Goal: Transaction & Acquisition: Book appointment/travel/reservation

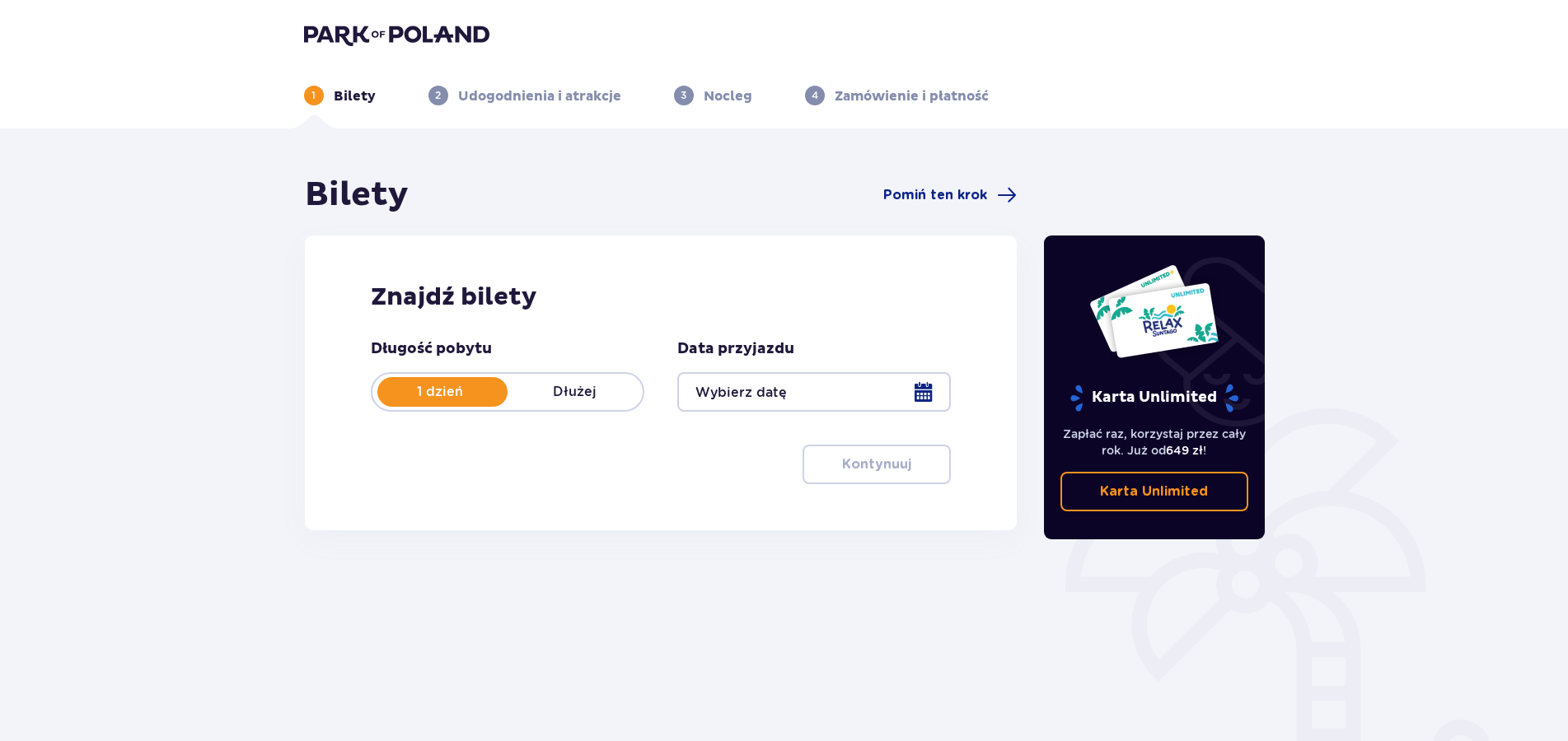
click at [932, 392] on div at bounding box center [814, 391] width 274 height 39
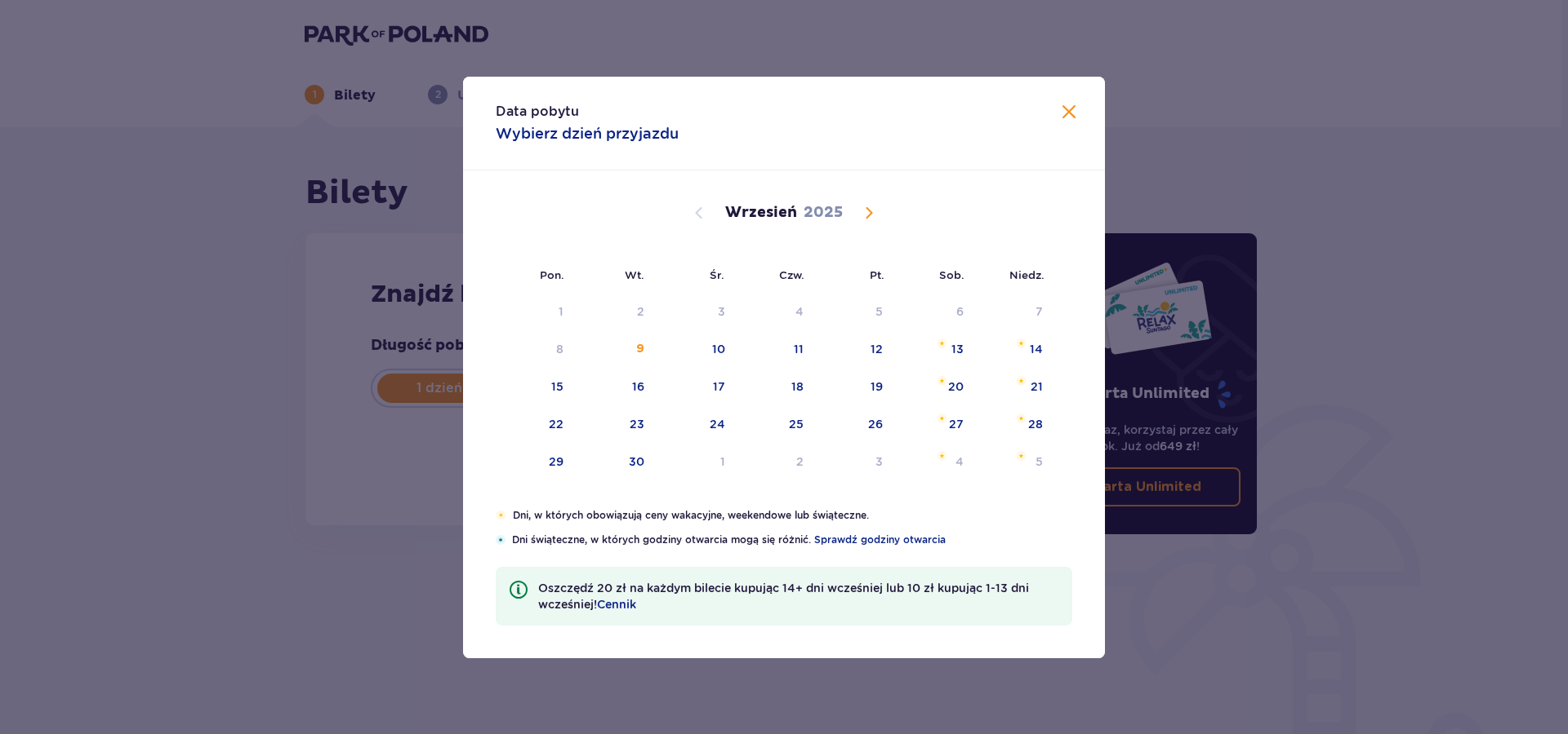
click at [870, 214] on span "Calendar" at bounding box center [869, 212] width 20 height 20
click at [867, 209] on span "Calendar" at bounding box center [869, 212] width 20 height 20
click at [698, 210] on span "Calendar" at bounding box center [698, 212] width 20 height 20
click at [968, 426] on div "25" at bounding box center [935, 426] width 79 height 36
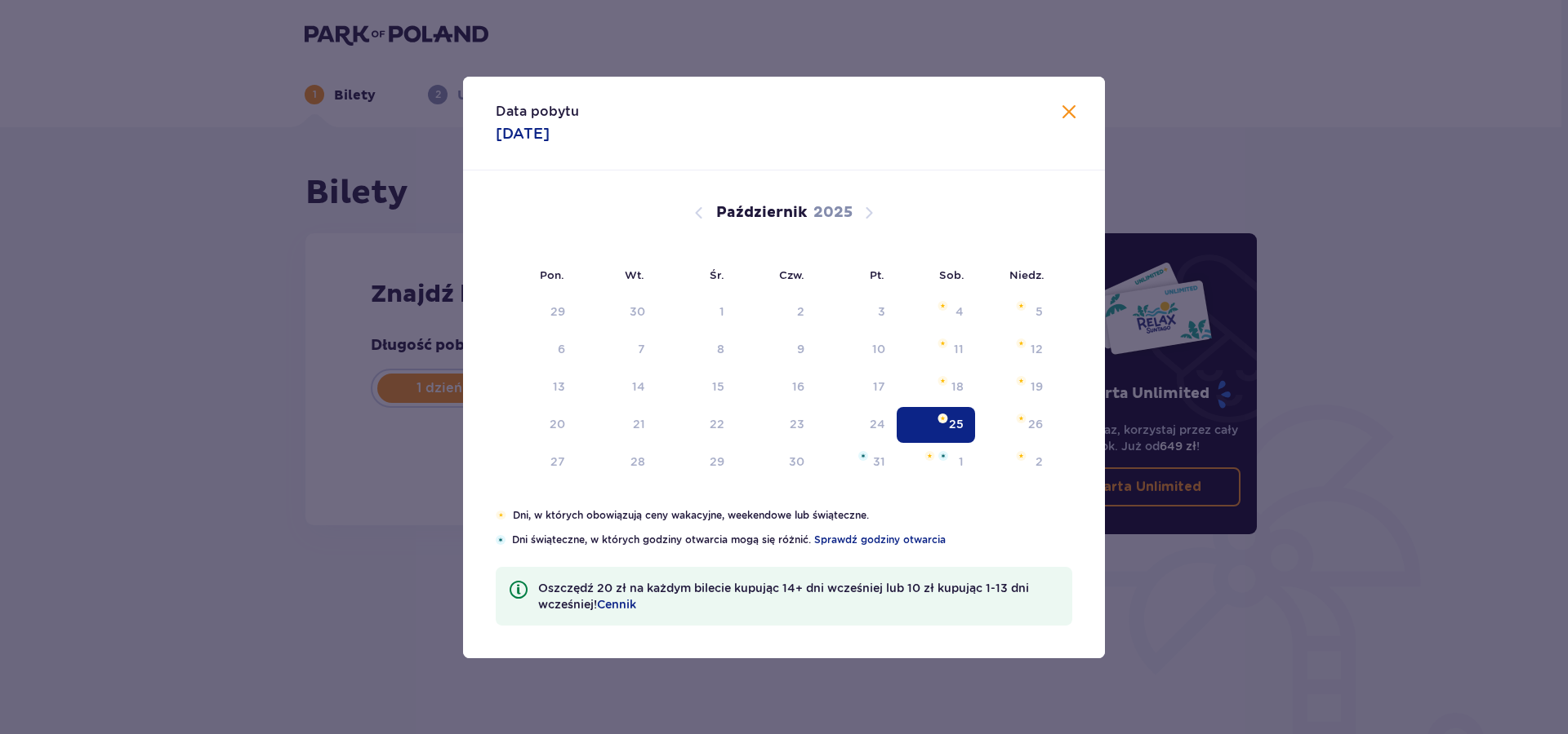
type input "25.10.25"
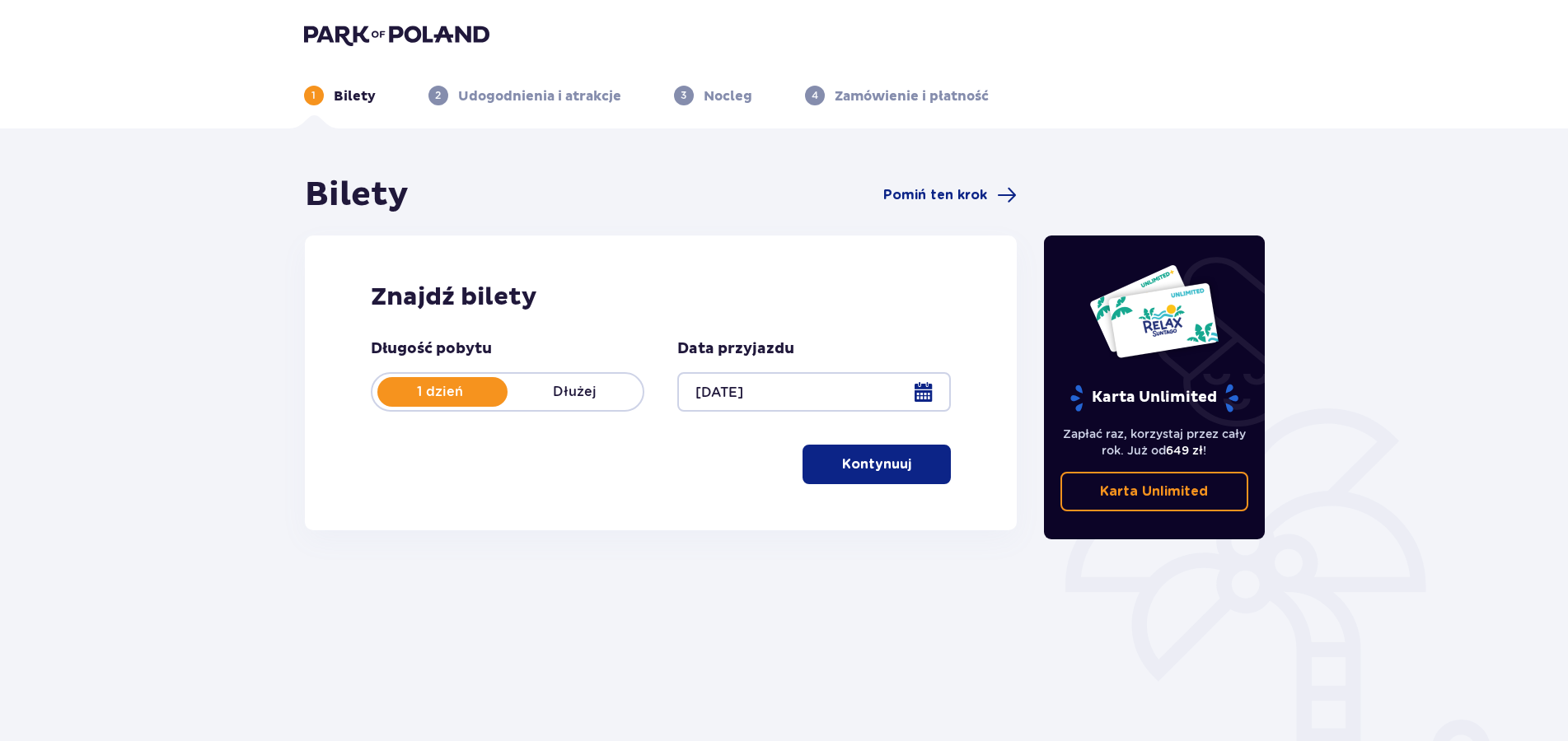
click at [916, 464] on span "button" at bounding box center [914, 464] width 20 height 20
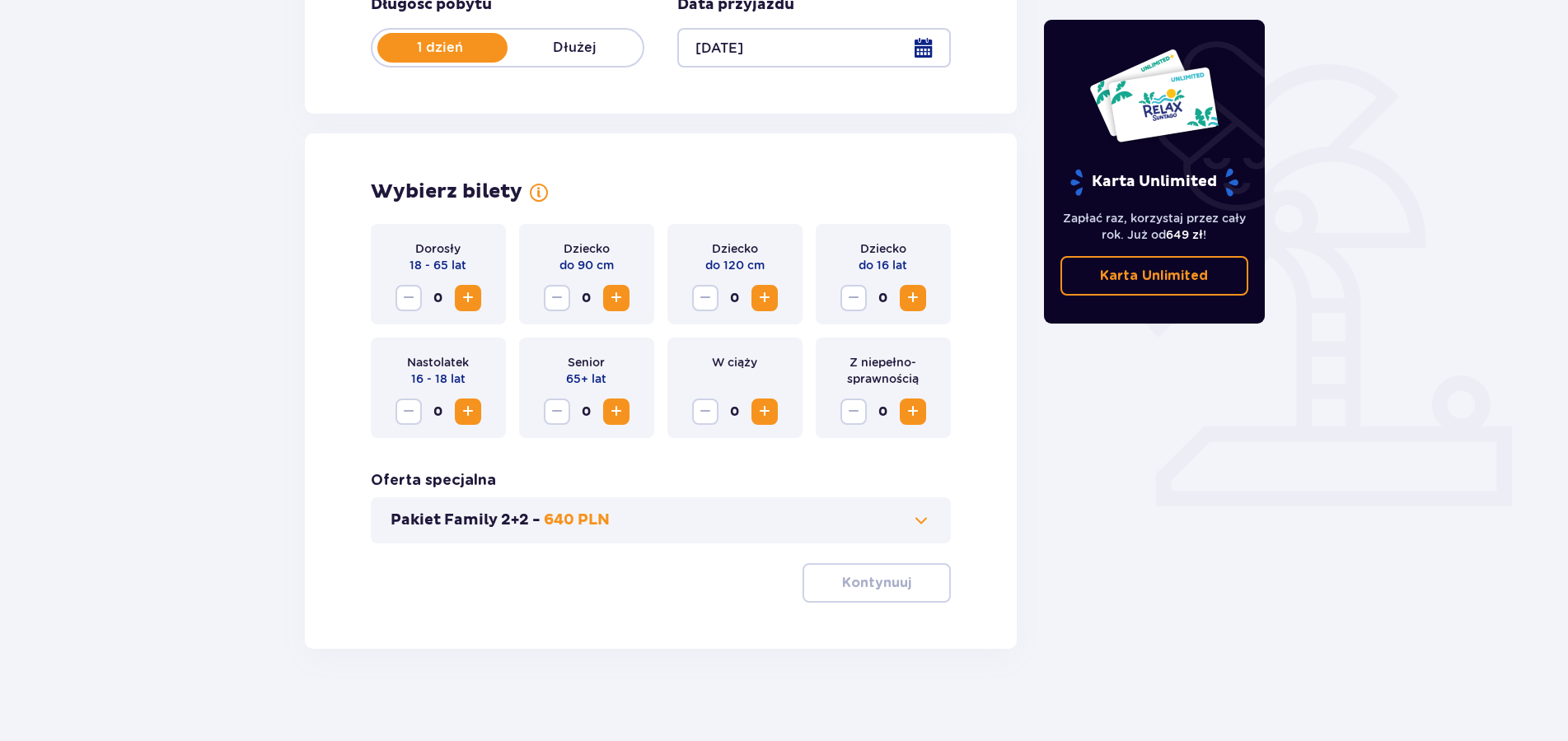
scroll to position [351, 0]
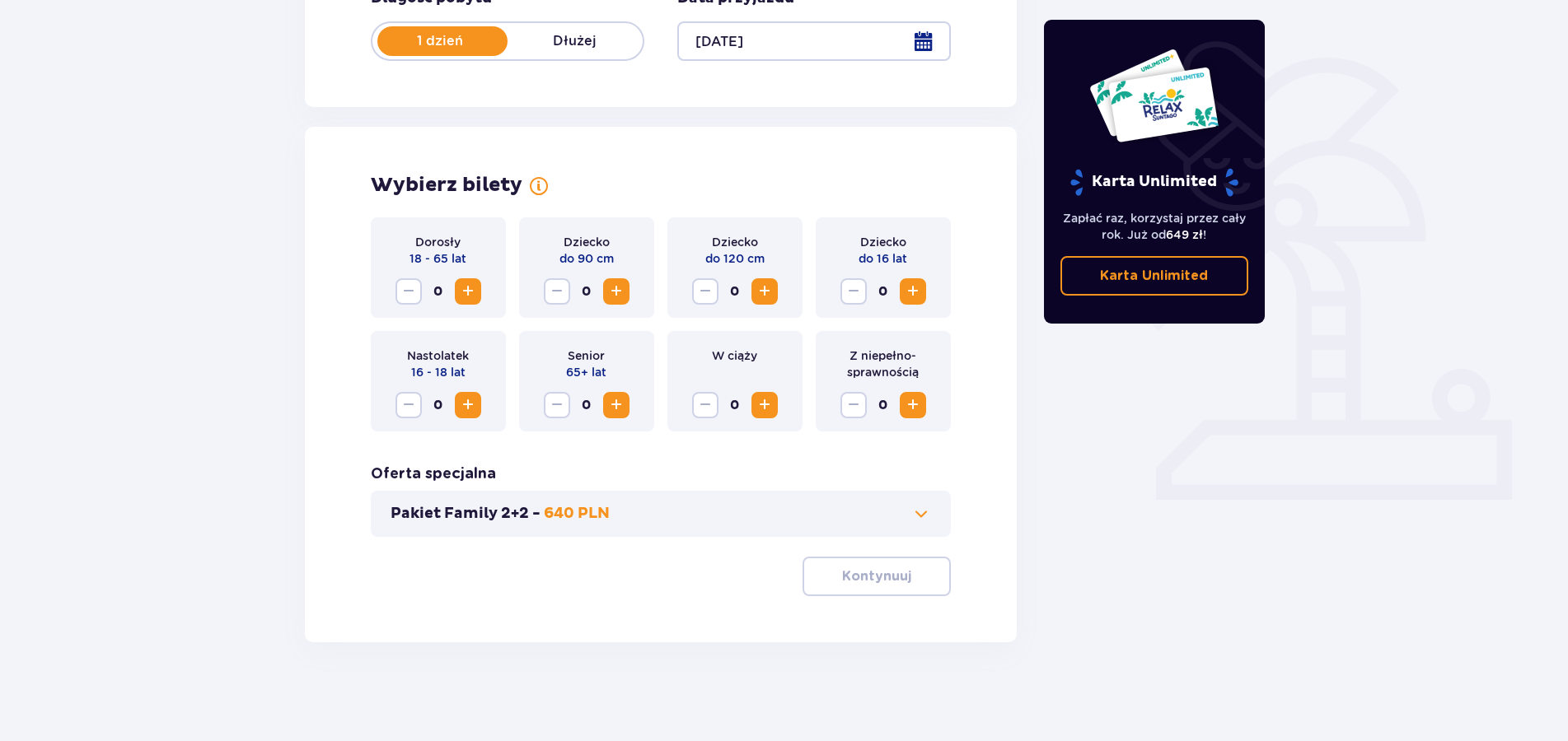
click at [472, 291] on span "Increase" at bounding box center [468, 291] width 20 height 20
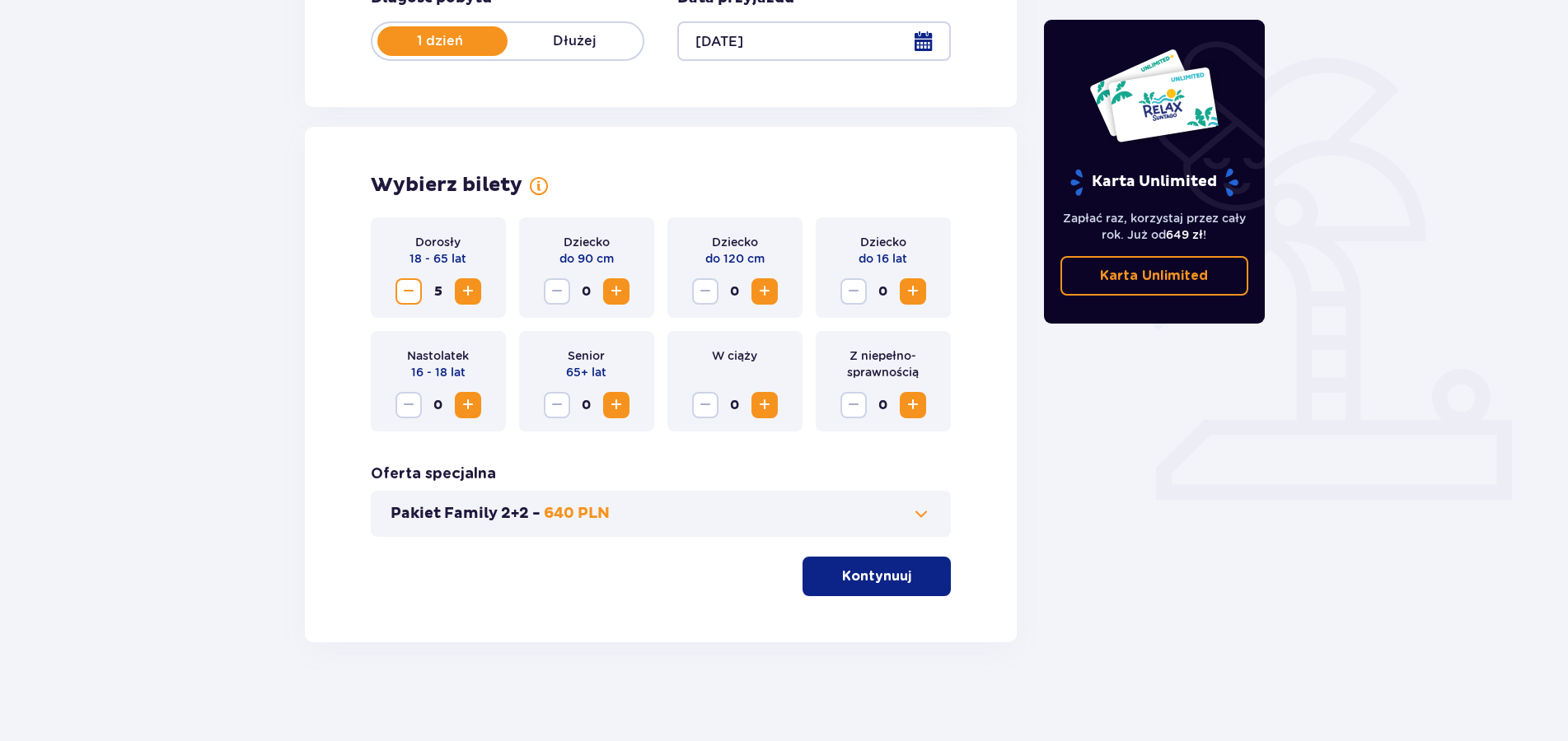
click at [472, 291] on span "Increase" at bounding box center [468, 291] width 20 height 20
click at [762, 295] on span "Increase" at bounding box center [764, 291] width 20 height 20
click at [706, 295] on span "Decrease" at bounding box center [705, 291] width 20 height 20
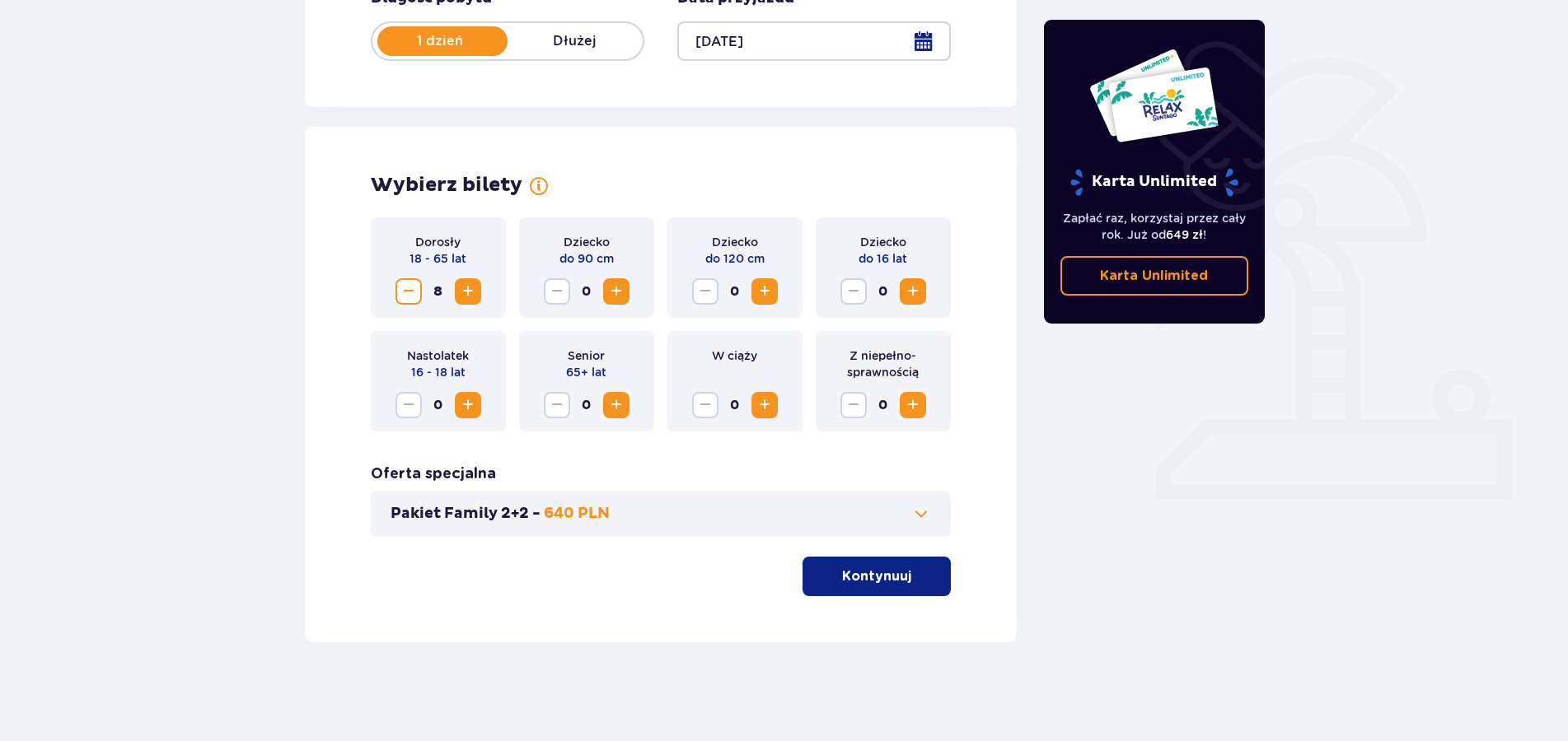
click at [919, 296] on span "Increase" at bounding box center [912, 291] width 20 height 20
click at [920, 516] on span at bounding box center [921, 514] width 20 height 20
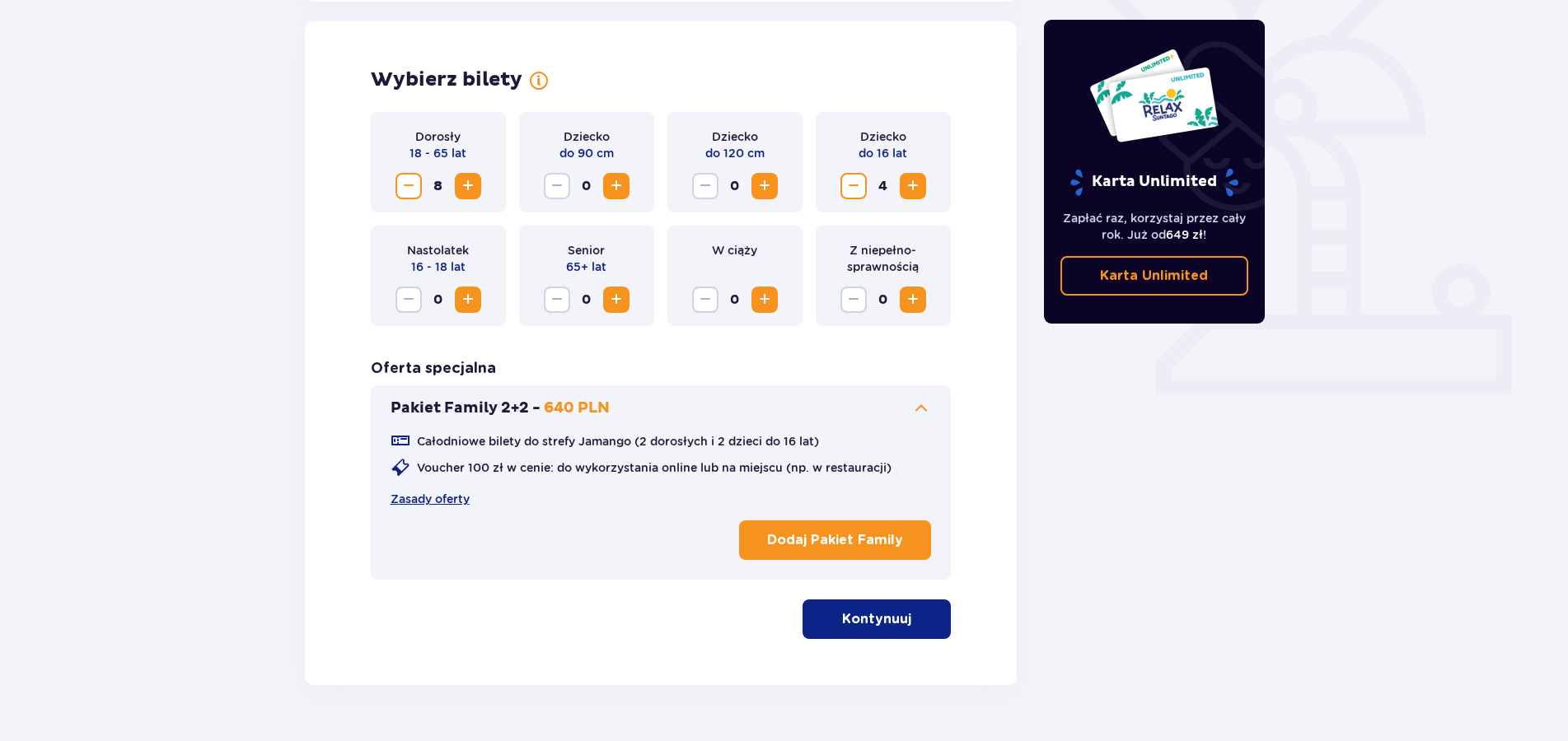
scroll to position [458, 0]
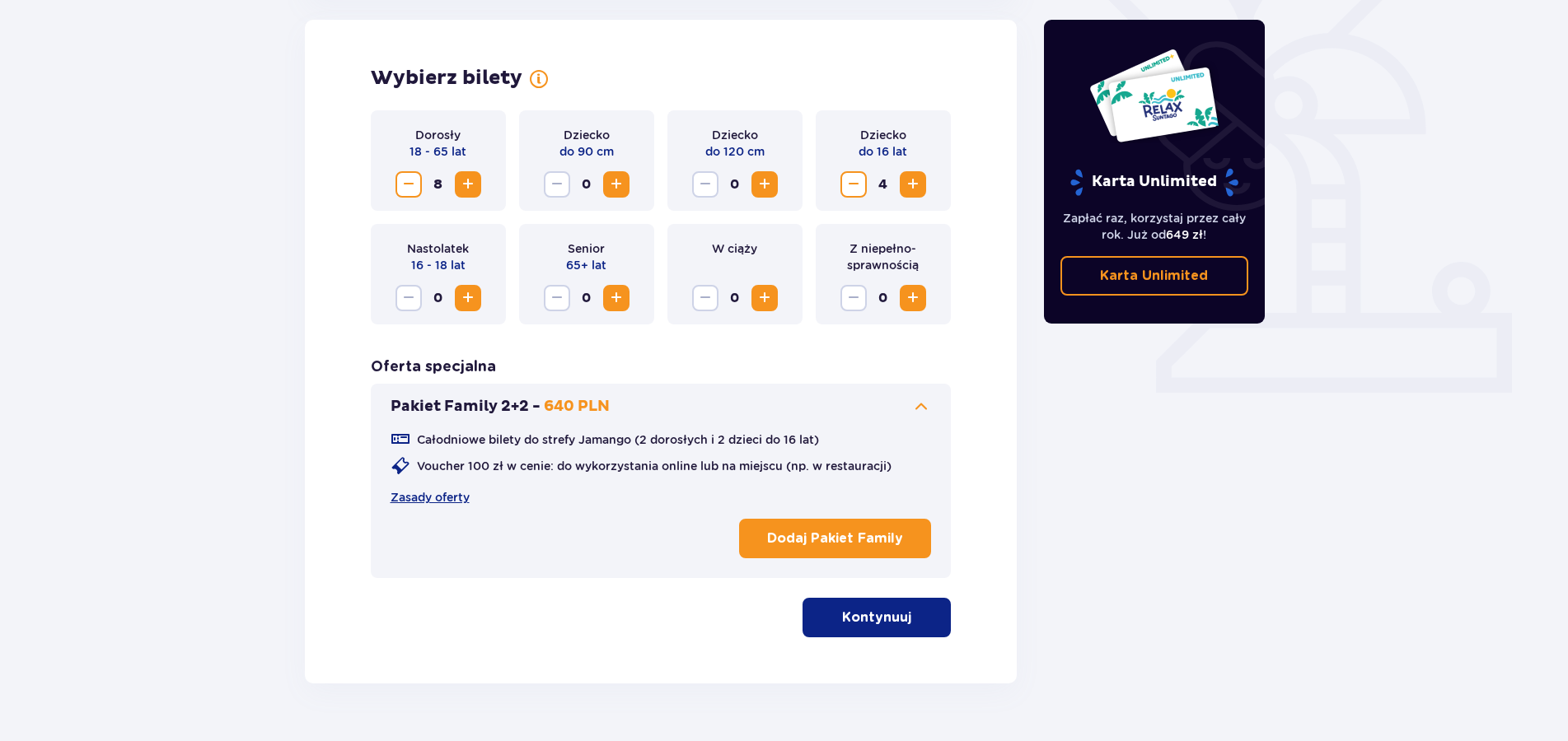
click at [887, 542] on p "Dodaj Pakiet Family" at bounding box center [834, 538] width 136 height 18
click at [403, 186] on span "Decrease" at bounding box center [409, 185] width 20 height 20
click at [850, 185] on span "Decrease" at bounding box center [854, 185] width 20 height 20
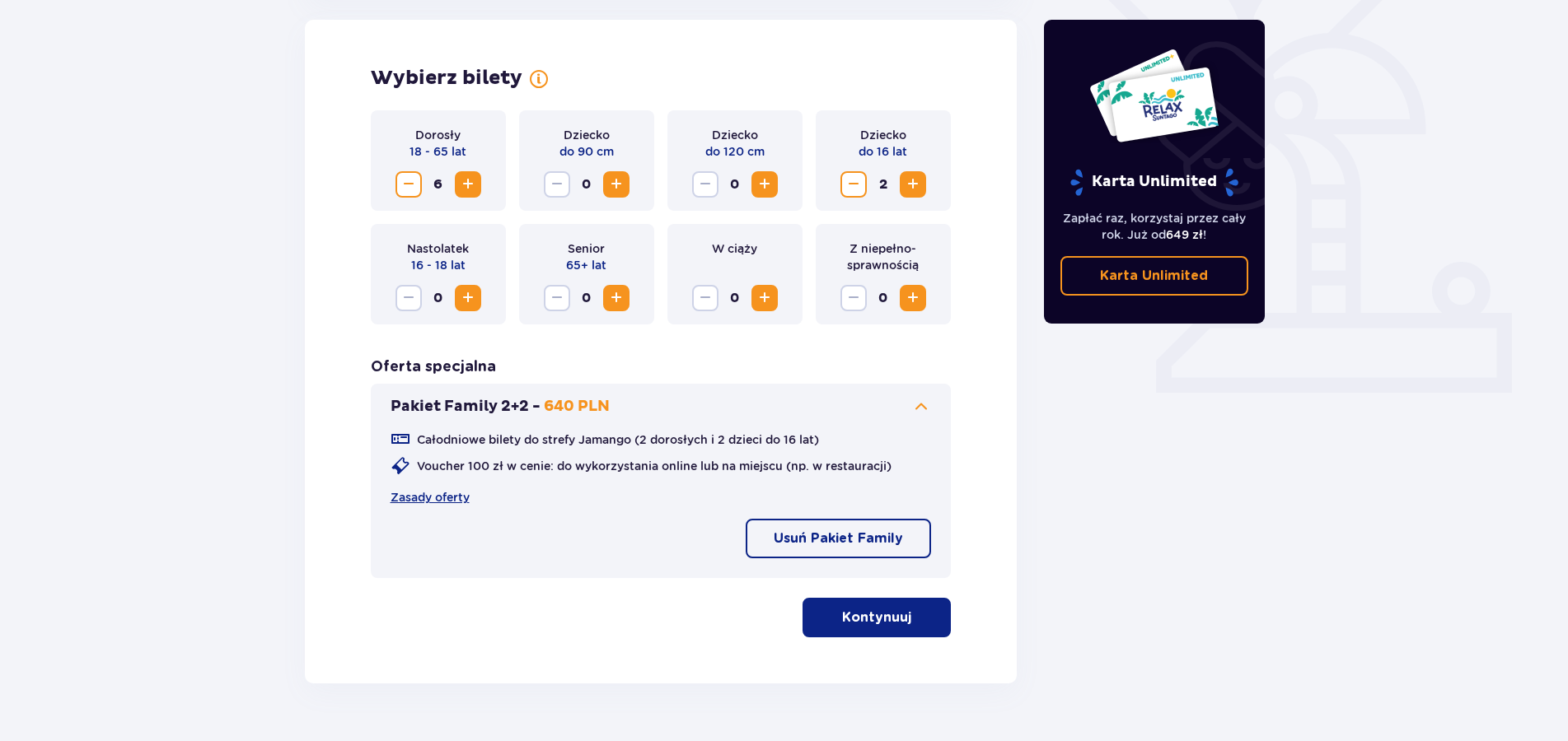
click at [874, 618] on p "Kontynuuj" at bounding box center [877, 617] width 69 height 18
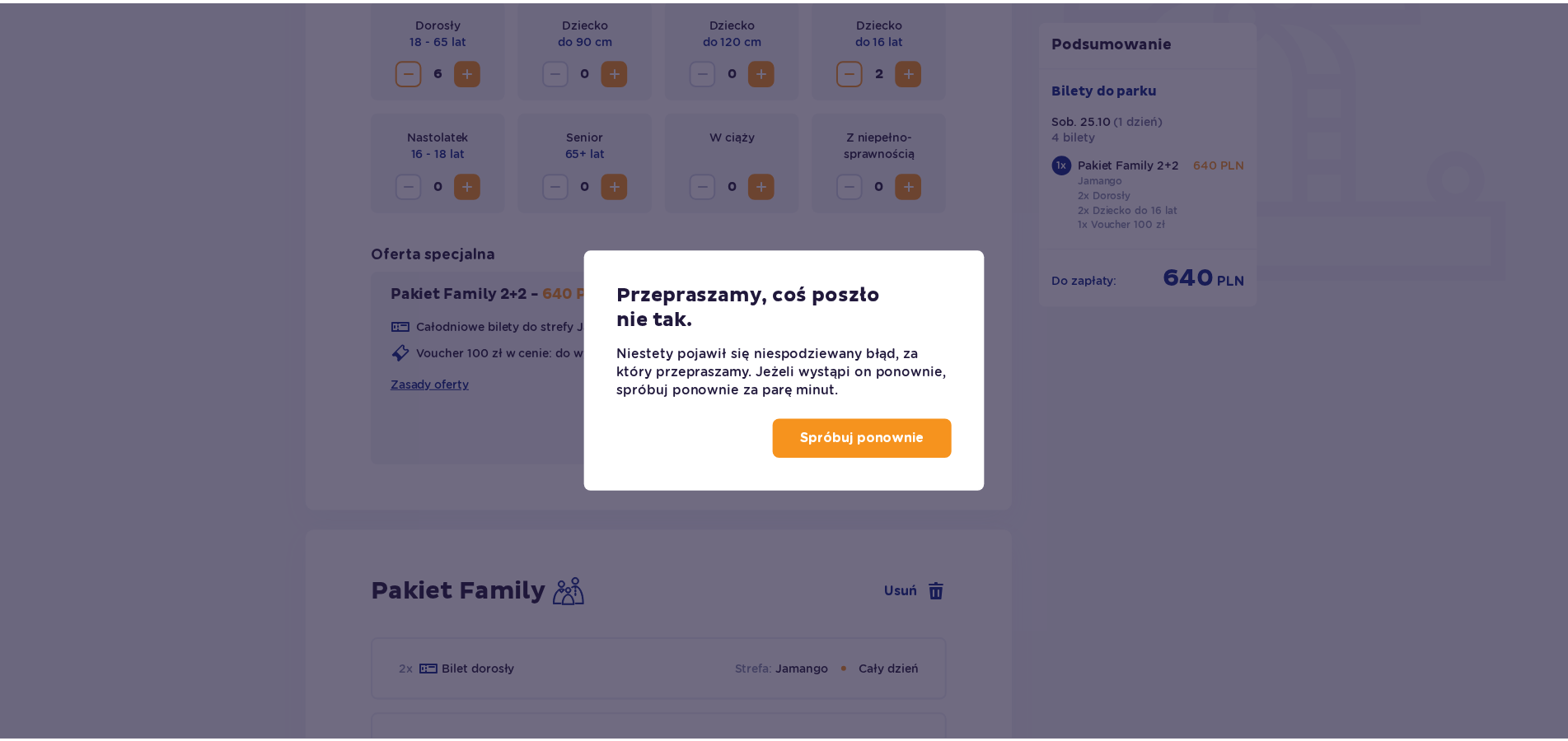
scroll to position [1063, 0]
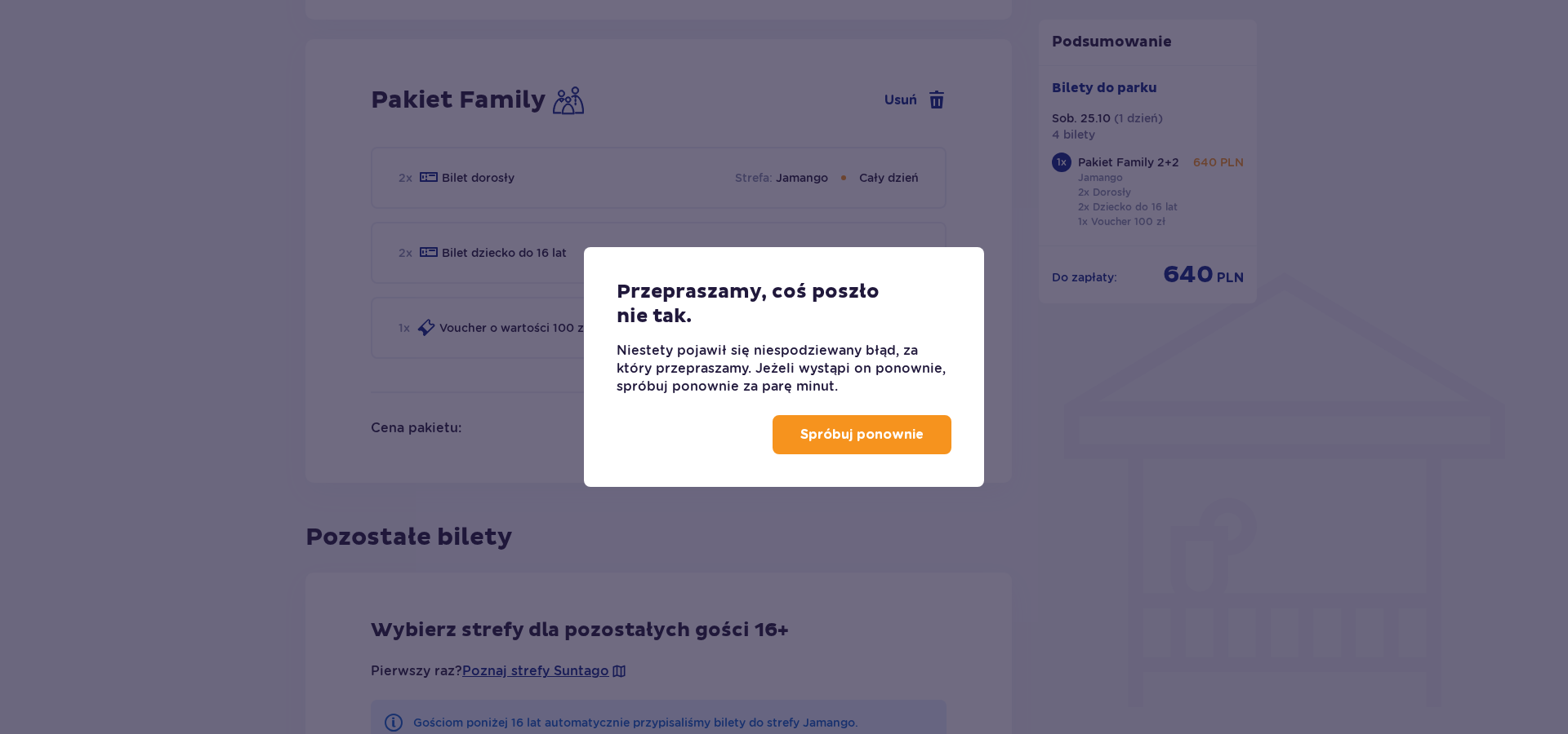
click at [791, 433] on button "Spróbuj ponownie" at bounding box center [862, 434] width 179 height 39
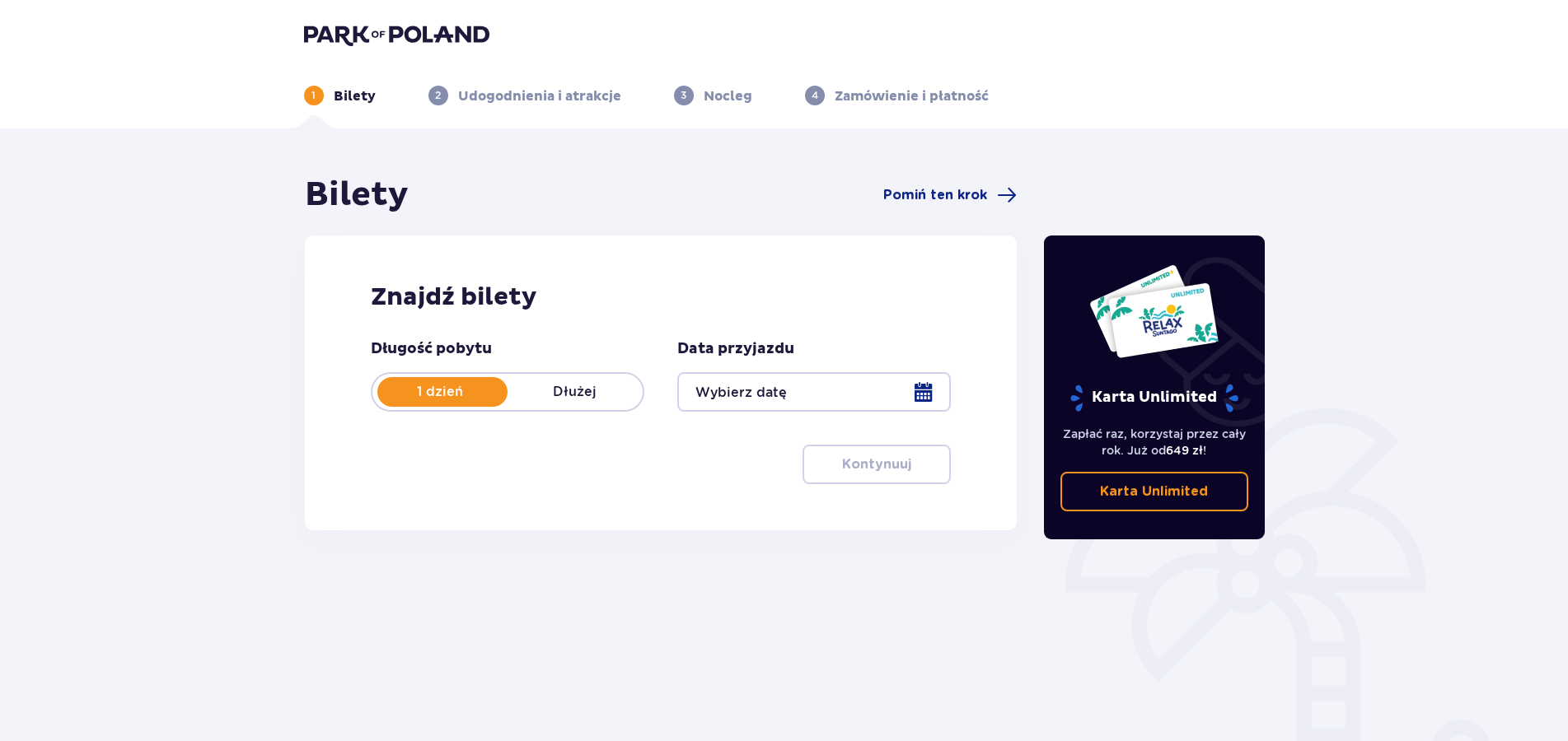
click at [918, 395] on div at bounding box center [814, 391] width 274 height 39
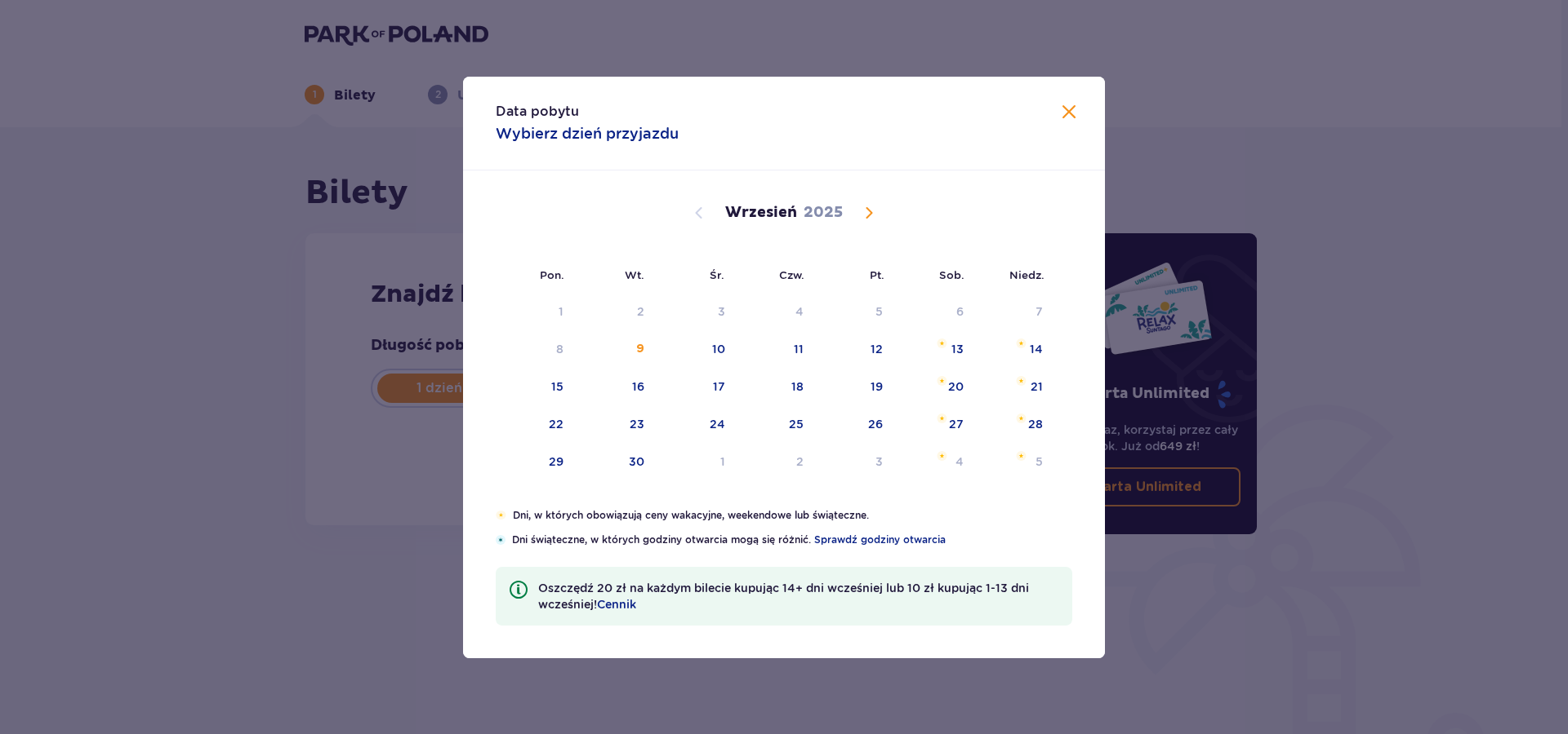
click at [867, 210] on span "Calendar" at bounding box center [869, 212] width 20 height 20
click at [954, 422] on div "25" at bounding box center [955, 424] width 14 height 16
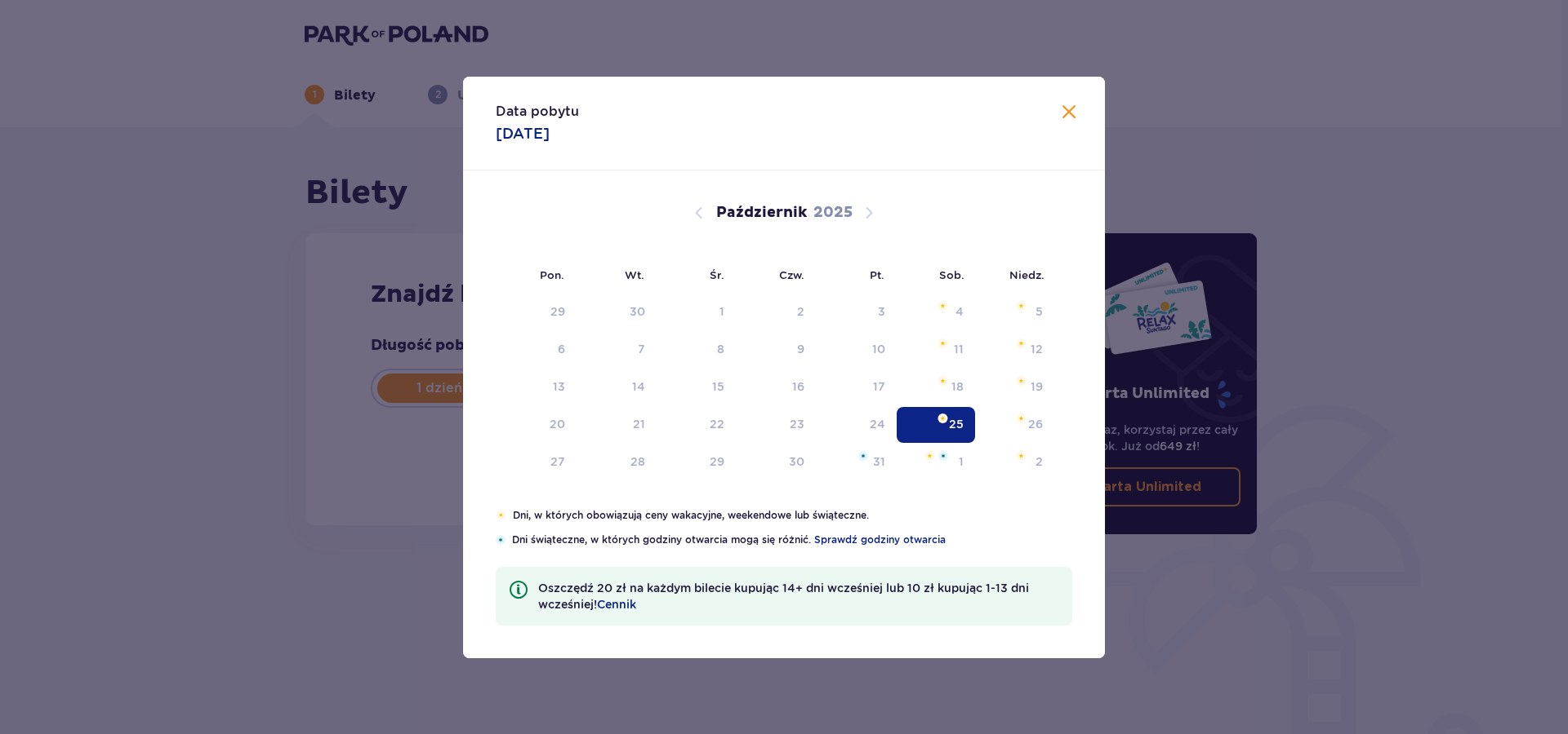
type input "[DATE]"
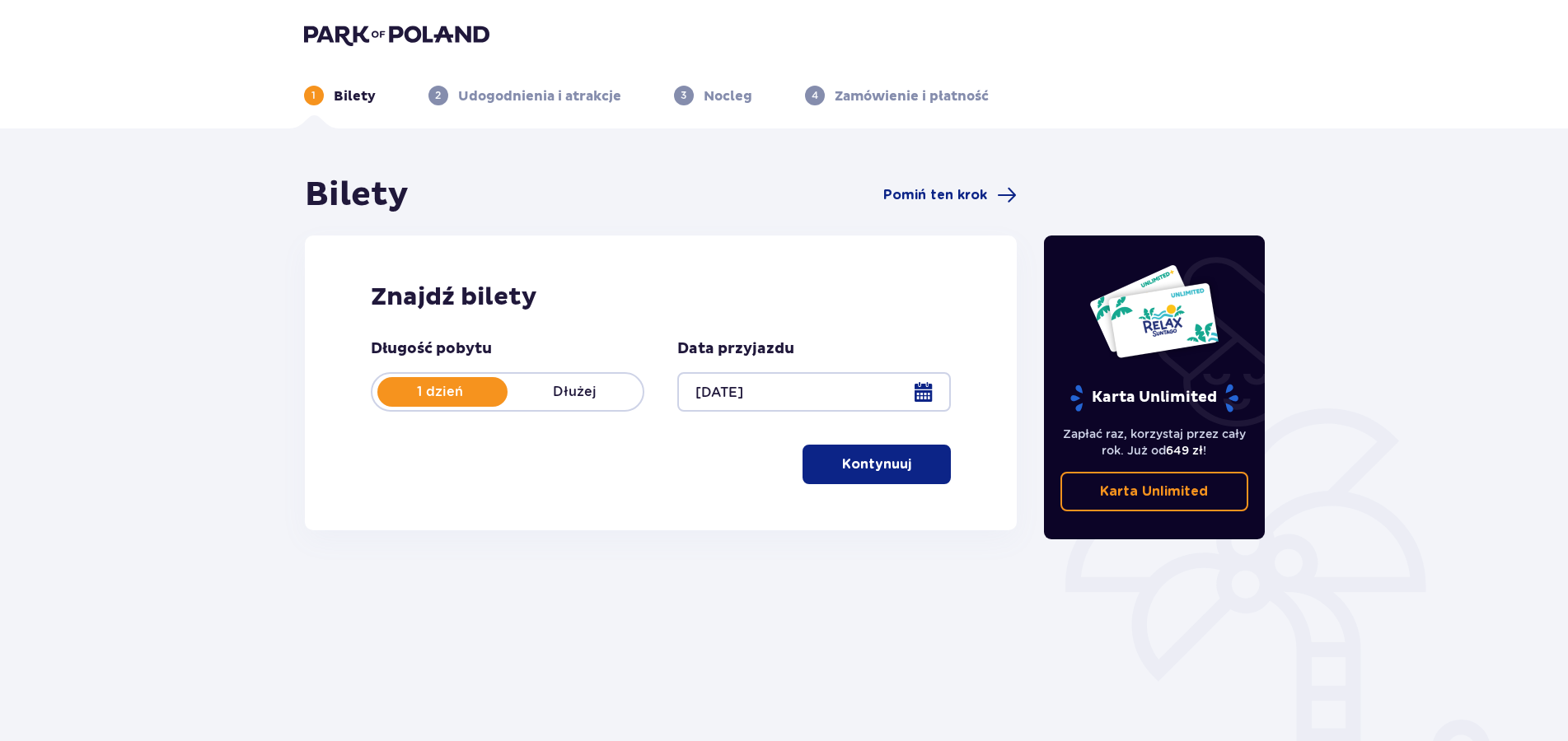
click at [842, 464] on p "Kontynuuj" at bounding box center [877, 464] width 69 height 18
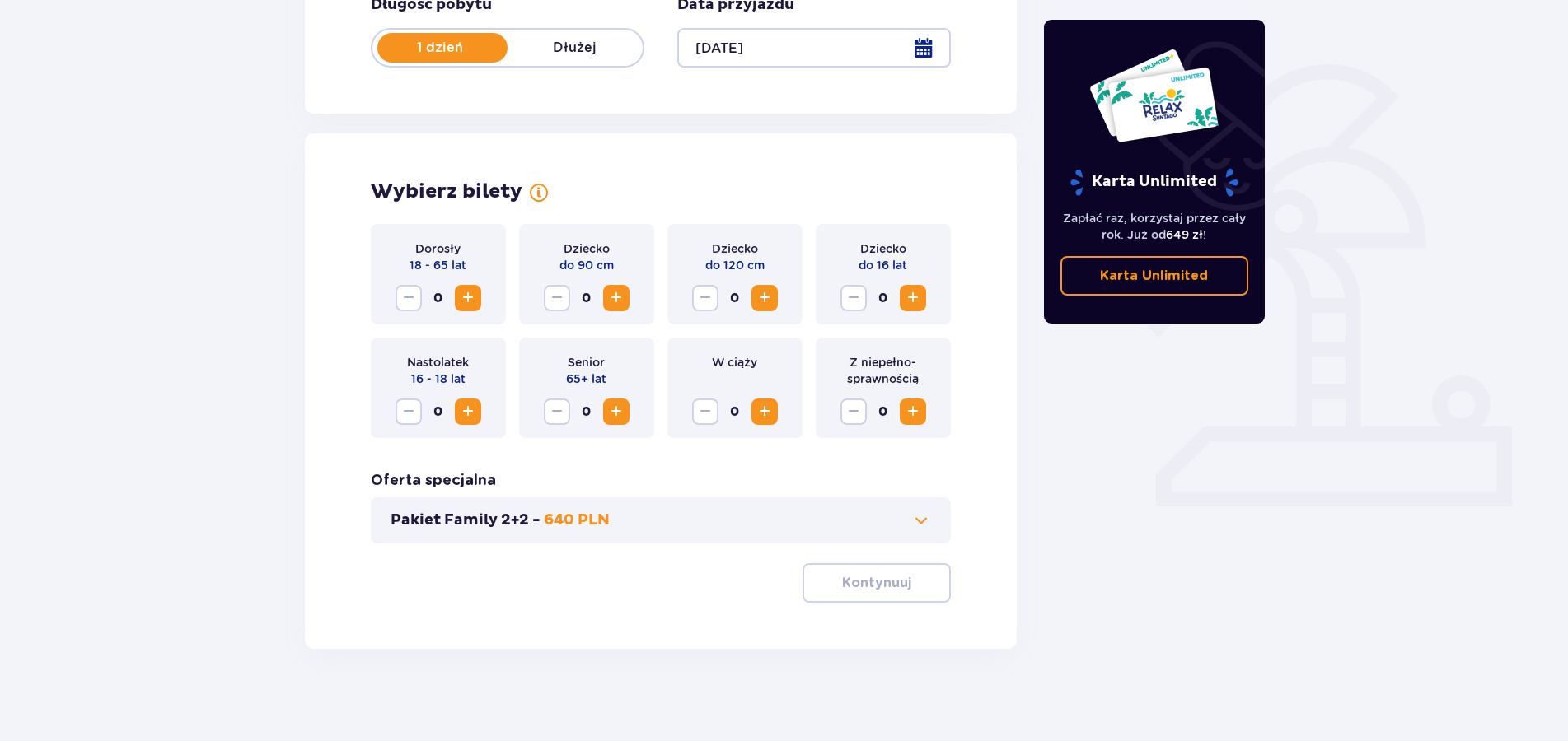
scroll to position [351, 0]
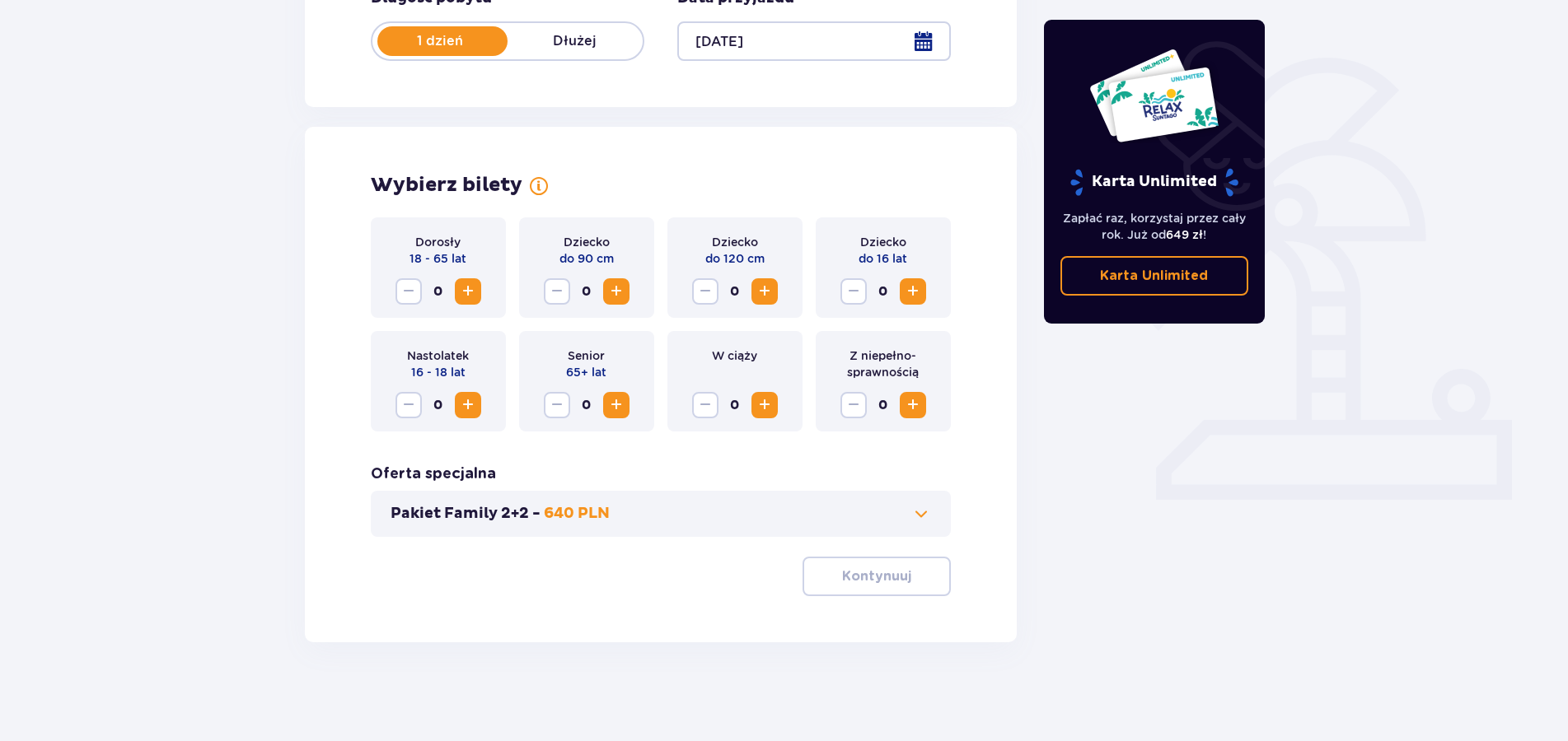
click at [466, 295] on span "Increase" at bounding box center [468, 291] width 20 height 20
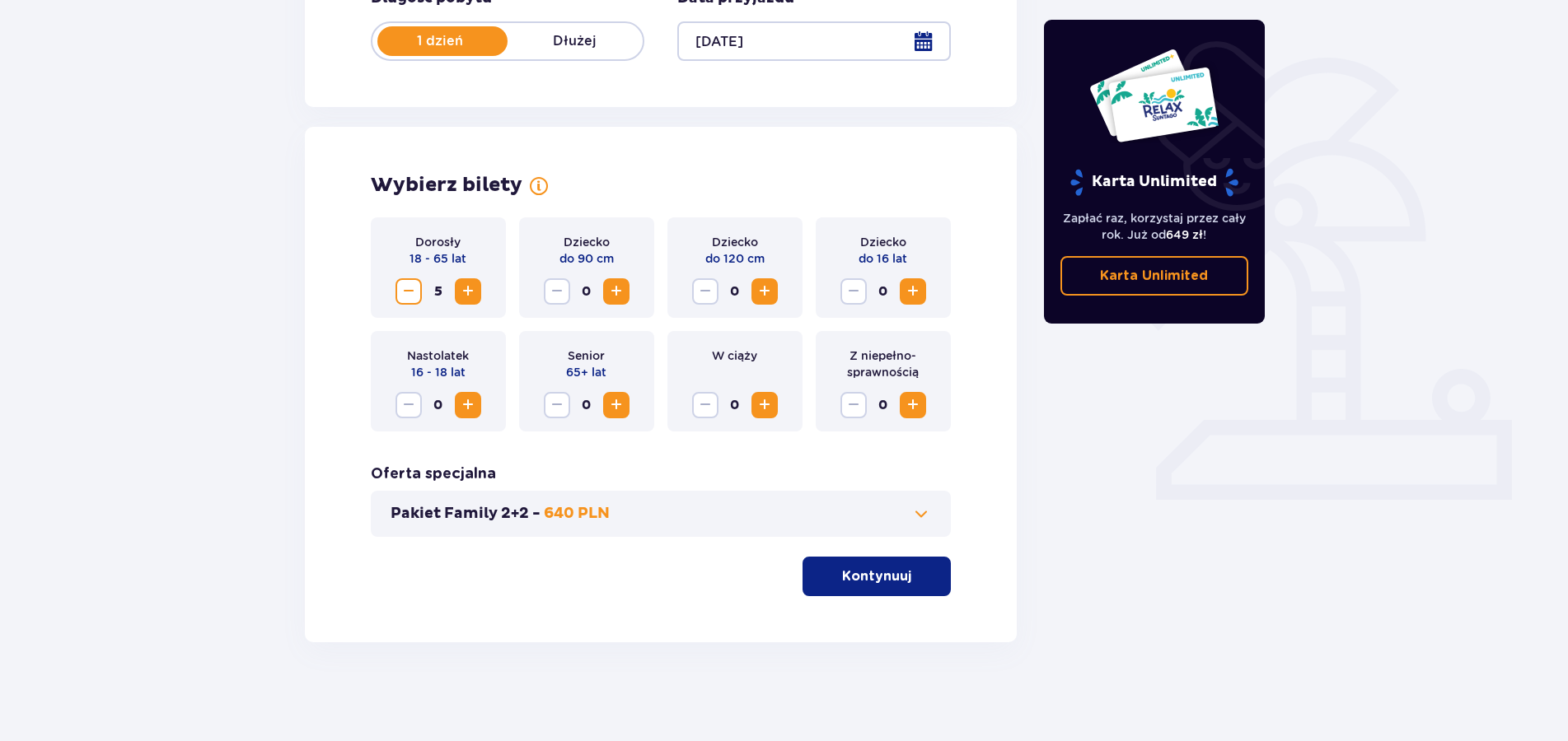
click at [466, 295] on span "Increase" at bounding box center [468, 291] width 20 height 20
click at [923, 293] on button "Increase" at bounding box center [912, 291] width 26 height 26
click at [923, 520] on span at bounding box center [921, 514] width 20 height 20
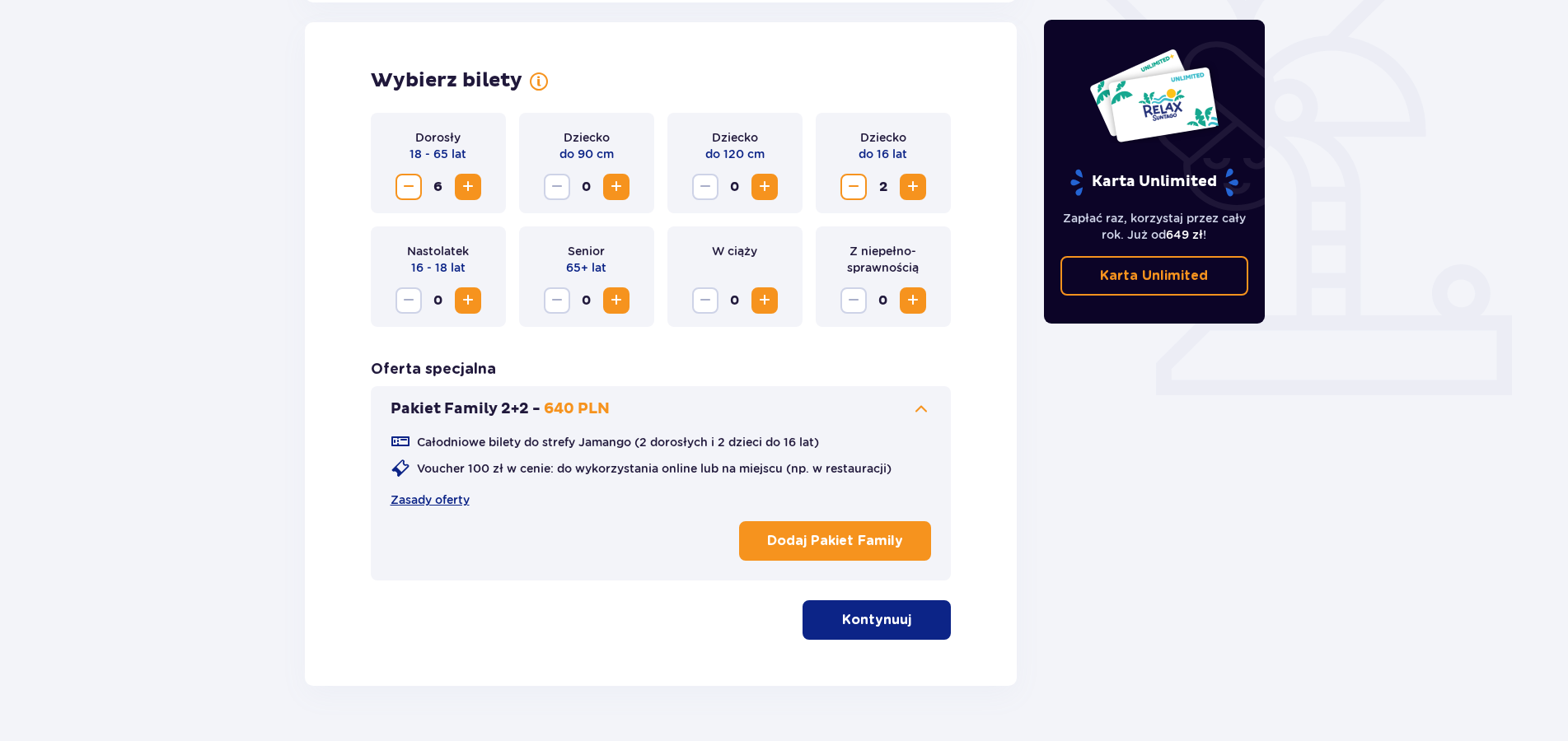
scroll to position [458, 0]
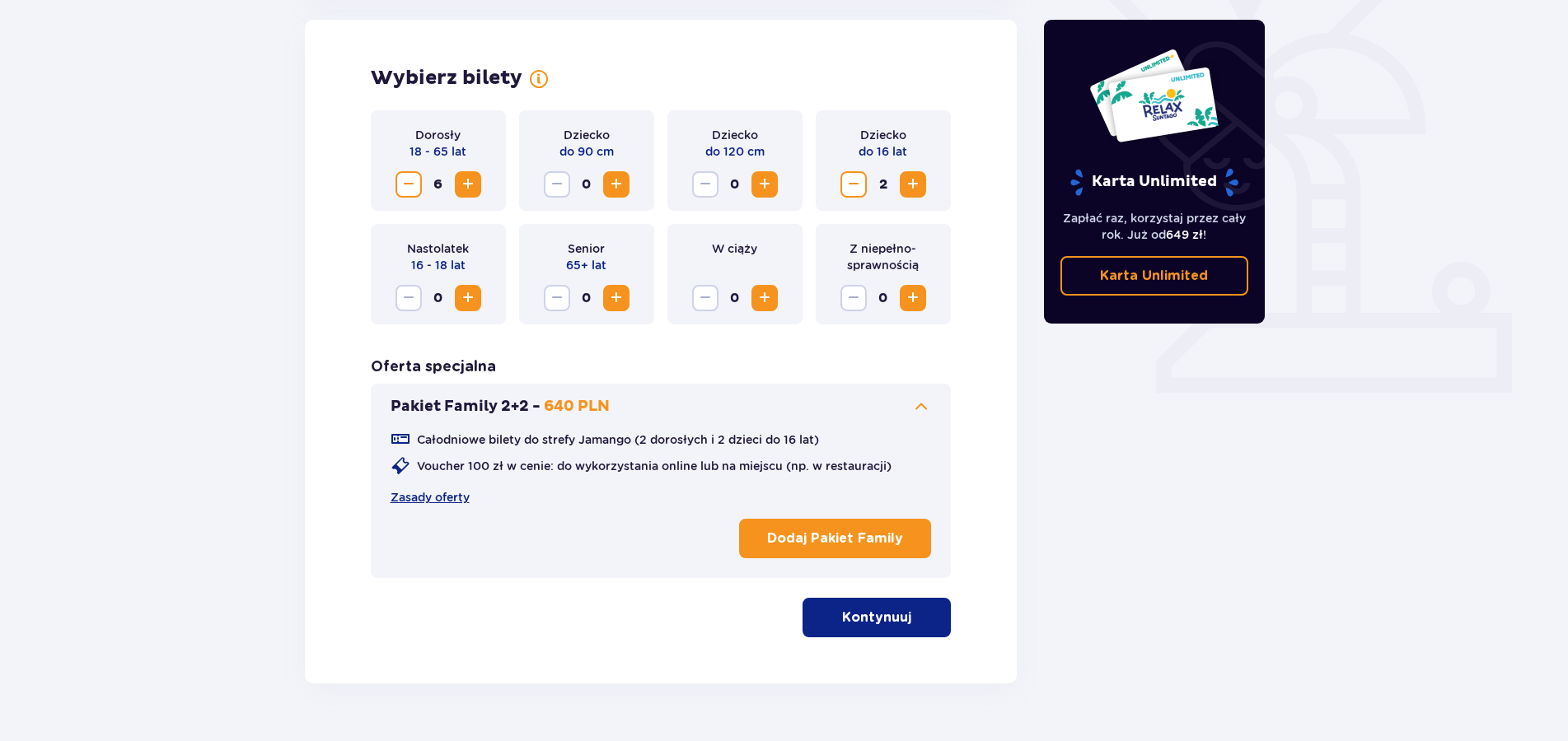
click at [899, 531] on p "Dodaj Pakiet Family" at bounding box center [834, 538] width 136 height 18
click at [899, 614] on button "Kontynuuj" at bounding box center [877, 617] width 148 height 39
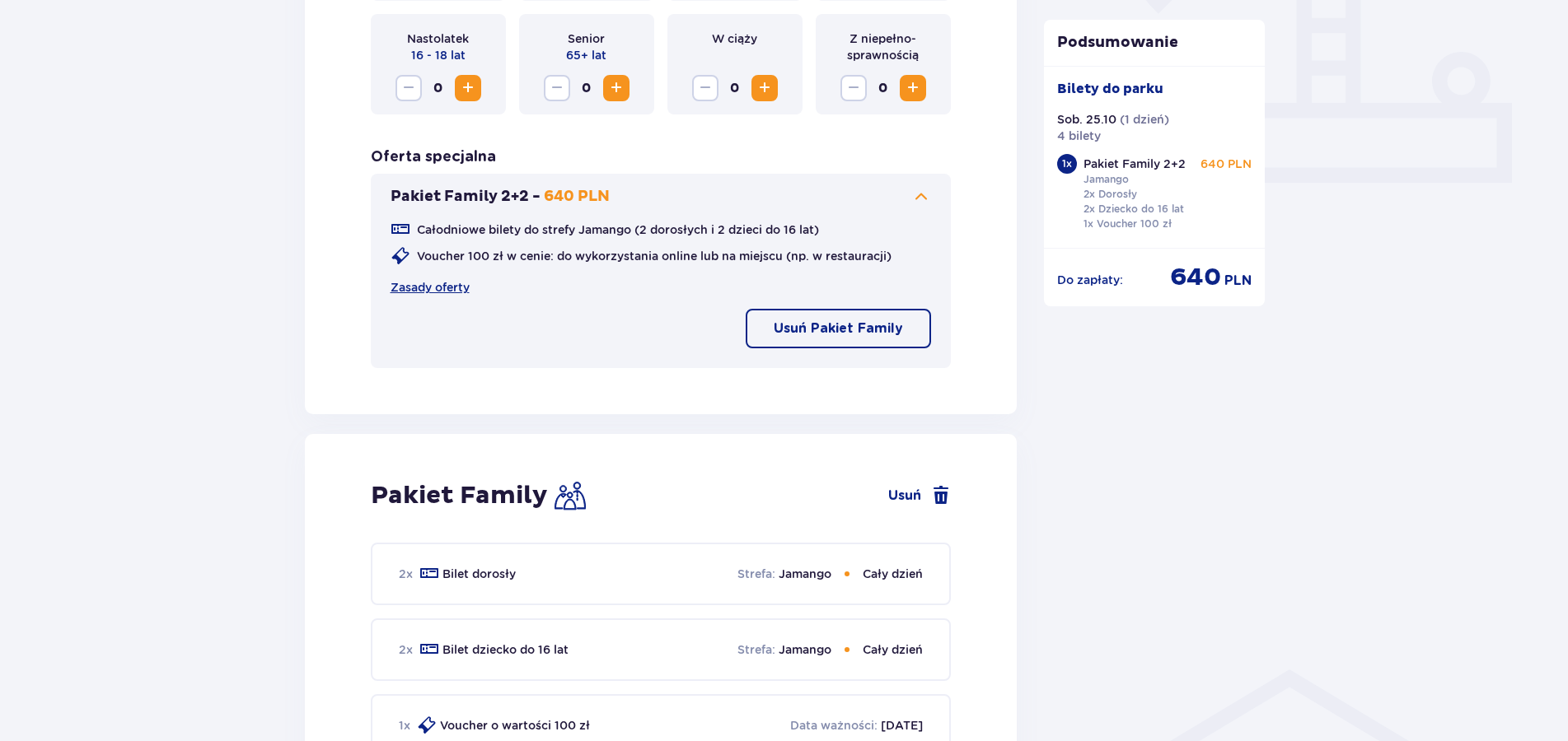
scroll to position [662, 0]
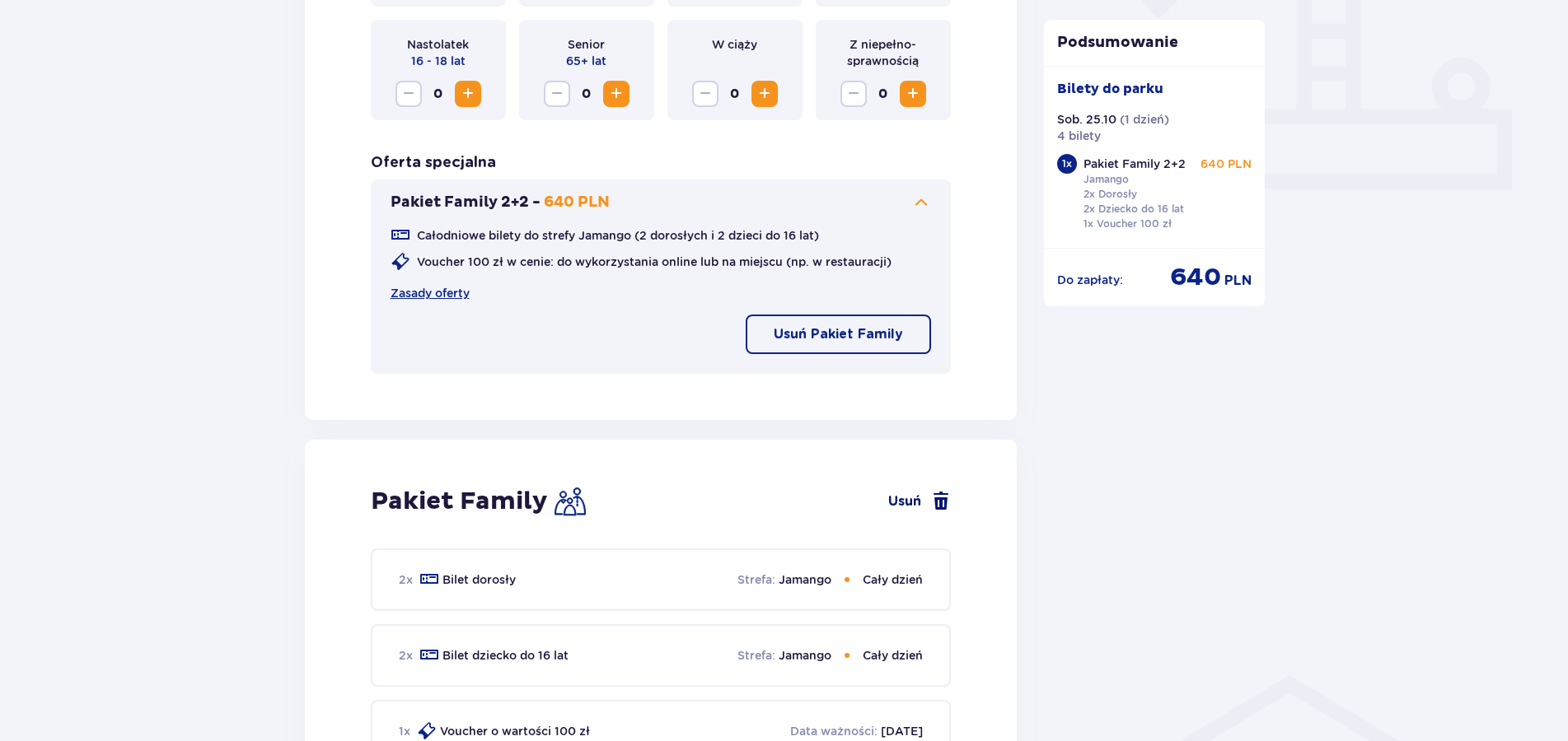
click at [936, 502] on span at bounding box center [940, 502] width 20 height 20
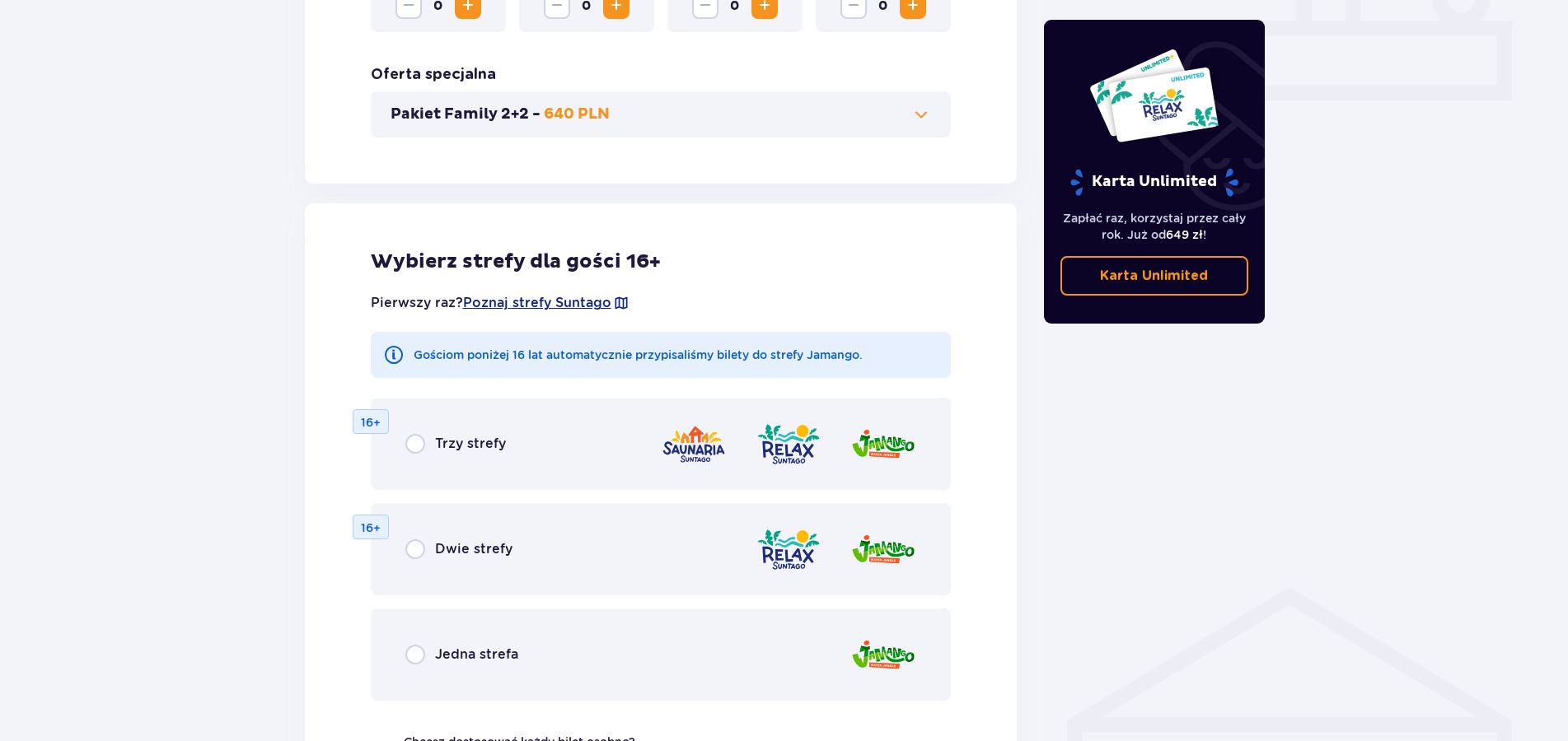
scroll to position [794, 0]
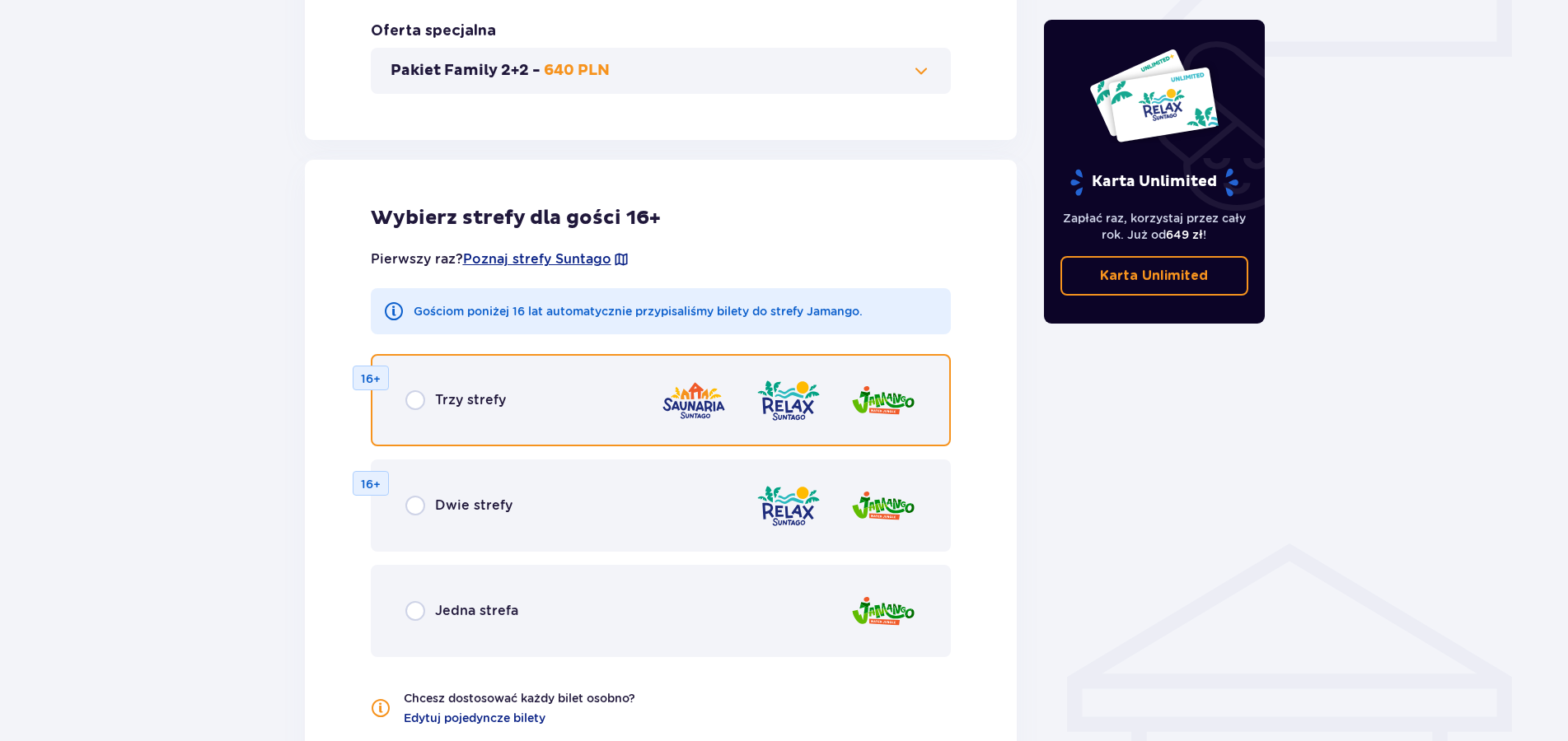
click at [412, 403] on input "radio" at bounding box center [415, 400] width 20 height 20
radio input "true"
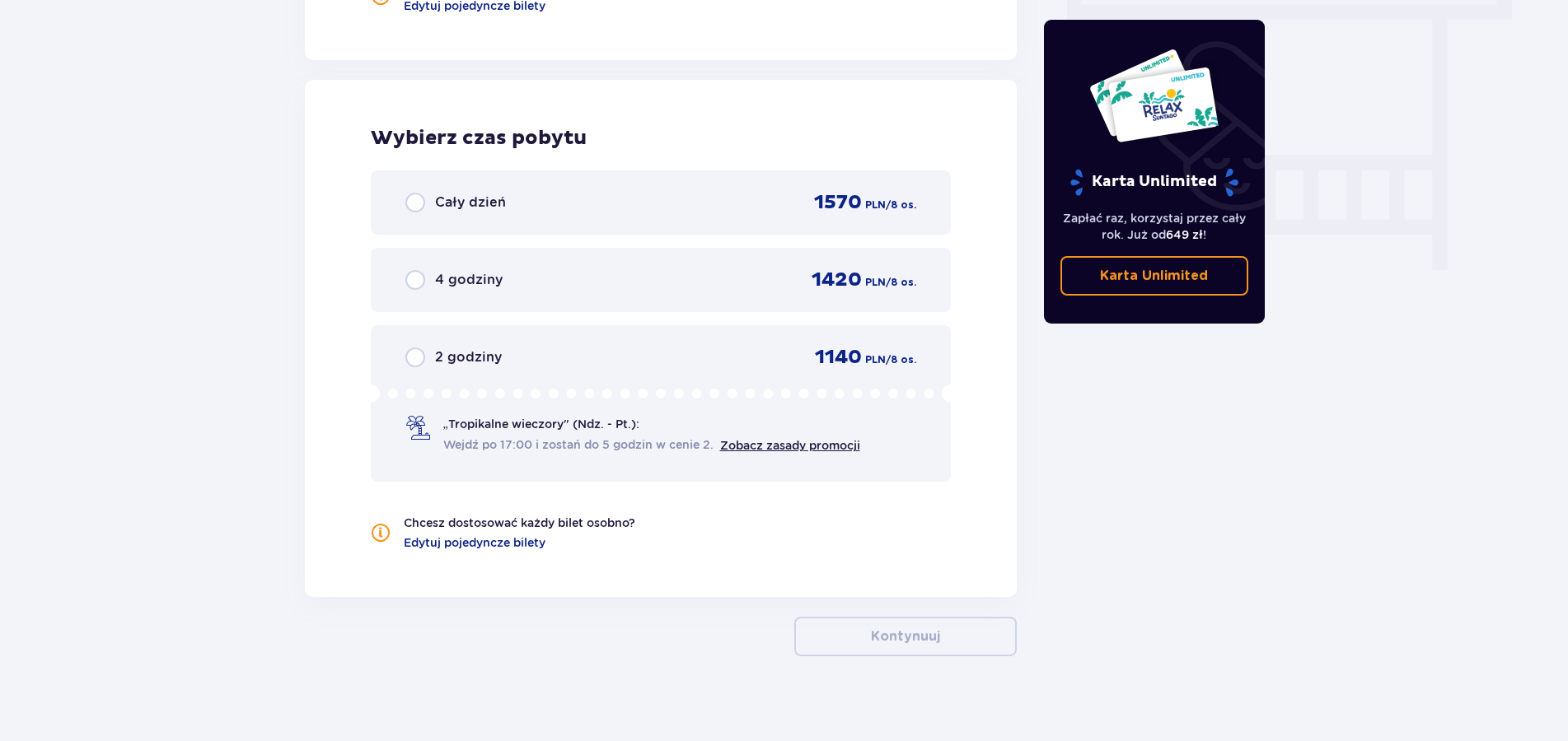
scroll to position [1520, 0]
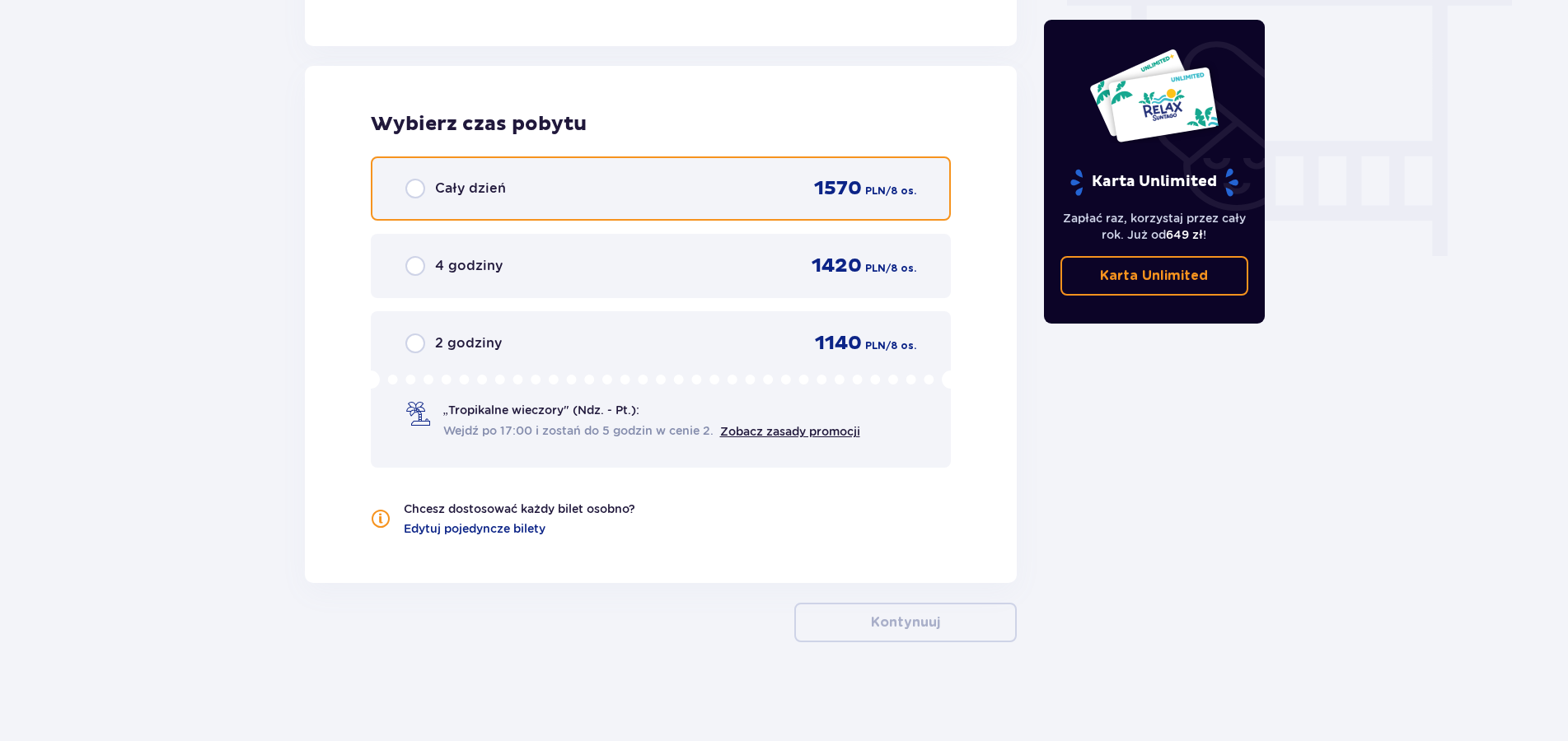
click at [411, 190] on input "radio" at bounding box center [415, 188] width 20 height 20
radio input "true"
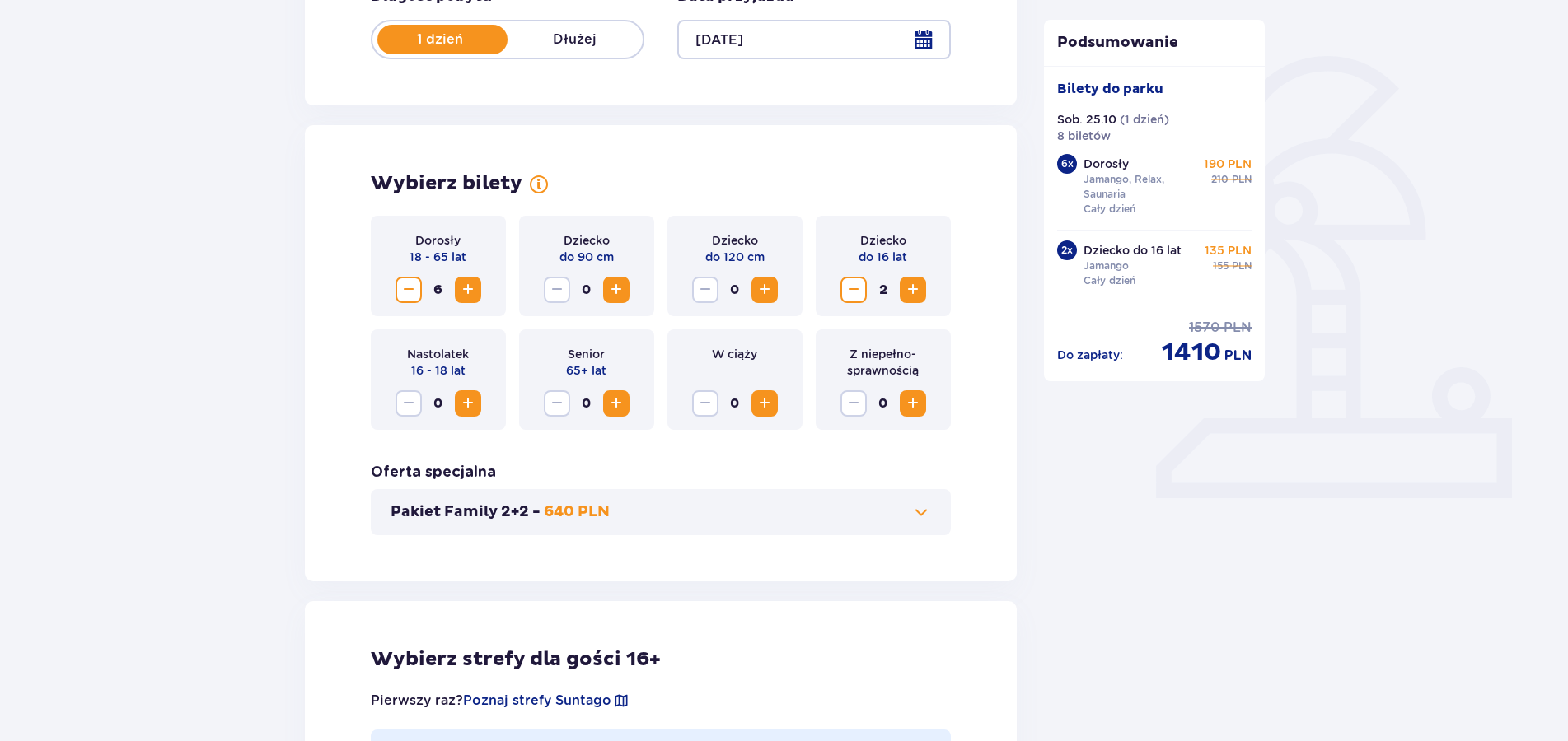
scroll to position [521, 0]
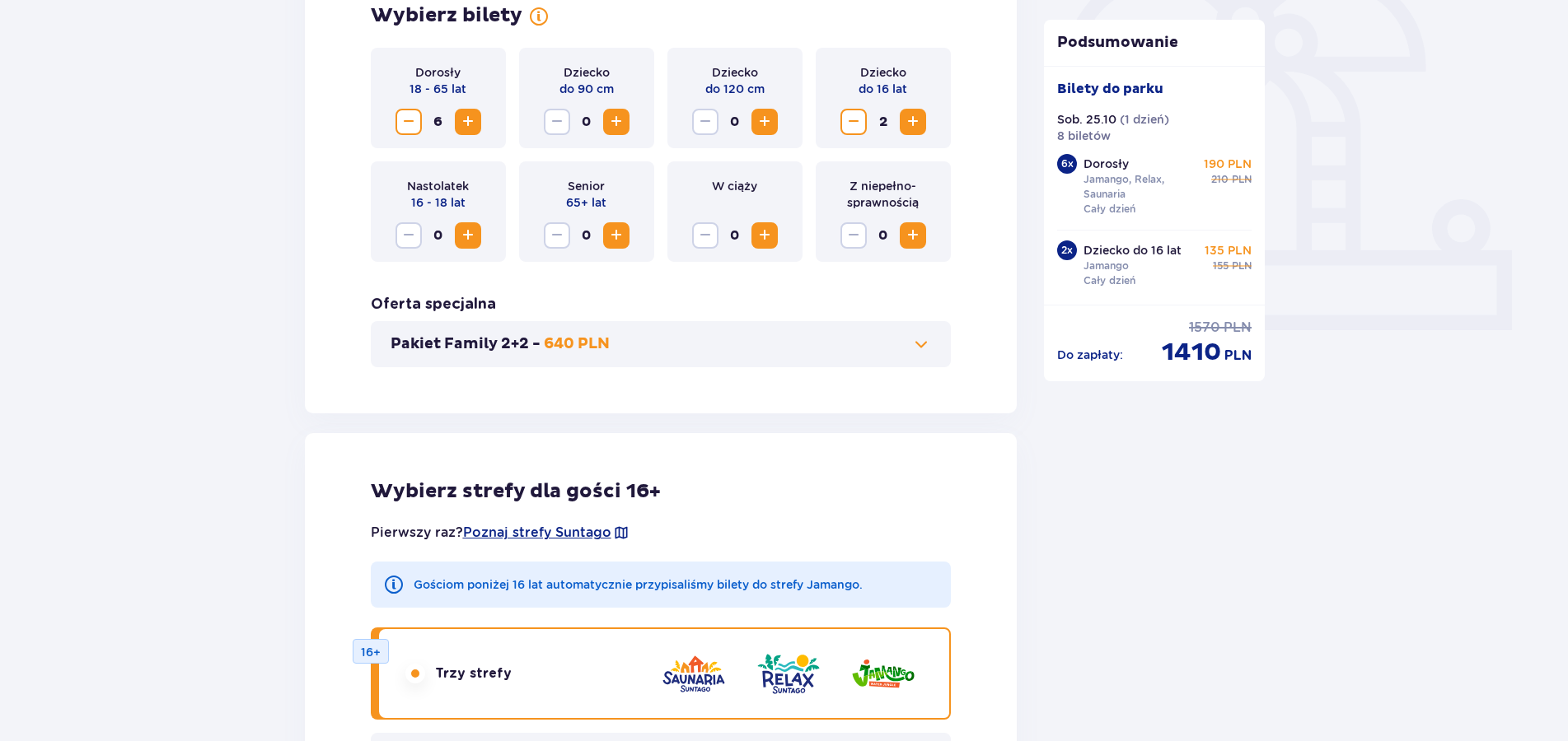
click at [929, 345] on span at bounding box center [921, 344] width 20 height 20
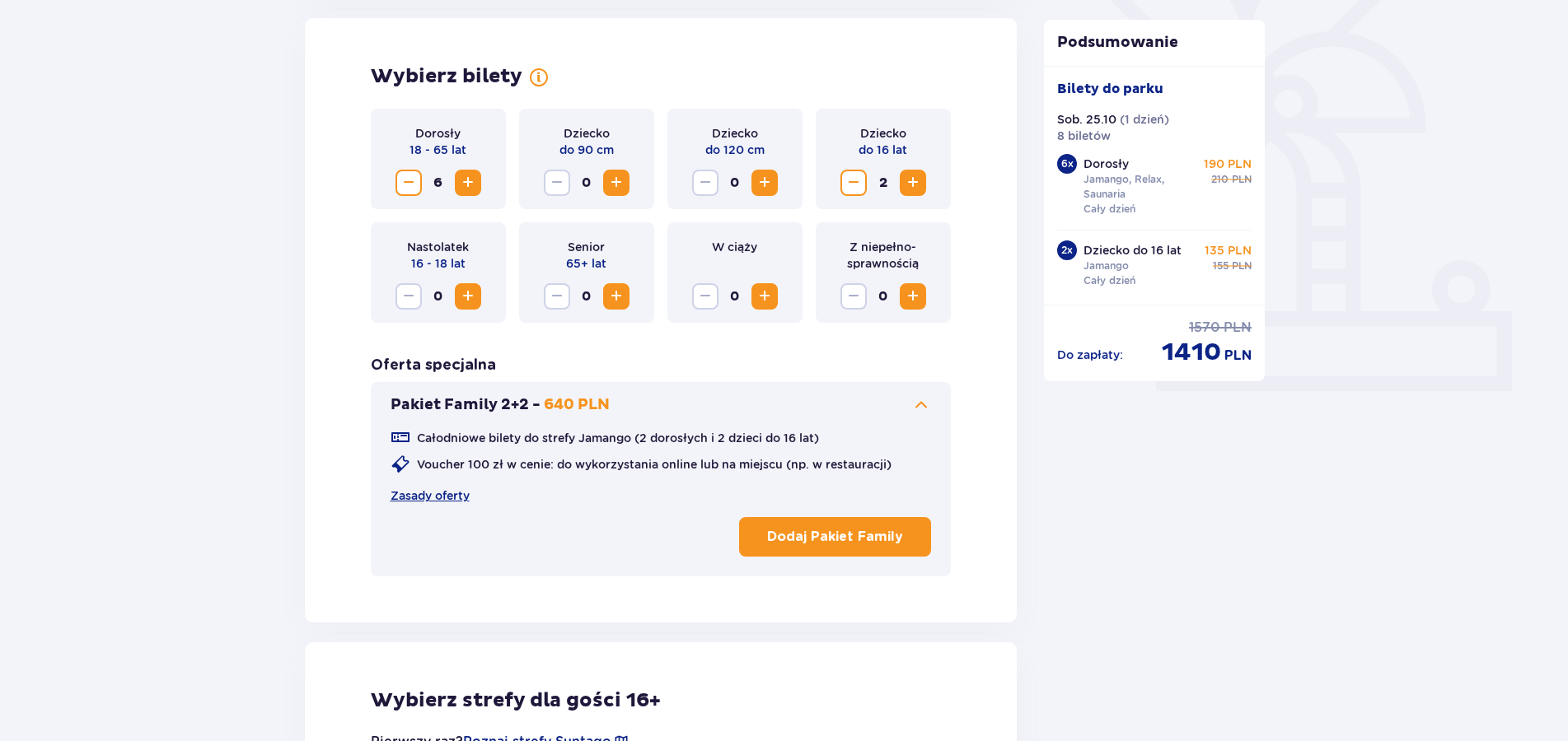
scroll to position [458, 0]
click at [475, 186] on span "Increase" at bounding box center [468, 185] width 20 height 20
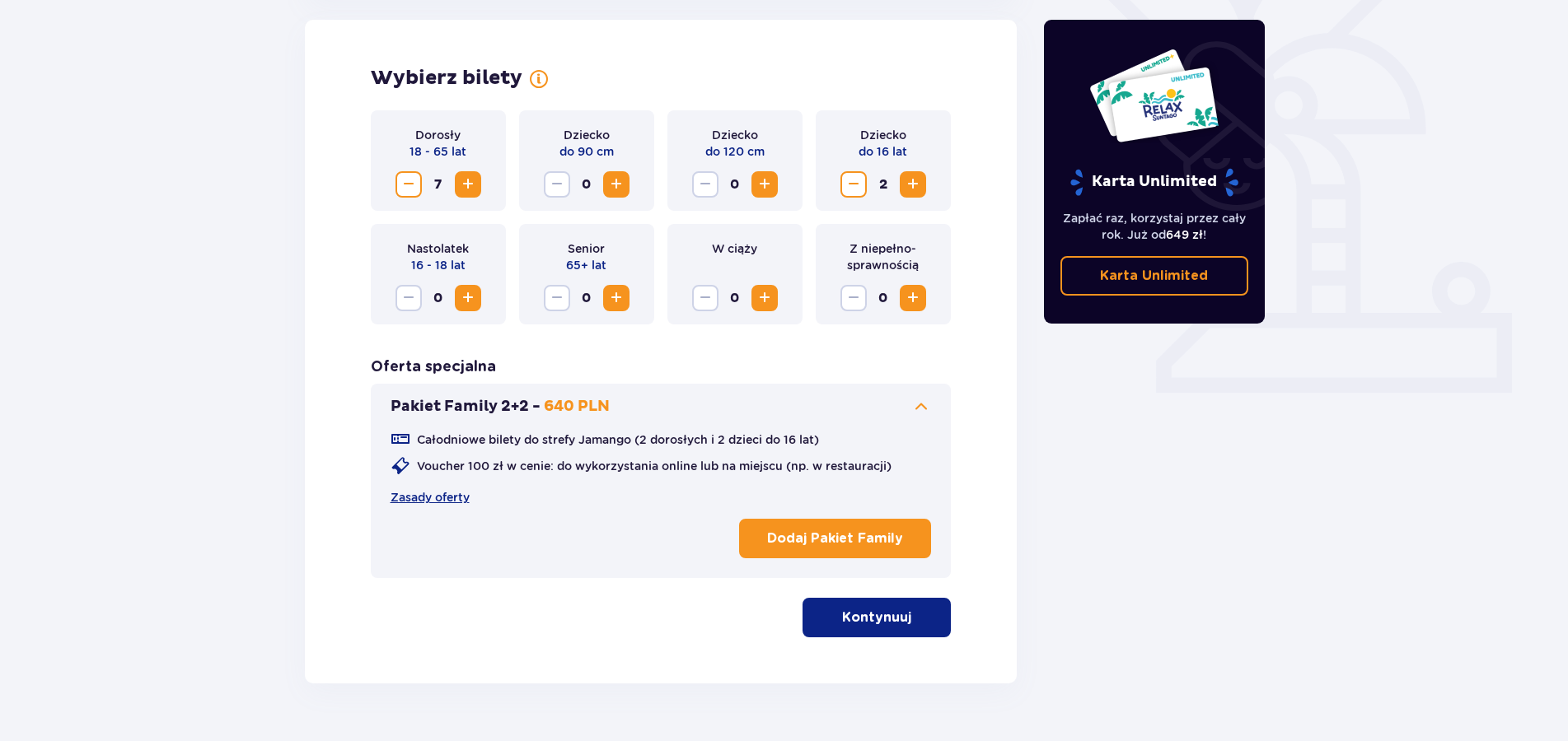
click at [475, 186] on span "Increase" at bounding box center [468, 185] width 20 height 20
click at [911, 187] on span "Increase" at bounding box center [912, 185] width 20 height 20
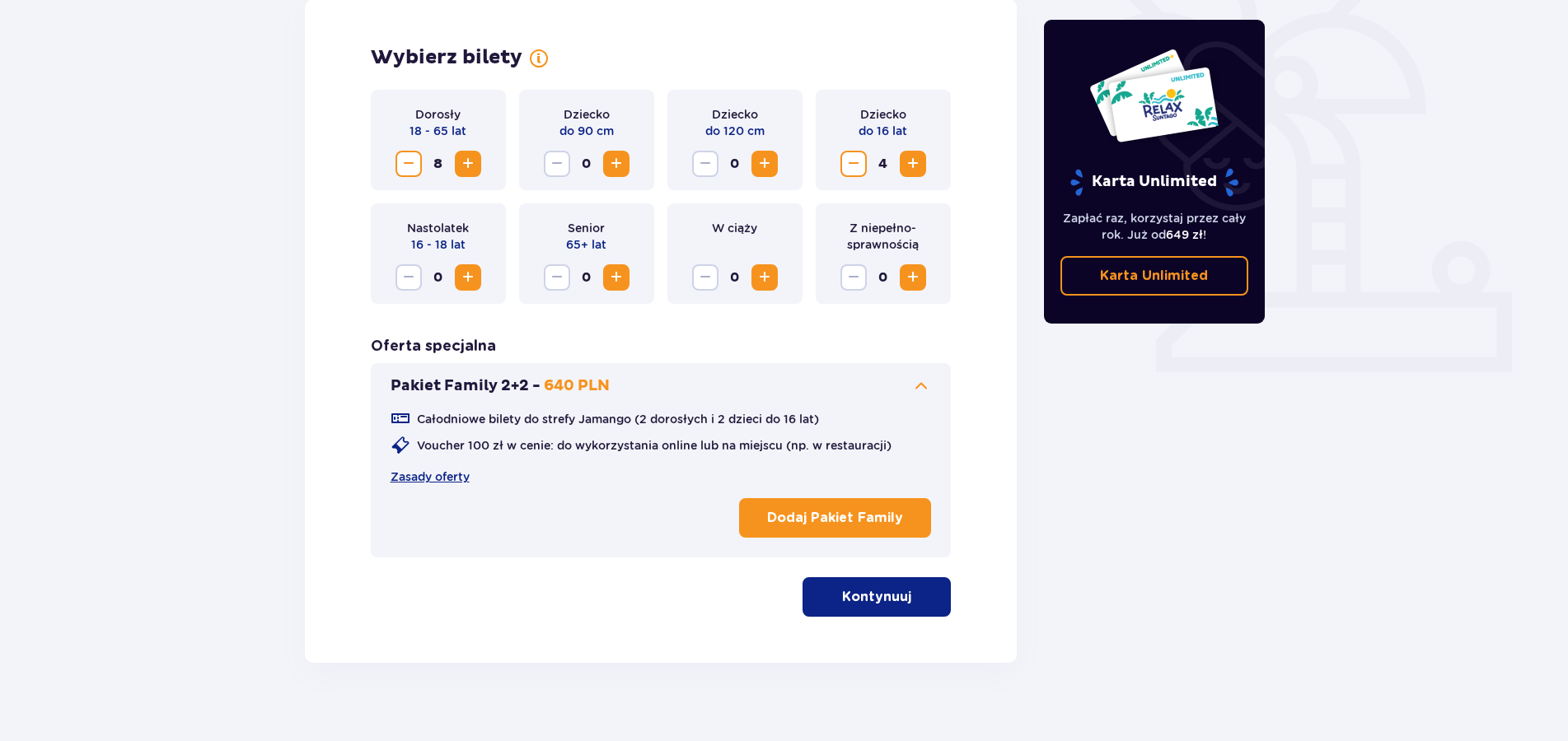
scroll to position [499, 0]
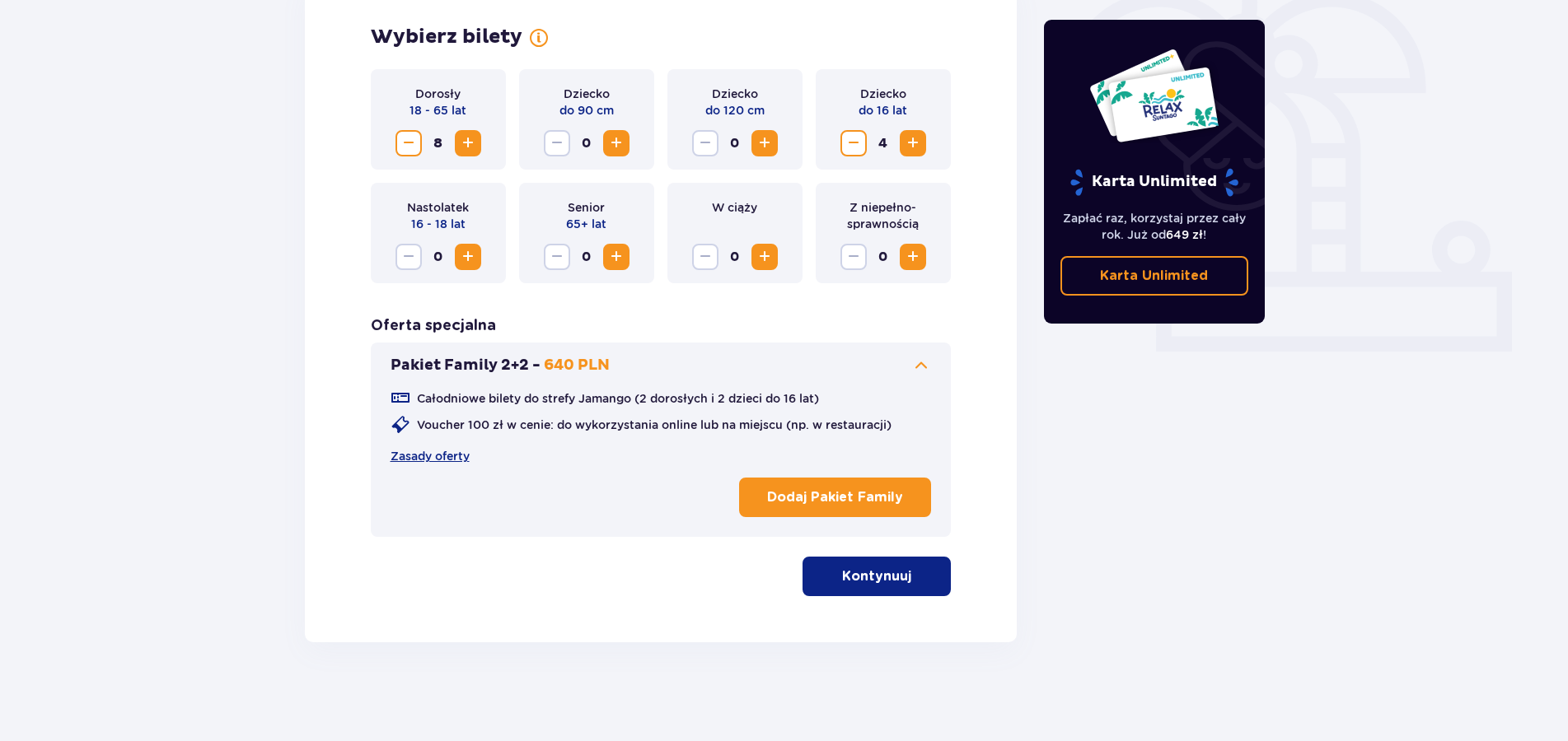
click at [899, 577] on button "Kontynuuj" at bounding box center [877, 576] width 148 height 39
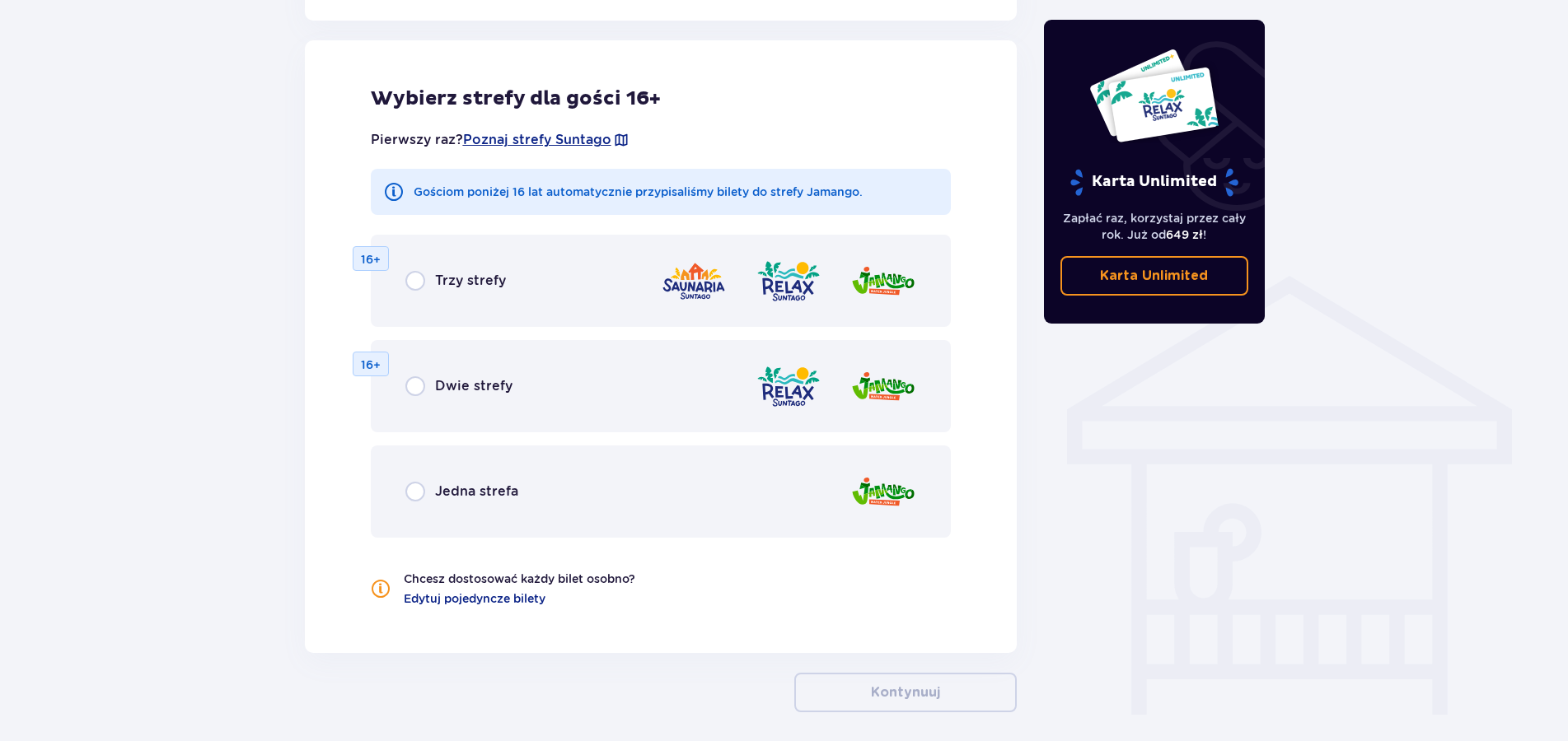
scroll to position [1063, 0]
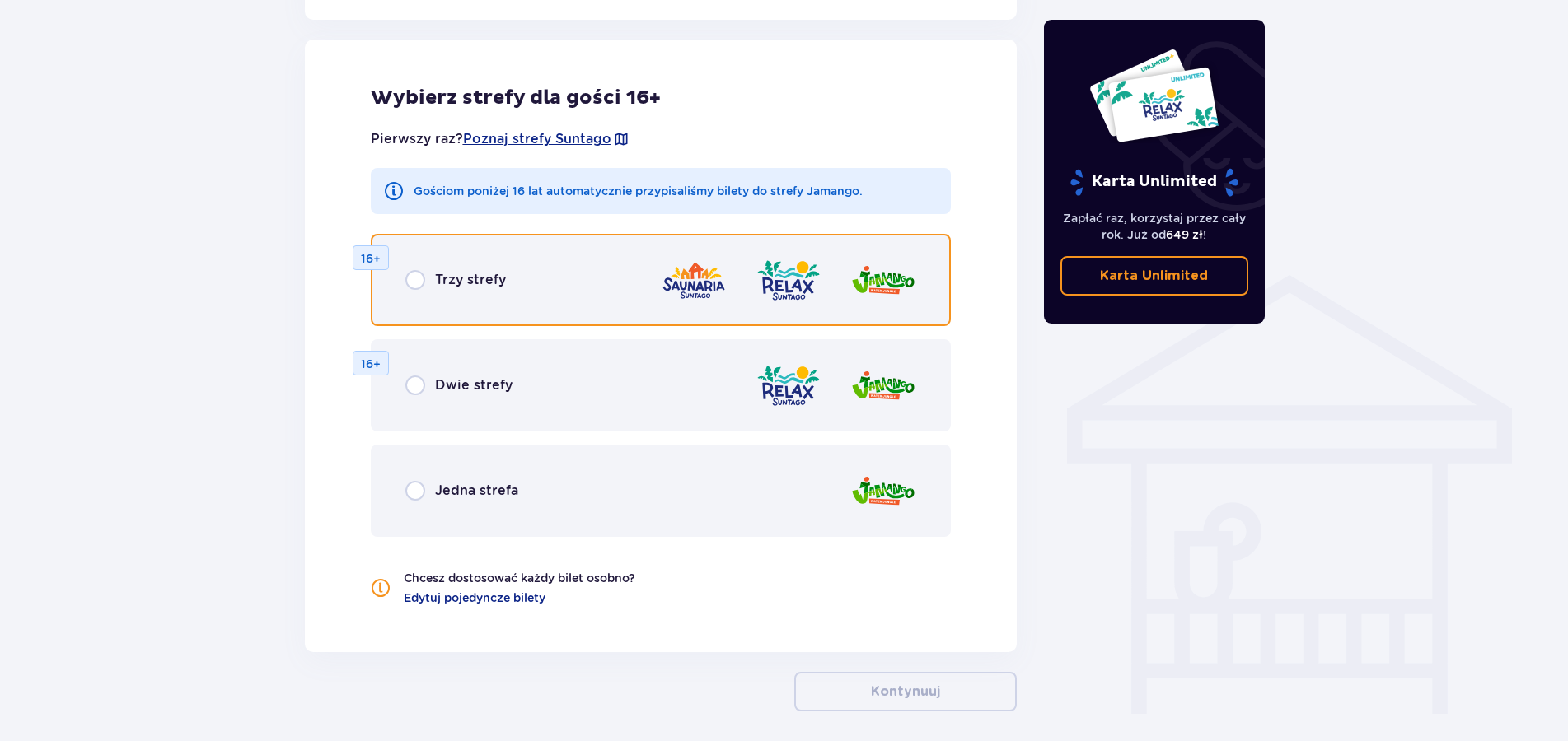
click at [416, 275] on input "radio" at bounding box center [415, 280] width 20 height 20
radio input "true"
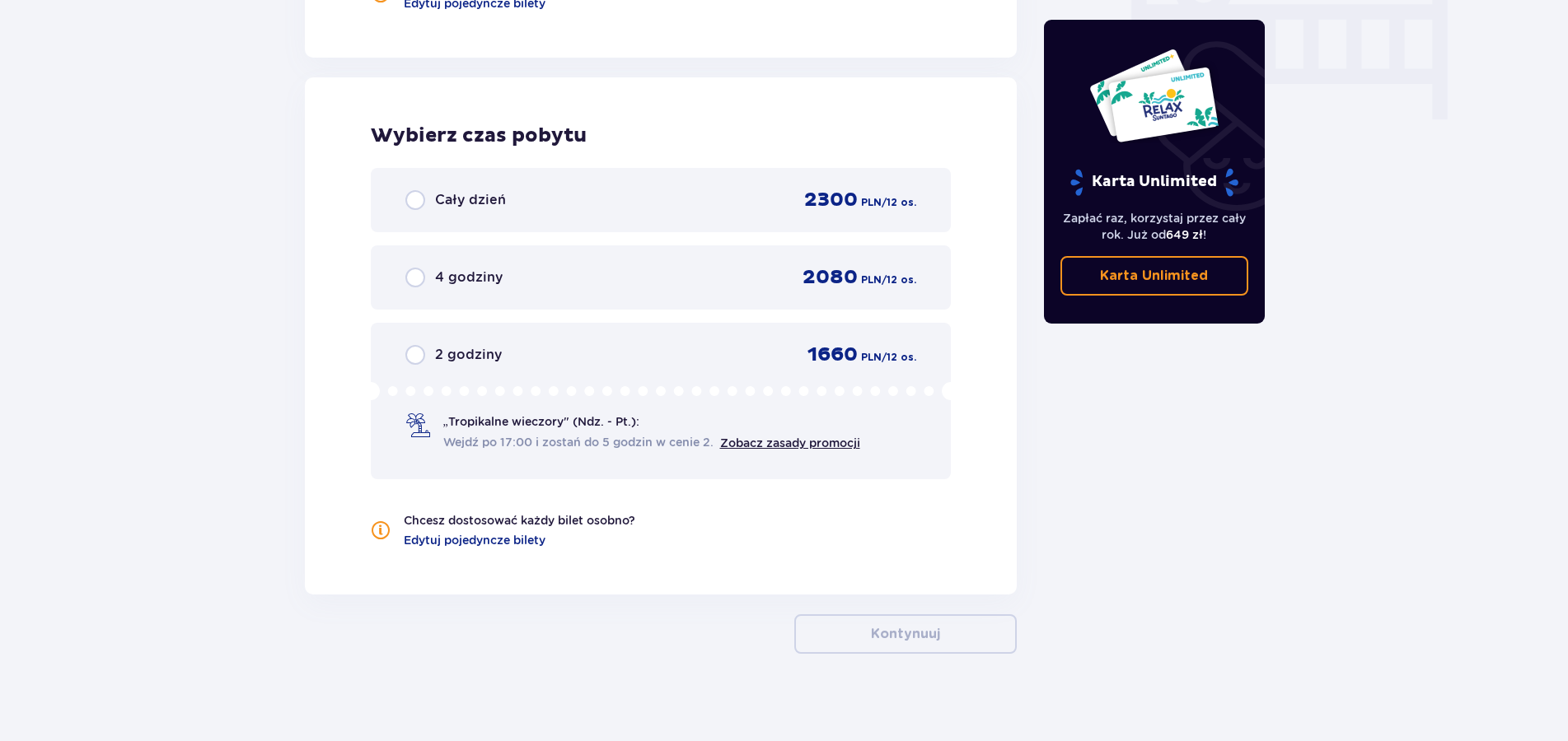
scroll to position [1668, 0]
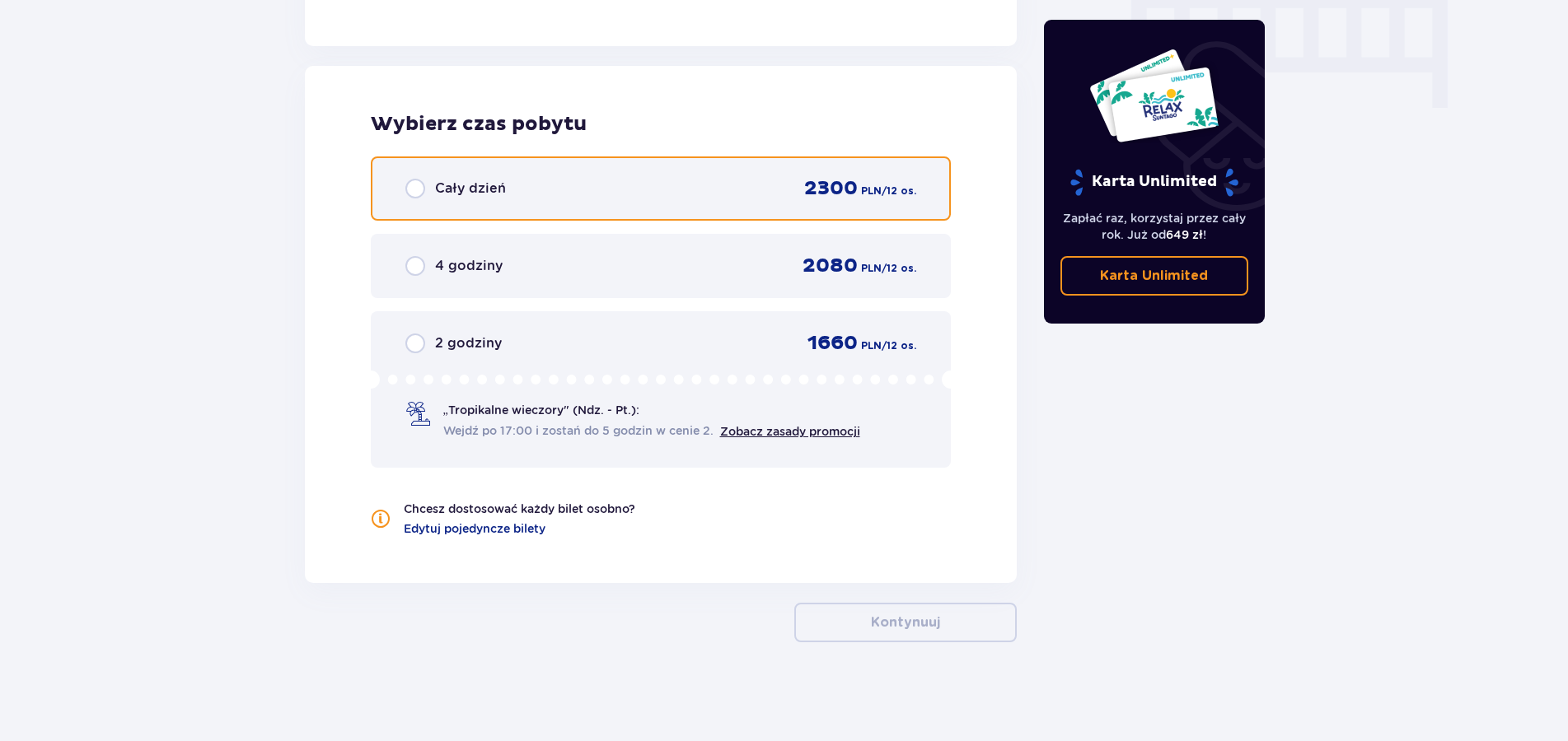
click at [417, 185] on input "radio" at bounding box center [415, 188] width 20 height 20
radio input "true"
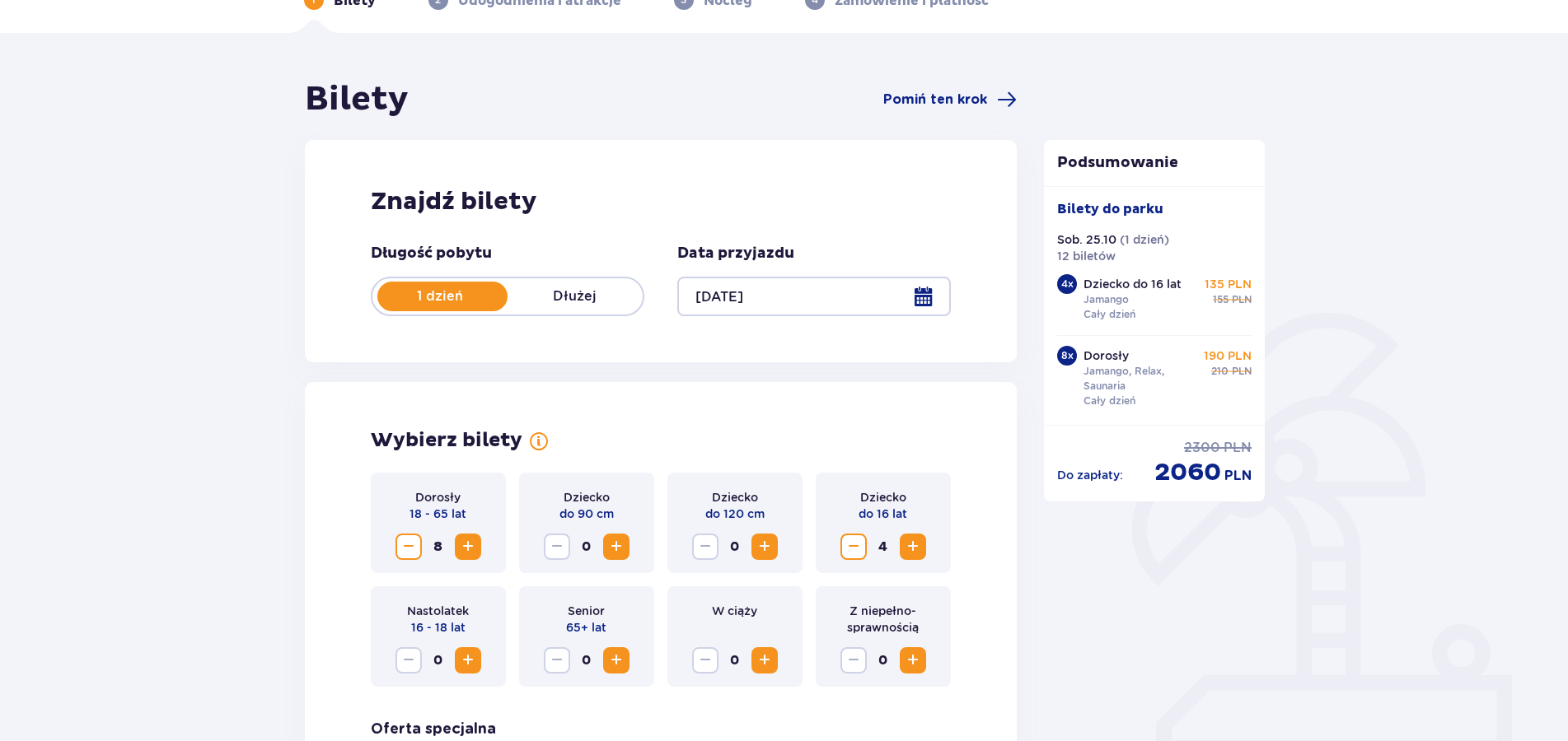
scroll to position [81, 0]
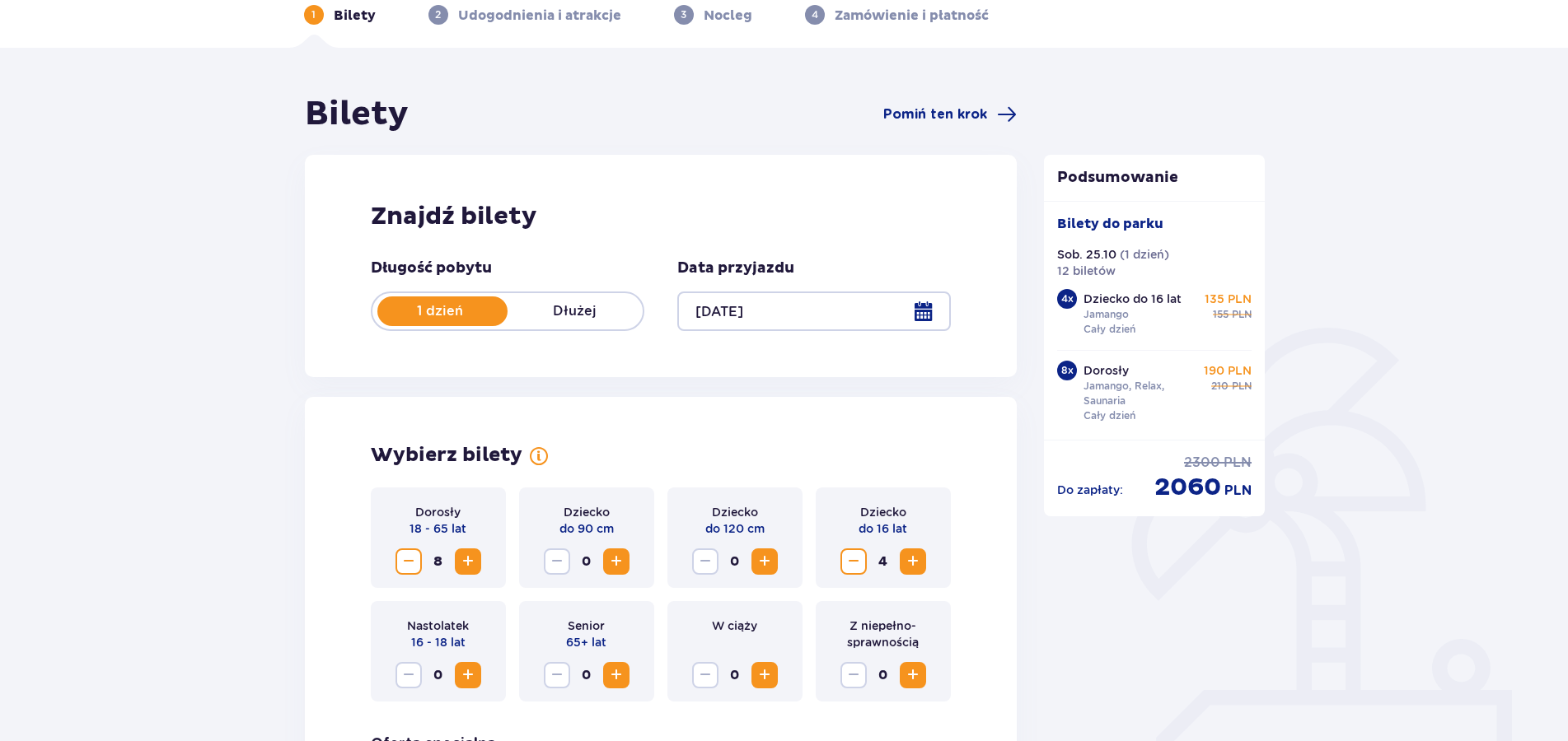
click at [407, 562] on span "Decrease" at bounding box center [409, 561] width 20 height 20
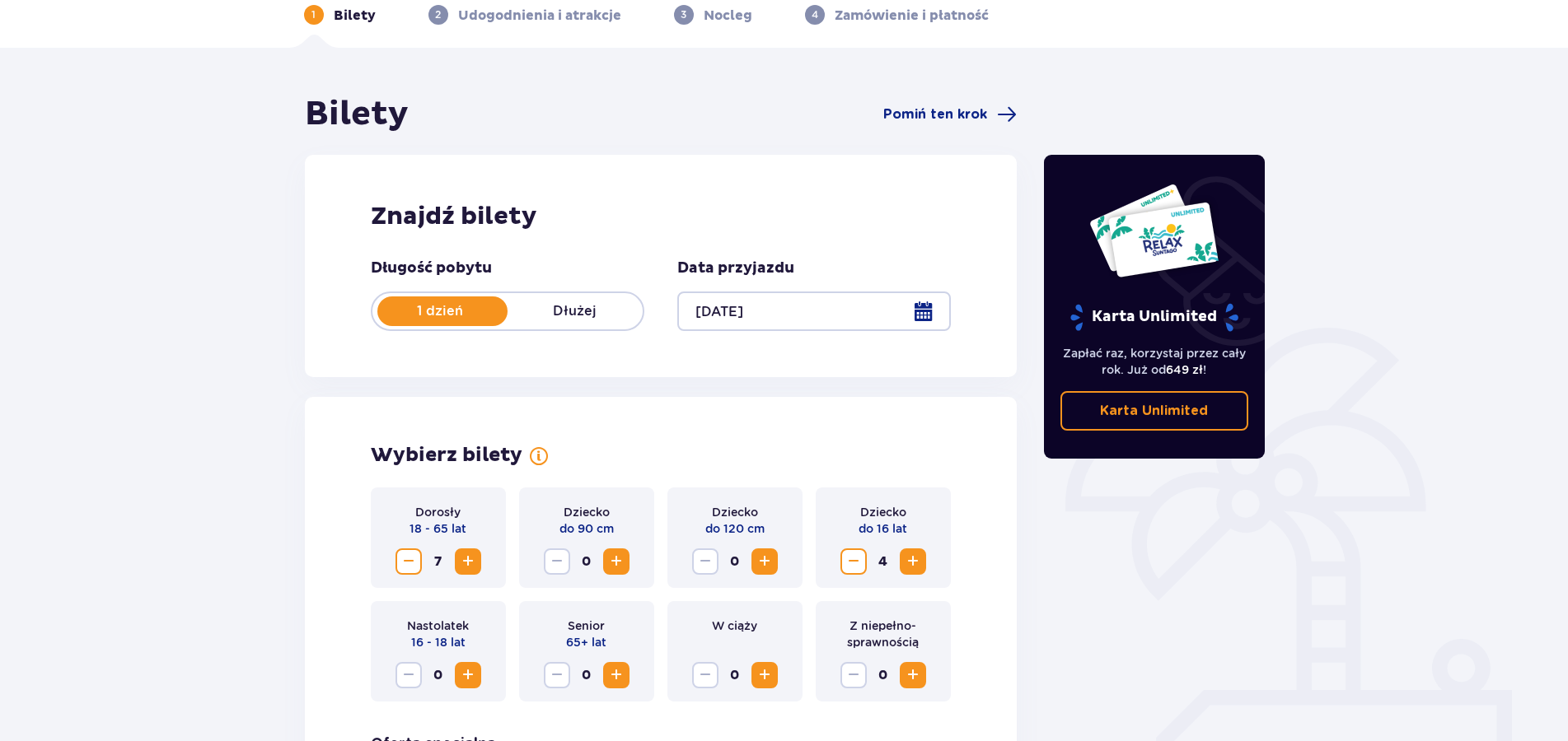
click at [407, 562] on span "Decrease" at bounding box center [409, 561] width 20 height 20
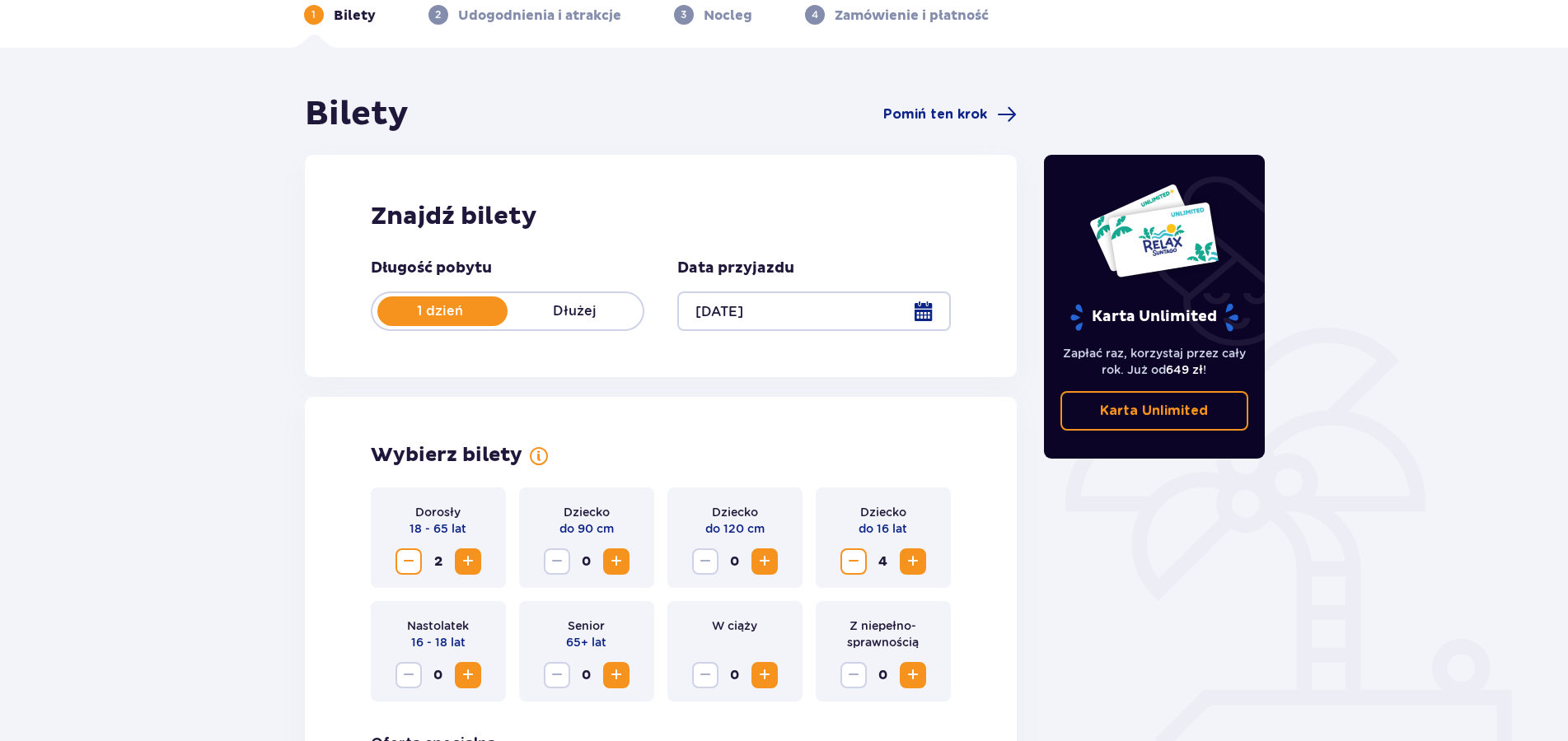
click at [853, 564] on span "Decrease" at bounding box center [854, 561] width 20 height 20
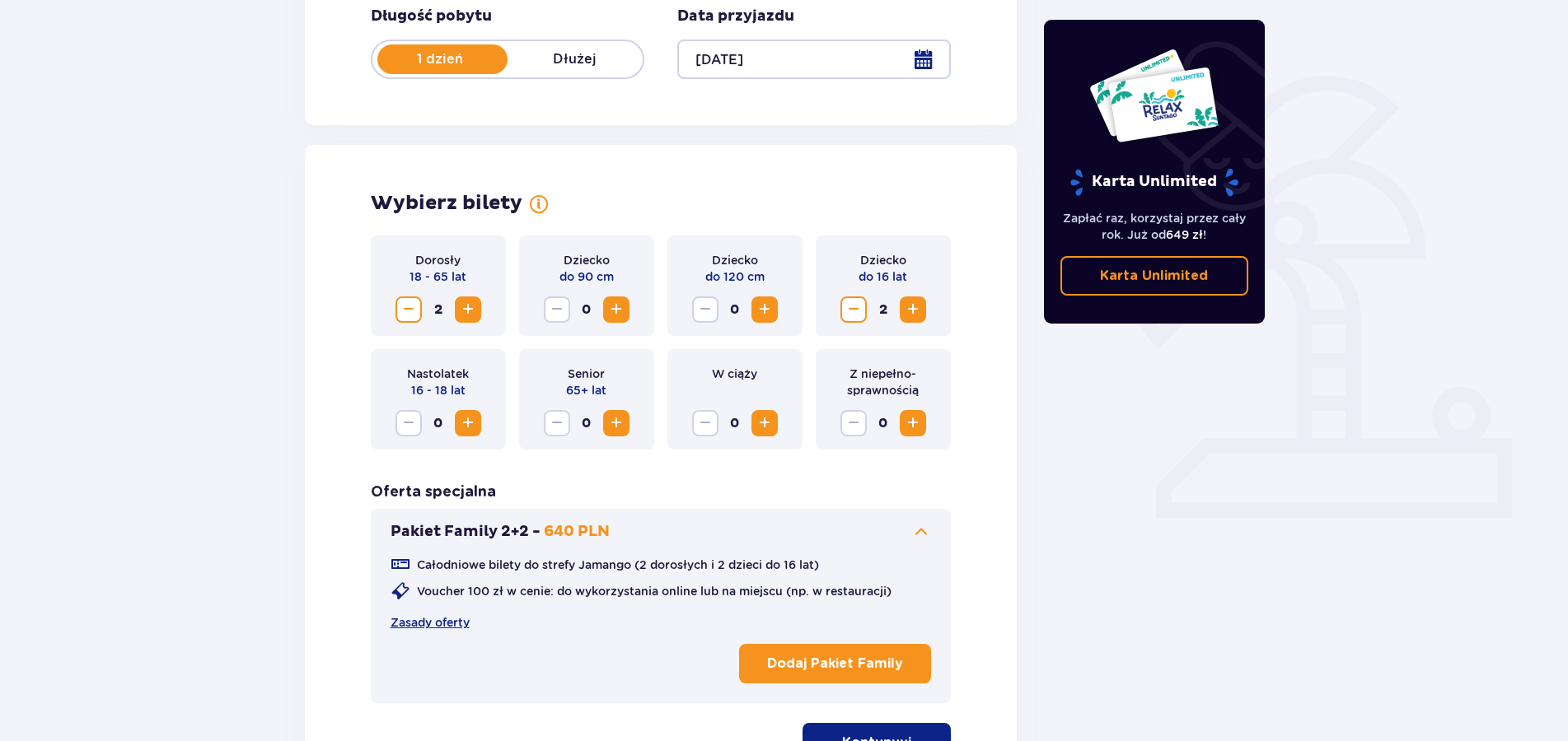
scroll to position [499, 0]
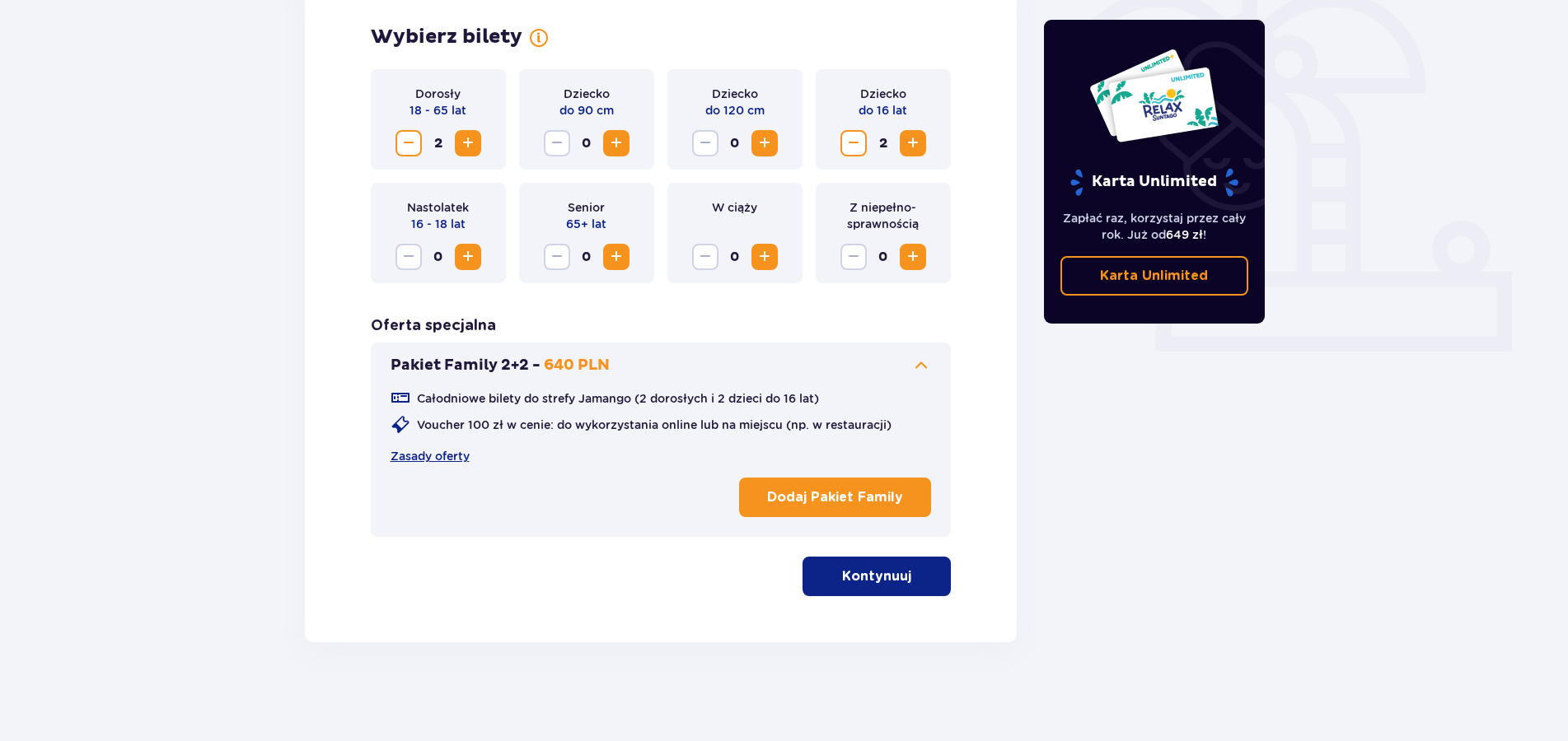
click at [879, 581] on p "Kontynuuj" at bounding box center [877, 577] width 69 height 18
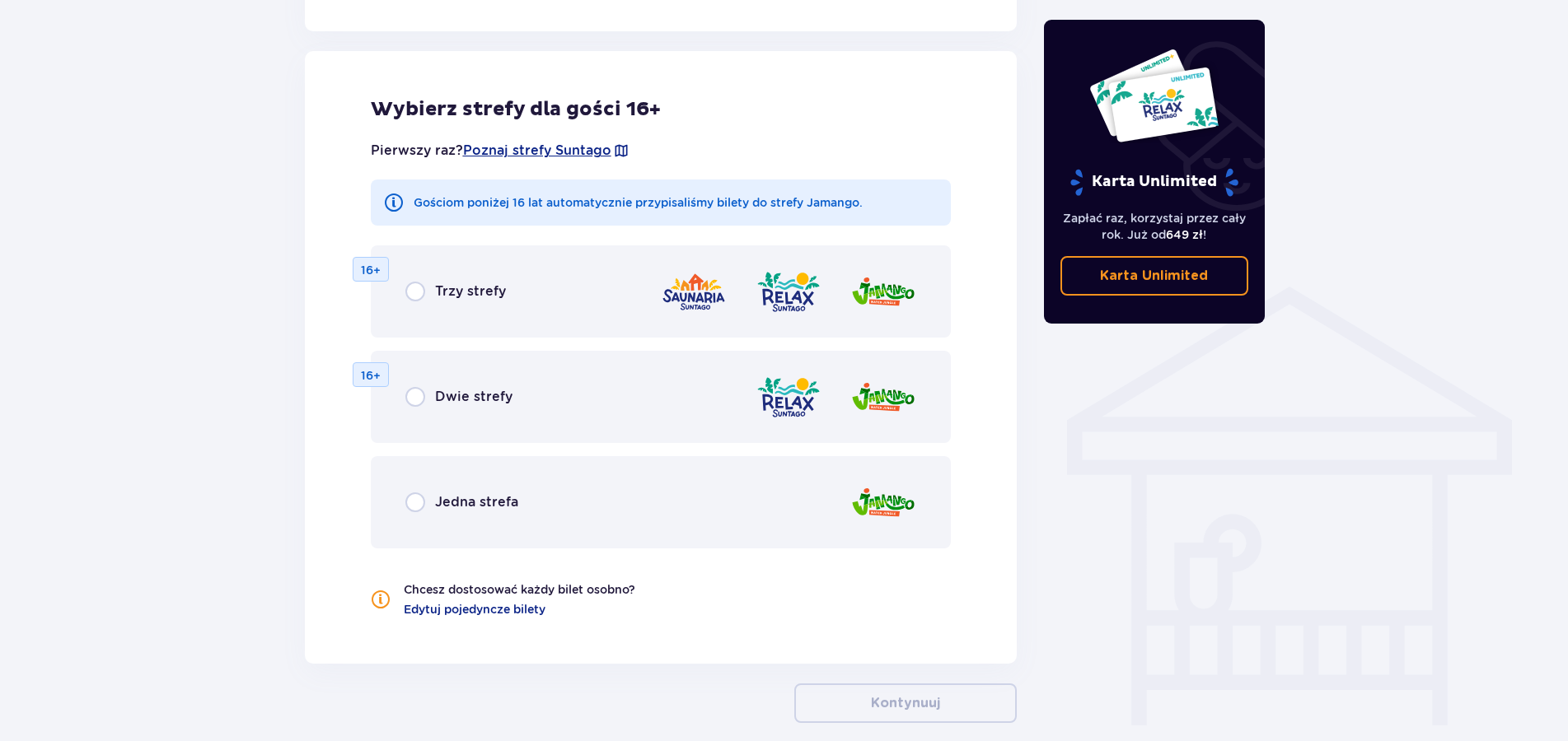
scroll to position [1063, 0]
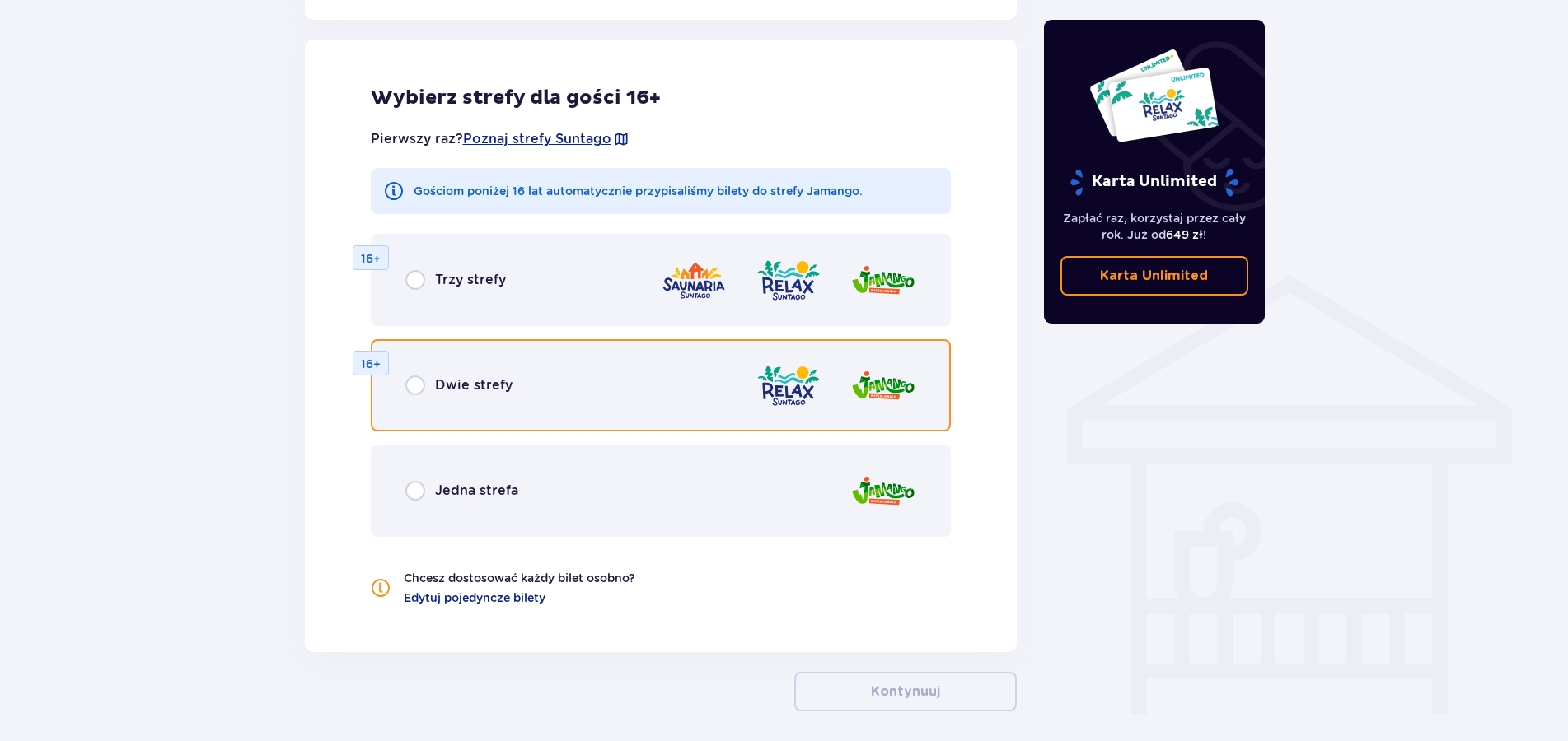
click at [414, 384] on input "radio" at bounding box center [415, 385] width 20 height 20
radio input "true"
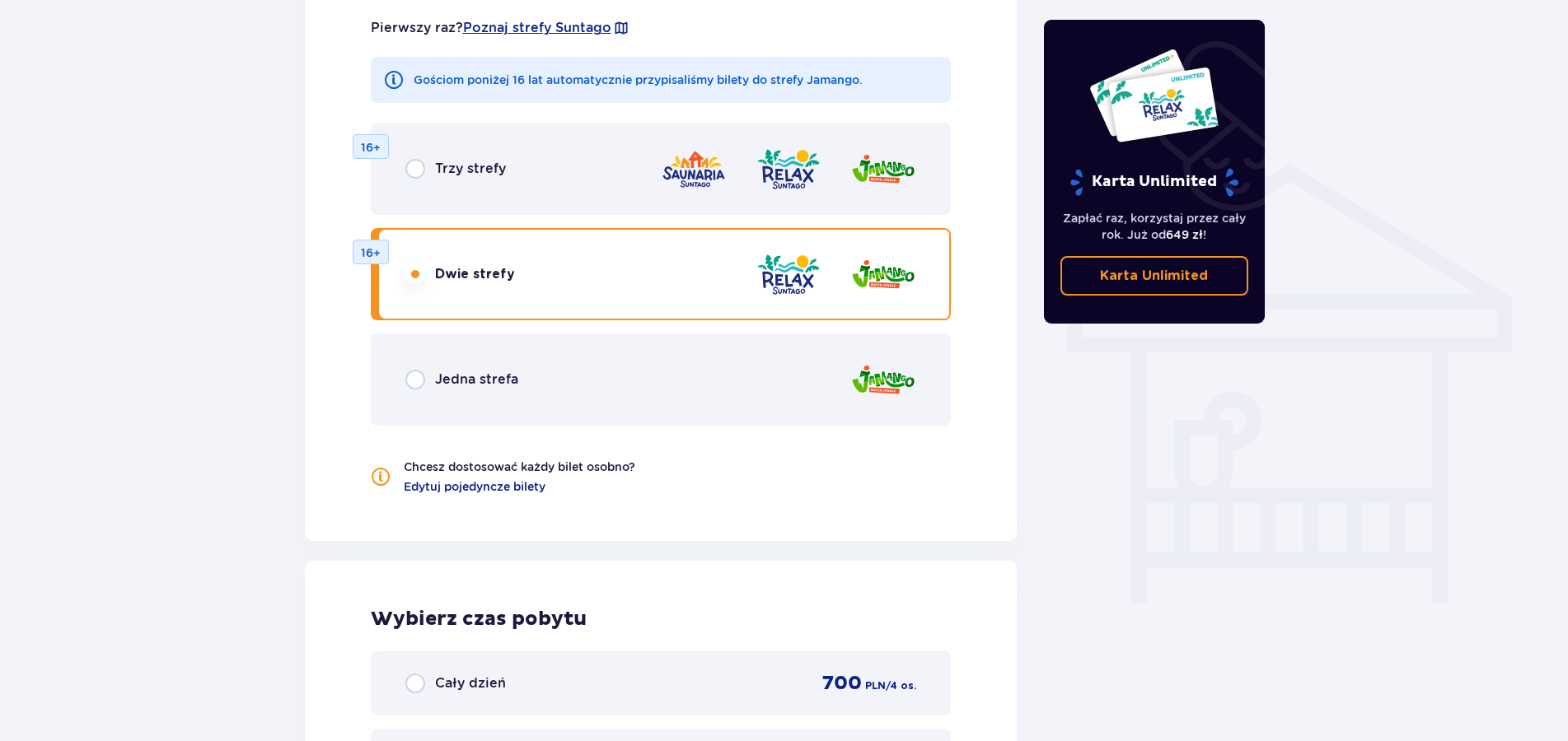
scroll to position [1165, 0]
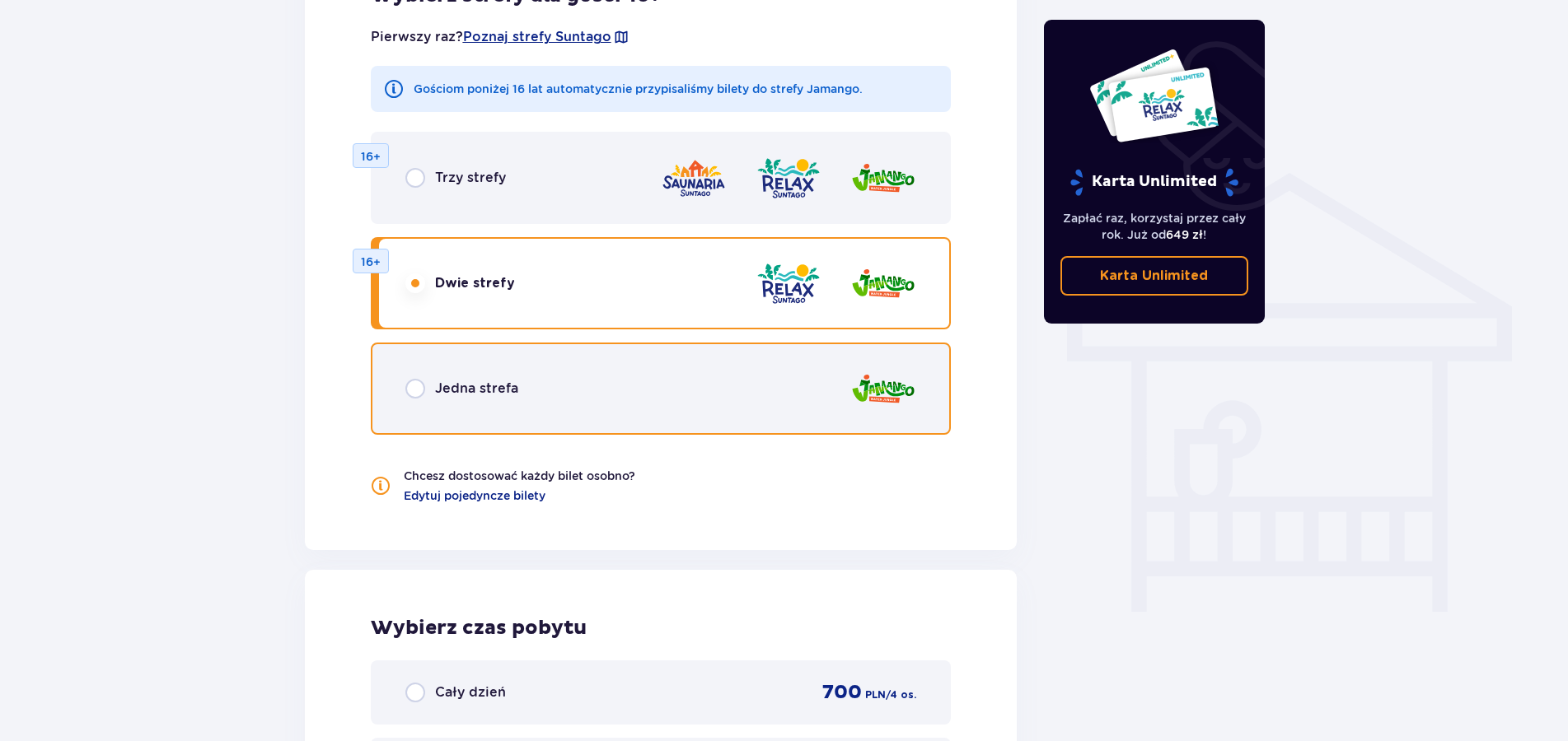
click at [416, 389] on input "radio" at bounding box center [415, 388] width 20 height 20
radio input "true"
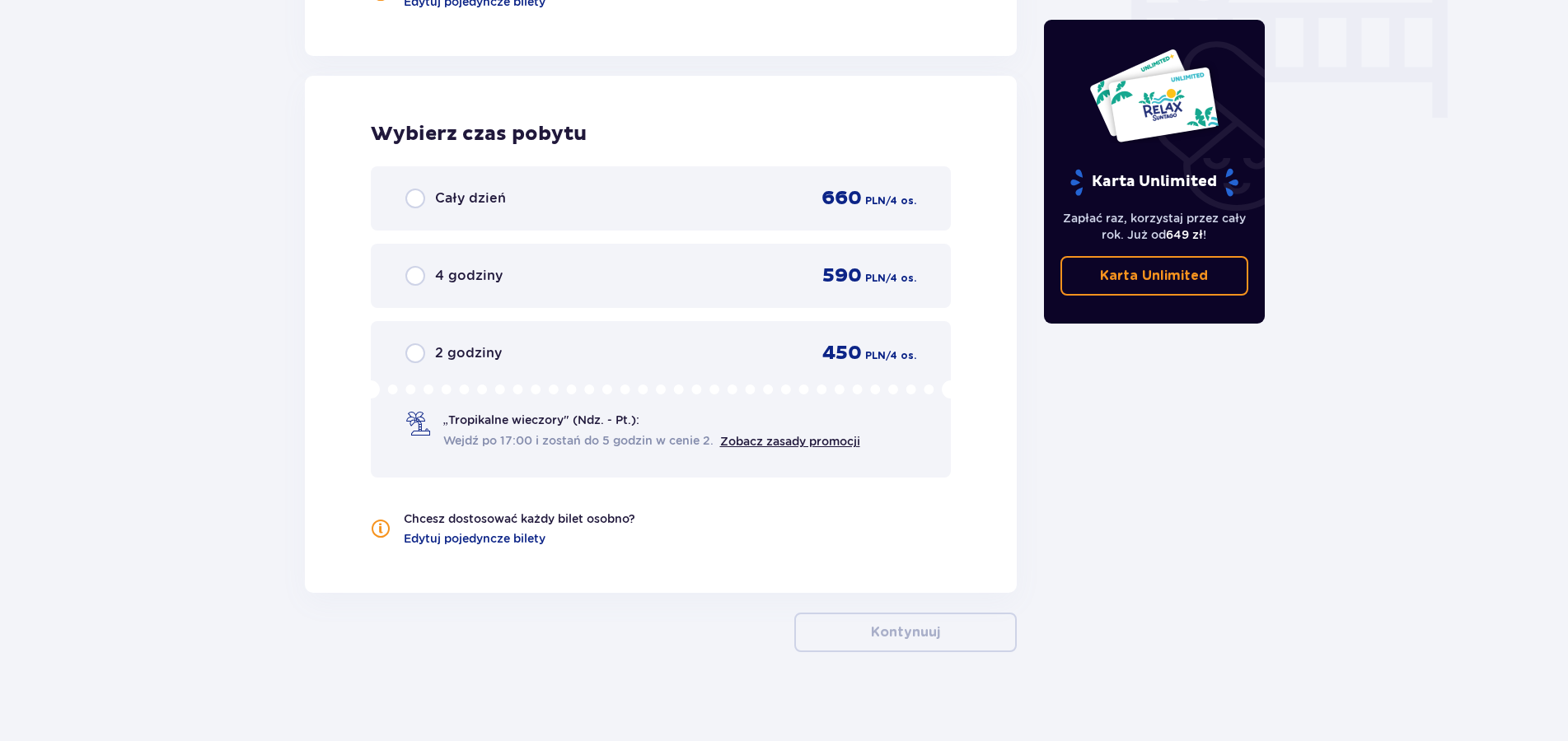
scroll to position [1668, 0]
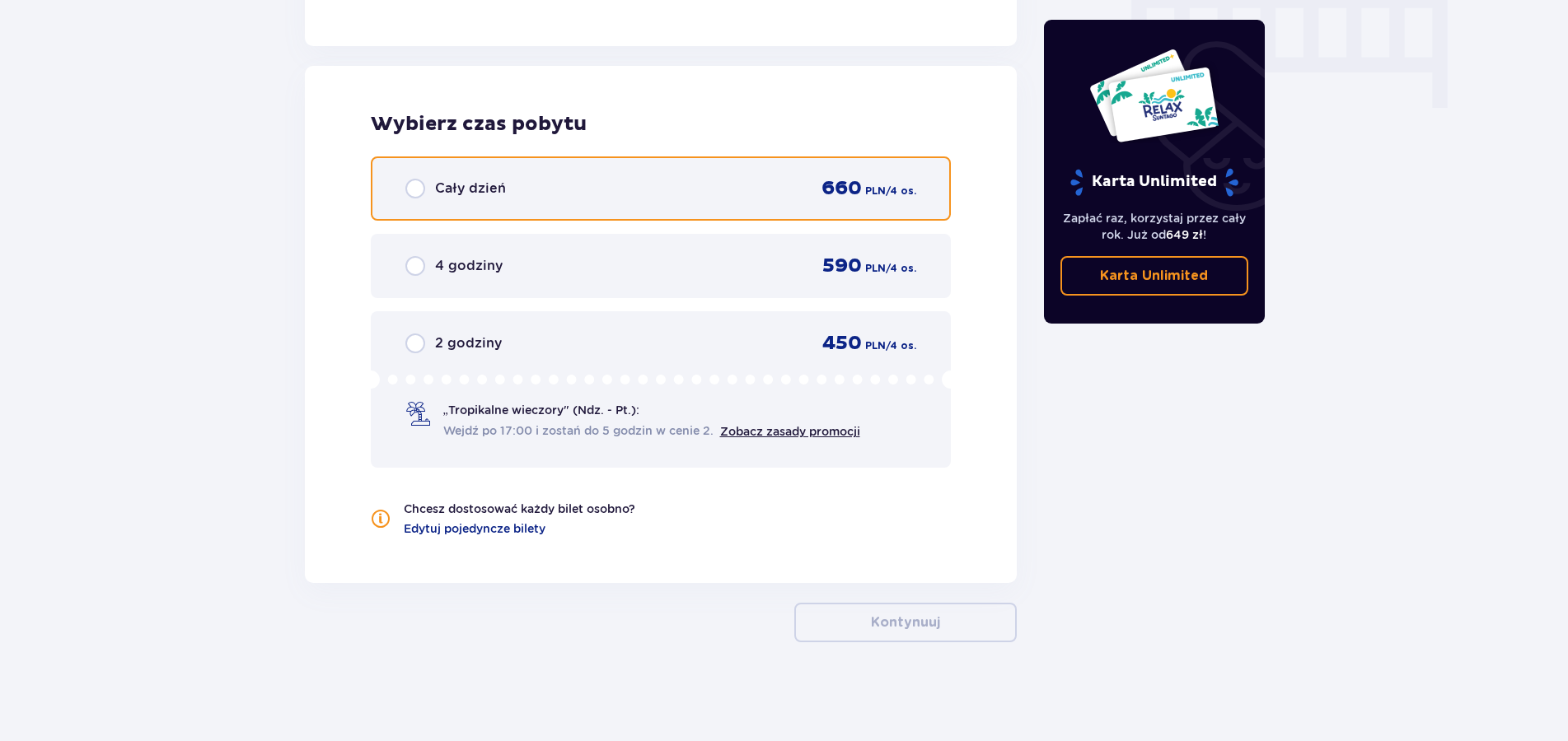
click at [418, 192] on input "radio" at bounding box center [415, 188] width 20 height 20
radio input "true"
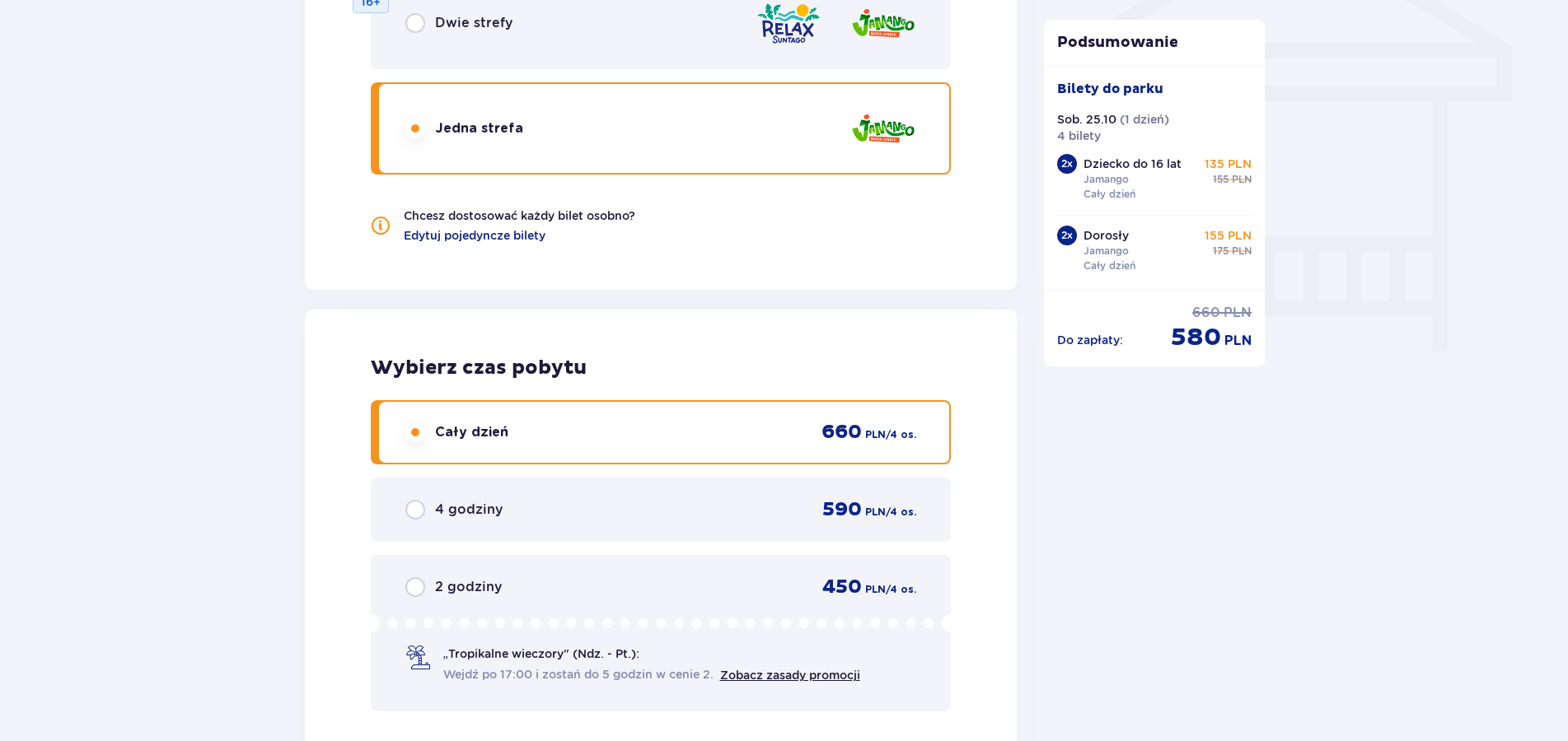
scroll to position [1173, 0]
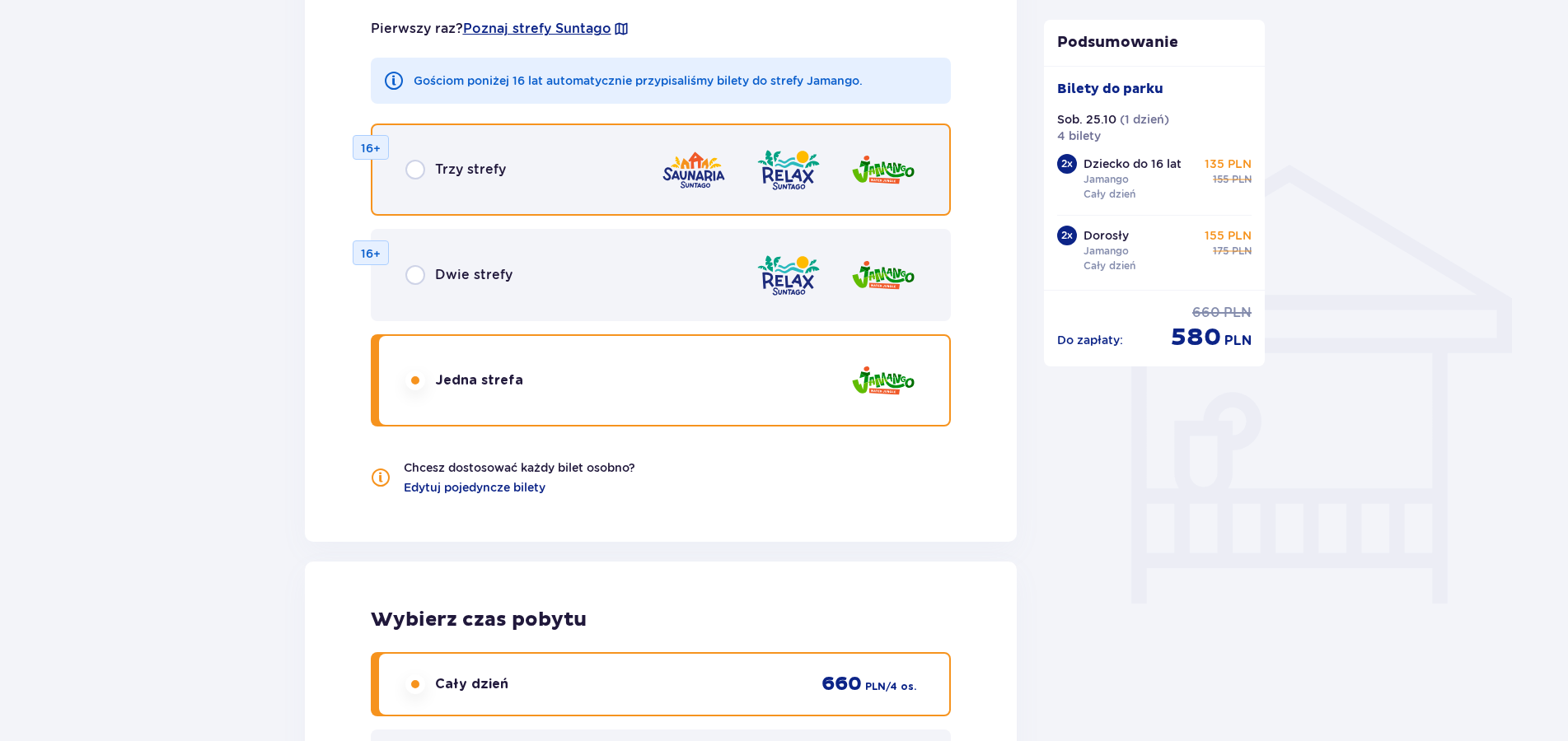
click at [421, 170] on input "radio" at bounding box center [415, 169] width 20 height 20
radio input "true"
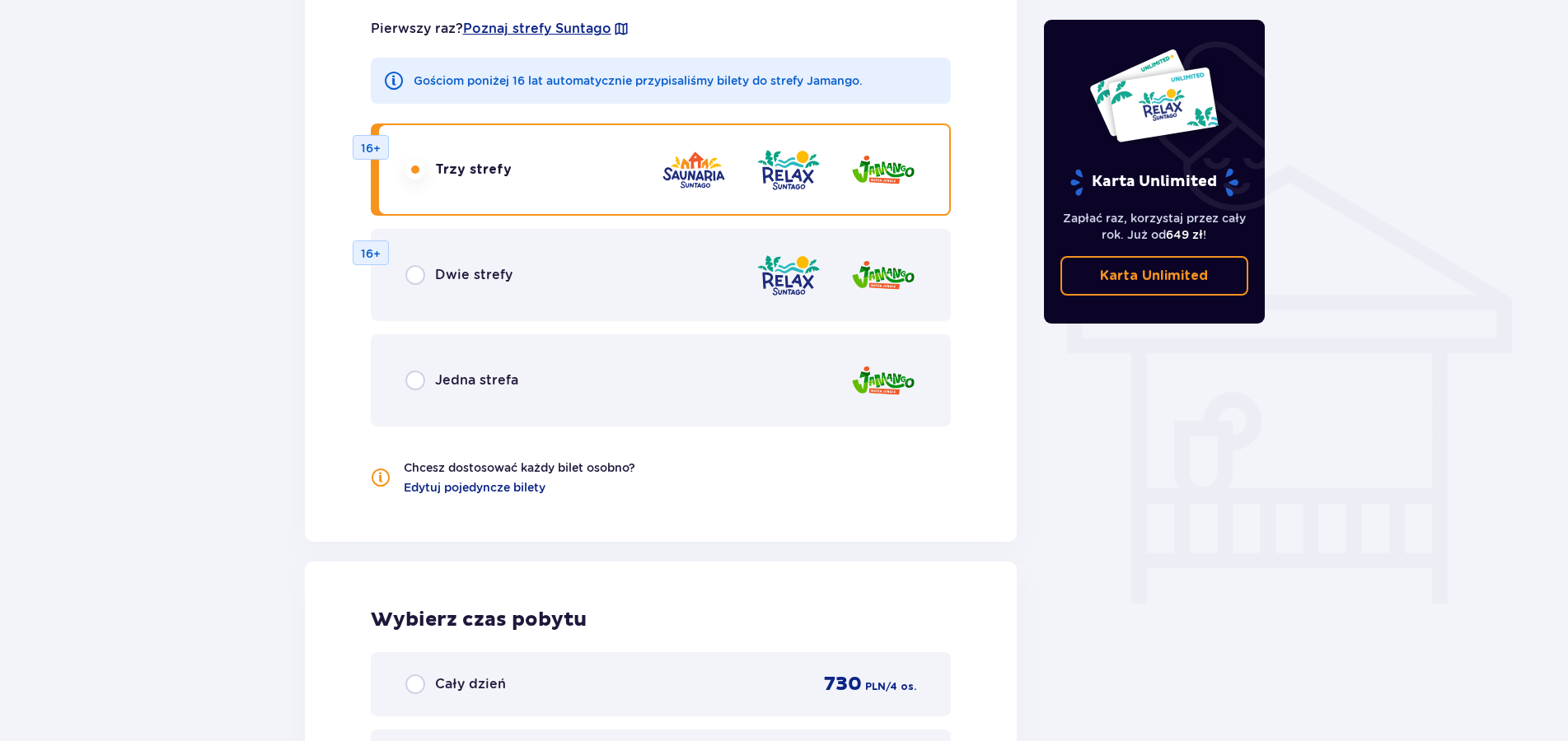
scroll to position [1668, 0]
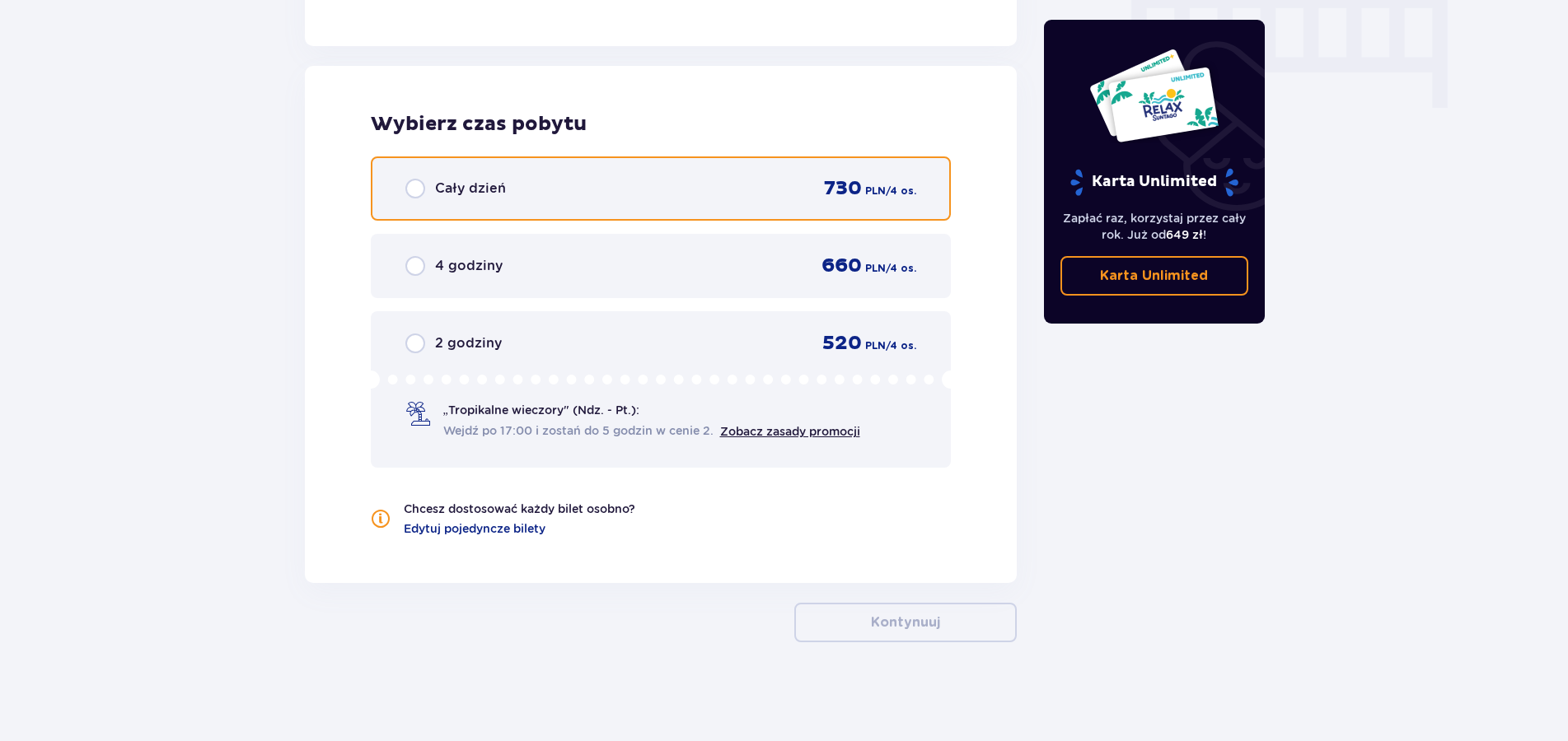
click at [411, 186] on input "radio" at bounding box center [415, 188] width 20 height 20
radio input "true"
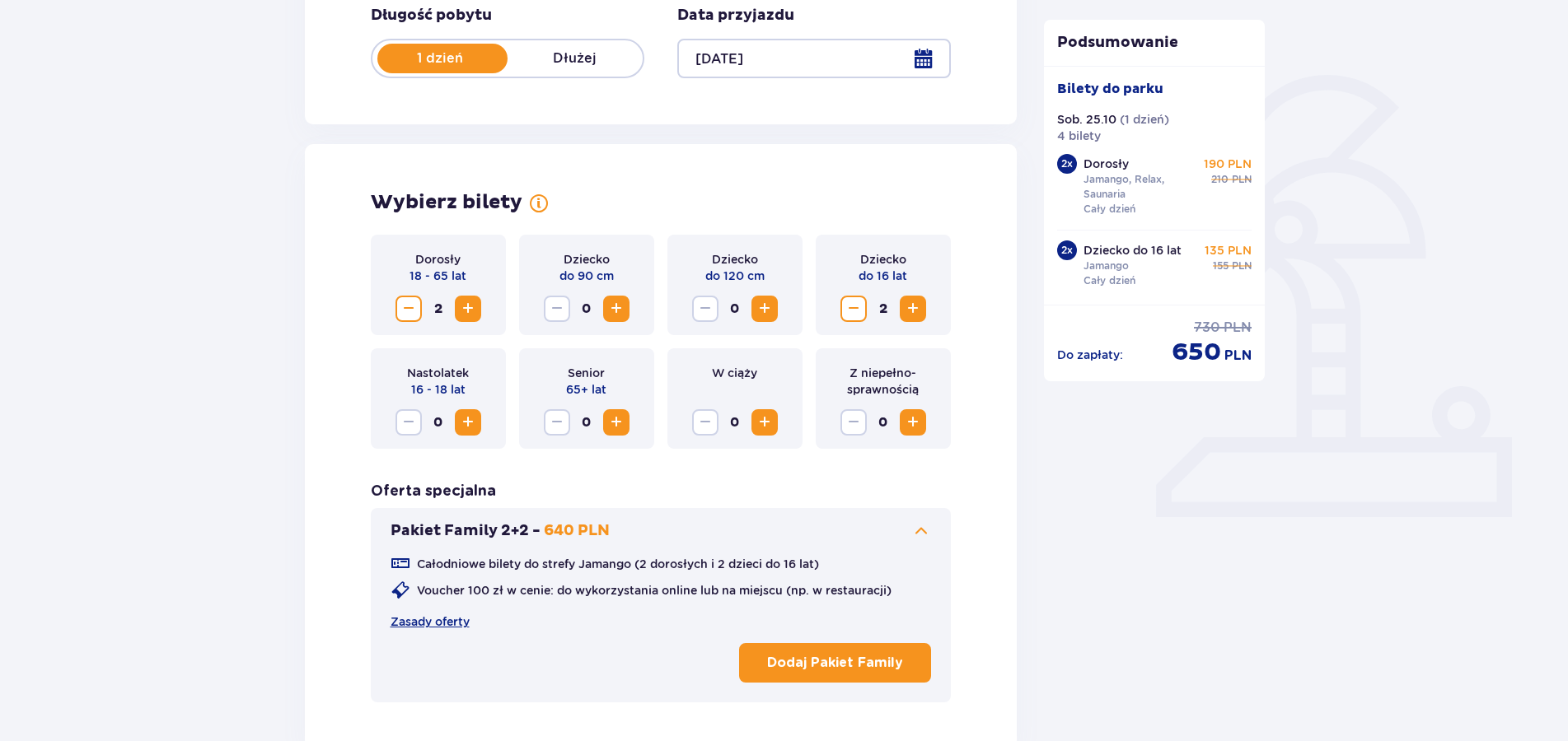
scroll to position [333, 0]
click at [468, 313] on span "Increase" at bounding box center [468, 309] width 20 height 20
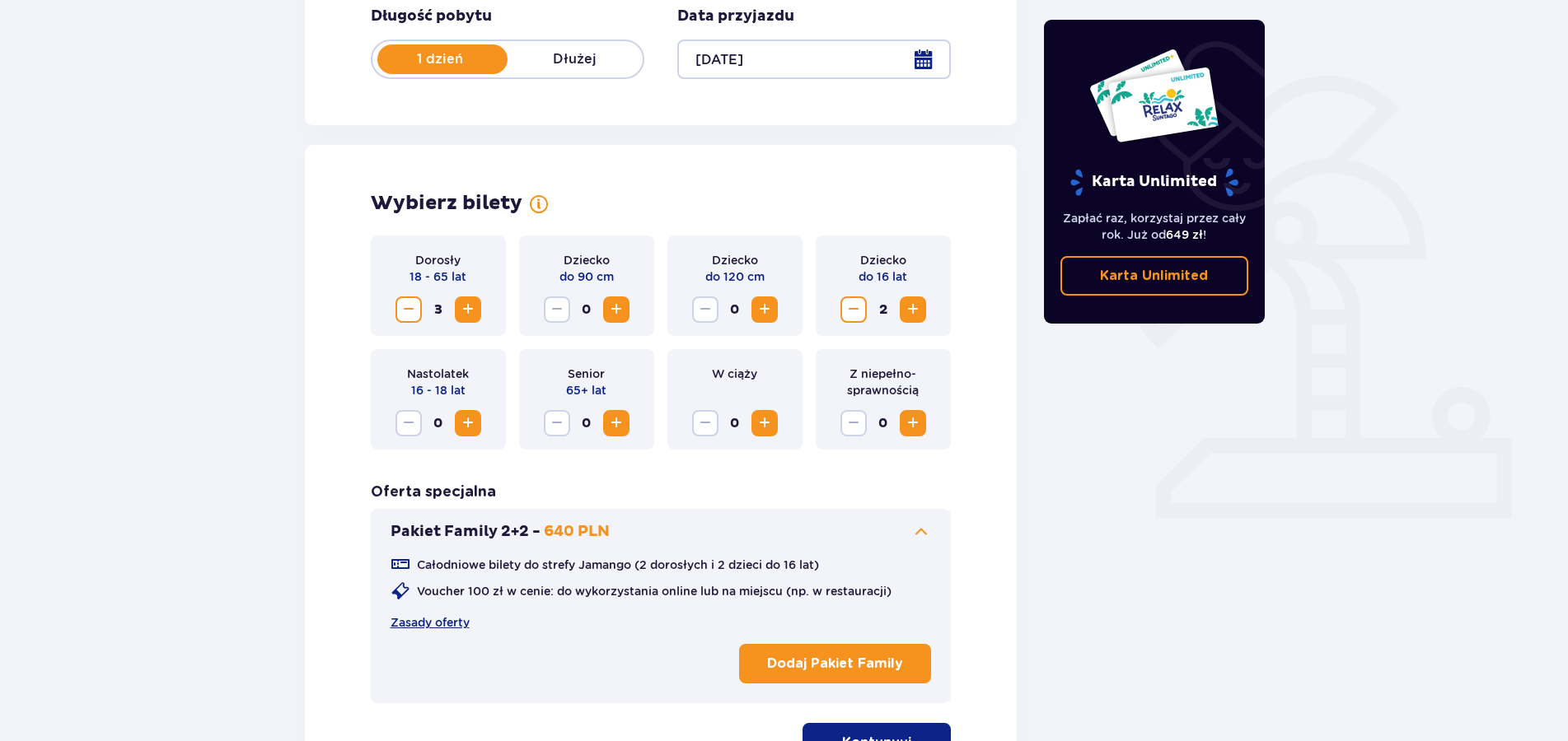
click at [468, 313] on span "Increase" at bounding box center [468, 309] width 20 height 20
click at [837, 660] on p "Dodaj Pakiet Family" at bounding box center [834, 663] width 136 height 18
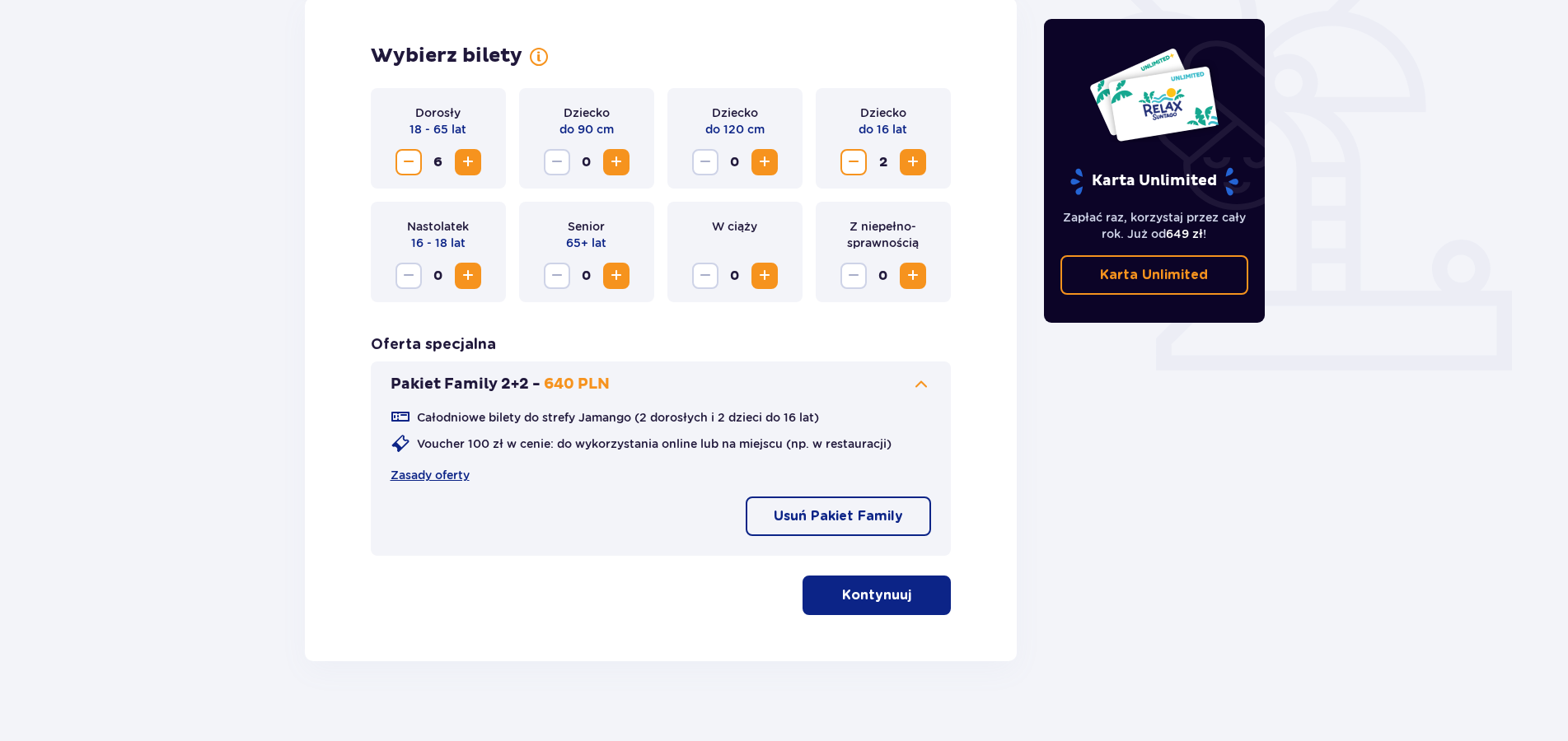
scroll to position [499, 0]
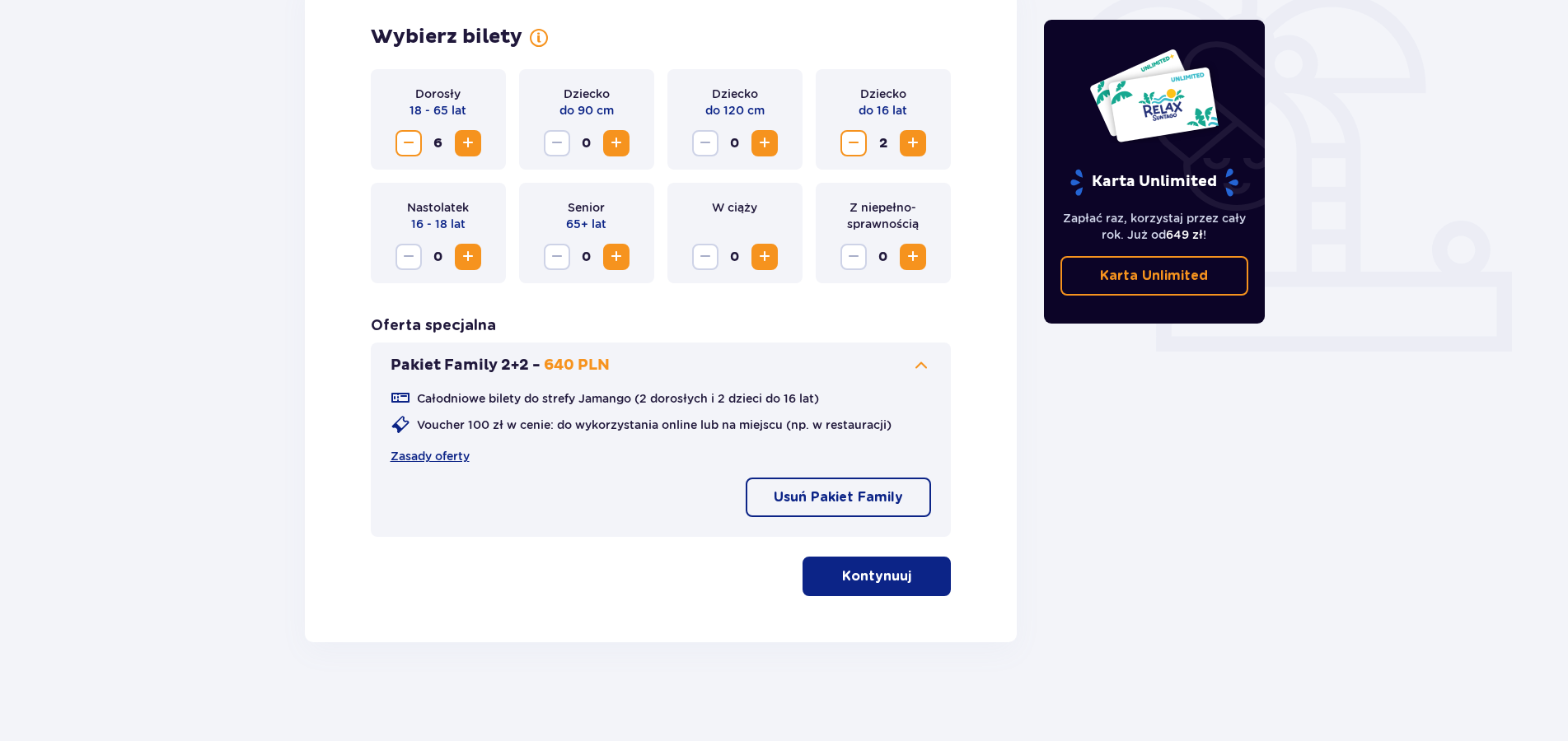
click at [885, 589] on button "Kontynuuj" at bounding box center [877, 576] width 148 height 39
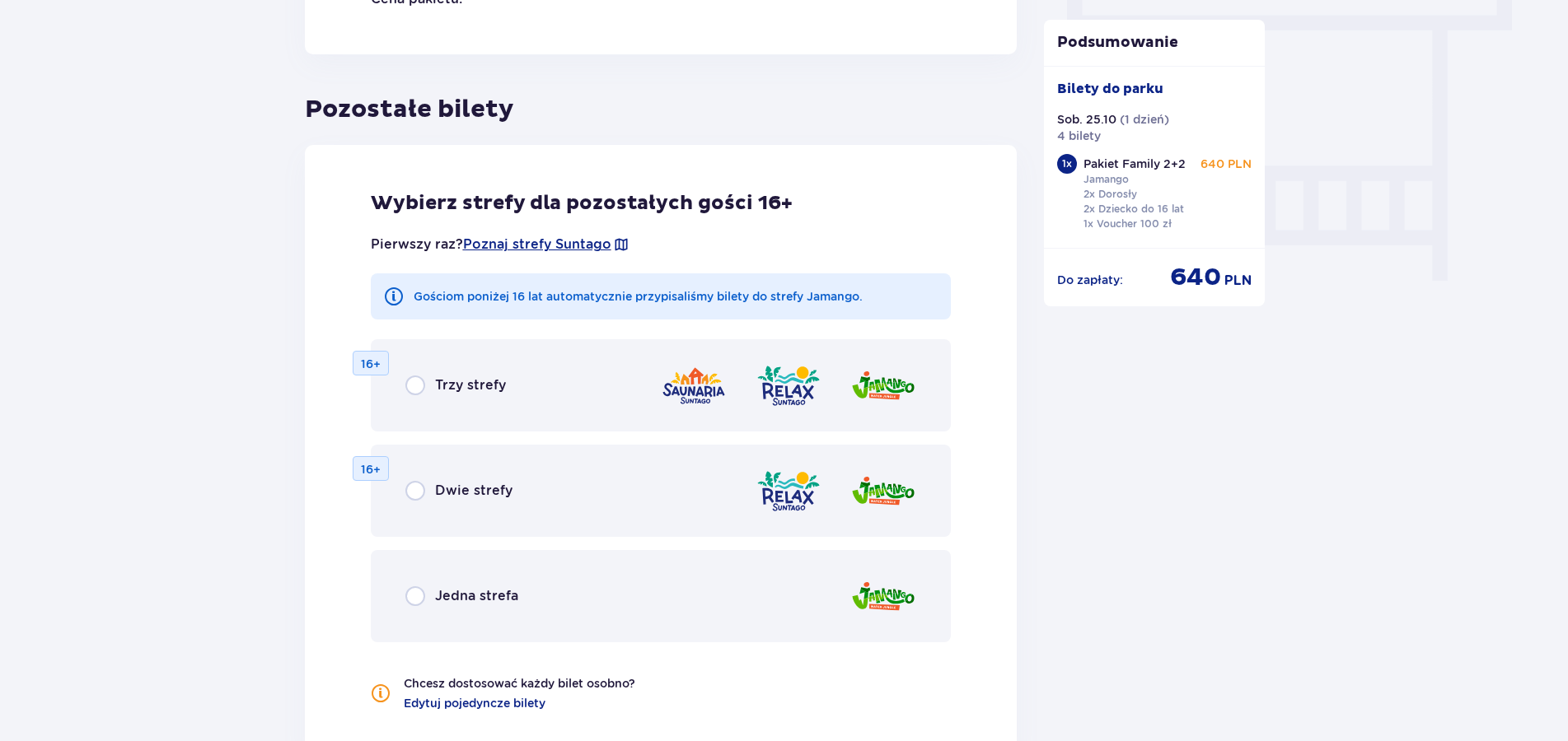
scroll to position [1502, 0]
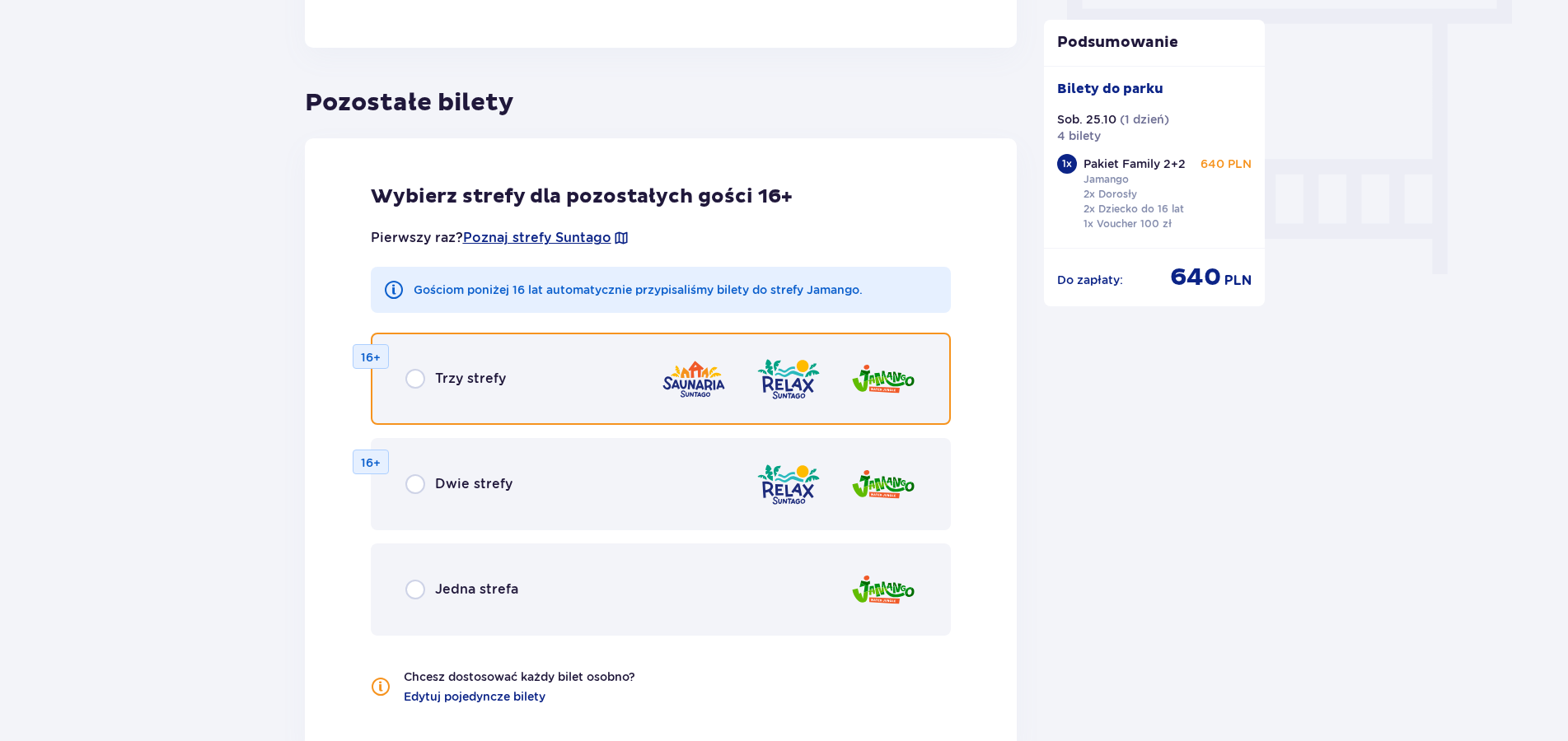
click at [418, 379] on input "radio" at bounding box center [415, 379] width 20 height 20
radio input "true"
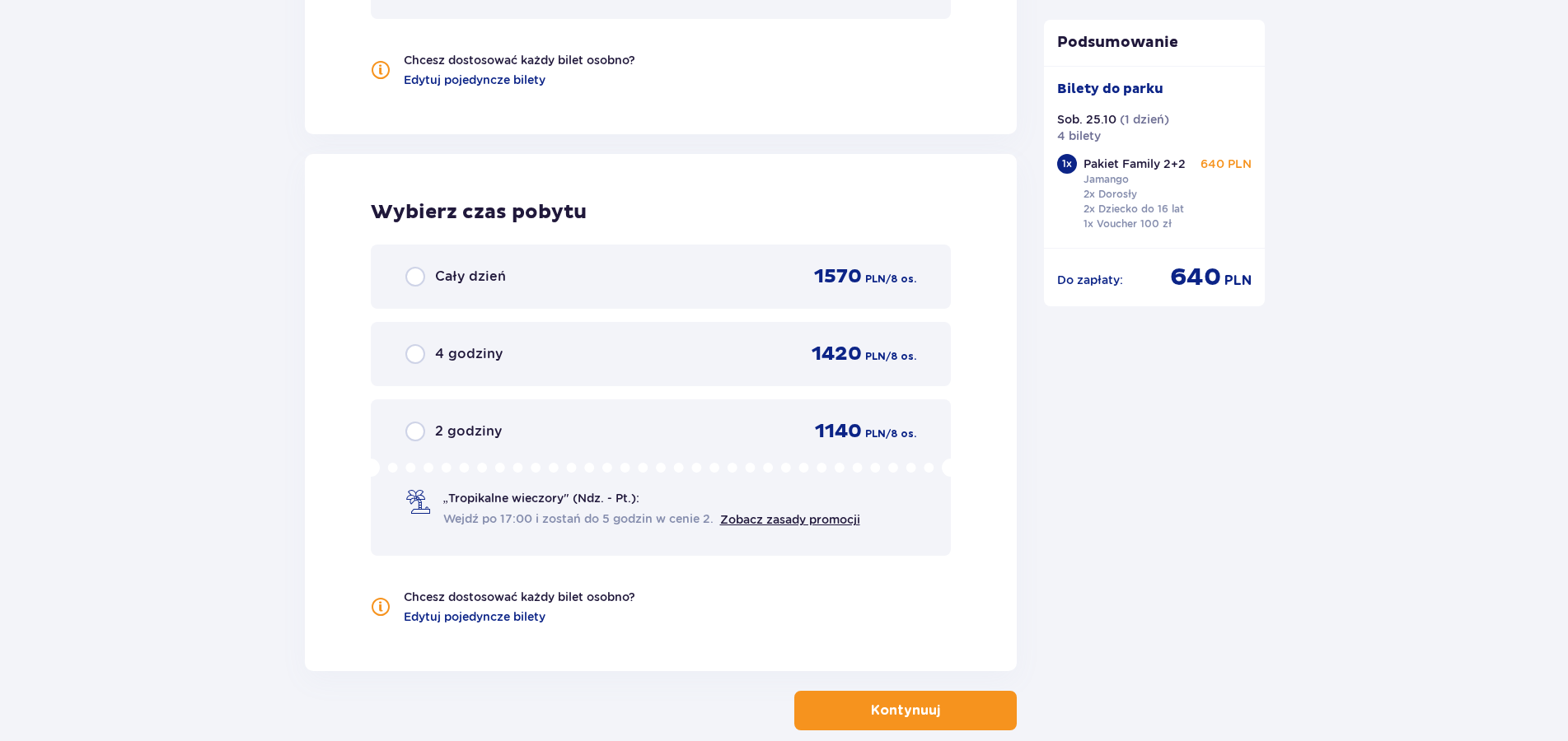
scroll to position [2208, 0]
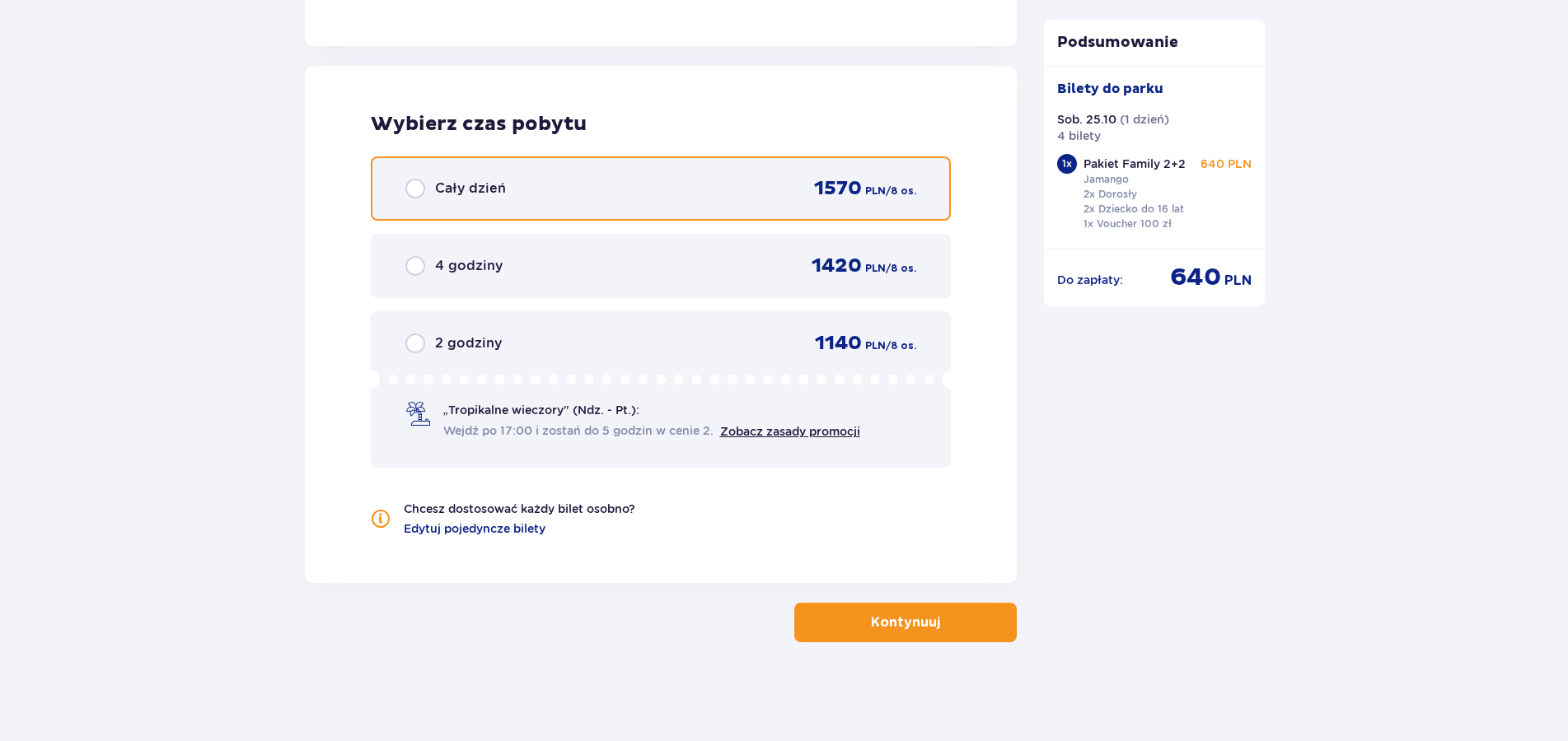
click at [416, 185] on input "radio" at bounding box center [415, 188] width 20 height 20
radio input "true"
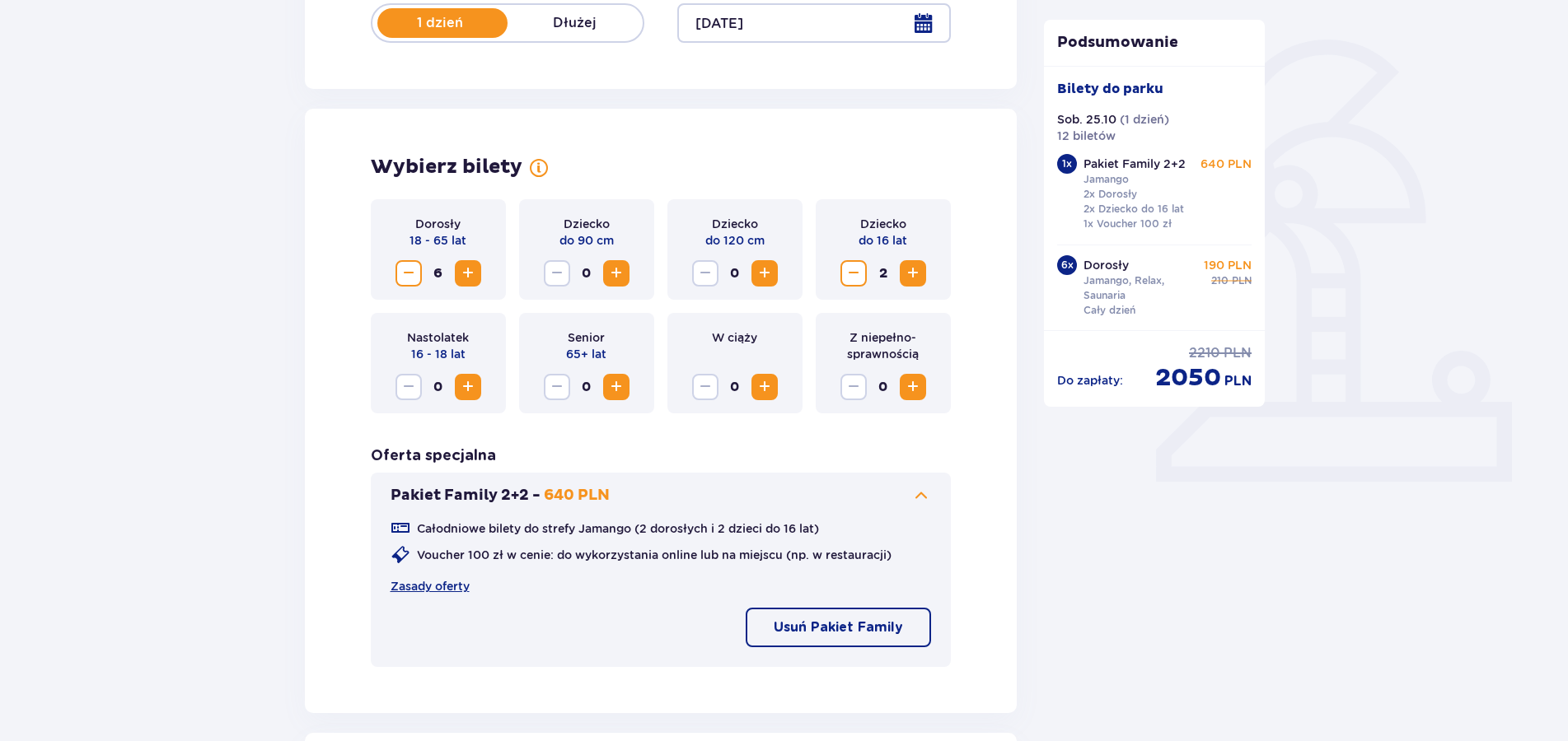
scroll to position [367, 0]
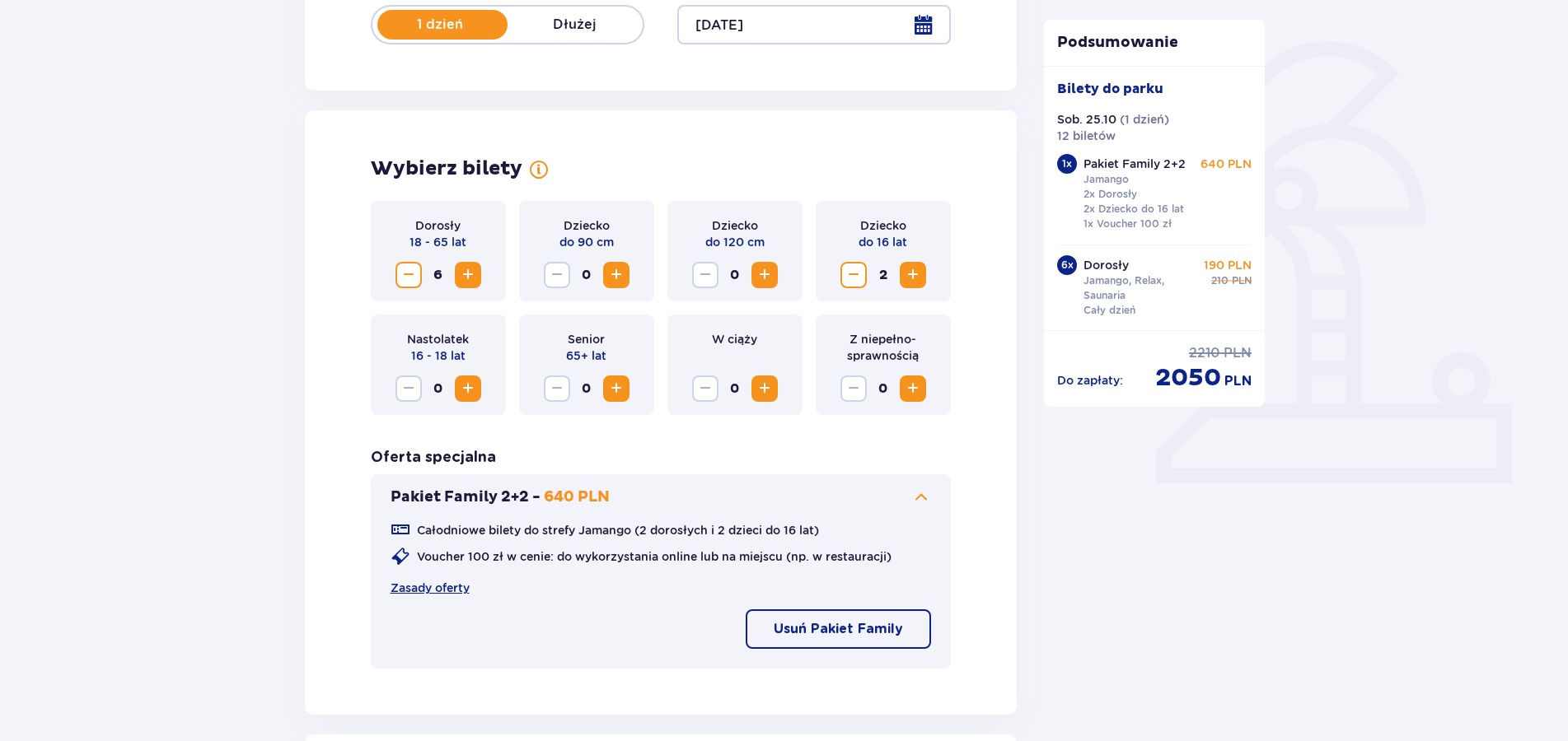
click at [475, 280] on span "Increase" at bounding box center [468, 275] width 20 height 20
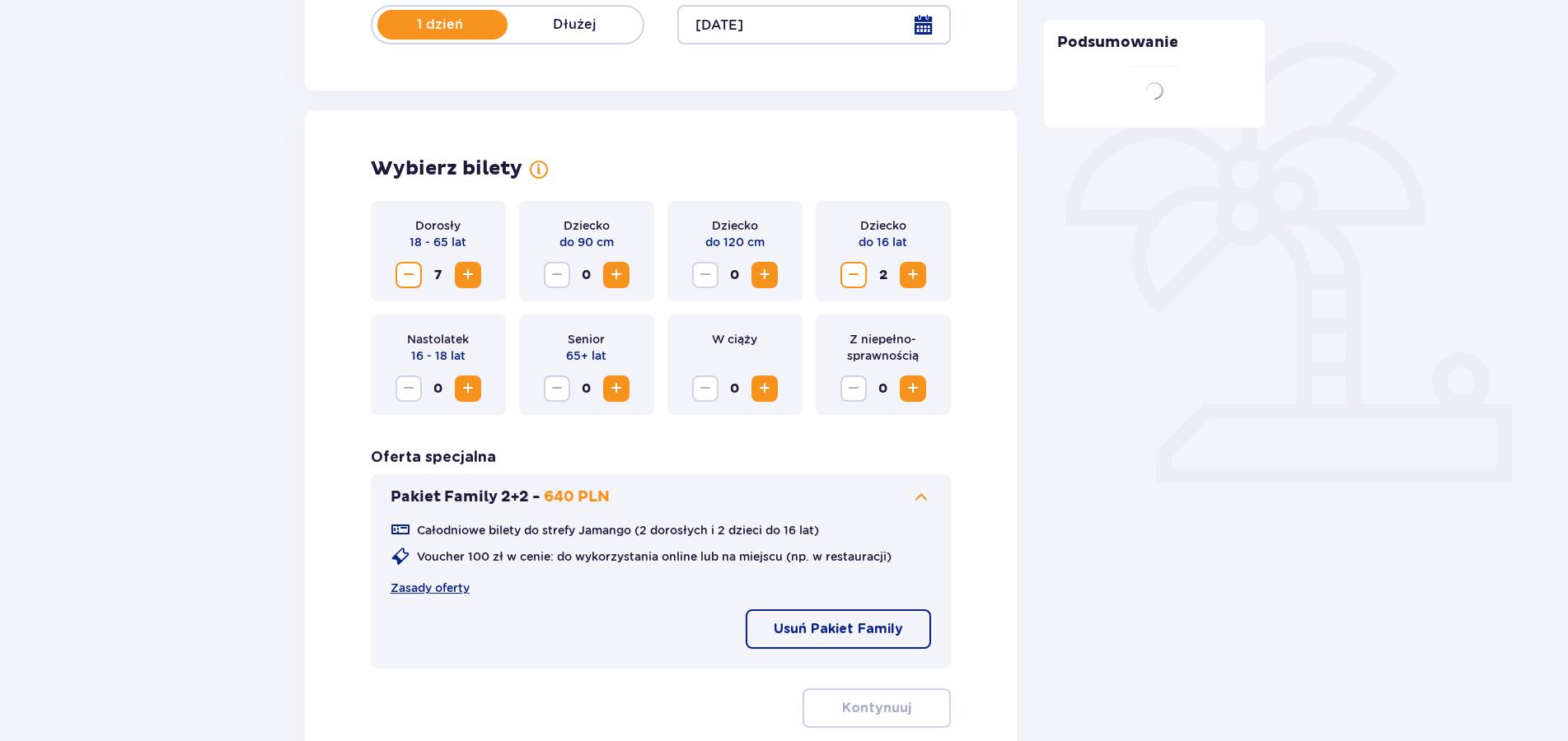
click at [475, 280] on span "Increase" at bounding box center [468, 275] width 20 height 20
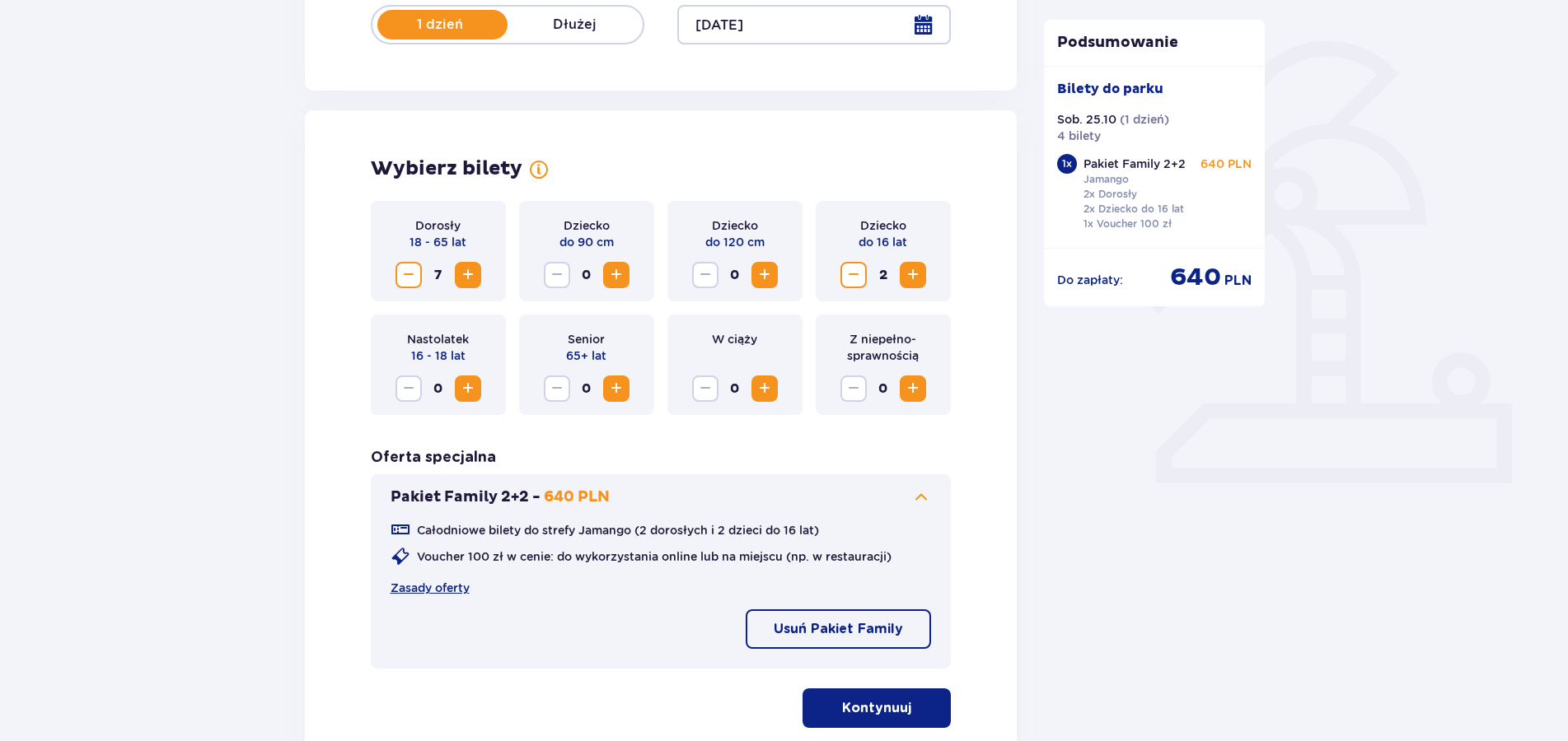
click at [463, 278] on span "Increase" at bounding box center [468, 275] width 20 height 20
click at [920, 283] on span "Increase" at bounding box center [912, 275] width 20 height 20
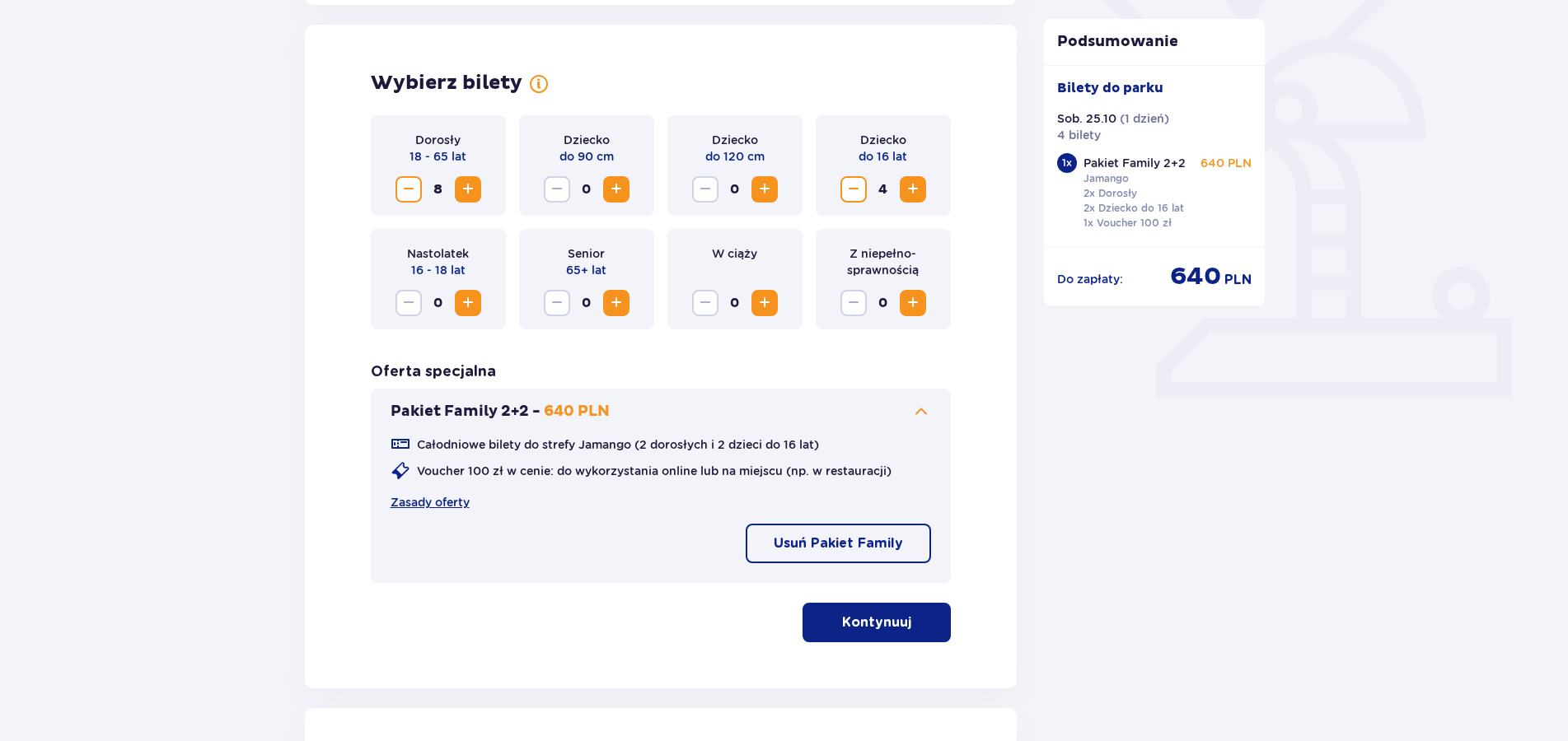
scroll to position [535, 0]
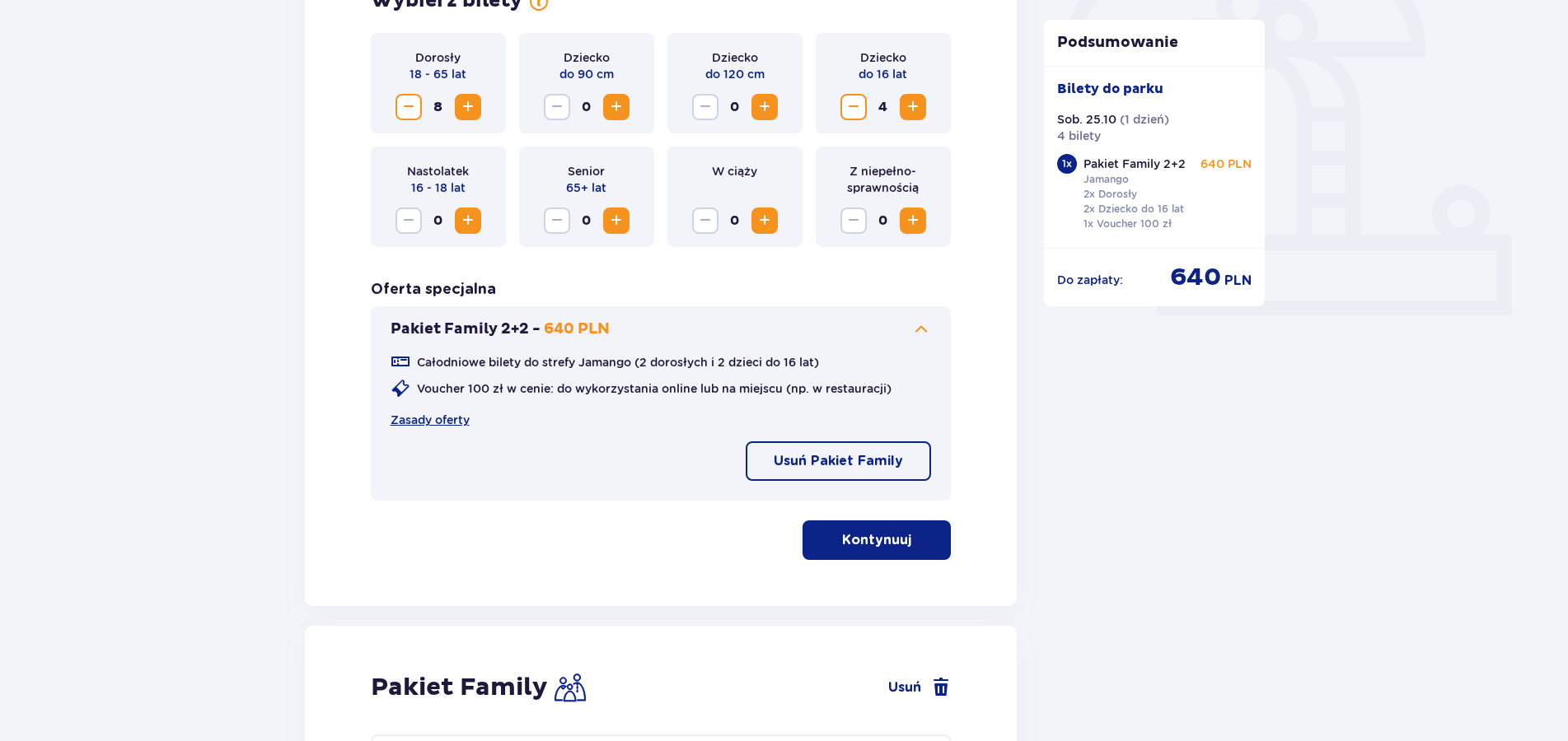
click at [844, 533] on p "Kontynuuj" at bounding box center [877, 540] width 69 height 18
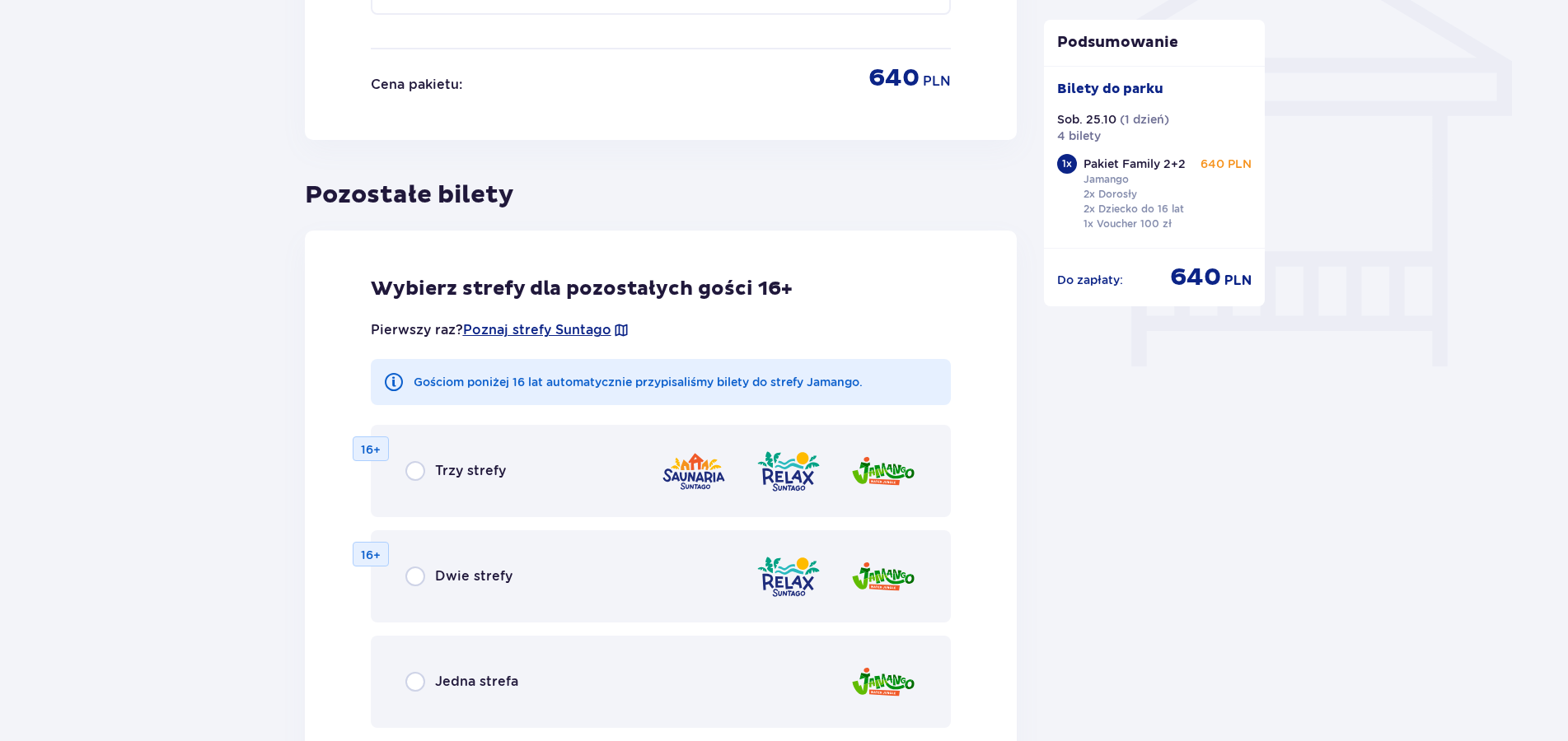
scroll to position [1433, 0]
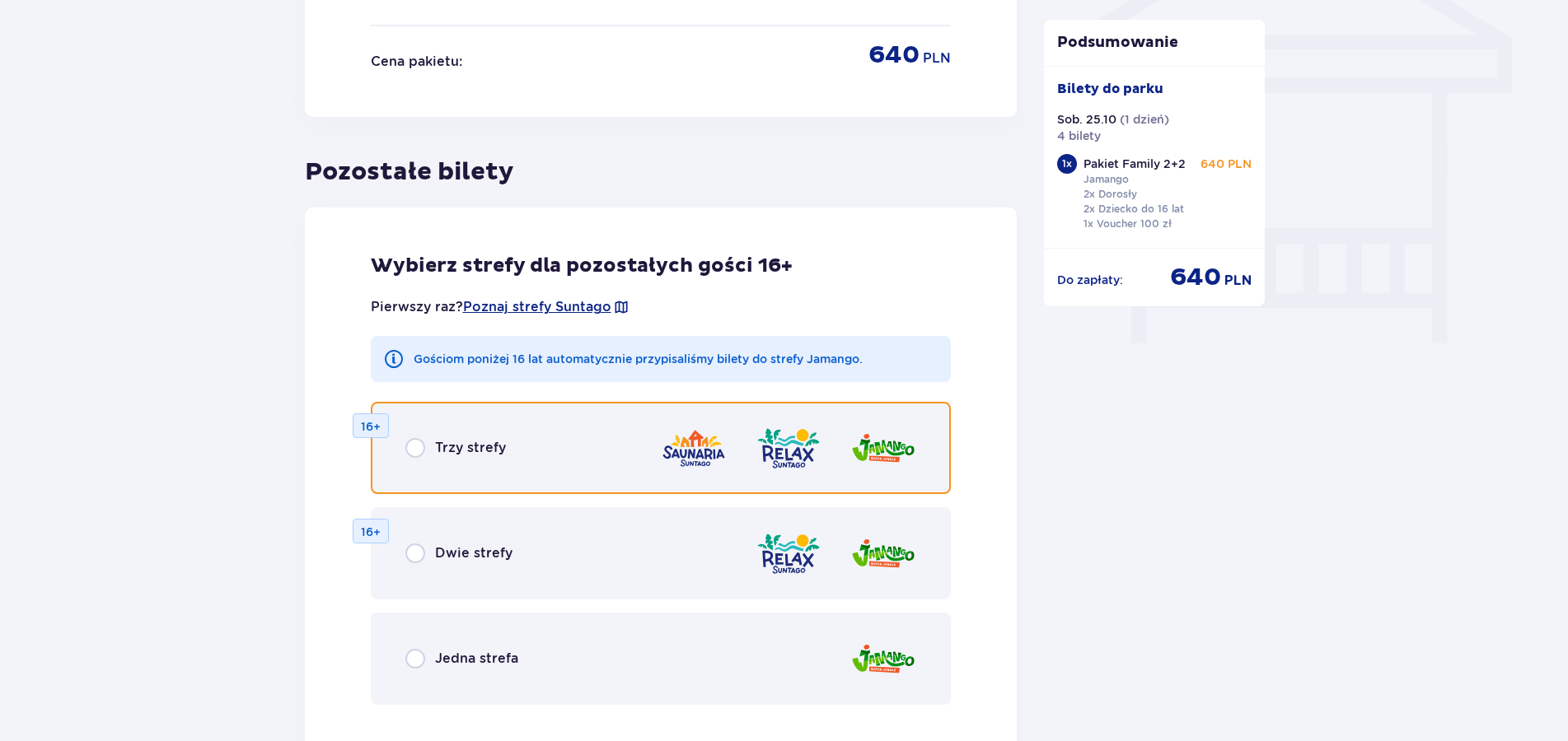
click at [413, 451] on input "radio" at bounding box center [415, 448] width 20 height 20
radio input "true"
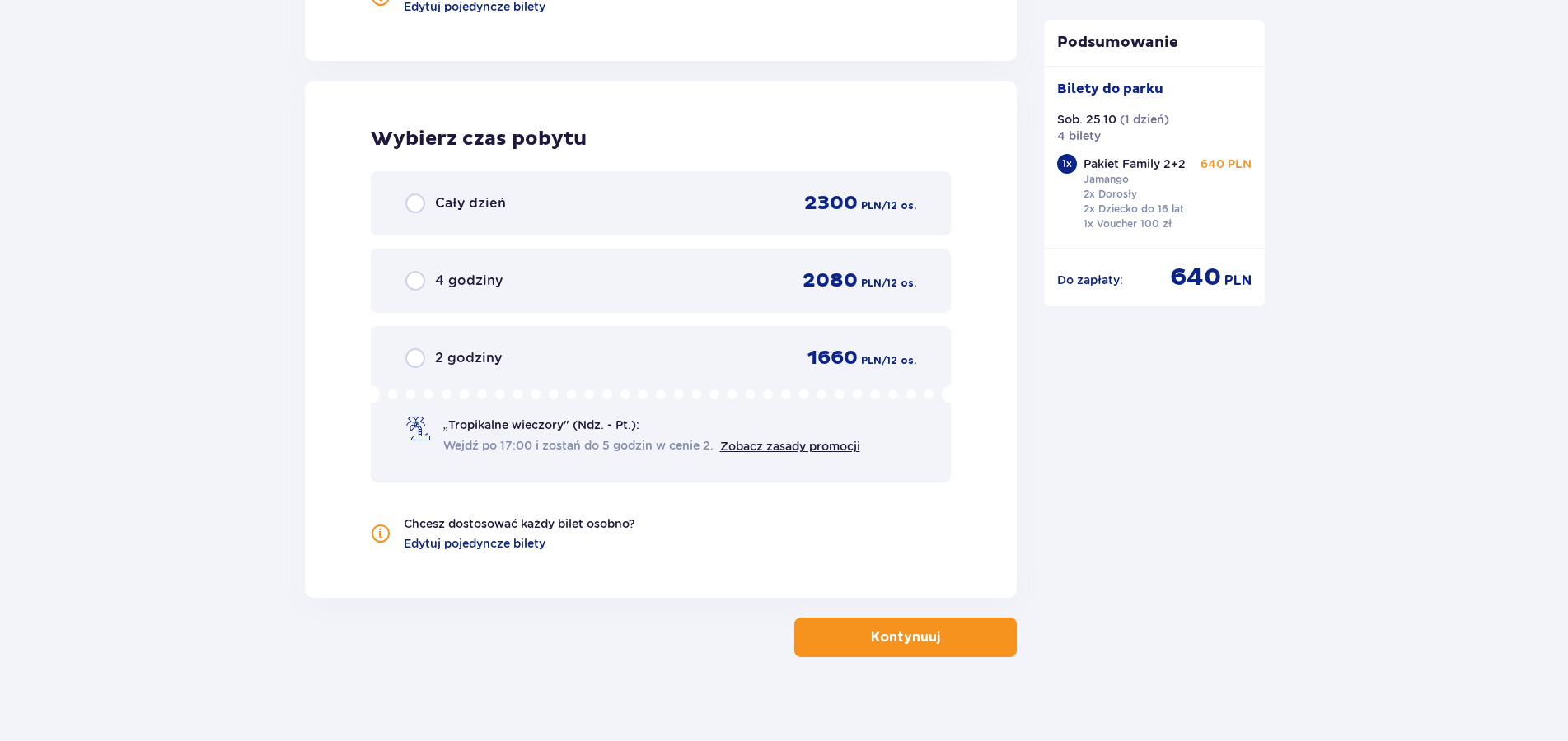
scroll to position [2208, 0]
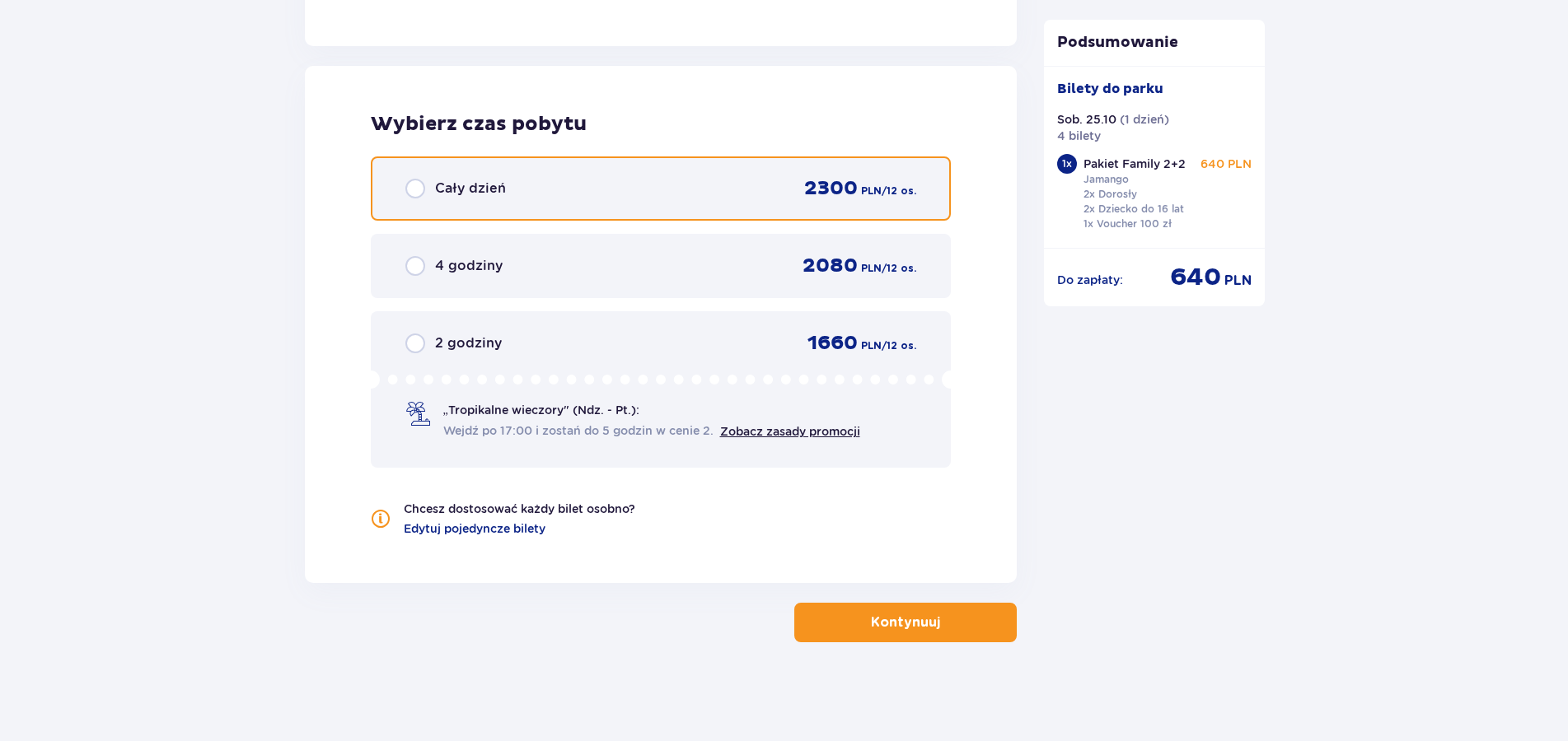
click at [412, 190] on input "radio" at bounding box center [415, 188] width 20 height 20
radio input "true"
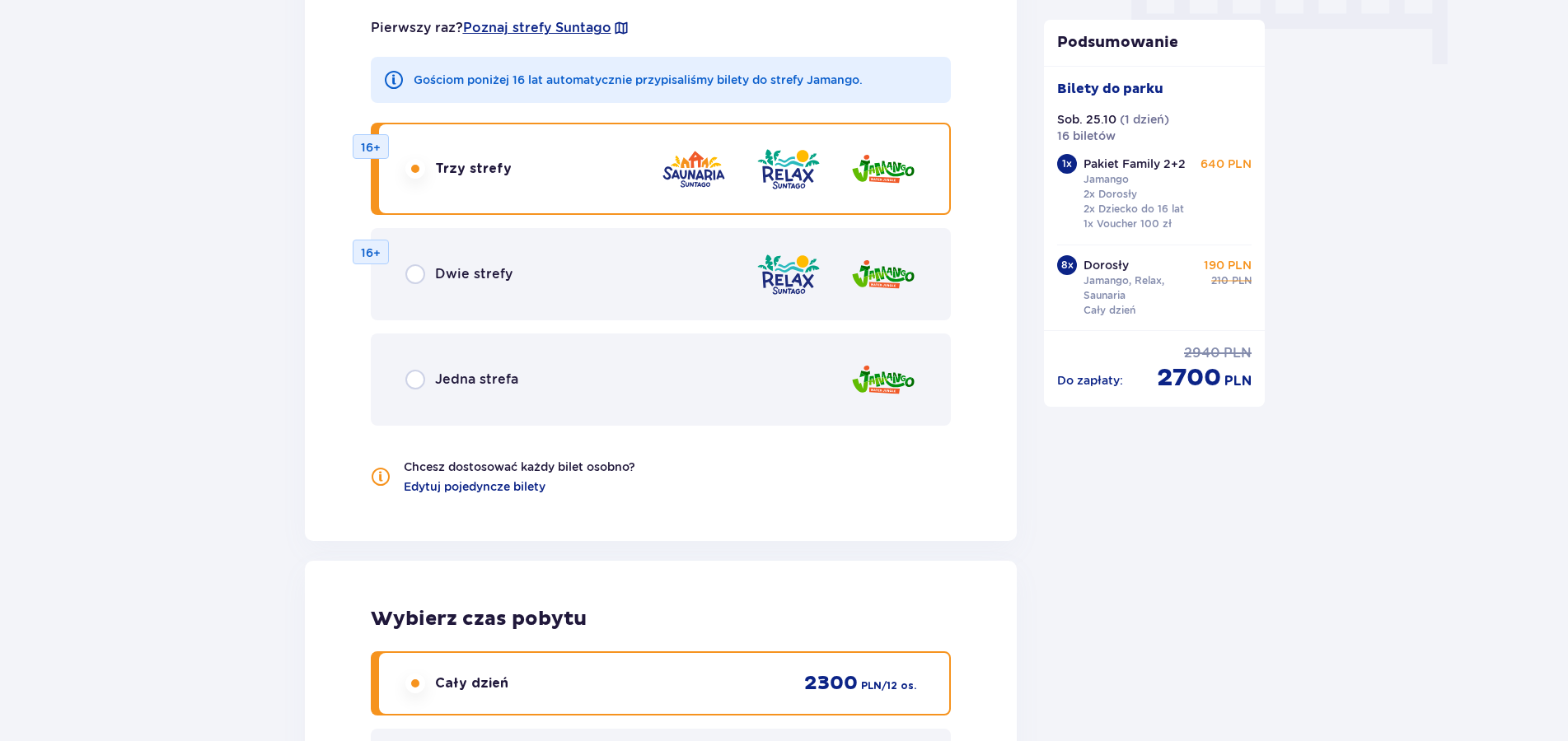
scroll to position [1712, 0]
click at [443, 489] on span "Edytuj pojedyncze bilety" at bounding box center [474, 487] width 141 height 16
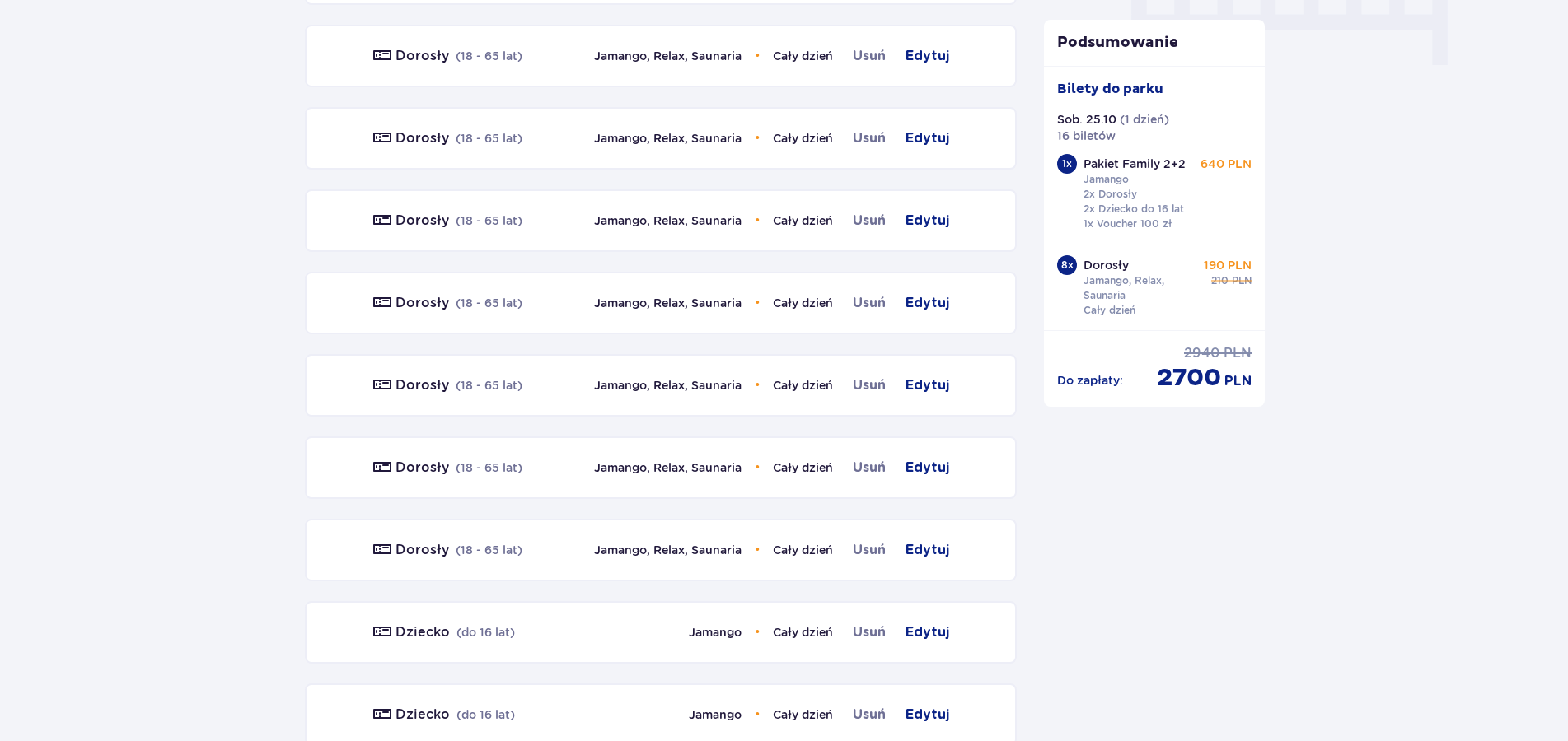
scroll to position [2132, 0]
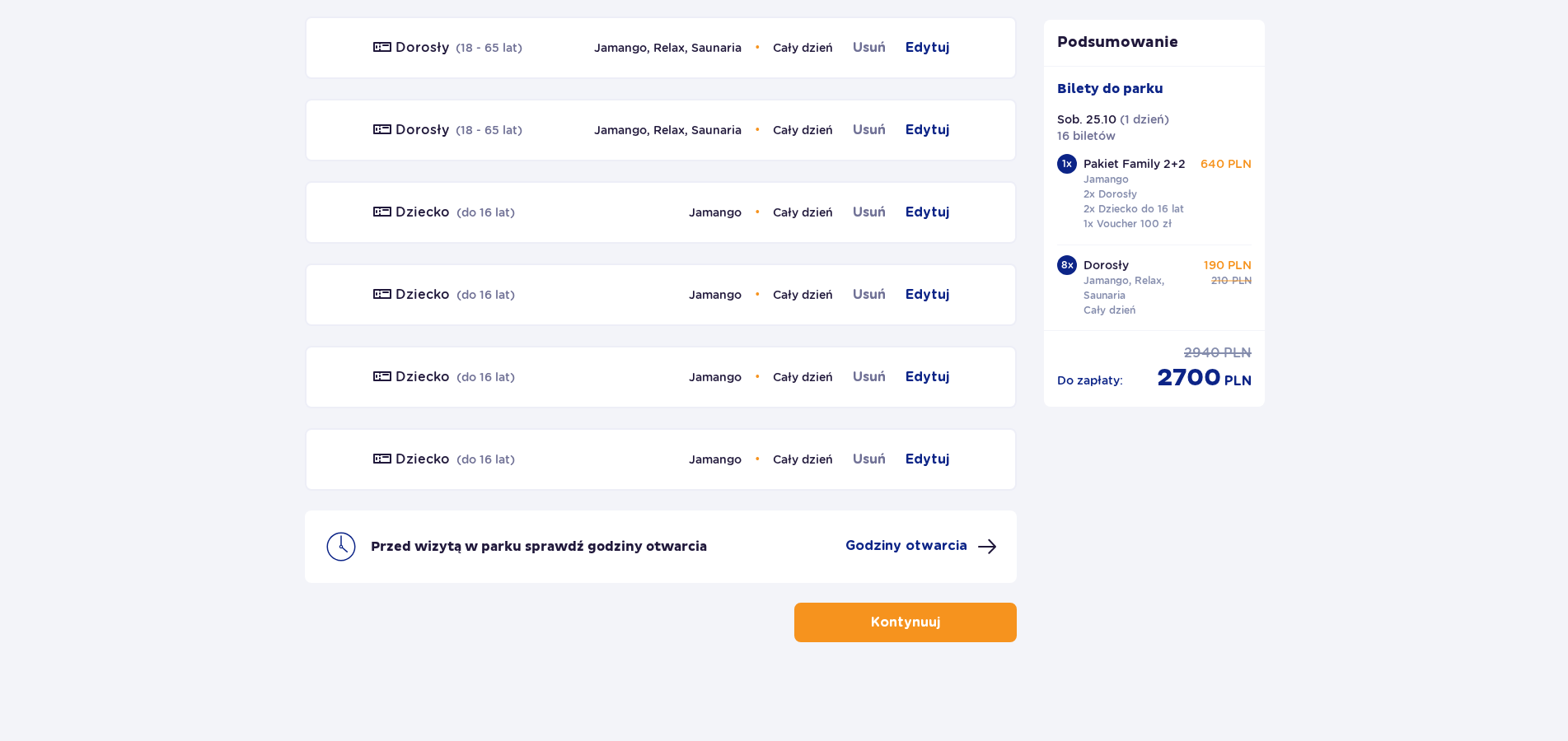
click at [915, 635] on button "Kontynuuj" at bounding box center [905, 622] width 222 height 39
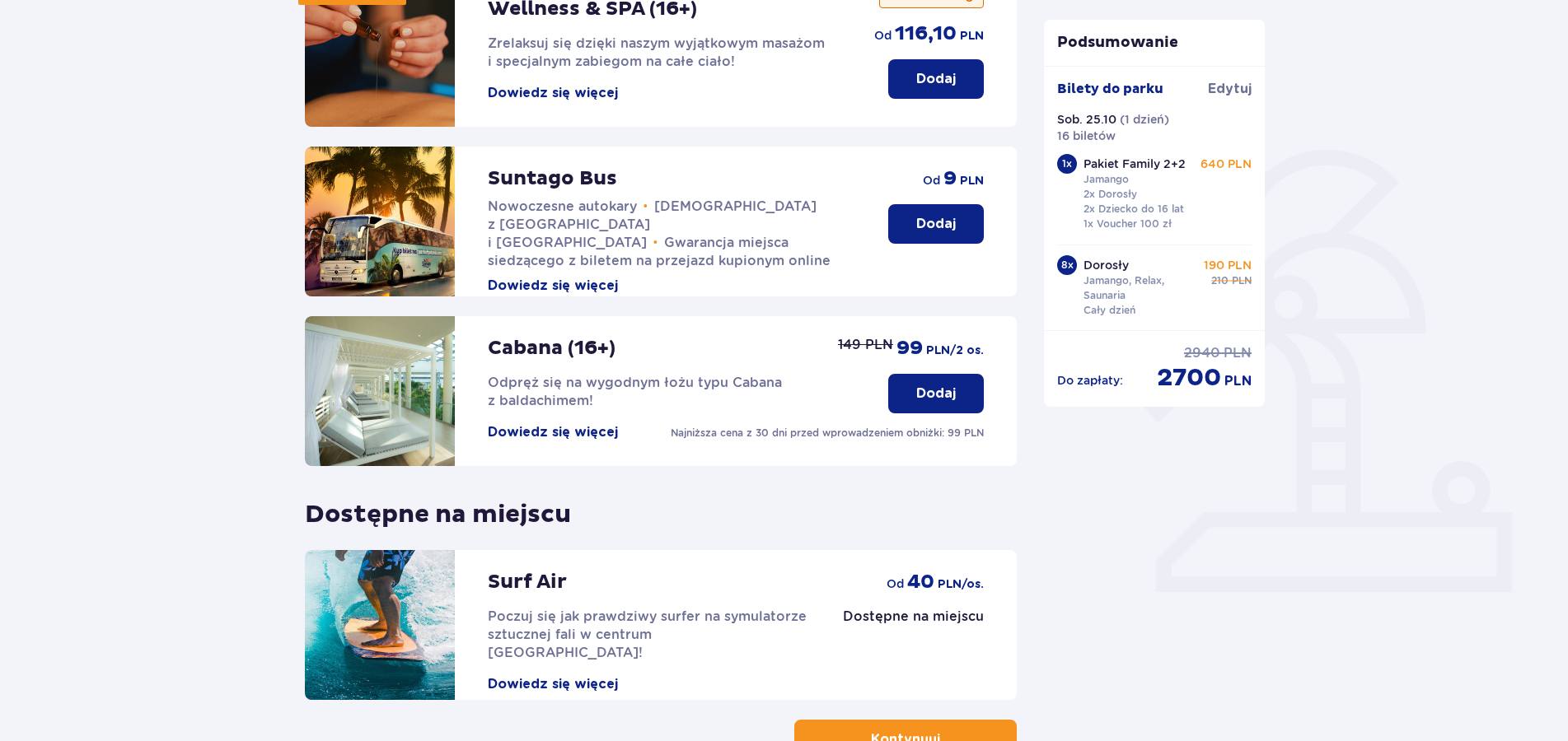
scroll to position [376, 0]
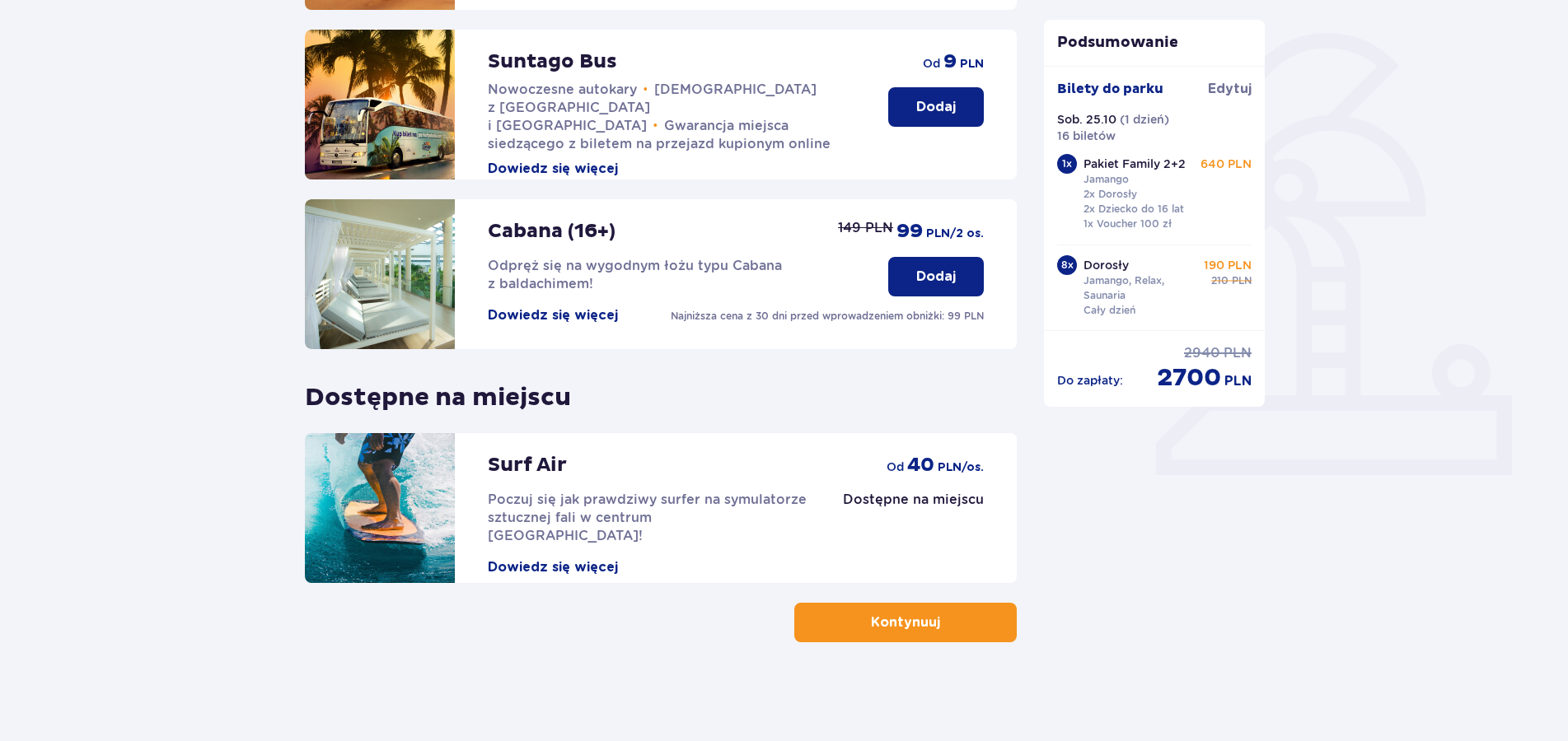
click at [939, 624] on span "button" at bounding box center [943, 623] width 20 height 20
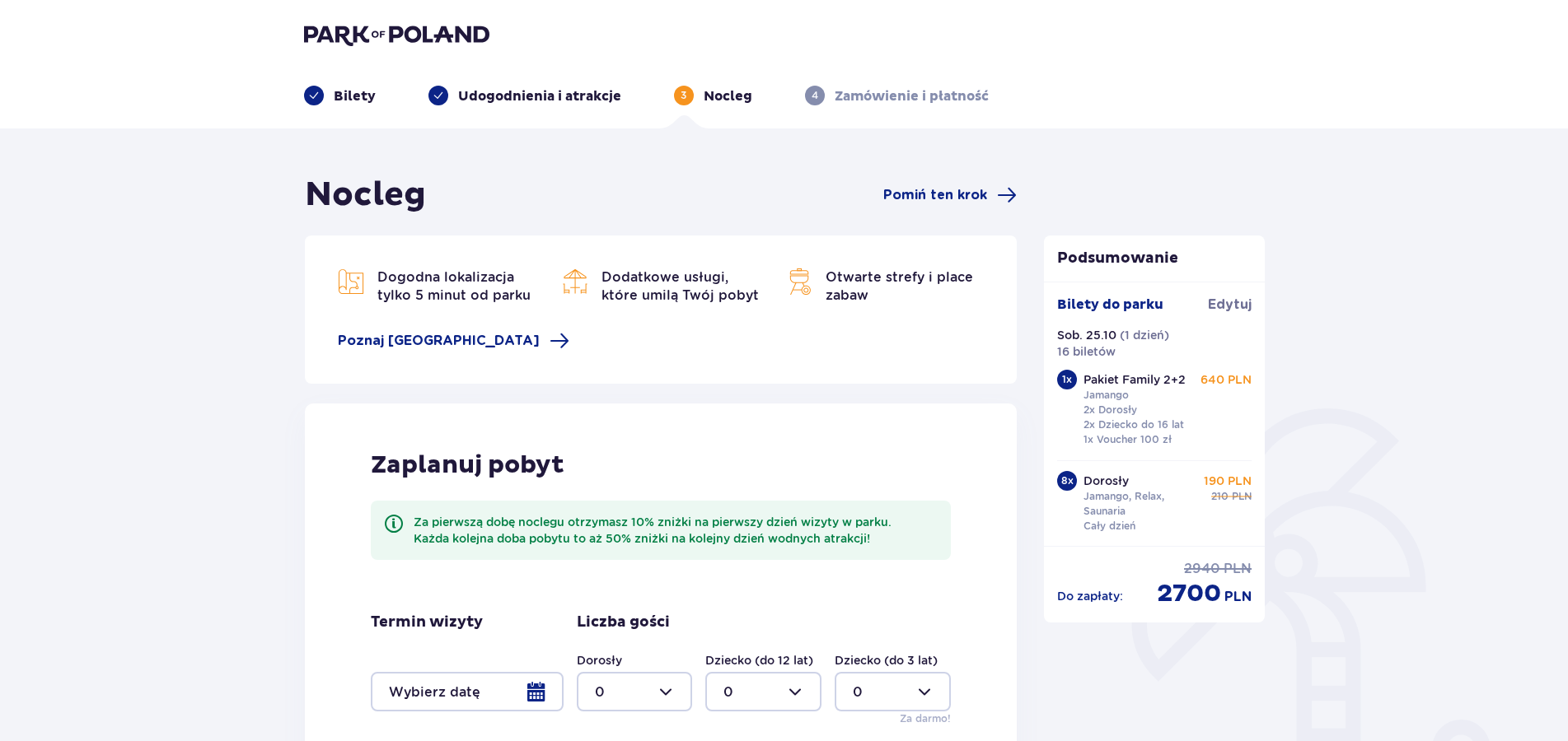
scroll to position [249, 0]
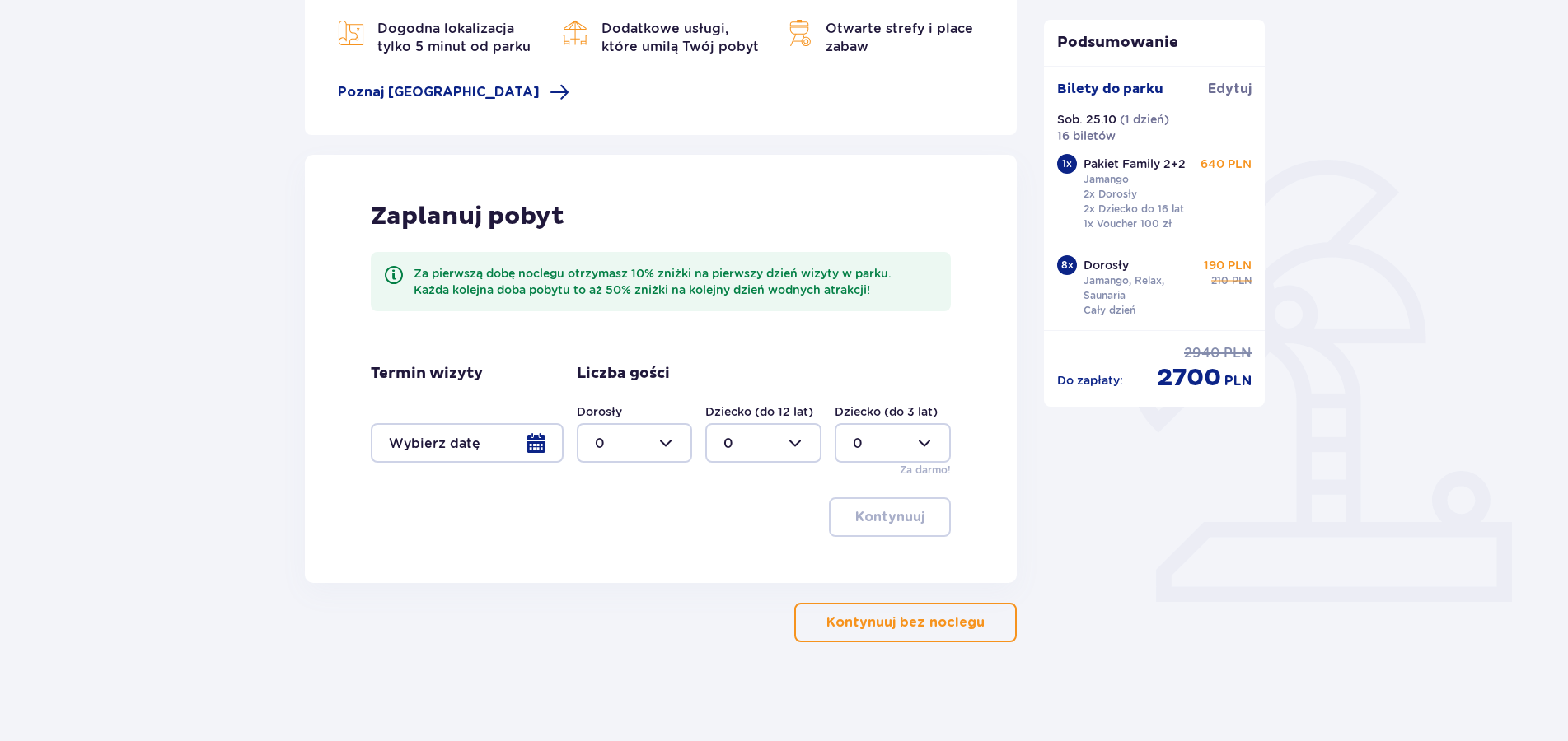
click at [530, 447] on div at bounding box center [467, 443] width 193 height 39
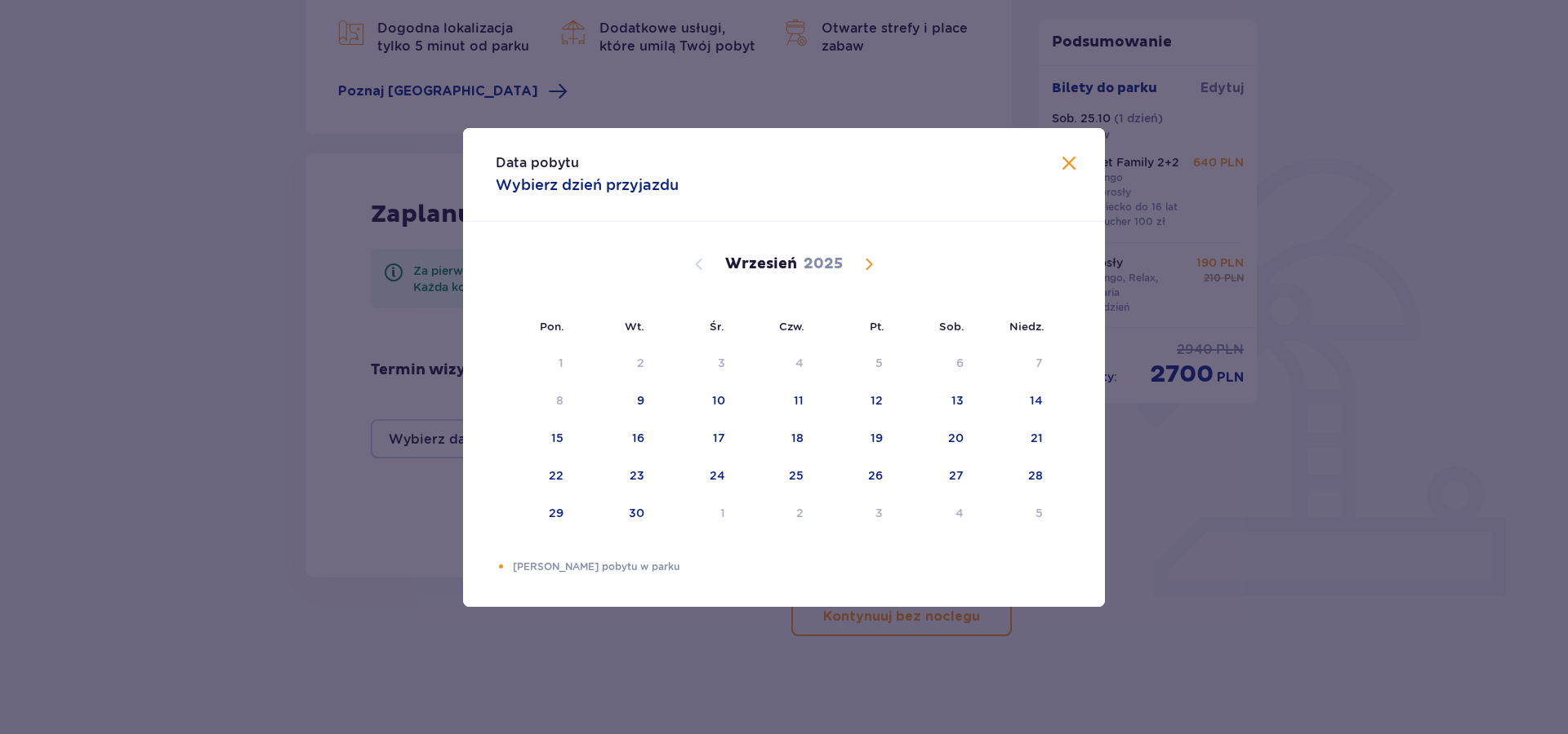
click at [867, 261] on span "Calendar" at bounding box center [869, 264] width 20 height 20
click at [951, 477] on div "25" at bounding box center [955, 475] width 14 height 16
click at [936, 474] on div "25" at bounding box center [935, 477] width 79 height 36
click at [1069, 160] on span at bounding box center [1069, 164] width 20 height 20
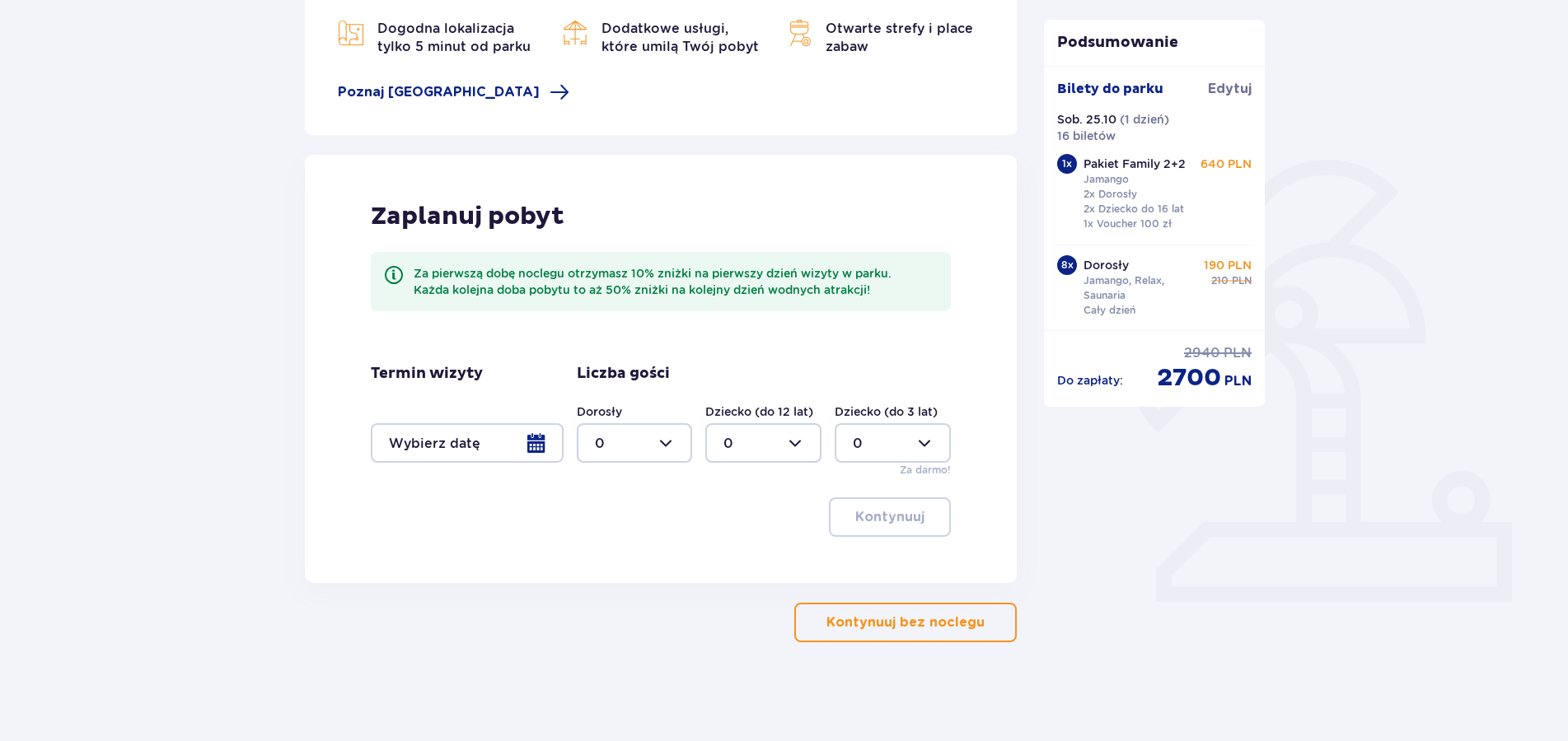
click at [663, 447] on div at bounding box center [635, 443] width 116 height 39
click at [603, 583] on p "8" at bounding box center [599, 582] width 9 height 18
type input "8"
click at [800, 443] on div at bounding box center [763, 443] width 116 height 39
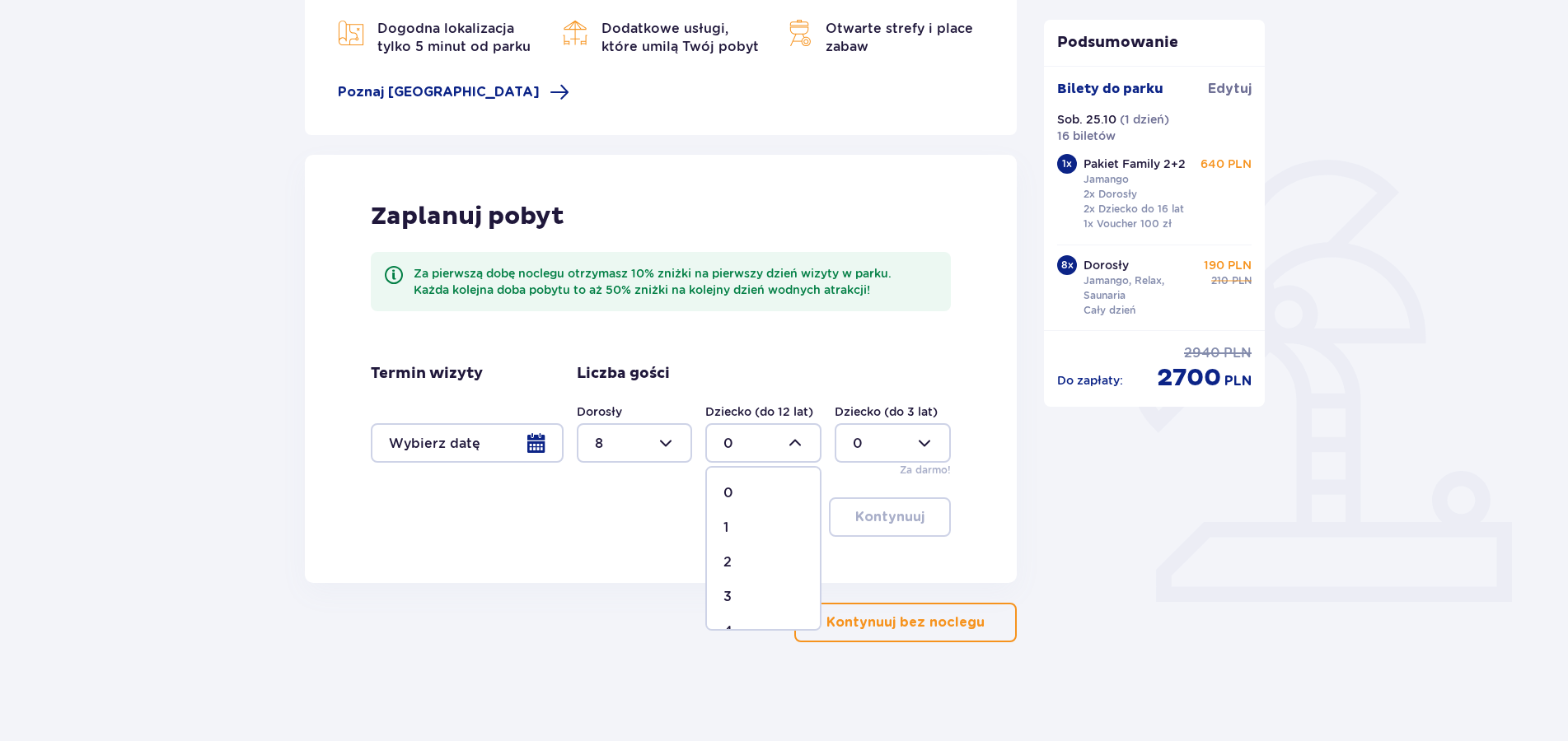
click at [725, 527] on p "1" at bounding box center [725, 528] width 5 height 18
type input "1"
click at [666, 441] on div at bounding box center [635, 443] width 116 height 39
click at [599, 499] on p "11" at bounding box center [600, 498] width 10 height 18
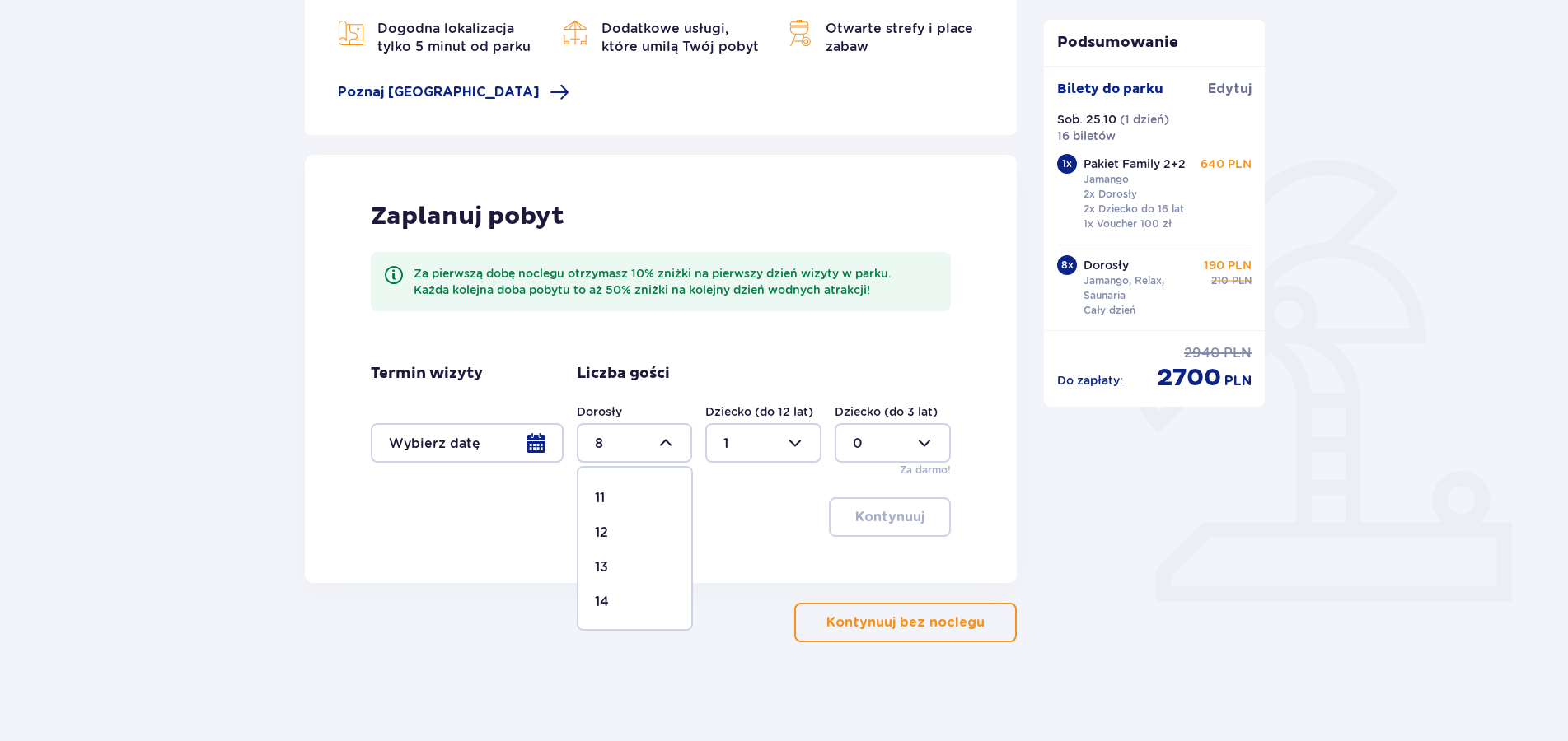
type input "11"
click at [541, 444] on div at bounding box center [467, 443] width 193 height 39
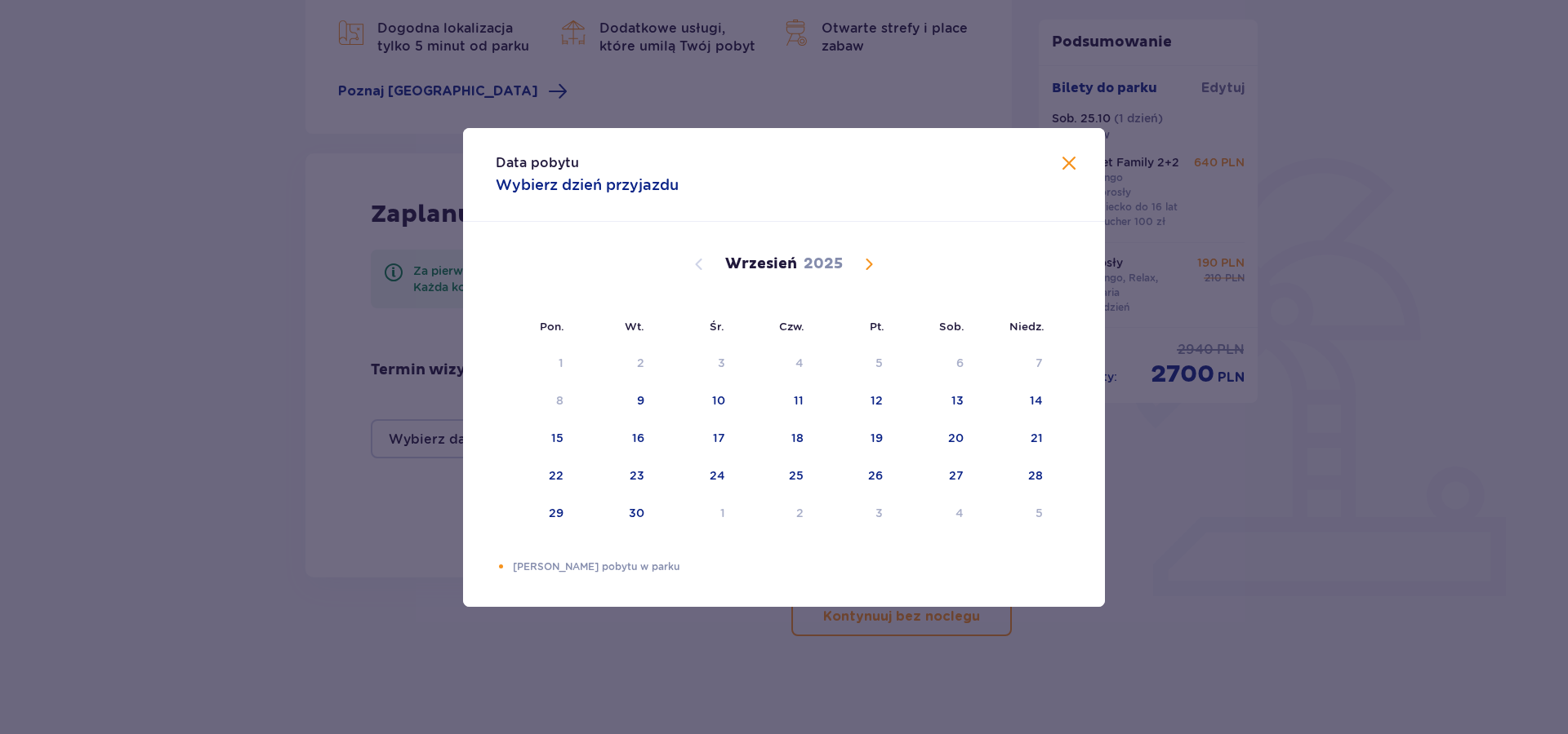
click at [871, 264] on span "Calendar" at bounding box center [869, 264] width 20 height 20
click at [958, 474] on div "25" at bounding box center [955, 475] width 14 height 16
click at [701, 632] on div "Data pobytu Wybierz dzień przyjazdu Pon. Wt. Śr. Czw. Pt. Sob. Niedz. Wrzesień …" at bounding box center [784, 367] width 1568 height 734
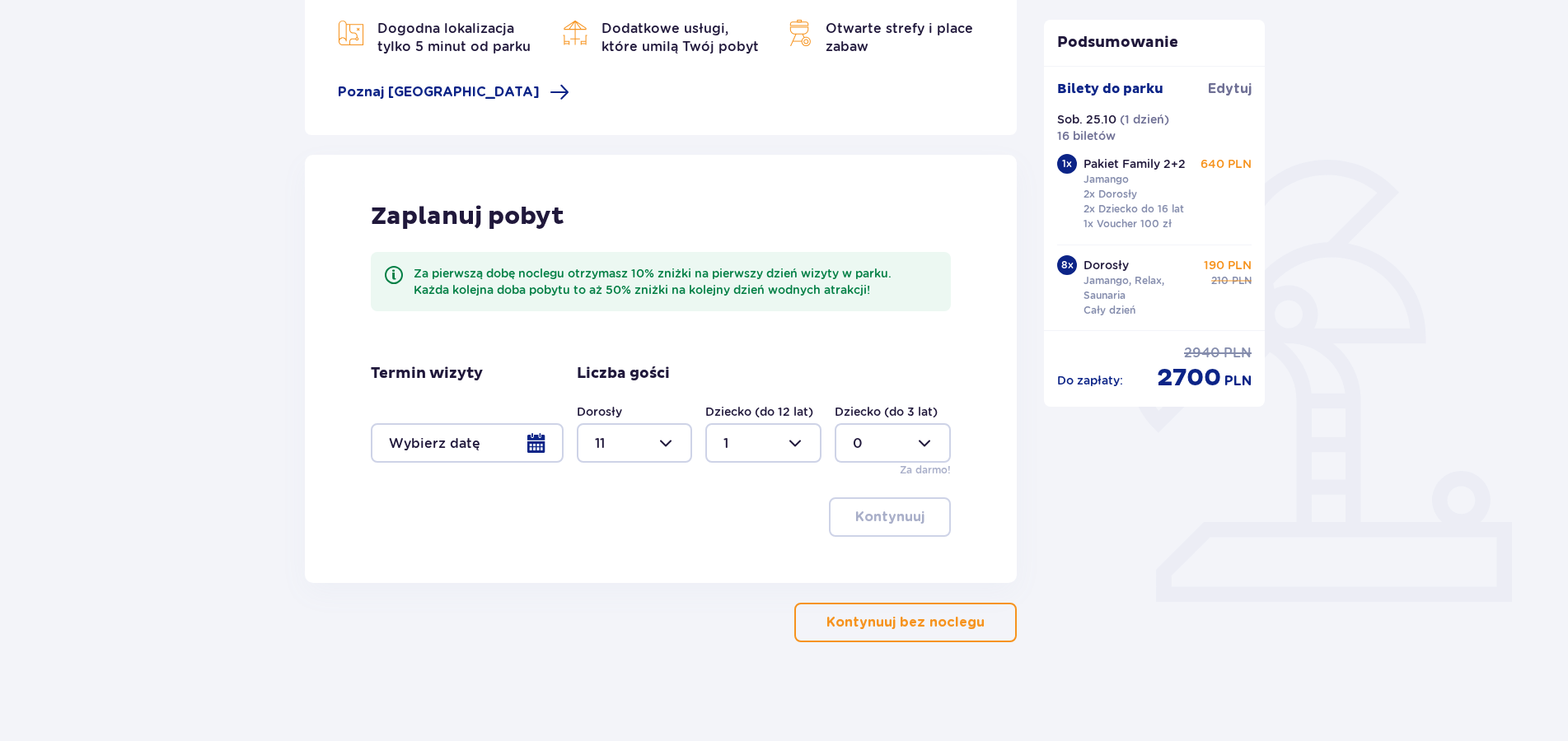
click at [543, 437] on div at bounding box center [467, 443] width 193 height 39
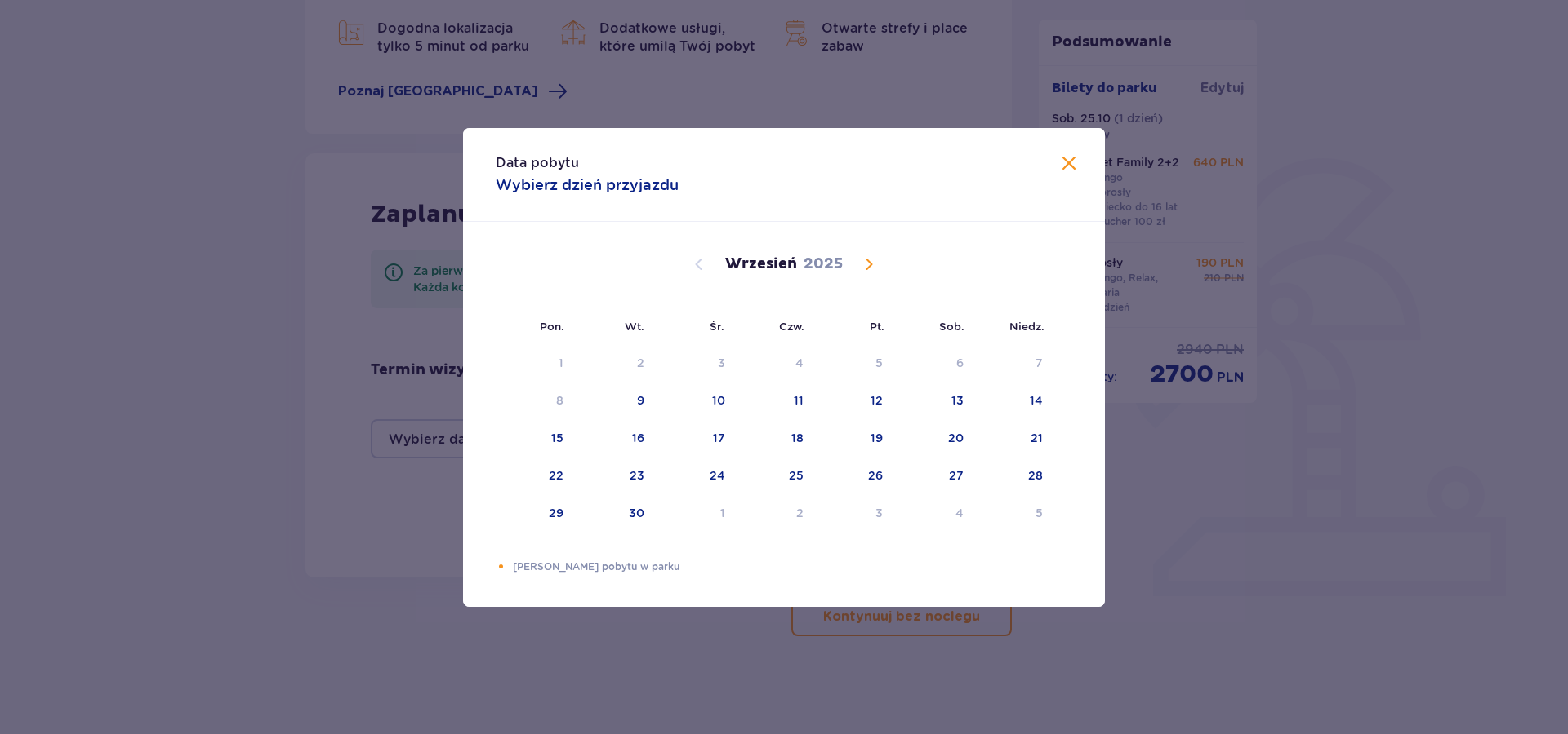
click at [863, 260] on span "Calendar" at bounding box center [869, 264] width 20 height 20
click at [954, 472] on div "25" at bounding box center [955, 475] width 14 height 16
click at [1039, 484] on div "26" at bounding box center [1014, 477] width 79 height 36
type input "25.10.25 - 26.10.25"
type input "0"
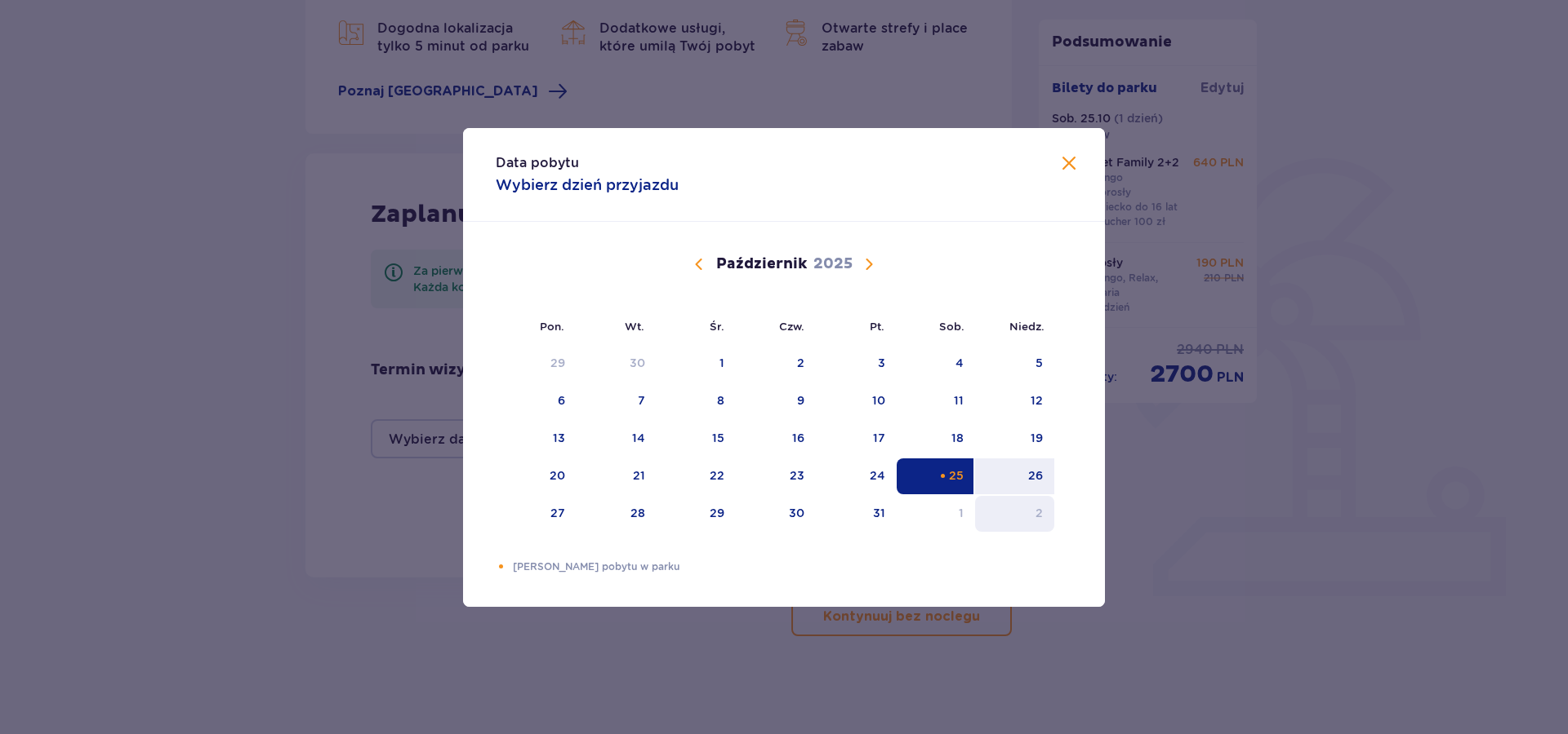
type input "0"
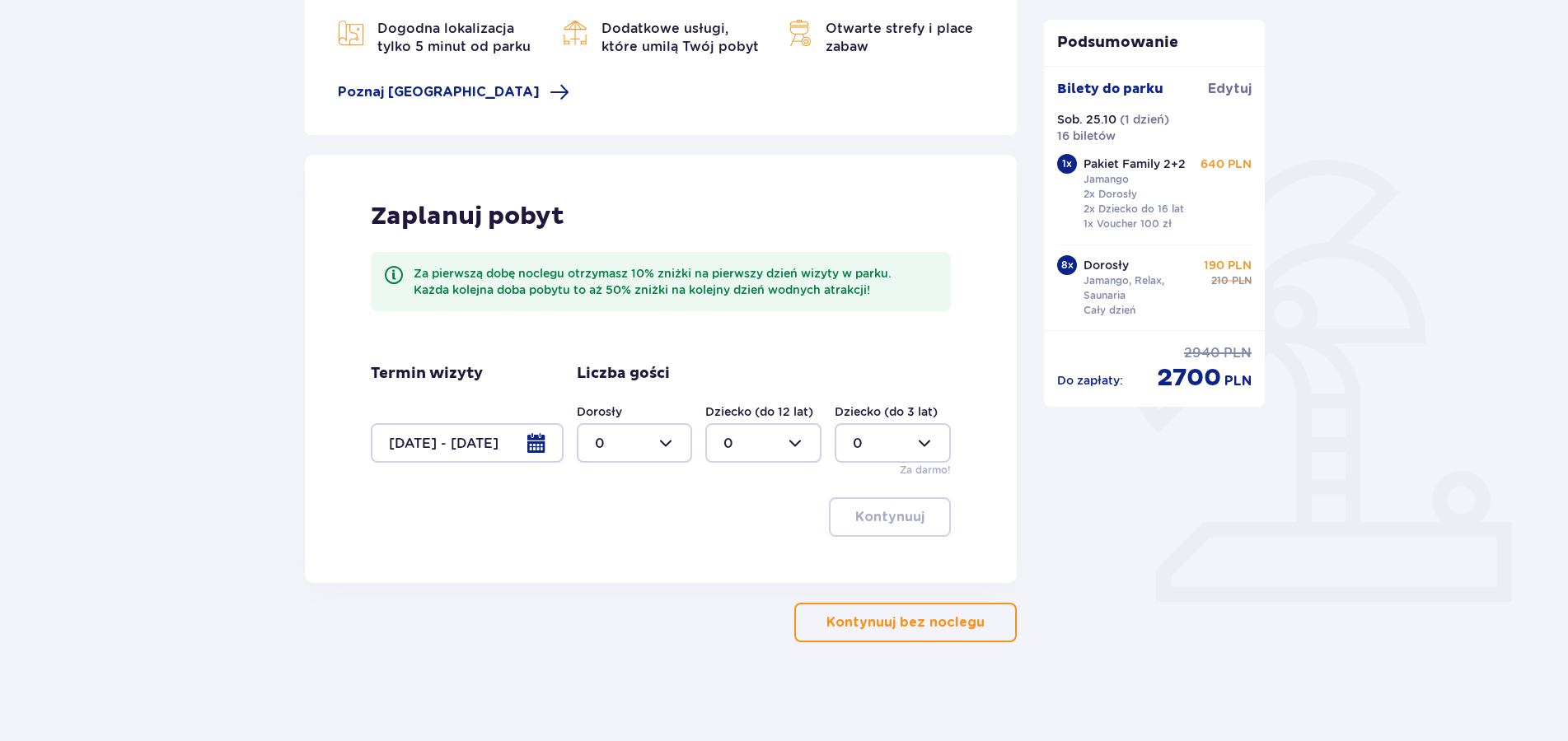
click at [664, 447] on div at bounding box center [635, 443] width 116 height 39
click at [597, 493] on p "11" at bounding box center [600, 498] width 10 height 18
type input "11"
click at [795, 441] on div at bounding box center [763, 443] width 116 height 39
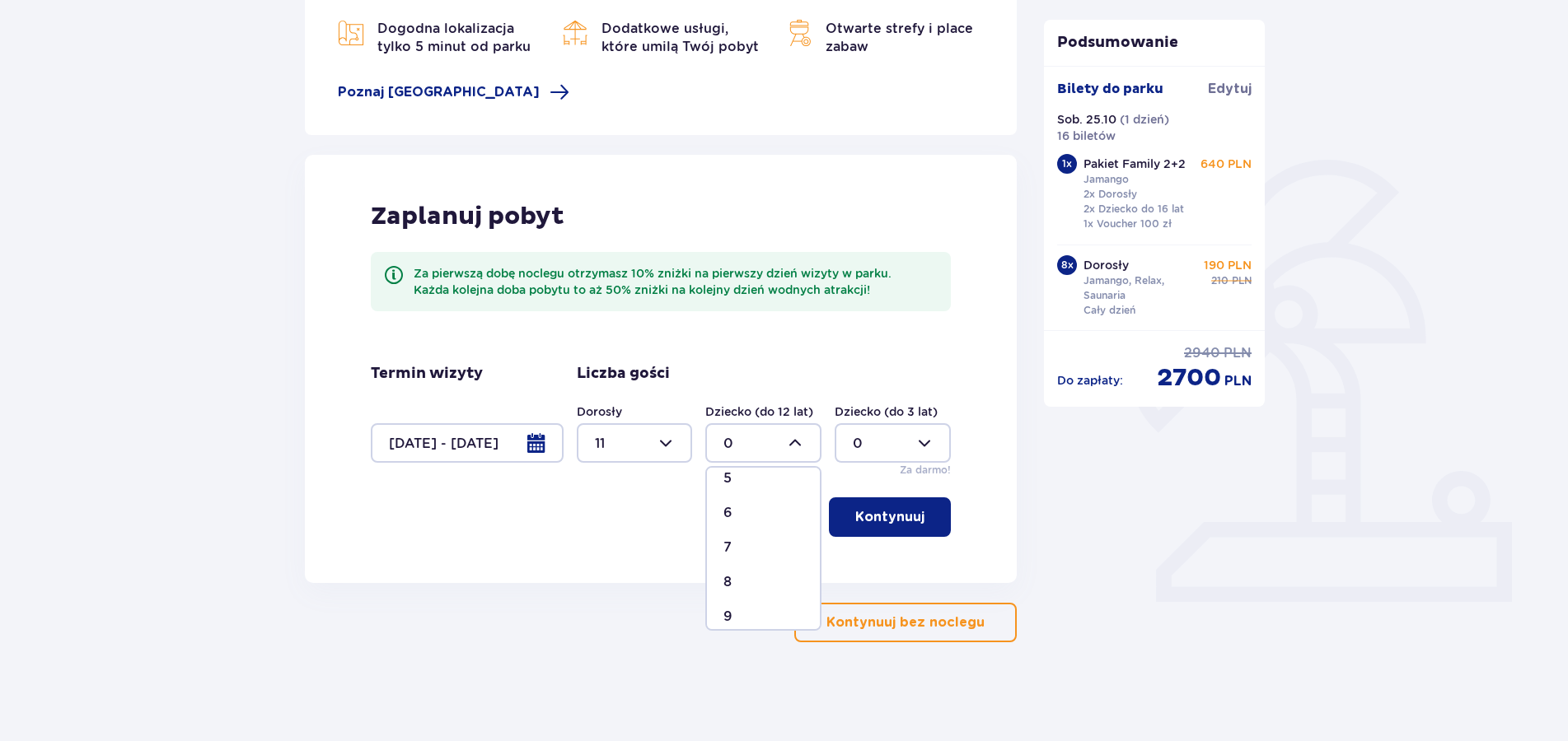
scroll to position [0, 0]
click at [740, 525] on div "1" at bounding box center [762, 528] width 80 height 18
type input "1"
click at [881, 526] on p "Kontynuuj" at bounding box center [890, 517] width 69 height 18
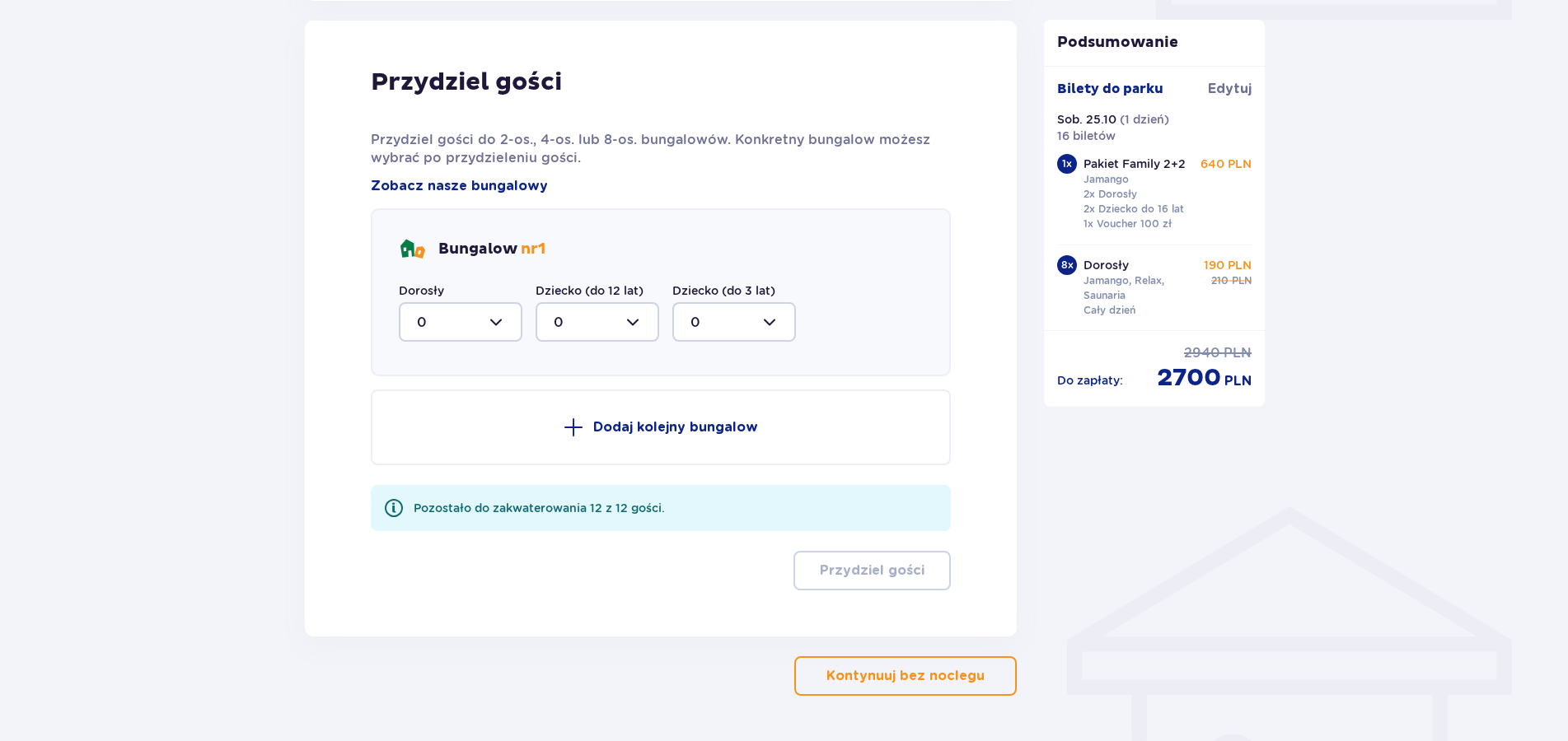
scroll to position [832, 0]
click at [492, 318] on div at bounding box center [460, 321] width 124 height 39
click at [414, 400] on span "3" at bounding box center [460, 403] width 120 height 35
type input "3"
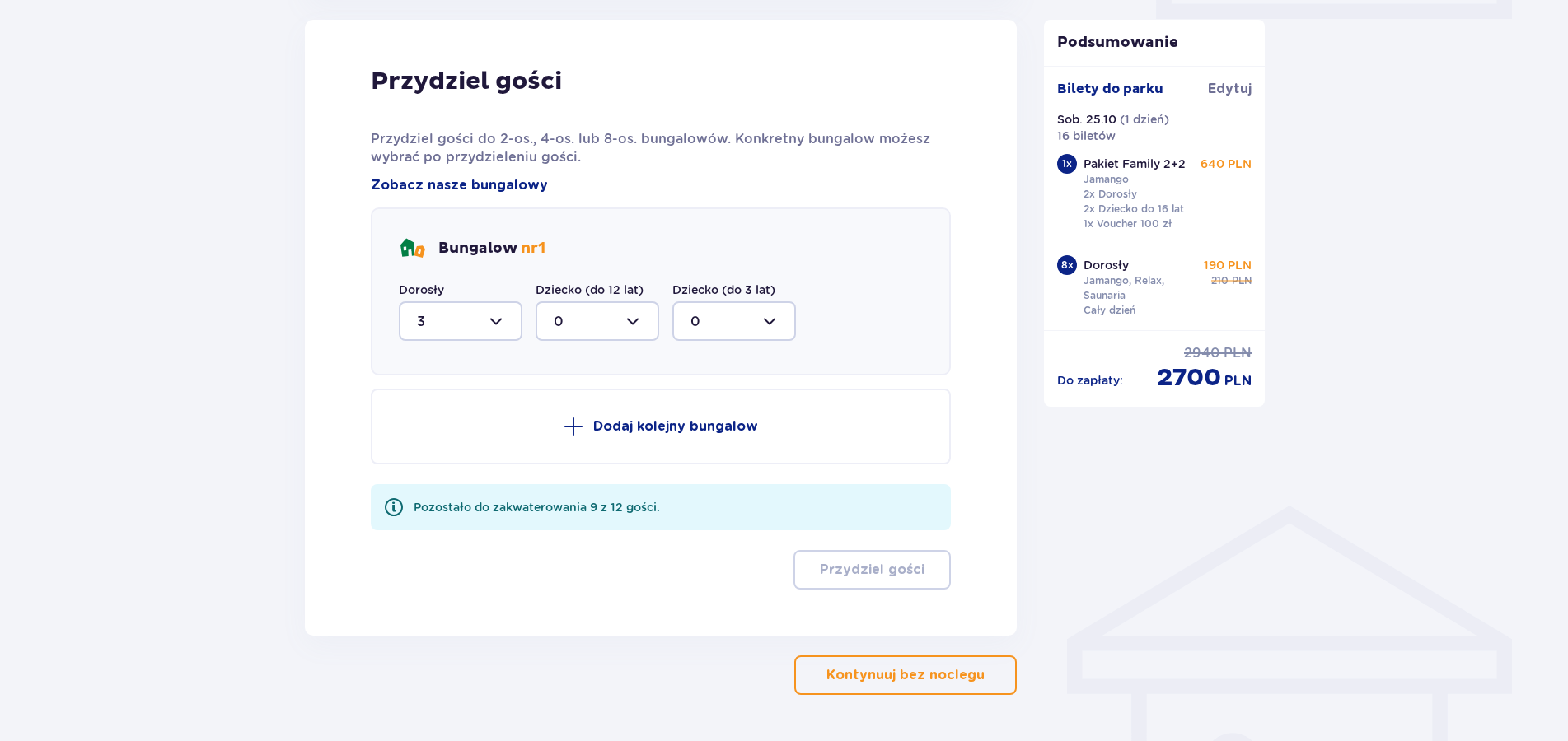
click at [620, 320] on div at bounding box center [597, 321] width 124 height 39
click at [556, 402] on p "1" at bounding box center [556, 406] width 5 height 18
type input "1"
click at [632, 428] on p "Dodaj kolejny bungalow" at bounding box center [675, 427] width 164 height 18
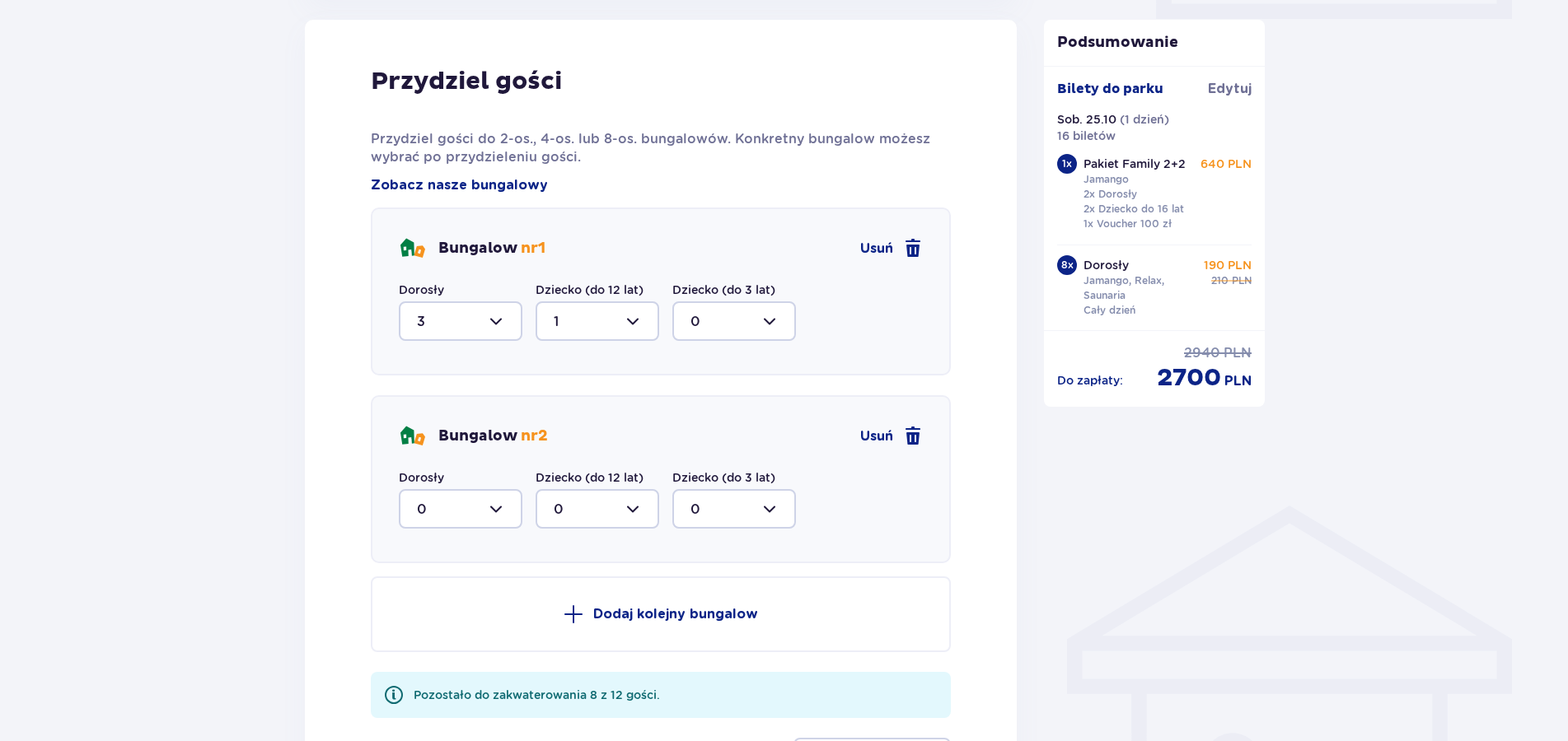
click at [499, 509] on div at bounding box center [460, 508] width 124 height 39
click at [431, 673] on div "8" at bounding box center [460, 669] width 87 height 18
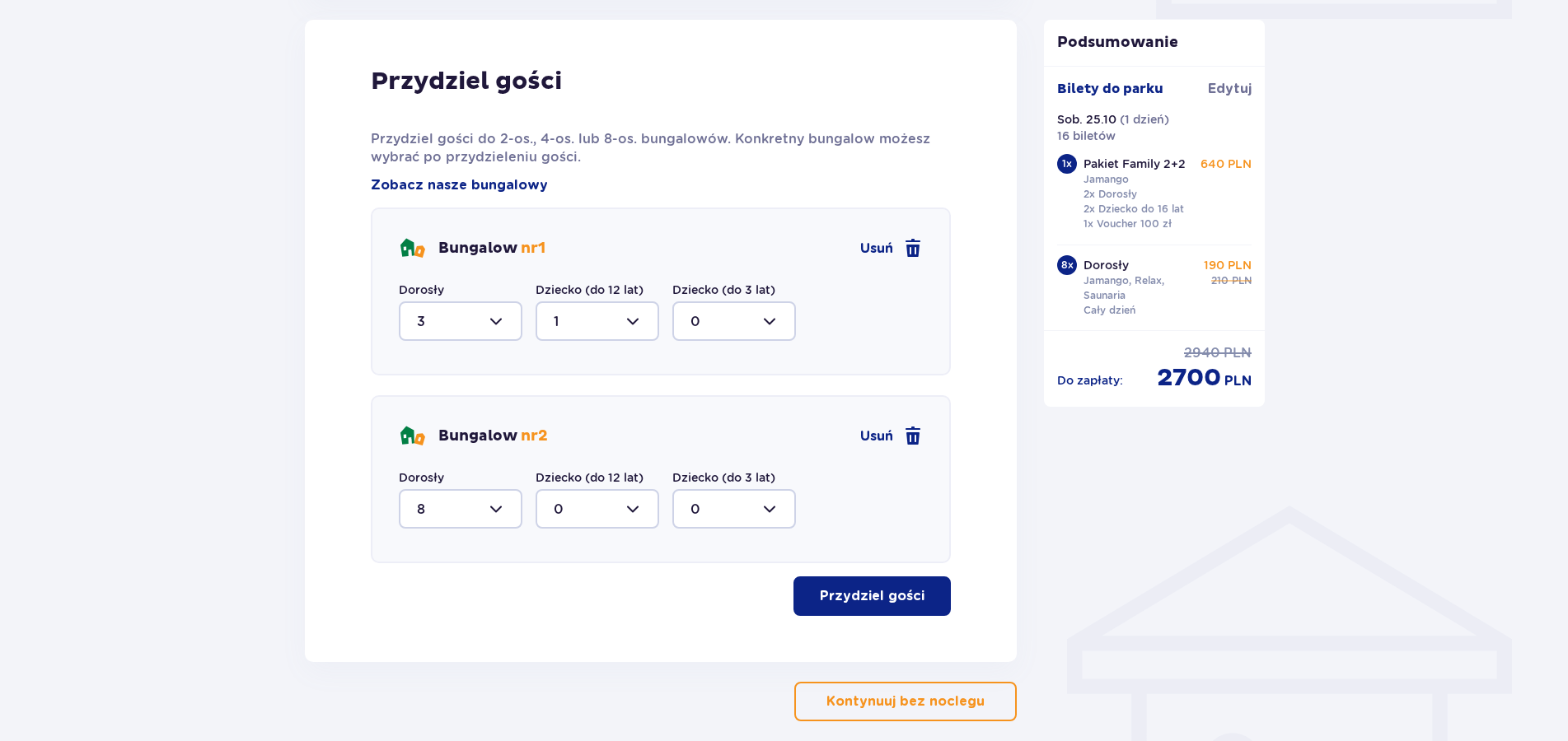
type input "8"
click at [862, 594] on p "Przydziel gości" at bounding box center [872, 596] width 105 height 18
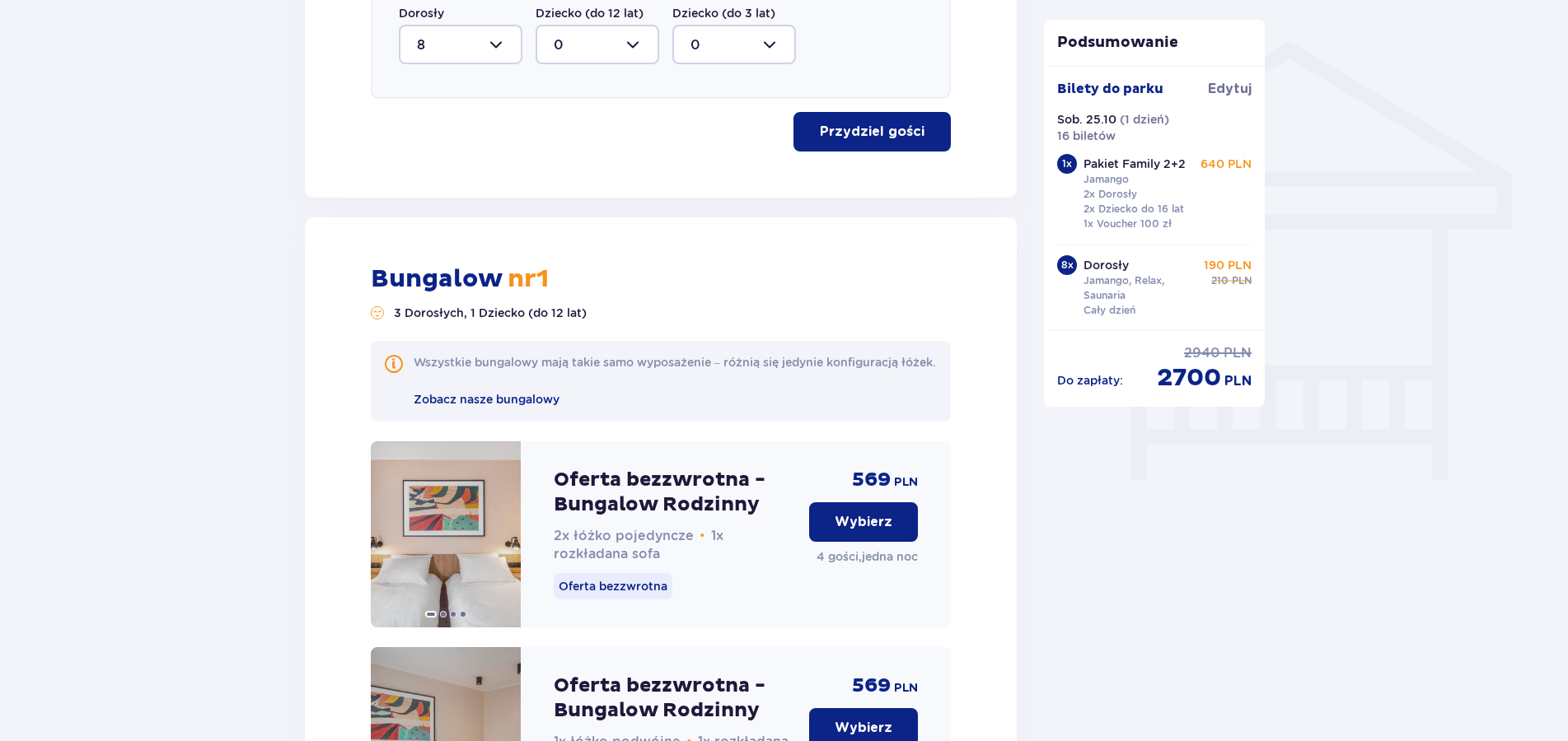
scroll to position [1299, 0]
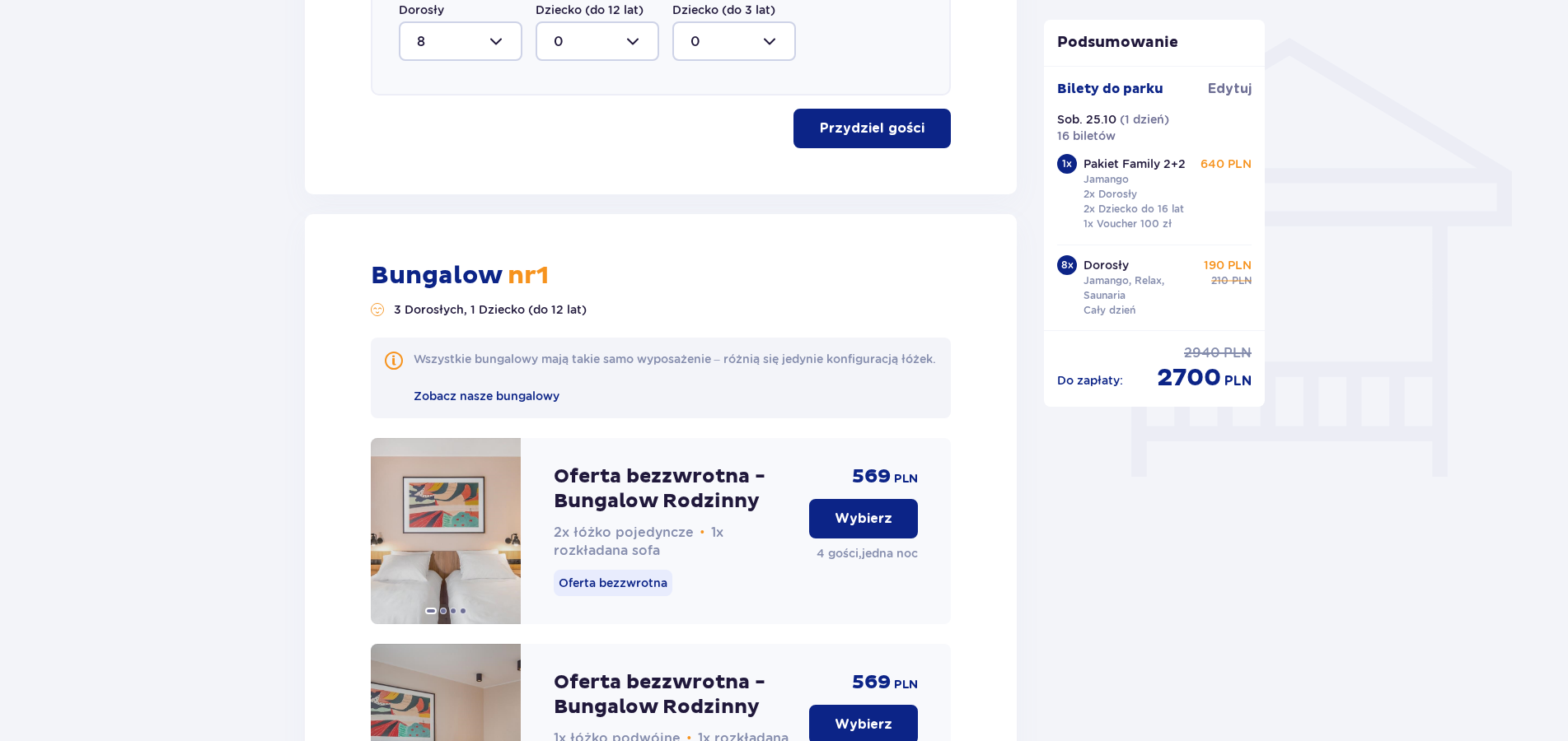
click at [885, 528] on p "Wybierz" at bounding box center [863, 519] width 58 height 18
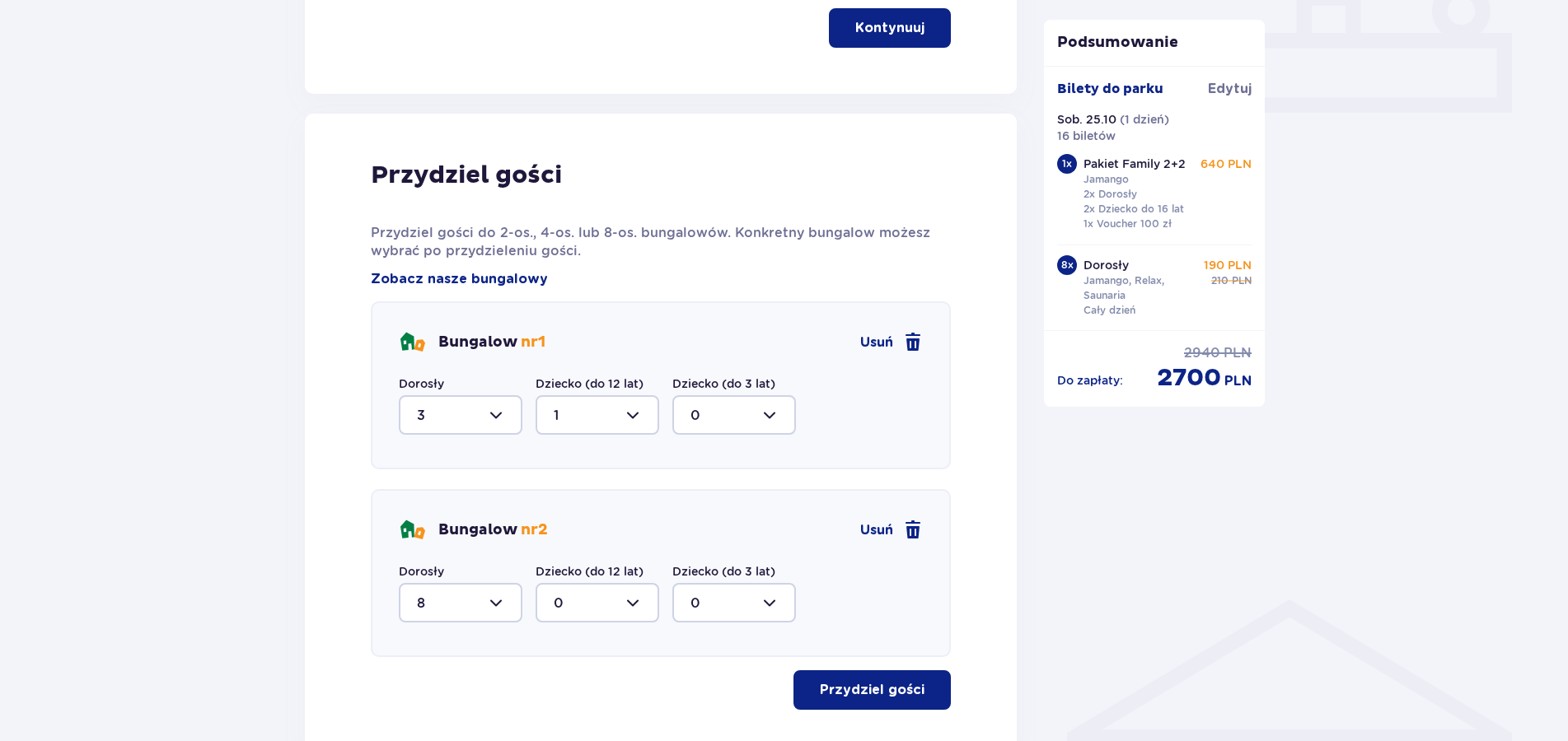
scroll to position [711, 0]
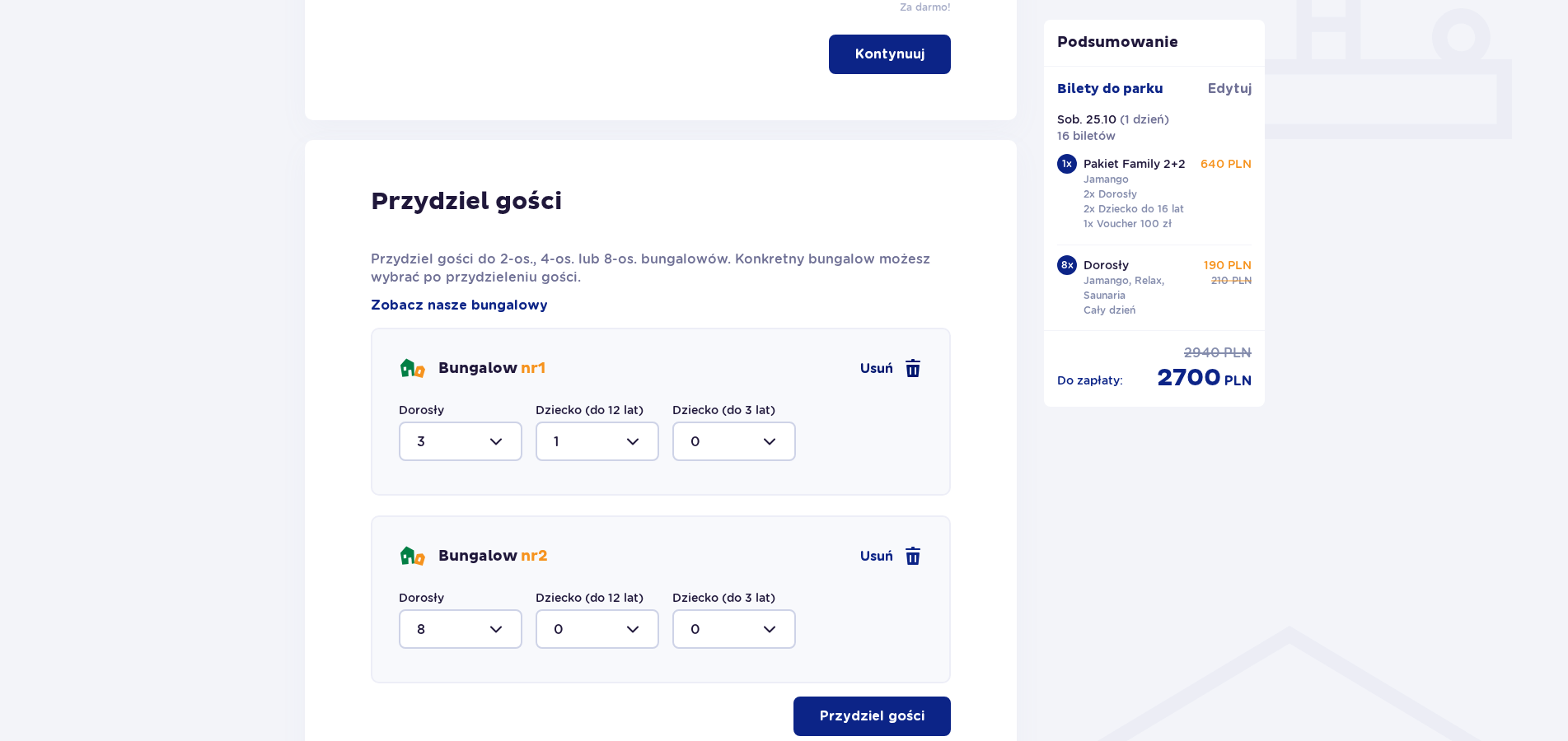
click at [906, 374] on span at bounding box center [912, 369] width 20 height 20
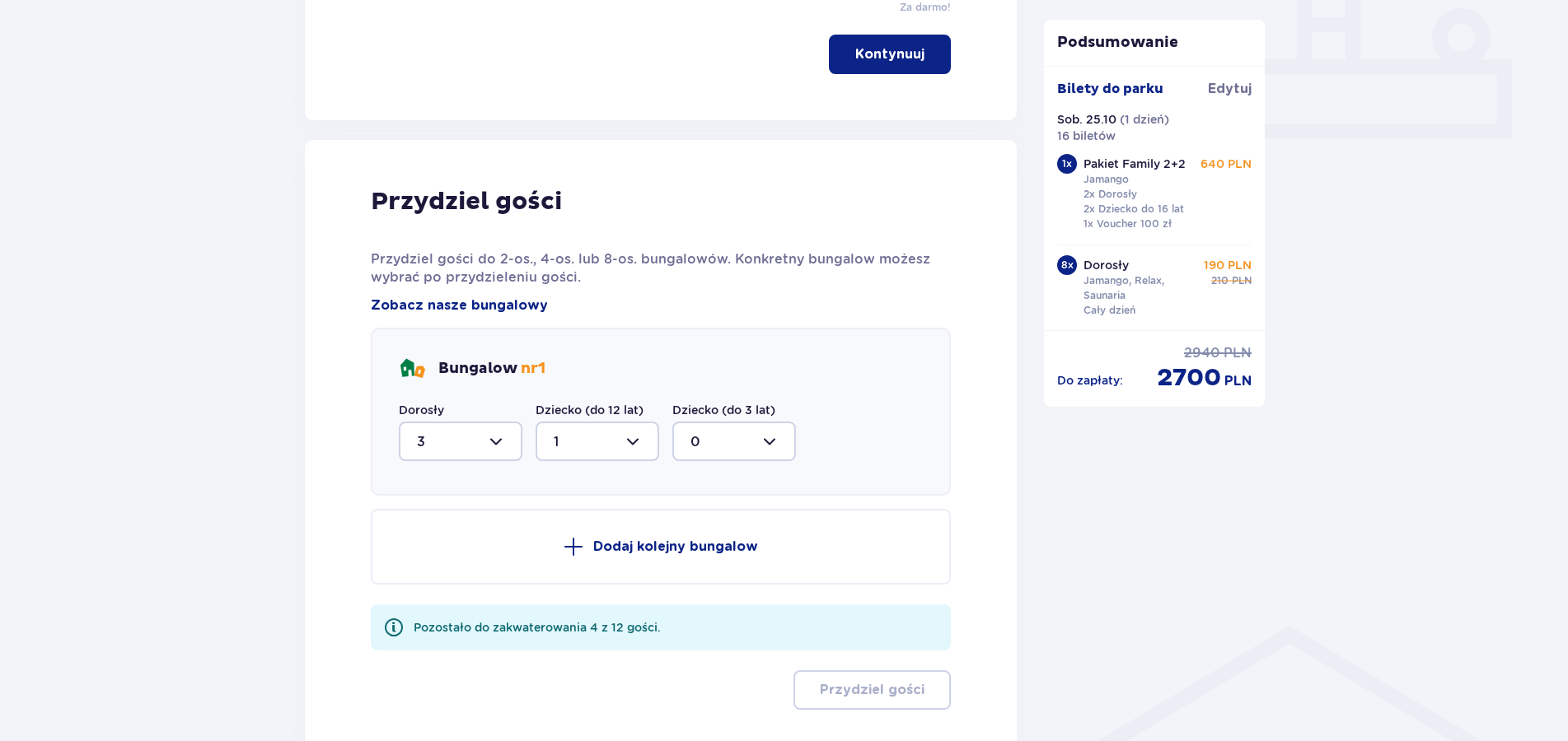
type input "8"
type input "0"
click at [906, 374] on div "Bungalow nr 1" at bounding box center [661, 368] width 525 height 26
click at [724, 545] on p "Dodaj kolejny bungalow" at bounding box center [675, 547] width 164 height 18
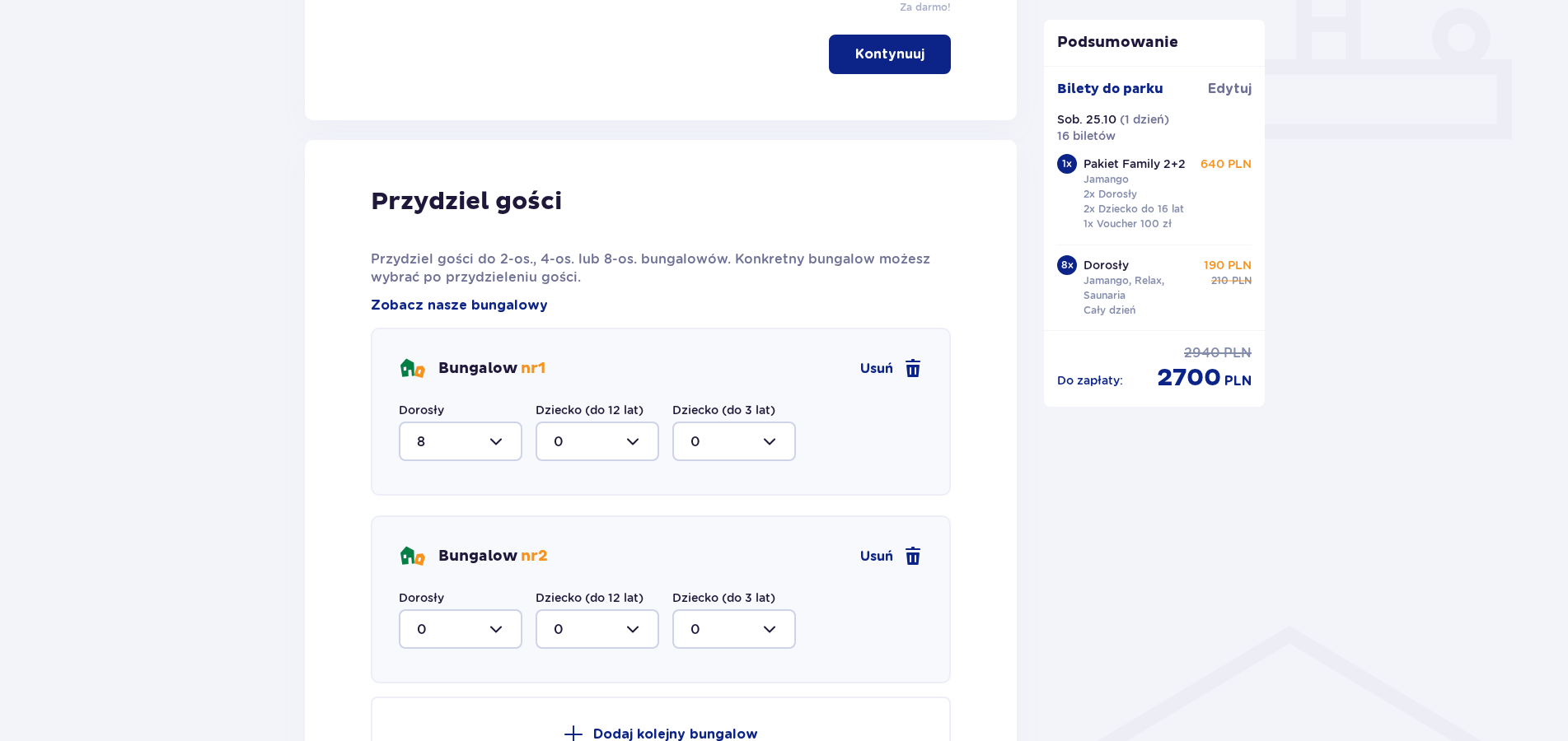
scroll to position [1048, 0]
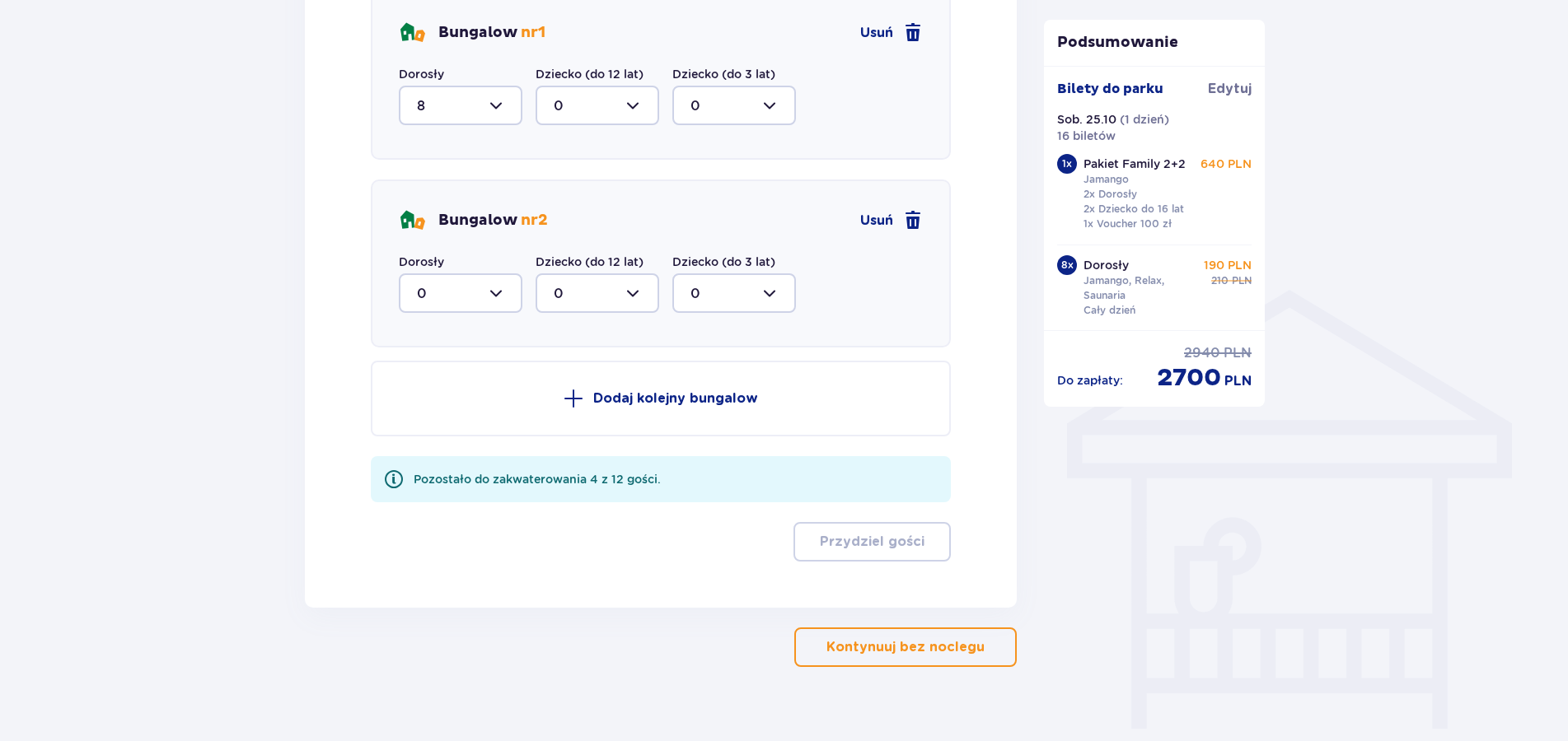
click at [685, 400] on p "Dodaj kolejny bungalow" at bounding box center [675, 398] width 164 height 18
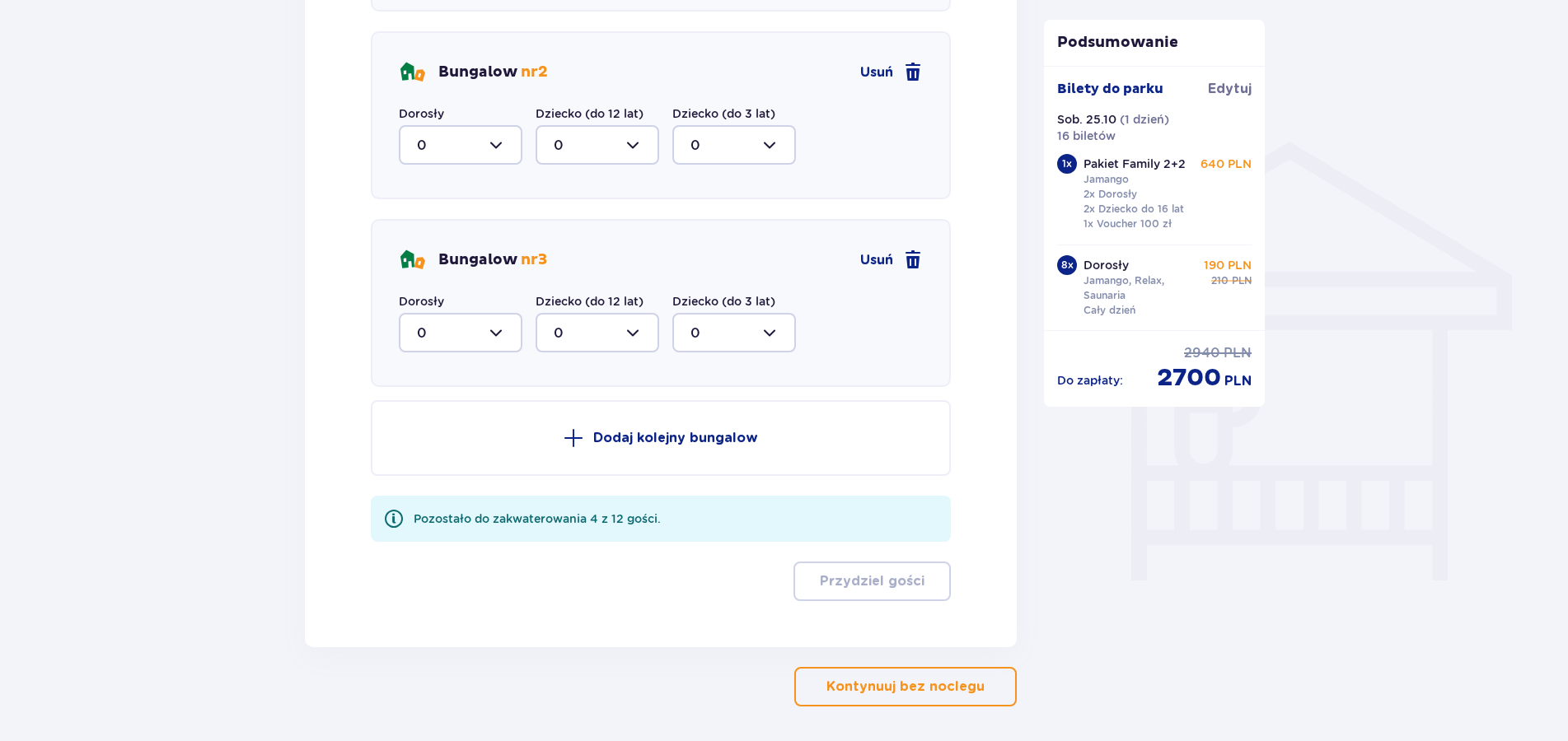
scroll to position [1260, 0]
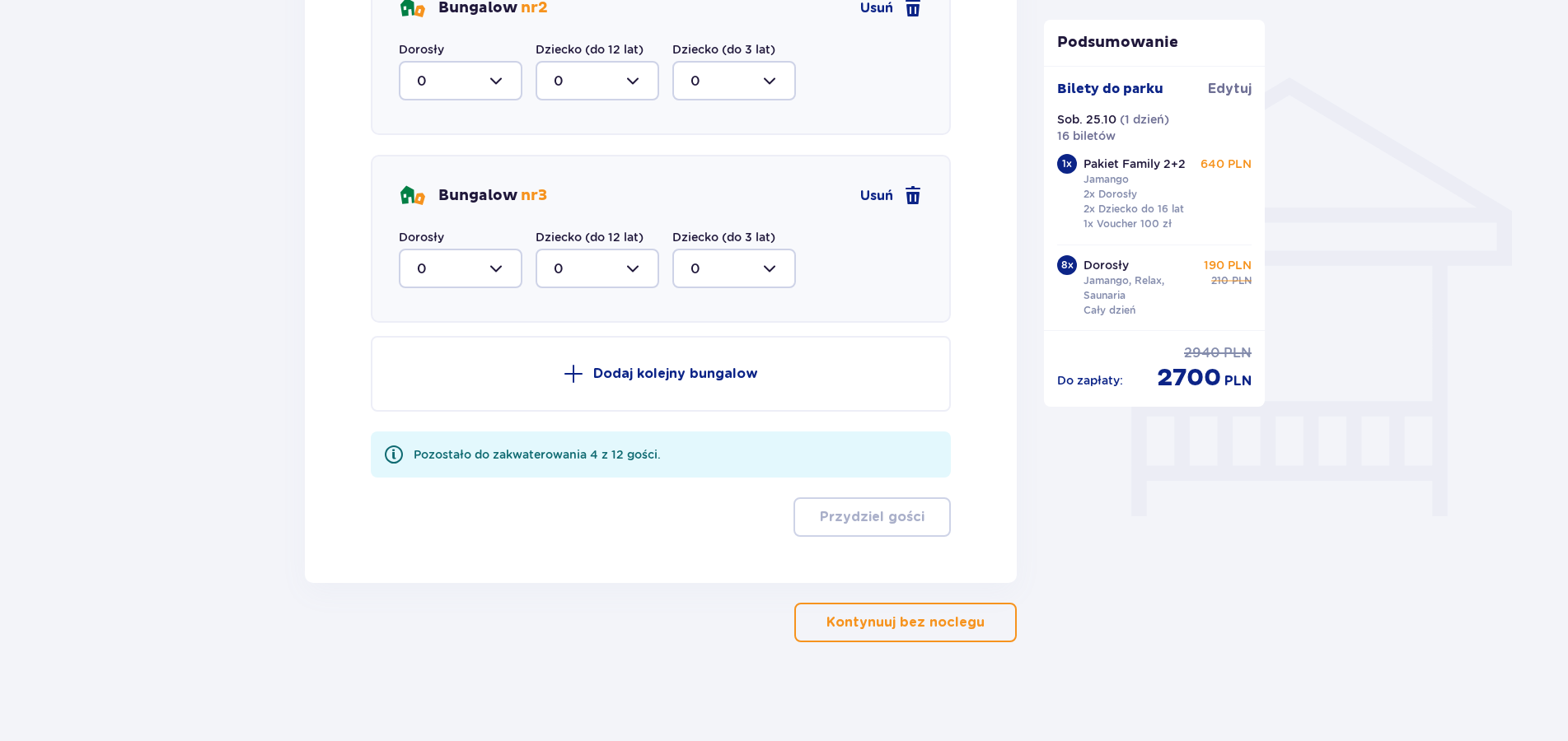
click at [678, 394] on button "Dodaj kolejny bungalow" at bounding box center [661, 374] width 581 height 76
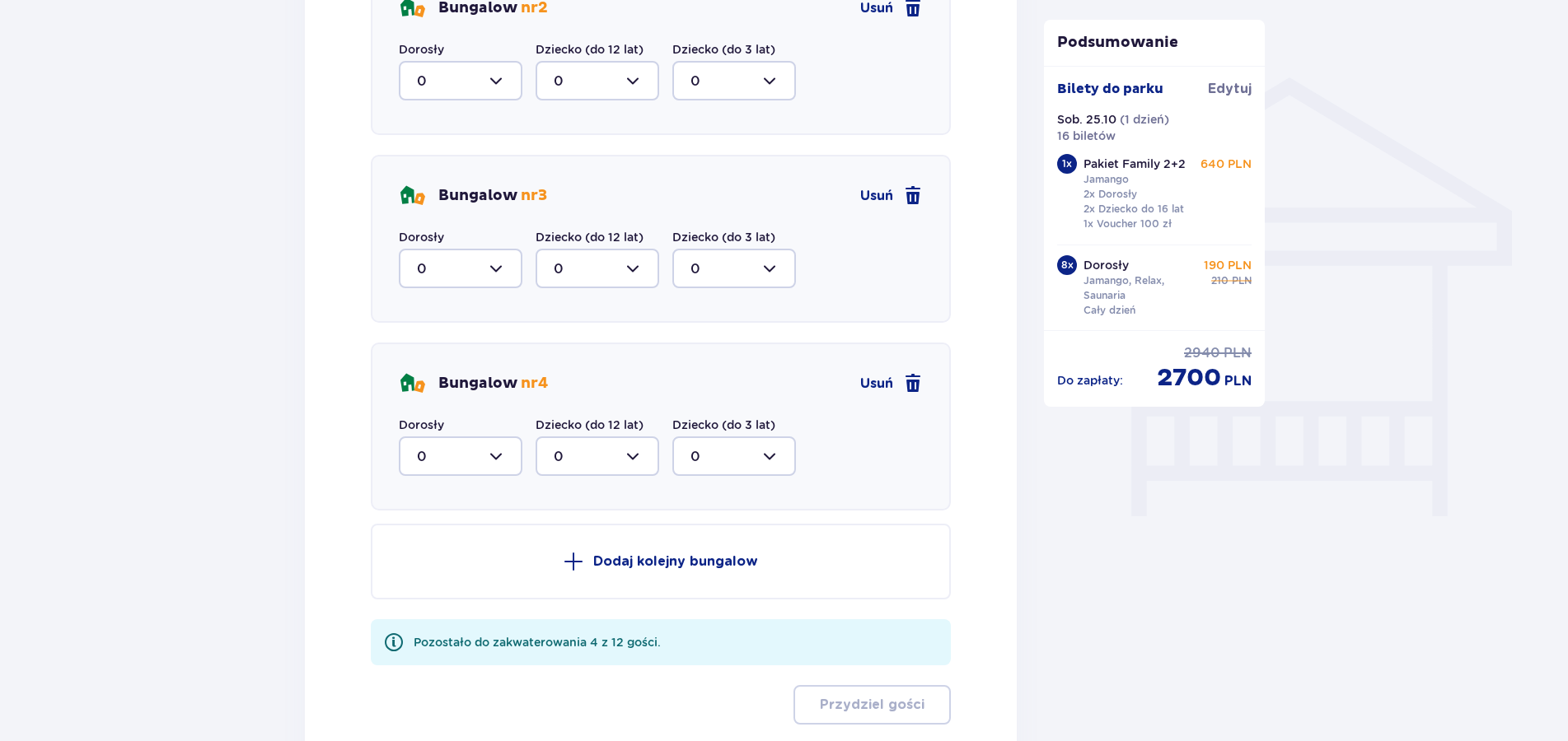
drag, startPoint x: 914, startPoint y: 379, endPoint x: 889, endPoint y: 258, distance: 123.6
click at [902, 372] on div "Bungalow nr 4 Usuń" at bounding box center [661, 383] width 525 height 26
click at [913, 193] on span at bounding box center [912, 196] width 20 height 20
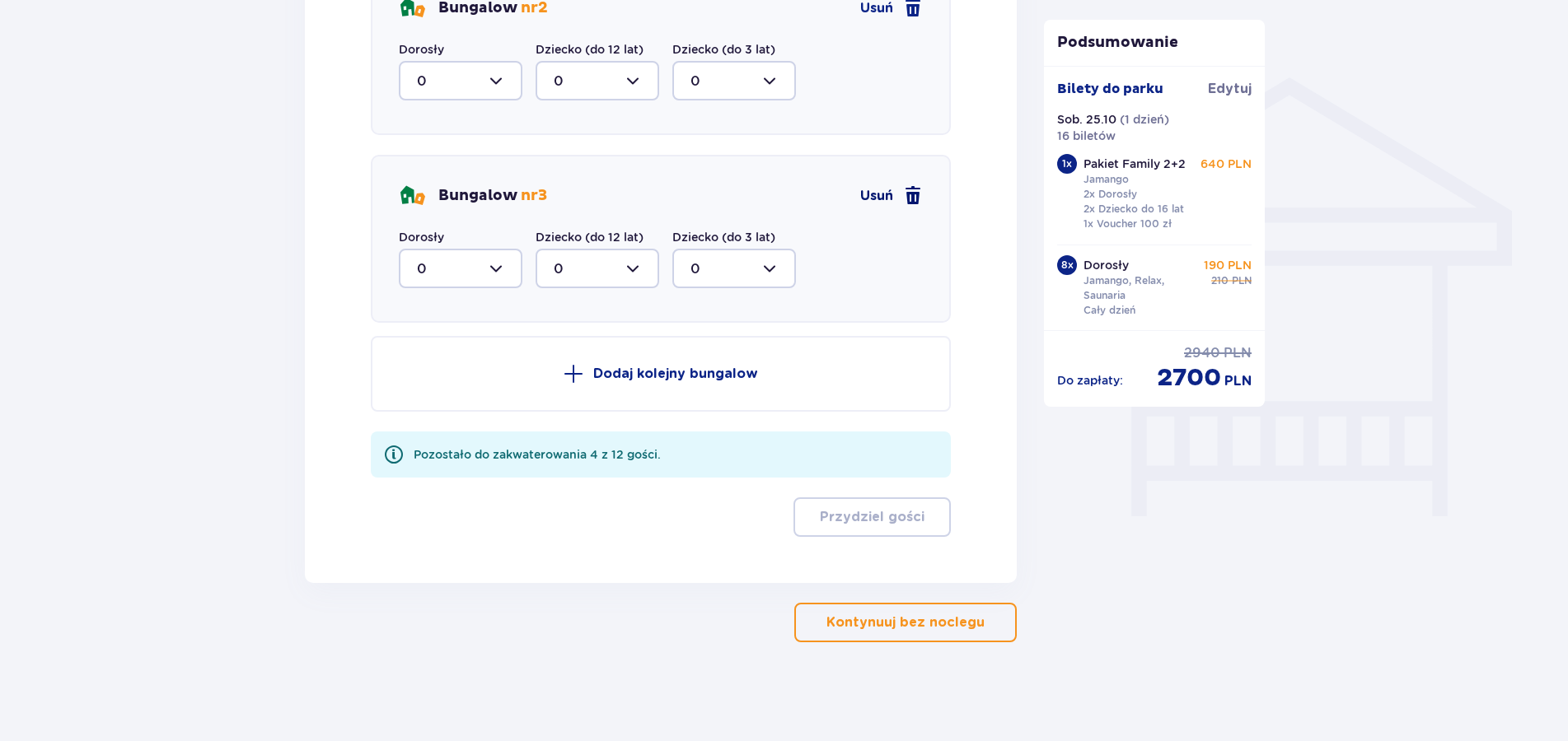
click at [913, 193] on span at bounding box center [912, 196] width 20 height 20
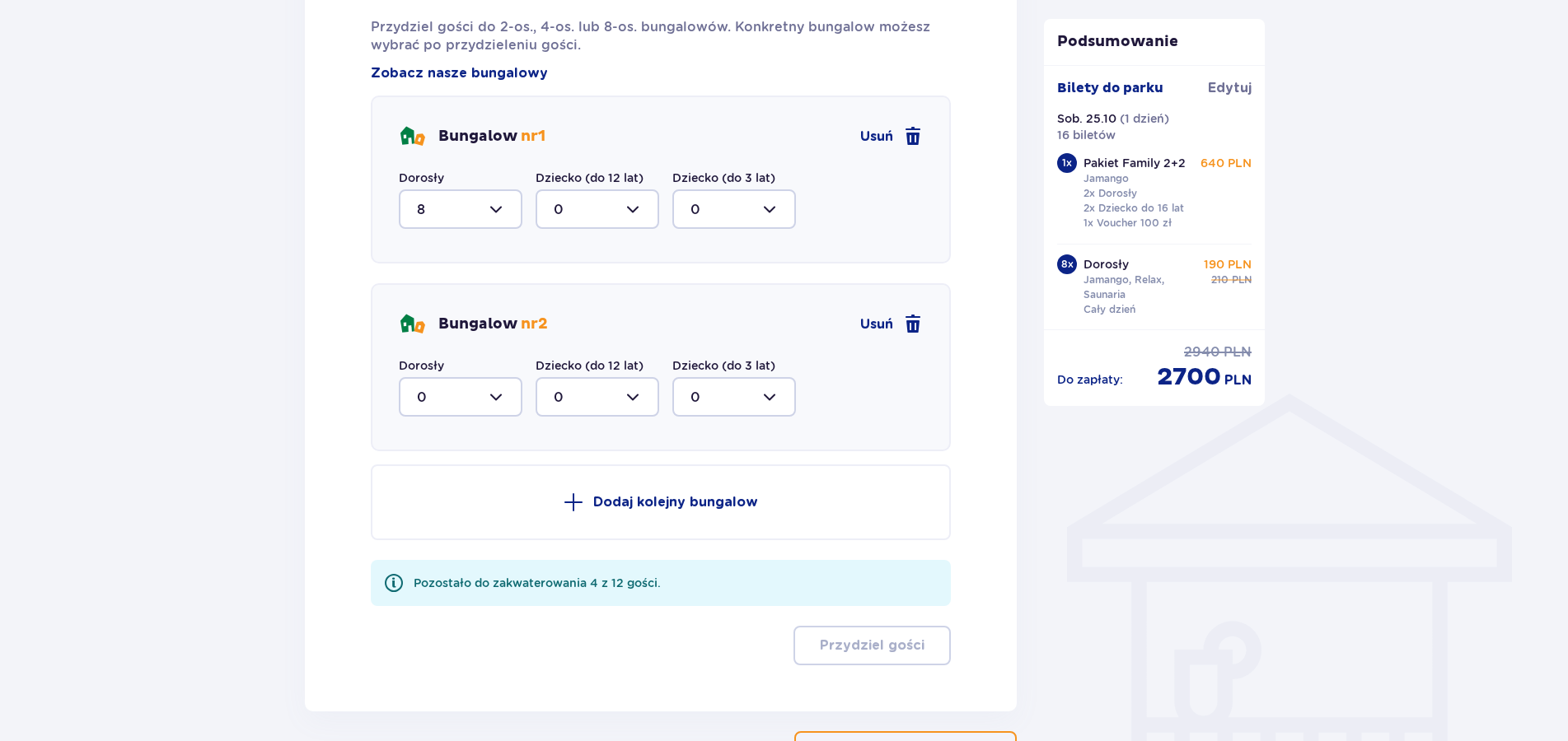
scroll to position [821, 0]
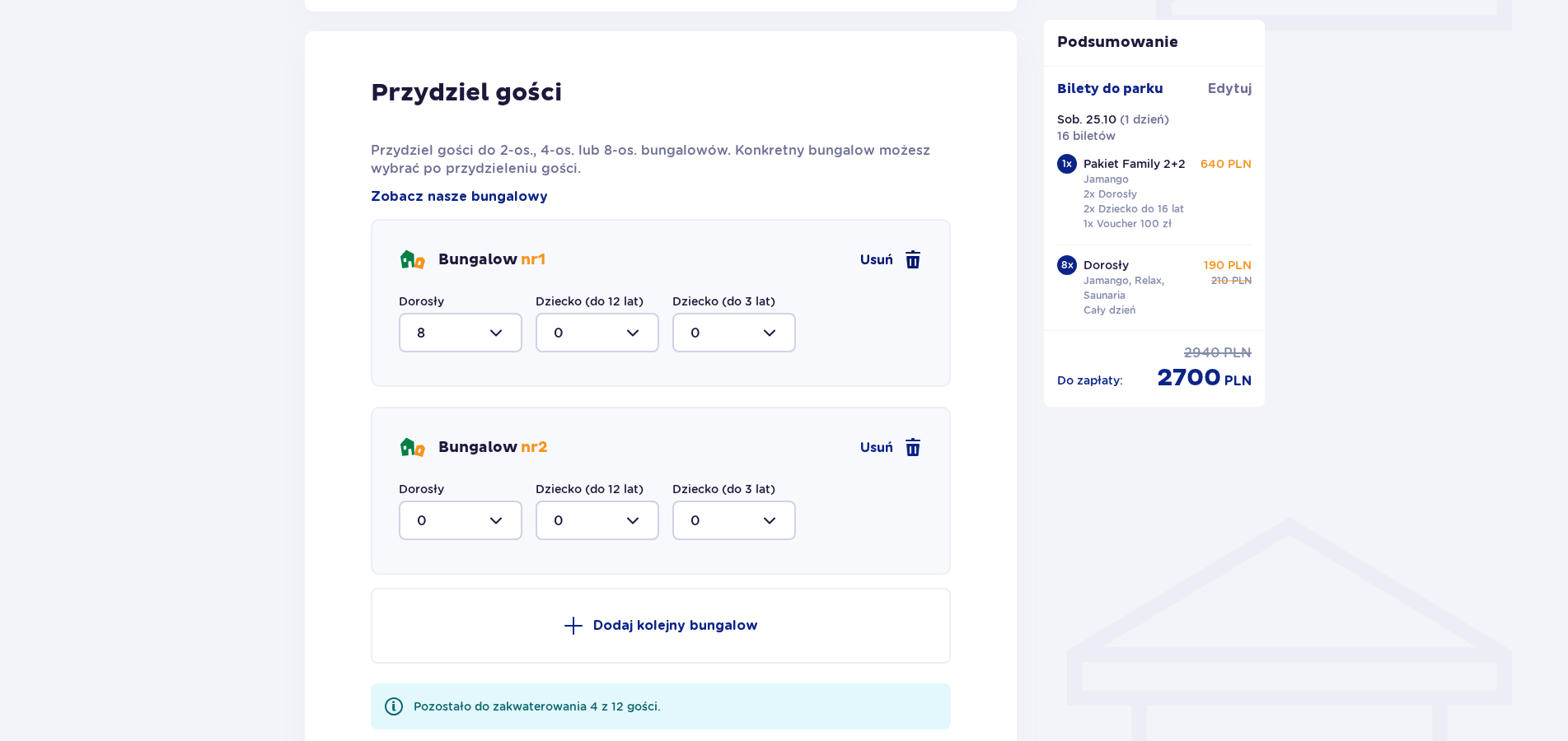
click at [914, 251] on span at bounding box center [912, 260] width 20 height 20
type input "0"
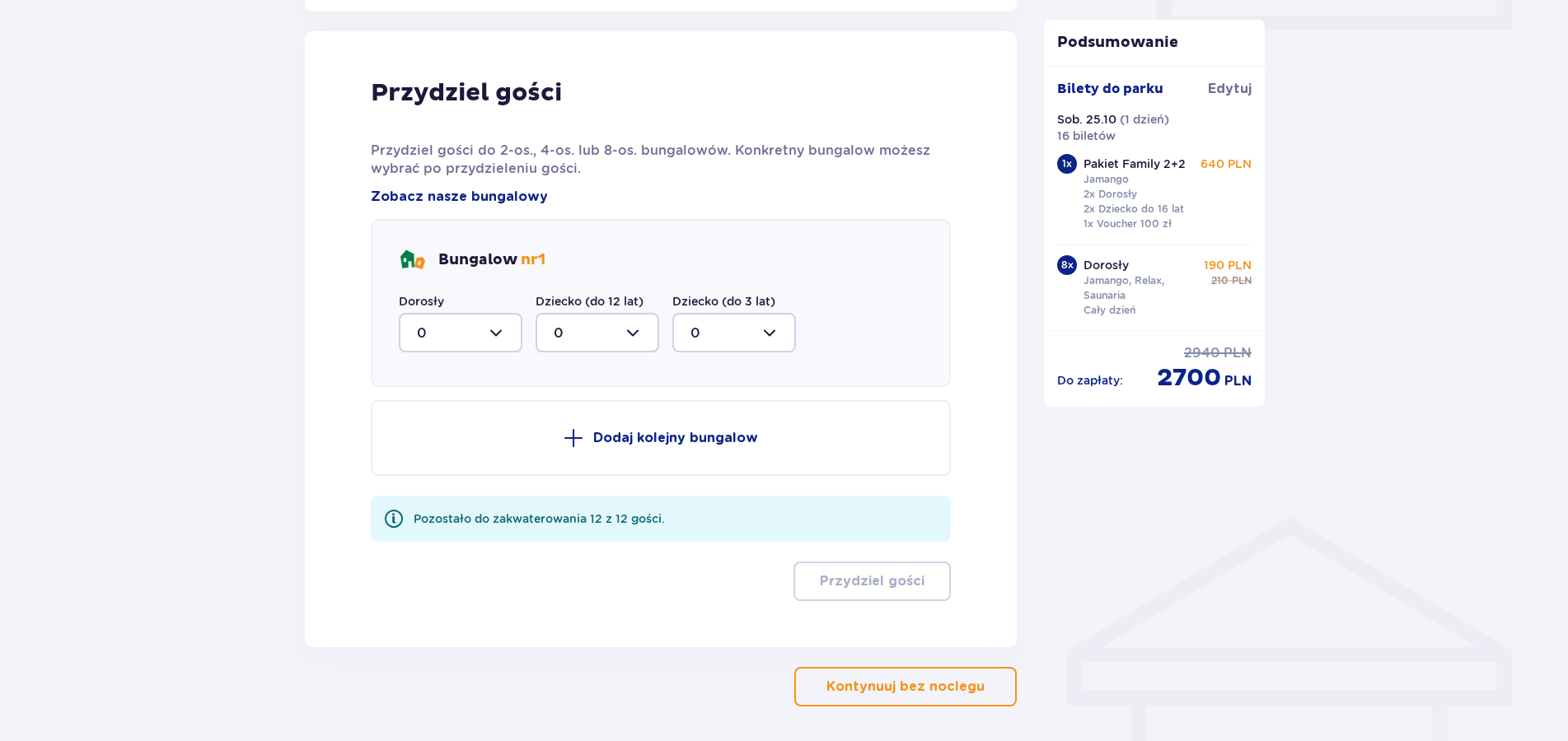
click at [899, 689] on p "Kontynuuj bez noclegu" at bounding box center [906, 686] width 159 height 18
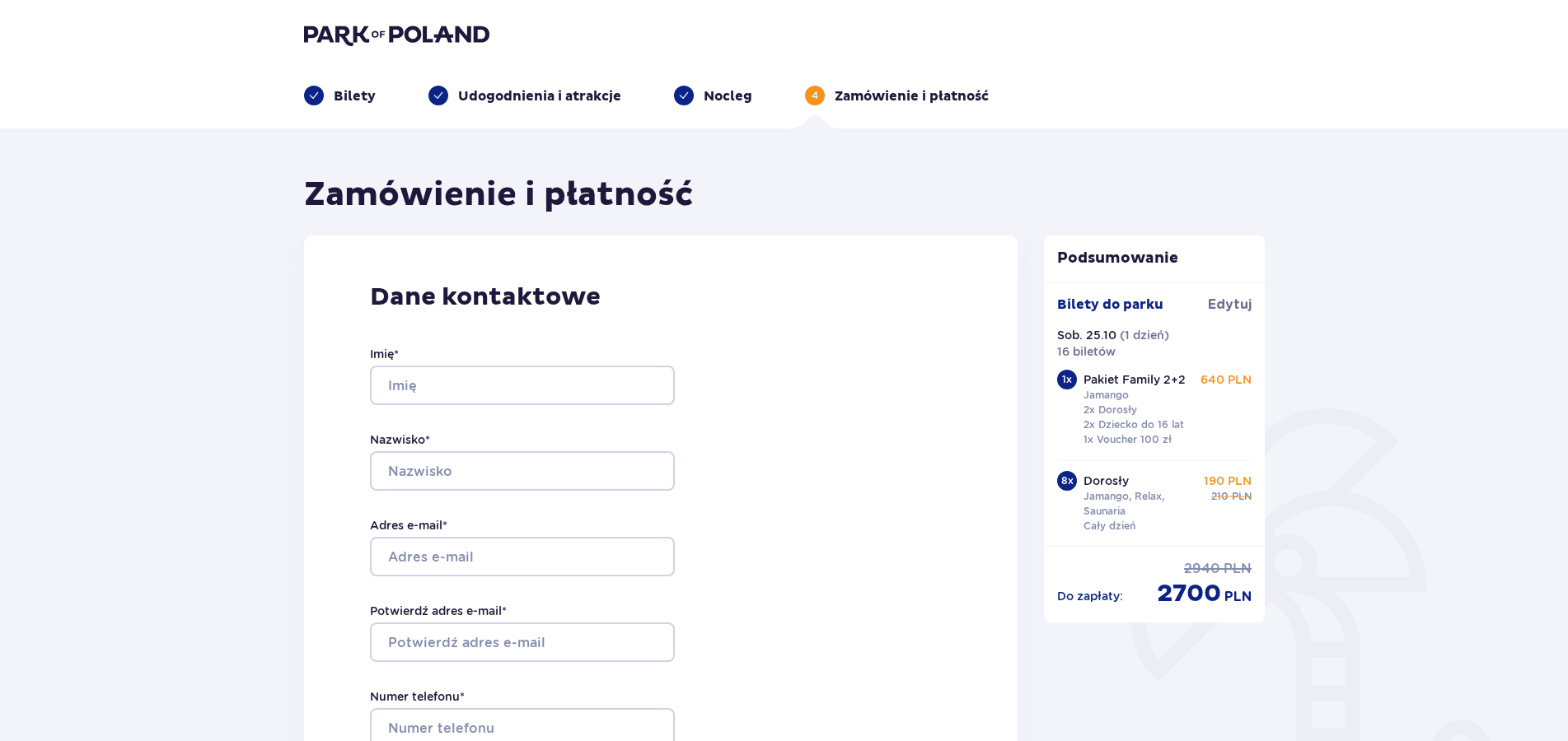
click at [331, 94] on div "Bilety" at bounding box center [339, 95] width 72 height 20
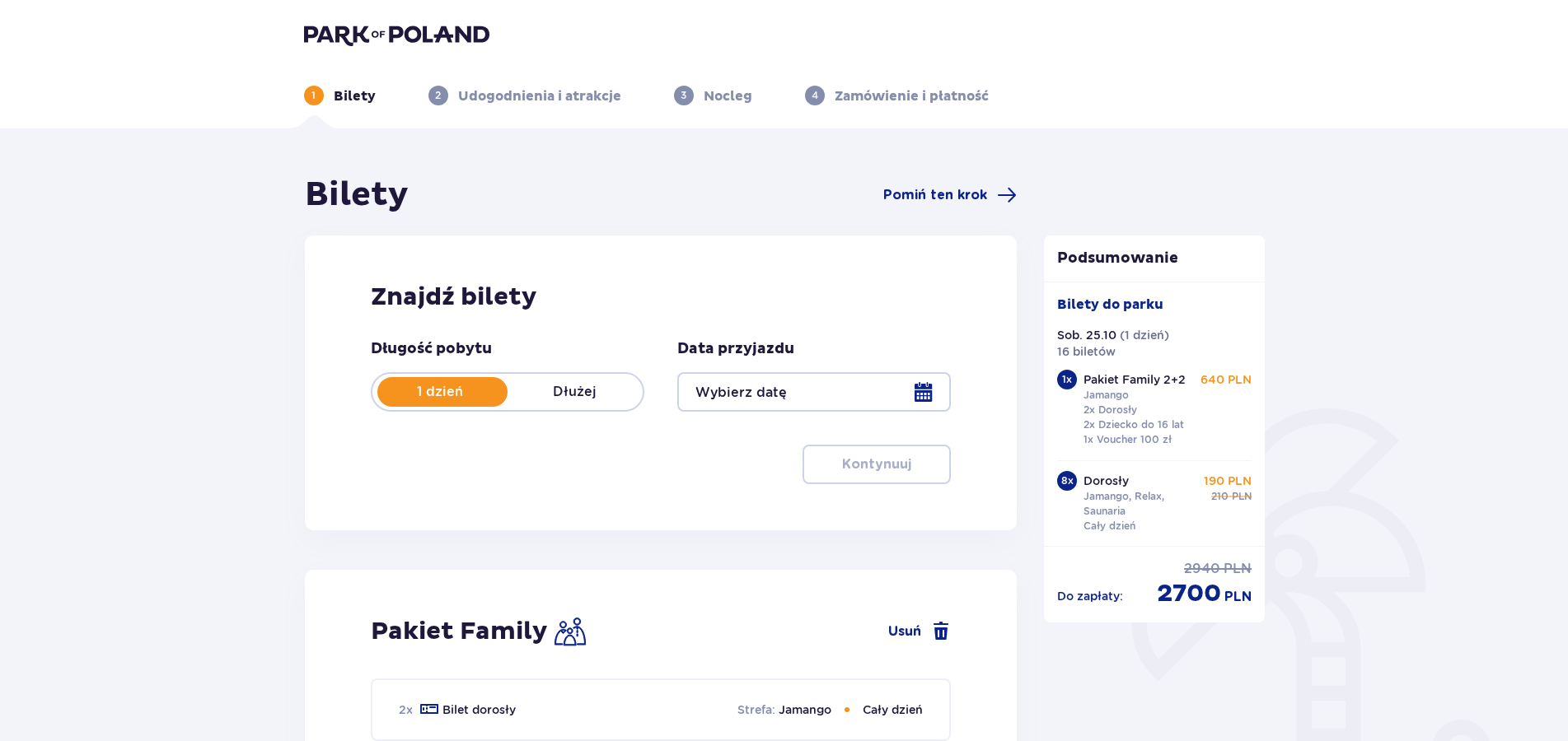
type input "25.10.25"
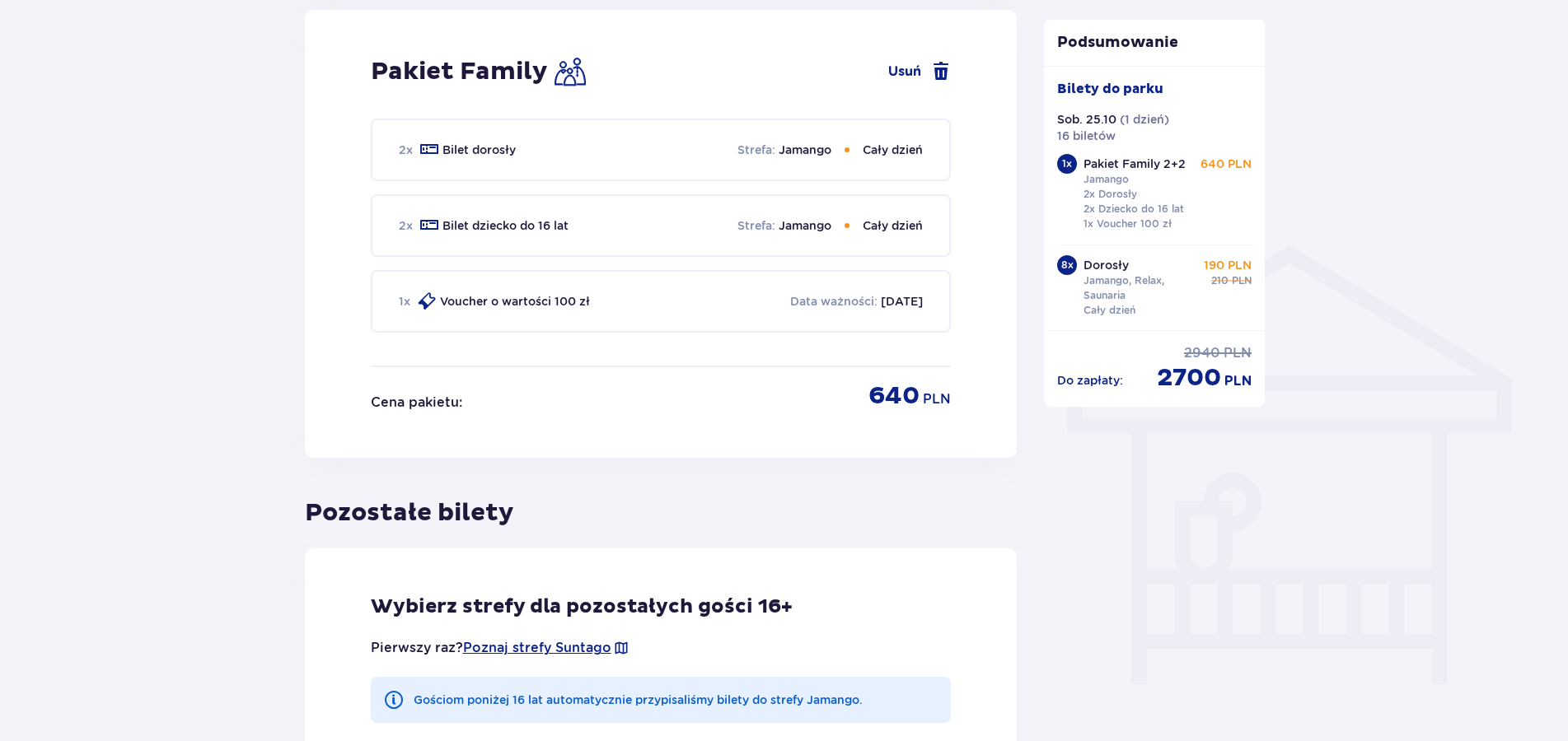
scroll to position [1345, 0]
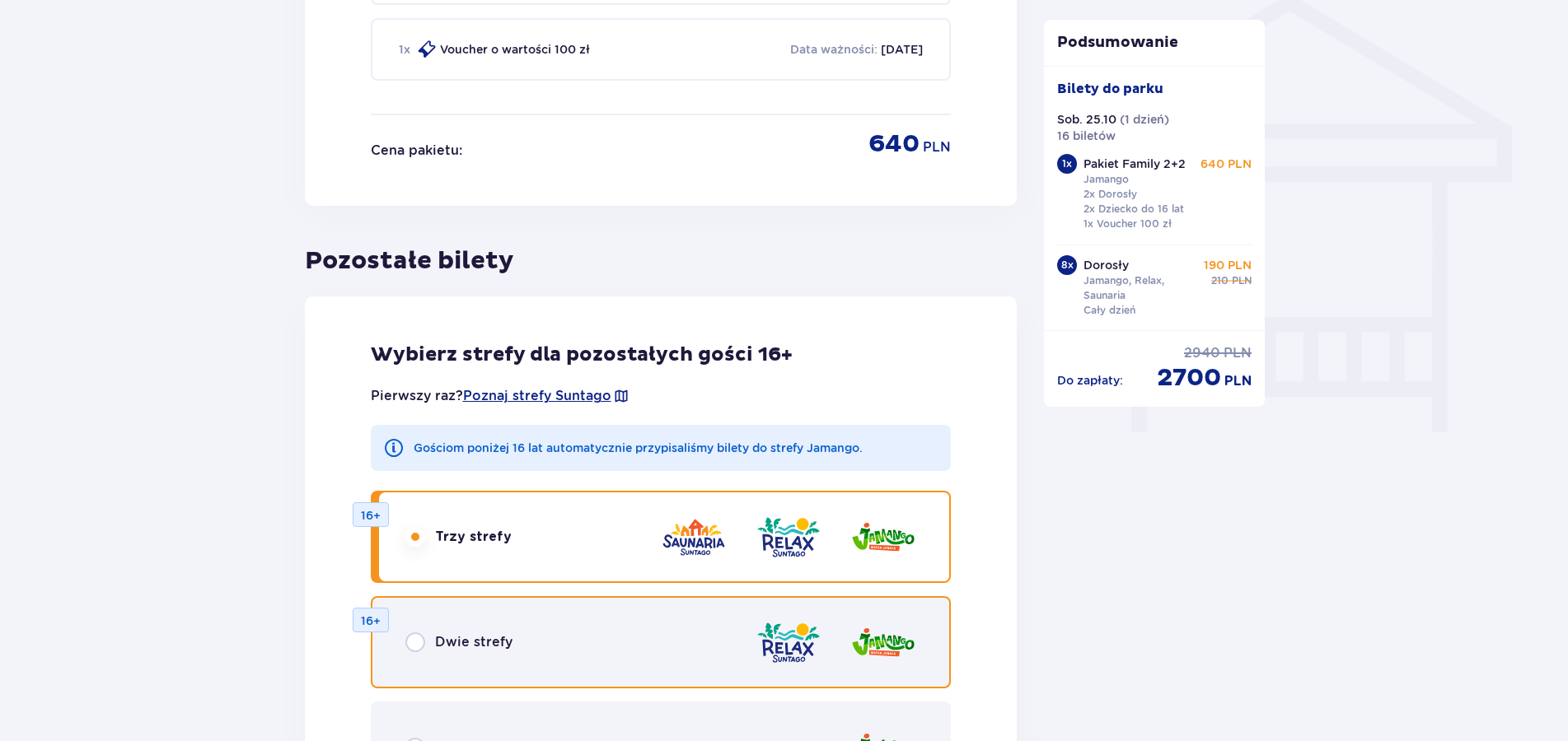
click at [416, 645] on input "radio" at bounding box center [415, 642] width 20 height 20
radio input "true"
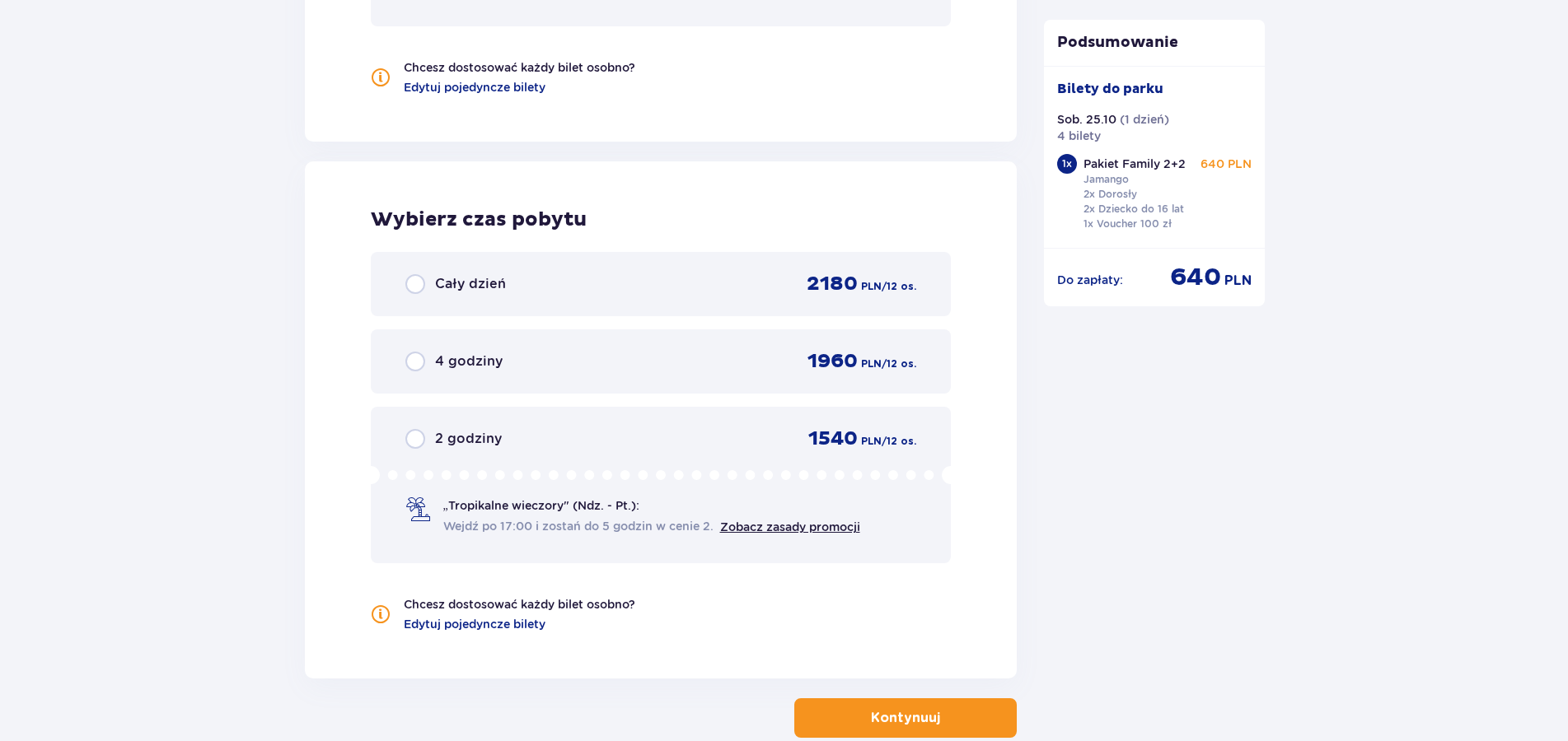
scroll to position [1871, 0]
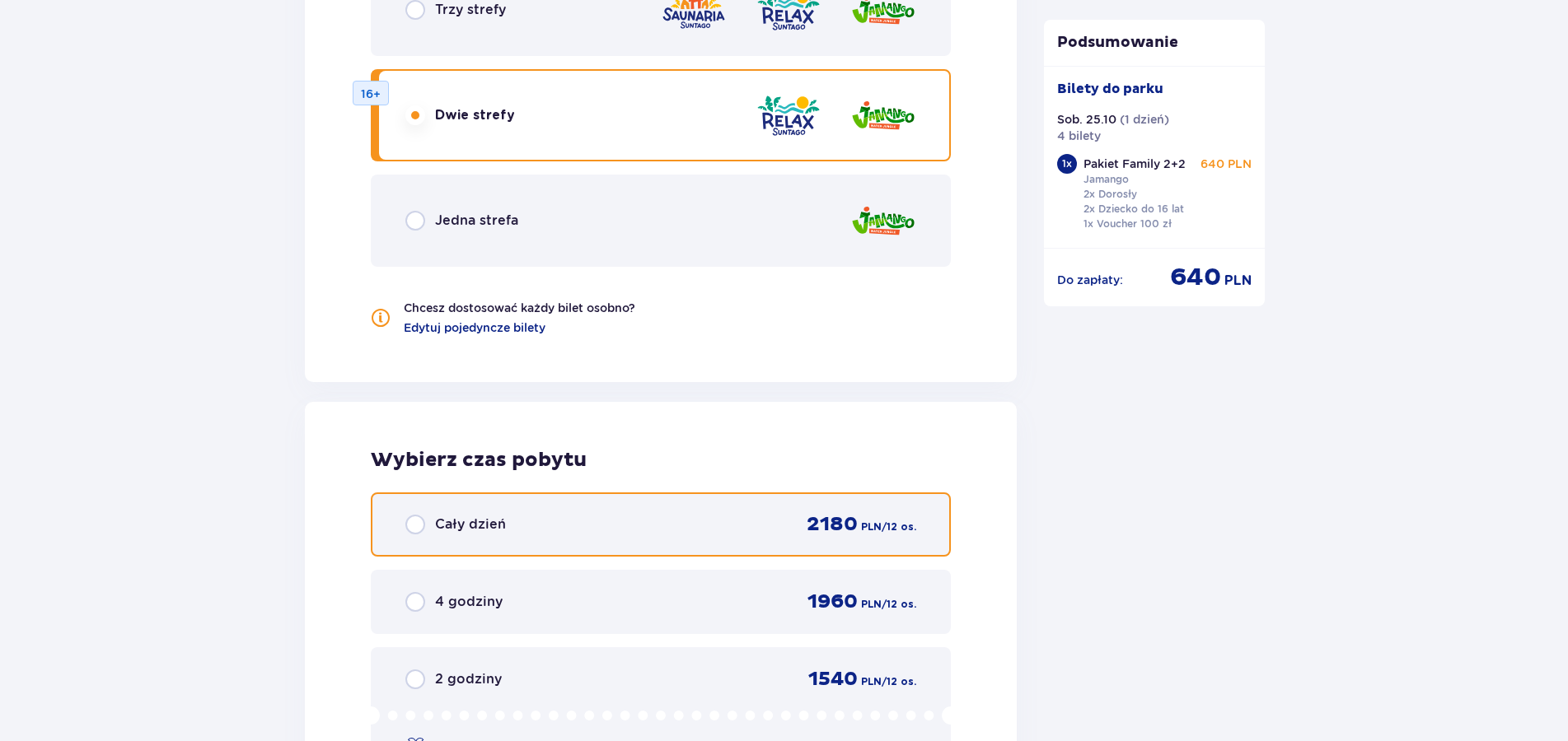
click at [412, 522] on input "radio" at bounding box center [415, 525] width 20 height 20
radio input "true"
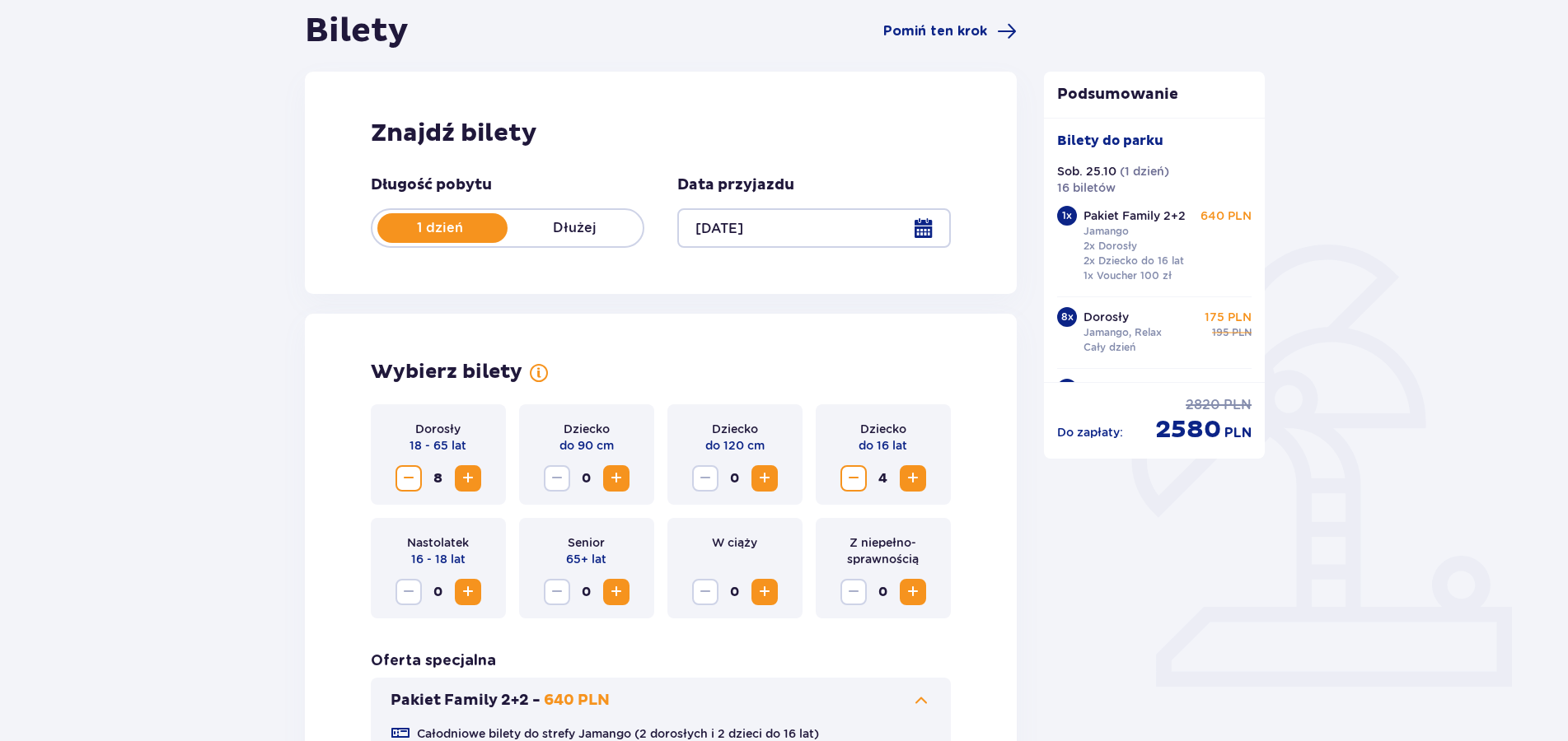
scroll to position [0, 0]
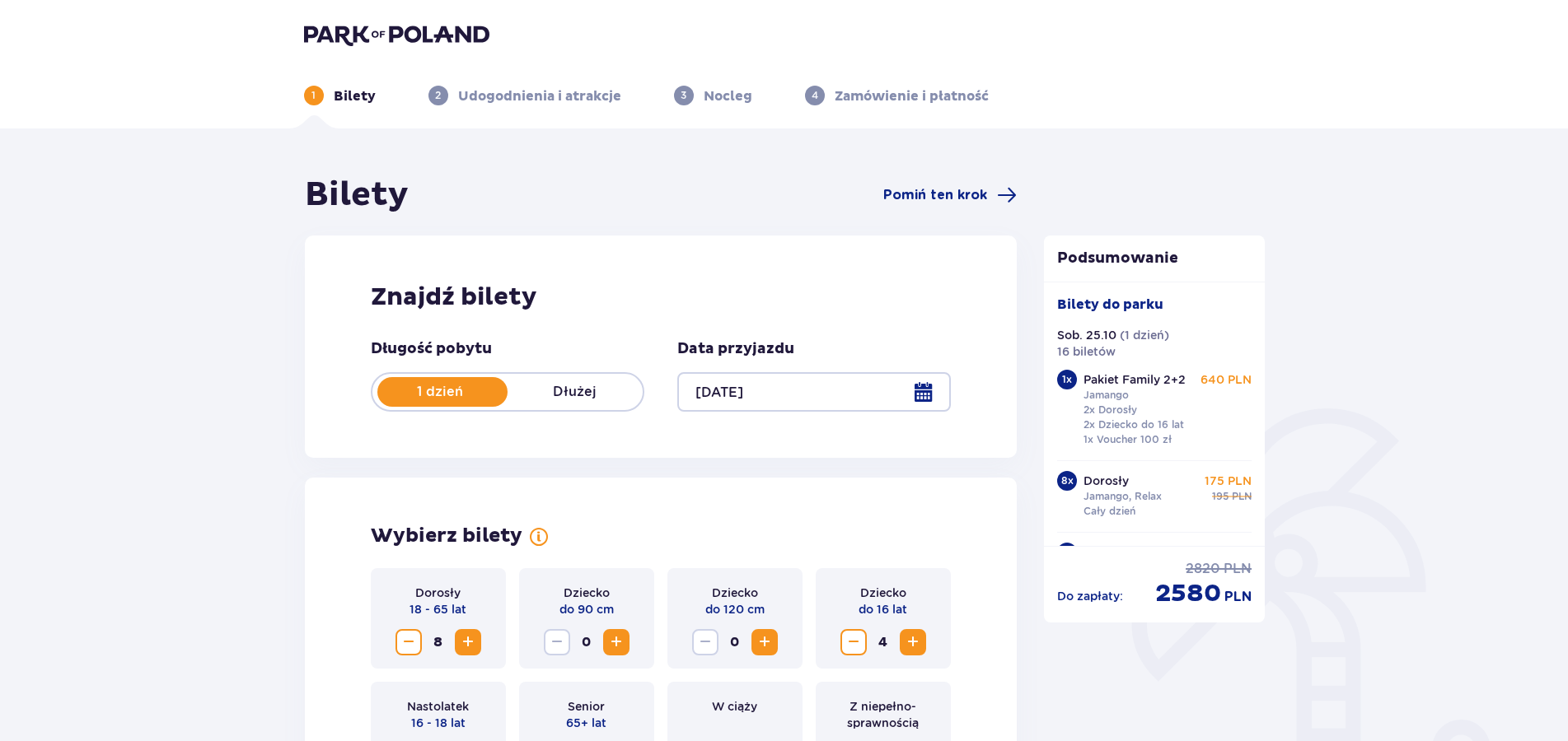
click at [504, 100] on p "Udogodnienia i atrakcje" at bounding box center [540, 96] width 163 height 18
click at [700, 96] on div "3 Nocleg" at bounding box center [712, 95] width 78 height 20
click at [952, 197] on span "Pomiń ten krok" at bounding box center [935, 195] width 104 height 18
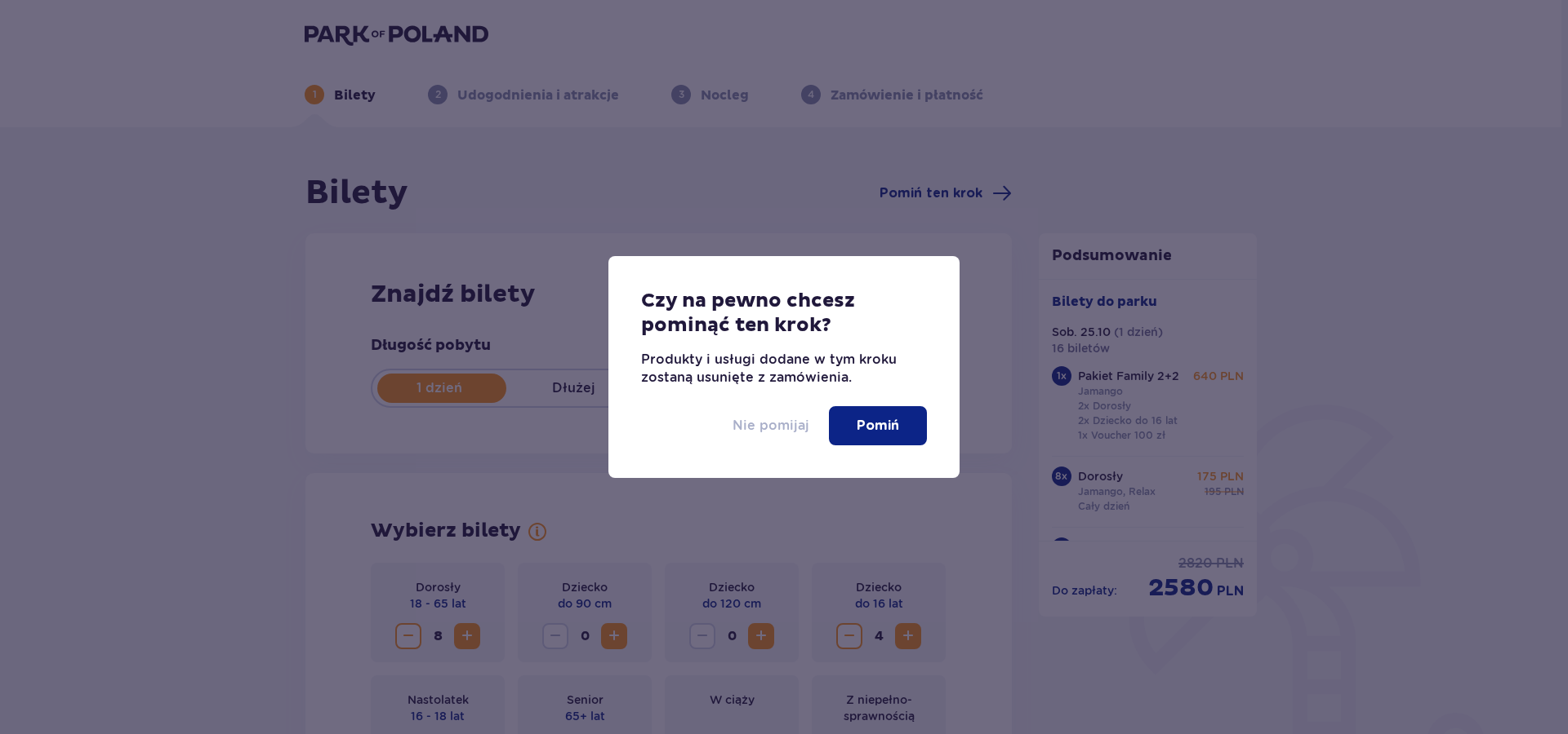
click at [766, 430] on p "Nie pomijaj" at bounding box center [771, 426] width 77 height 18
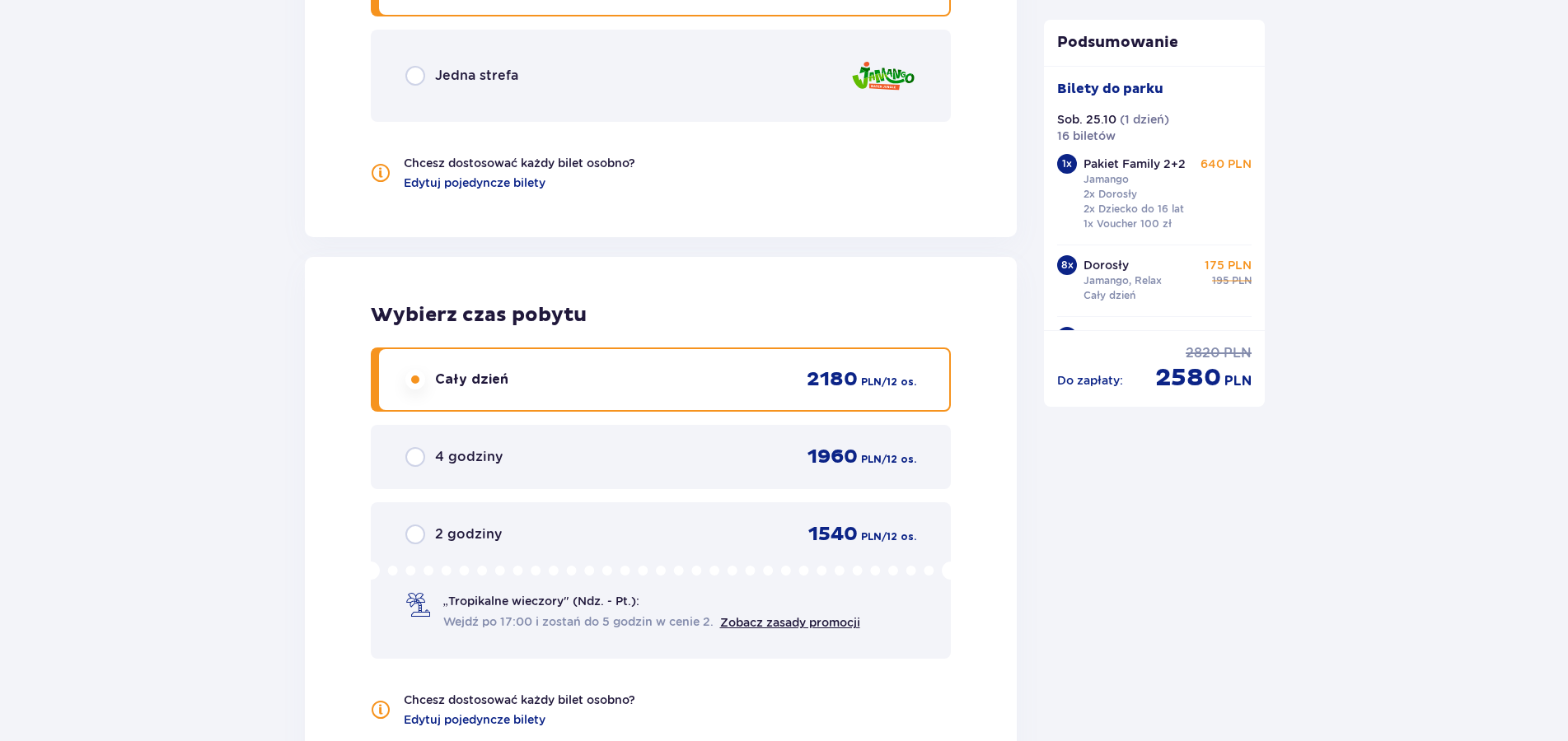
scroll to position [1680, 0]
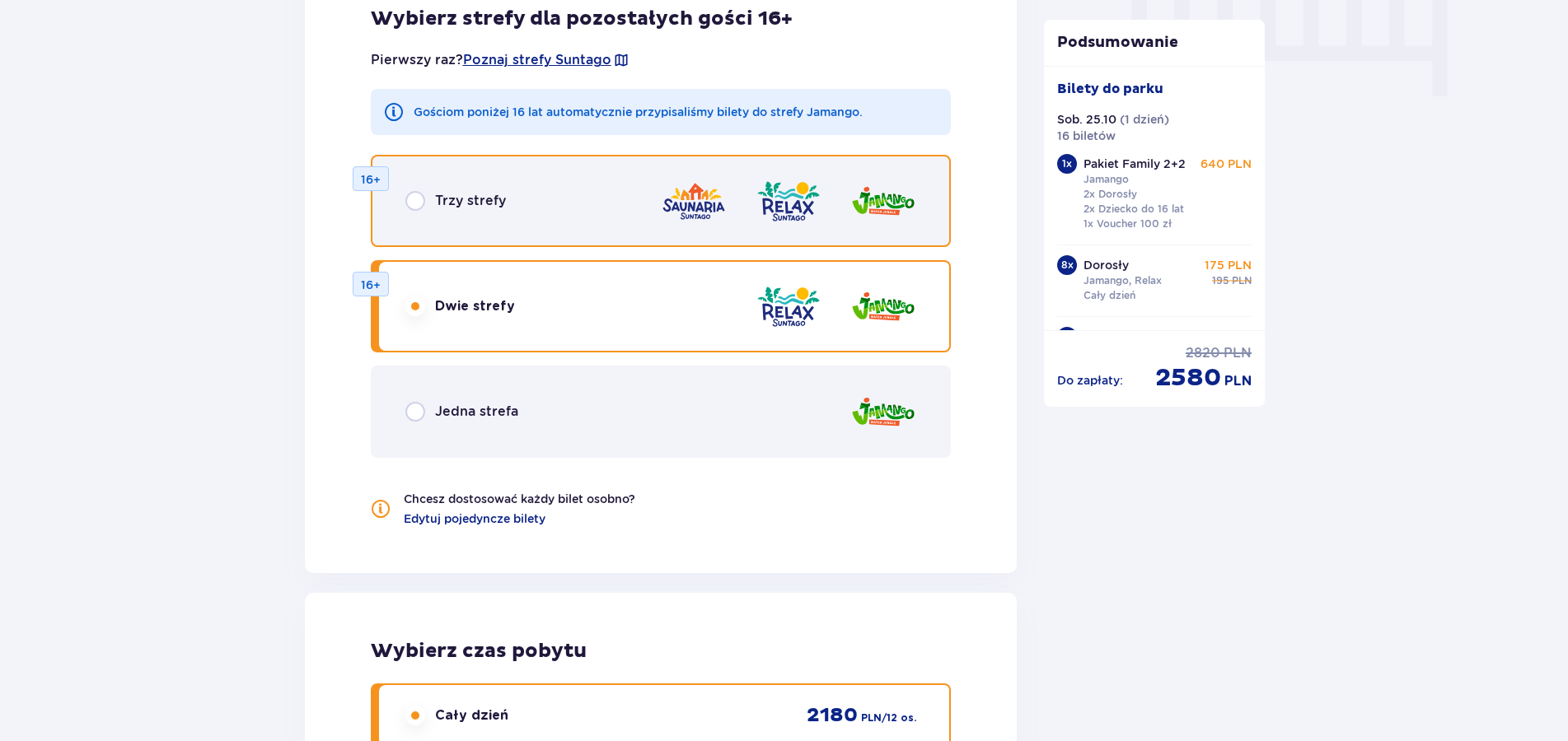
click at [413, 202] on input "radio" at bounding box center [415, 201] width 20 height 20
radio input "true"
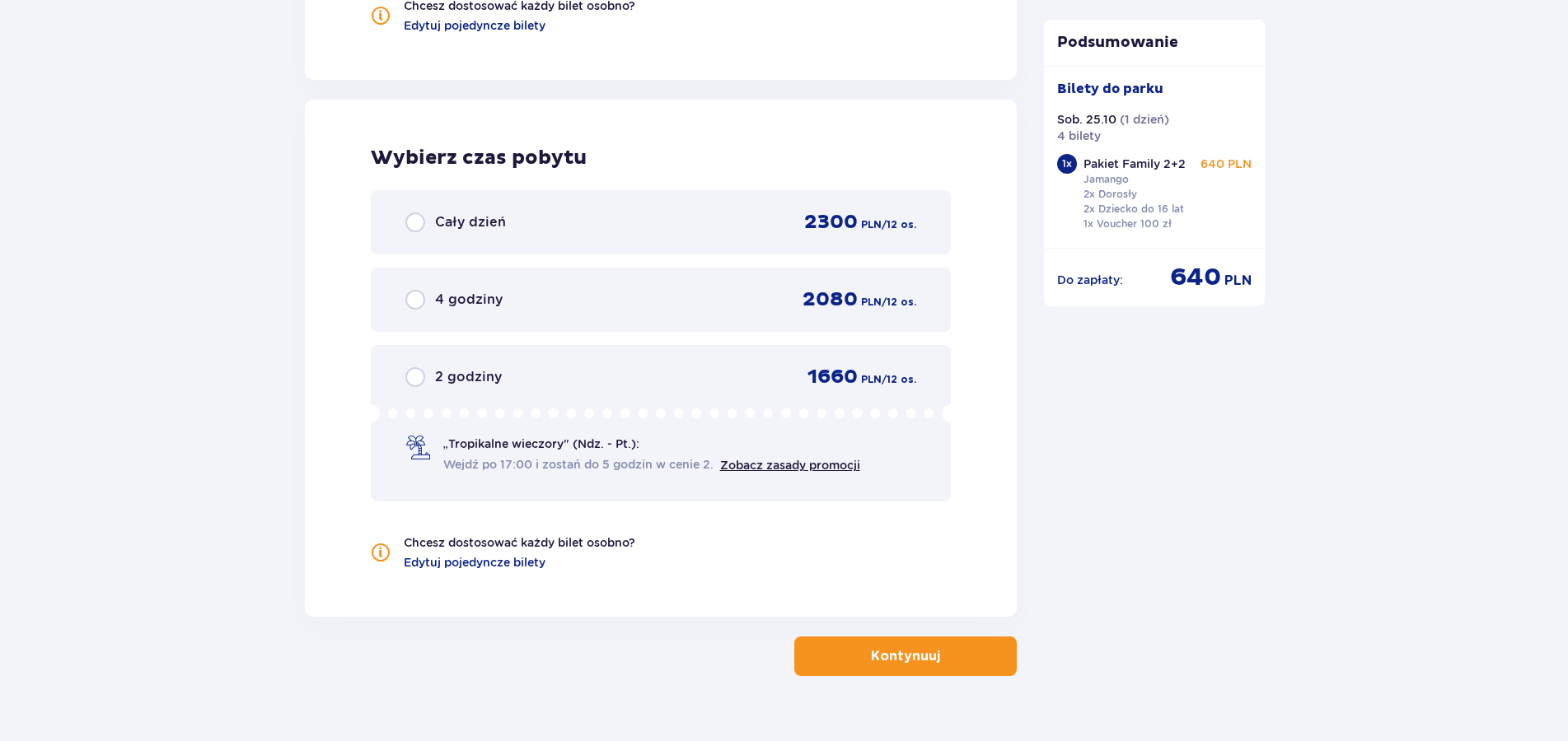
scroll to position [2208, 0]
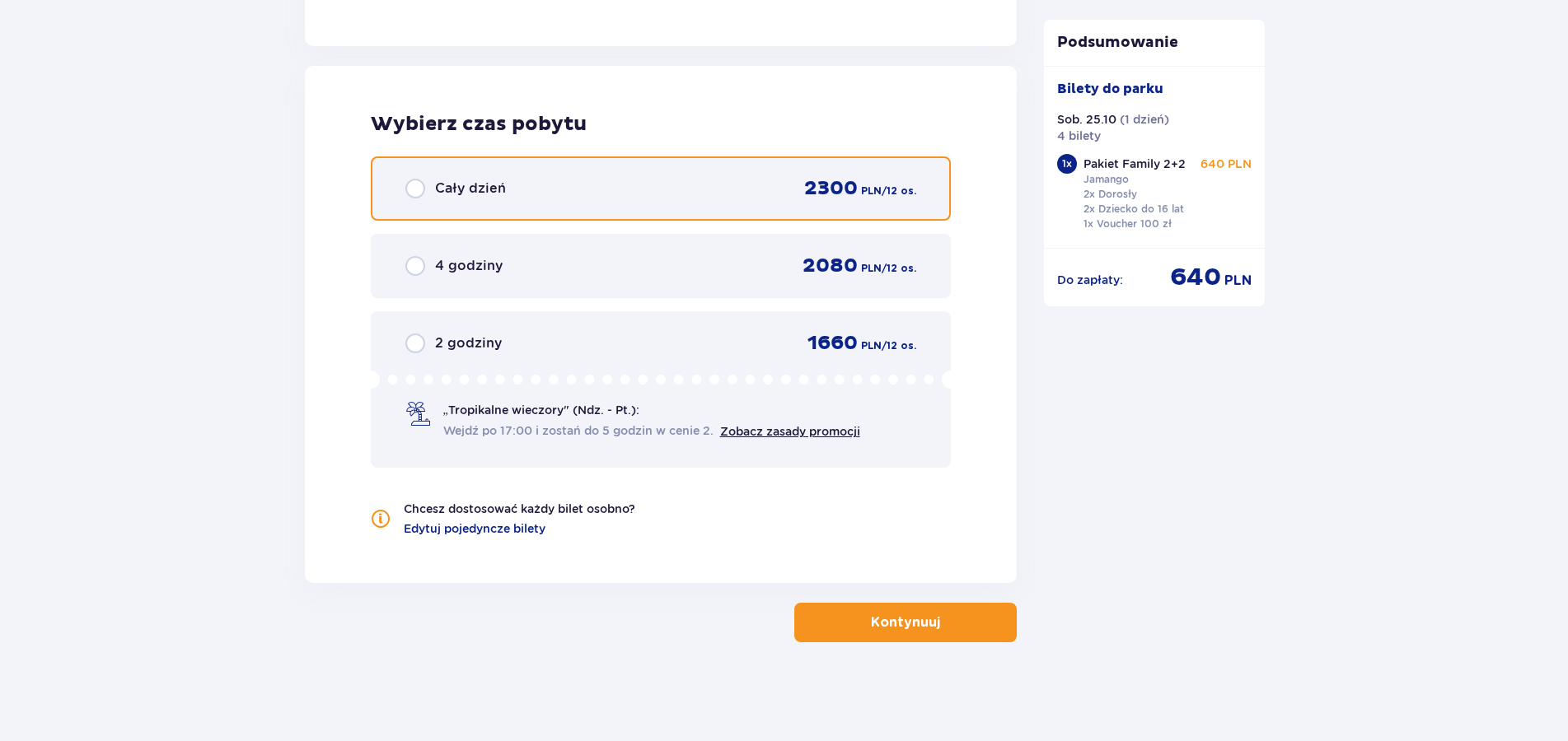
click at [413, 185] on input "radio" at bounding box center [415, 188] width 20 height 20
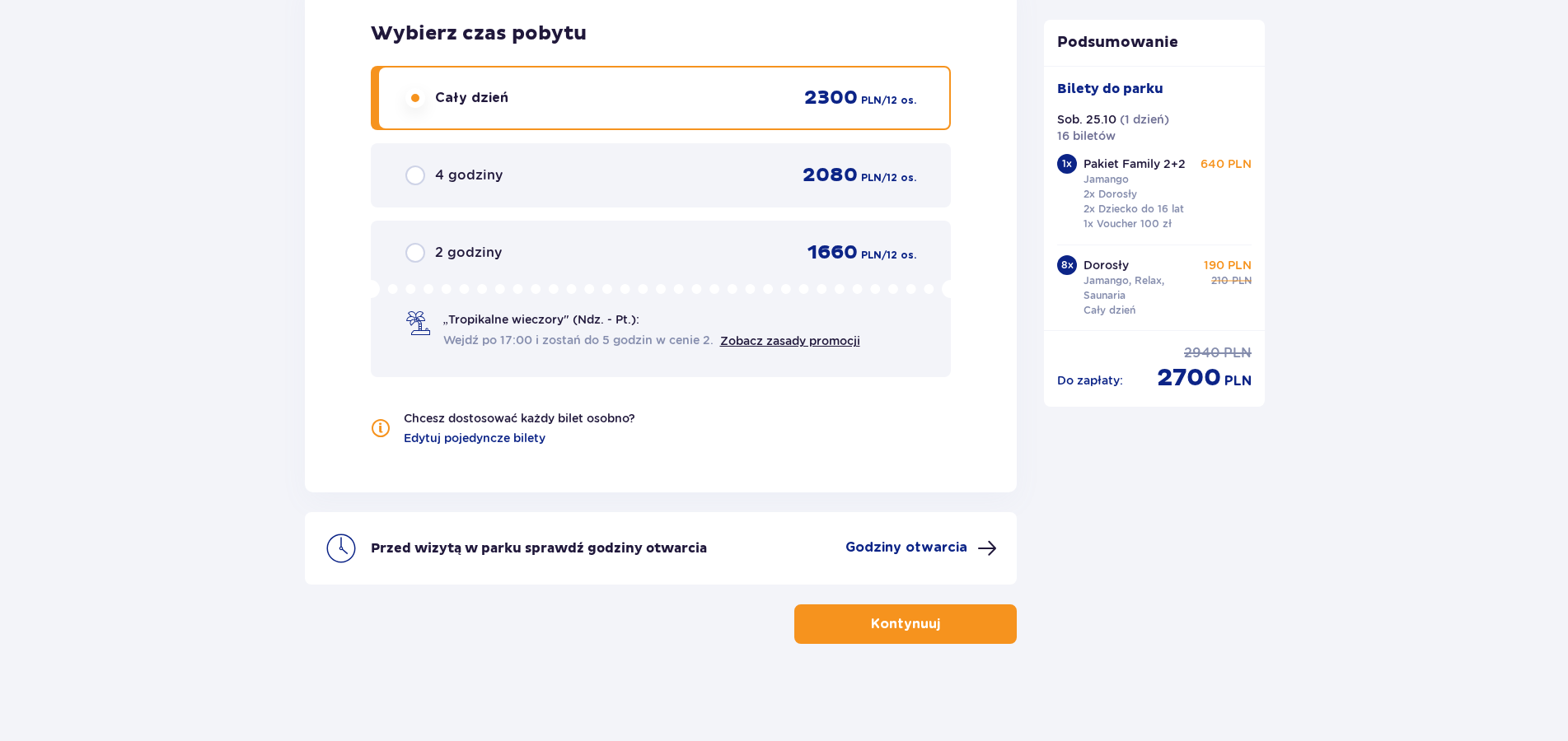
scroll to position [2300, 0]
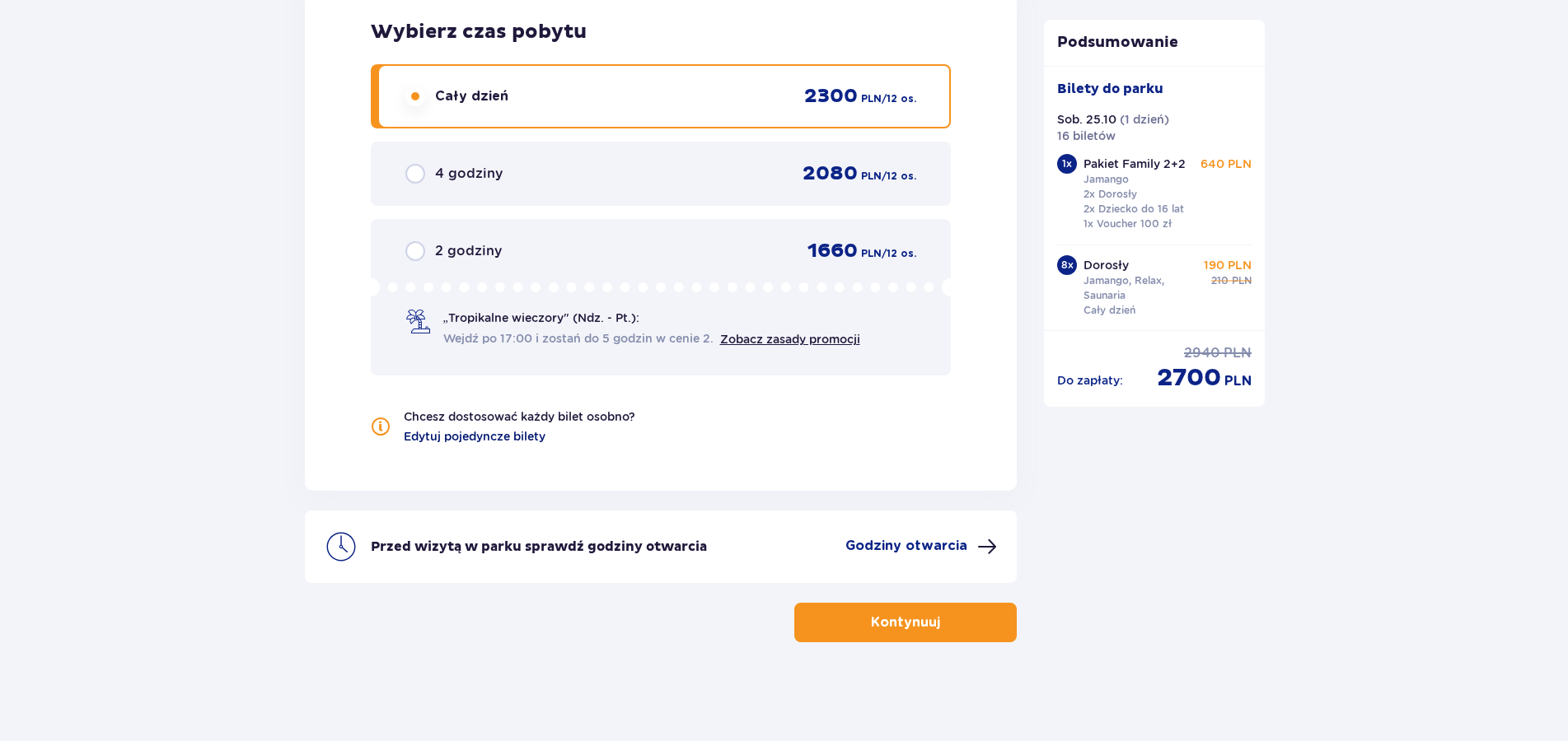
click at [465, 438] on span "Edytuj pojedyncze bilety" at bounding box center [474, 436] width 141 height 16
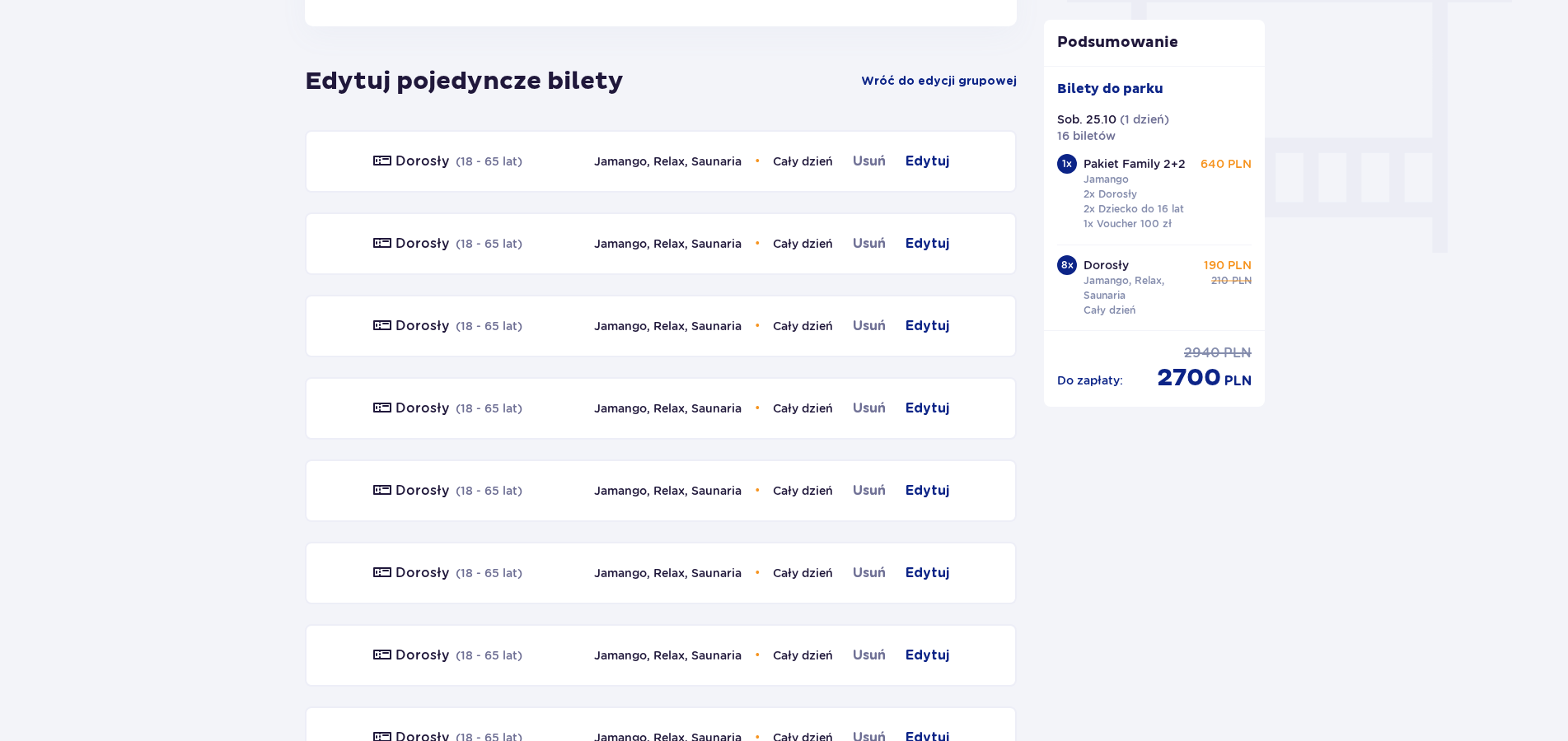
scroll to position [1530, 0]
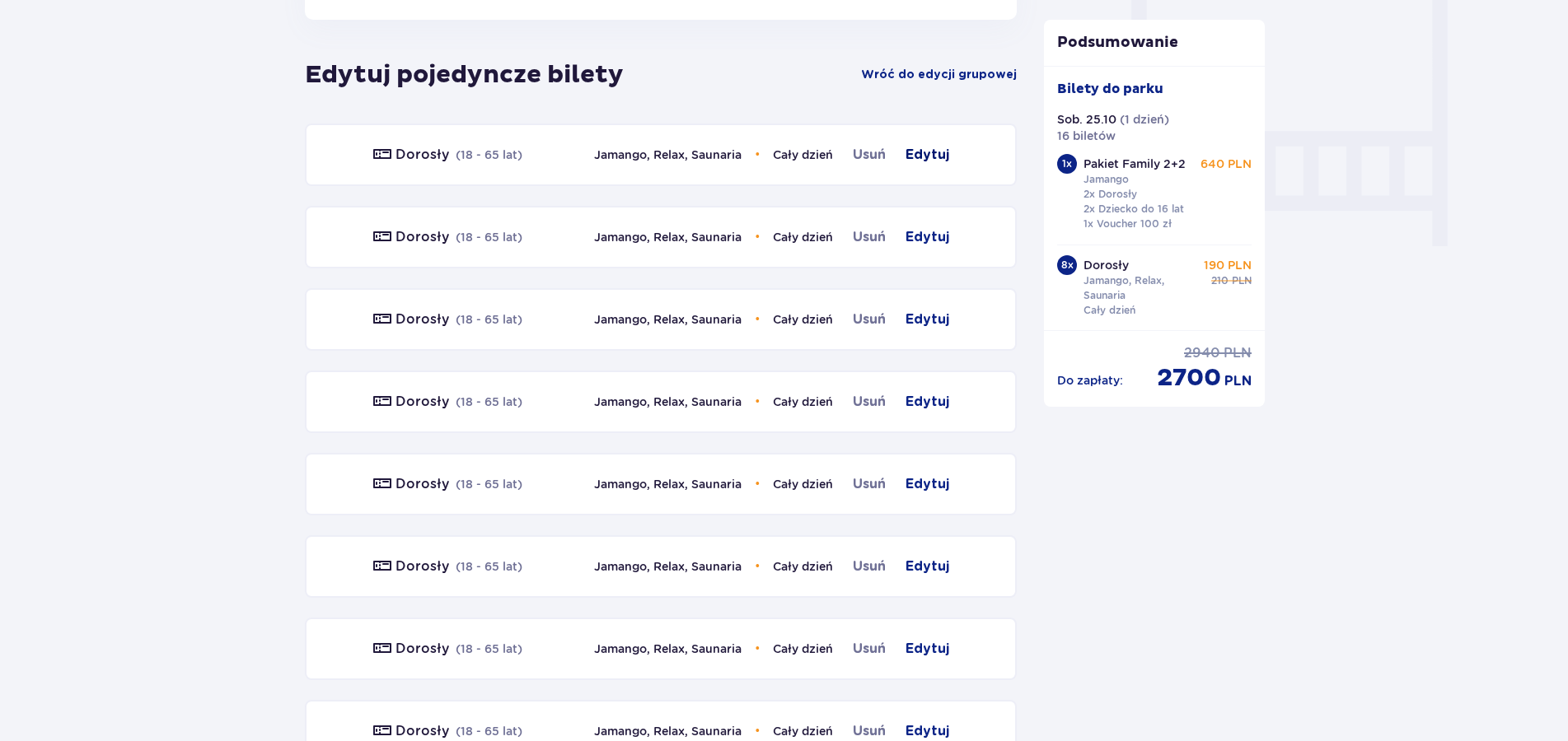
click at [926, 155] on span "Edytuj" at bounding box center [927, 155] width 43 height 20
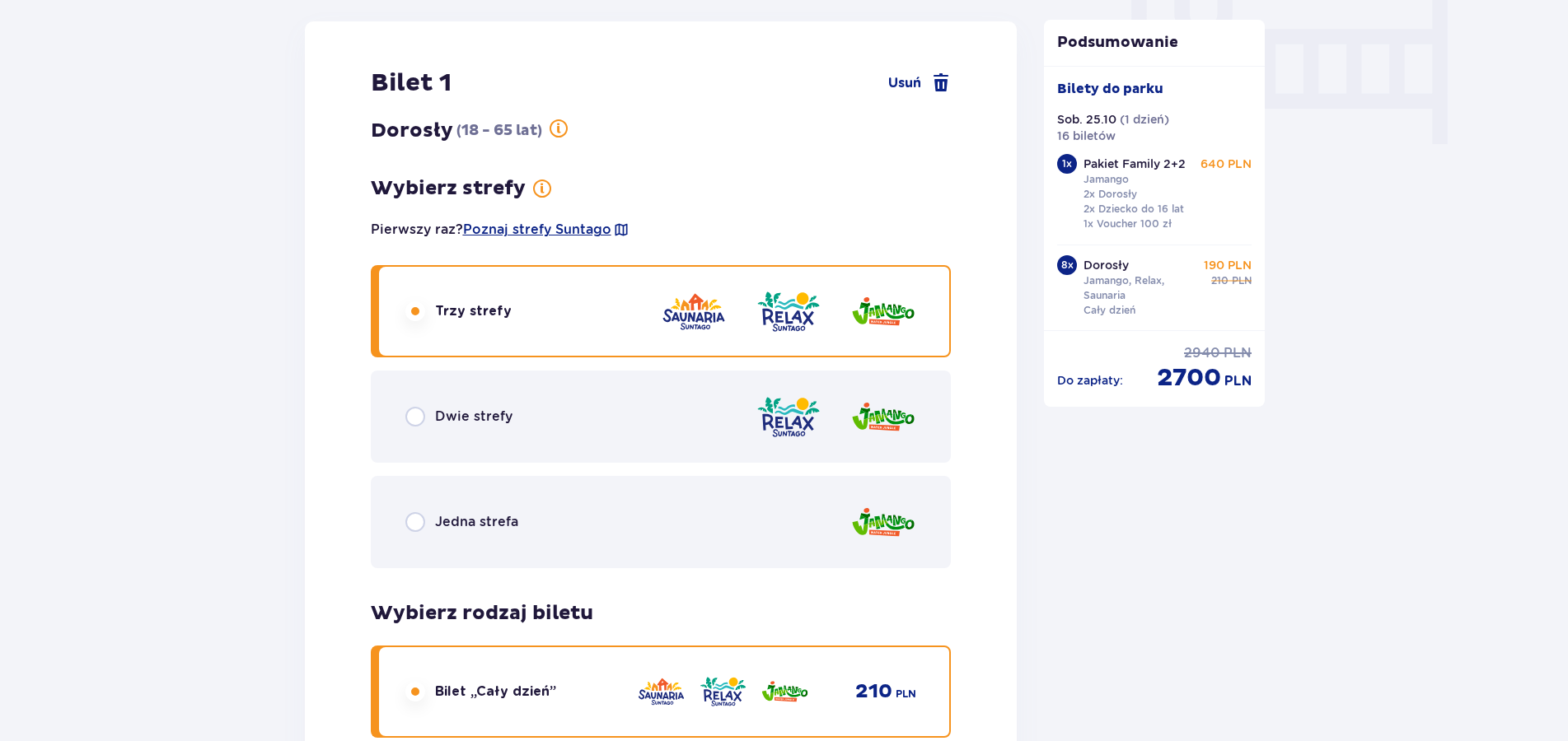
scroll to position [1634, 0]
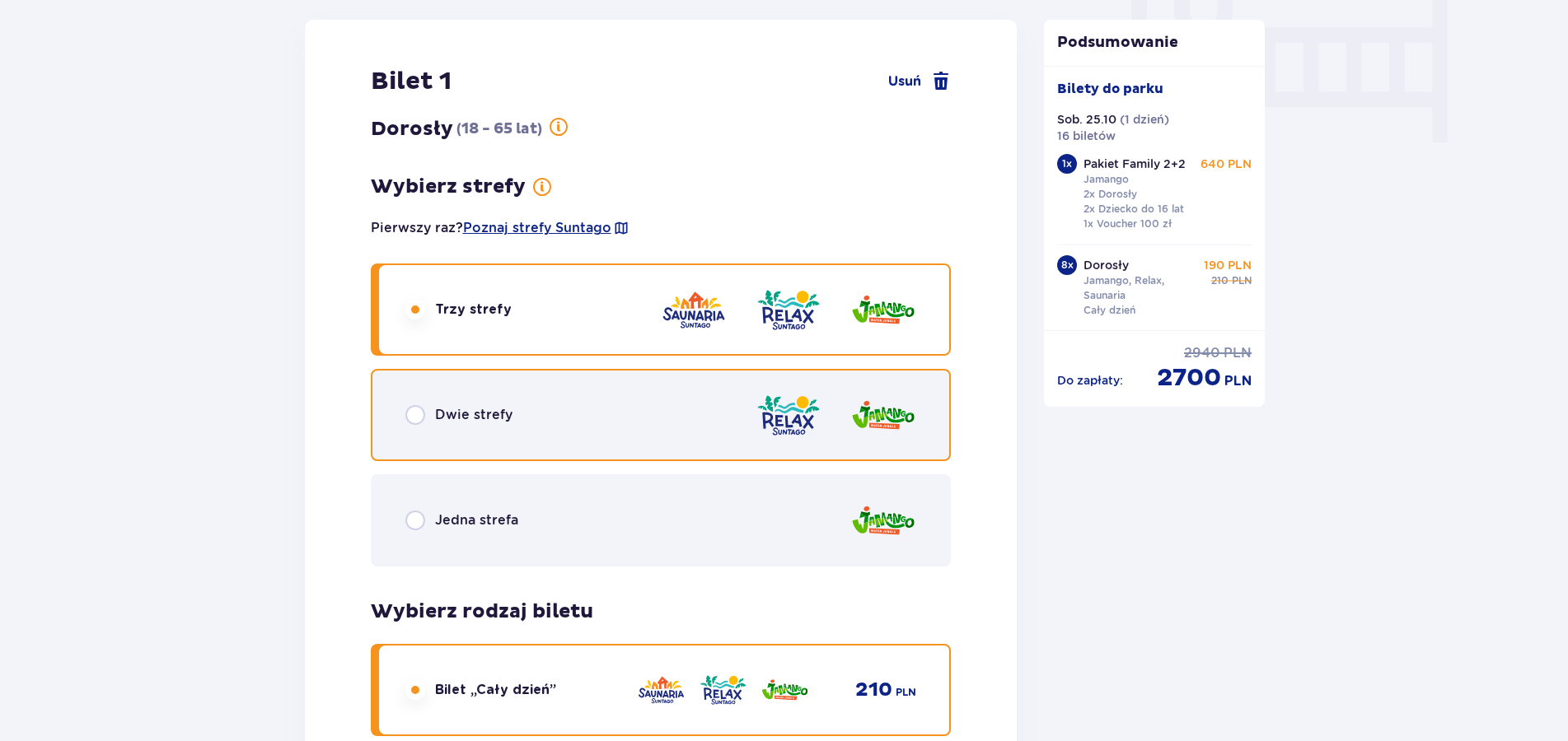
click at [416, 415] on input "radio" at bounding box center [415, 415] width 20 height 20
radio input "true"
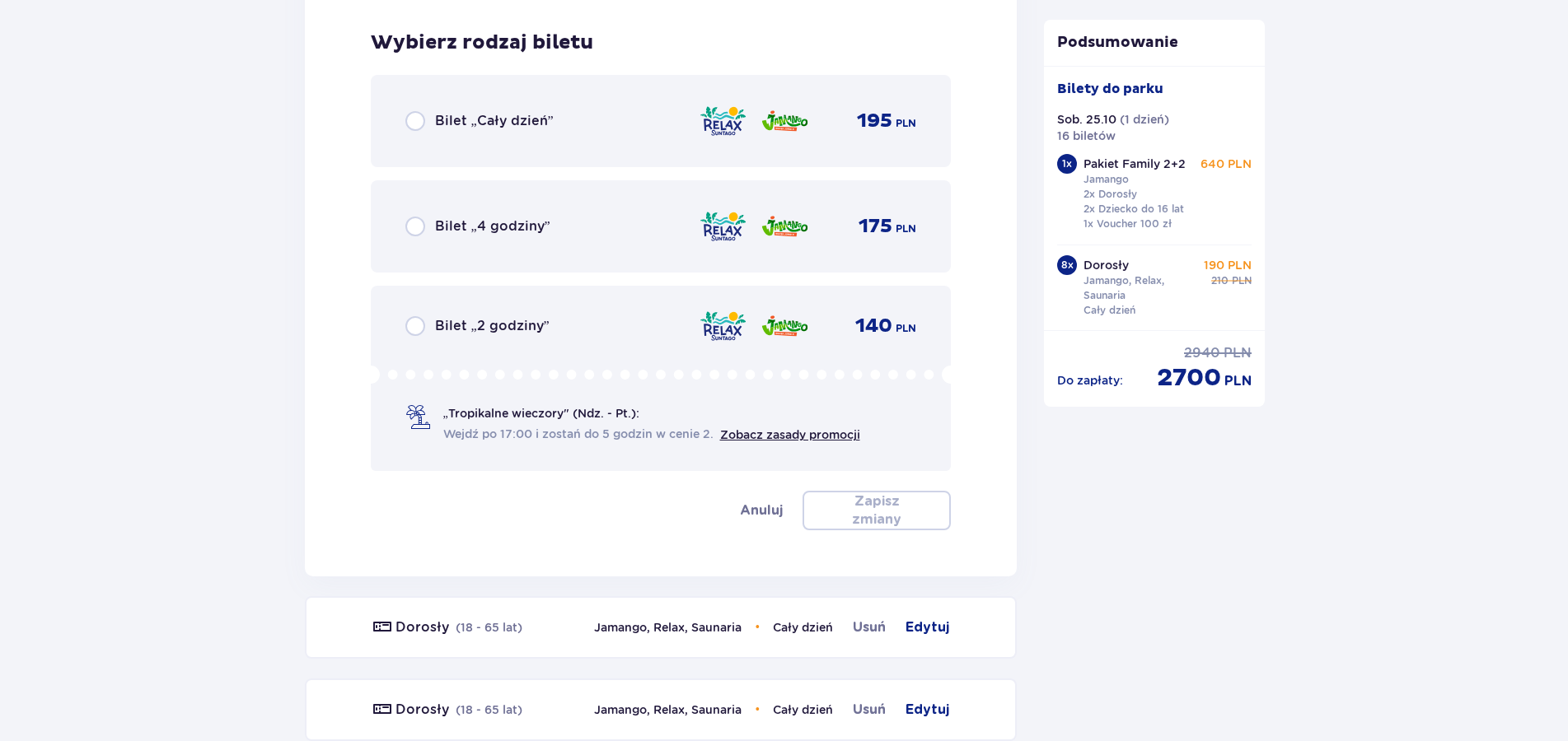
scroll to position [2214, 0]
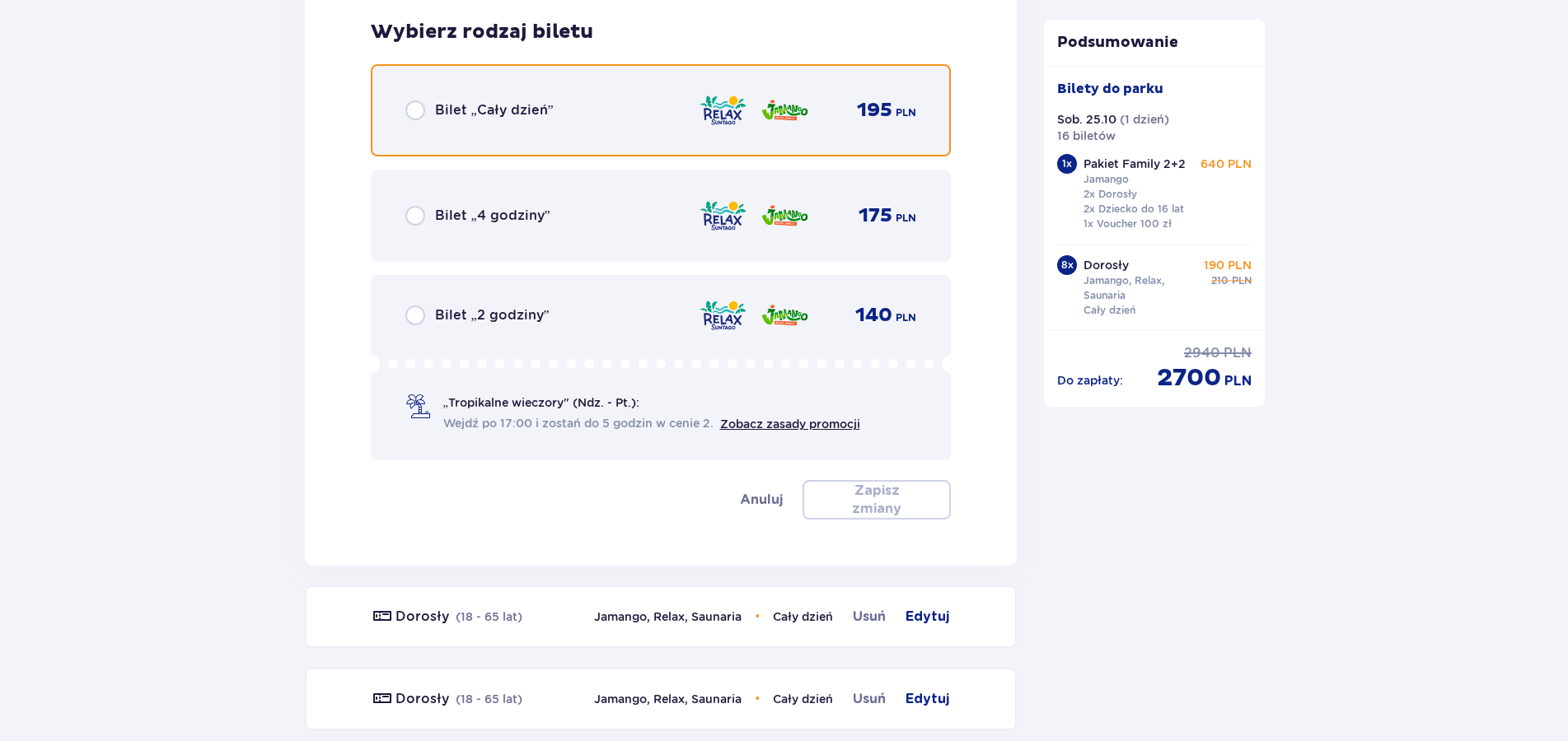
click at [411, 111] on input "radio" at bounding box center [415, 111] width 20 height 20
radio input "true"
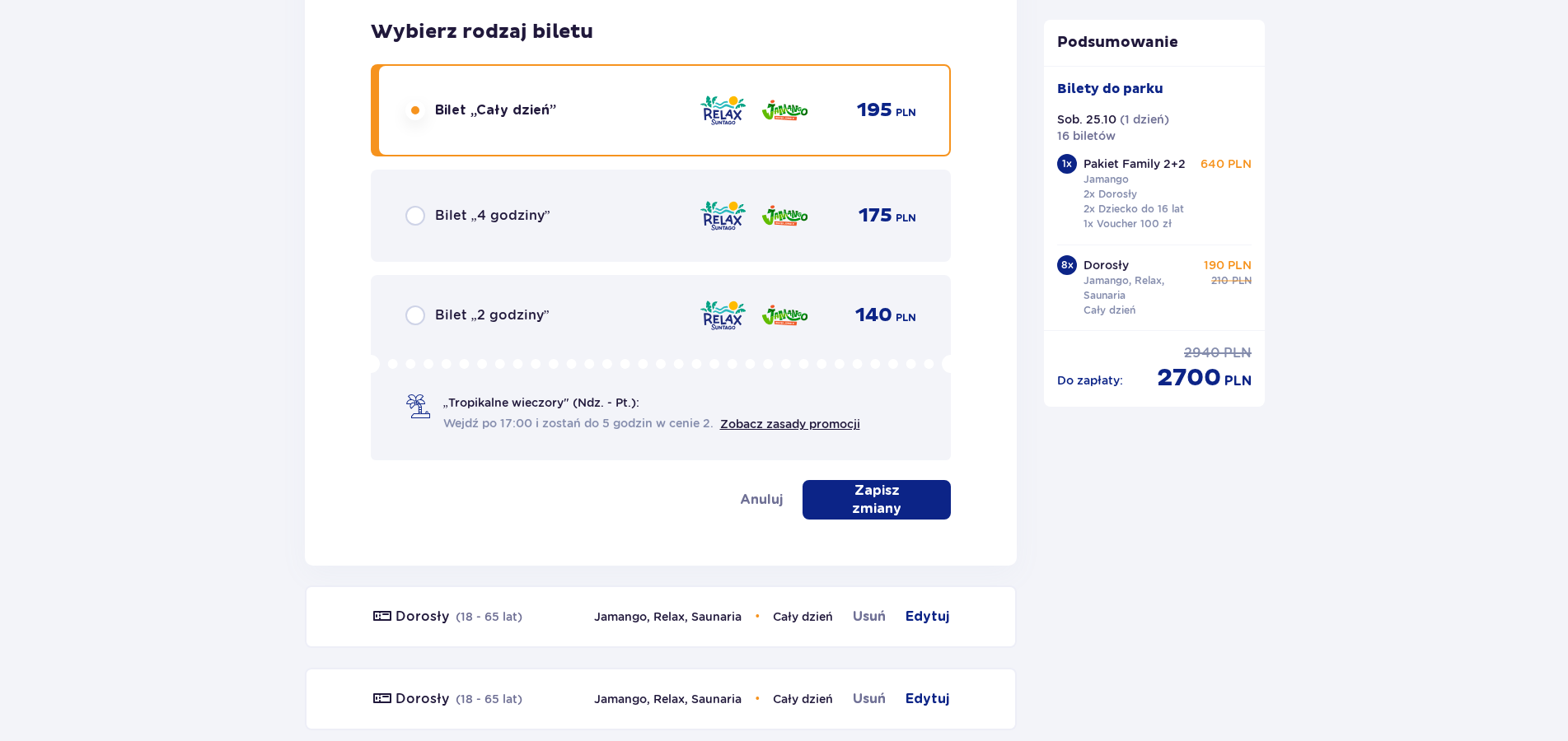
click at [898, 508] on p "Zapisz zmiany" at bounding box center [876, 500] width 95 height 37
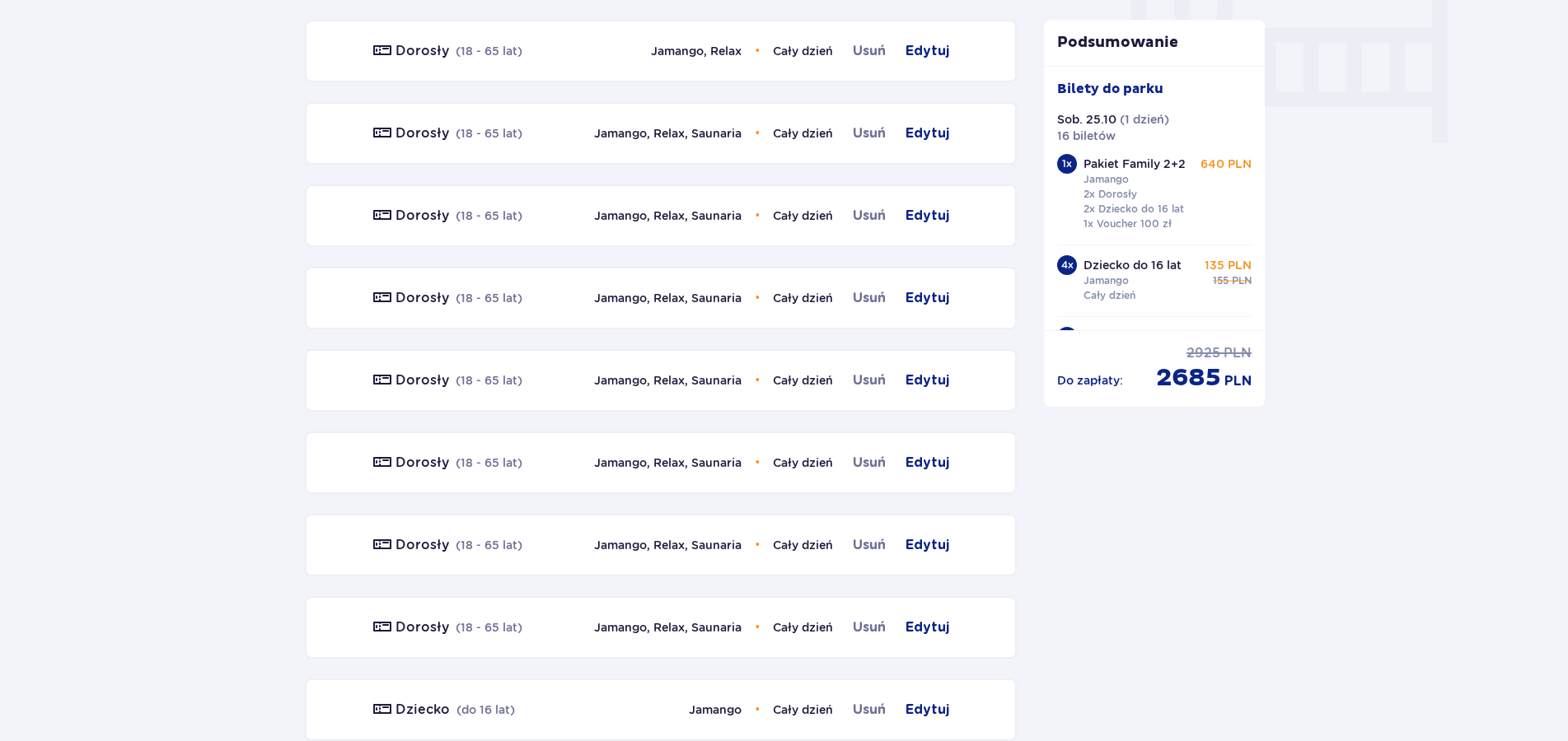
scroll to position [1467, 0]
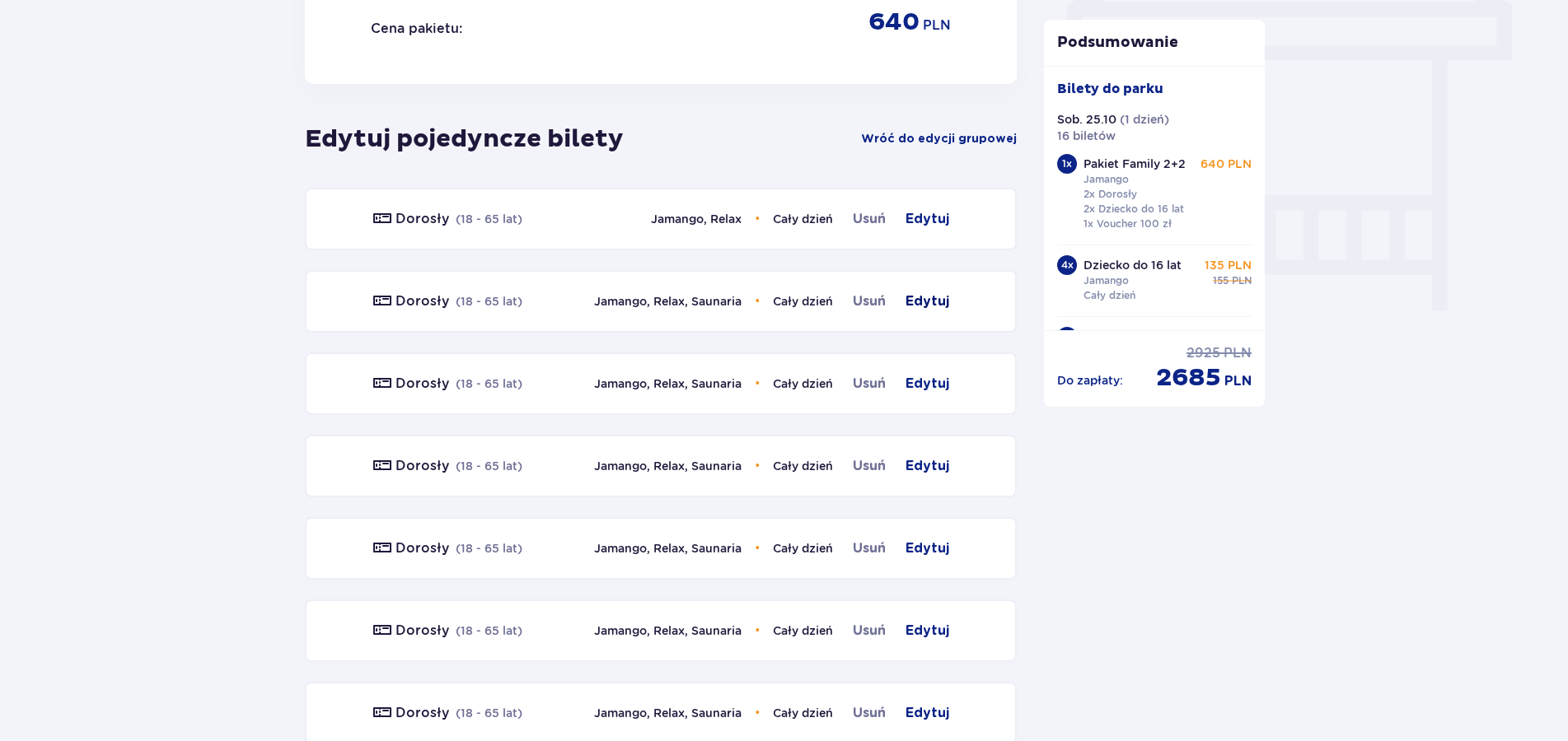
click at [937, 301] on span "Edytuj" at bounding box center [927, 301] width 43 height 20
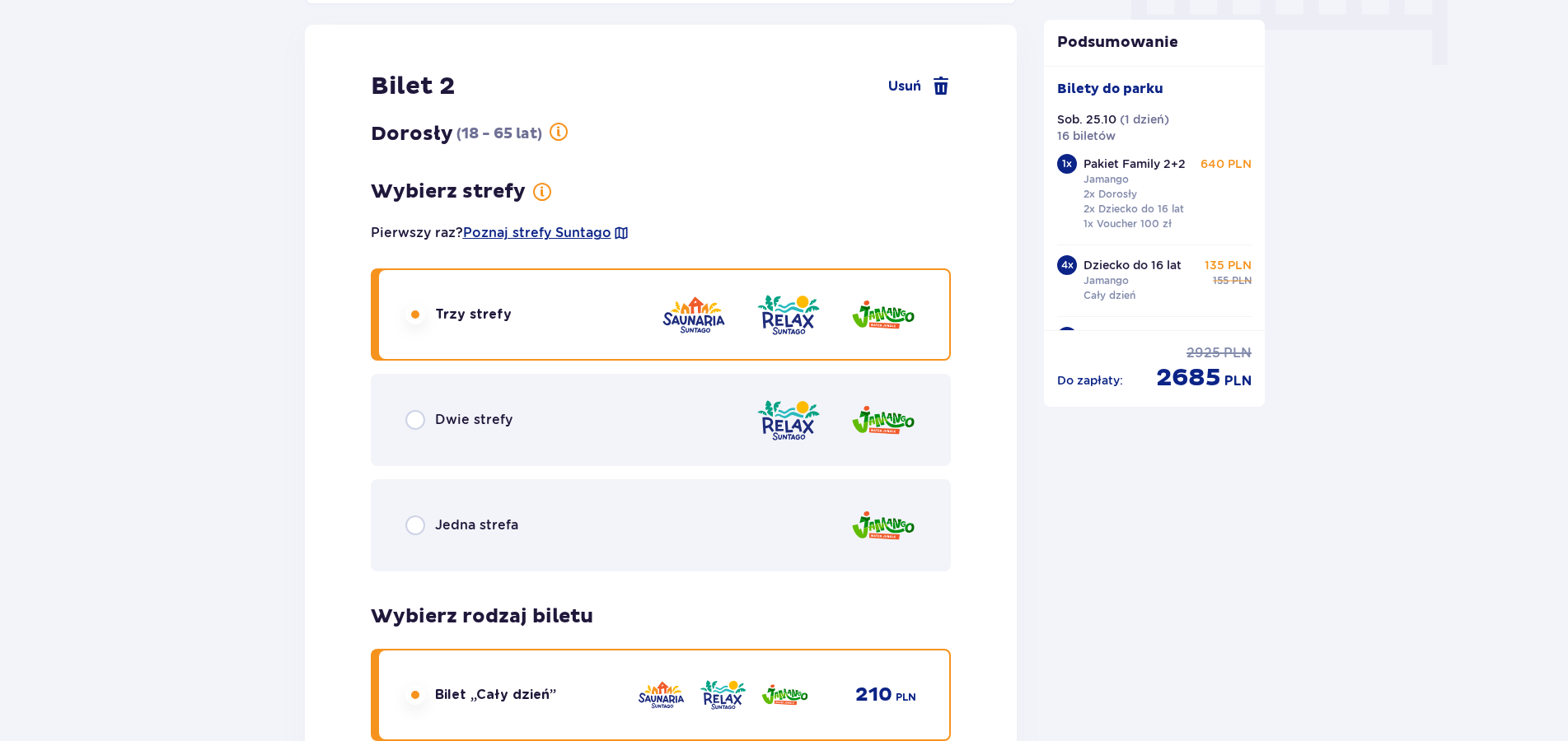
scroll to position [1717, 0]
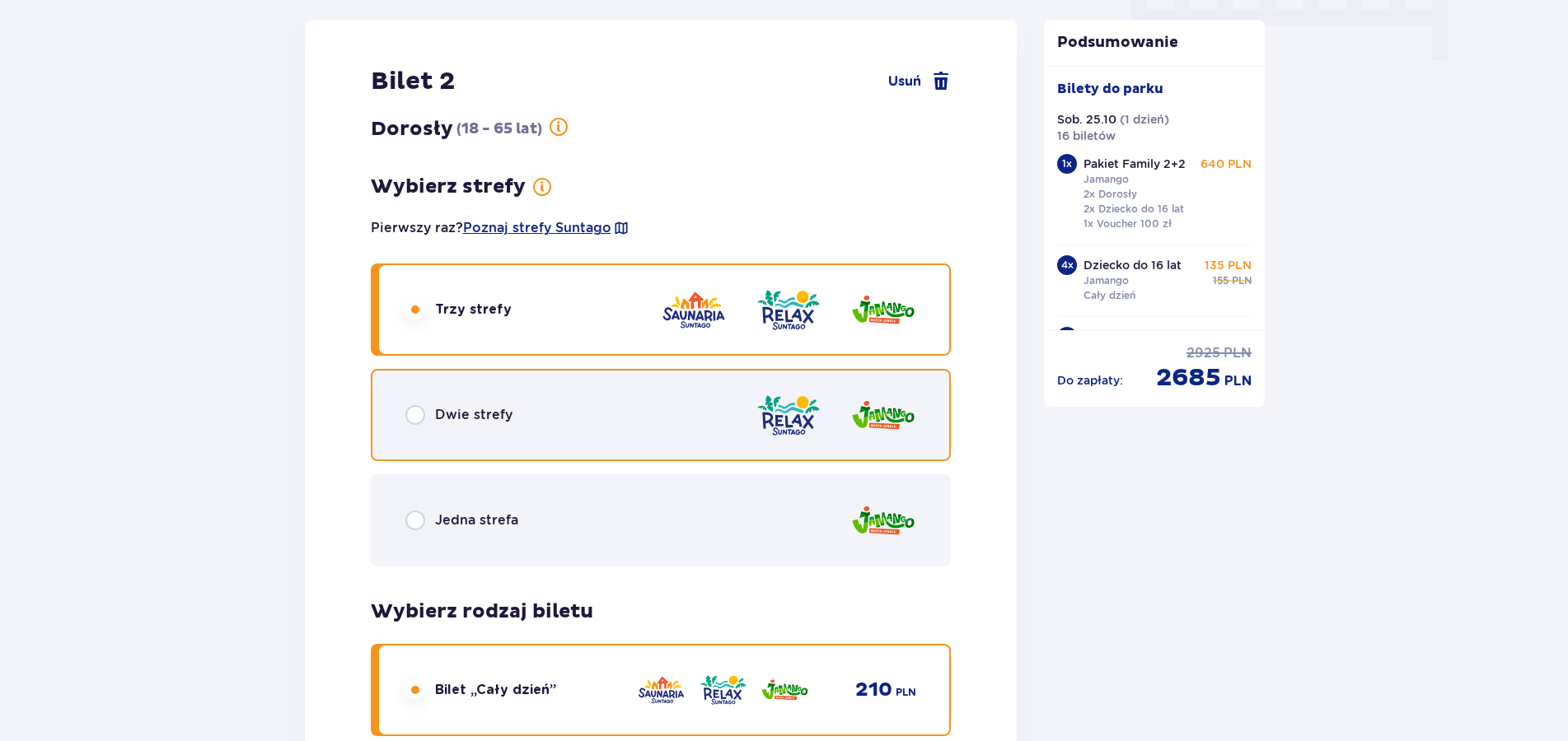
click at [407, 413] on input "radio" at bounding box center [415, 415] width 20 height 20
radio input "true"
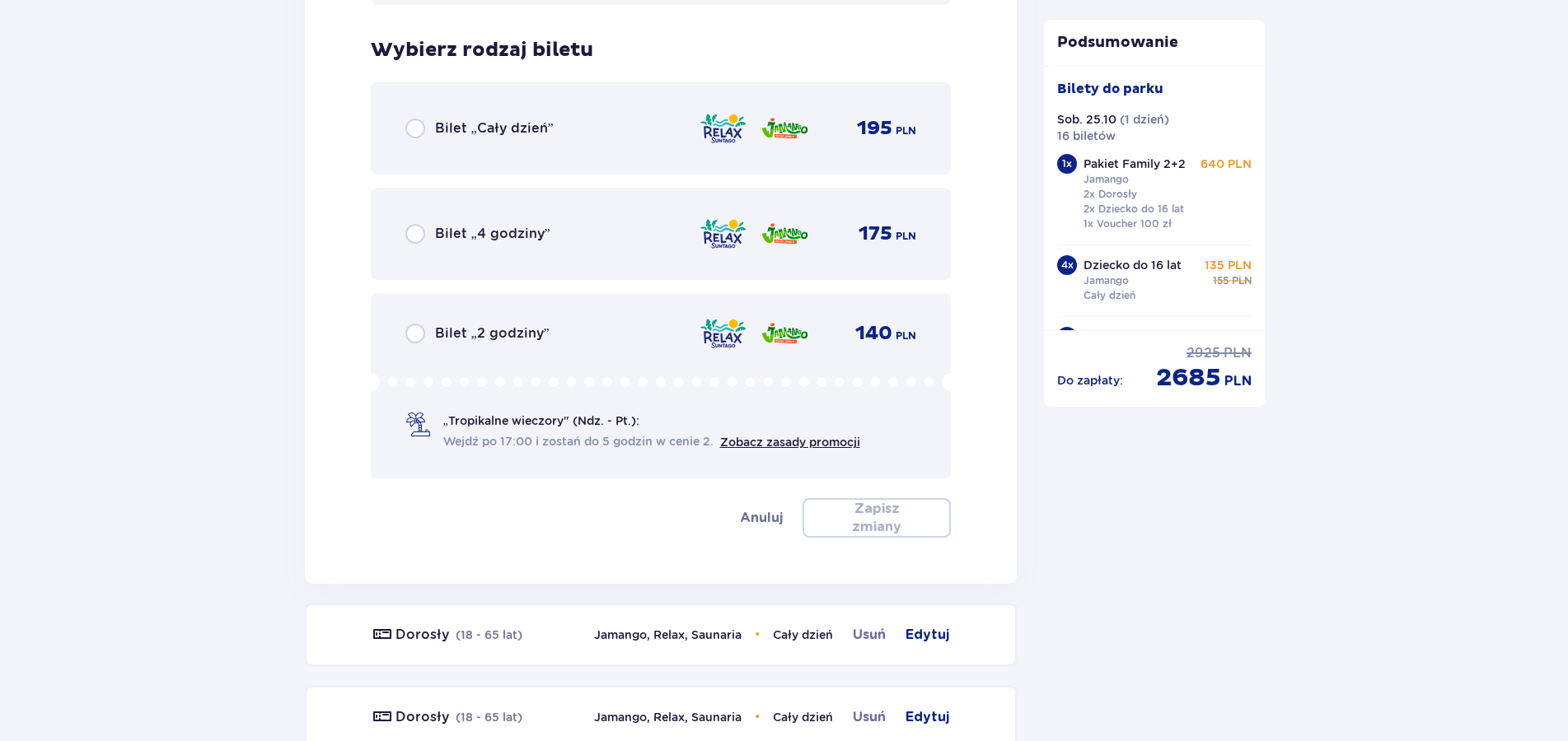
scroll to position [2296, 0]
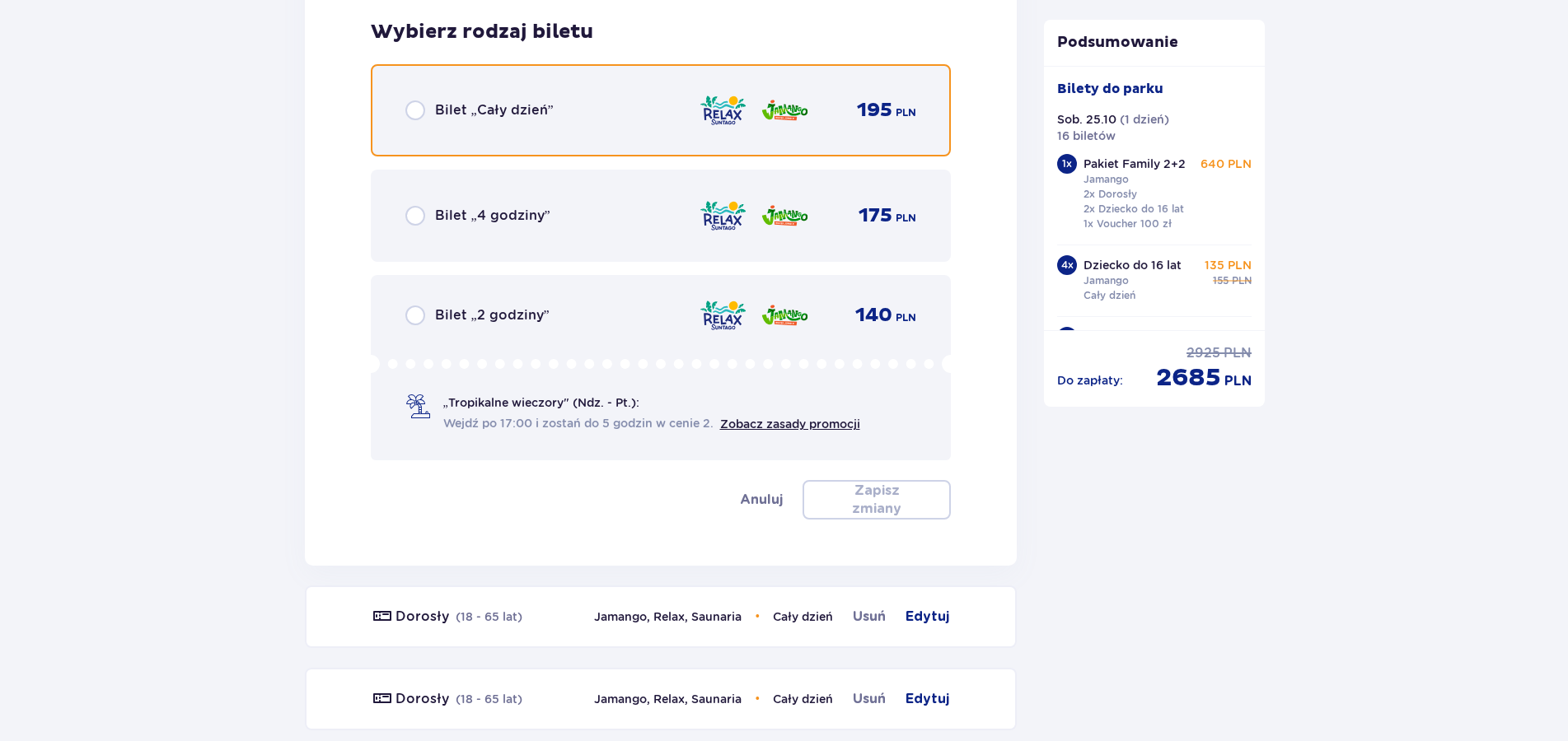
click at [412, 113] on input "radio" at bounding box center [415, 111] width 20 height 20
radio input "true"
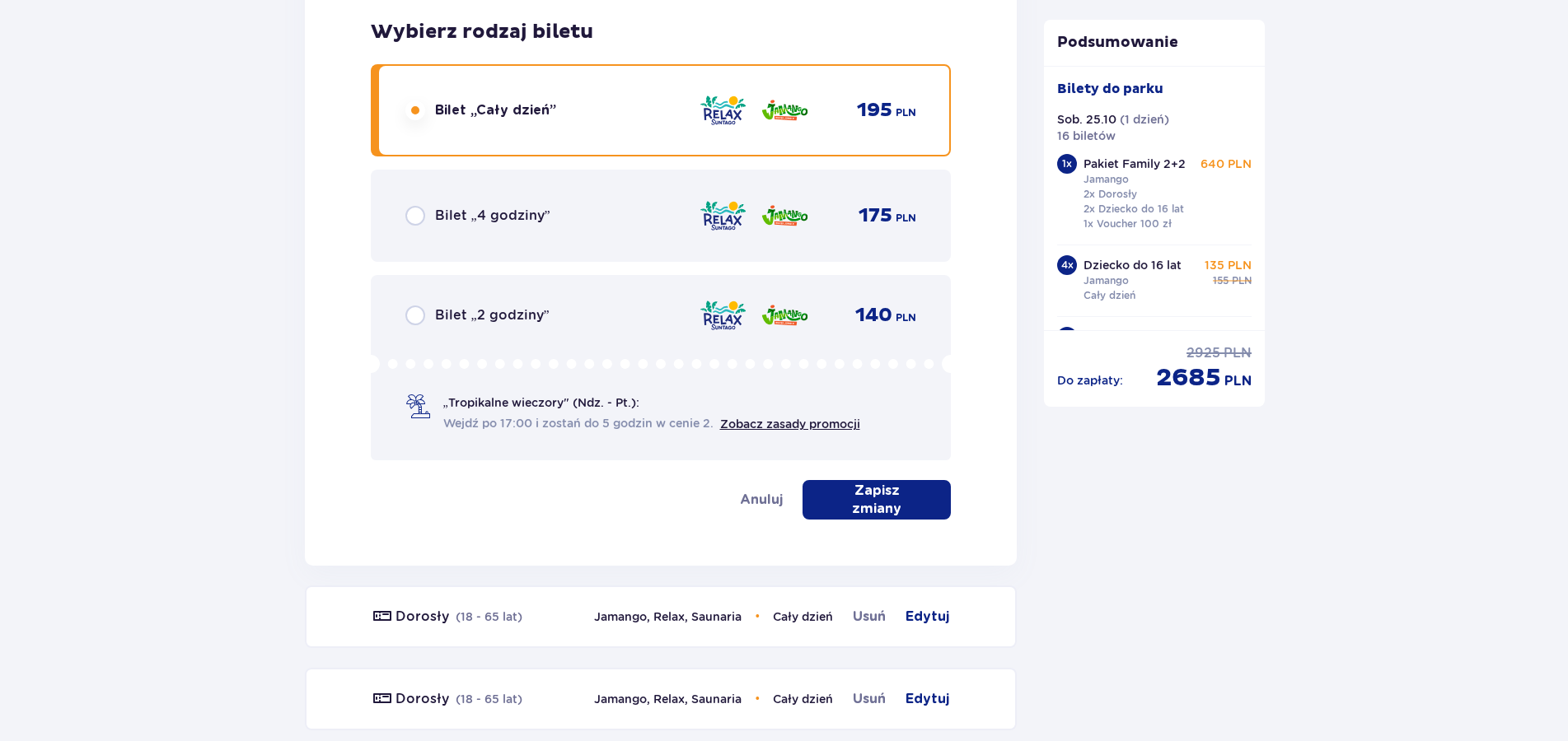
click at [908, 492] on p "Zapisz zmiany" at bounding box center [876, 500] width 95 height 37
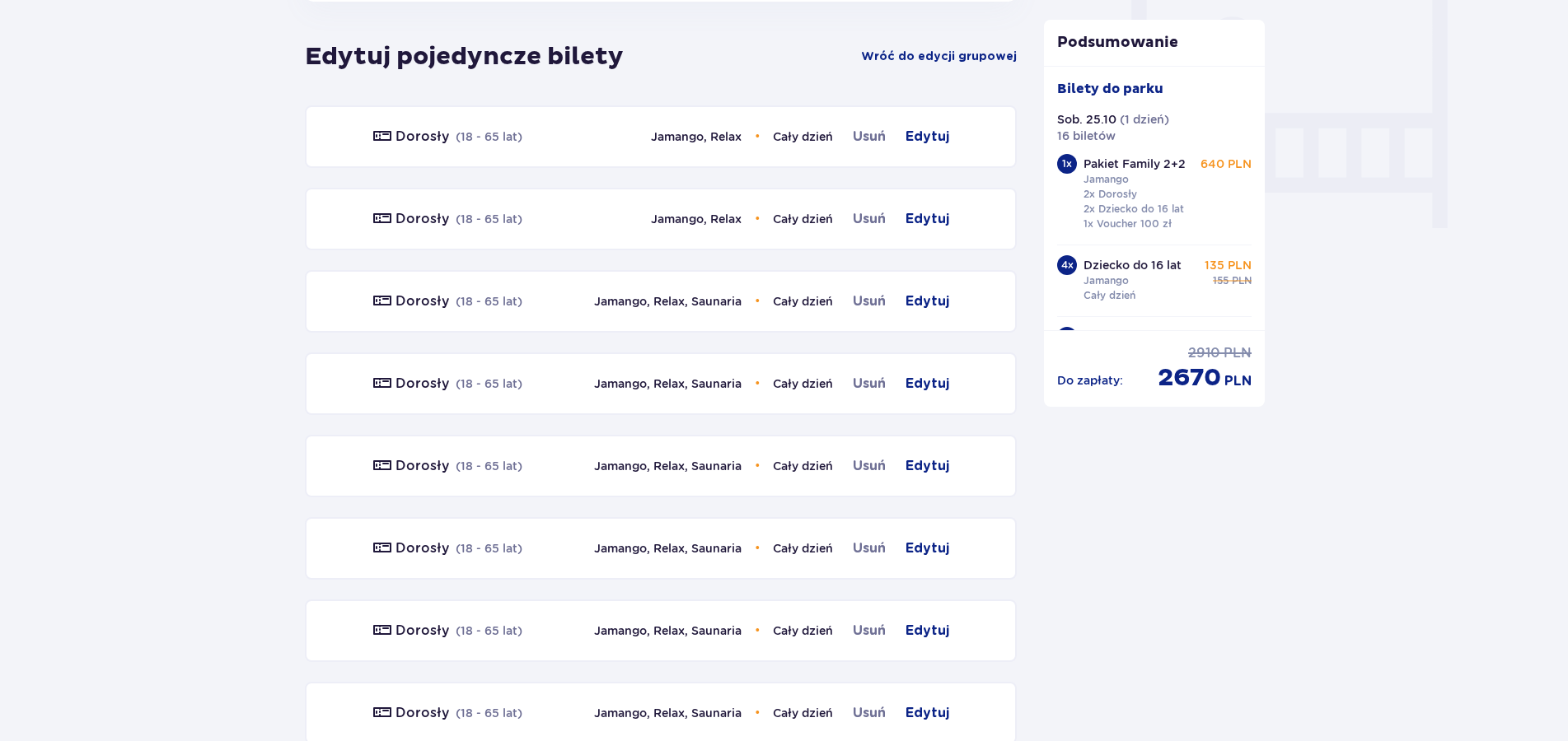
scroll to position [1297, 0]
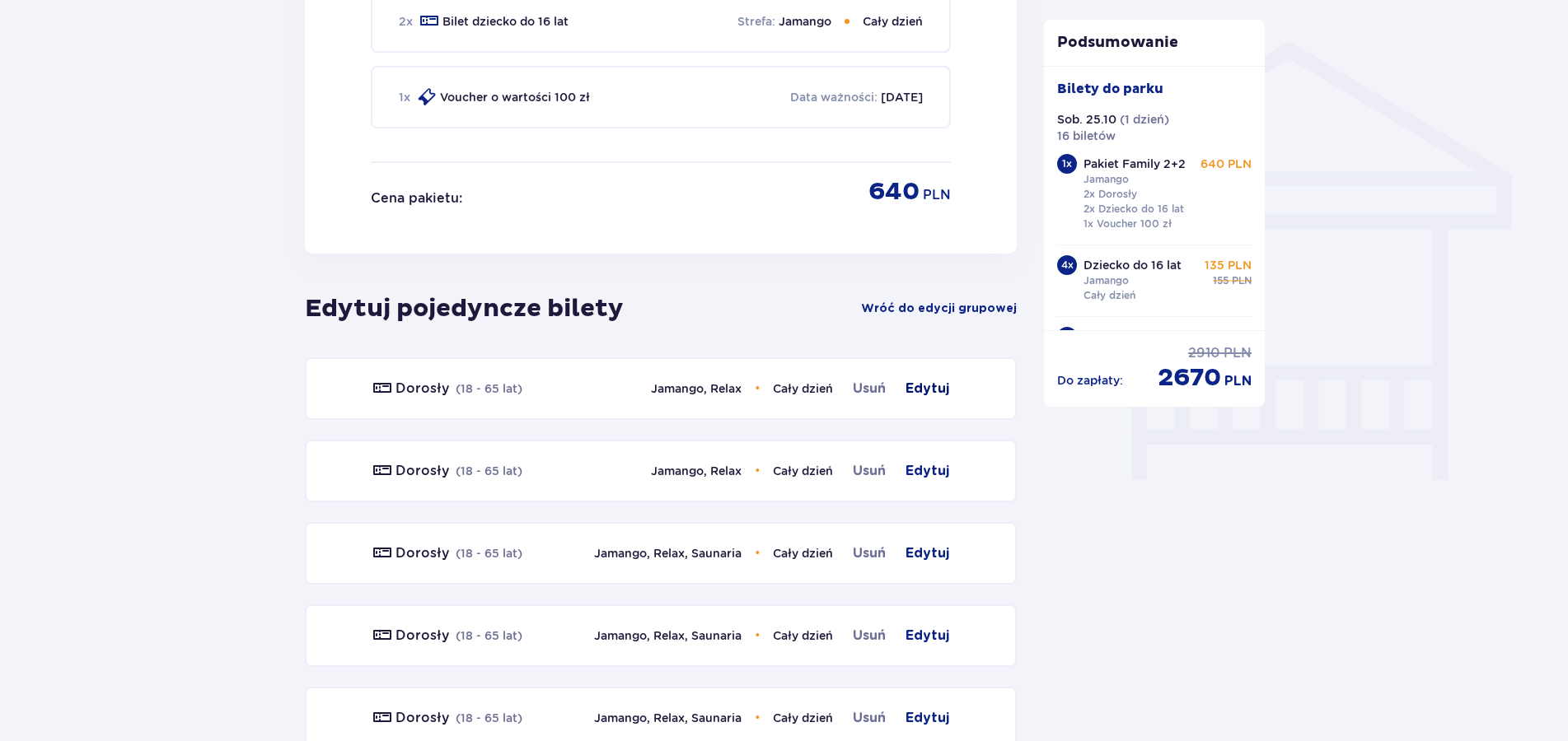
click at [917, 385] on span "Edytuj" at bounding box center [927, 388] width 43 height 20
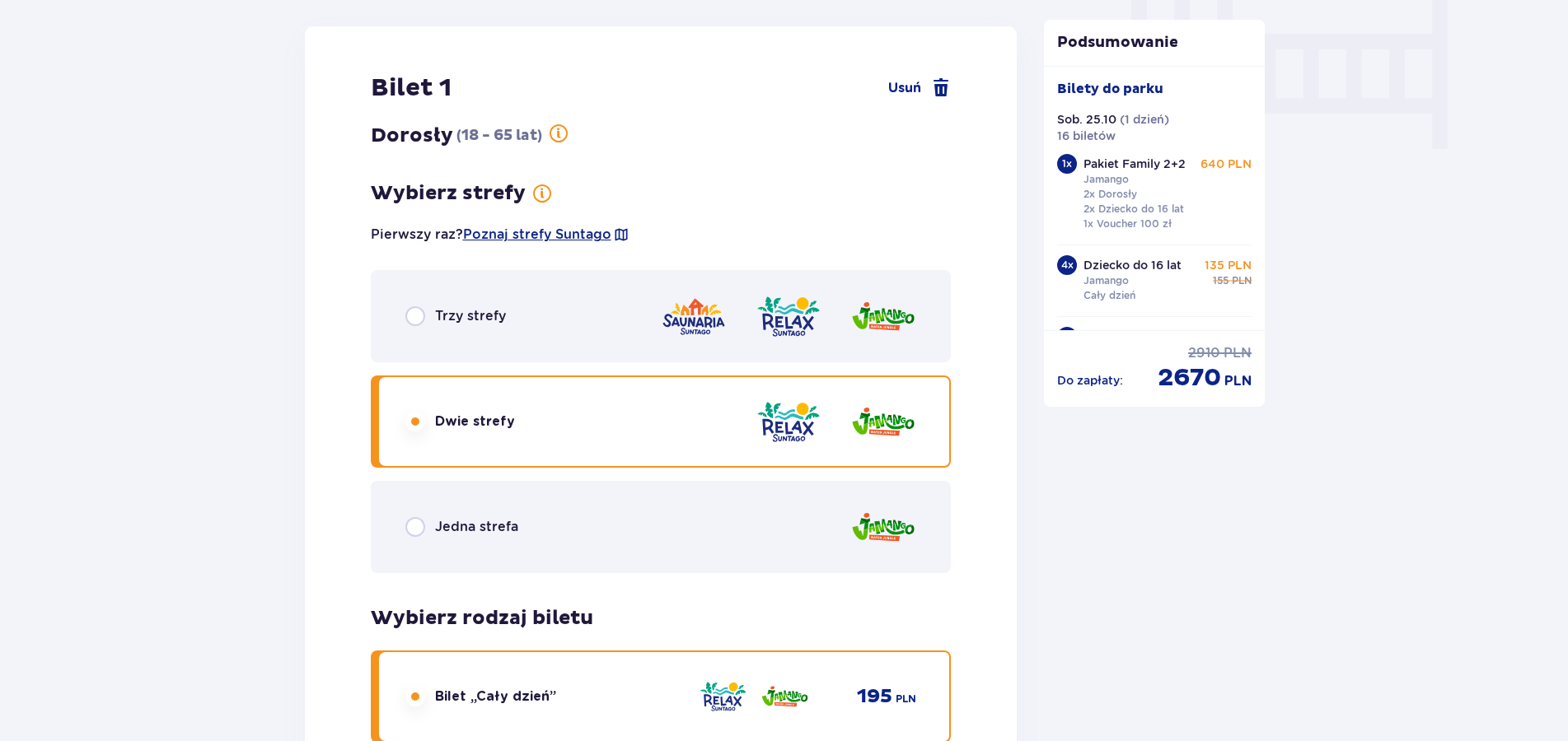
scroll to position [1634, 0]
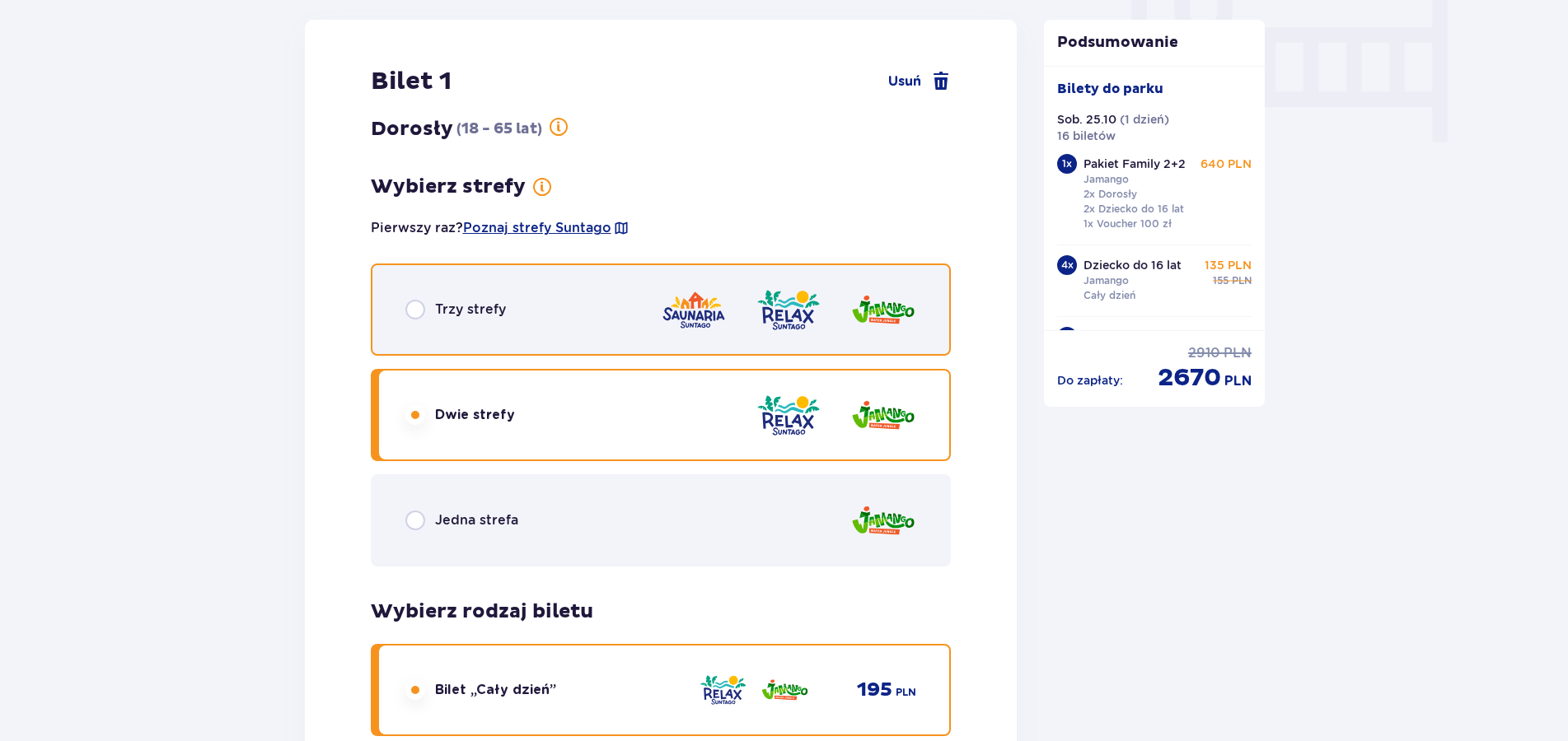
click at [415, 309] on input "radio" at bounding box center [415, 309] width 20 height 20
radio input "true"
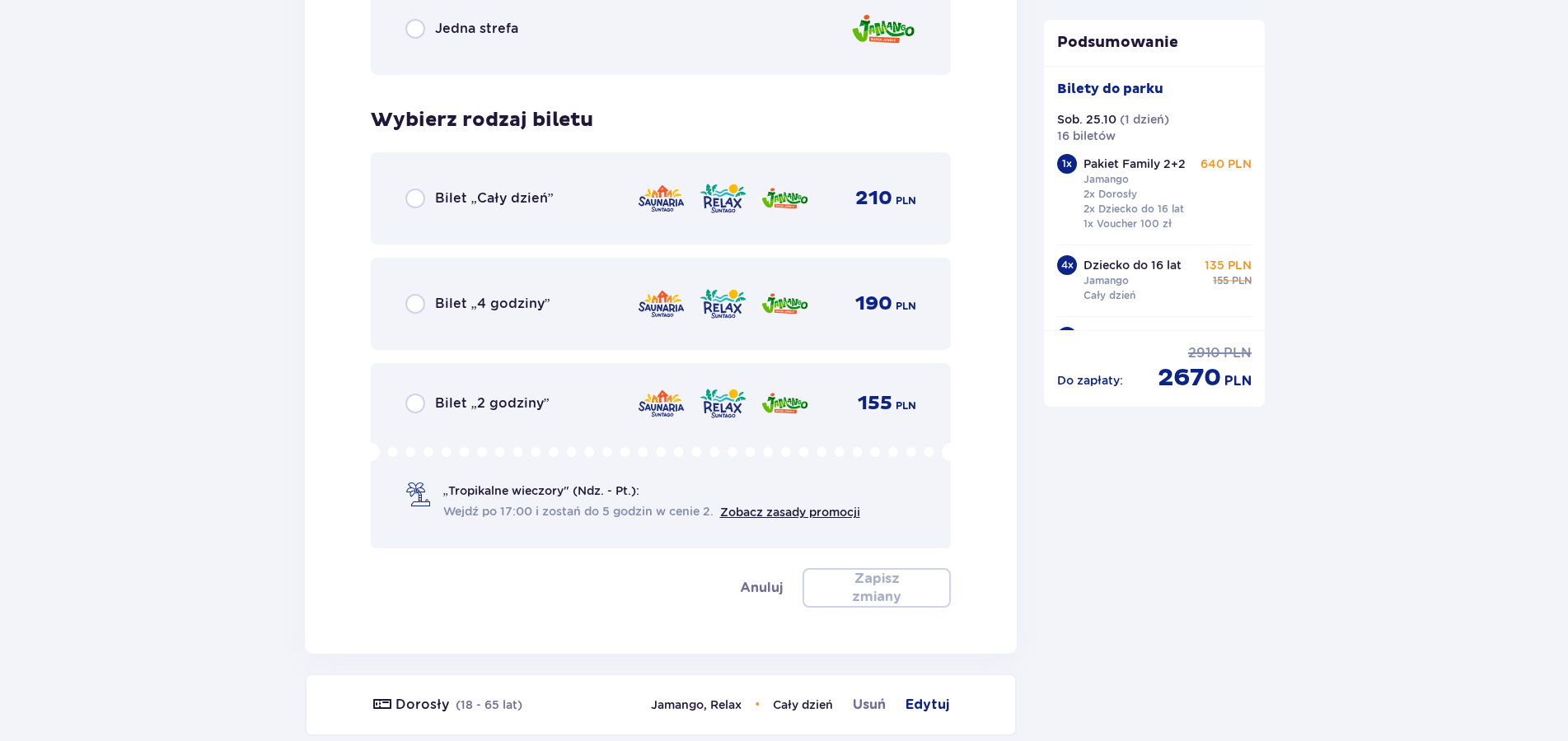
scroll to position [2214, 0]
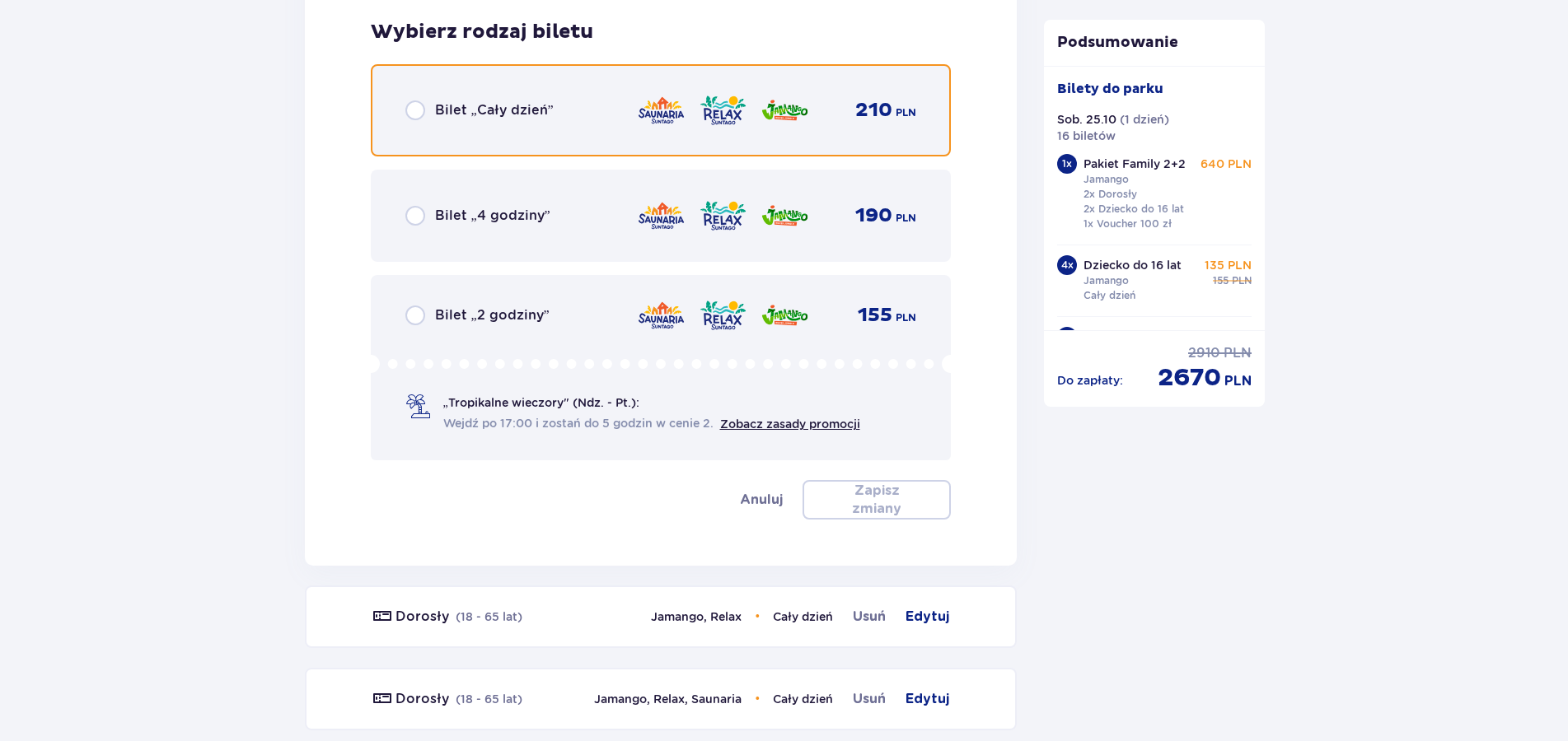
click at [411, 108] on input "radio" at bounding box center [415, 111] width 20 height 20
radio input "true"
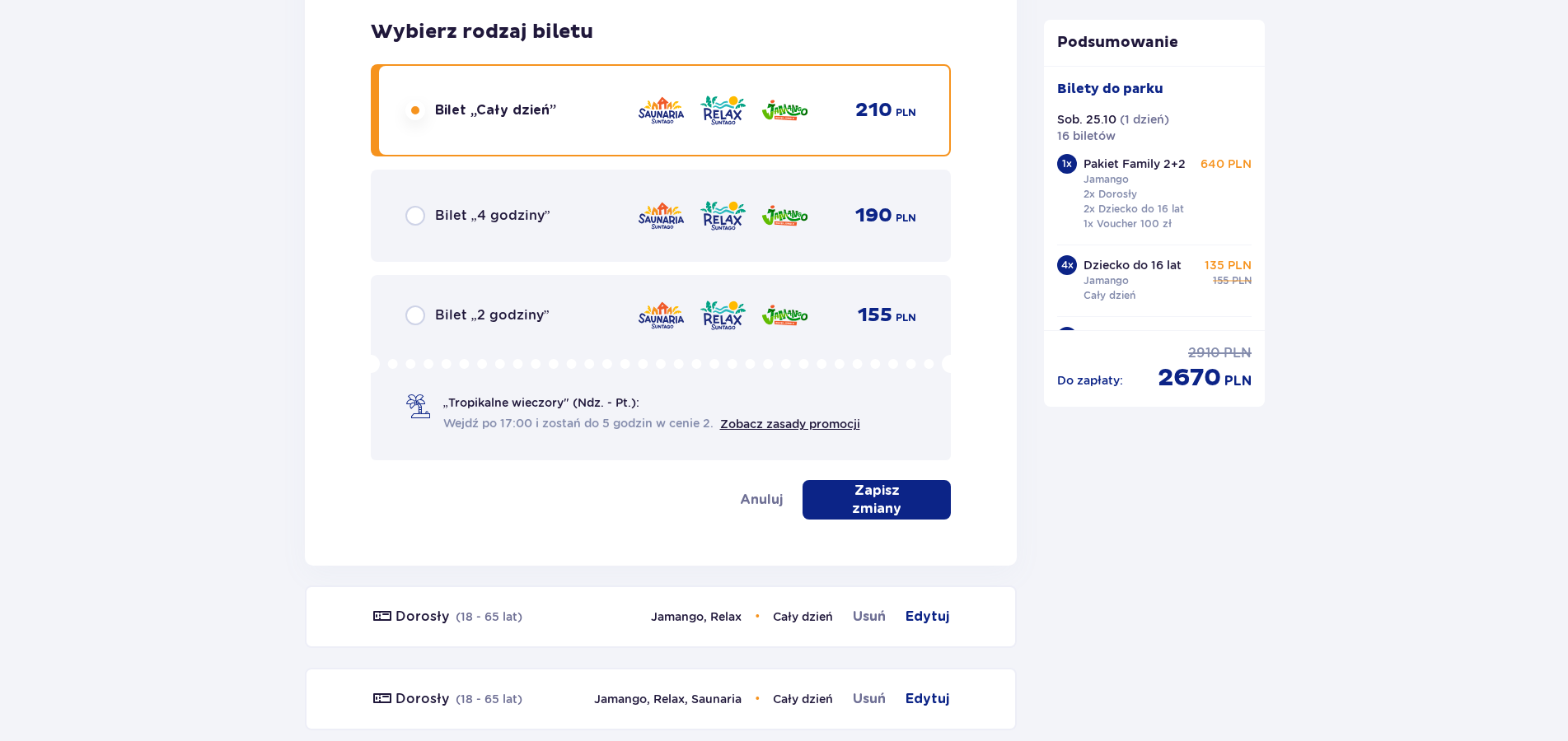
click at [851, 502] on p "Zapisz zmiany" at bounding box center [876, 500] width 95 height 37
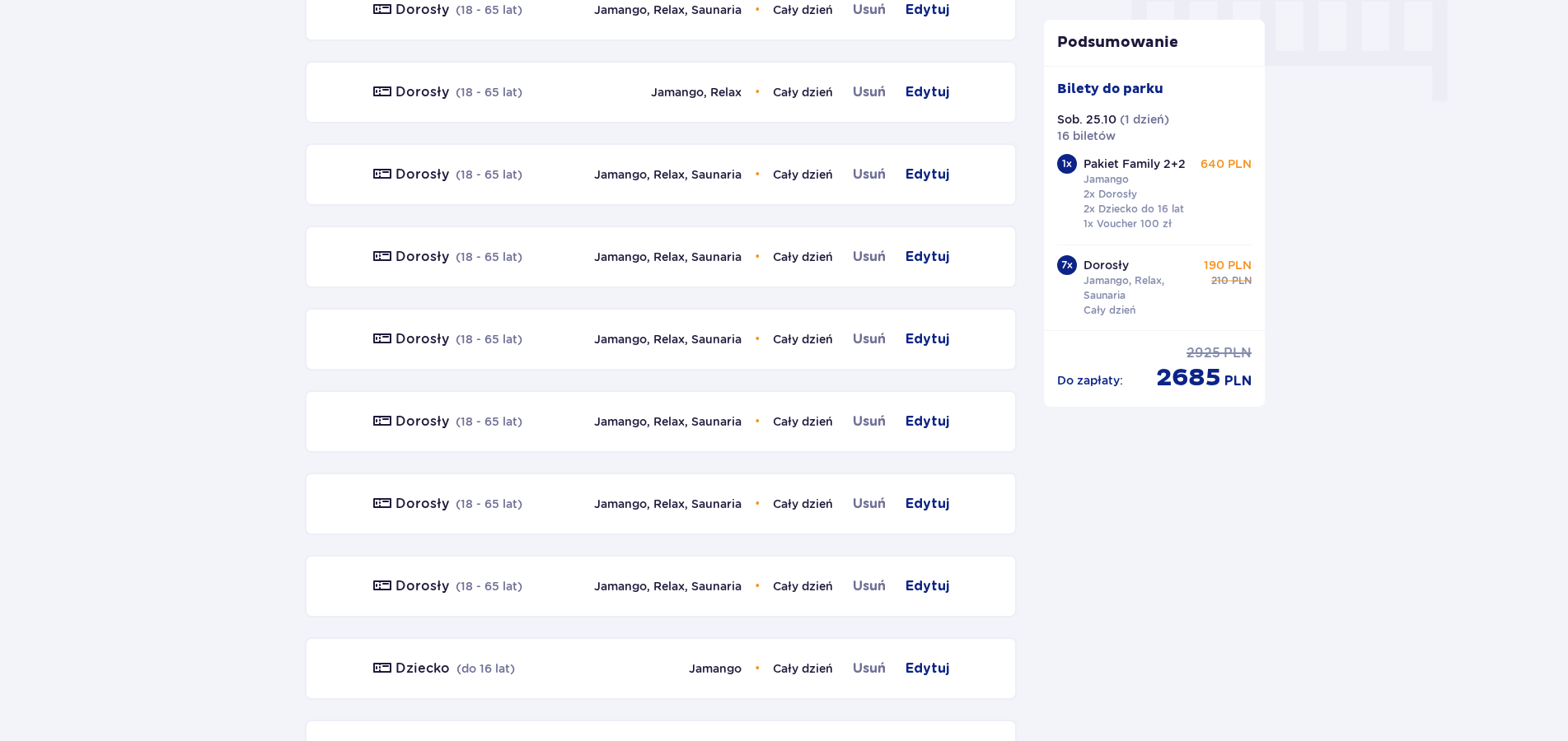
scroll to position [1634, 0]
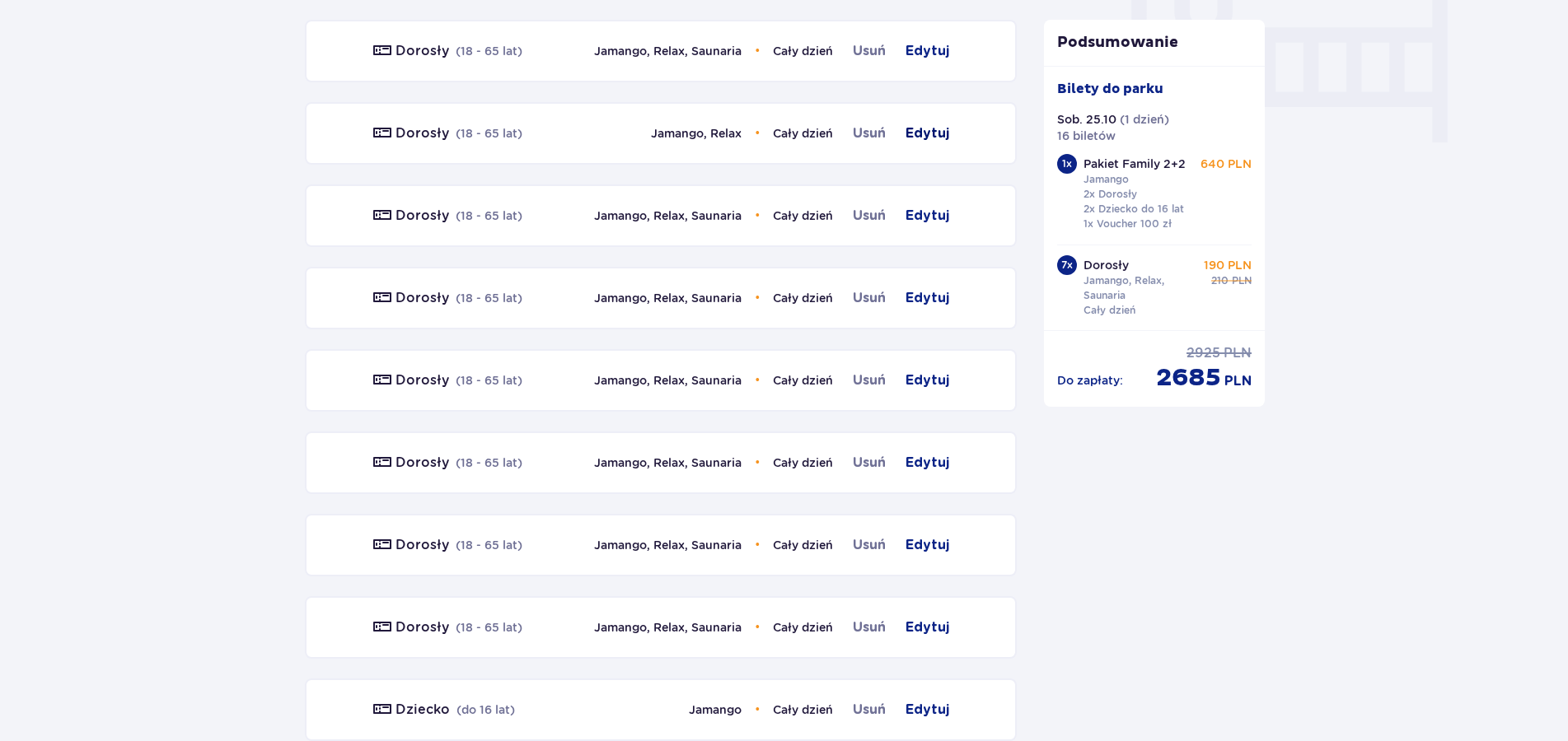
click at [925, 130] on span "Edytuj" at bounding box center [927, 134] width 43 height 20
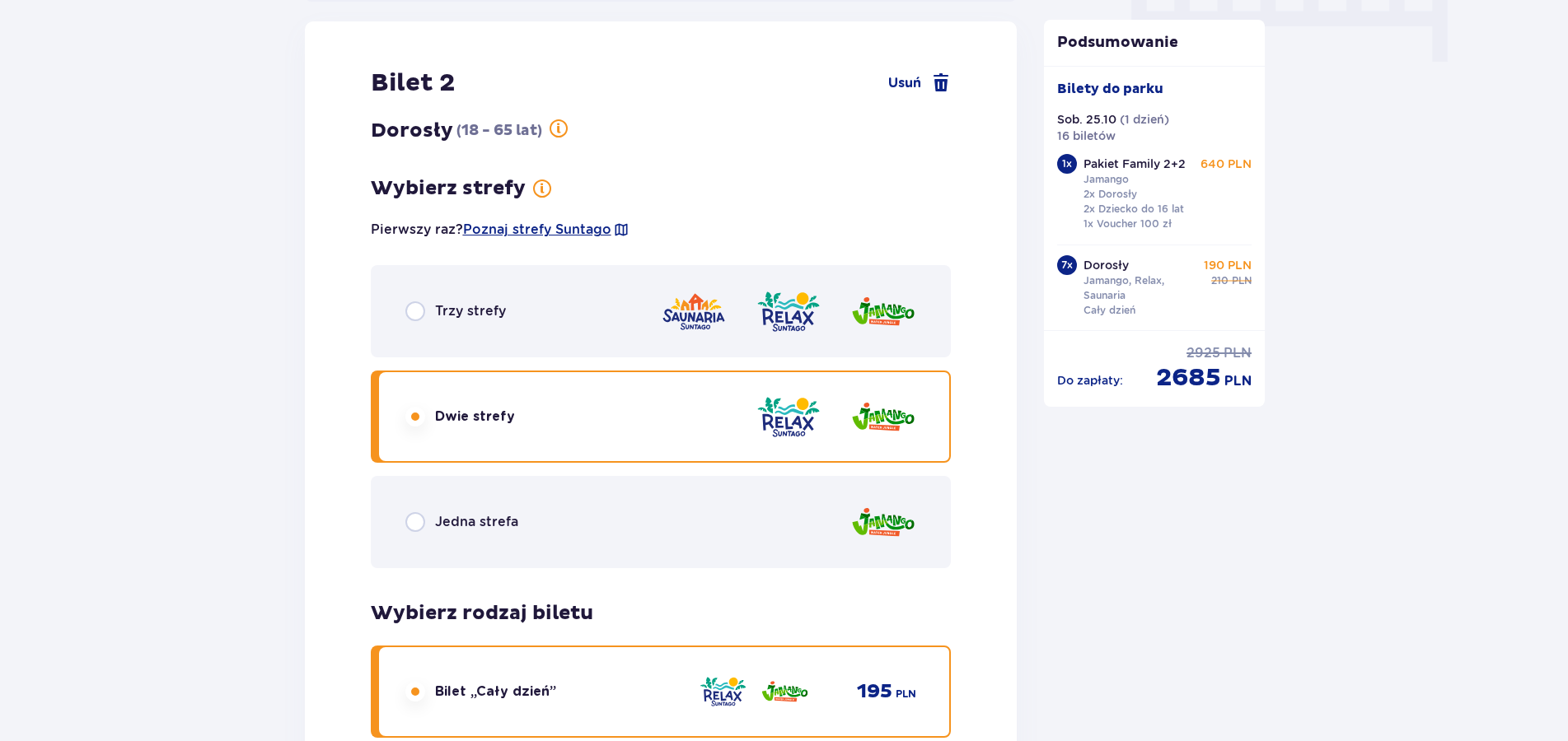
scroll to position [1717, 0]
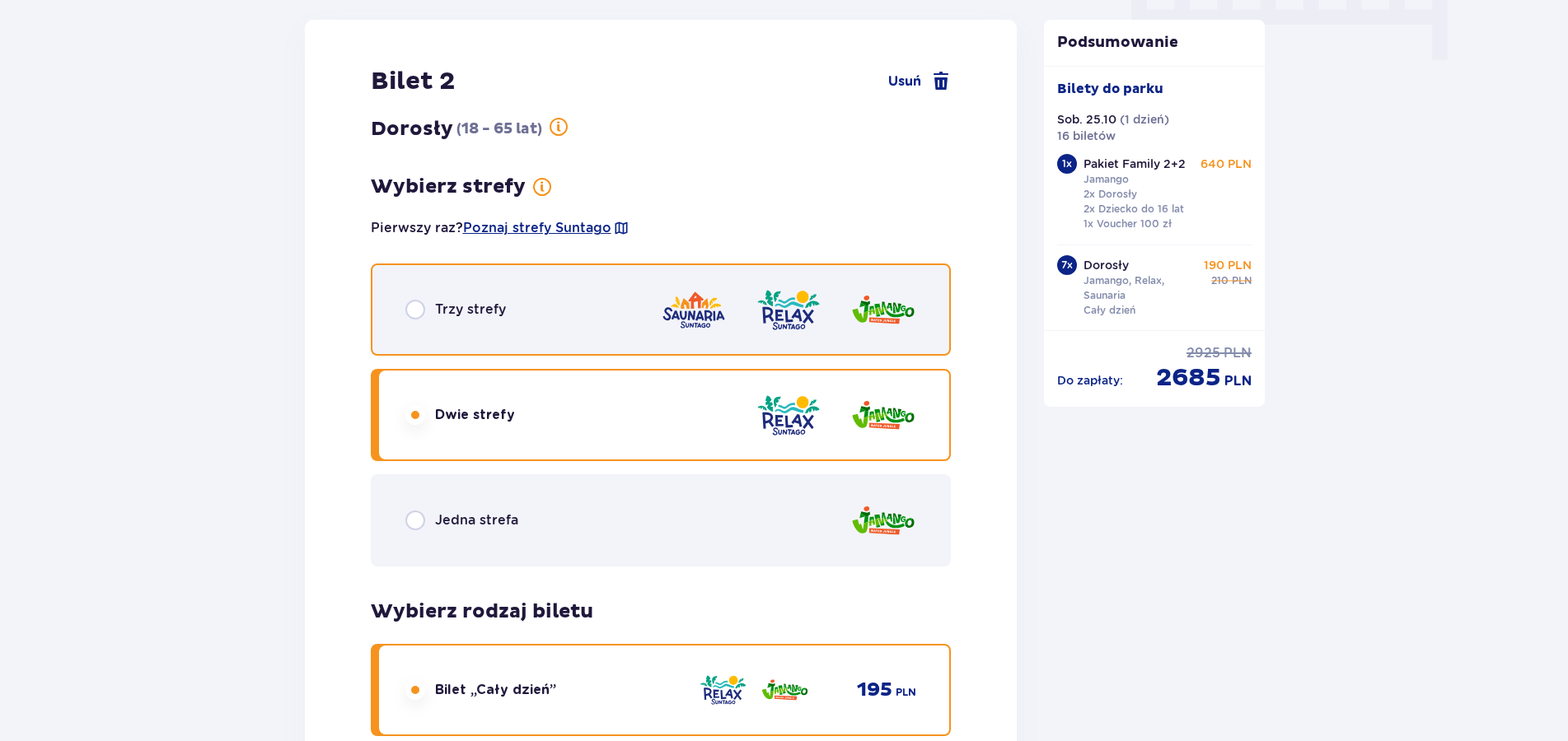
click at [416, 309] on input "radio" at bounding box center [415, 309] width 20 height 20
radio input "true"
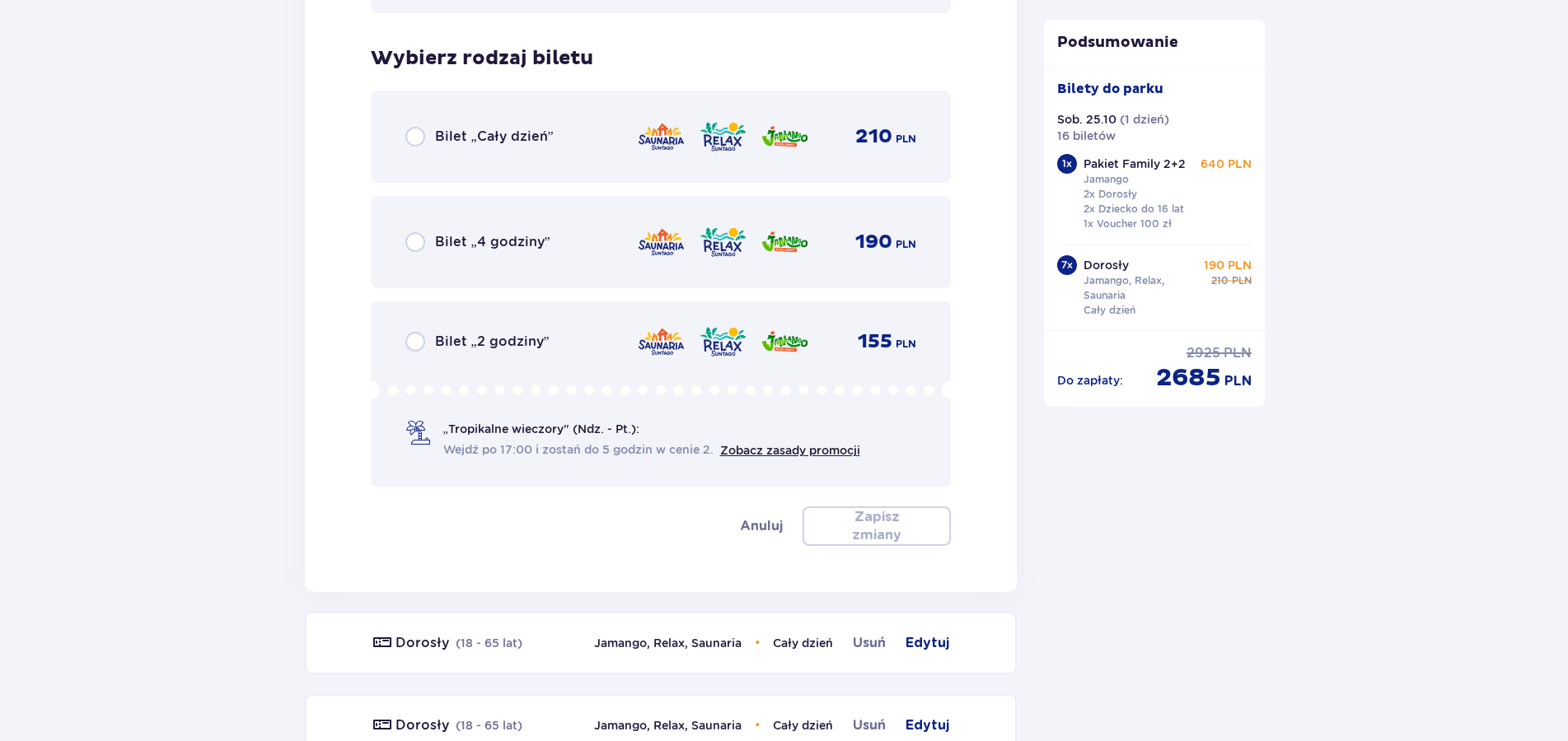
scroll to position [2296, 0]
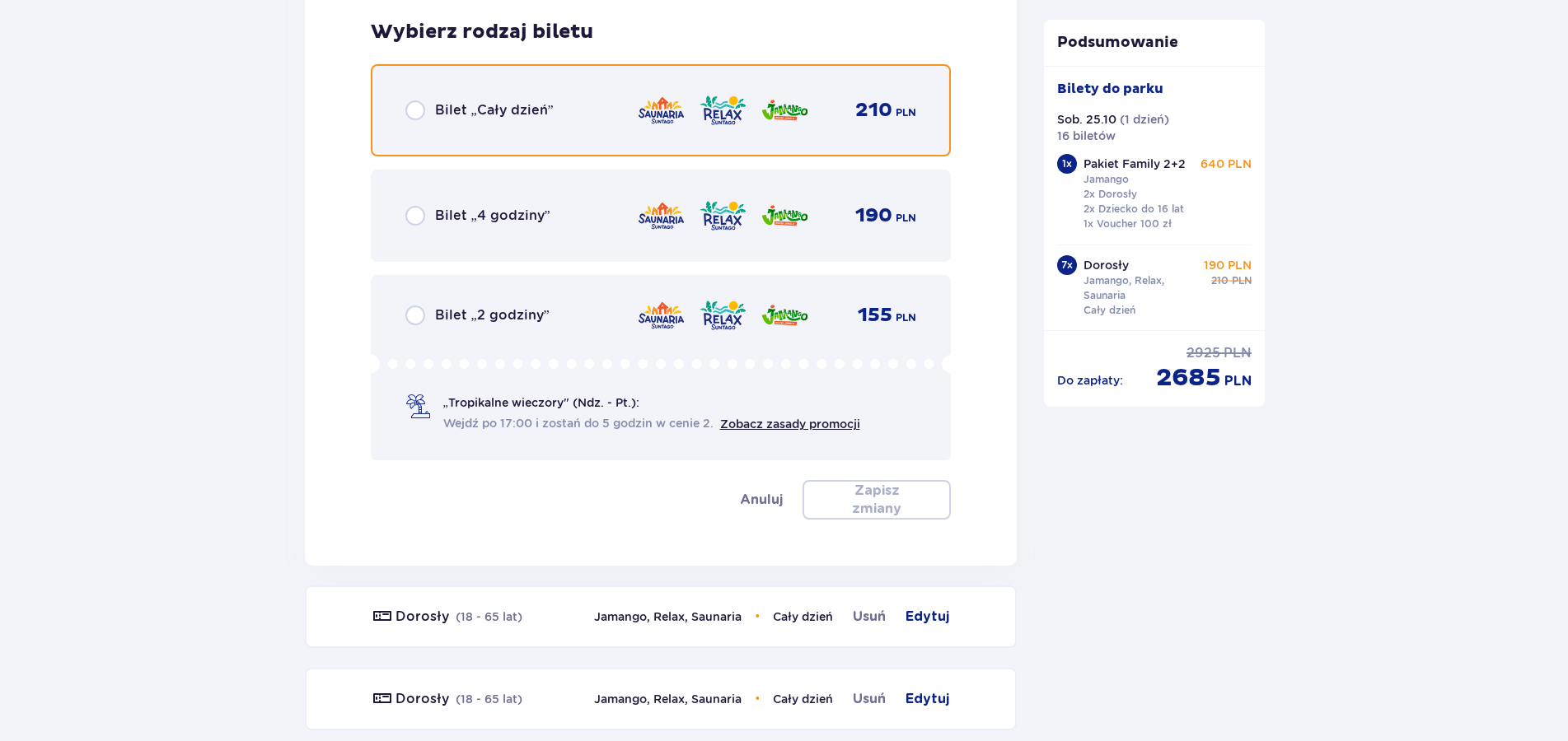
click at [411, 109] on input "radio" at bounding box center [415, 111] width 20 height 20
radio input "true"
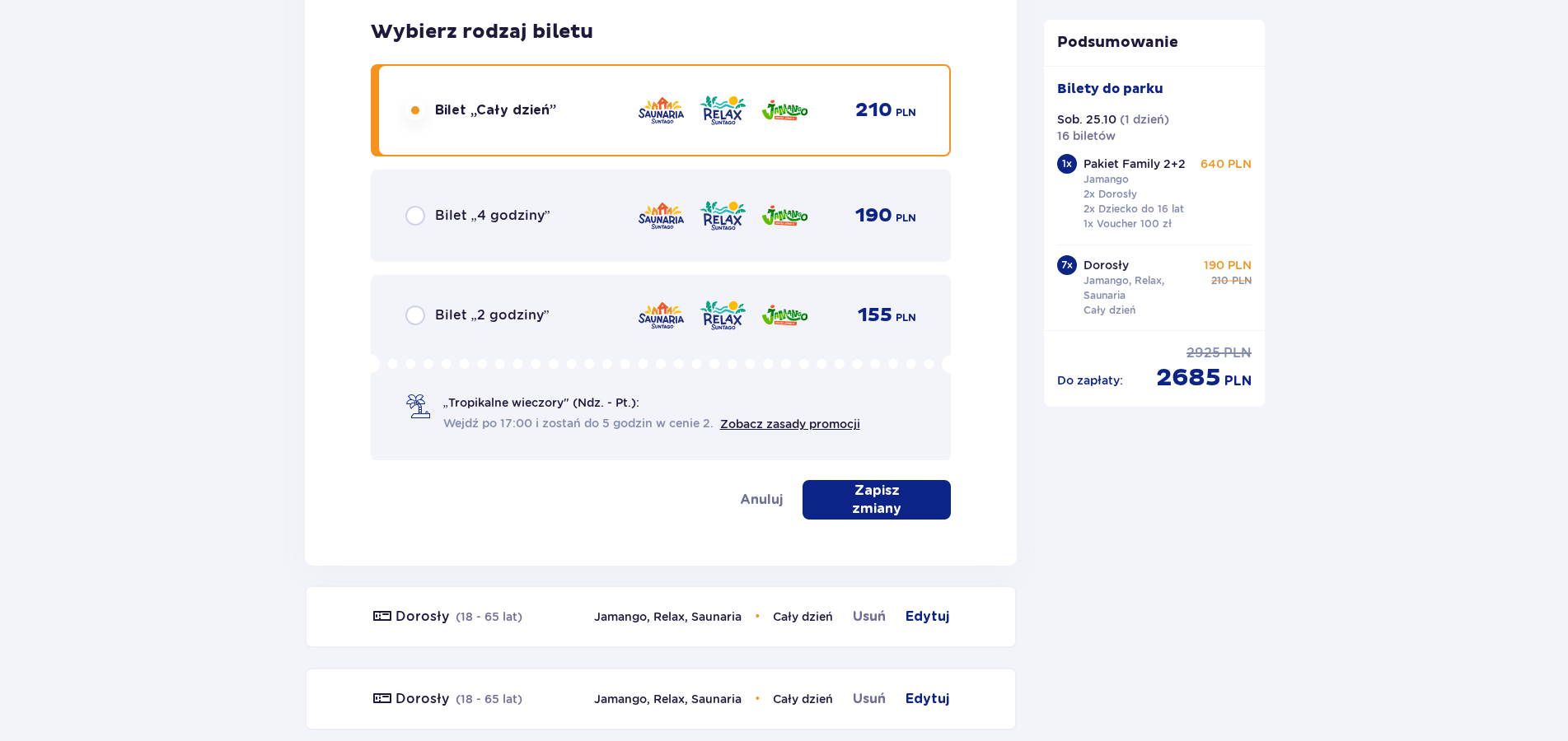
click at [915, 498] on button "Zapisz zmiany" at bounding box center [877, 500] width 148 height 39
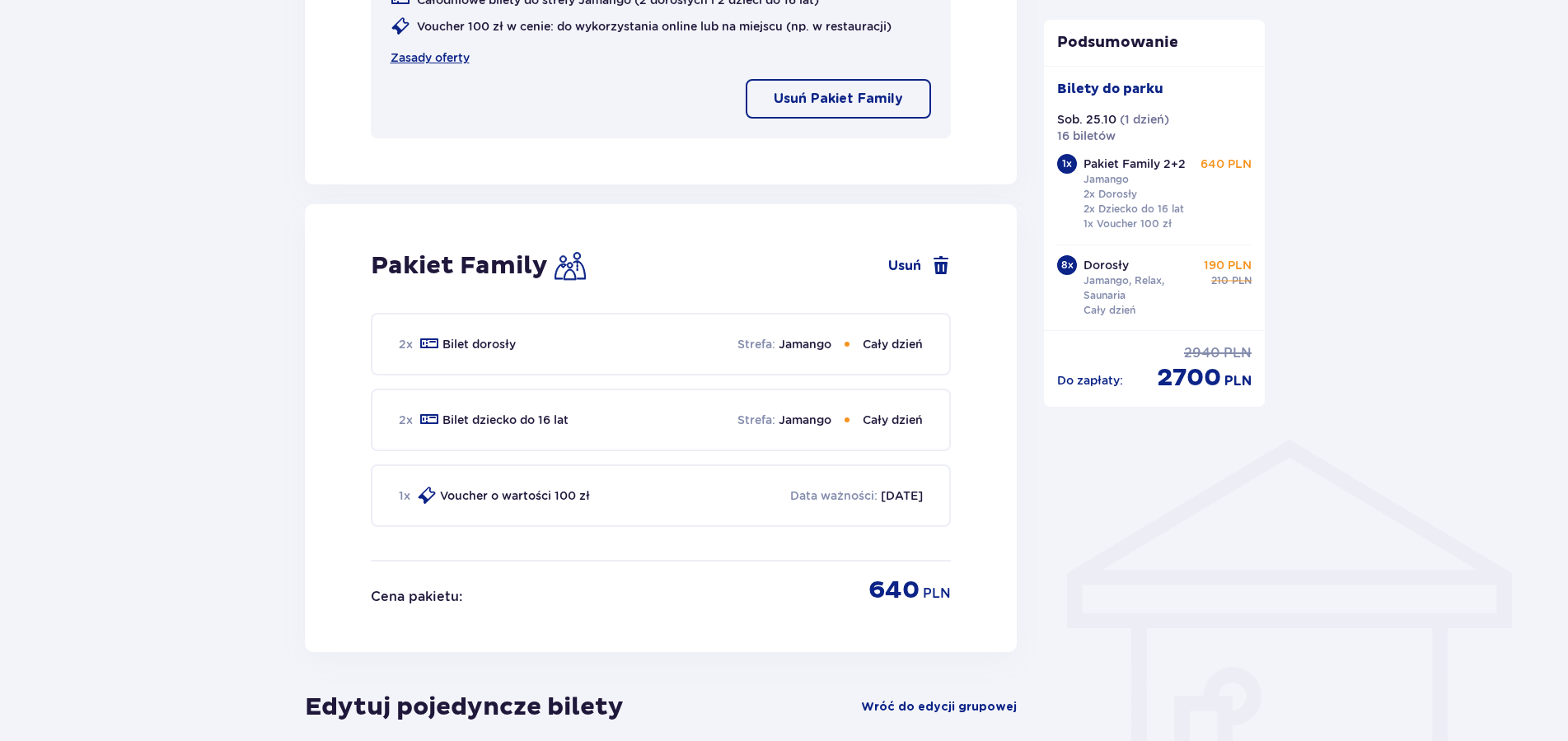
scroll to position [792, 0]
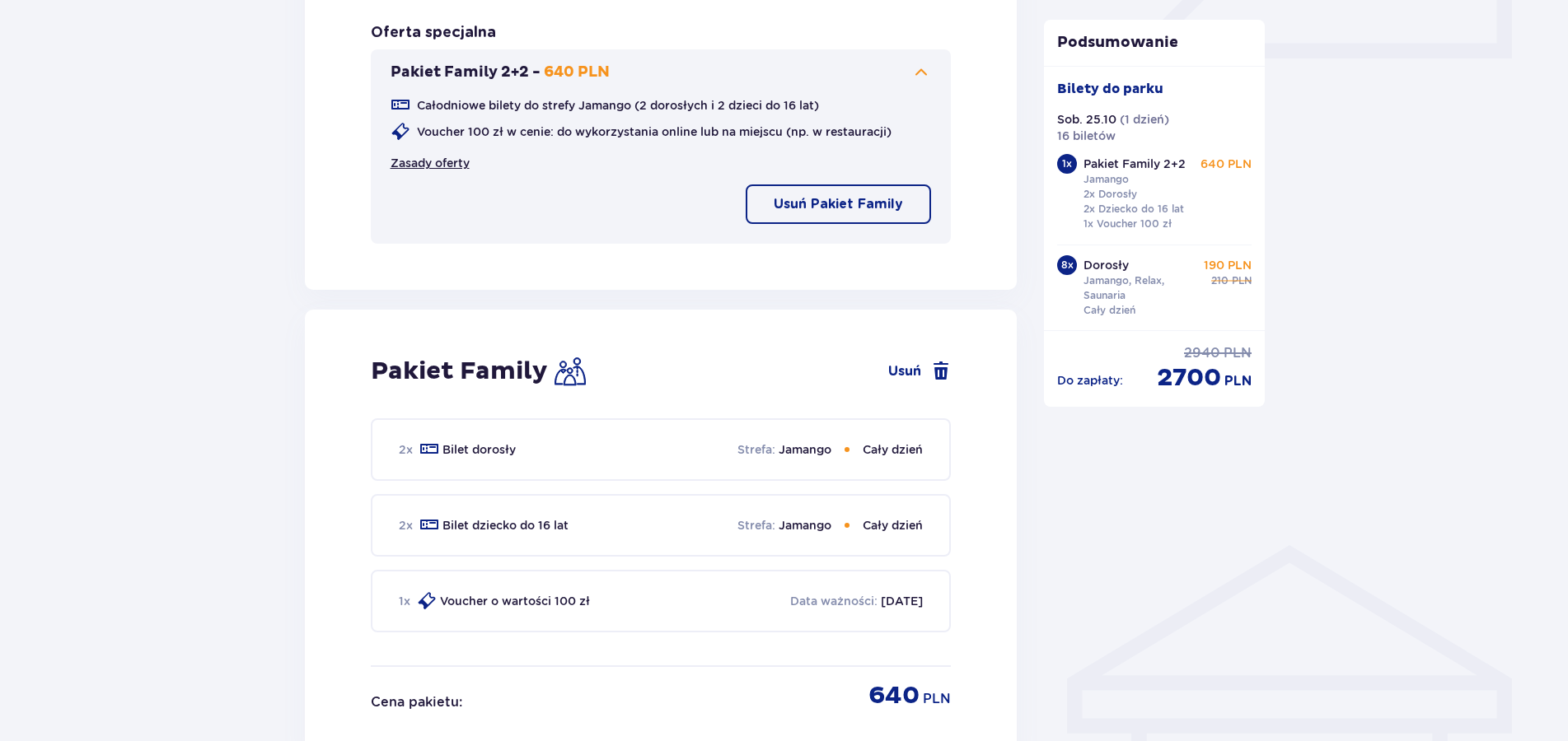
click at [441, 163] on link "Zasady oferty" at bounding box center [430, 162] width 79 height 16
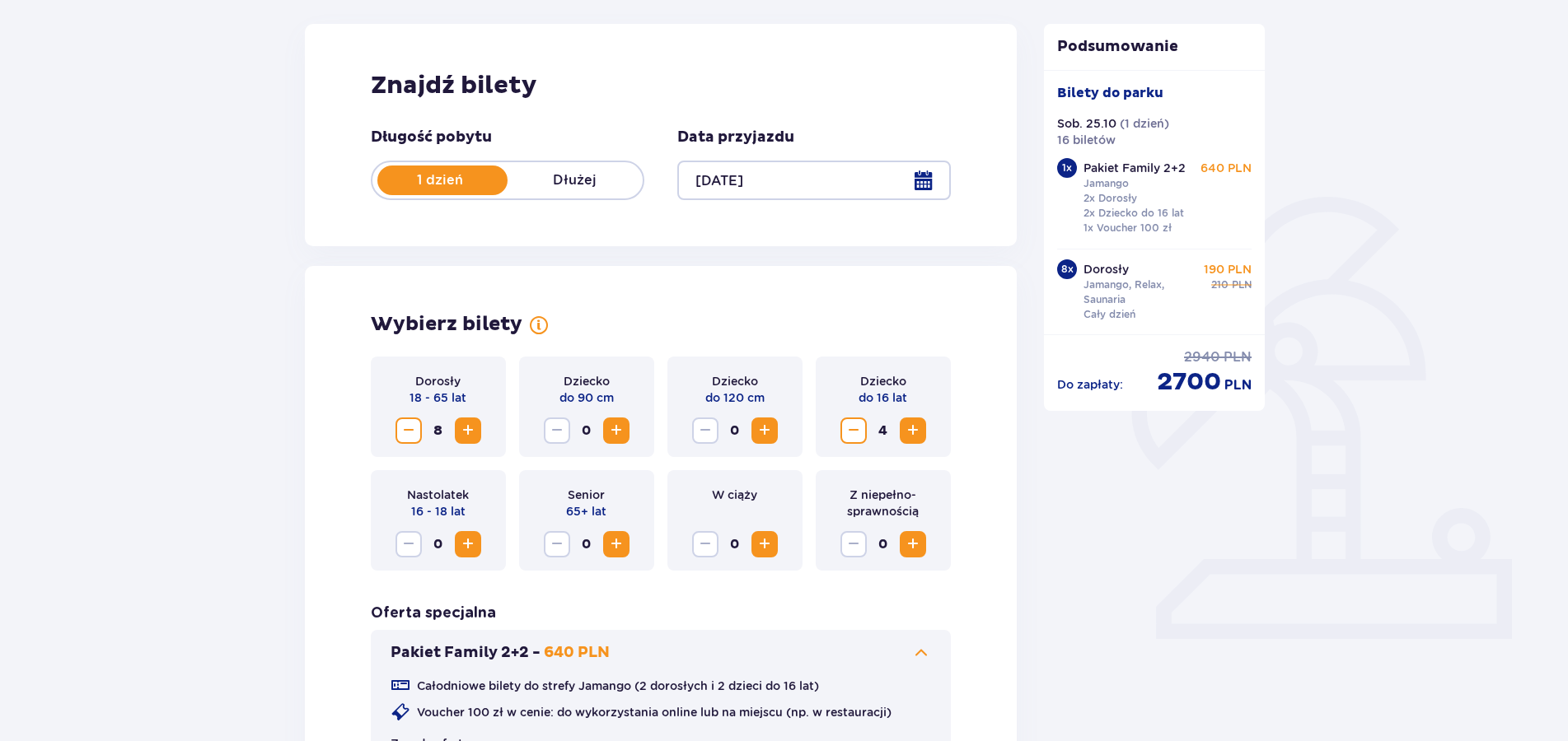
scroll to position [205, 0]
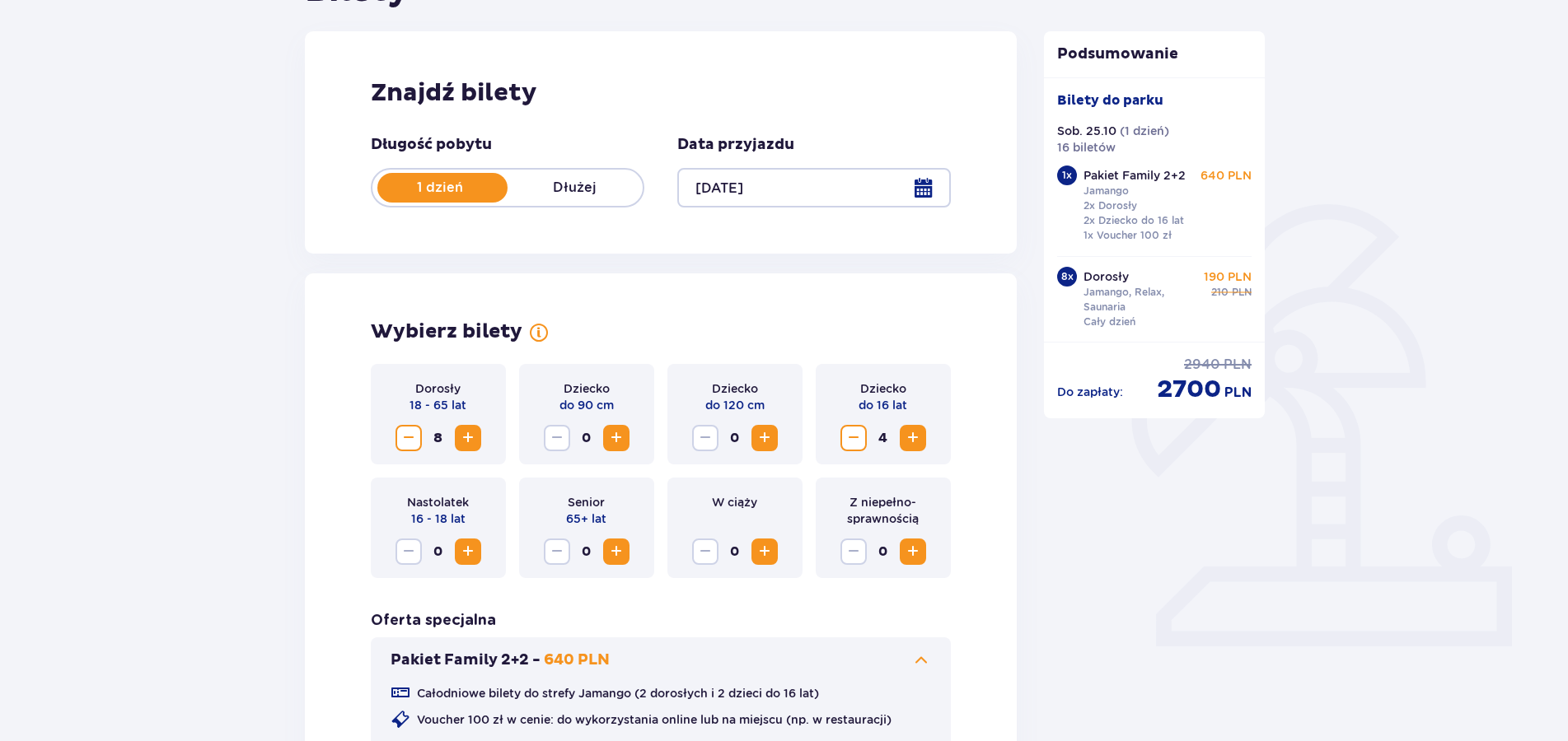
click at [928, 192] on div at bounding box center [814, 187] width 274 height 39
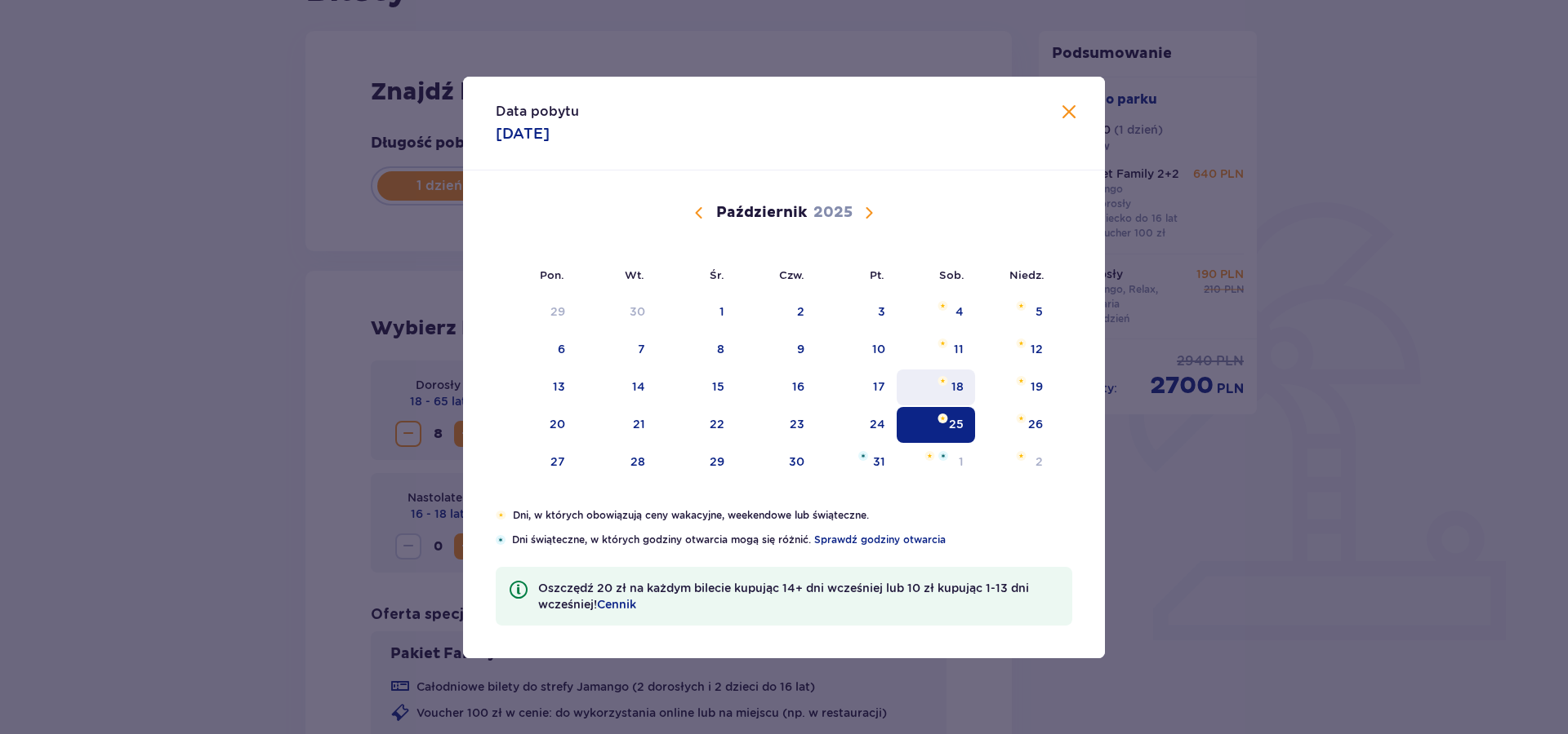
click at [951, 395] on div "18" at bounding box center [935, 387] width 79 height 36
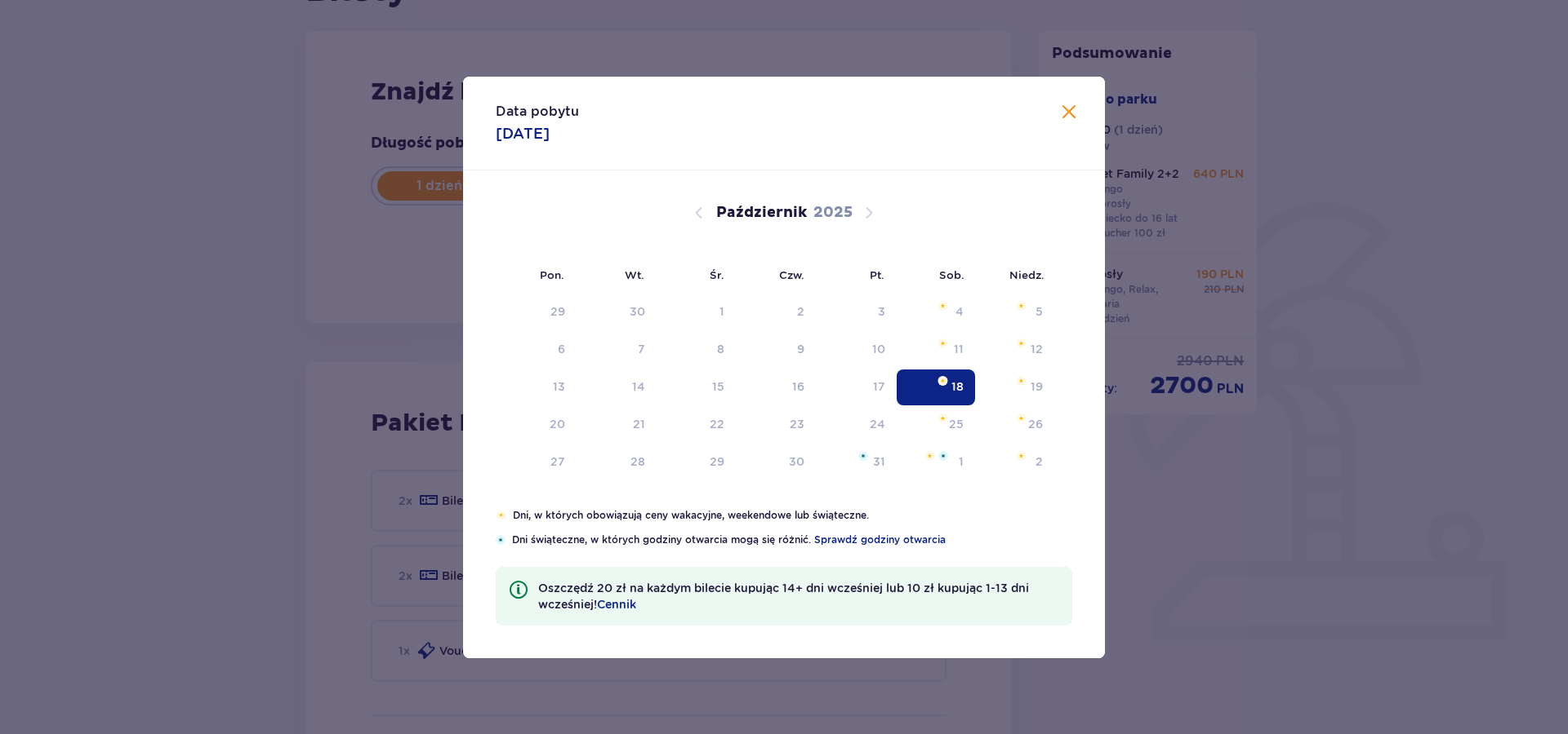
type input "18.10.25"
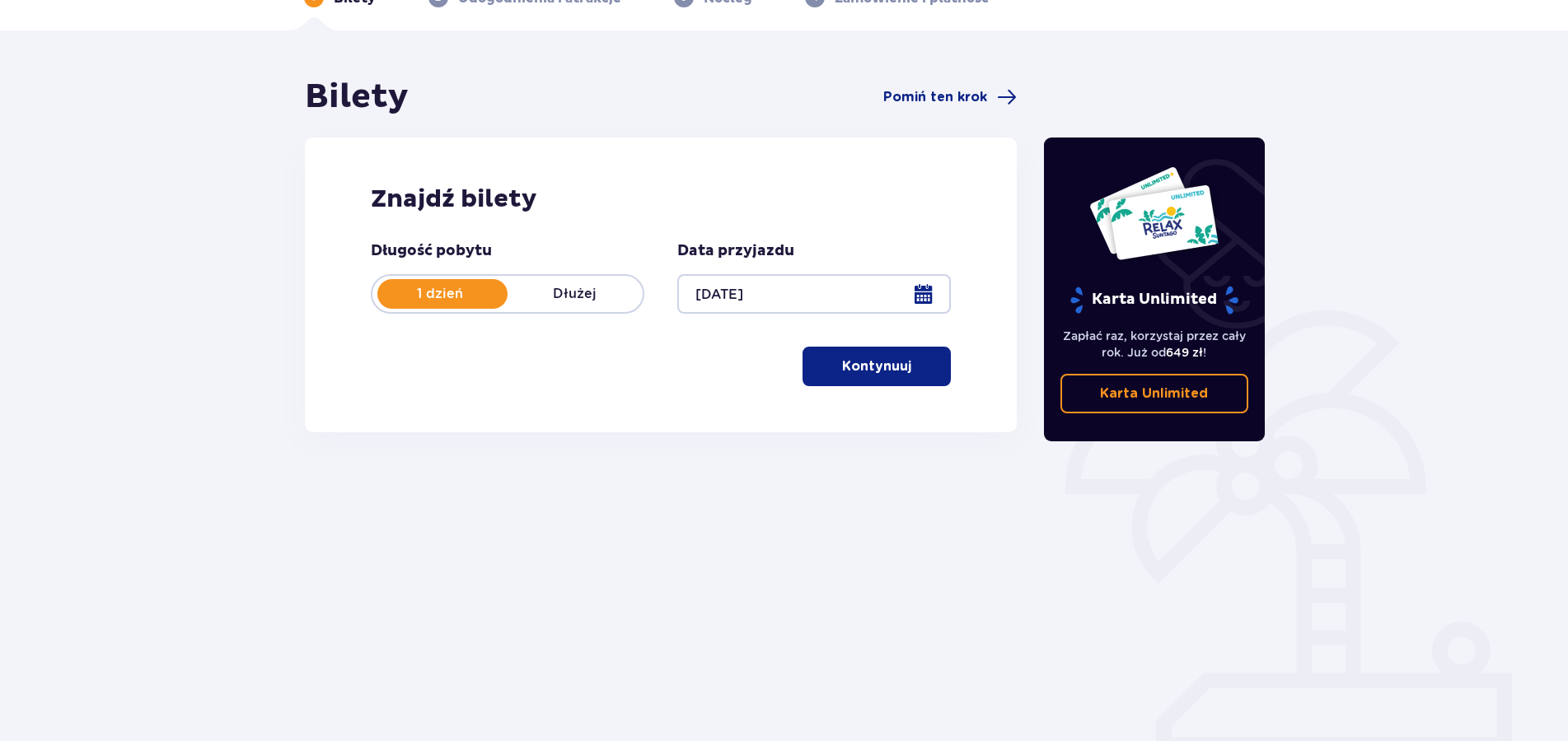
scroll to position [87, 0]
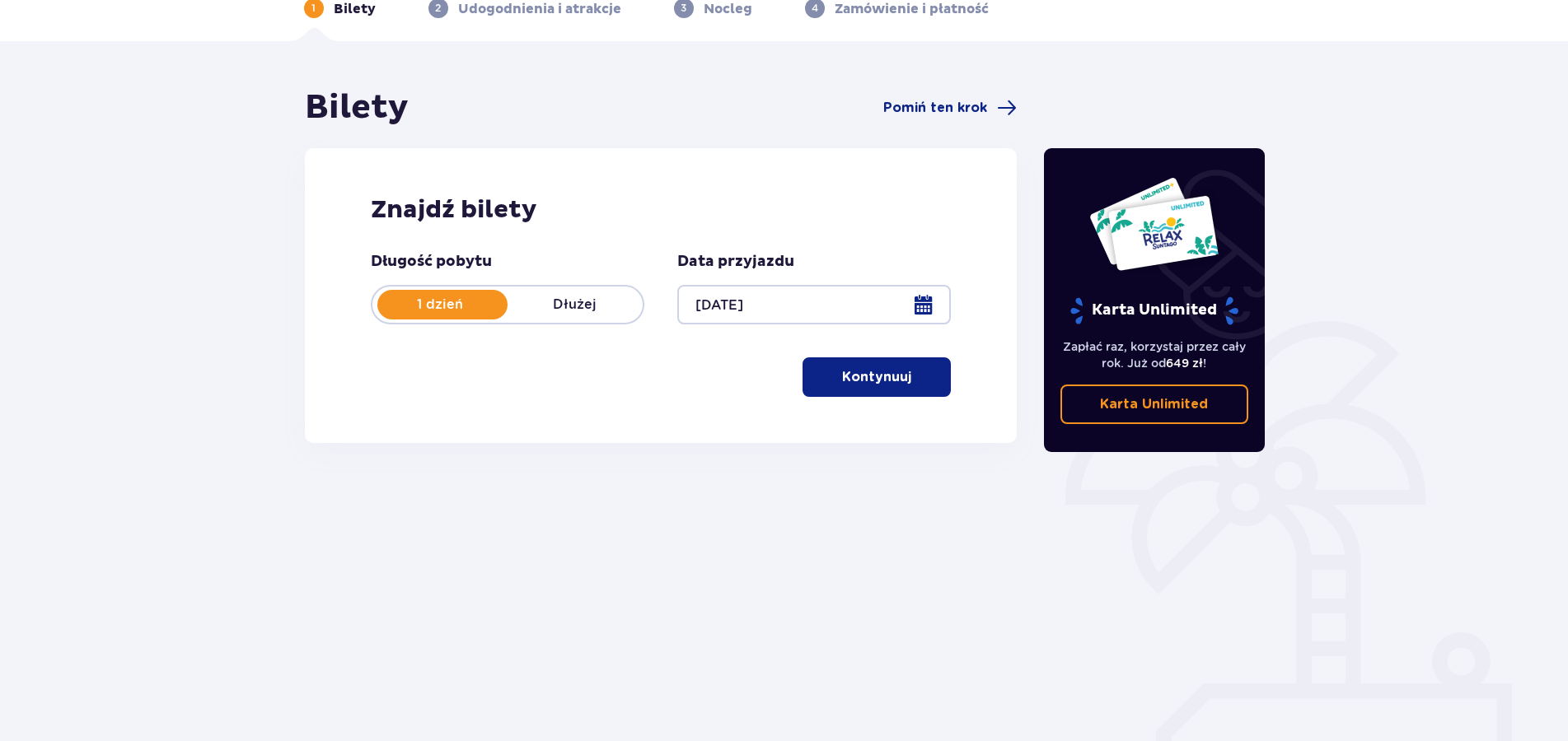
click at [855, 388] on button "Kontynuuj" at bounding box center [877, 377] width 148 height 39
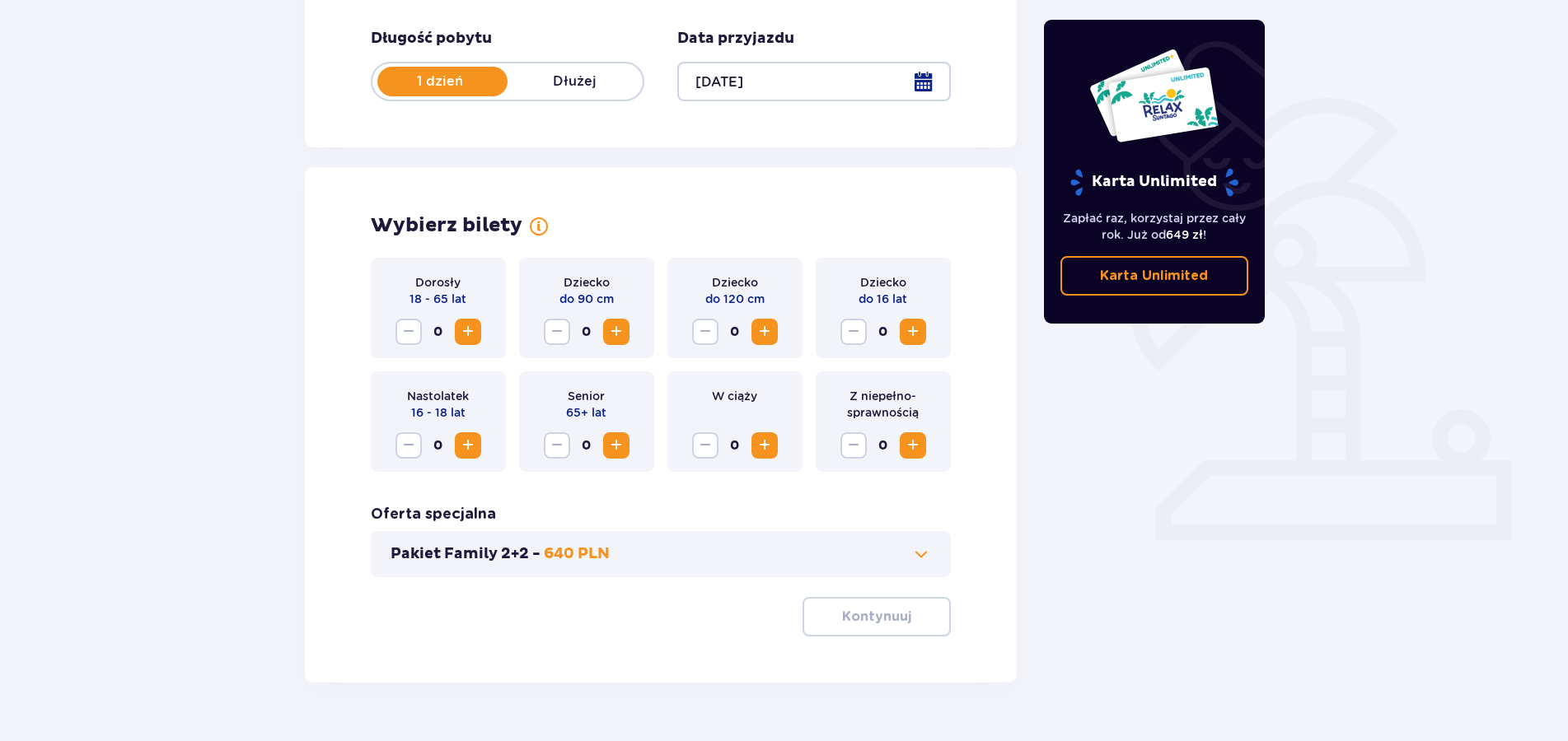
scroll to position [351, 0]
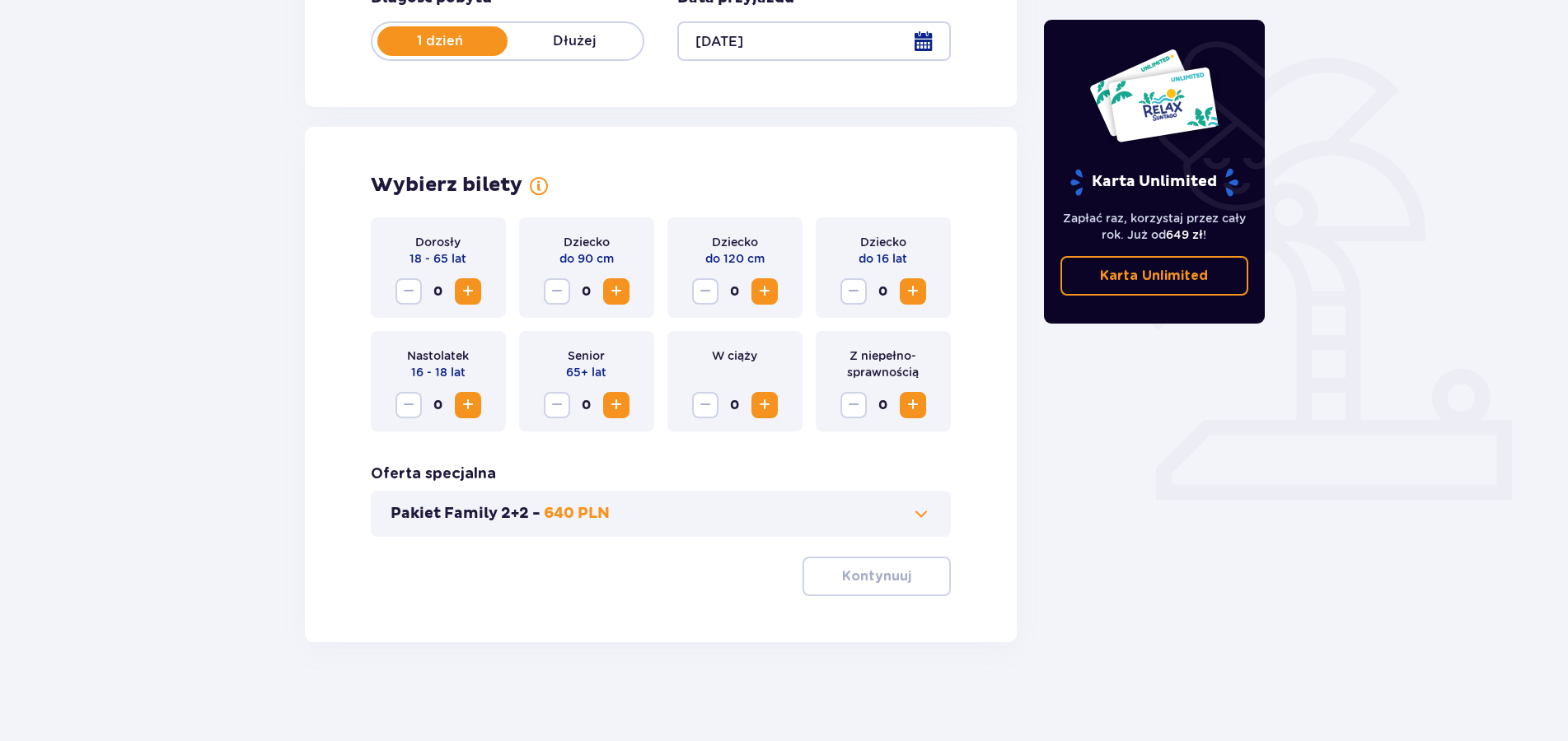
click at [464, 293] on span "Increase" at bounding box center [468, 291] width 20 height 20
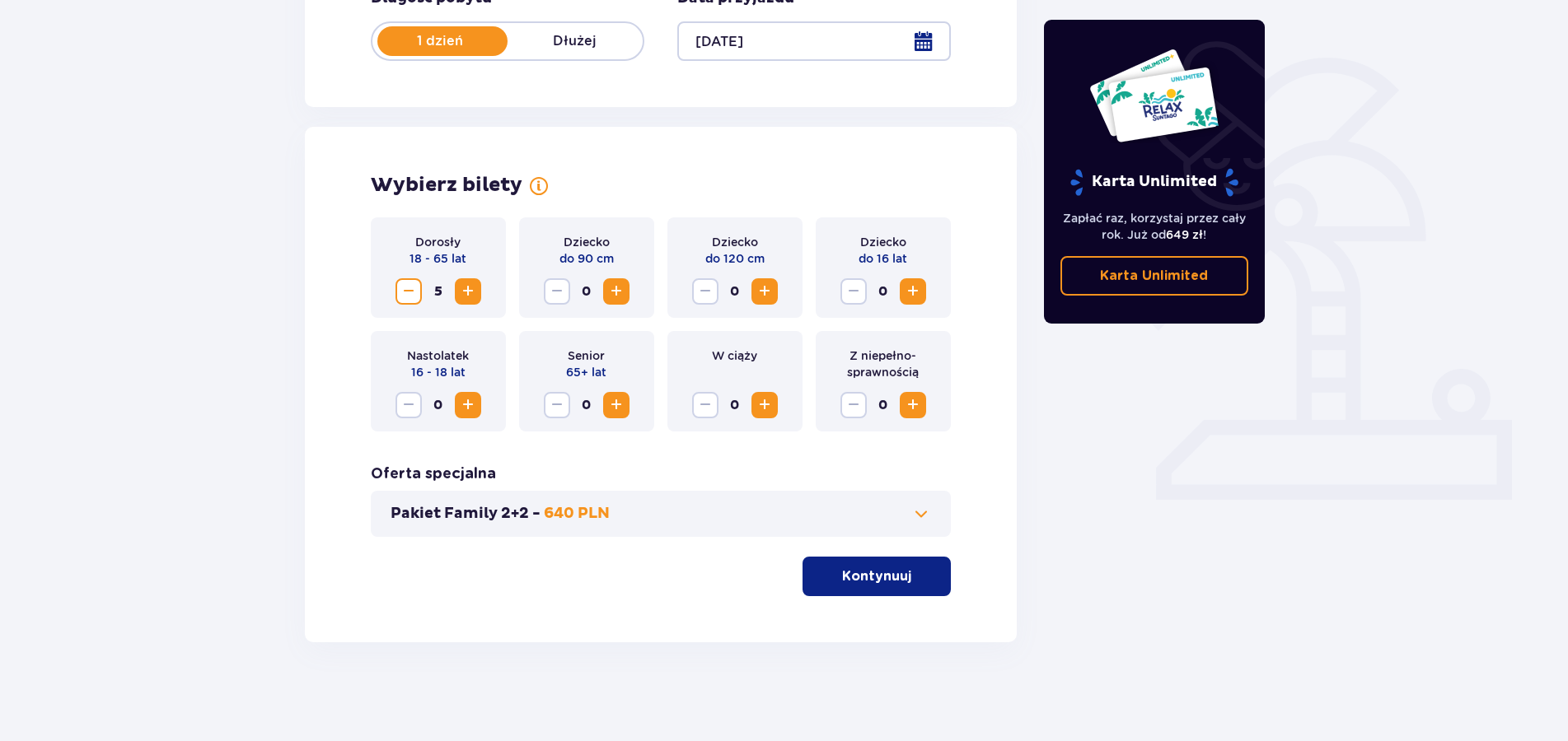
click at [464, 293] on span "Increase" at bounding box center [468, 291] width 20 height 20
click at [922, 292] on span "Increase" at bounding box center [912, 291] width 20 height 20
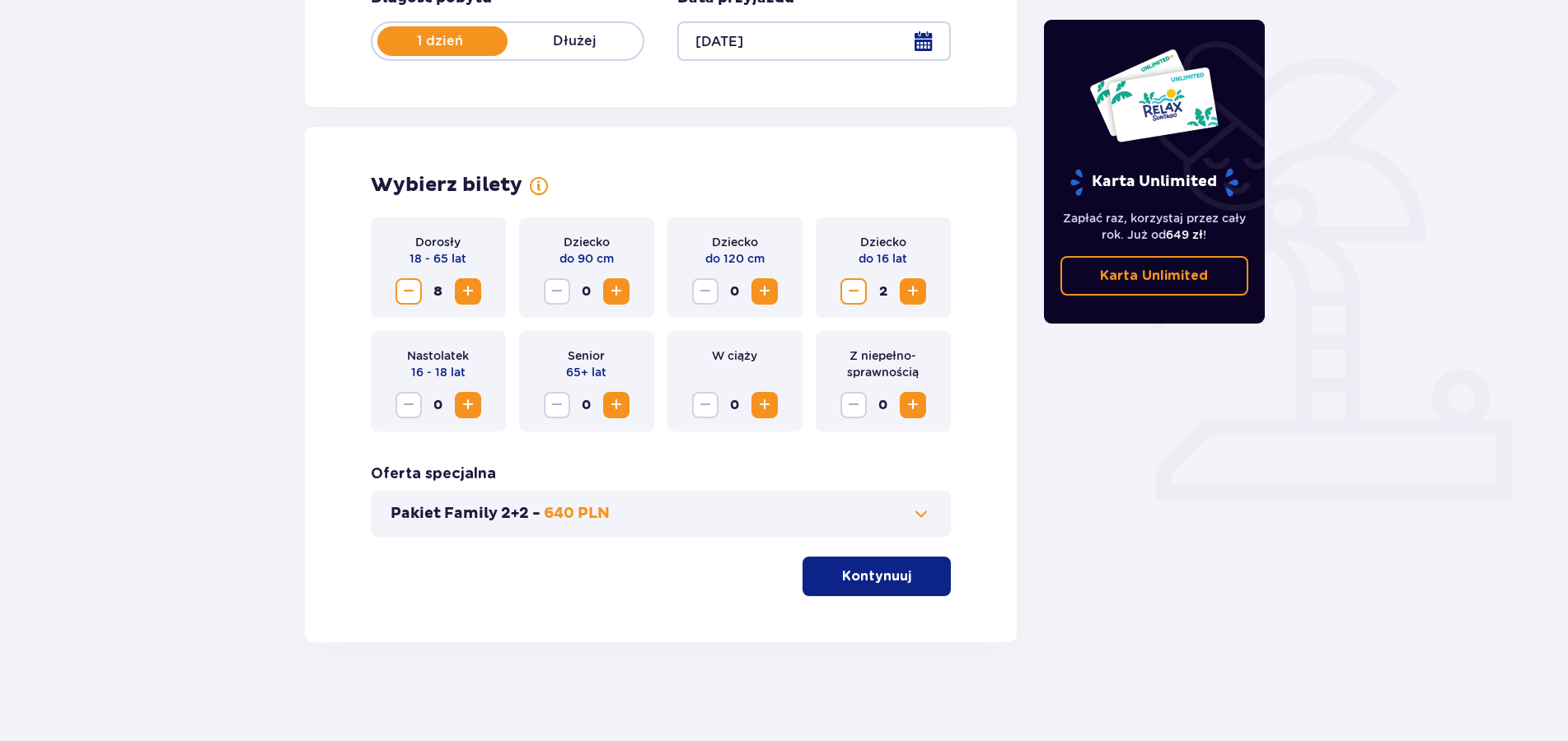
click at [922, 292] on span "Increase" at bounding box center [912, 291] width 20 height 20
click at [913, 516] on span at bounding box center [921, 514] width 20 height 20
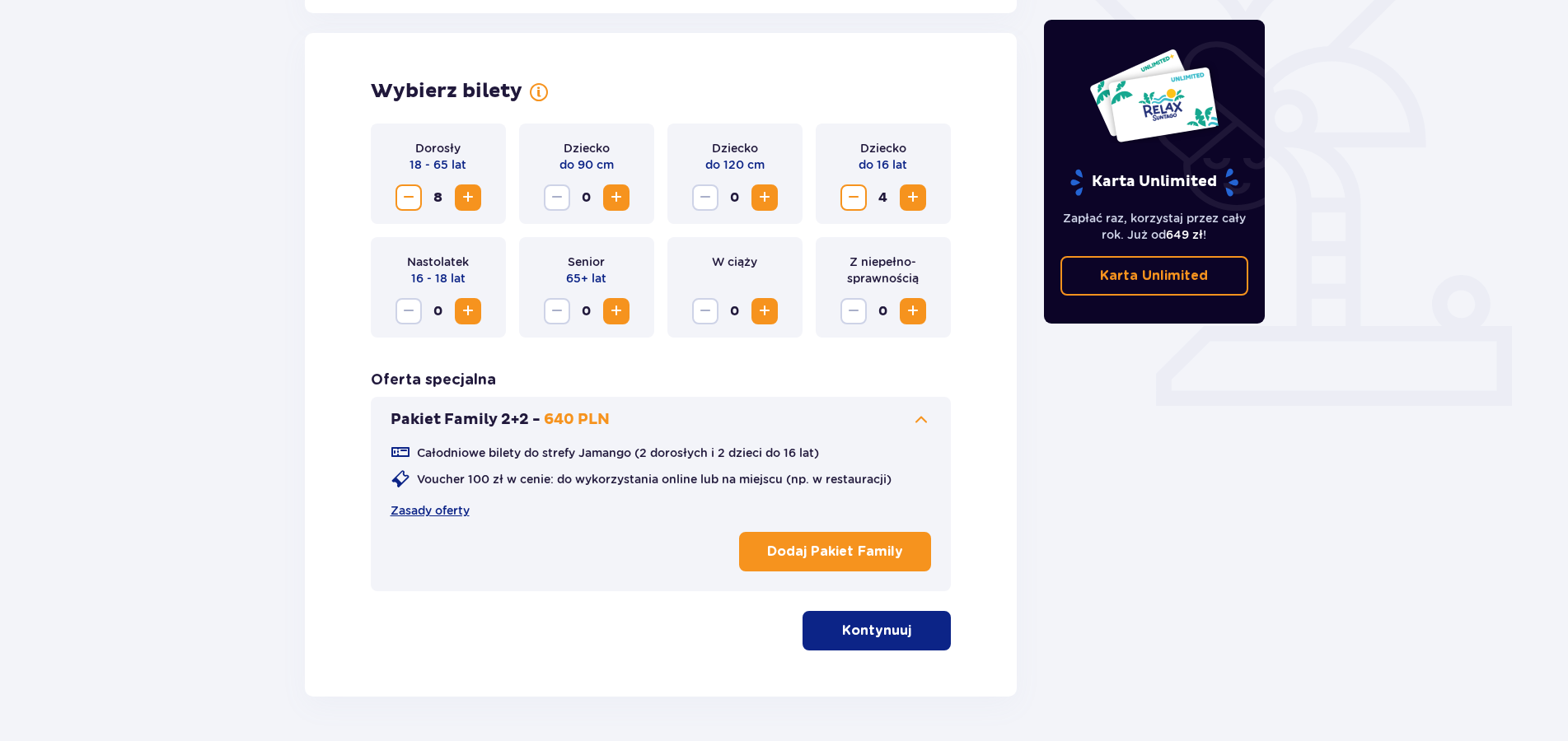
scroll to position [458, 0]
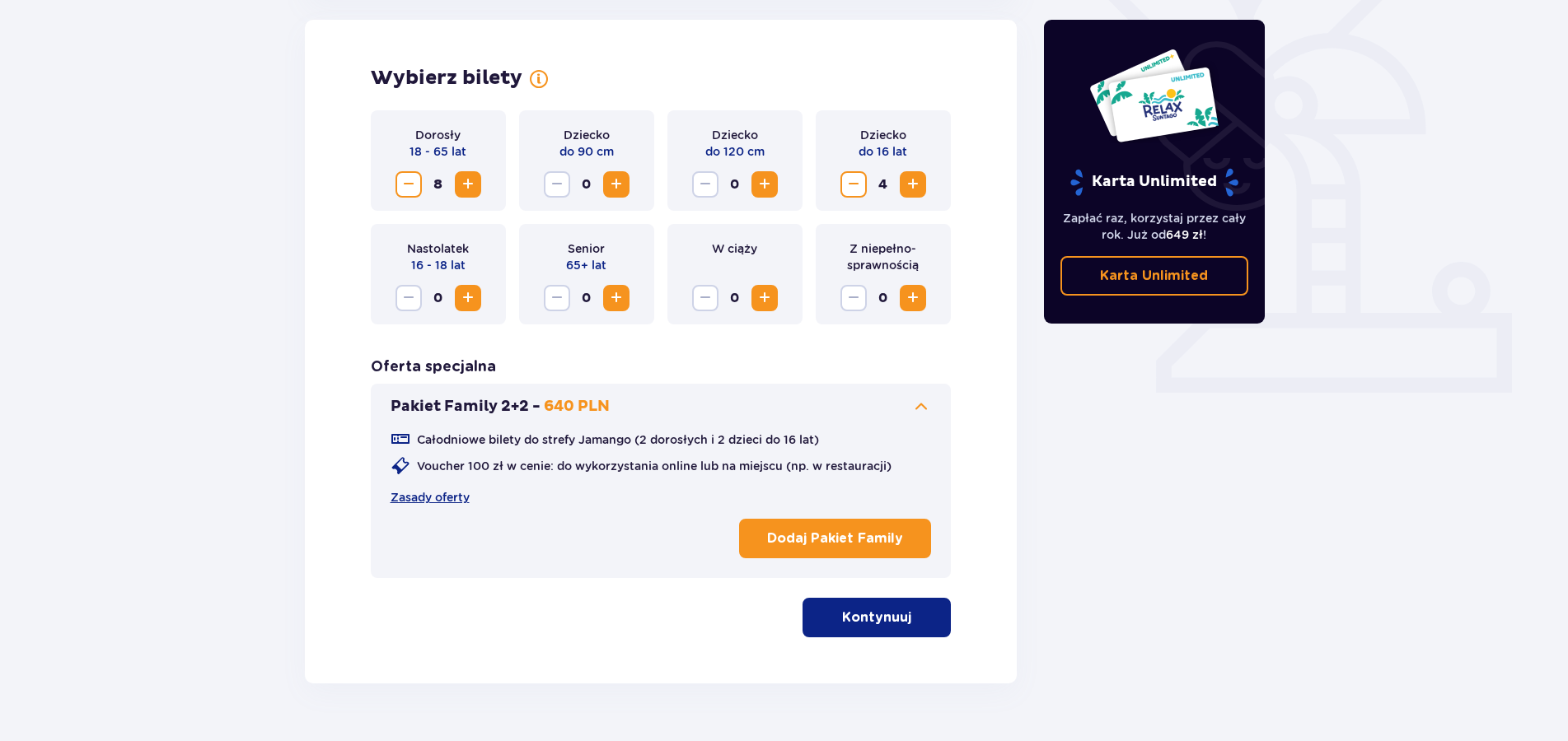
click at [886, 543] on p "Dodaj Pakiet Family" at bounding box center [834, 538] width 136 height 18
click at [864, 621] on p "Kontynuuj" at bounding box center [877, 617] width 69 height 18
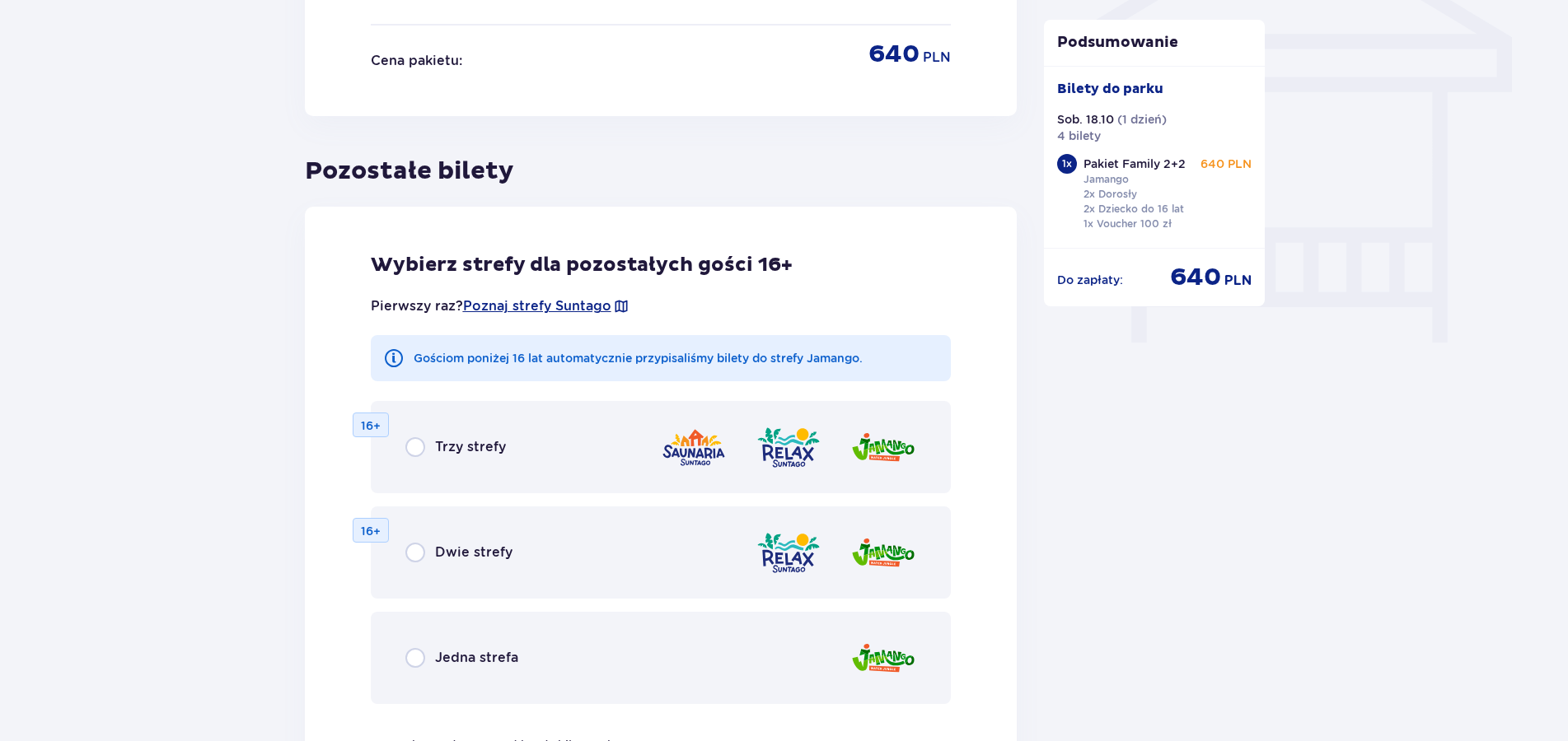
scroll to position [1587, 0]
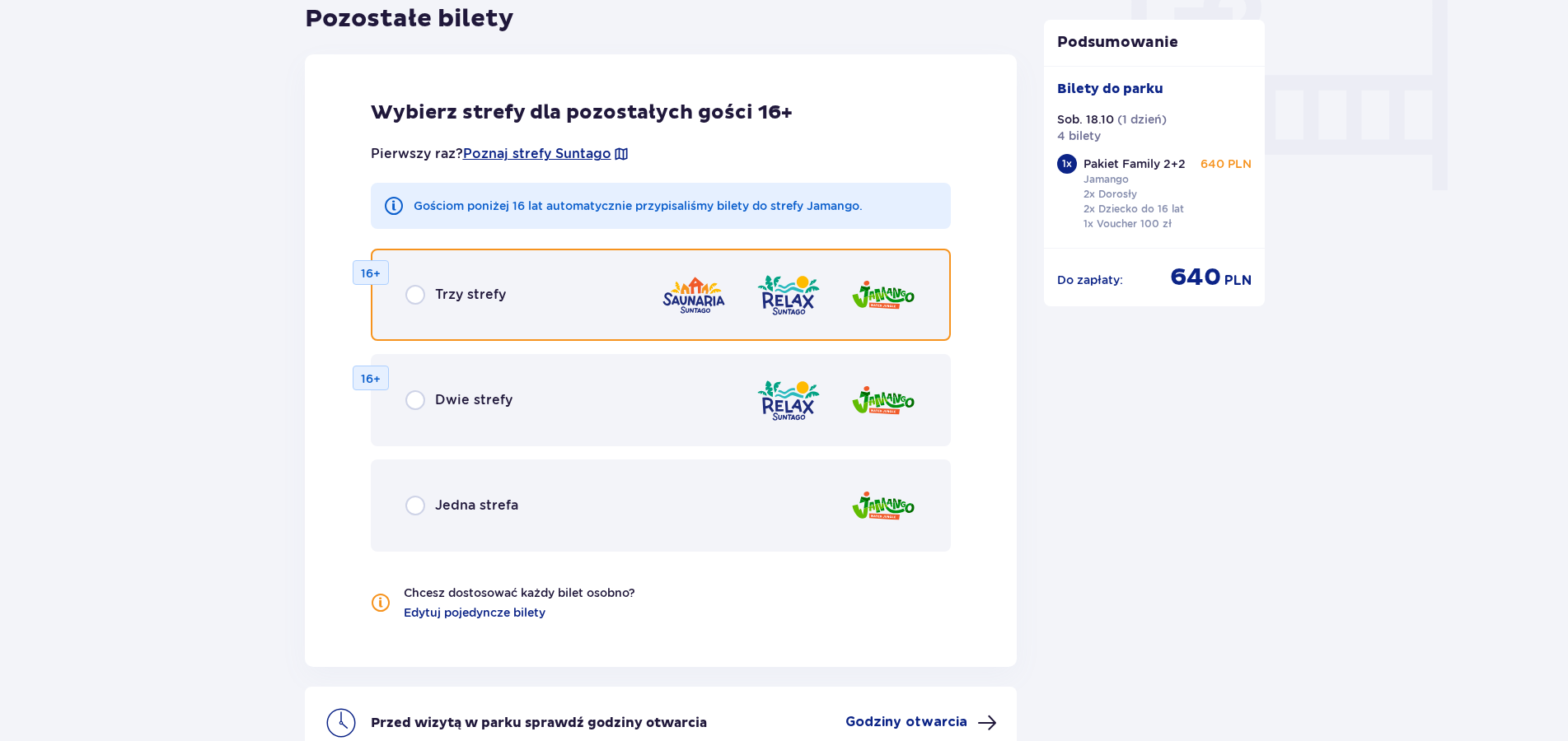
click at [419, 297] on input "radio" at bounding box center [415, 295] width 20 height 20
radio input "true"
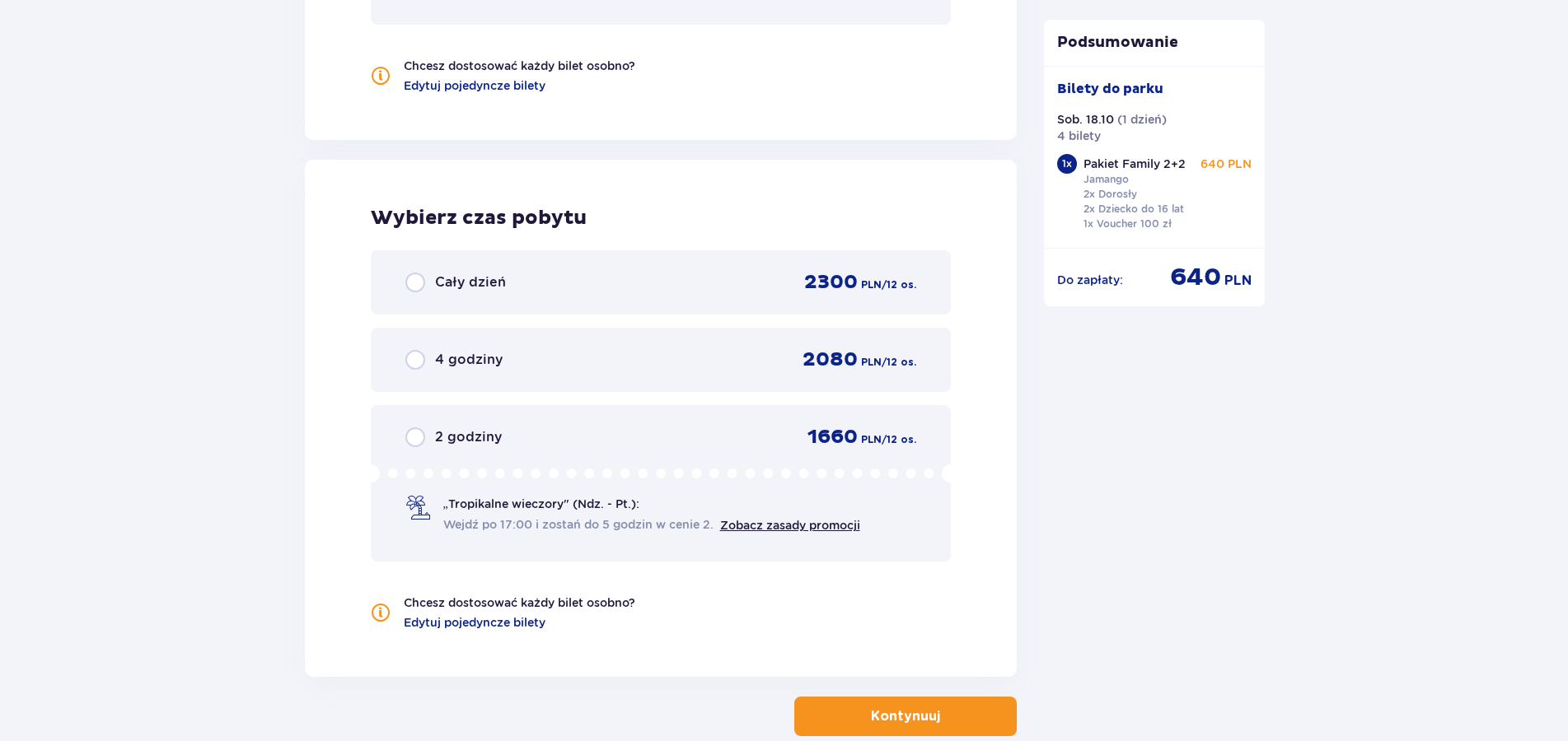
scroll to position [2208, 0]
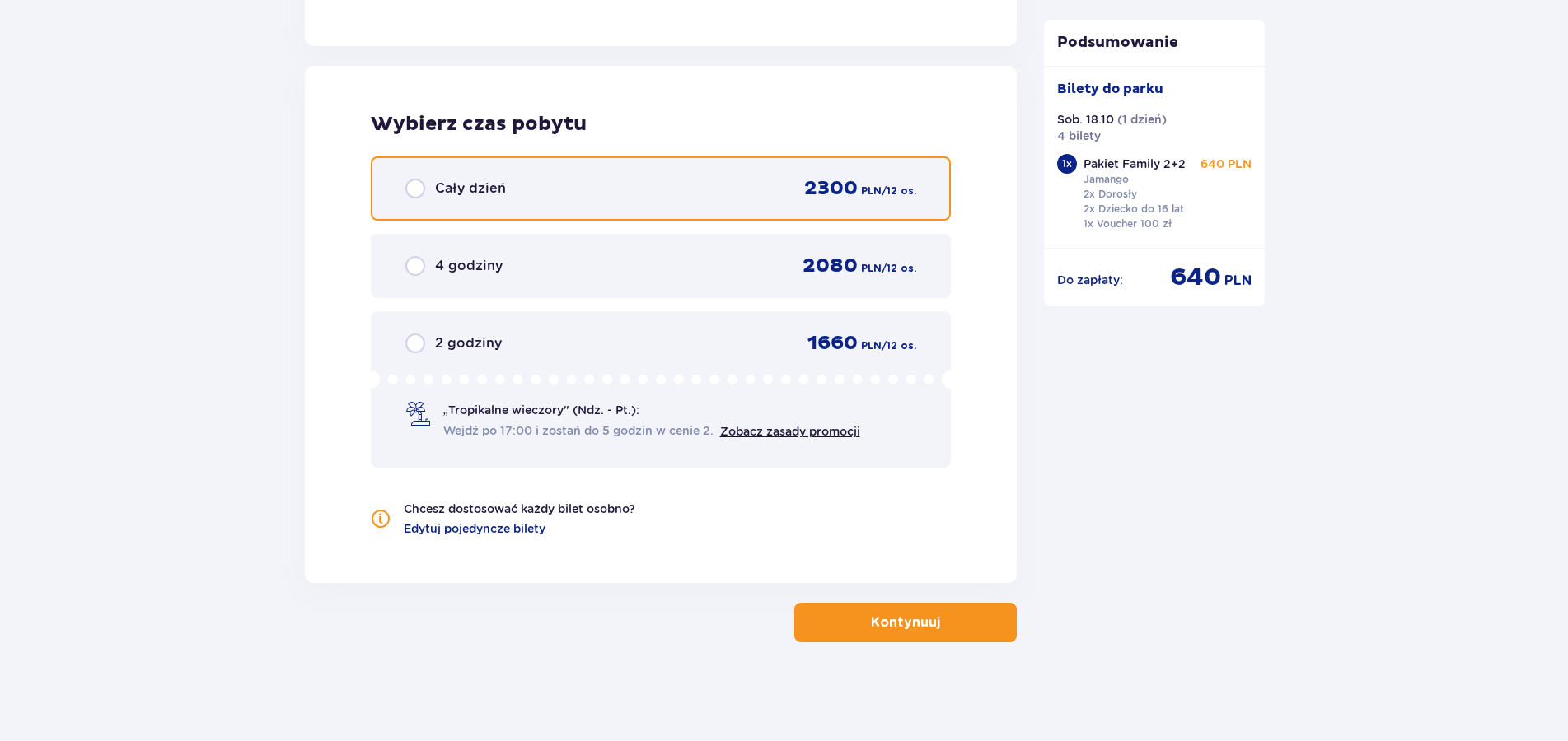
click at [415, 197] on input "radio" at bounding box center [415, 188] width 20 height 20
radio input "true"
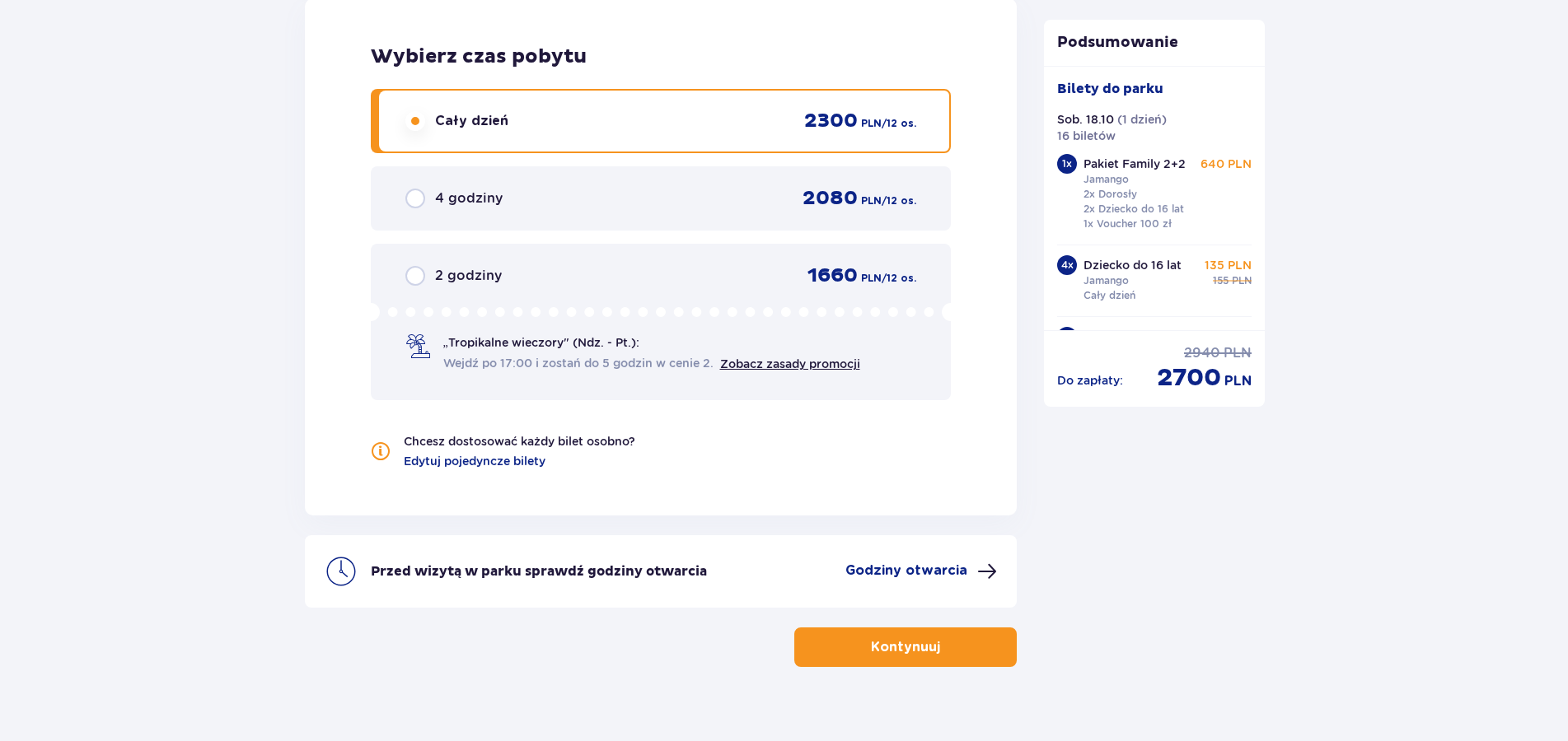
scroll to position [2300, 0]
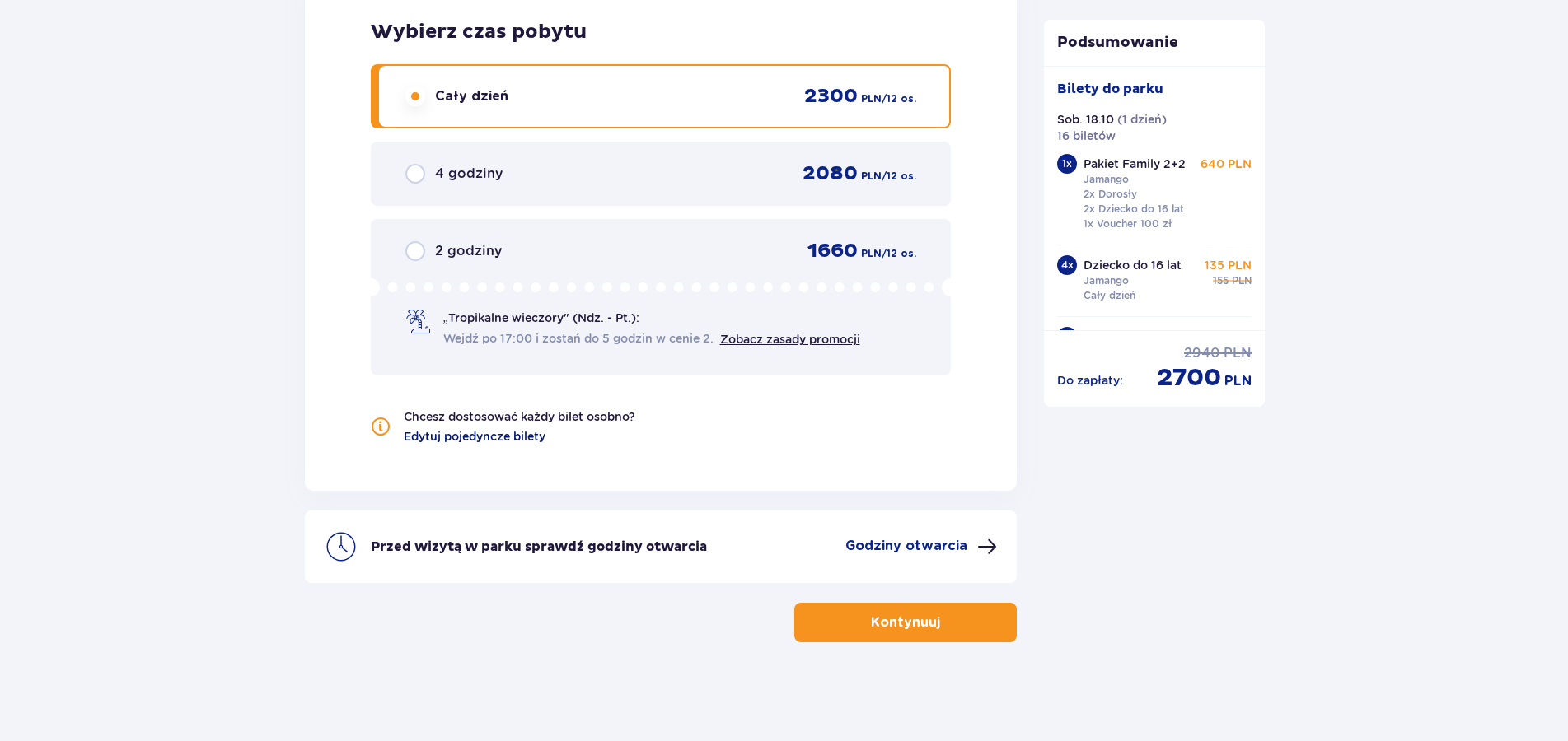
click at [453, 435] on span "Edytuj pojedyncze bilety" at bounding box center [474, 436] width 141 height 16
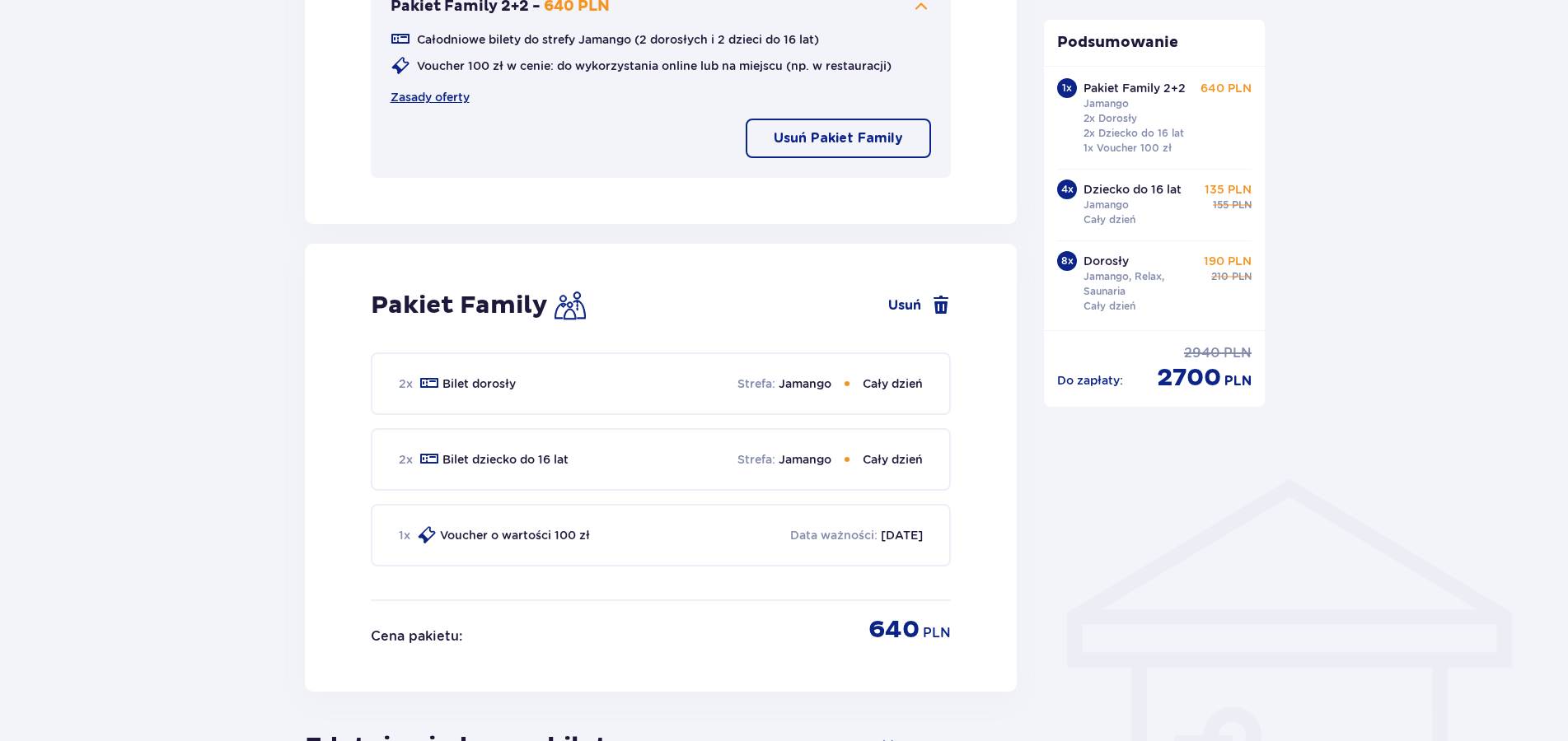
scroll to position [107, 0]
click at [430, 383] on span at bounding box center [429, 383] width 20 height 20
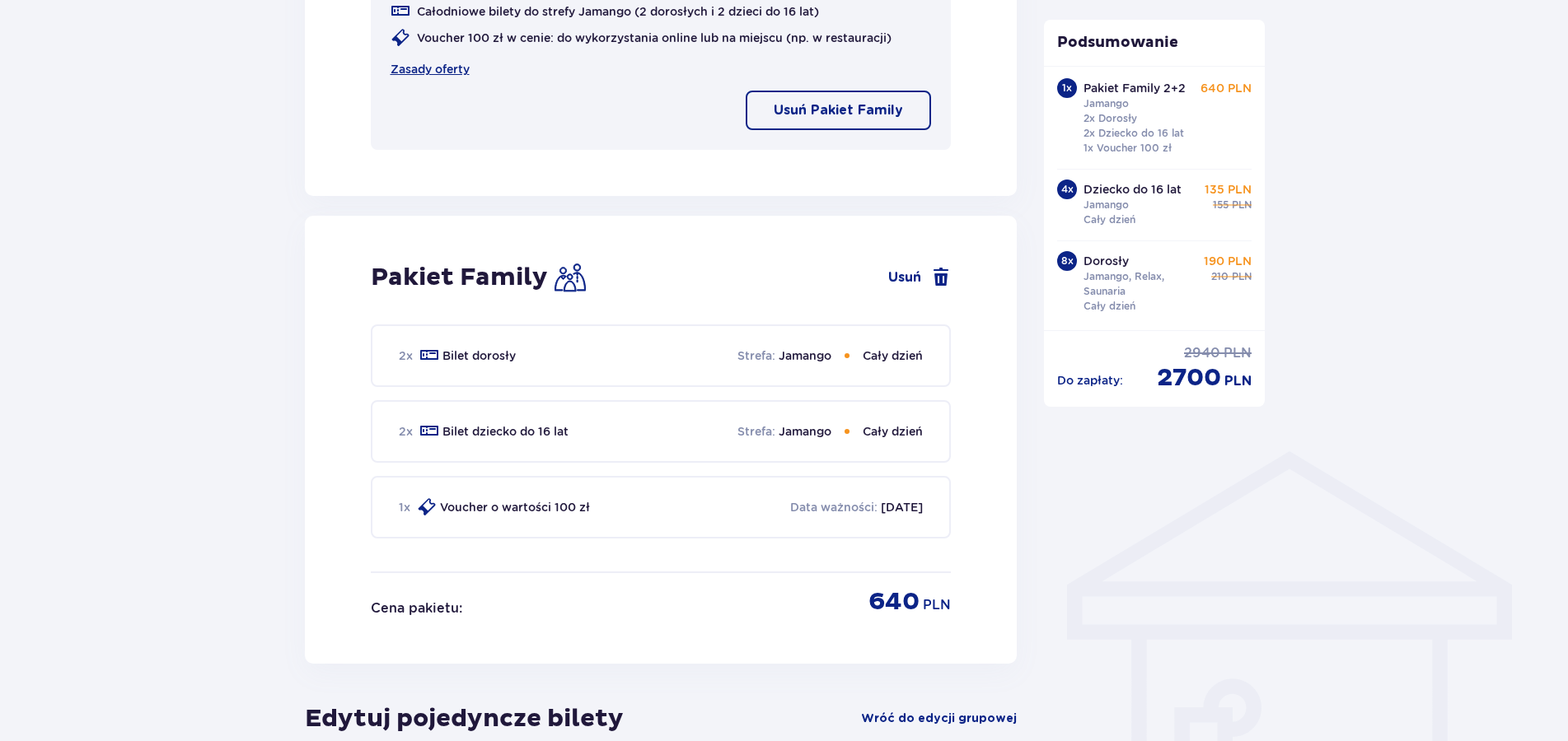
scroll to position [690, 0]
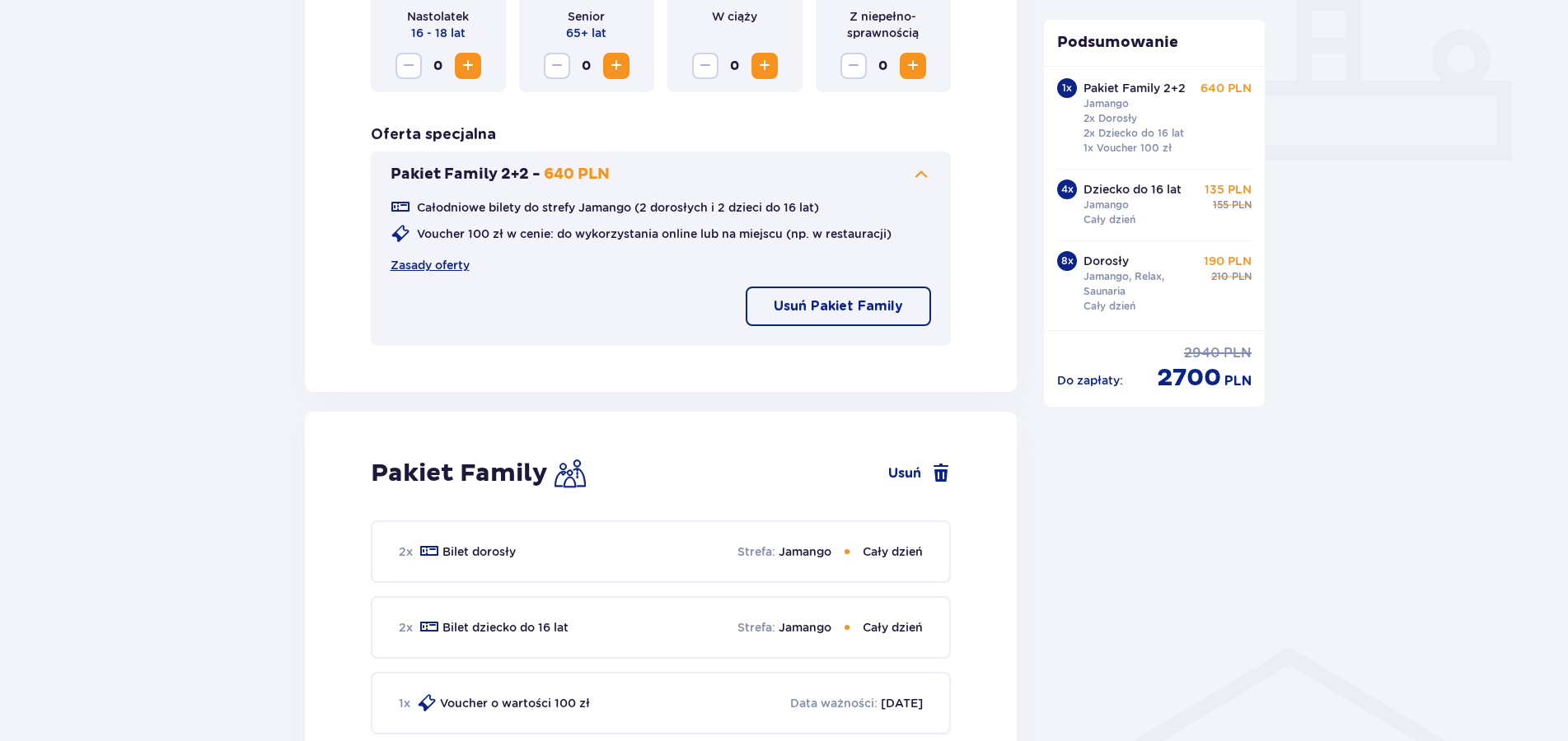
click at [817, 309] on p "Usuń Pakiet Family" at bounding box center [838, 306] width 130 height 18
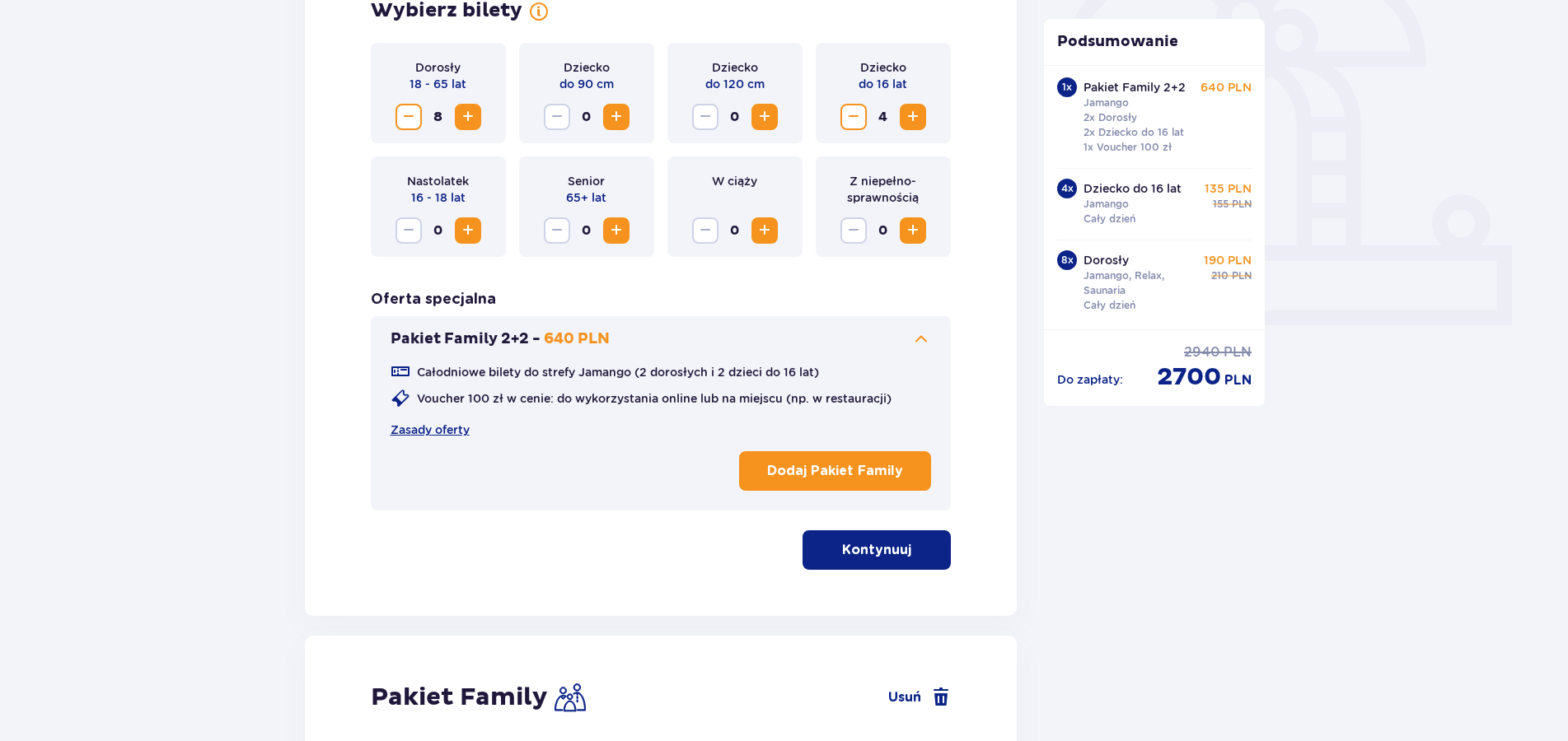
scroll to position [522, 0]
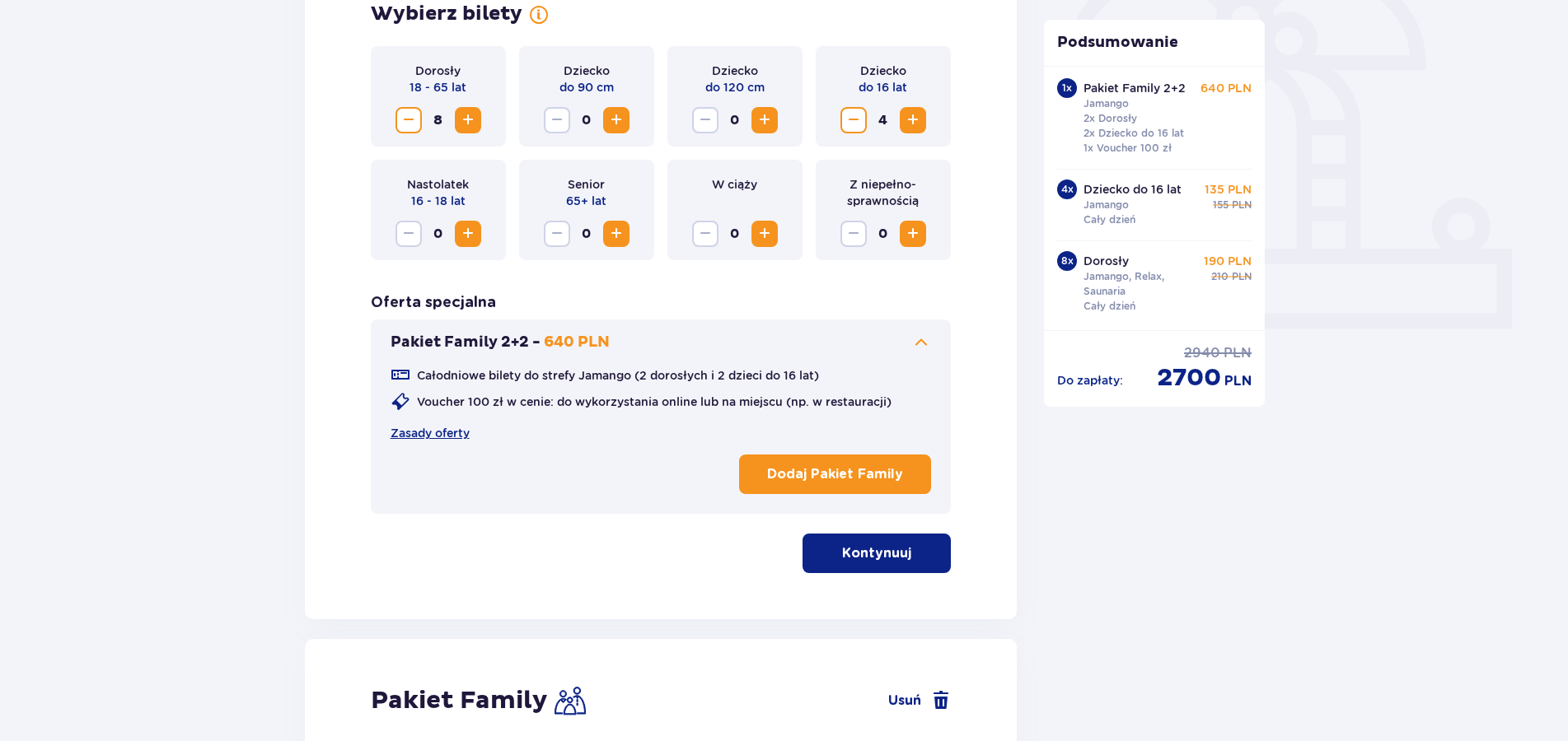
click at [470, 122] on span "Increase" at bounding box center [468, 120] width 20 height 20
click at [916, 124] on span "Increase" at bounding box center [912, 120] width 20 height 20
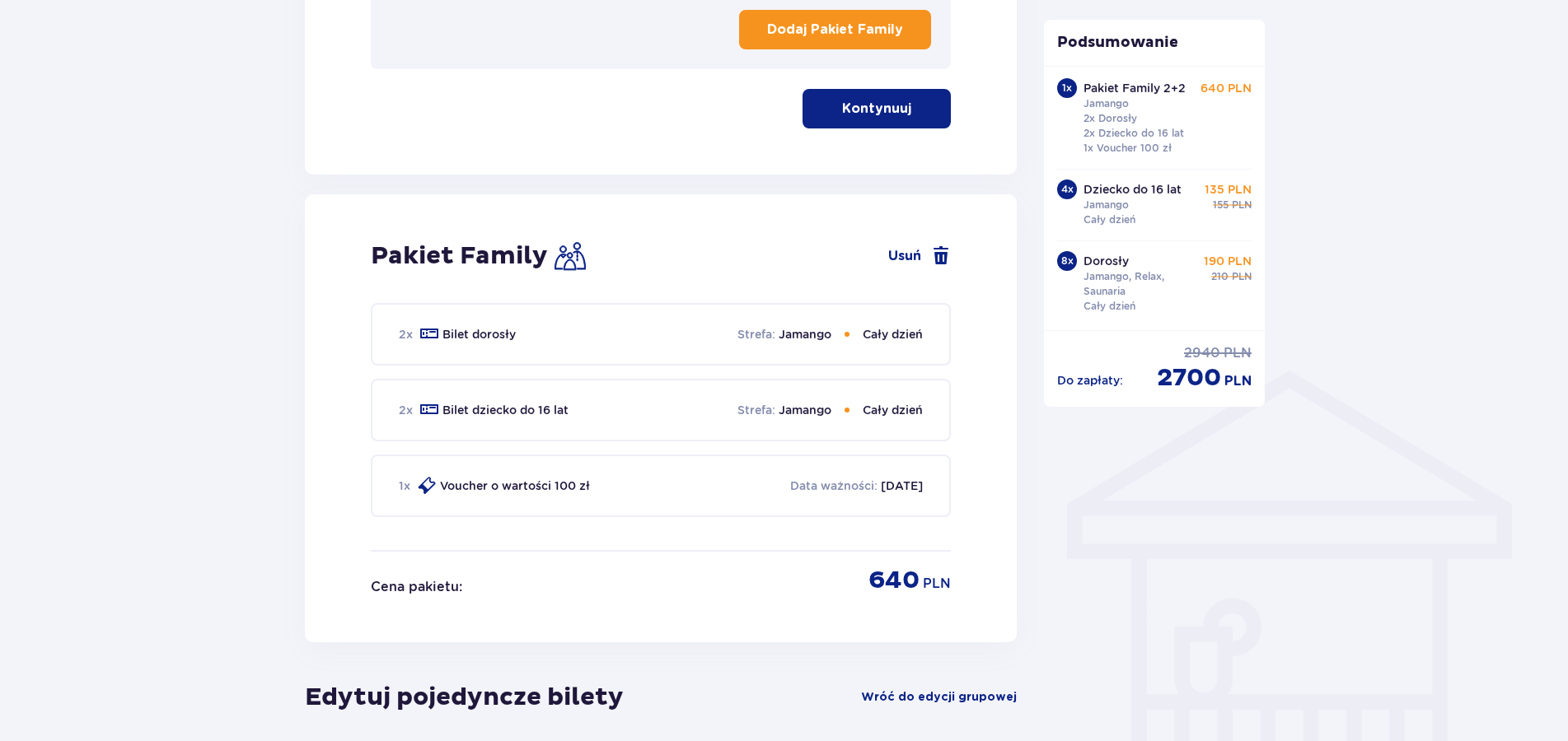
scroll to position [1026, 0]
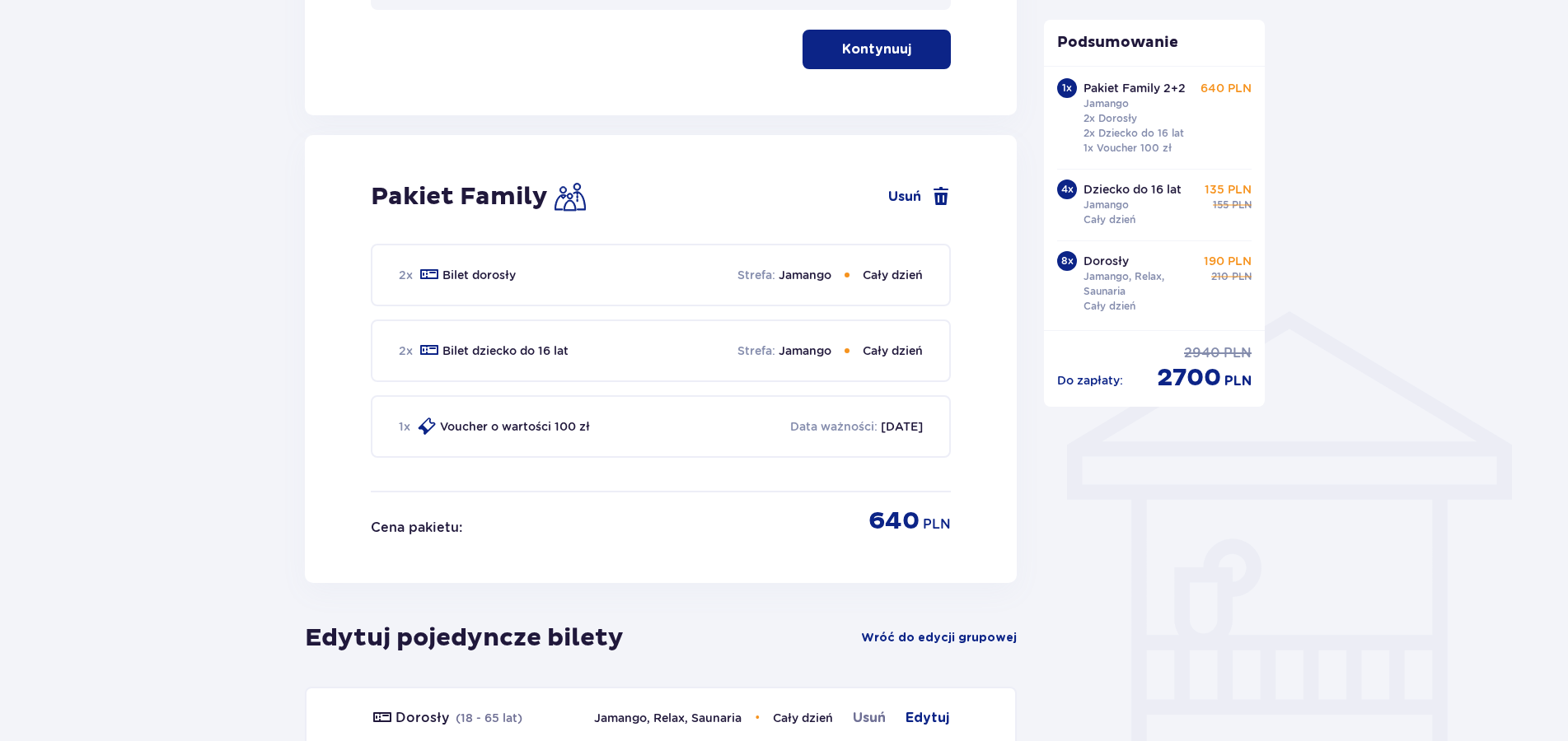
click at [857, 61] on button "Kontynuuj" at bounding box center [877, 49] width 148 height 39
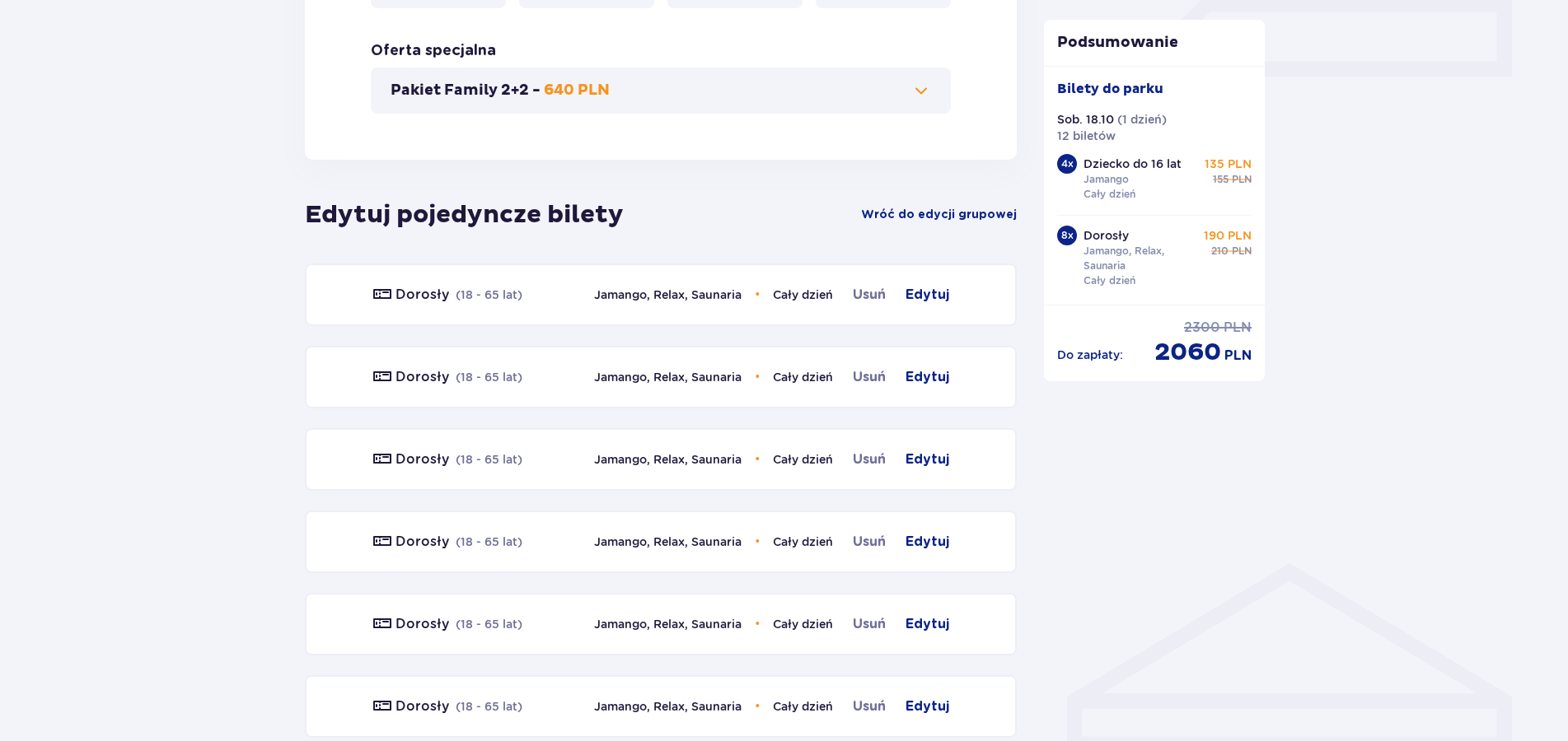
scroll to position [355, 0]
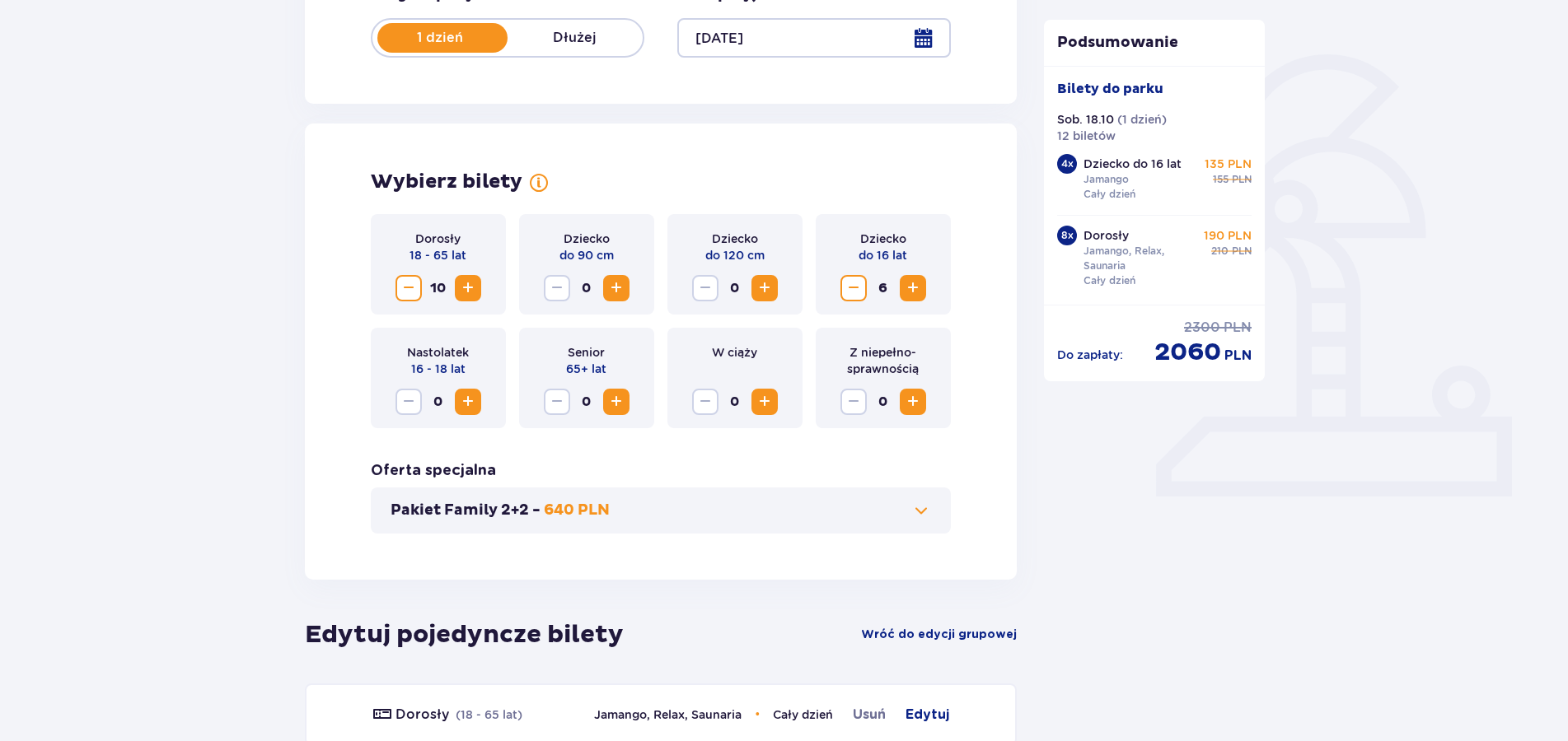
click at [406, 294] on span "Decrease" at bounding box center [409, 288] width 20 height 20
click at [859, 292] on span "Decrease" at bounding box center [854, 288] width 20 height 20
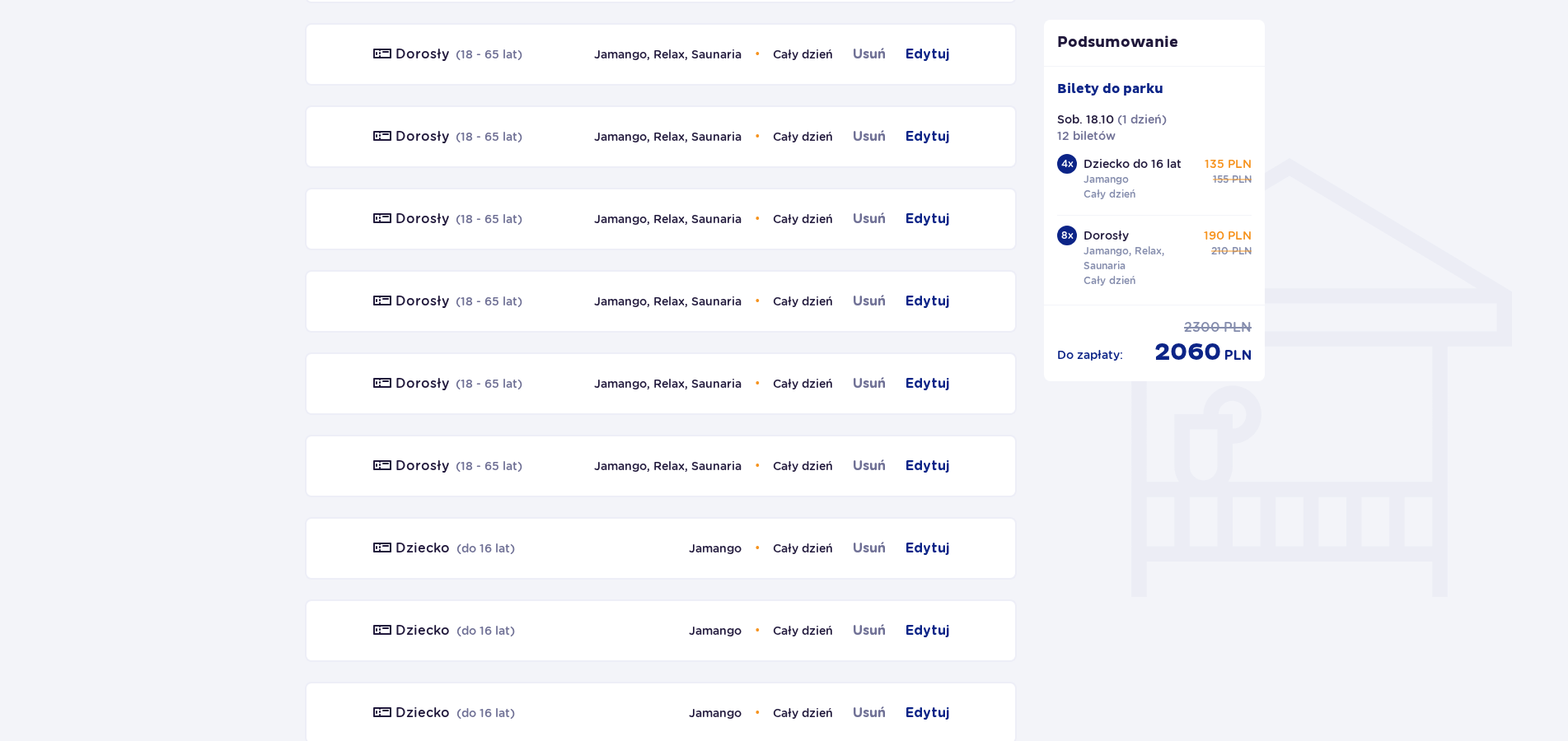
scroll to position [1432, 0]
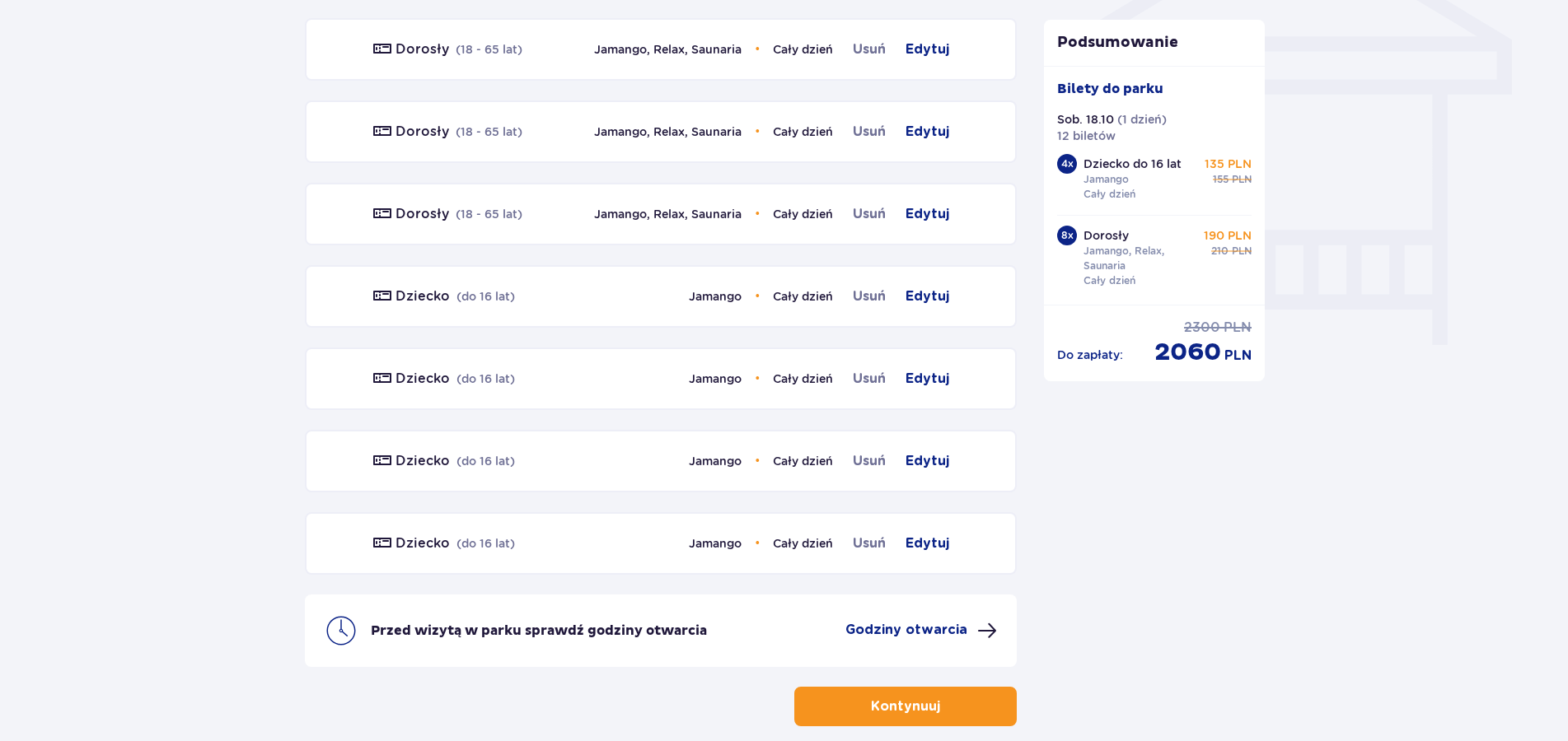
click at [949, 715] on span "button" at bounding box center [943, 706] width 20 height 20
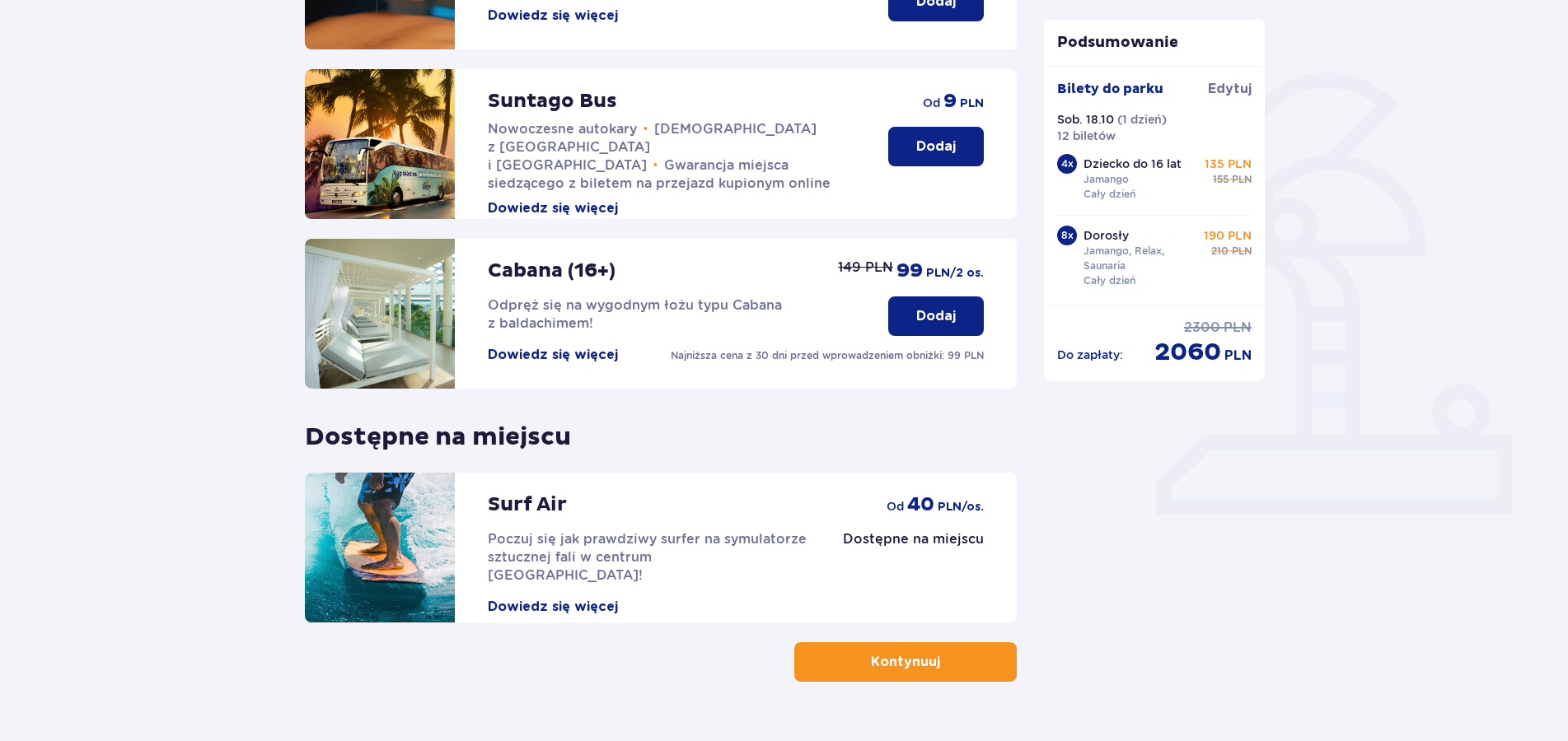
scroll to position [376, 0]
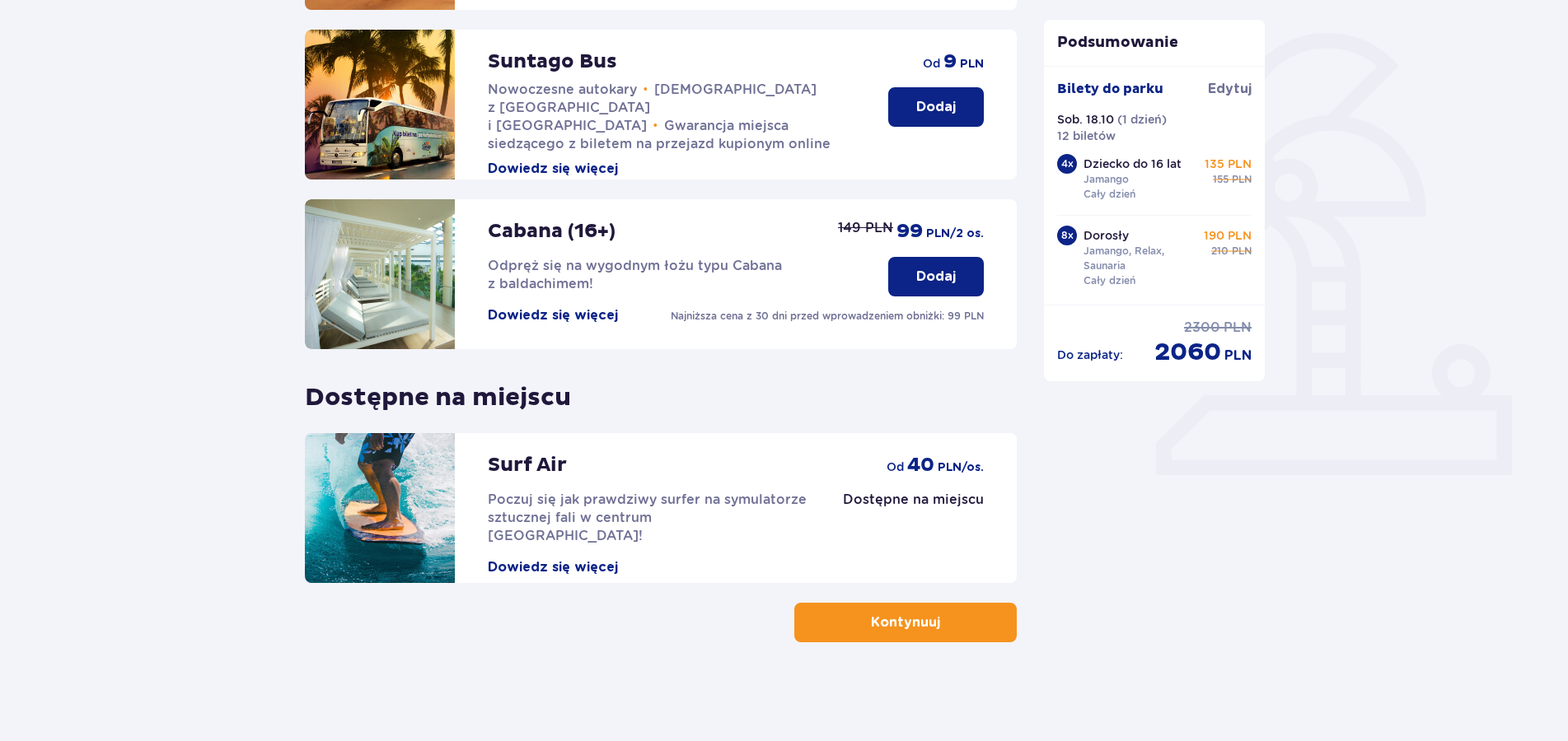
click at [861, 632] on button "Kontynuuj" at bounding box center [905, 622] width 222 height 39
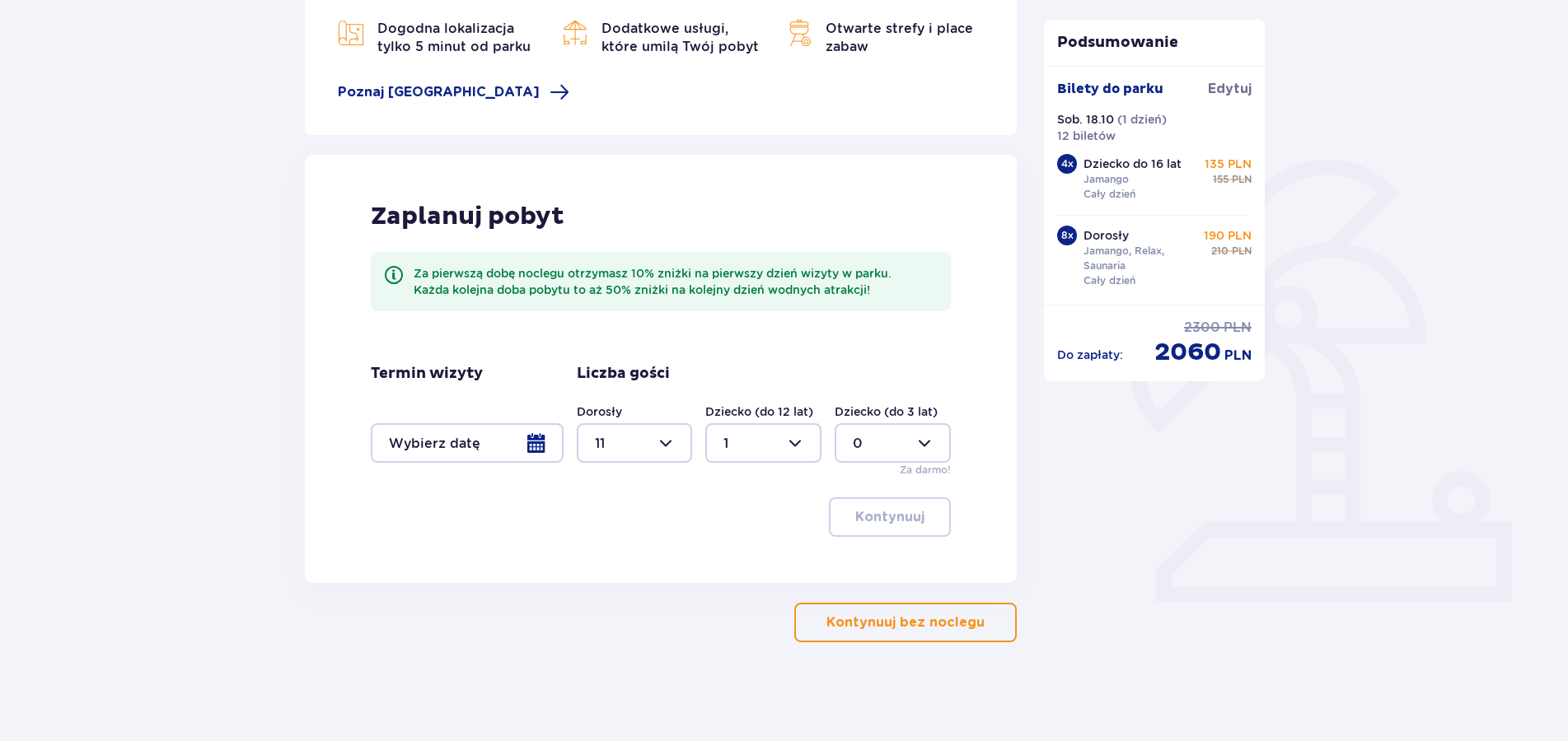
type input "0"
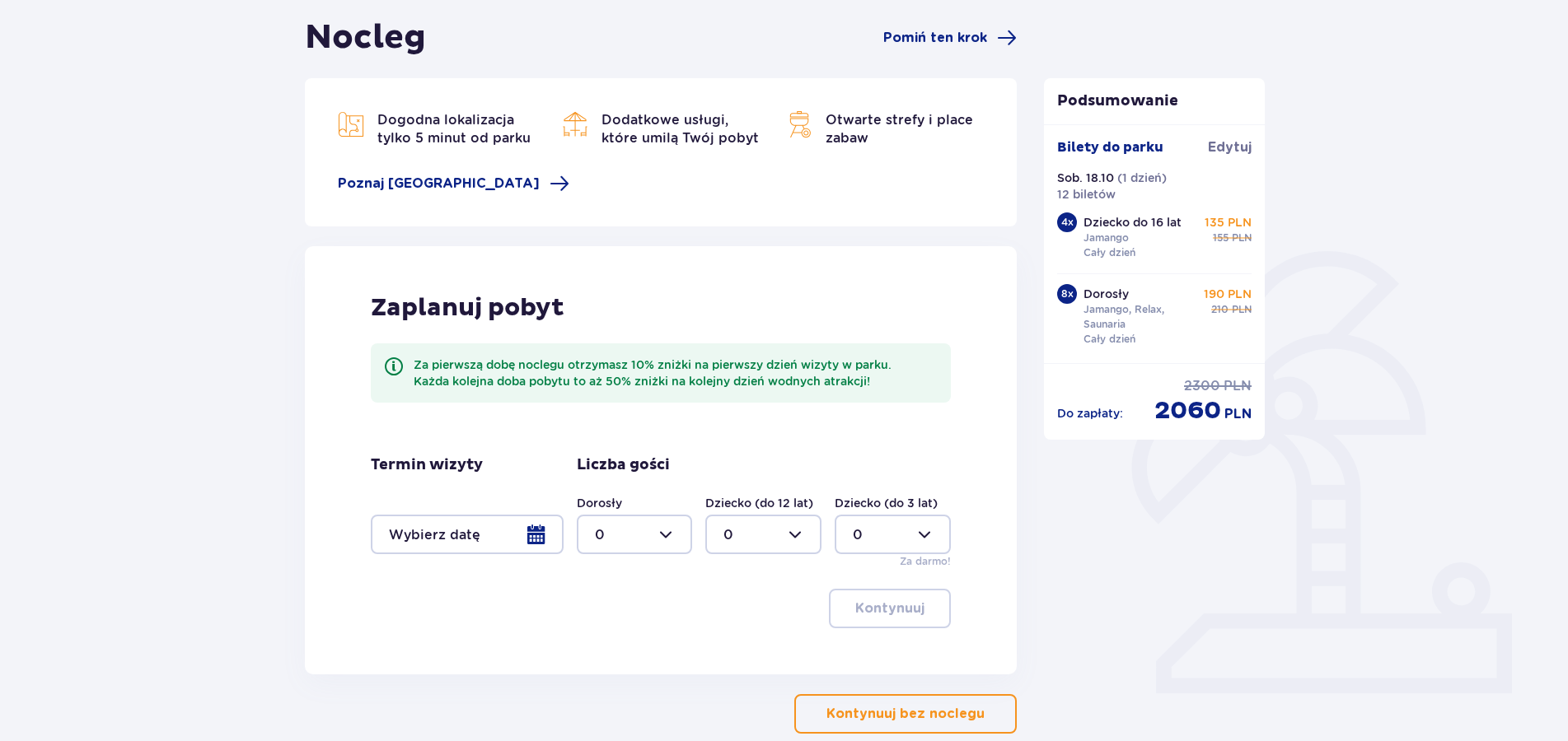
scroll to position [168, 0]
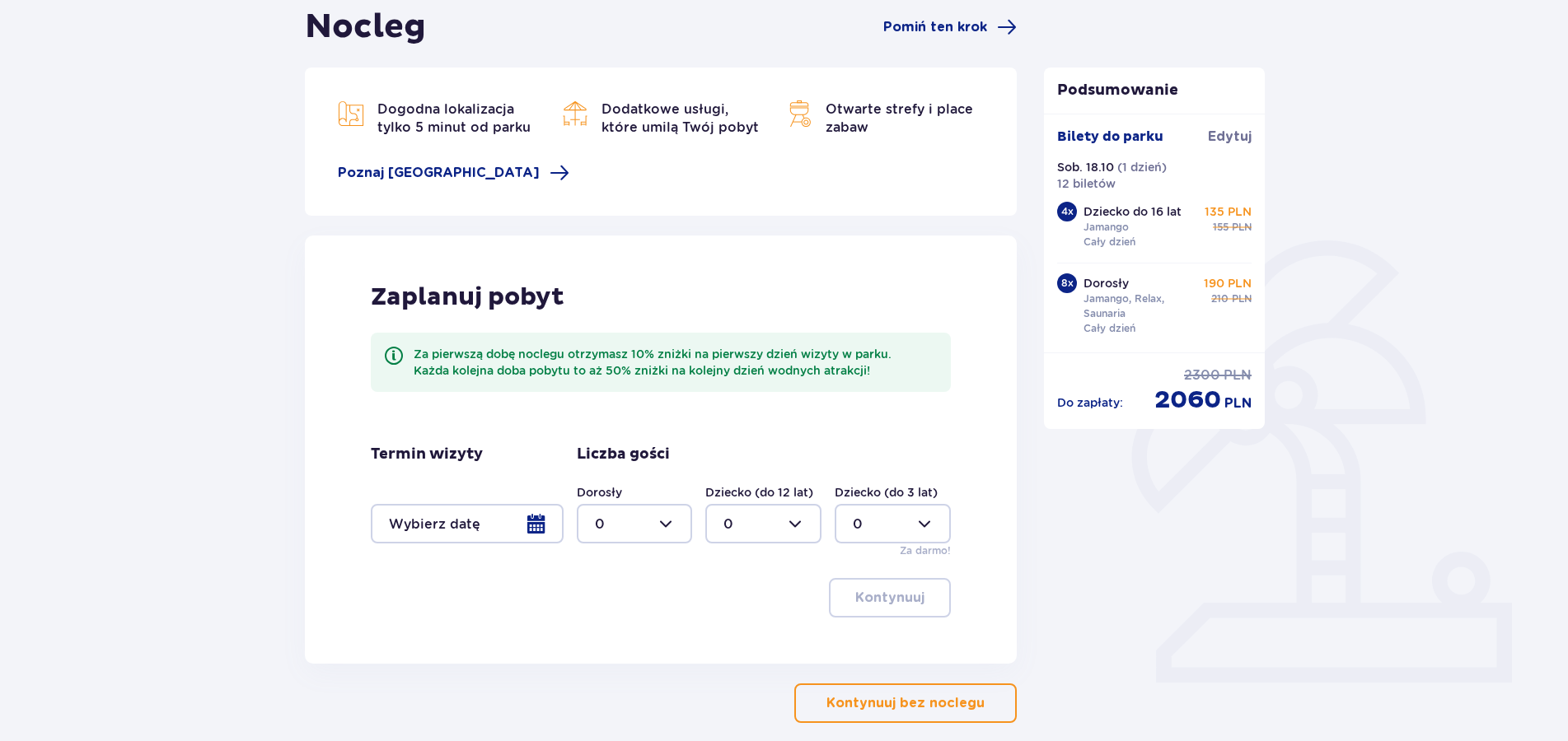
click at [909, 704] on p "Kontynuuj bez noclegu" at bounding box center [906, 704] width 159 height 18
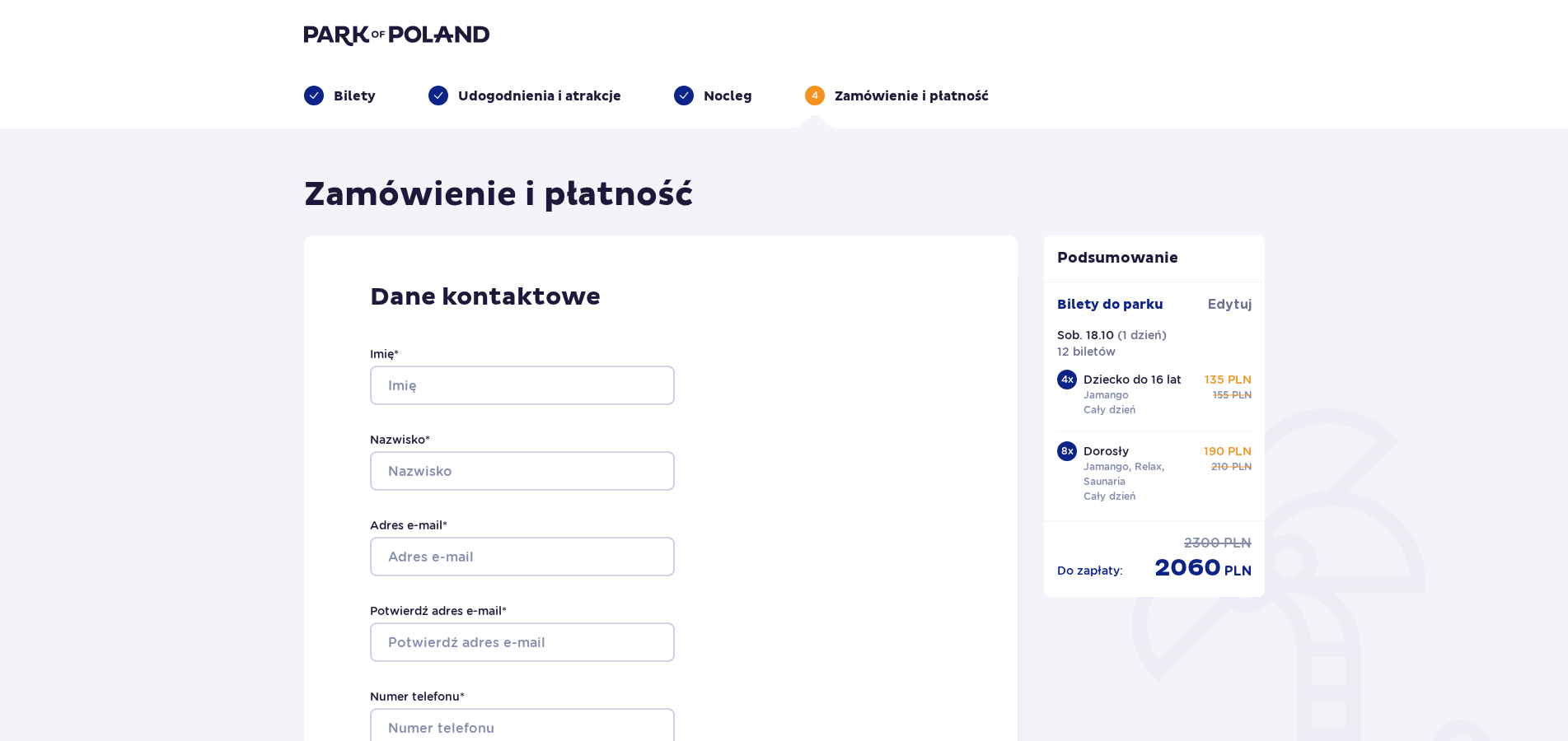
click at [372, 32] on img at bounding box center [396, 35] width 186 height 23
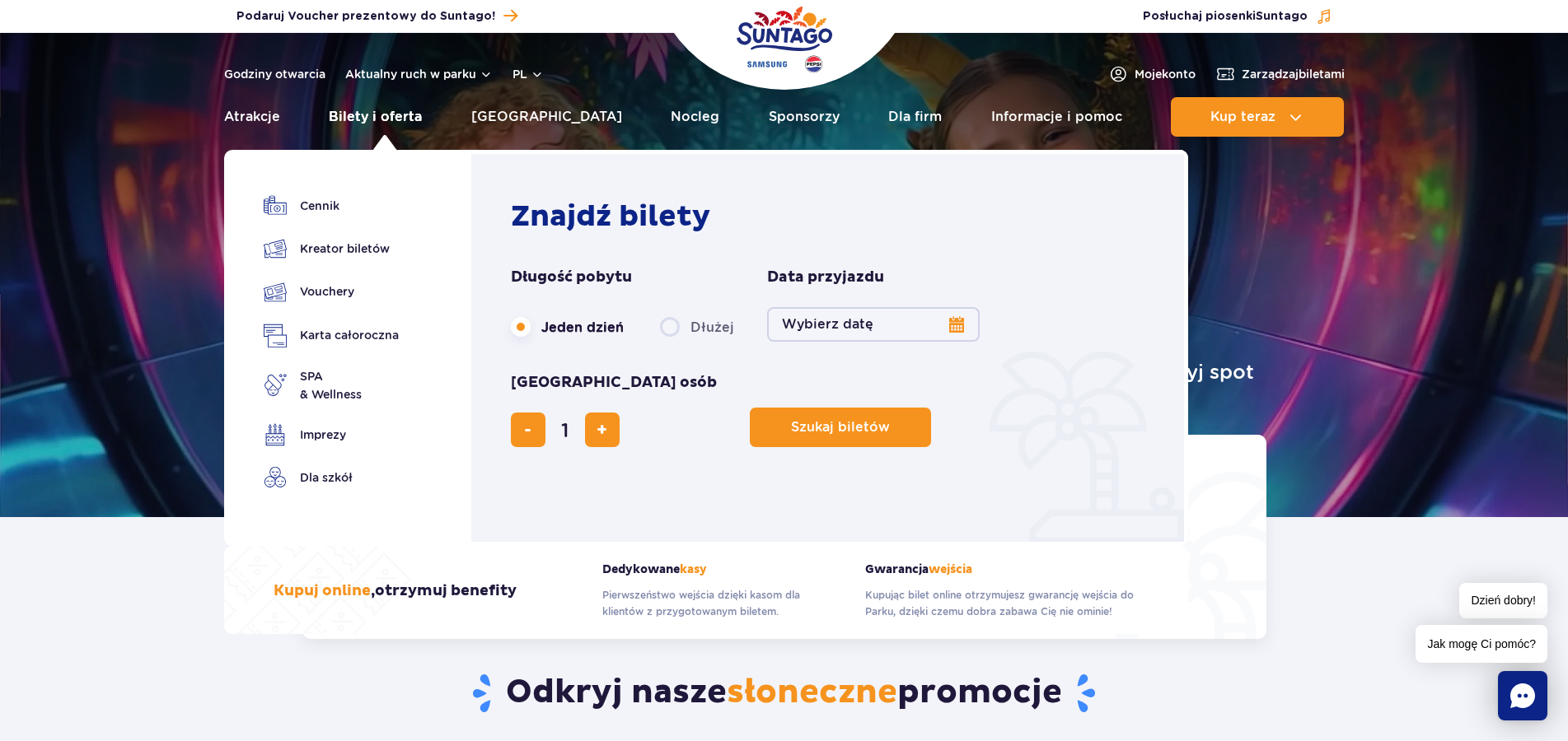
click at [371, 118] on link "Bilety i oferta" at bounding box center [375, 116] width 93 height 39
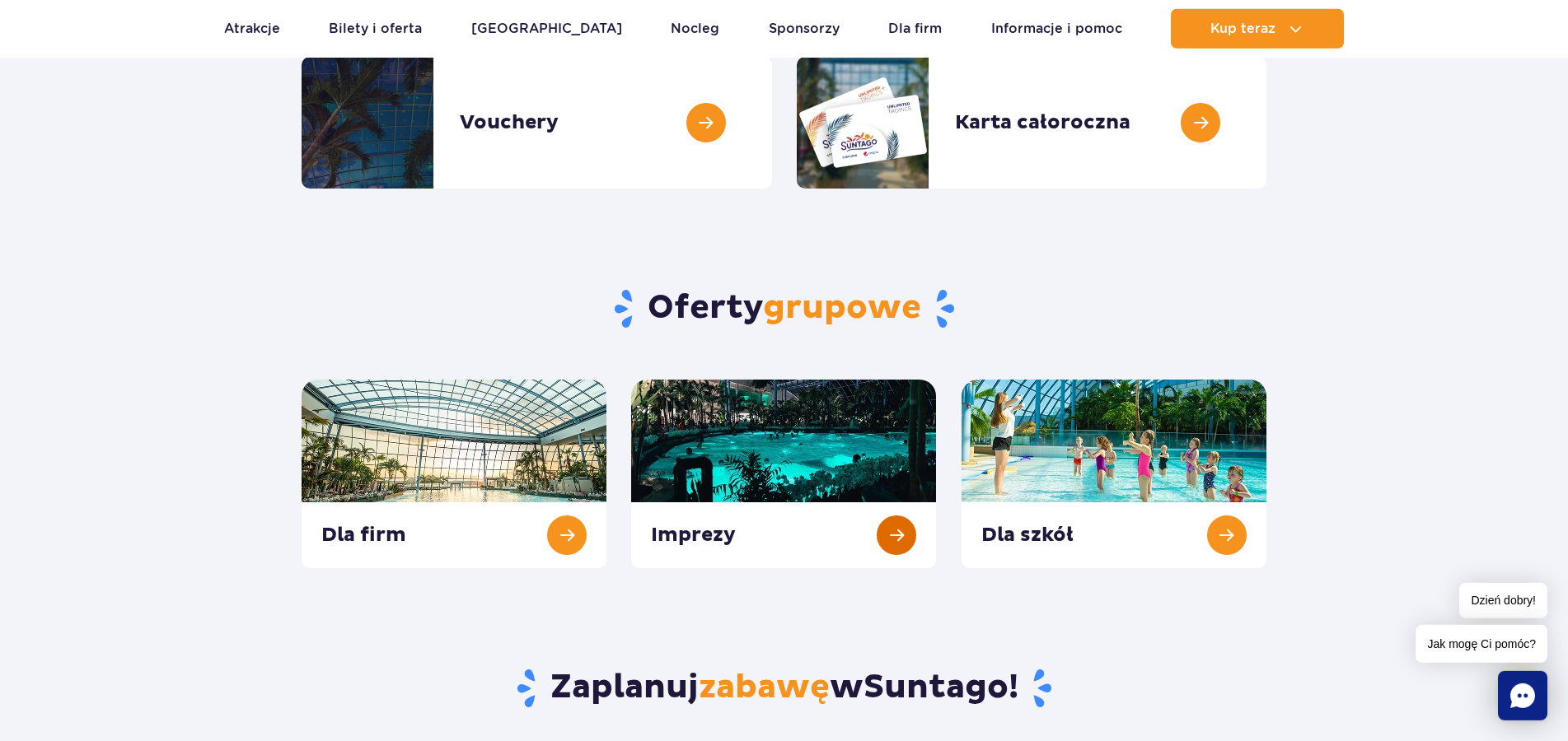
scroll to position [420, 0]
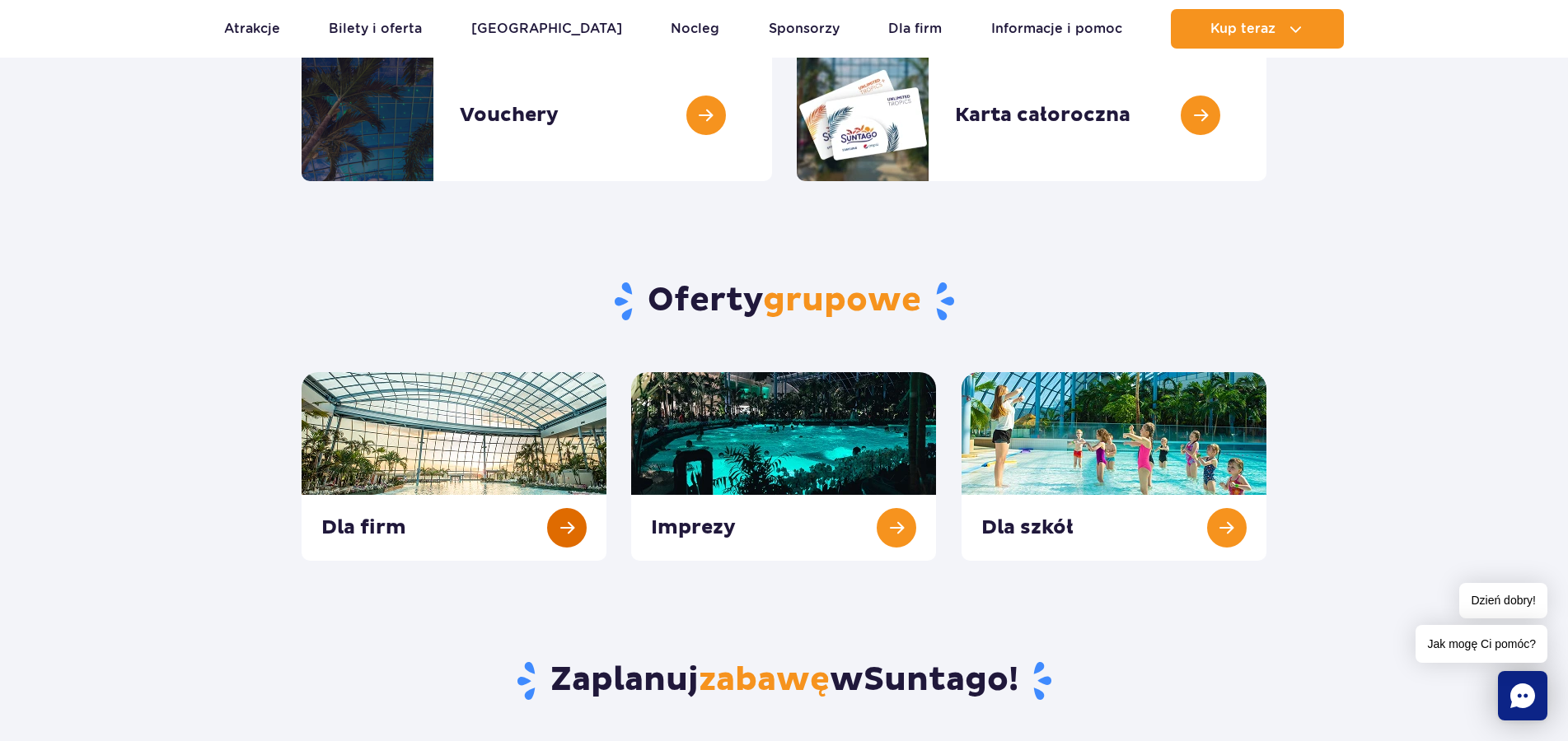
click at [563, 525] on link at bounding box center [454, 466] width 305 height 188
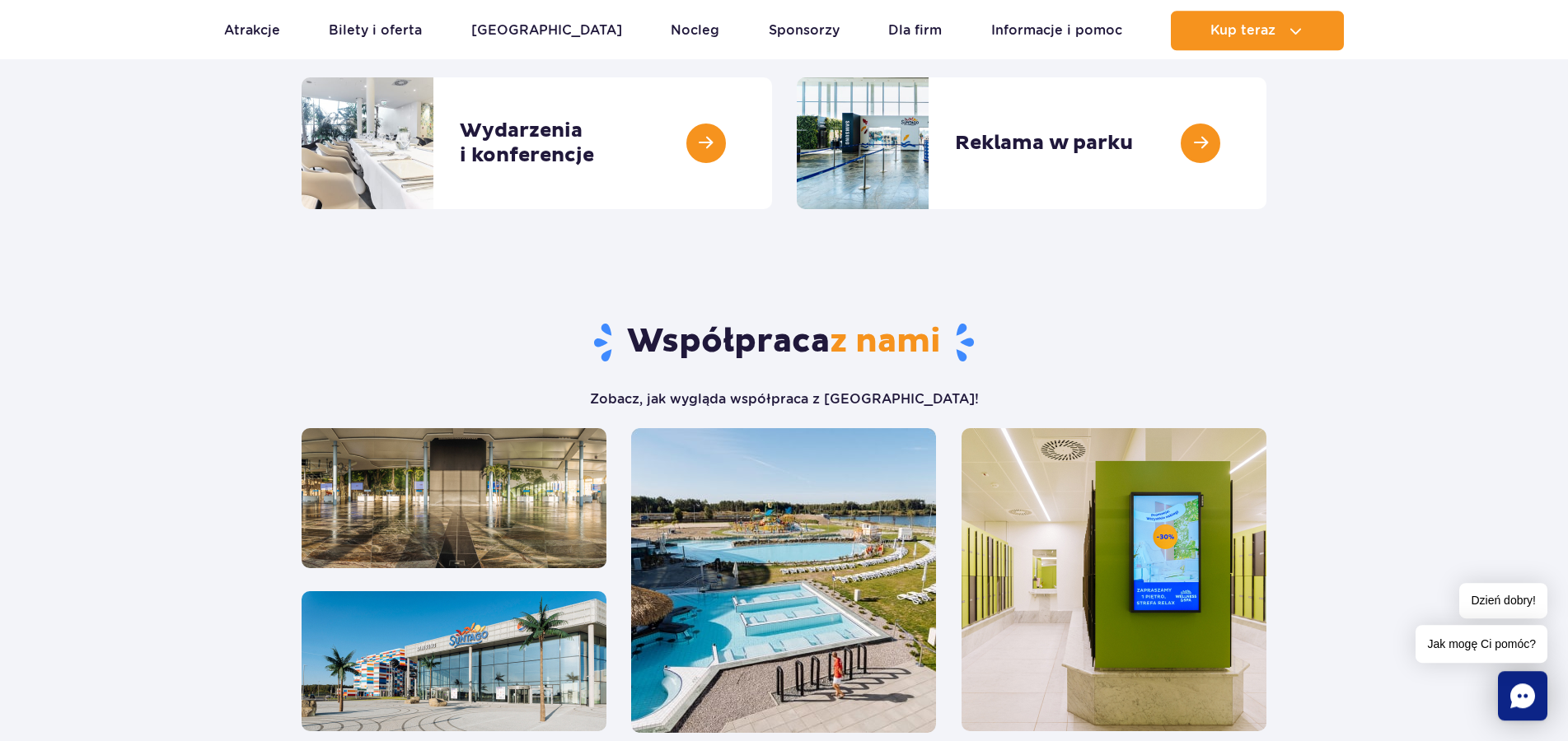
scroll to position [672, 0]
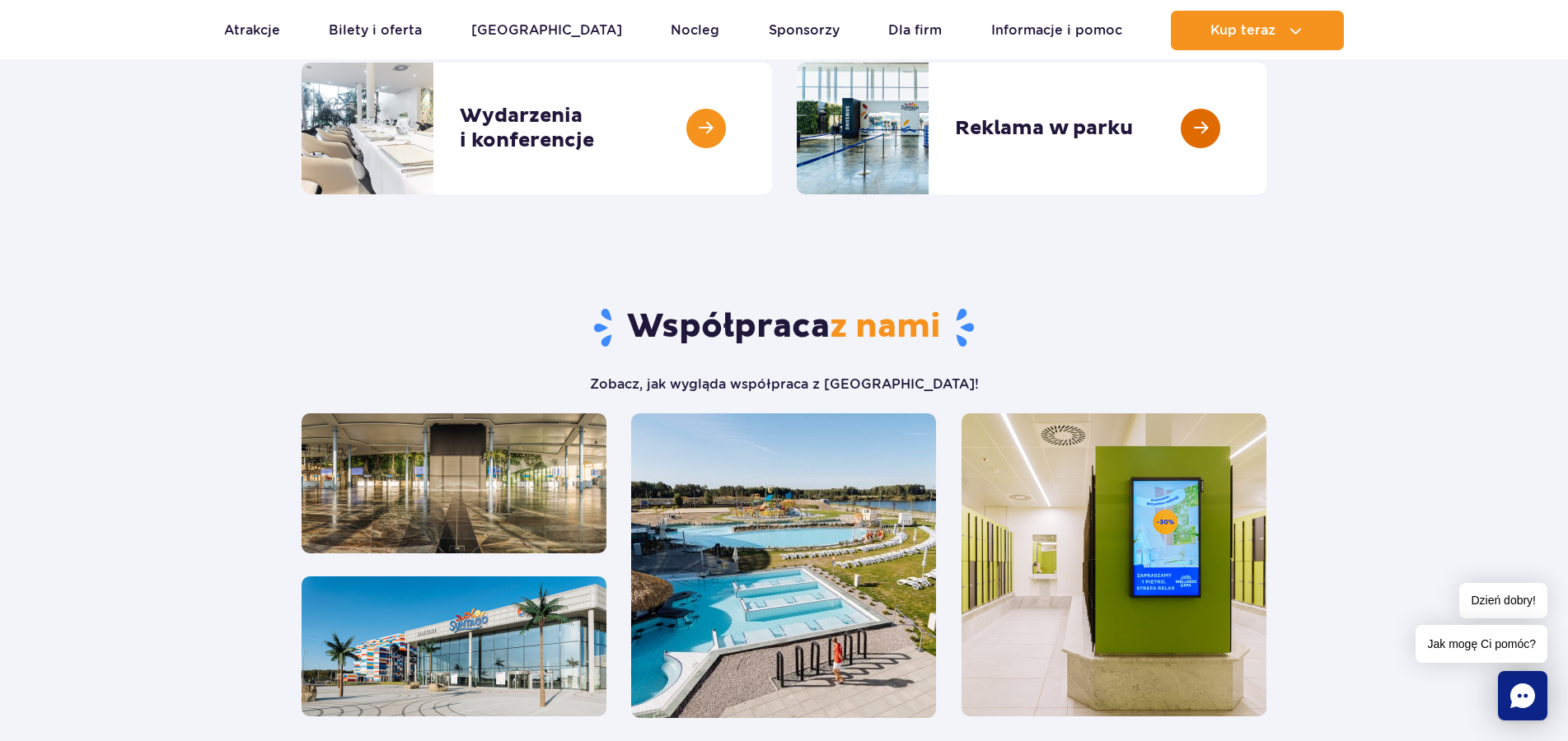
click at [1266, 134] on link at bounding box center [1266, 128] width 0 height 132
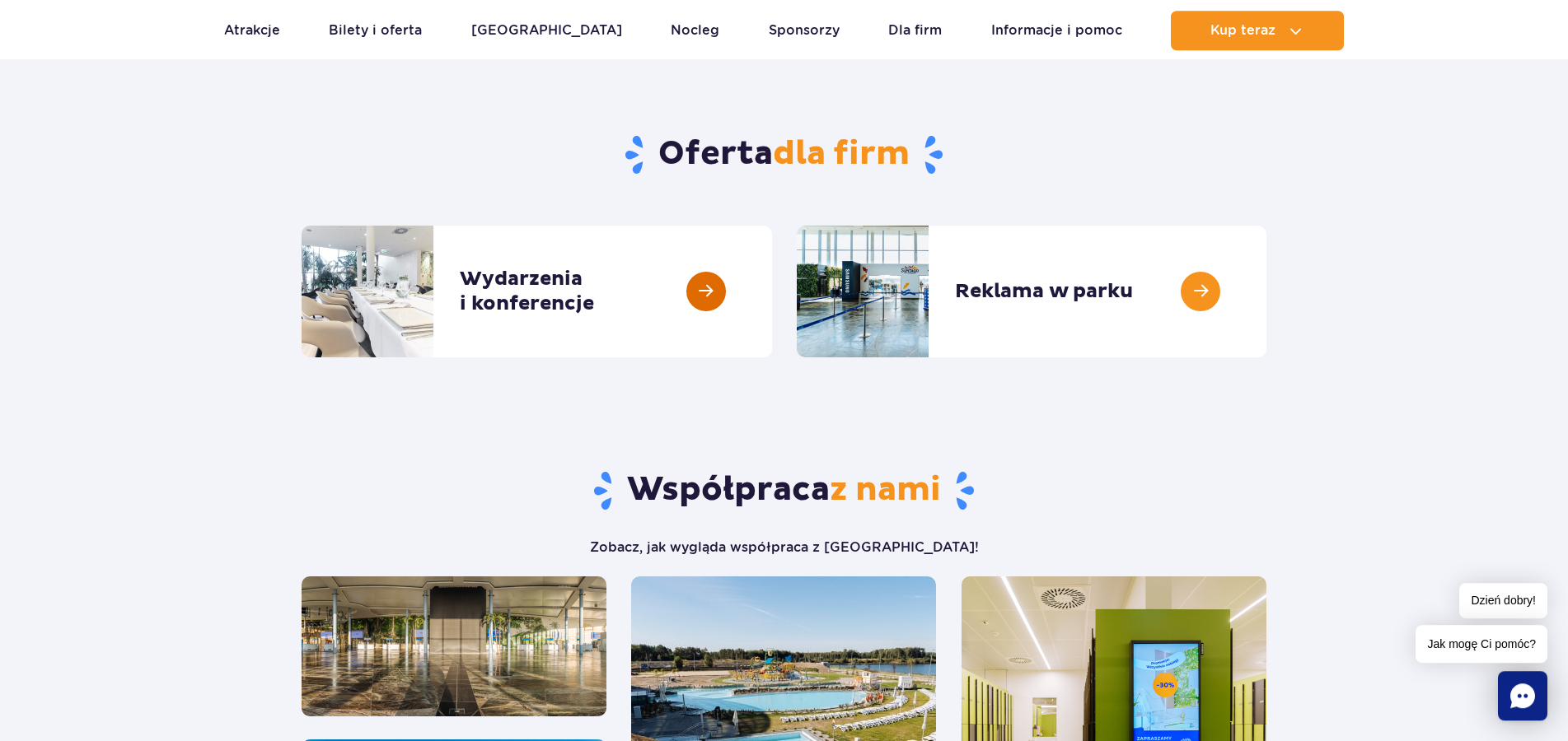
scroll to position [505, 0]
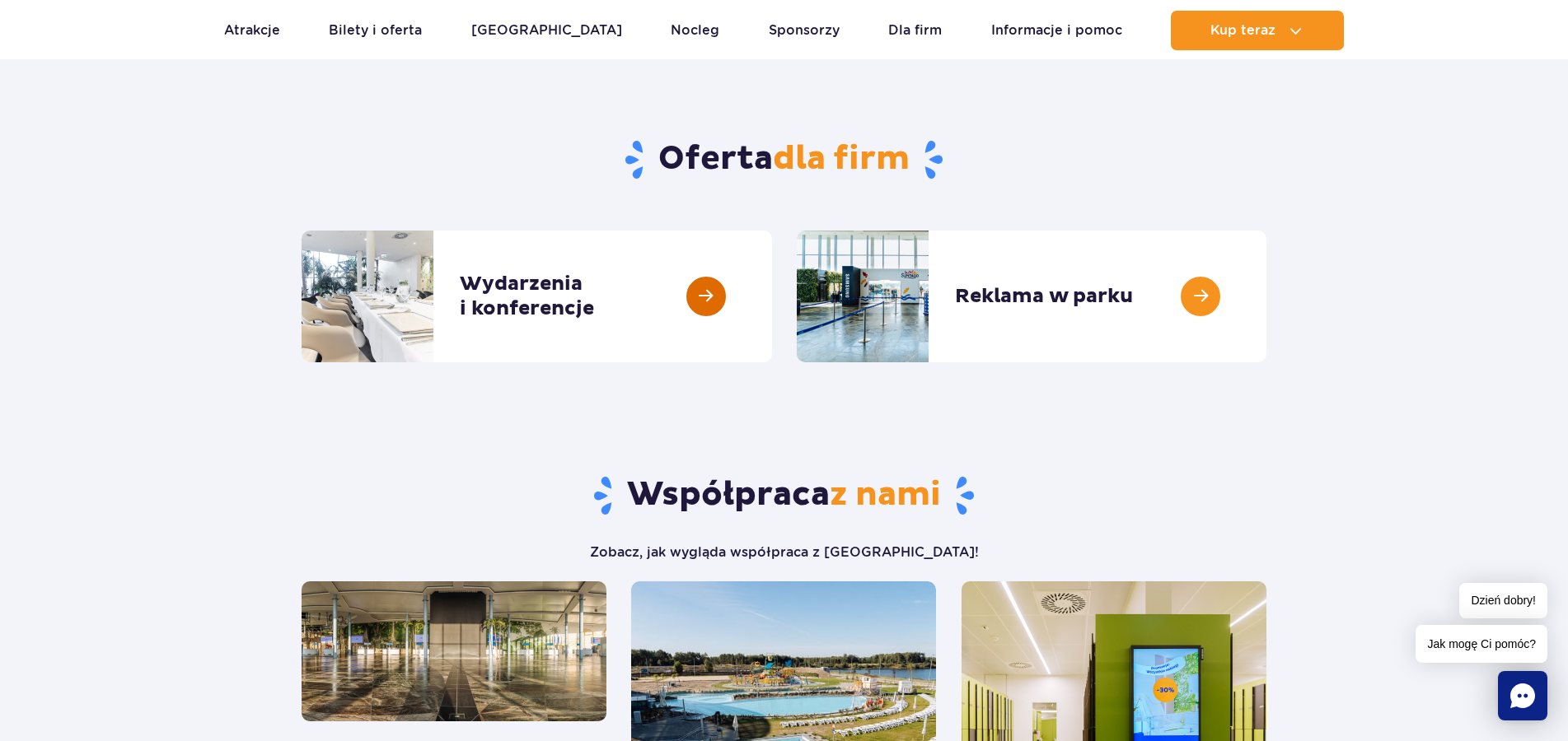
click at [772, 321] on link at bounding box center [772, 296] width 0 height 132
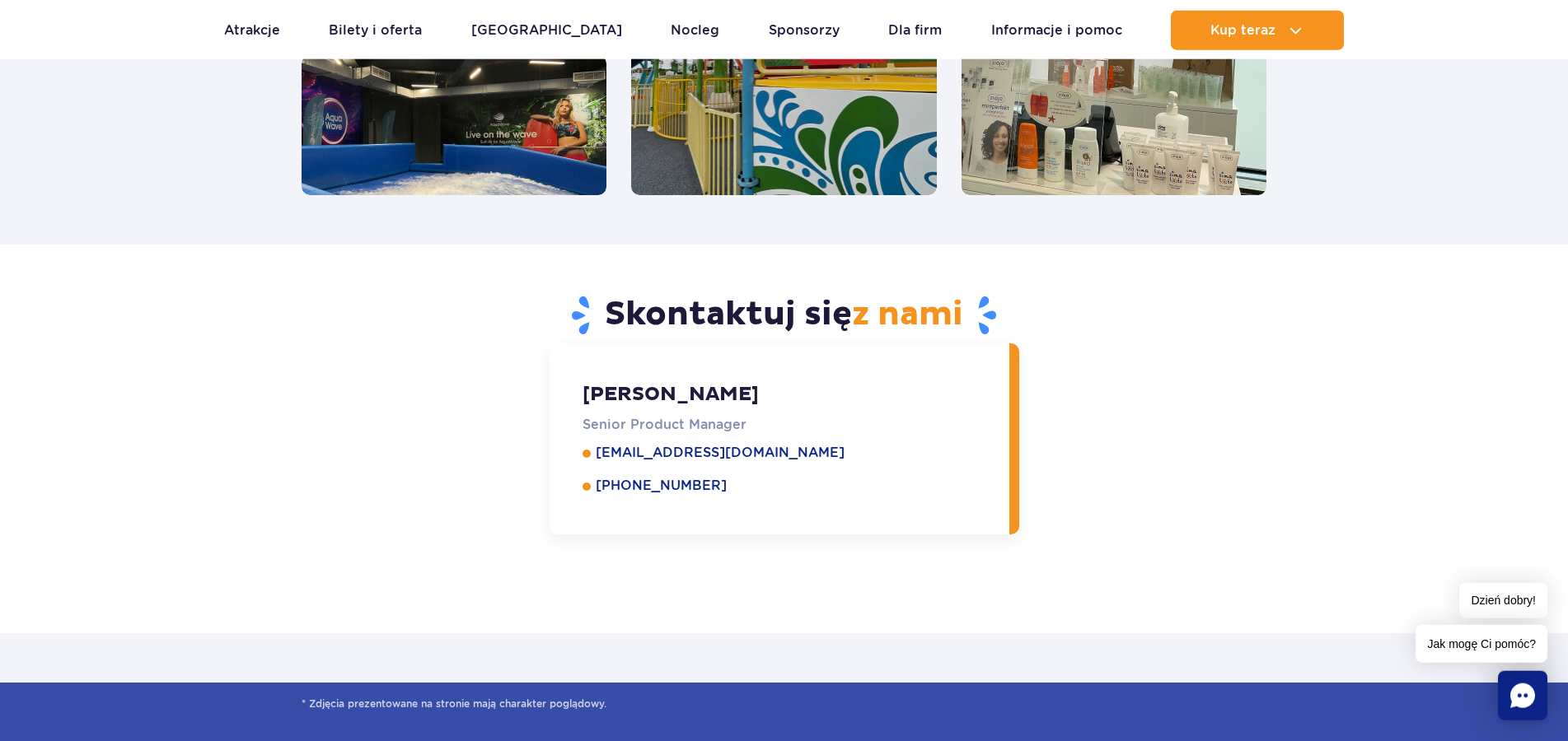
scroll to position [2016, 0]
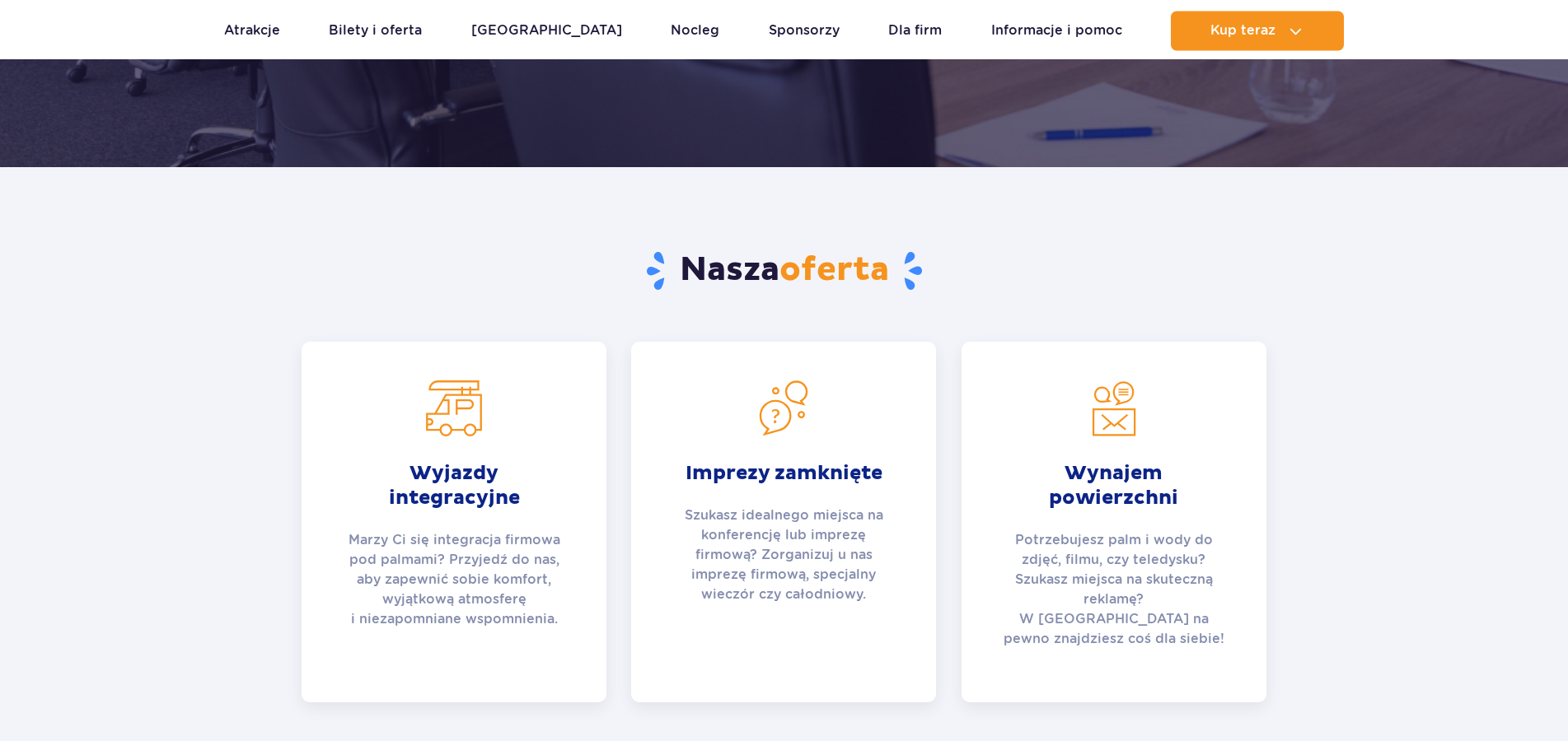
scroll to position [505, 0]
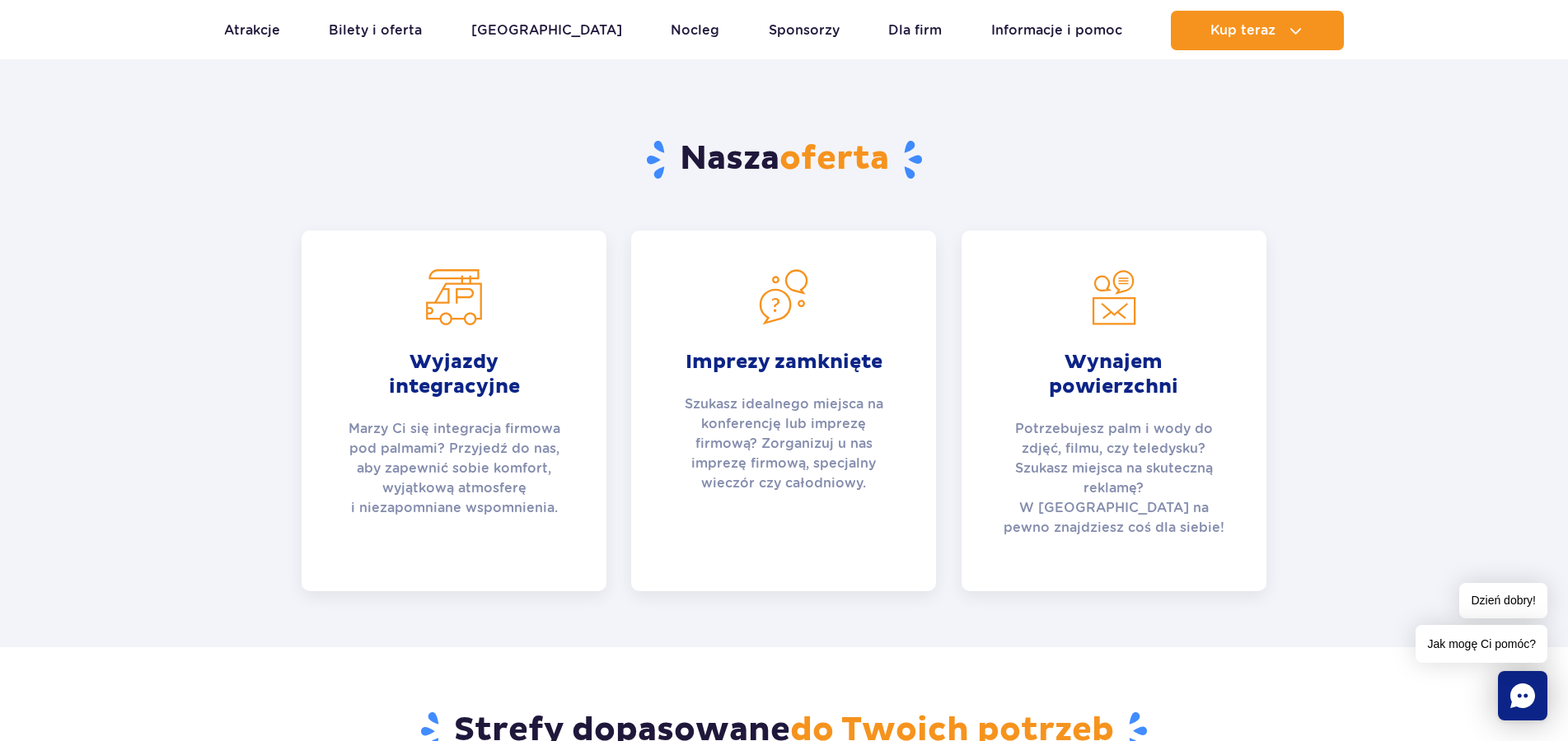
click at [479, 412] on div "Wyjazdy integracyjne Marzy Ci się integracja firmowa pod palmami? Przyjedź do n…" at bounding box center [454, 410] width 305 height 360
click at [463, 366] on strong "Wyjazdy integracyjne" at bounding box center [454, 374] width 222 height 49
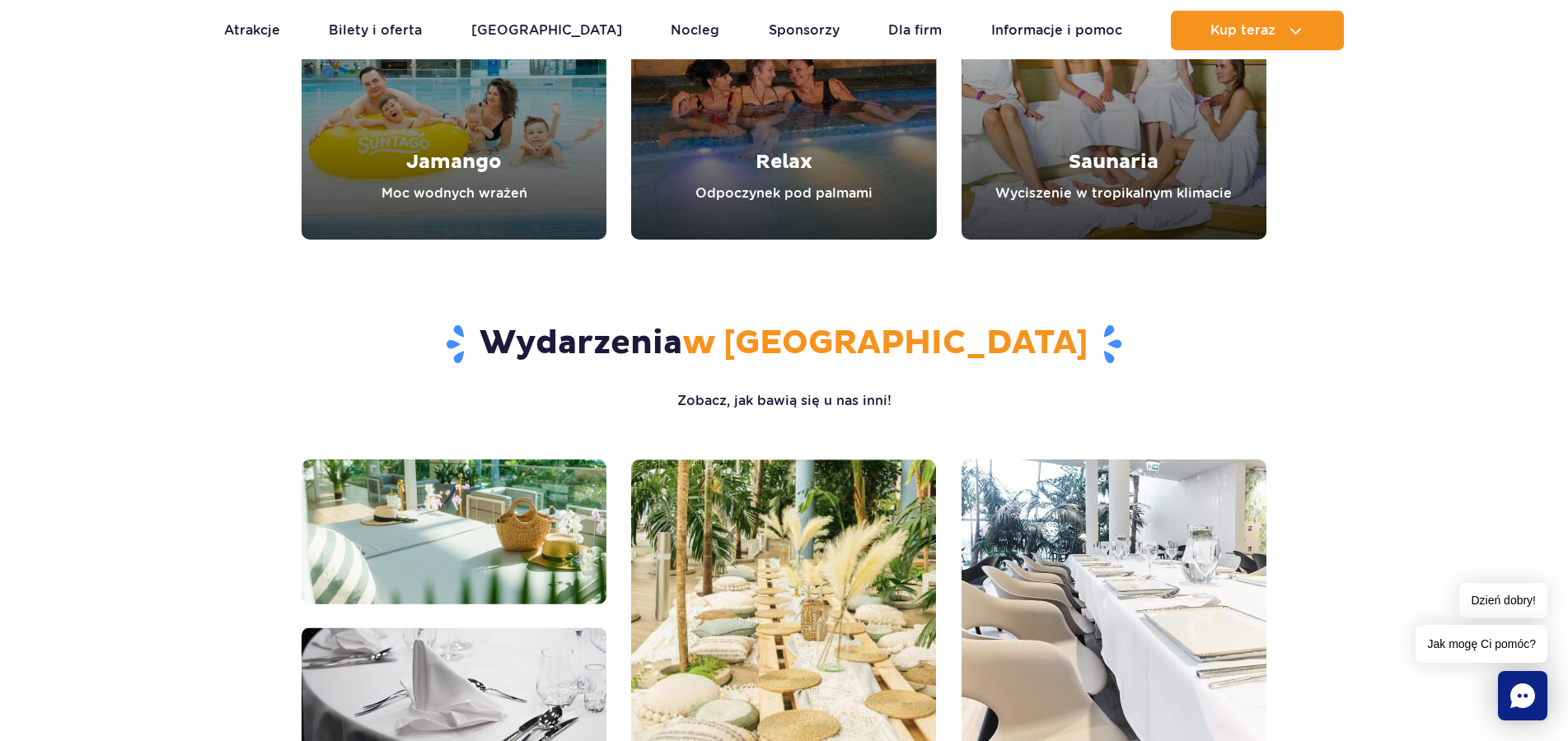
scroll to position [1092, 0]
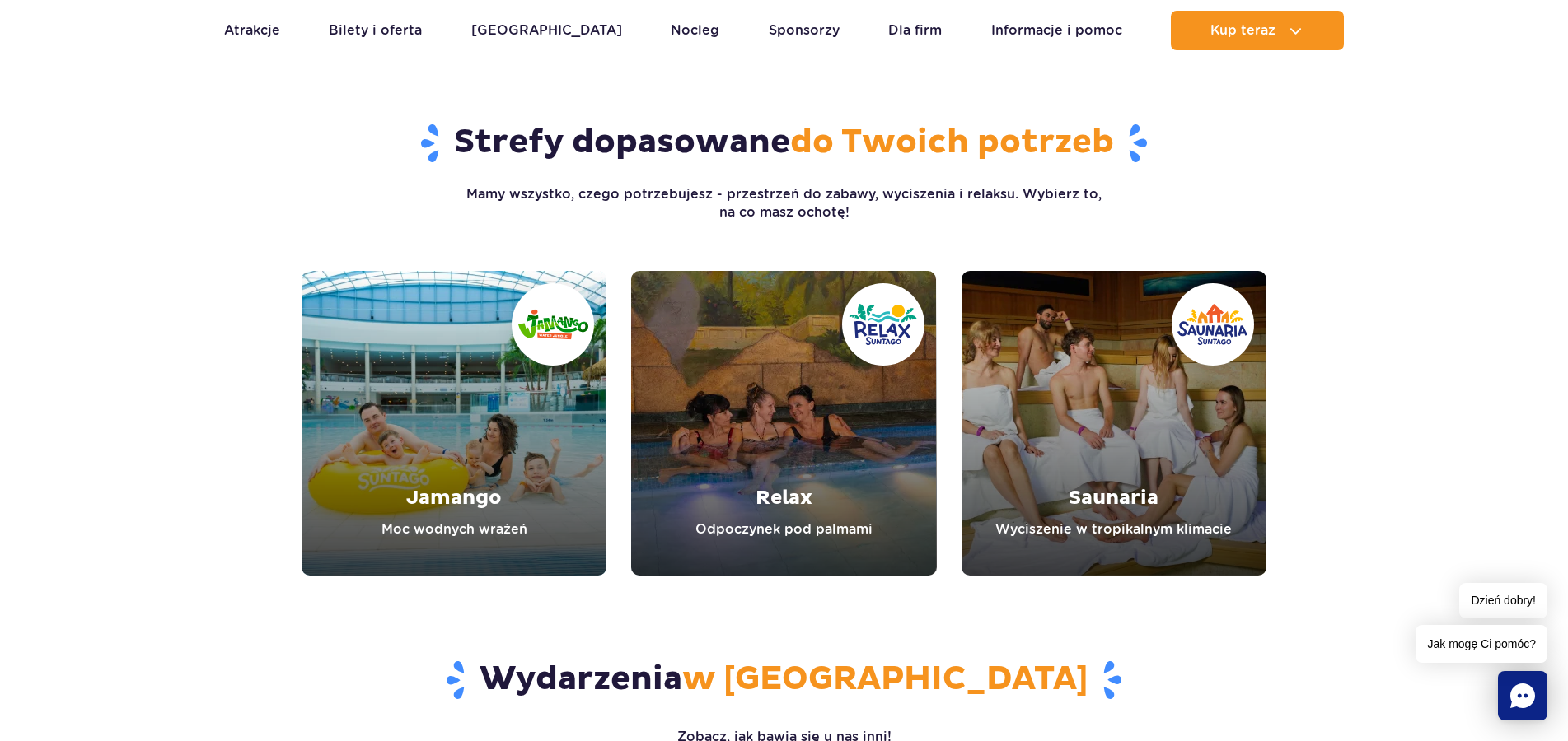
click at [1149, 449] on link "Saunaria" at bounding box center [1113, 423] width 305 height 305
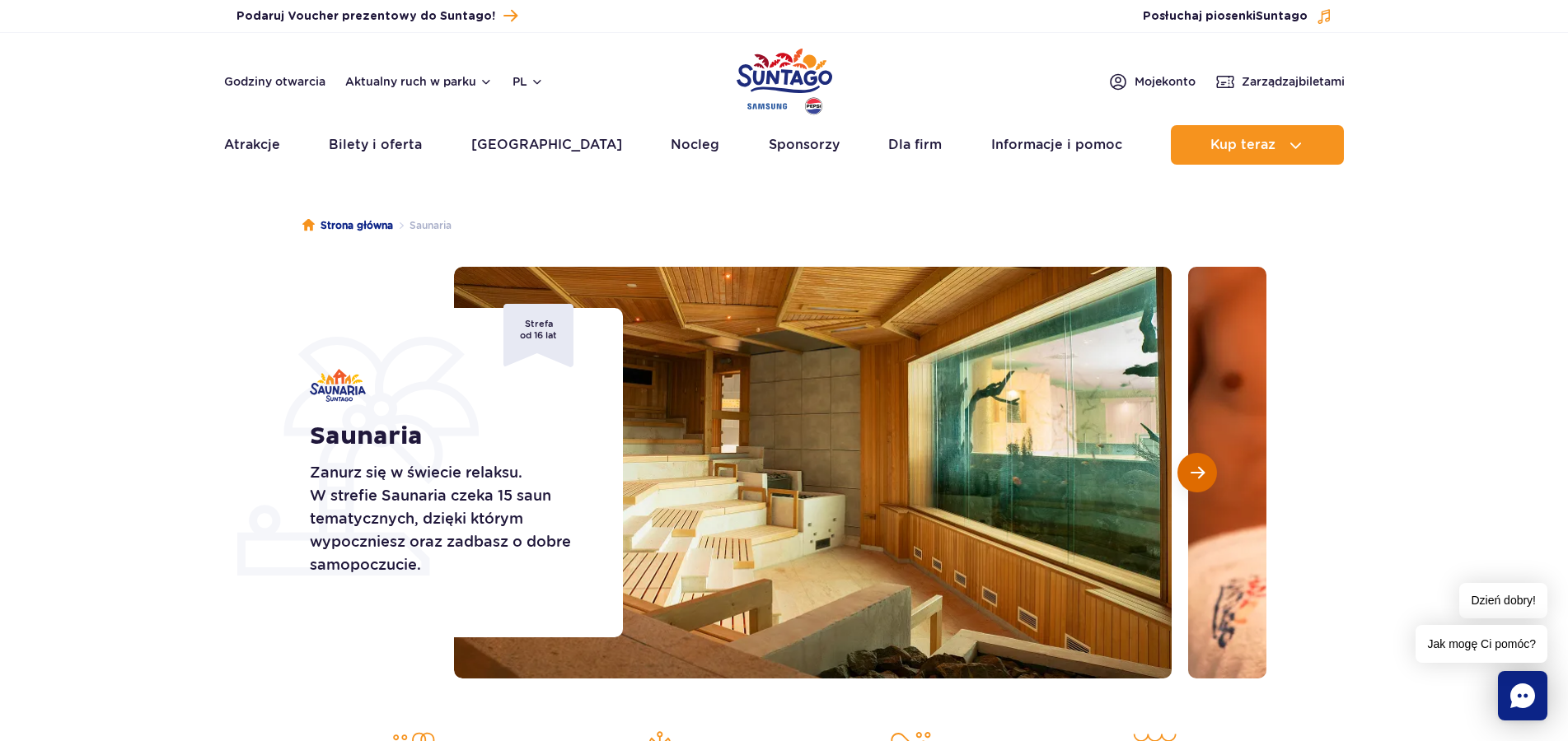
click at [1207, 478] on button "Następny slajd" at bounding box center [1197, 472] width 39 height 39
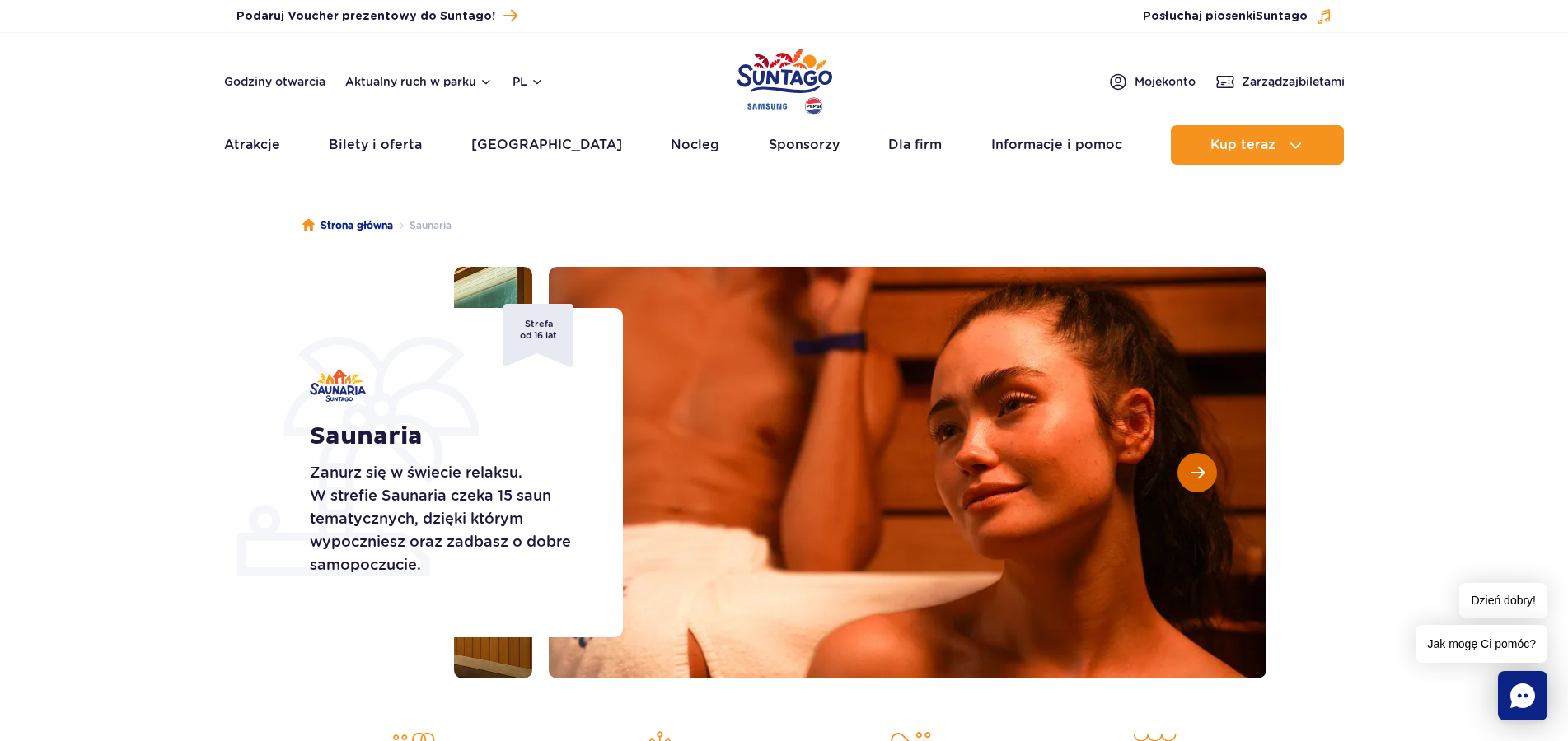
click at [1207, 478] on button "Następny slajd" at bounding box center [1197, 472] width 39 height 39
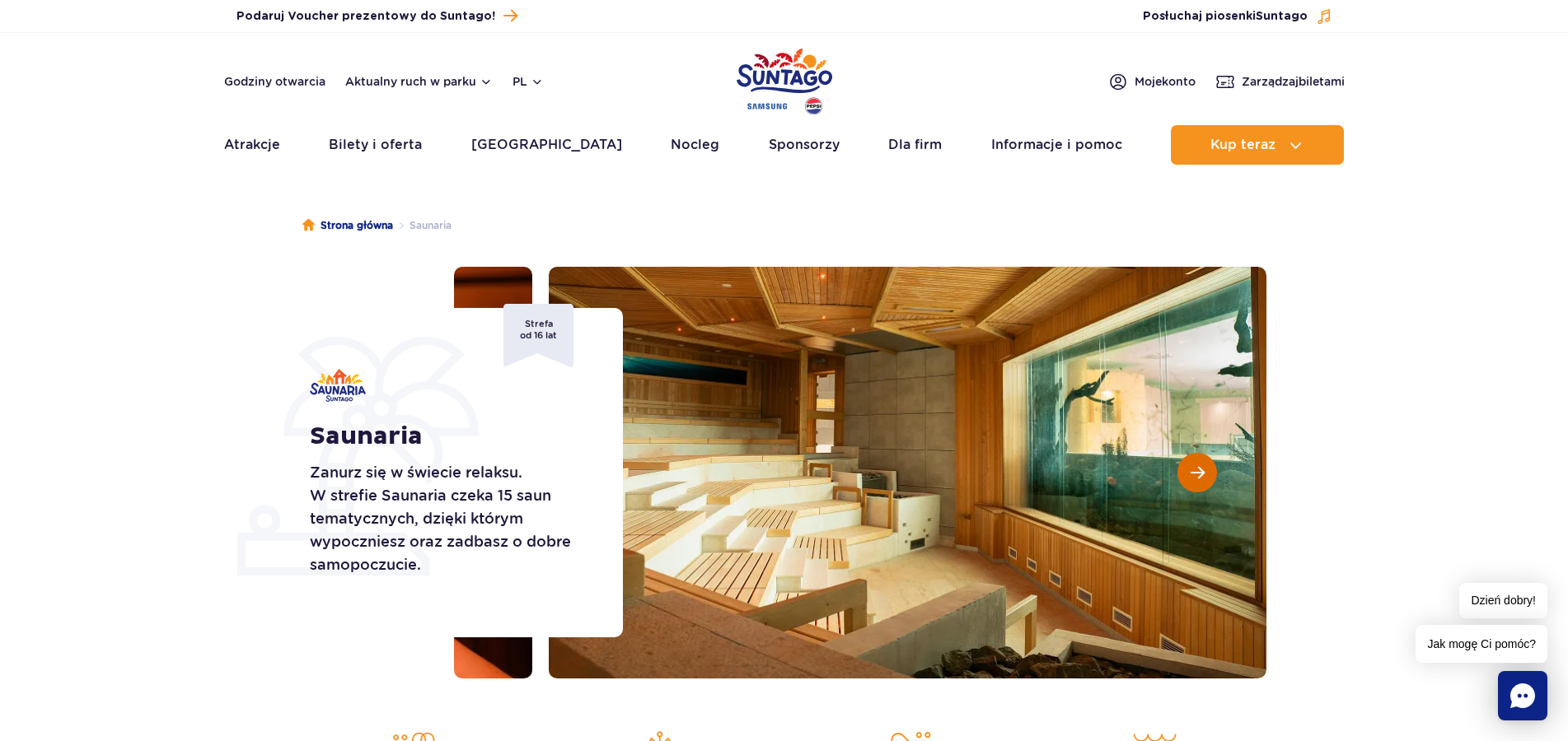
click at [1207, 478] on button "Następny slajd" at bounding box center [1197, 472] width 39 height 39
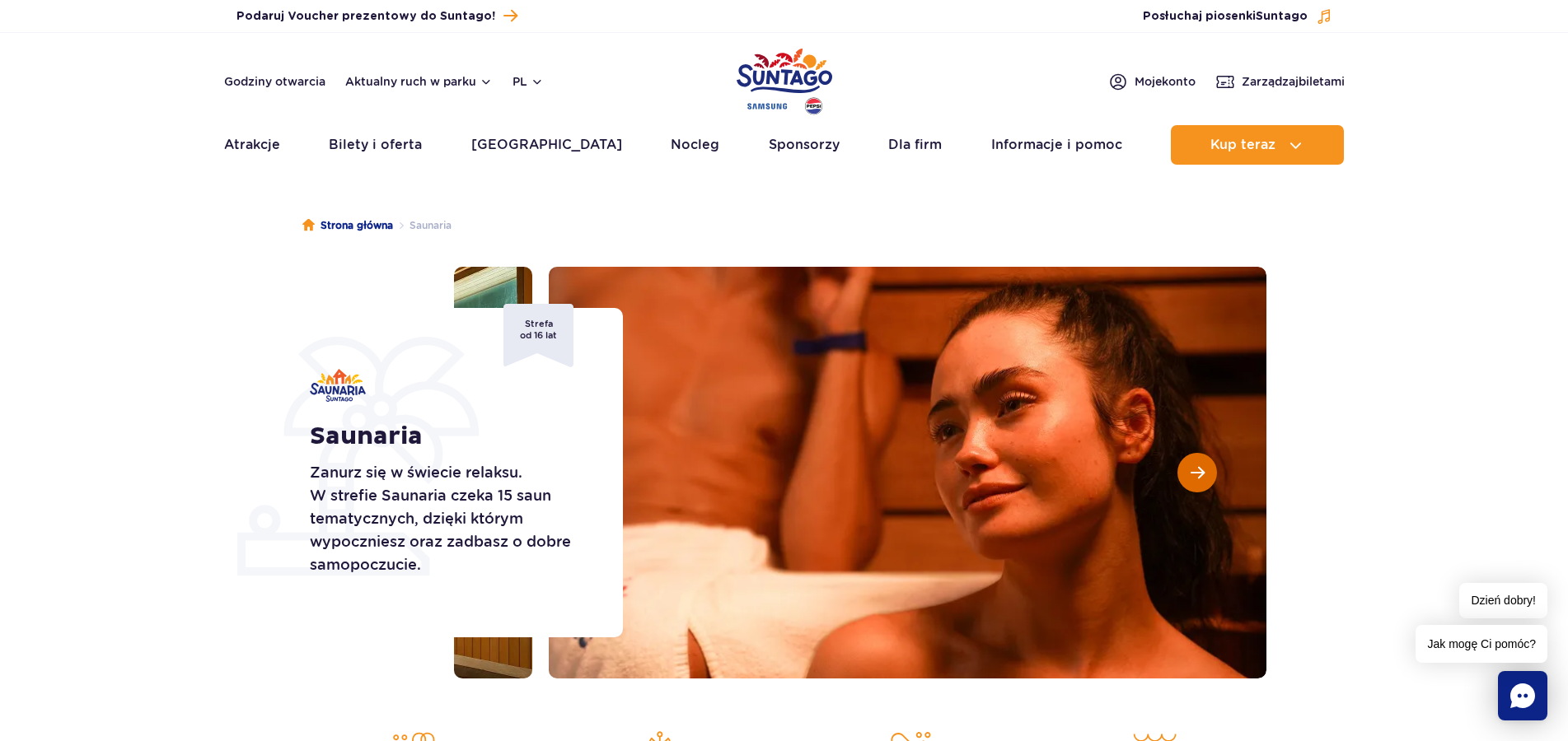
click at [1207, 478] on button "Następny slajd" at bounding box center [1197, 472] width 39 height 39
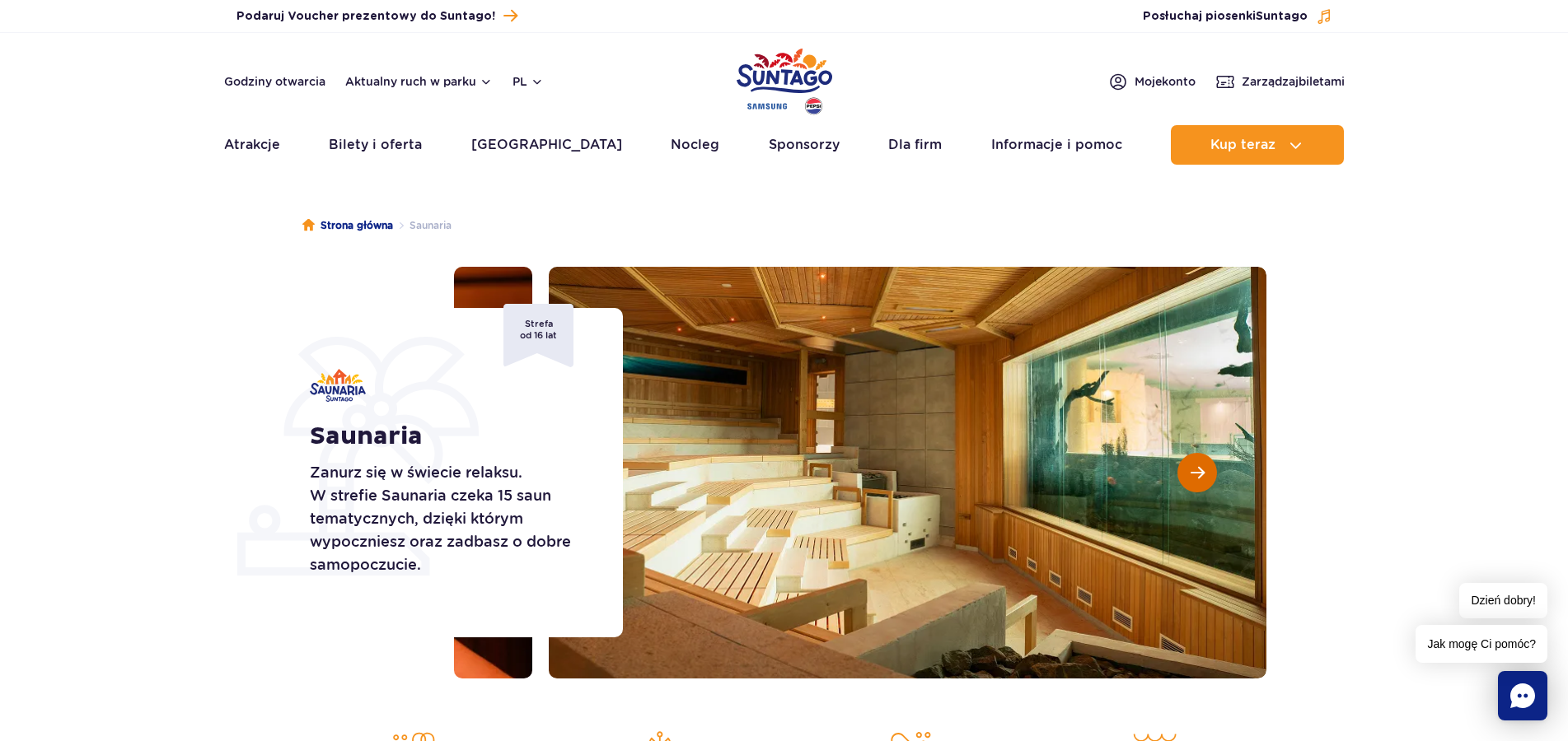
click at [1207, 478] on button "Następny slajd" at bounding box center [1197, 472] width 39 height 39
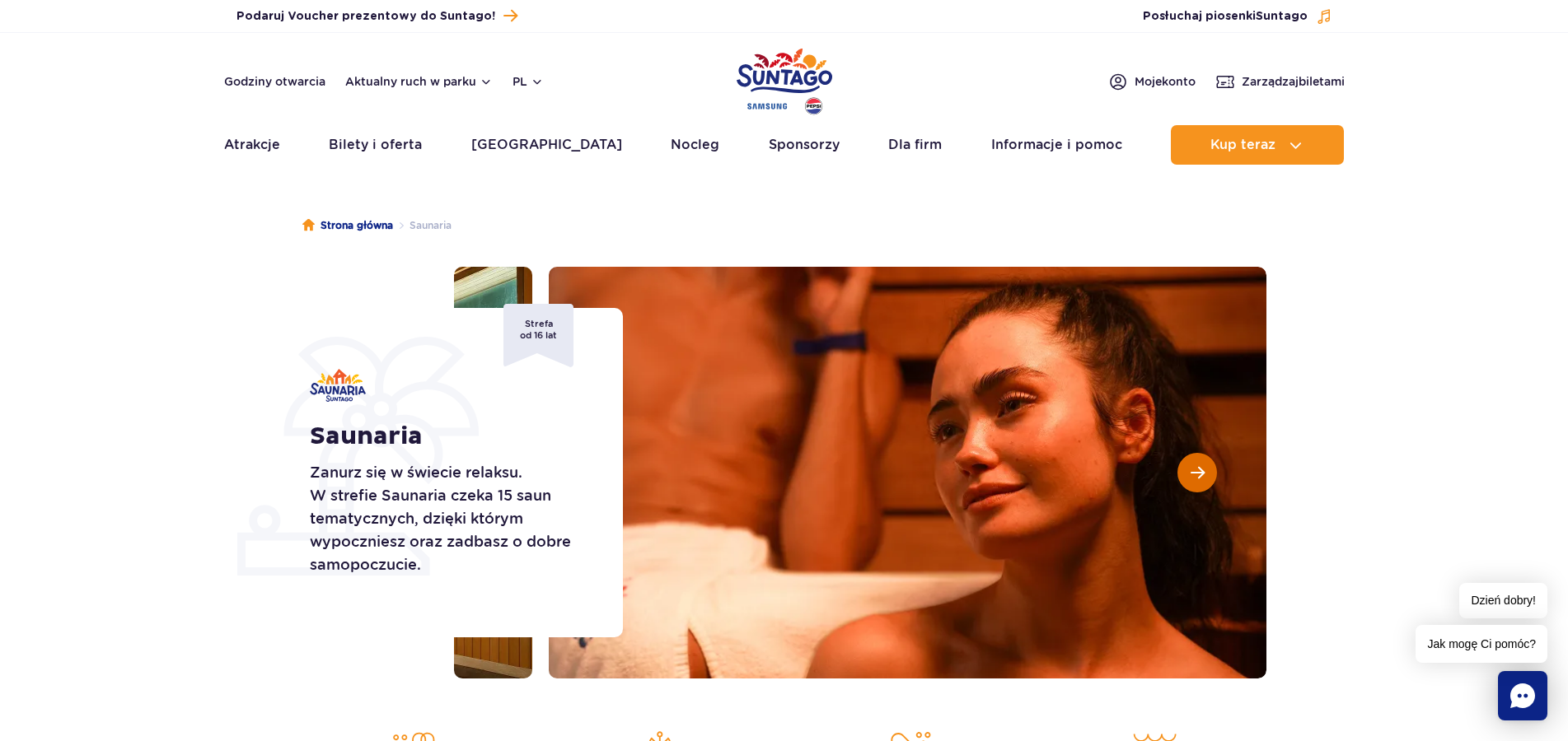
click at [1207, 478] on button "Następny slajd" at bounding box center [1197, 472] width 39 height 39
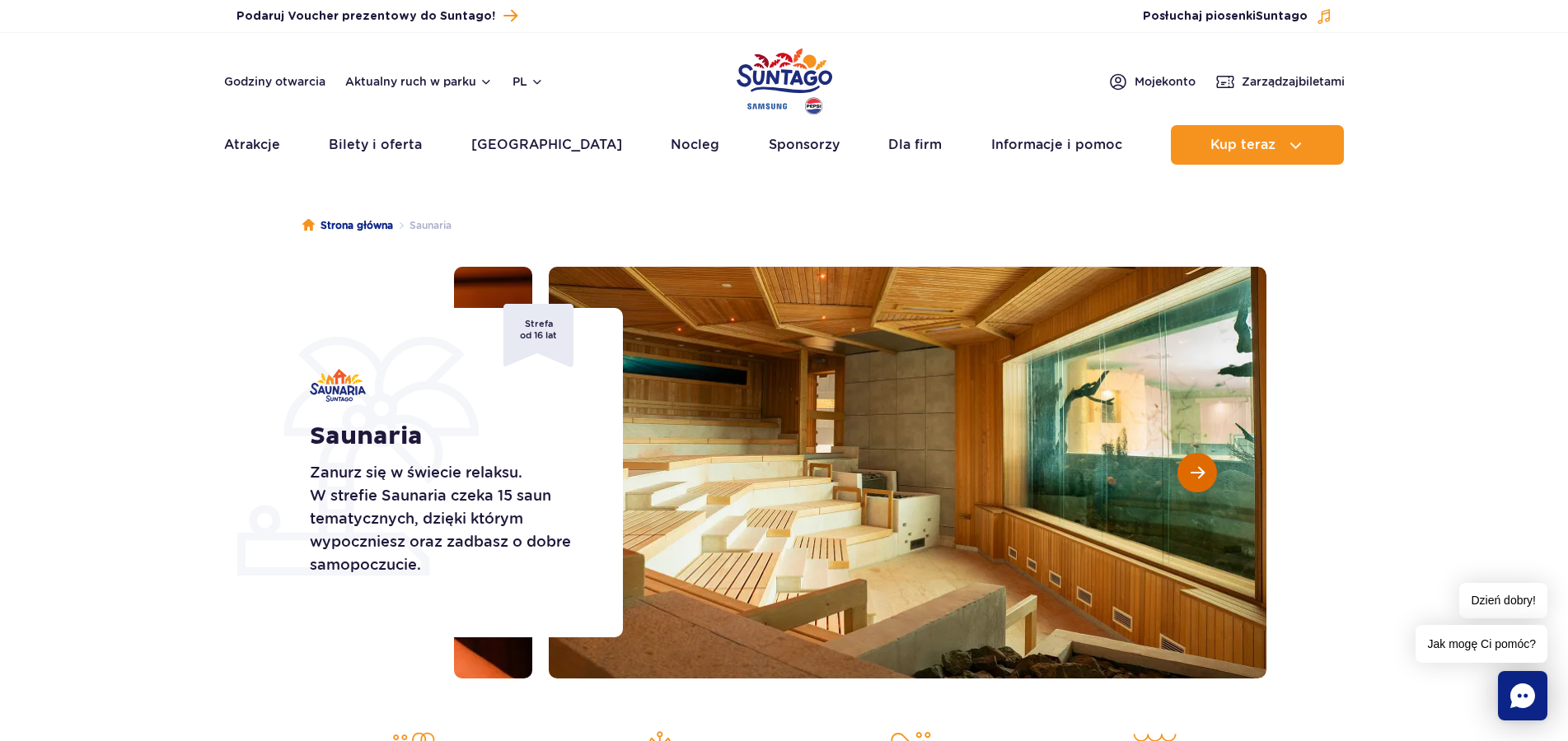
click at [1207, 478] on button "Następny slajd" at bounding box center [1197, 472] width 39 height 39
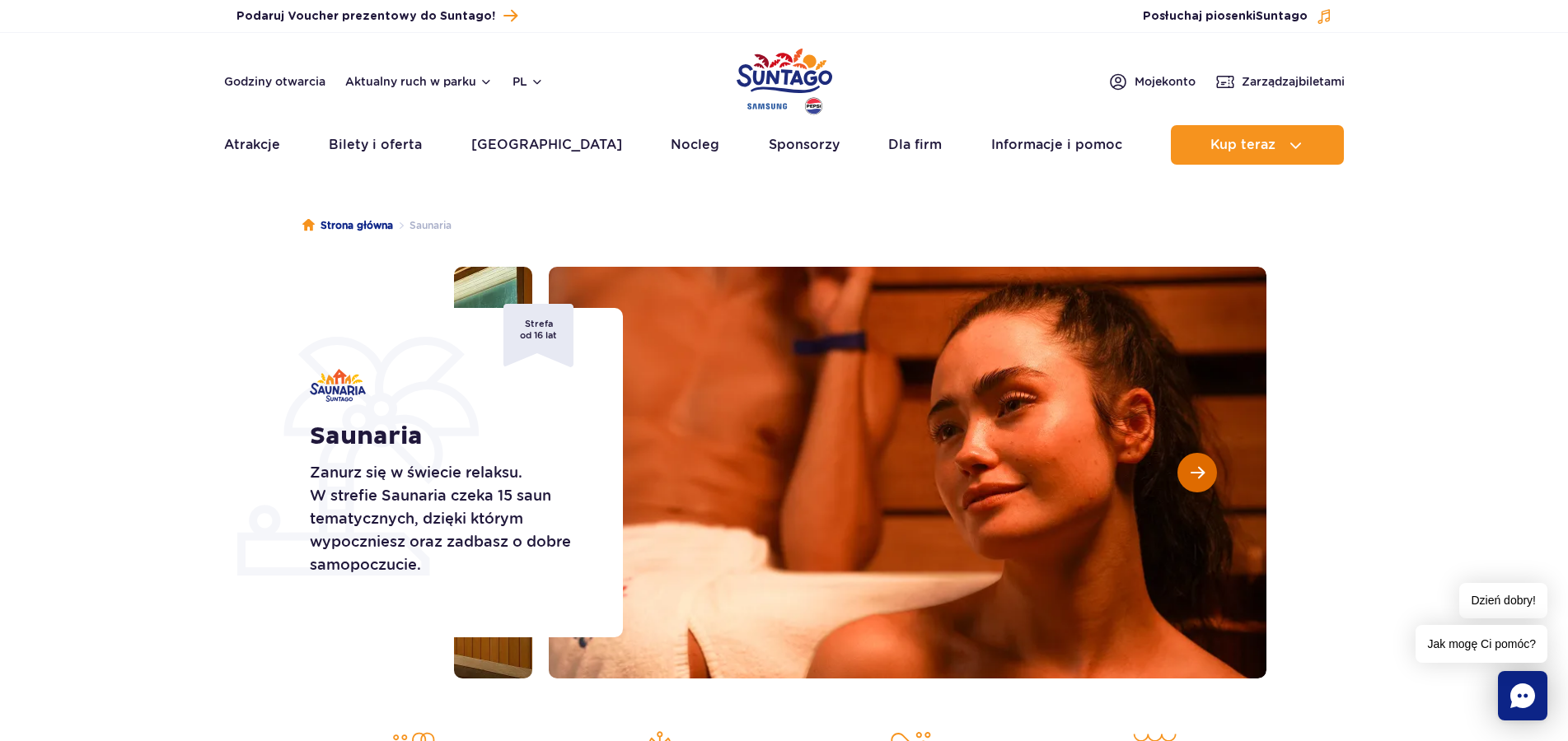
click at [1207, 478] on button "Następny slajd" at bounding box center [1197, 472] width 39 height 39
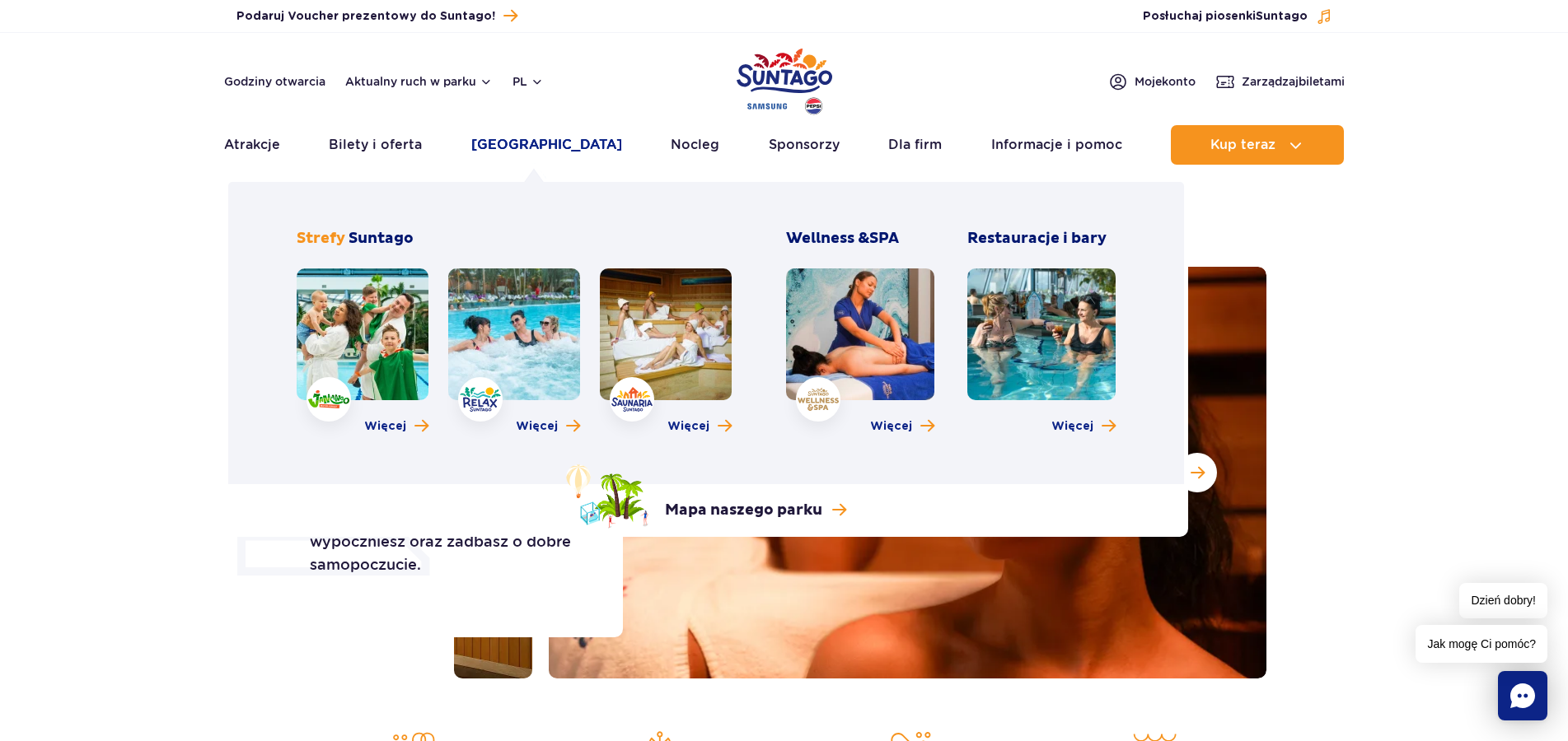
click at [510, 149] on link "[GEOGRAPHIC_DATA]" at bounding box center [546, 144] width 151 height 39
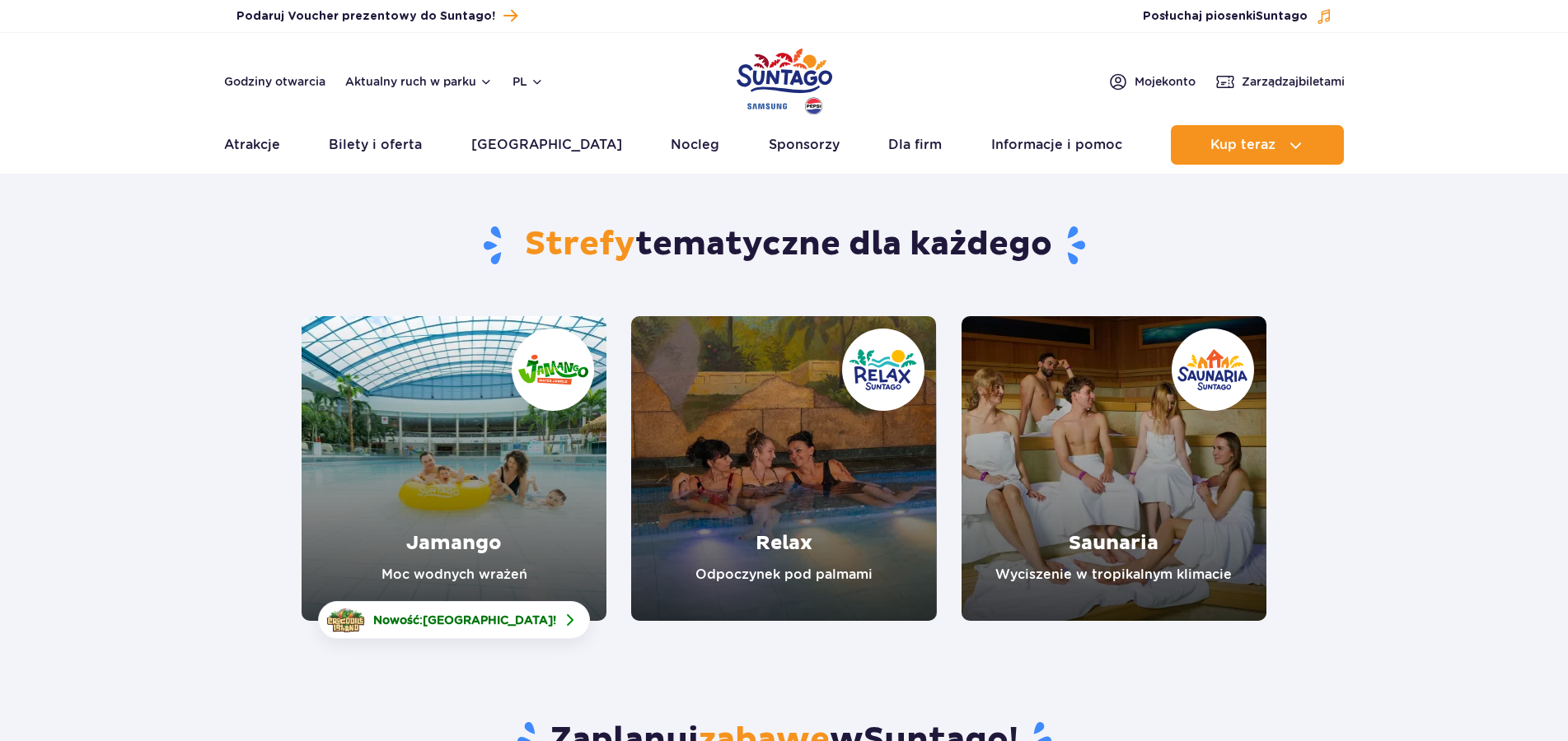
click at [1101, 580] on link "Saunaria" at bounding box center [1113, 468] width 305 height 305
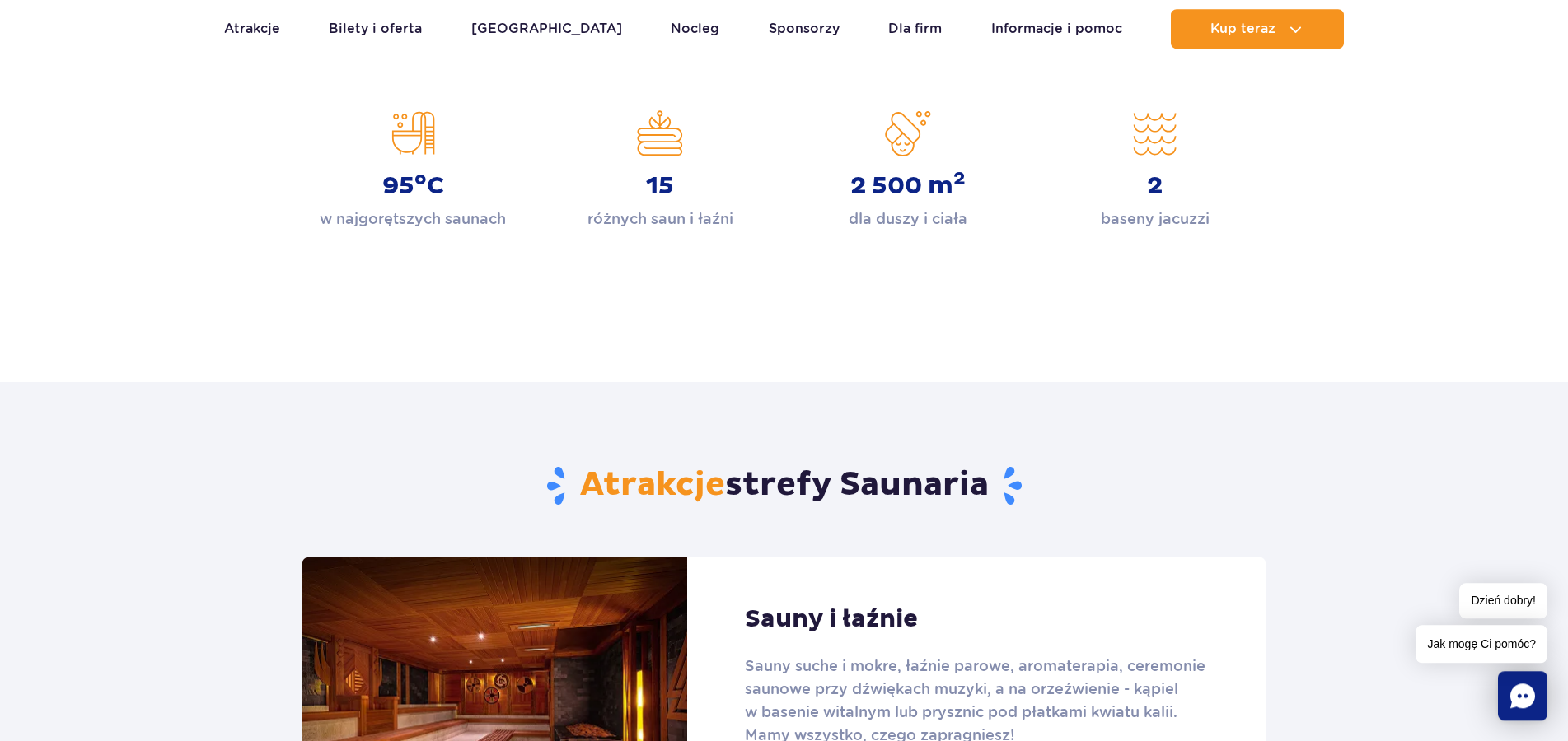
scroll to position [756, 0]
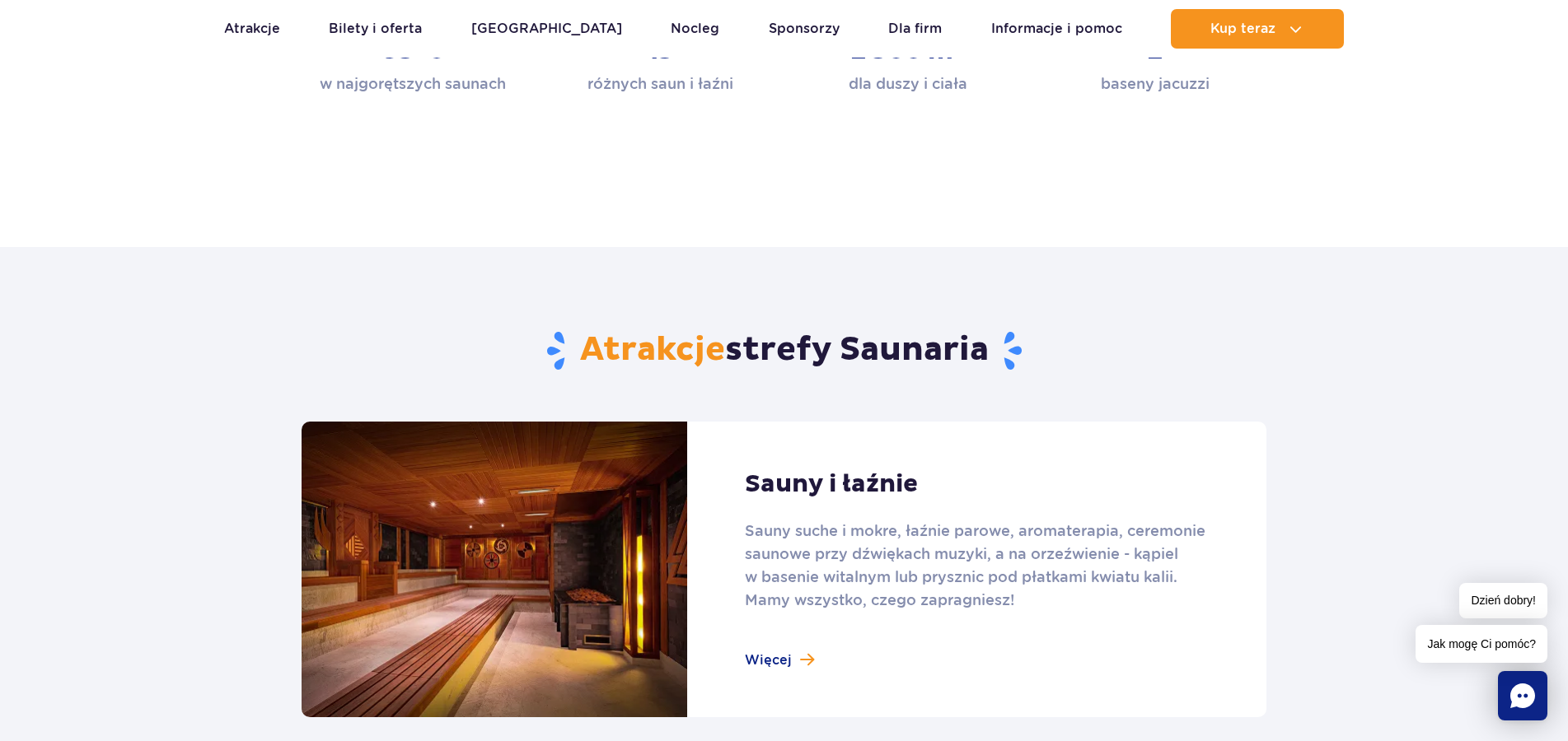
click at [774, 660] on link at bounding box center [784, 570] width 965 height 296
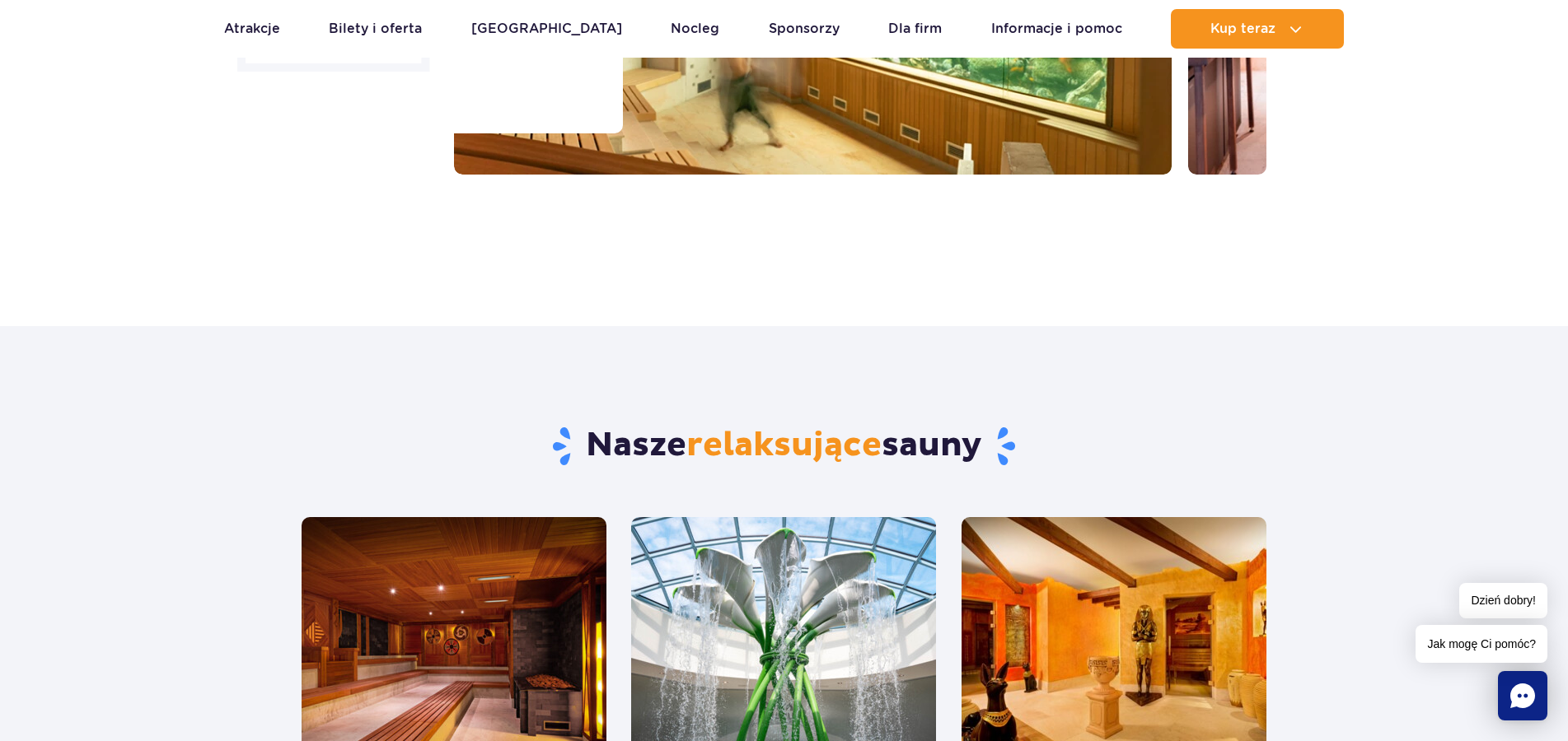
scroll to position [756, 0]
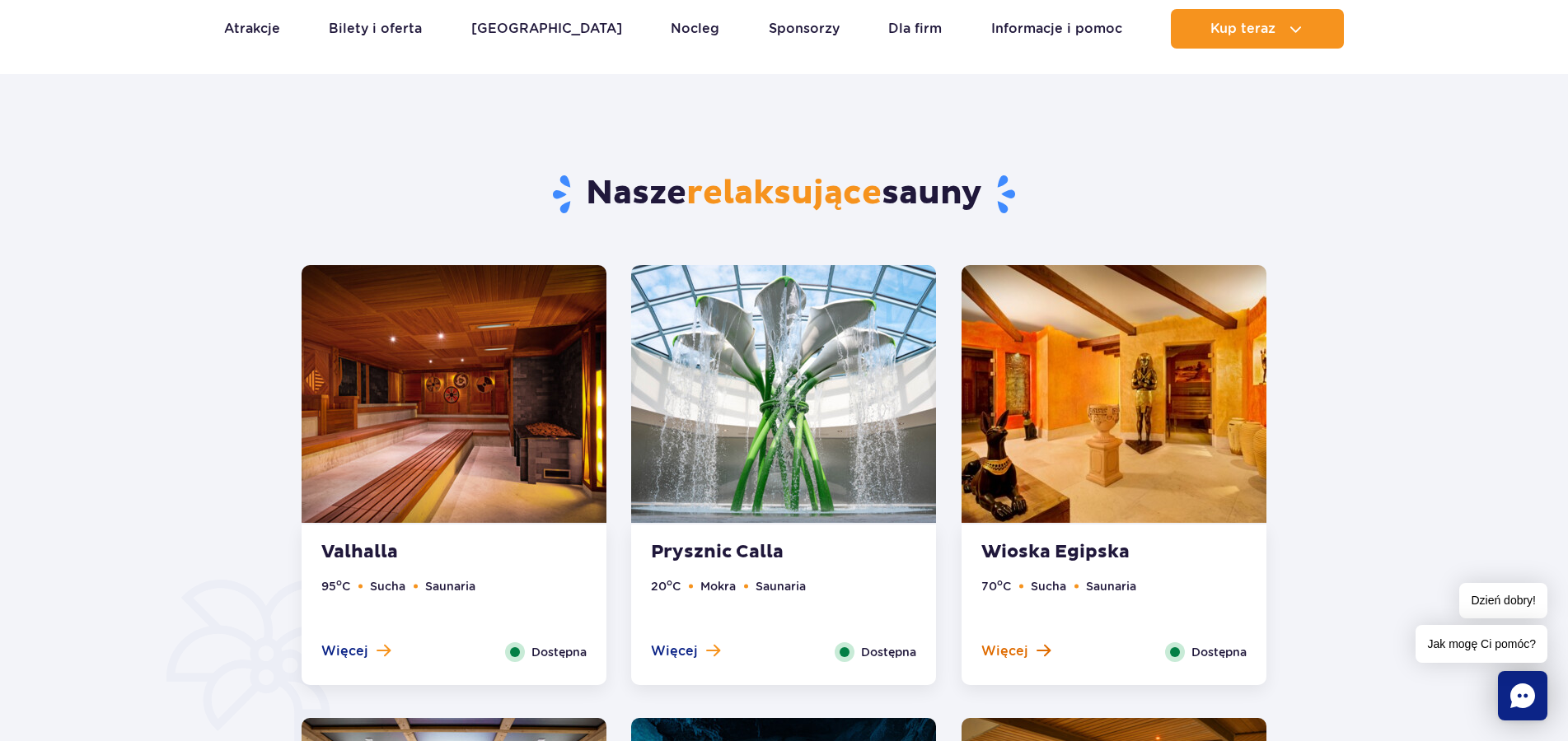
click at [1005, 658] on span "Więcej" at bounding box center [1005, 652] width 47 height 18
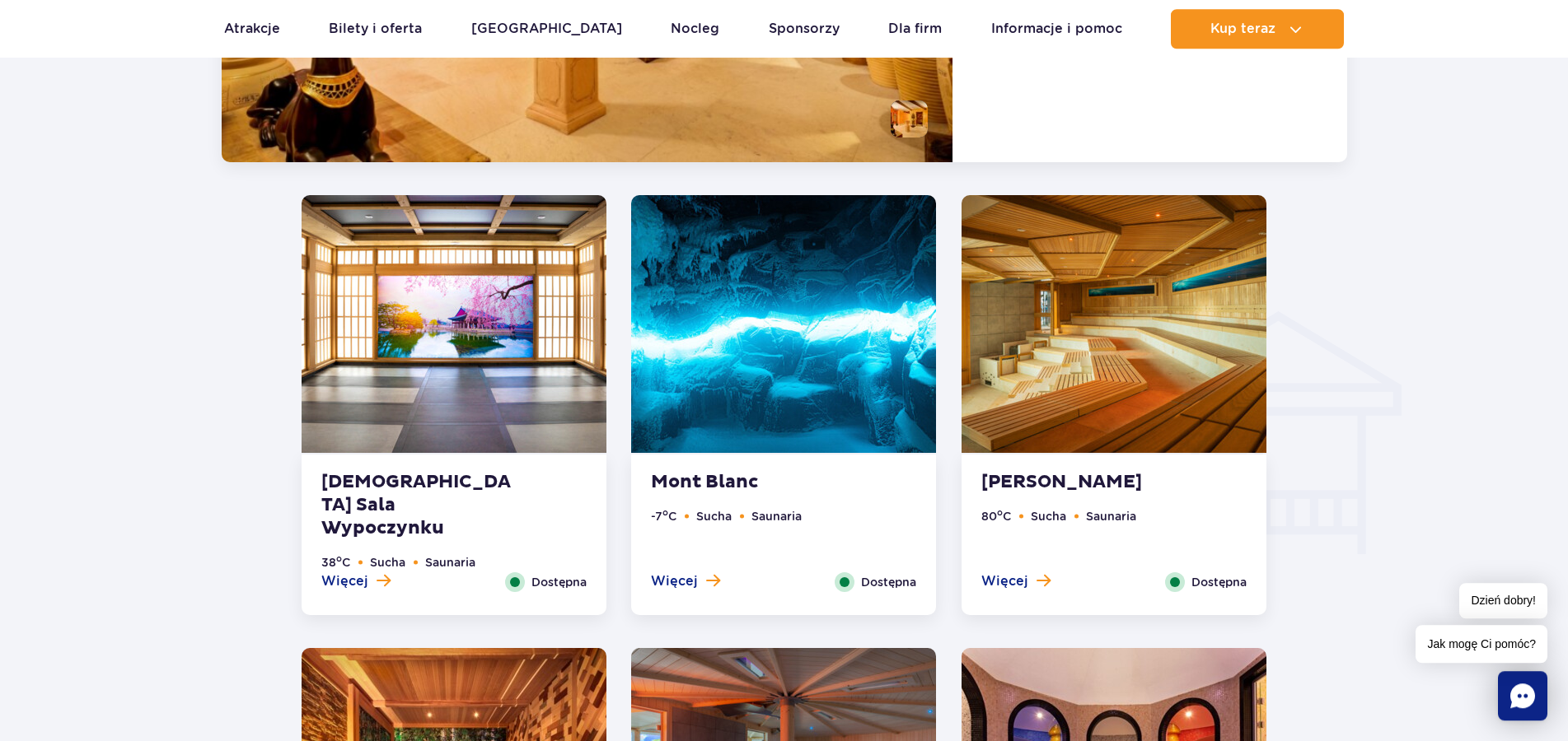
scroll to position [1800, 0]
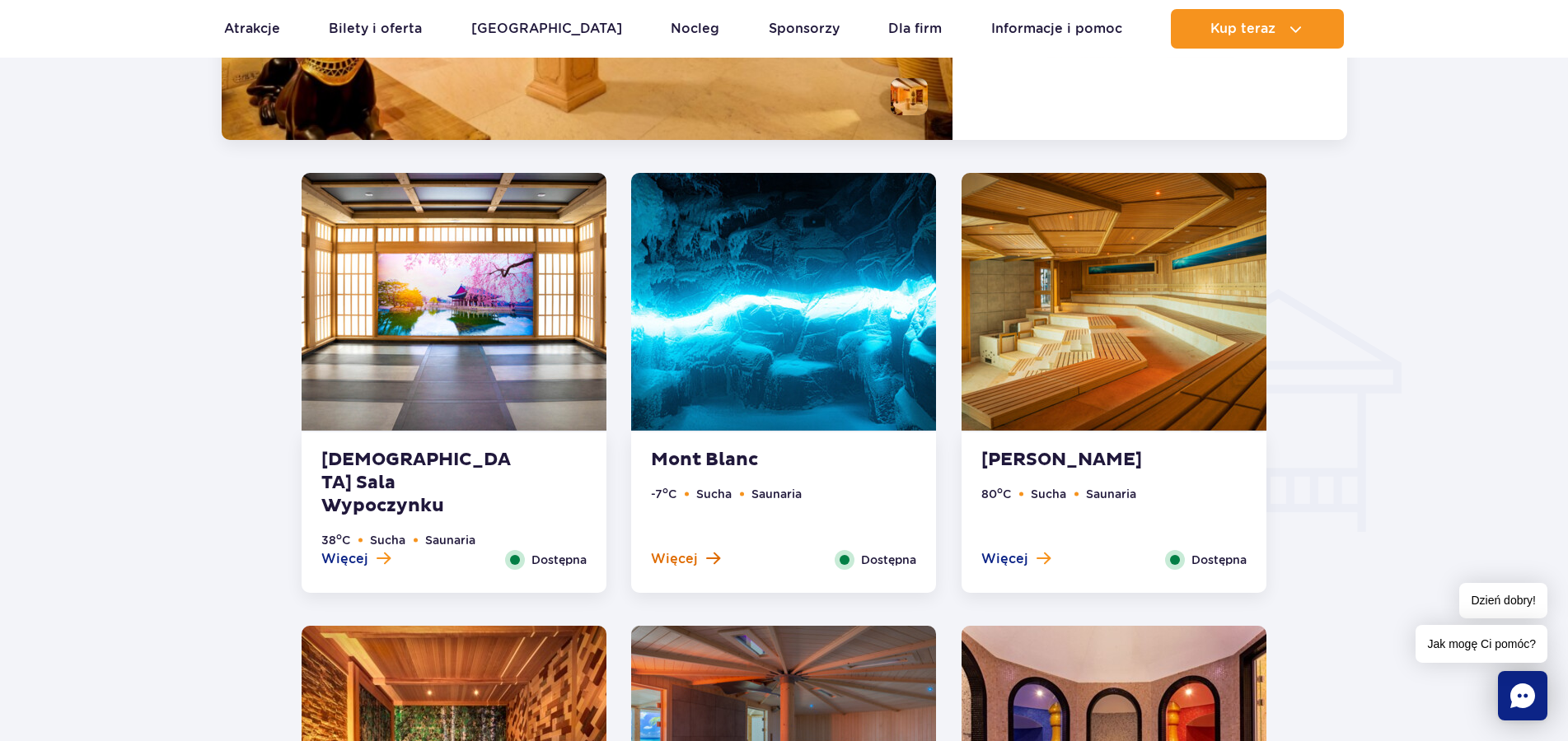
click at [671, 557] on span "Więcej" at bounding box center [674, 559] width 47 height 18
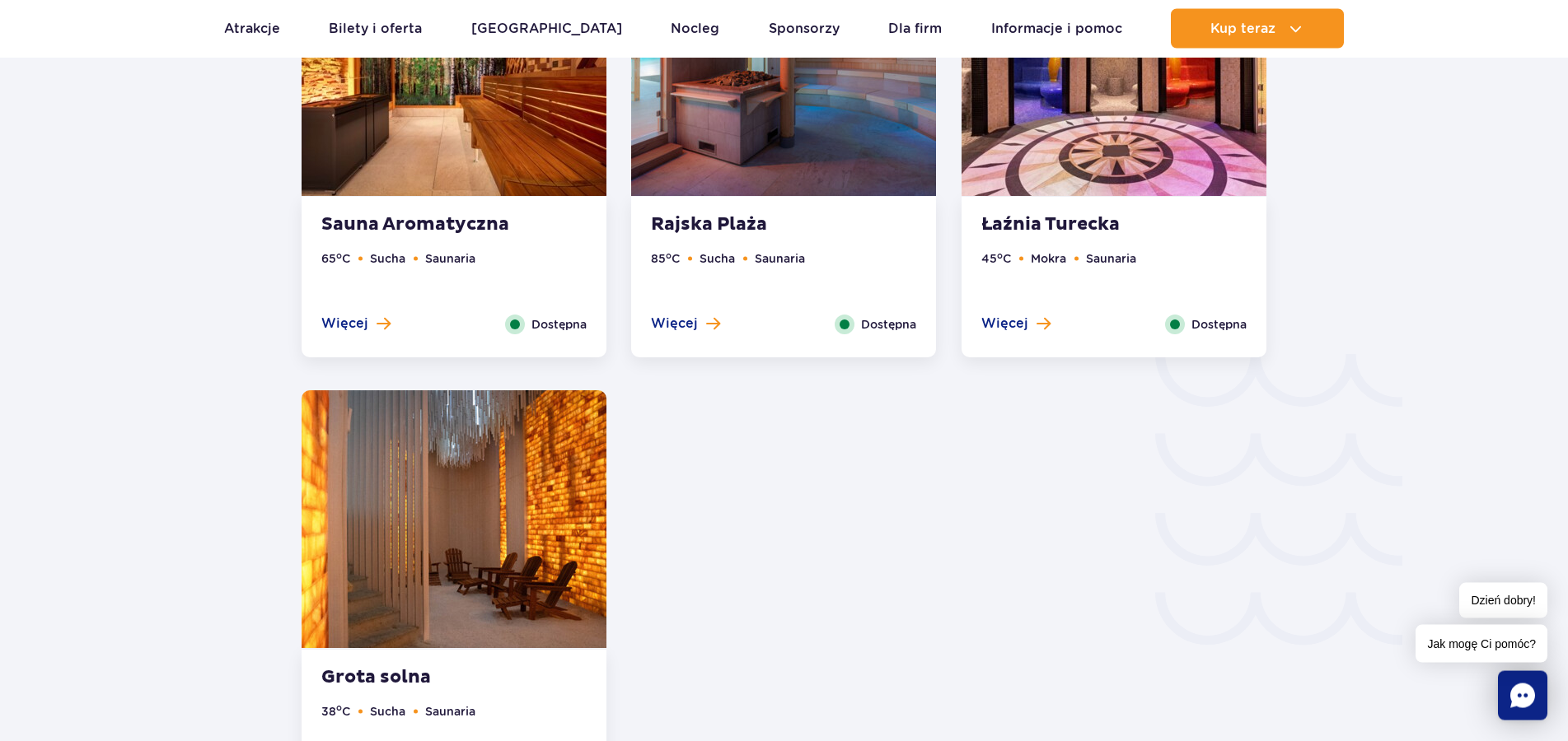
scroll to position [2253, 0]
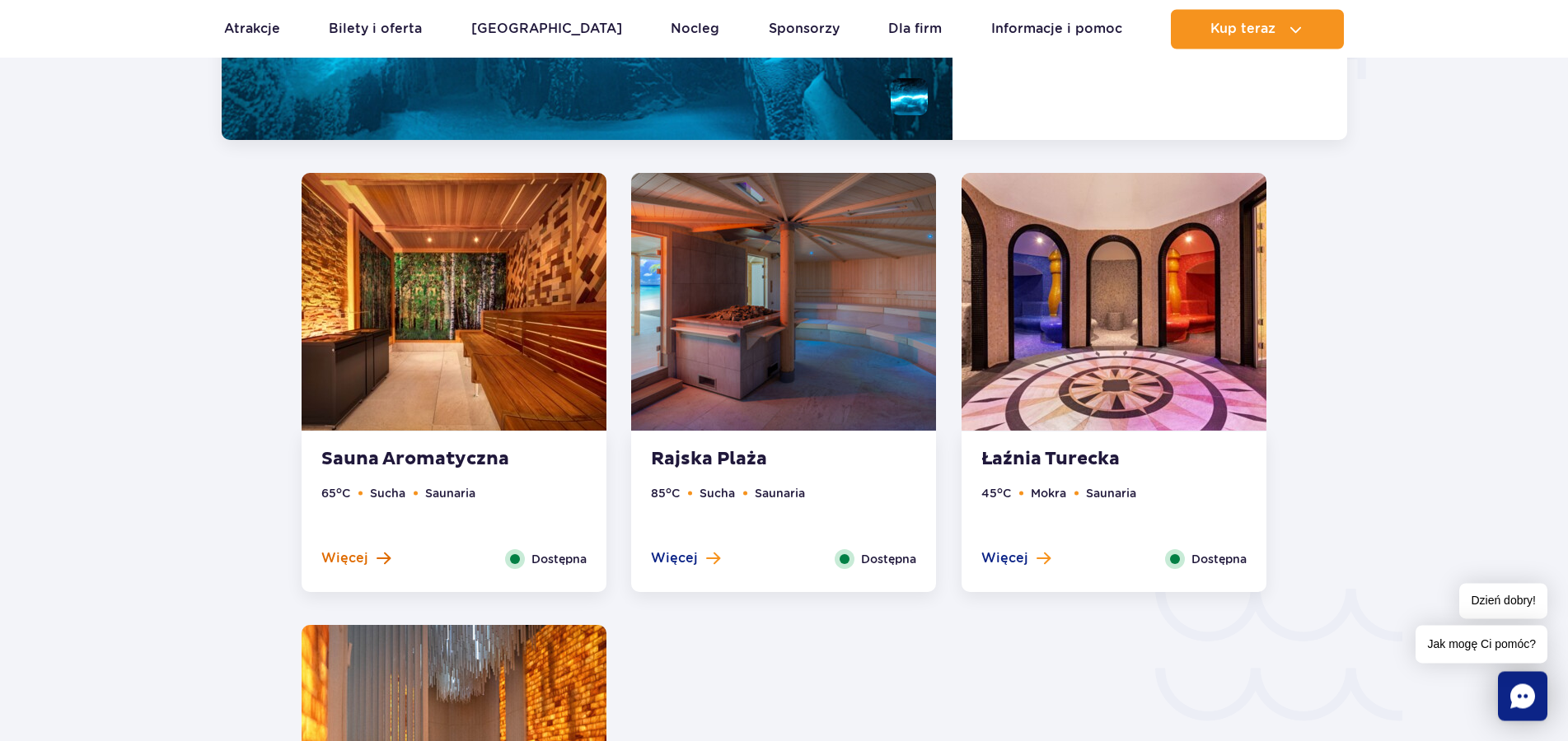
click at [355, 557] on span "Więcej" at bounding box center [344, 558] width 47 height 18
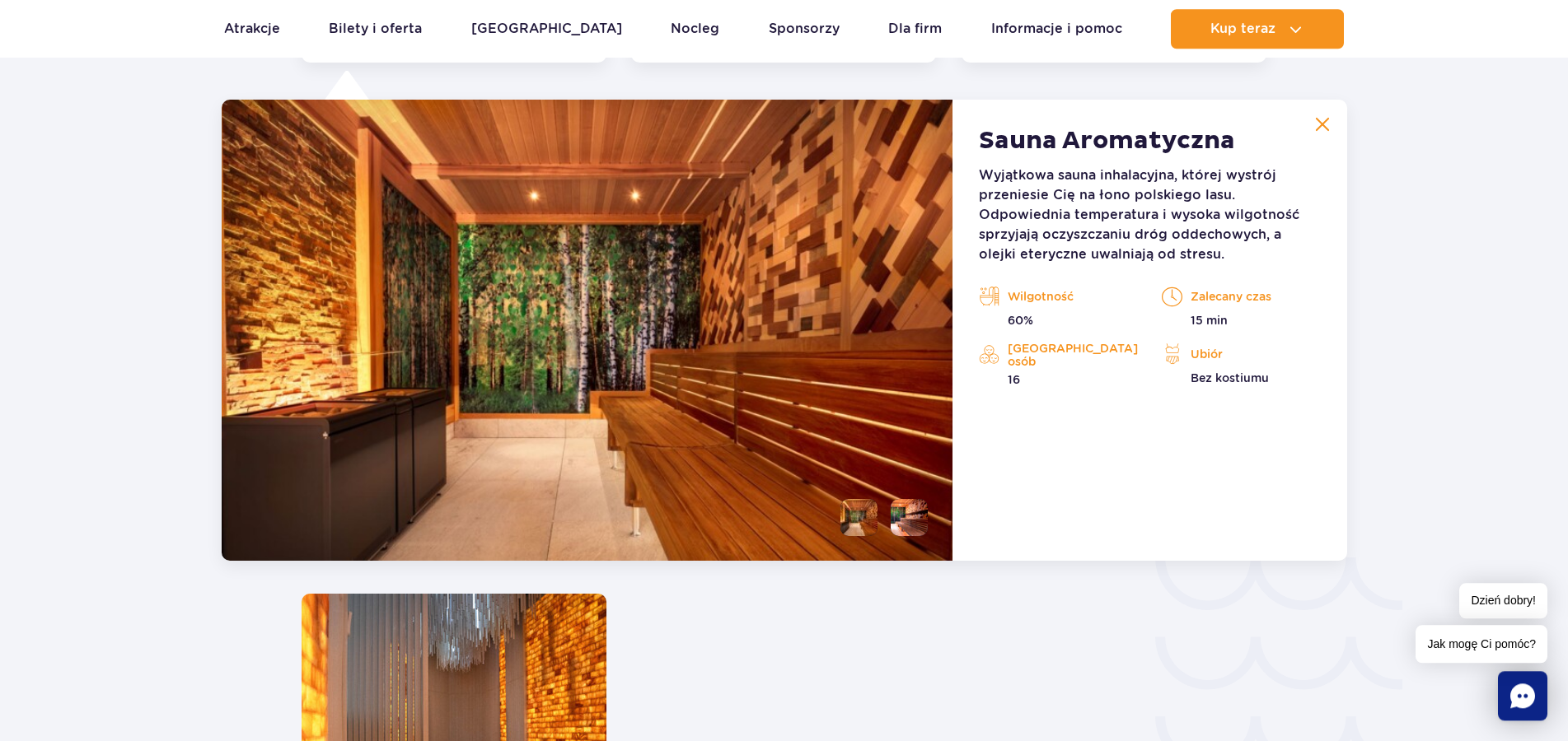
scroll to position [2285, 0]
click at [860, 515] on li at bounding box center [859, 517] width 37 height 37
click at [902, 516] on li at bounding box center [908, 517] width 37 height 37
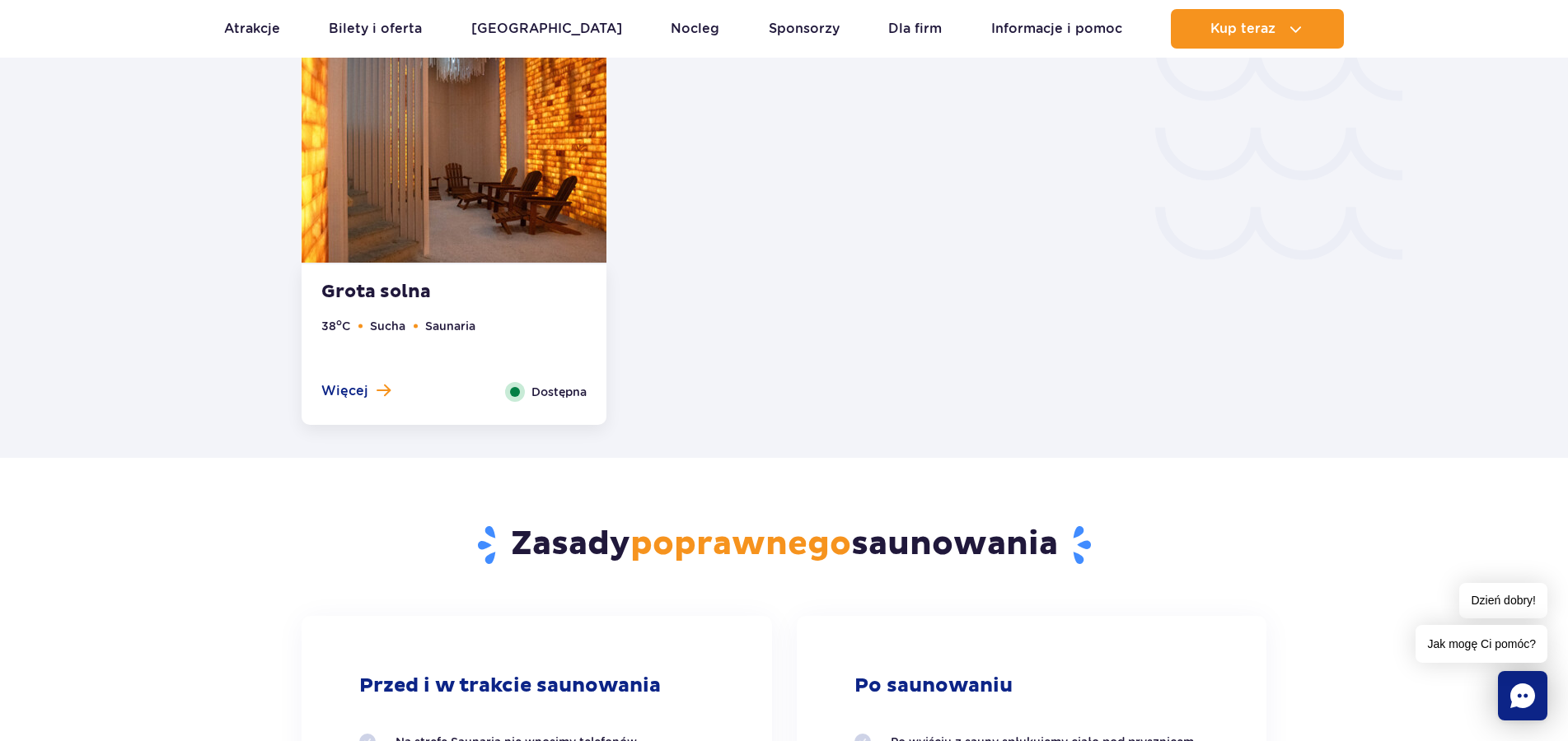
scroll to position [2537, 0]
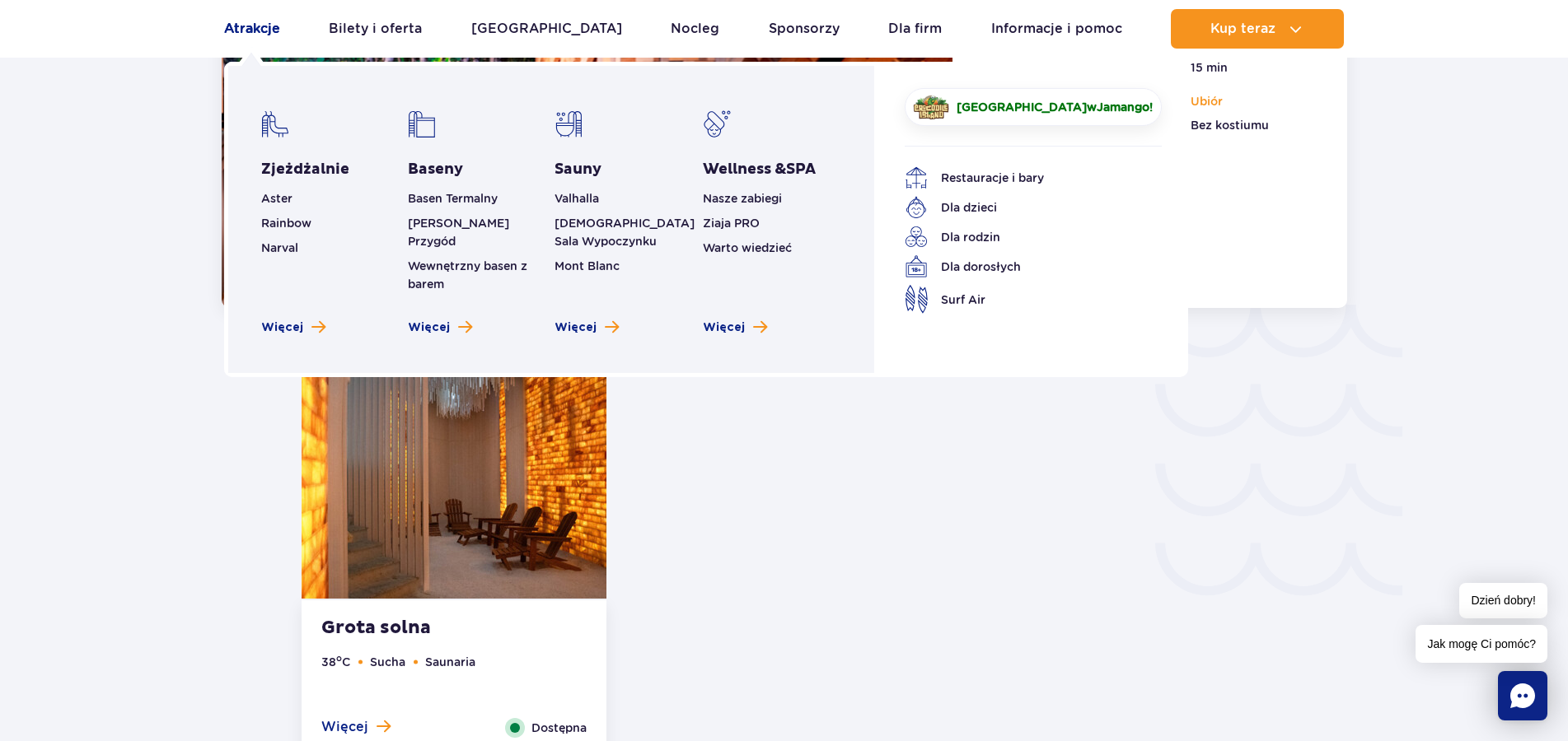
click at [258, 28] on link "Atrakcje" at bounding box center [252, 28] width 56 height 39
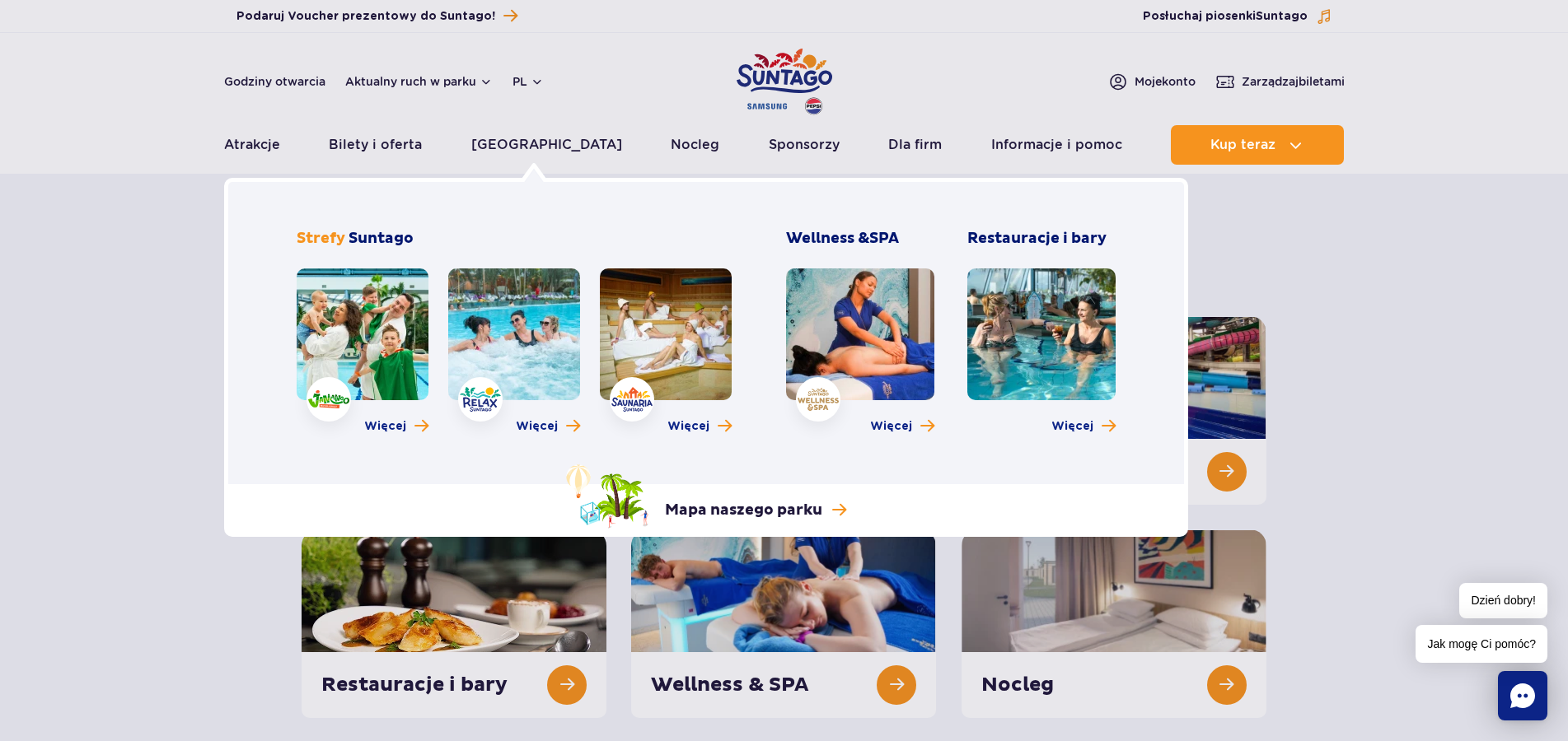
click at [836, 387] on link at bounding box center [860, 333] width 148 height 132
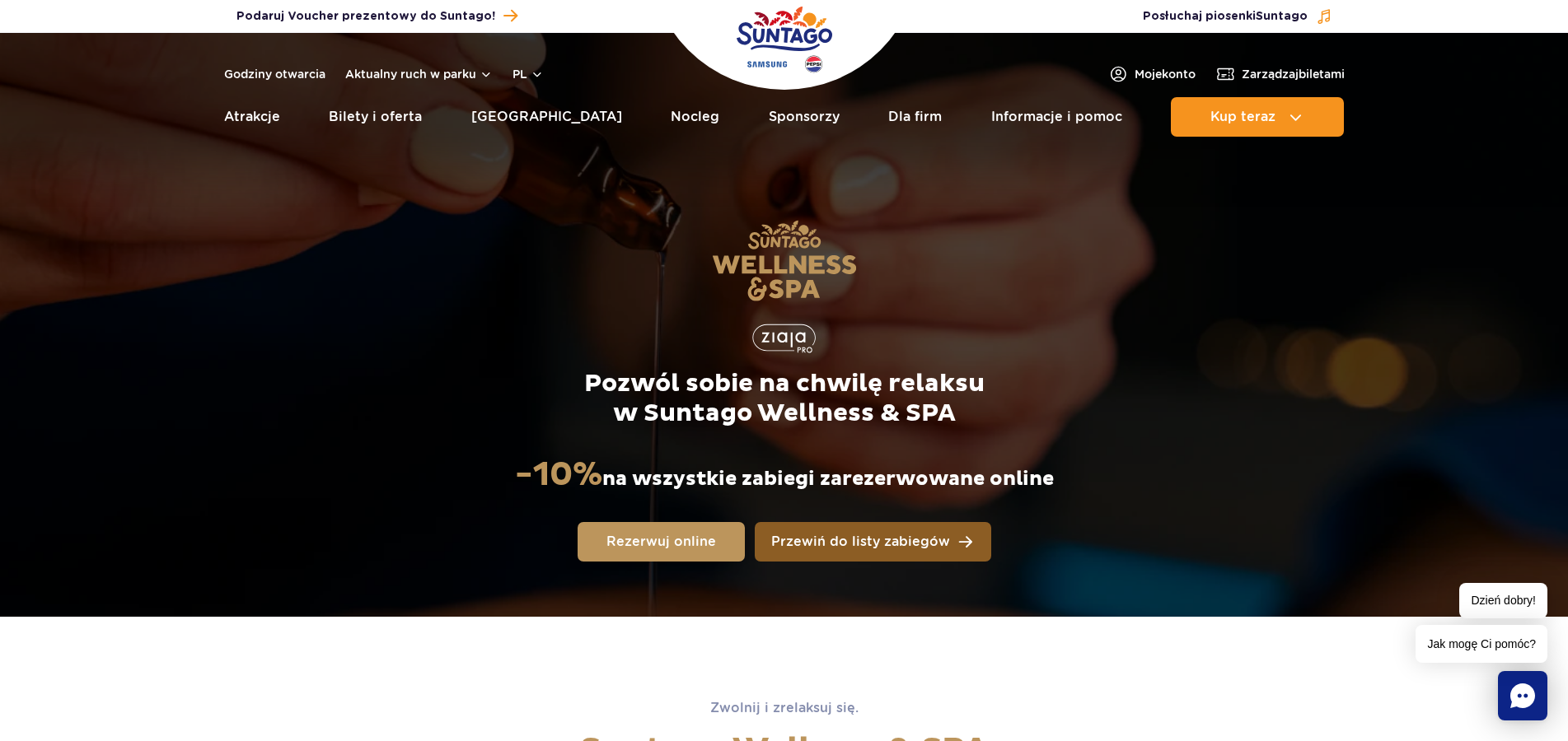
click at [850, 548] on span "Przewiń do listy zabiegów" at bounding box center [860, 542] width 179 height 13
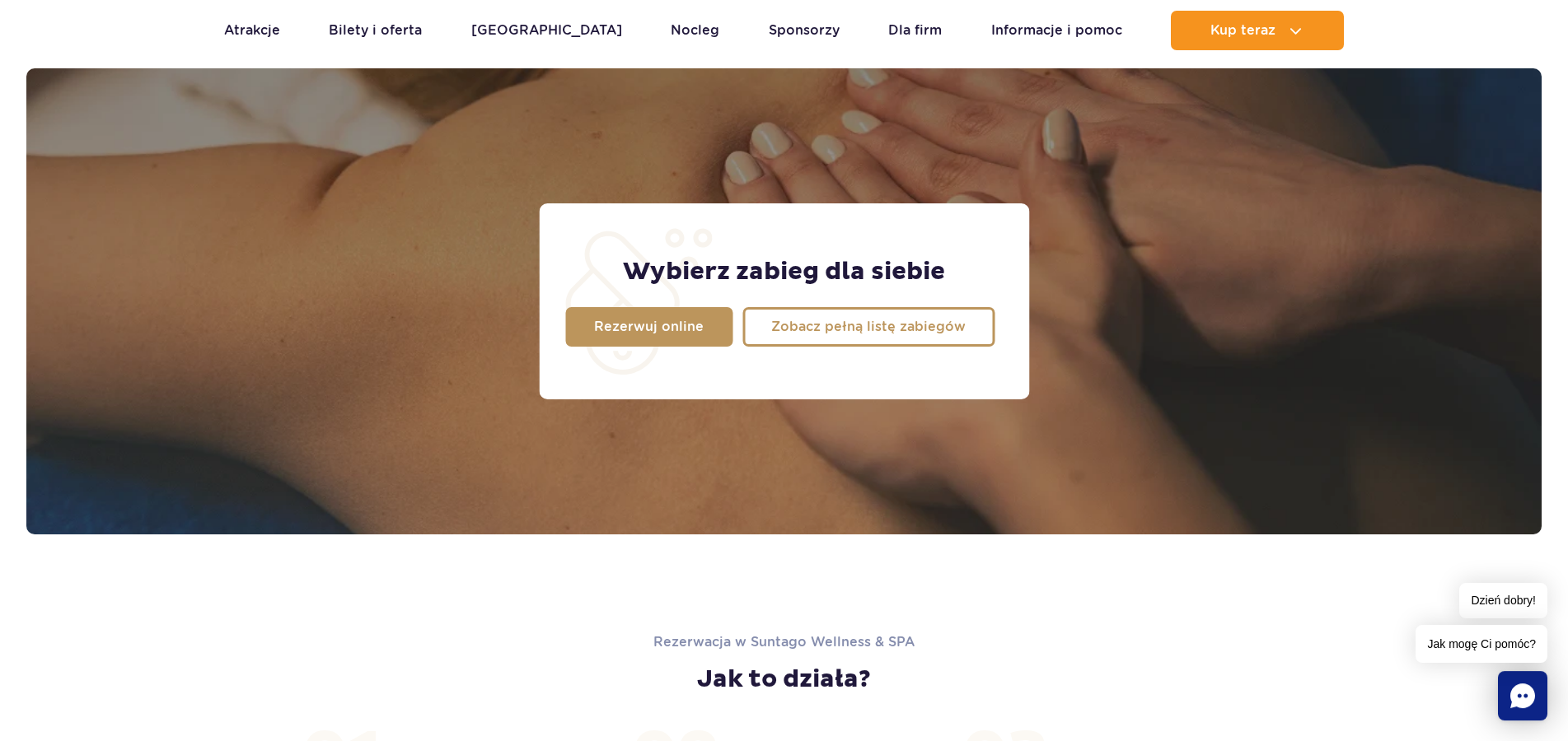
scroll to position [1299, 0]
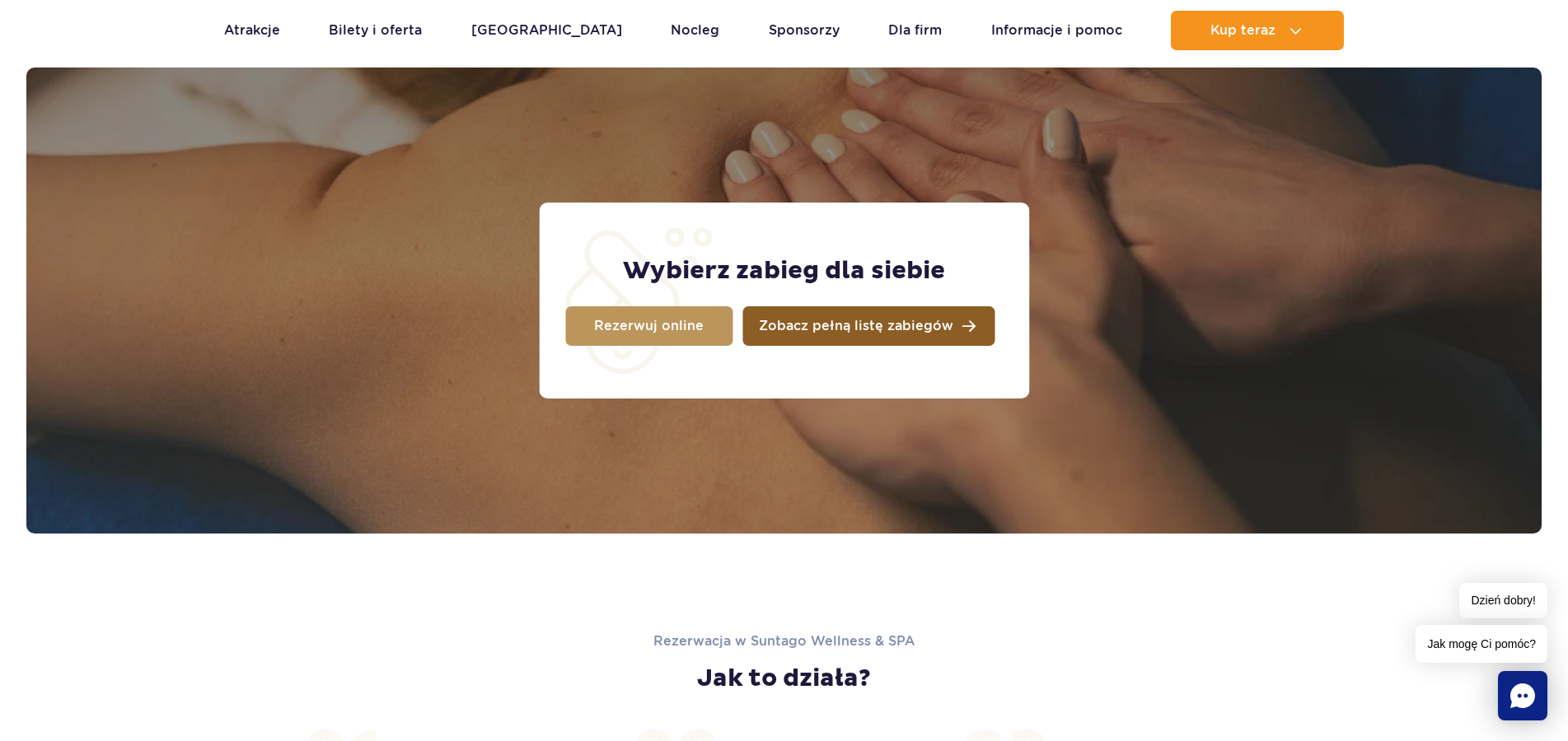
click at [801, 326] on span "Zobacz pełną listę zabiegów" at bounding box center [856, 327] width 194 height 13
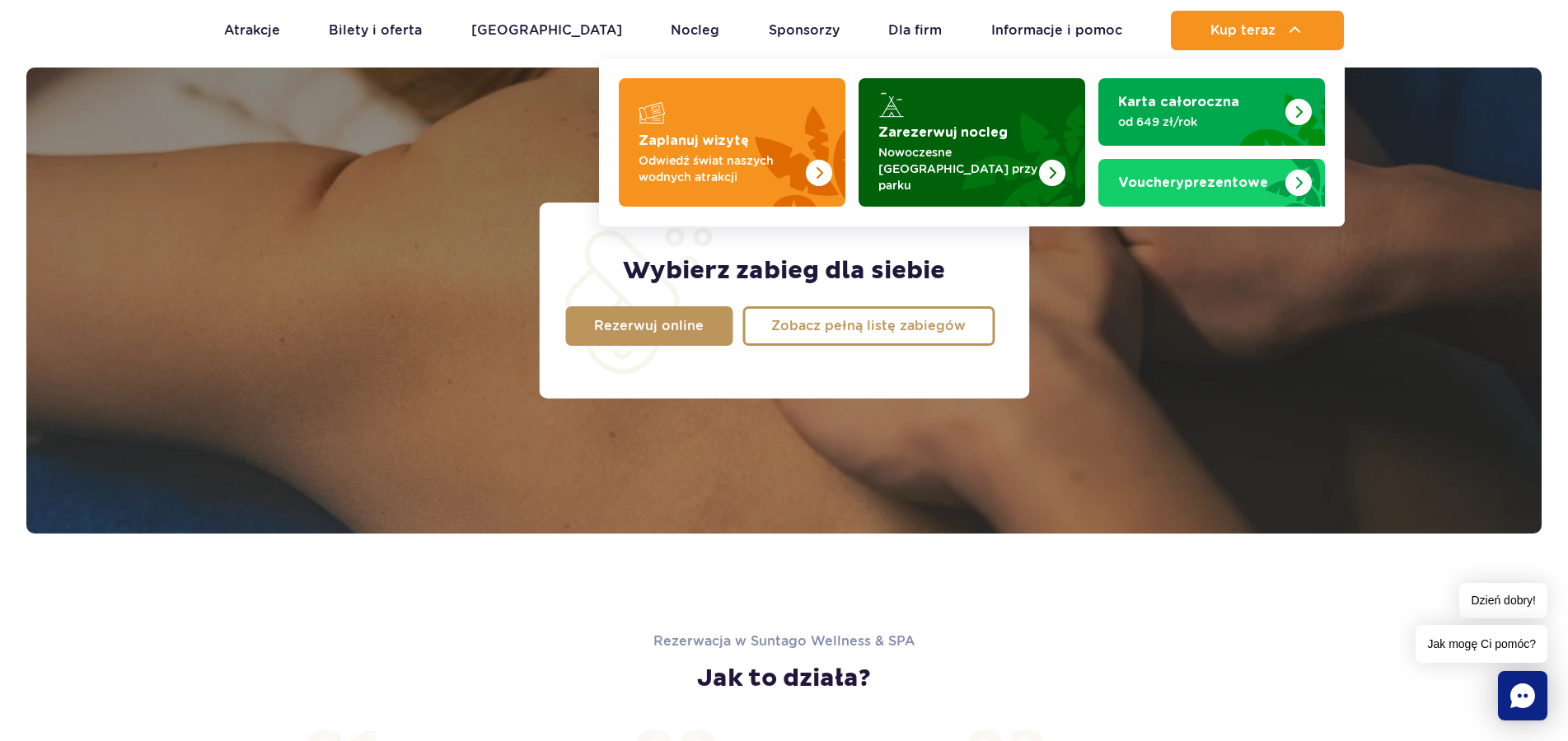
click at [932, 171] on p "Nowoczesne osiedle domków przy parku" at bounding box center [958, 168] width 161 height 49
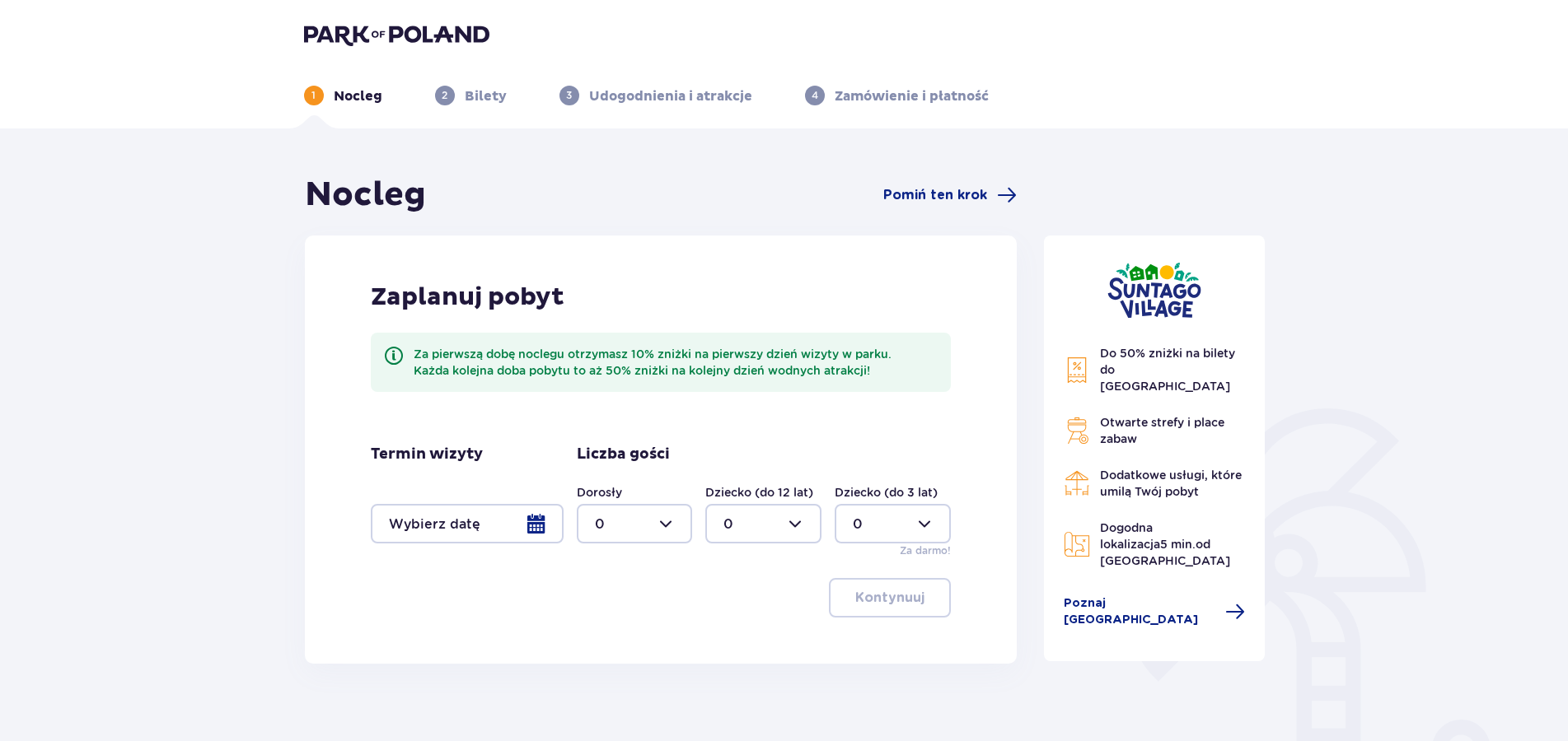
click at [666, 524] on div at bounding box center [635, 524] width 116 height 39
click at [614, 574] on div "11" at bounding box center [635, 579] width 80 height 18
type input "11"
click at [791, 524] on div at bounding box center [763, 524] width 116 height 39
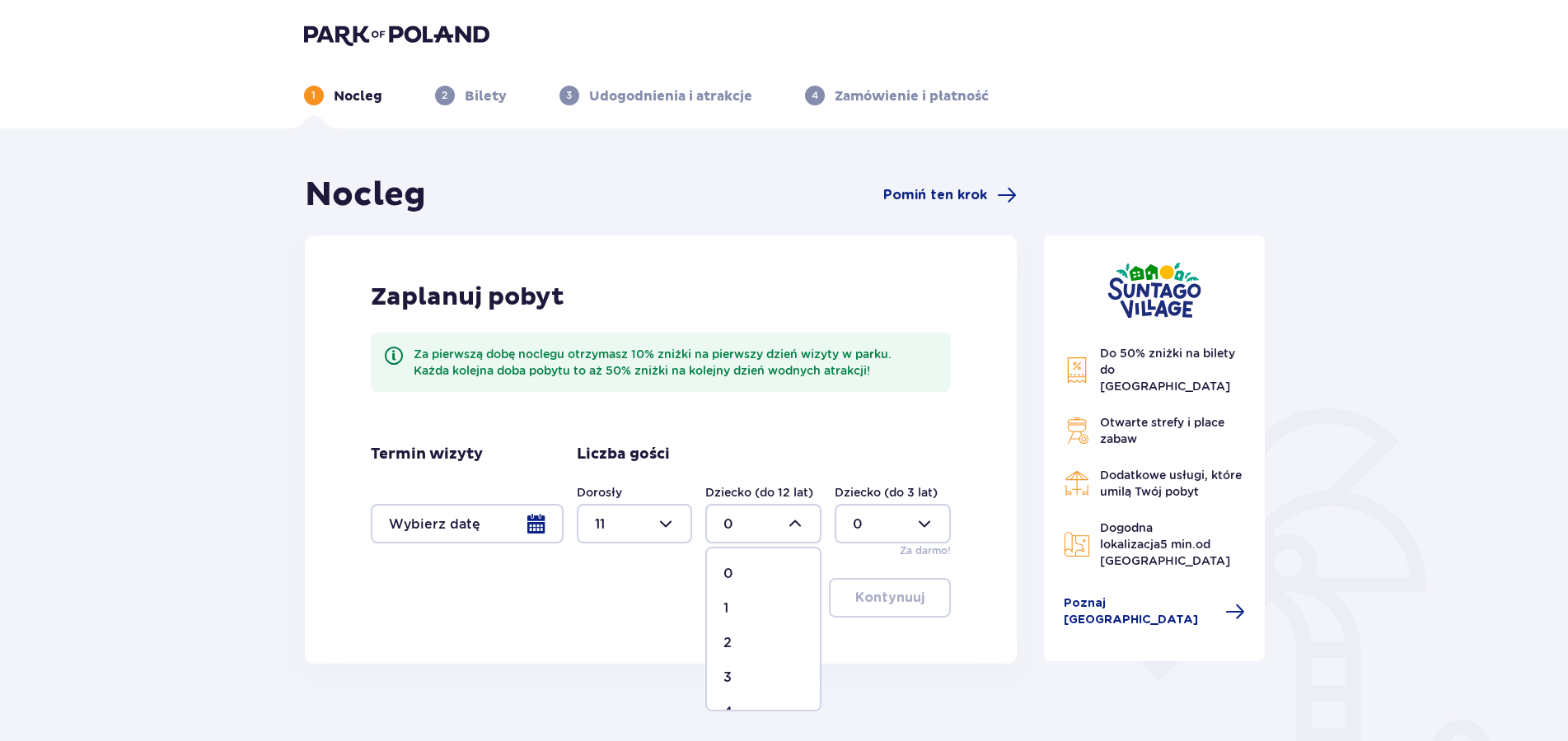
click at [723, 605] on p "1" at bounding box center [725, 608] width 5 height 18
type input "1"
click at [544, 528] on div at bounding box center [467, 524] width 193 height 39
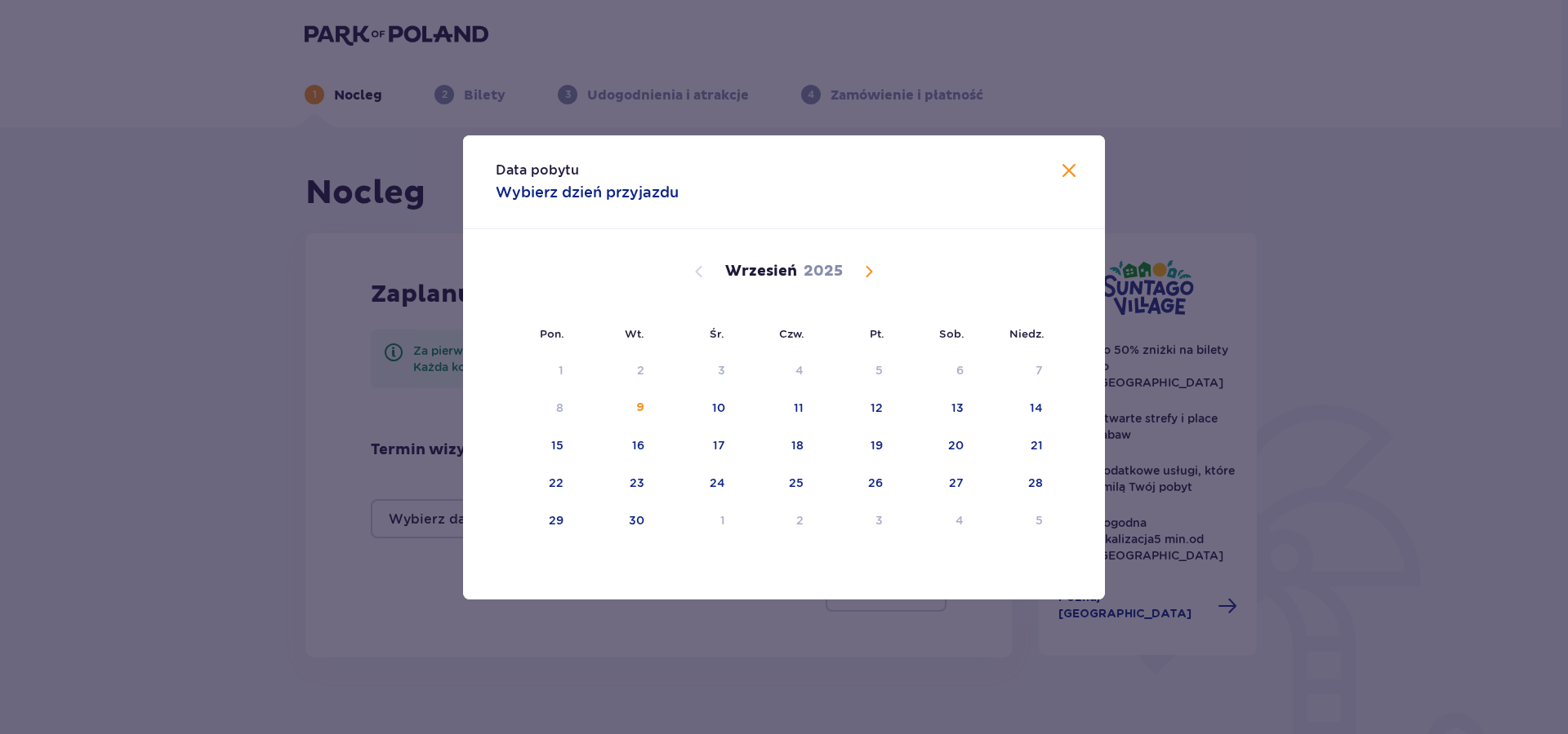
click at [862, 273] on span "Calendar" at bounding box center [869, 271] width 20 height 20
click at [951, 447] on div "18" at bounding box center [935, 446] width 79 height 36
click at [1040, 448] on div "19" at bounding box center [1036, 445] width 12 height 16
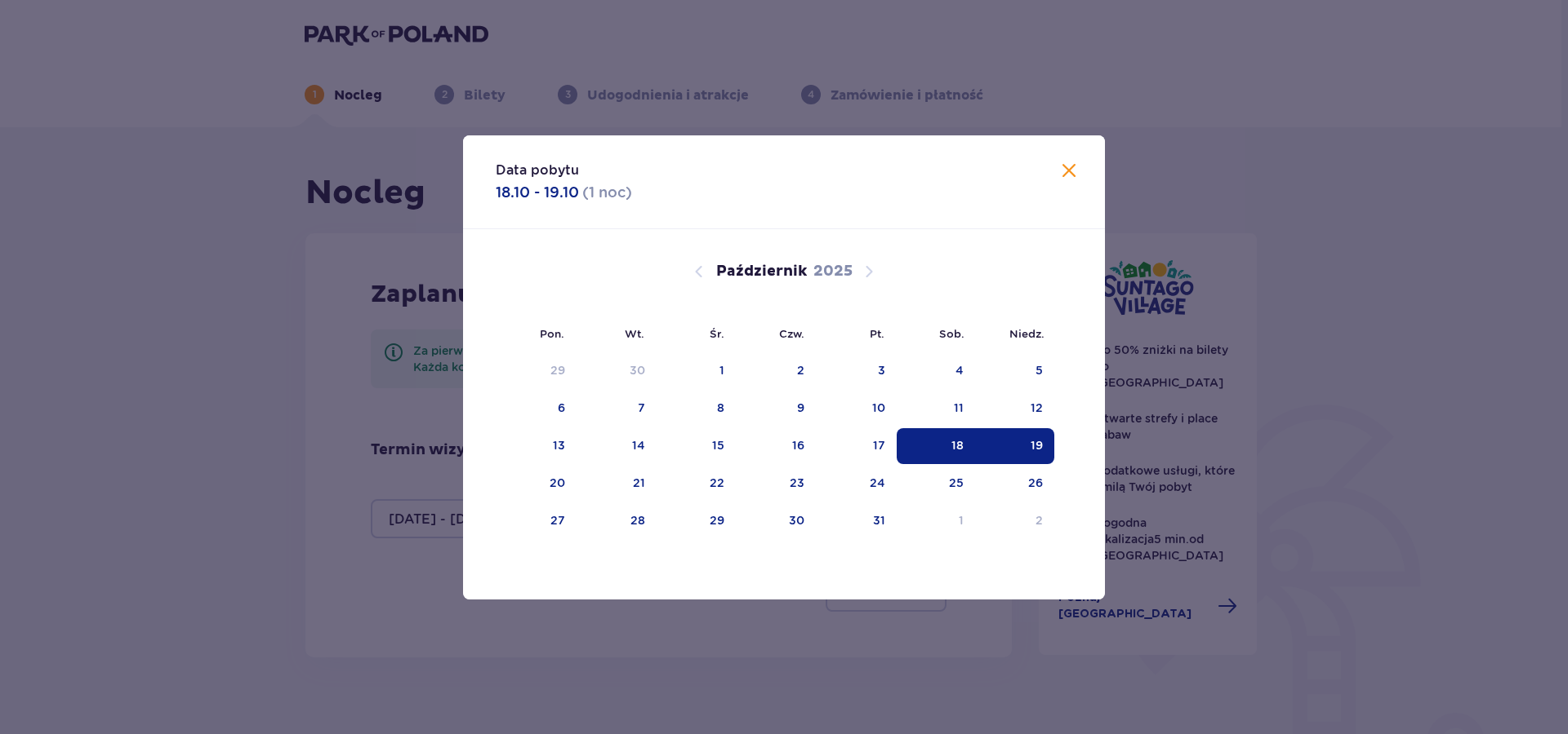
type input "[DATE] - [DATE]"
type input "0"
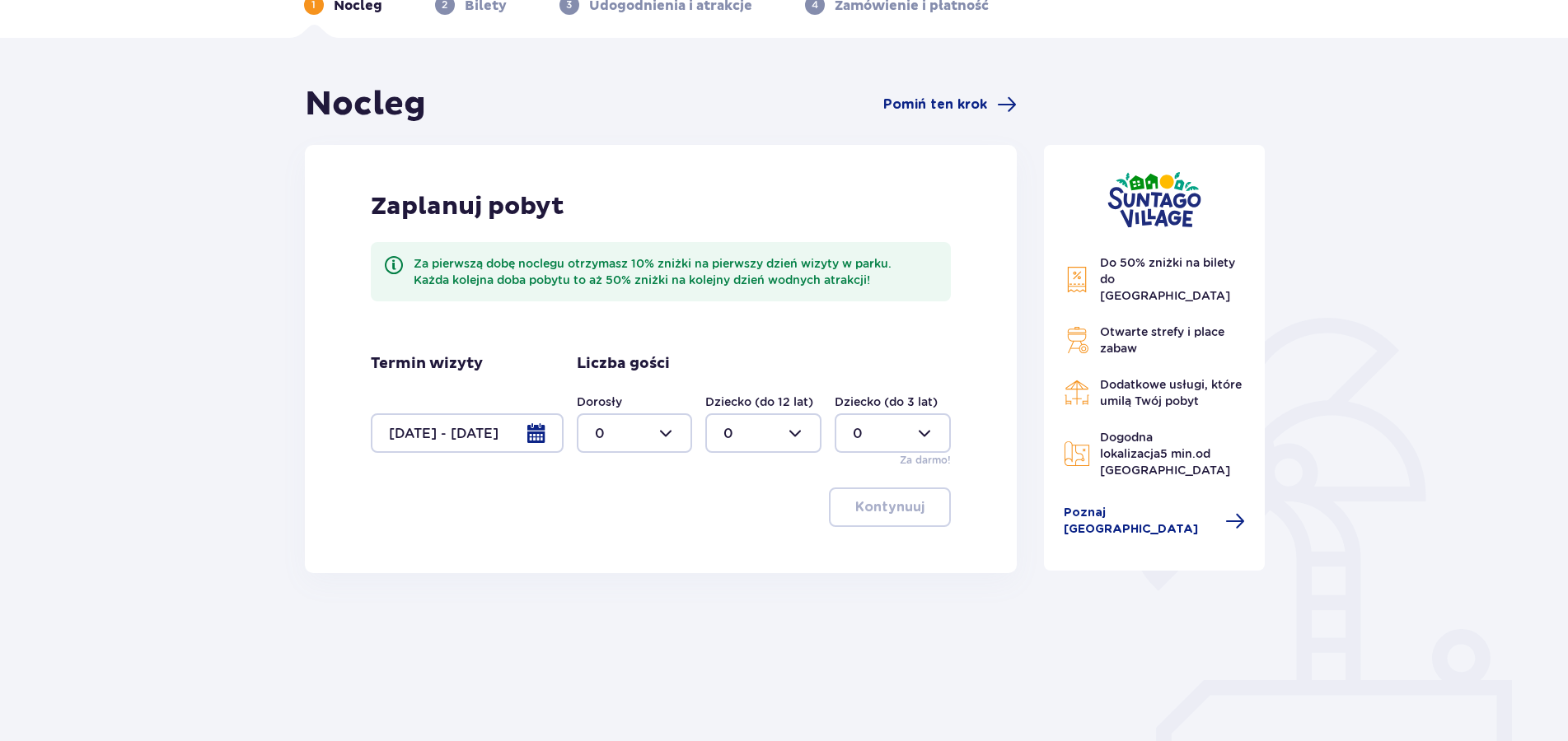
scroll to position [174, 0]
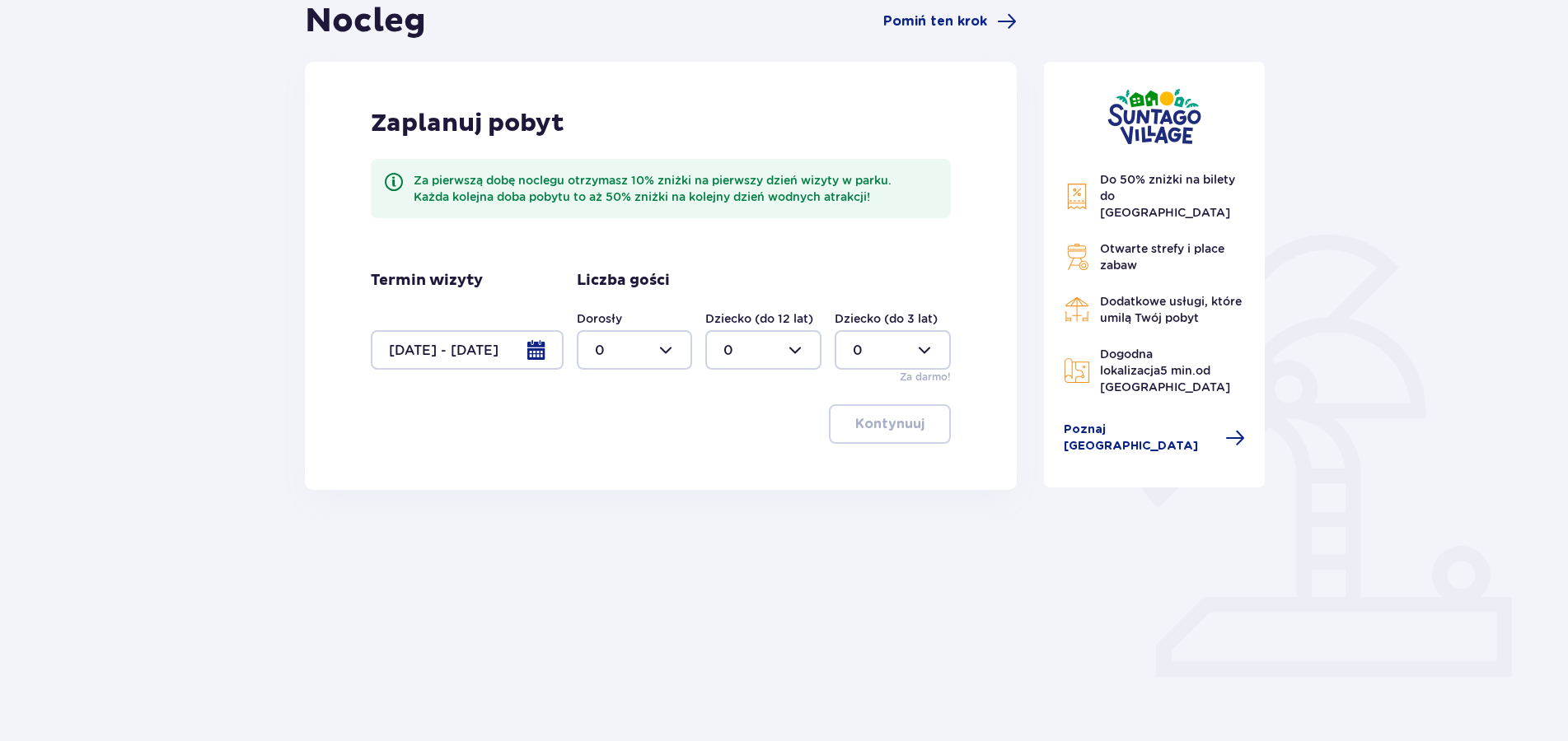
click at [666, 350] on div at bounding box center [635, 350] width 116 height 39
click at [628, 496] on div "11" at bounding box center [635, 499] width 80 height 18
type input "11"
click at [804, 342] on div at bounding box center [763, 350] width 116 height 39
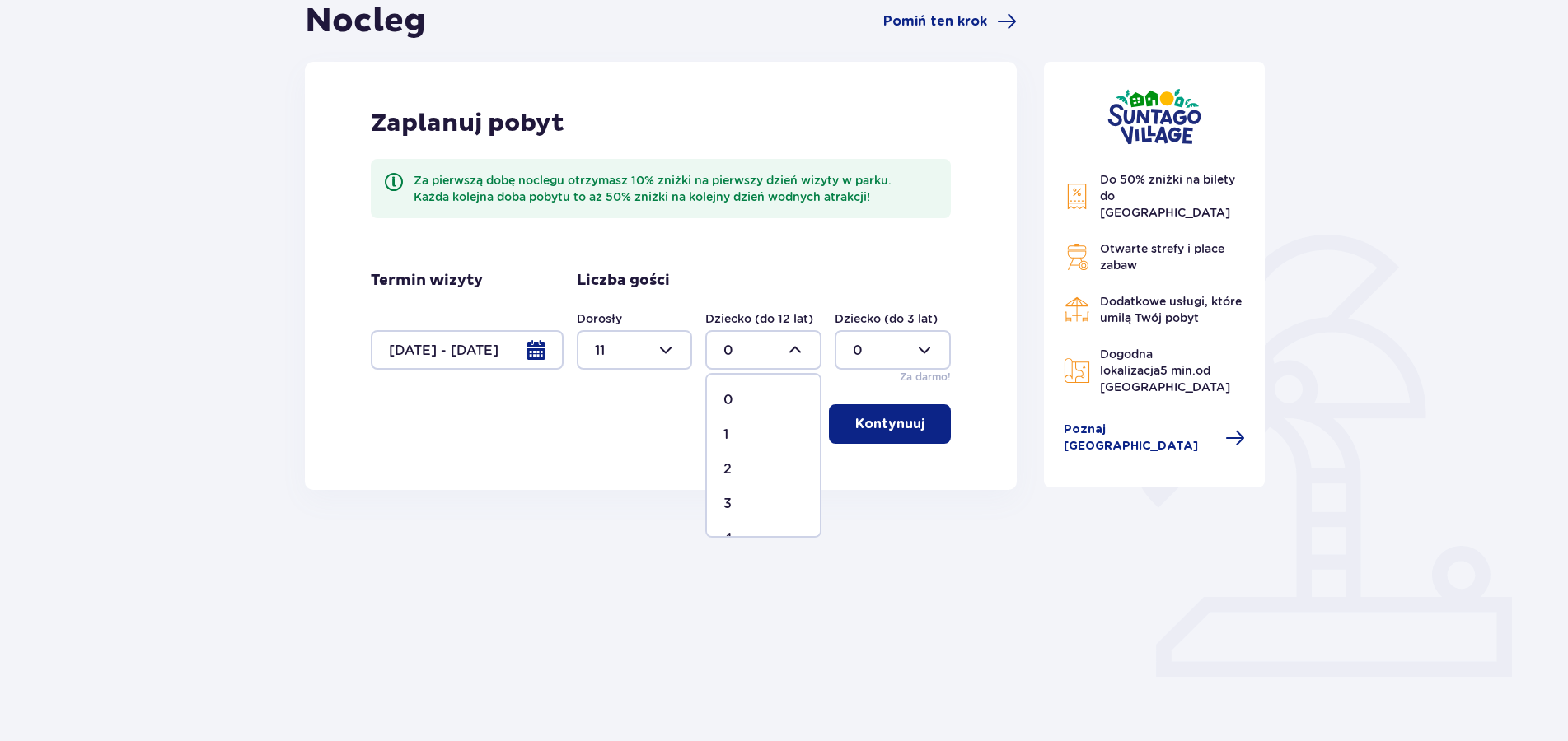
click at [735, 428] on div "1" at bounding box center [762, 434] width 80 height 18
type input "1"
click at [841, 430] on button "Kontynuuj" at bounding box center [889, 424] width 122 height 39
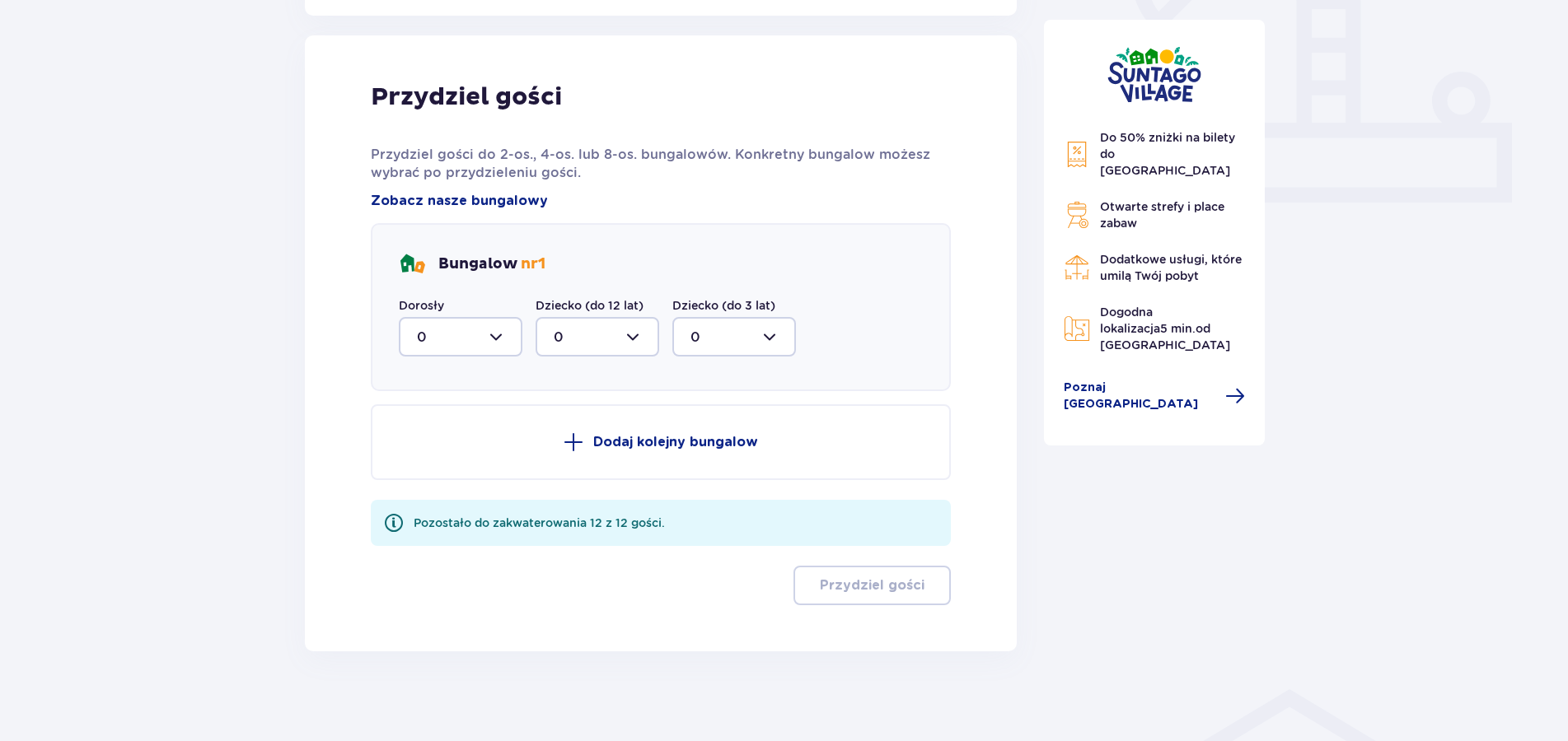
scroll to position [657, 0]
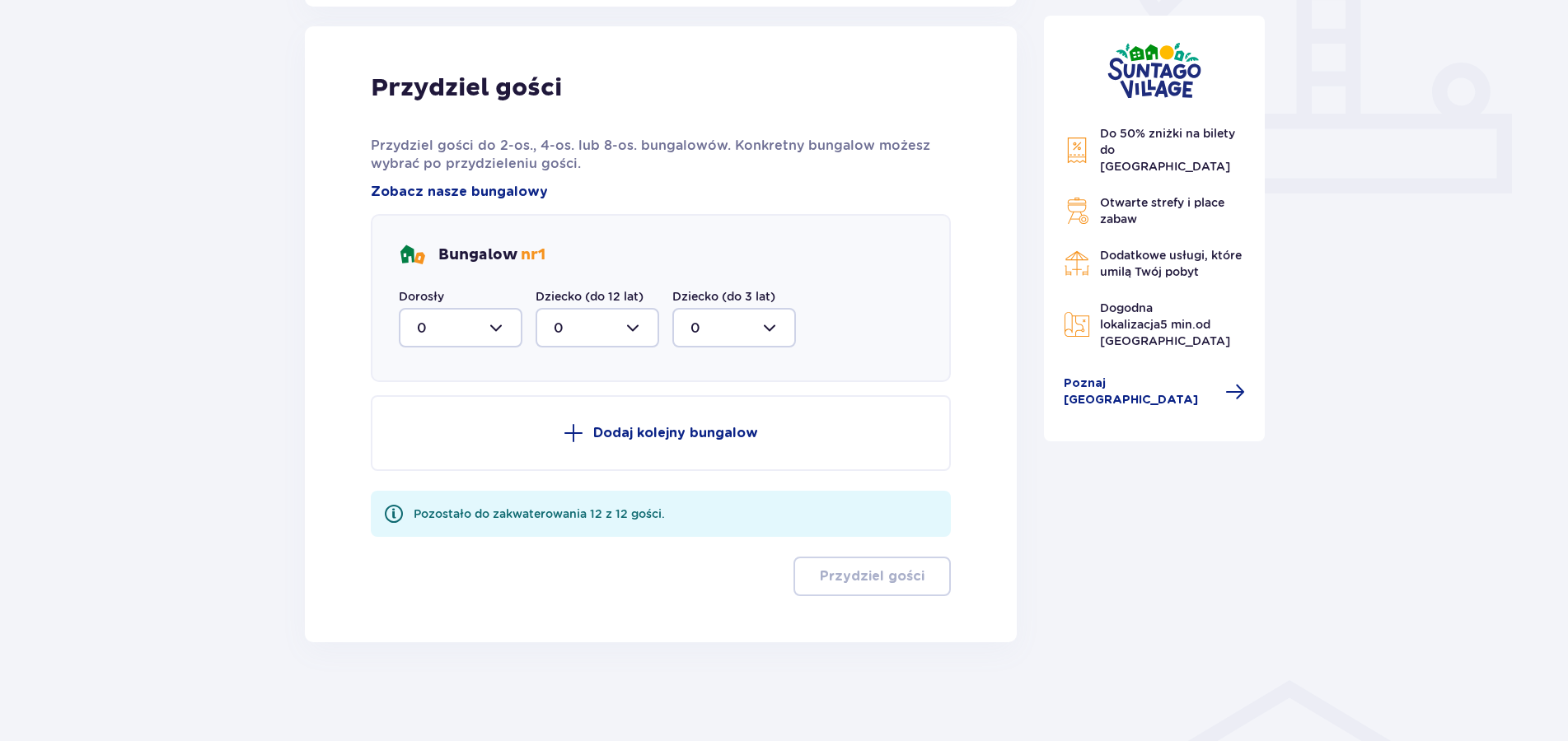
click at [498, 332] on div at bounding box center [460, 328] width 124 height 39
click at [436, 486] on div "8" at bounding box center [460, 488] width 87 height 18
type input "8"
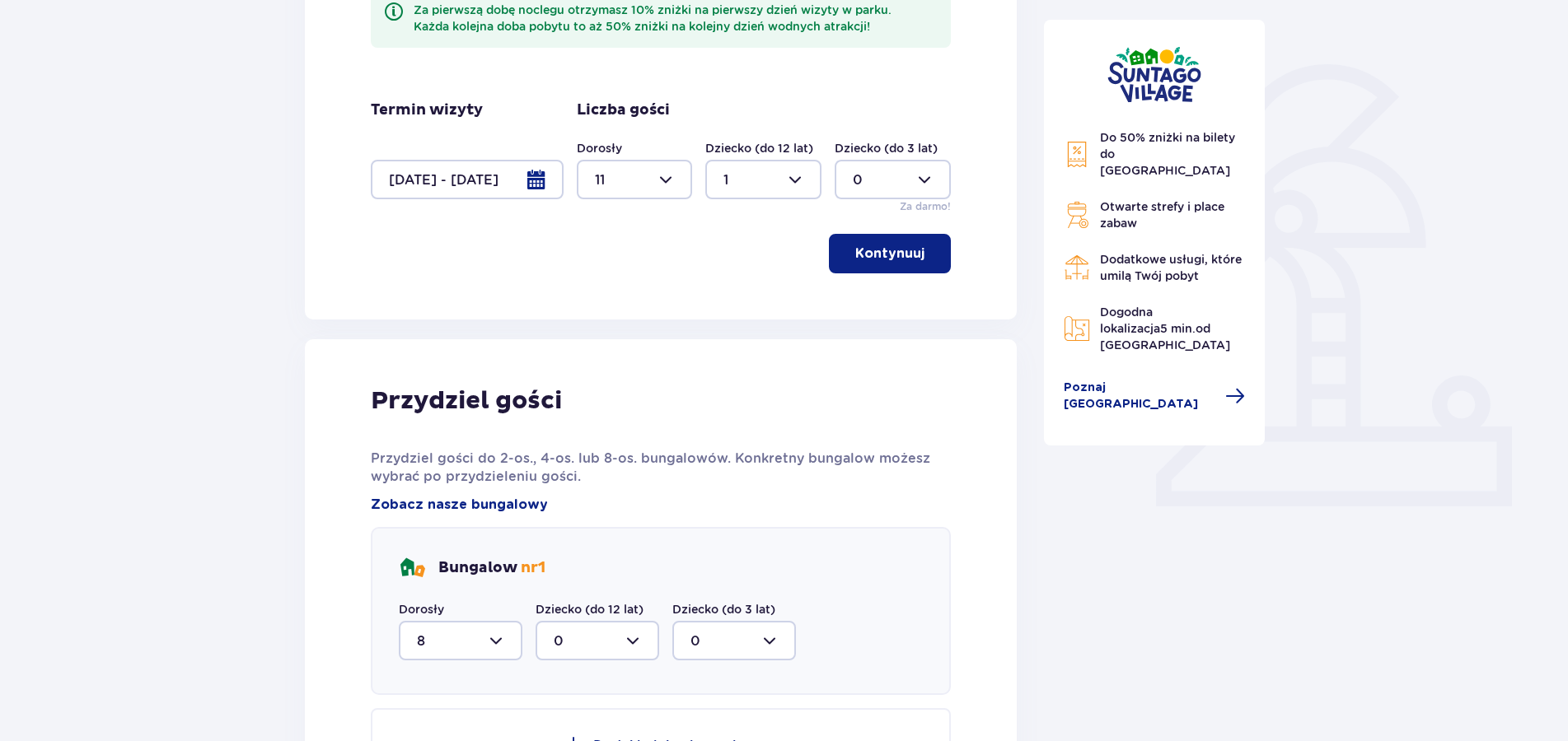
scroll to position [321, 0]
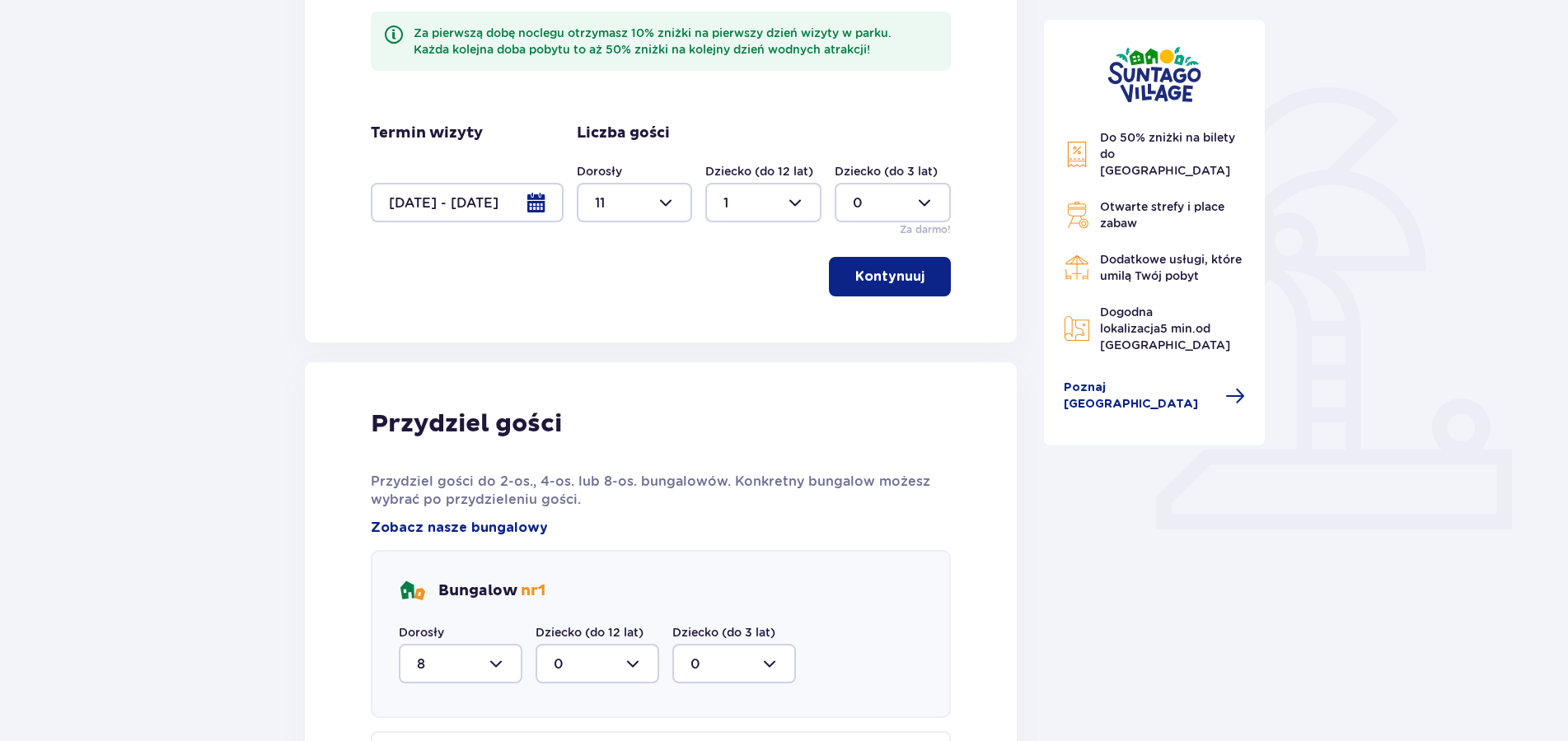
click at [669, 205] on div at bounding box center [635, 202] width 116 height 39
click at [605, 343] on div "8" at bounding box center [635, 341] width 80 height 18
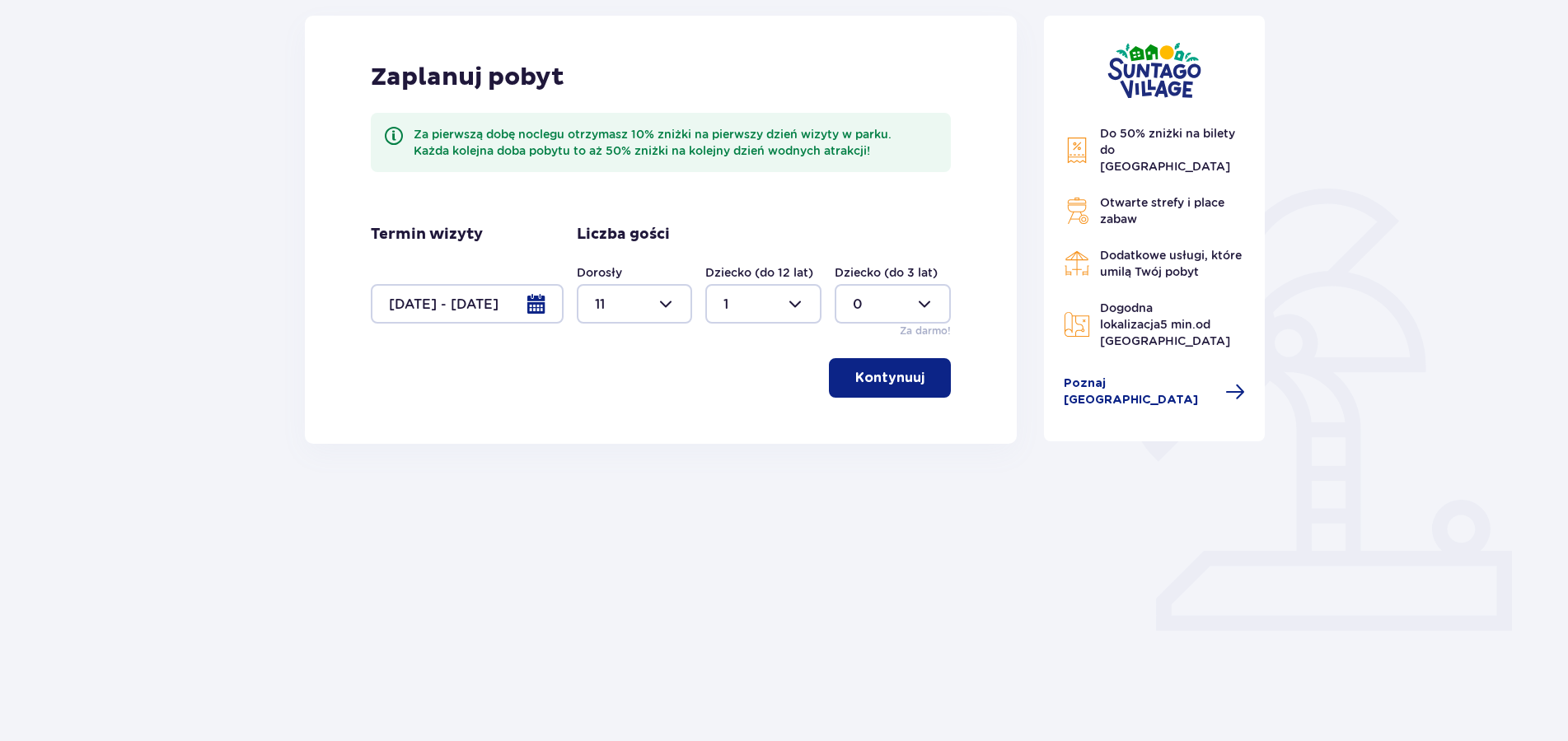
type input "8"
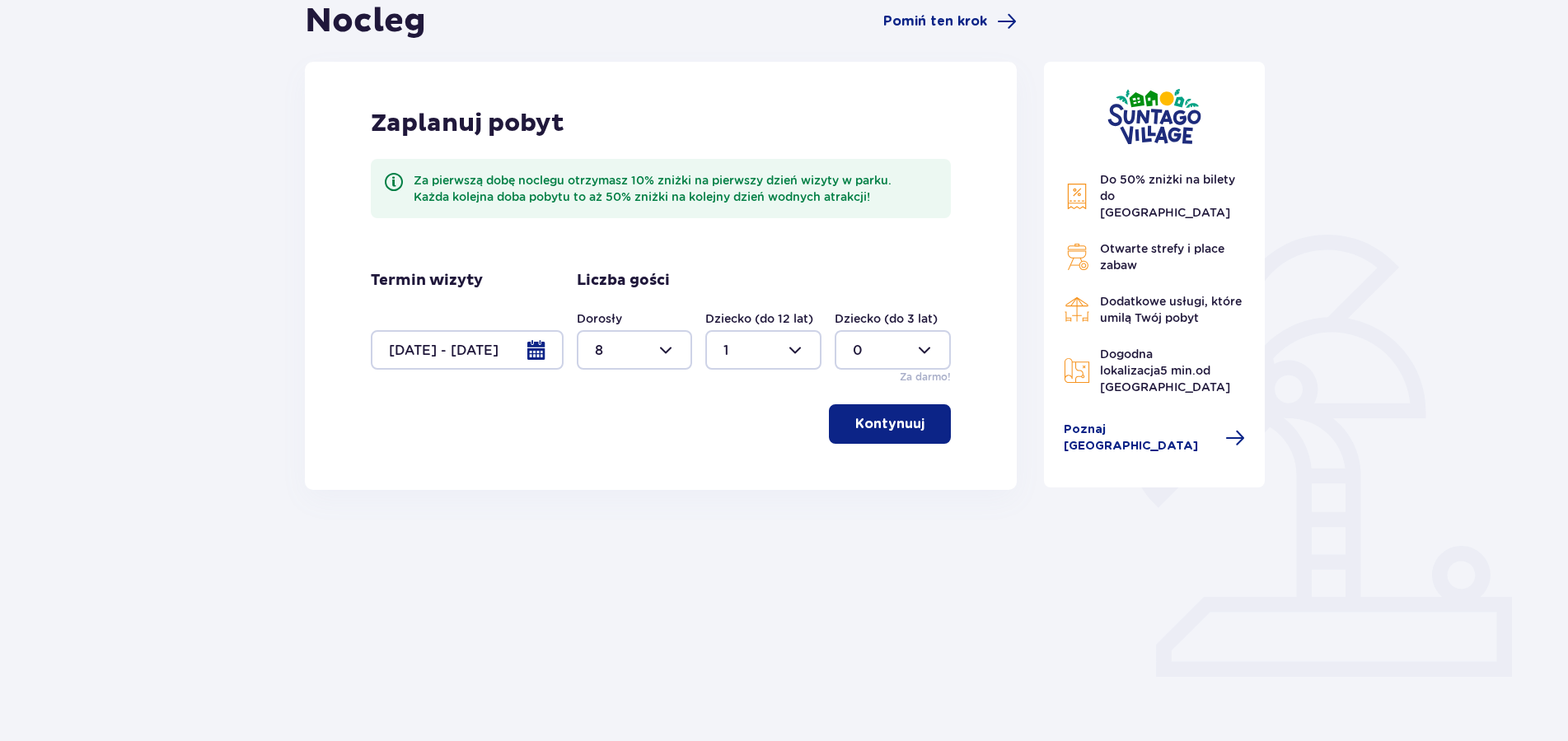
click at [782, 350] on div at bounding box center [763, 350] width 116 height 39
click at [731, 391] on p "0" at bounding box center [728, 400] width 10 height 18
type input "0"
click at [917, 426] on button "Kontynuuj" at bounding box center [889, 424] width 122 height 39
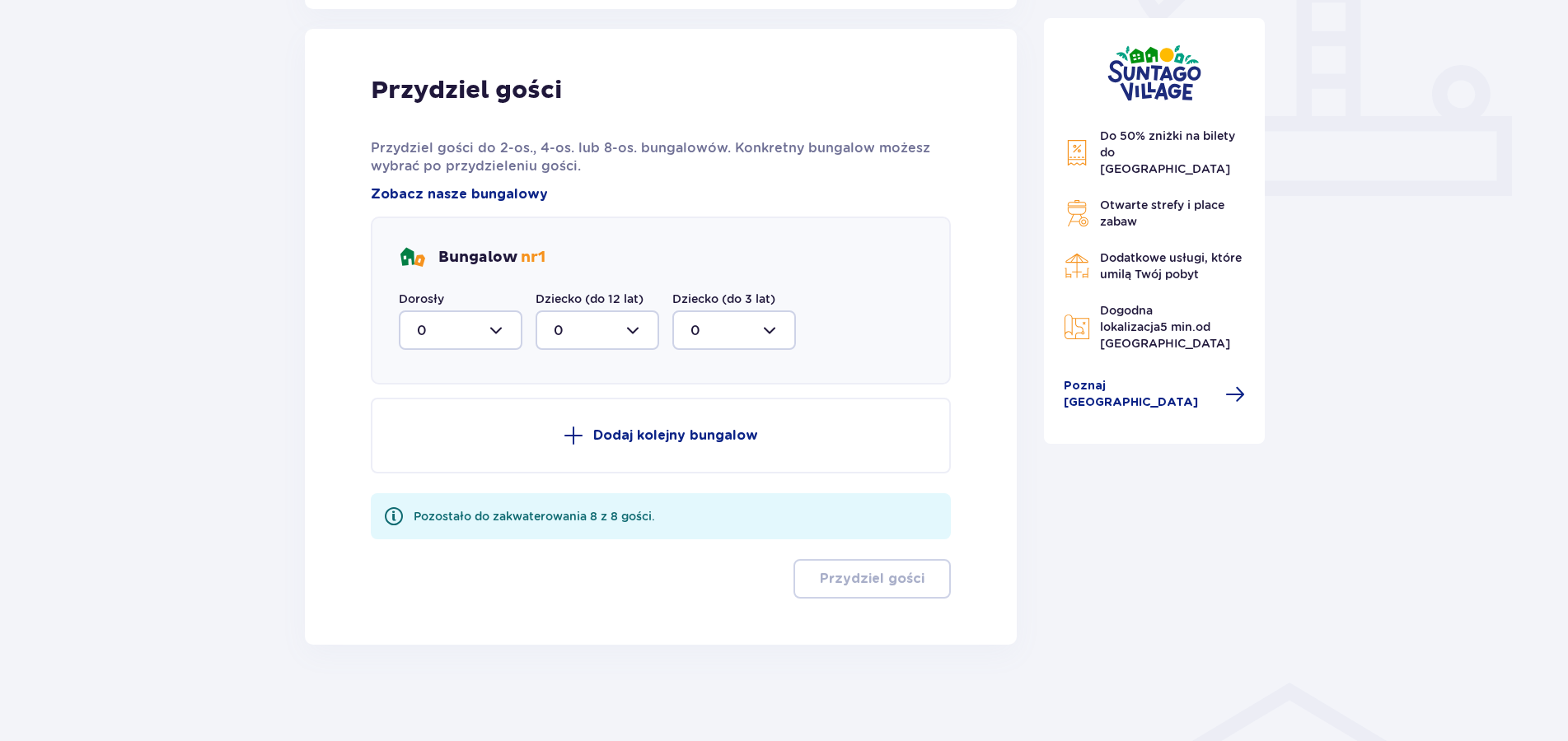
scroll to position [657, 0]
click at [505, 325] on div at bounding box center [460, 328] width 124 height 39
click at [426, 487] on div "8" at bounding box center [460, 488] width 87 height 18
type input "8"
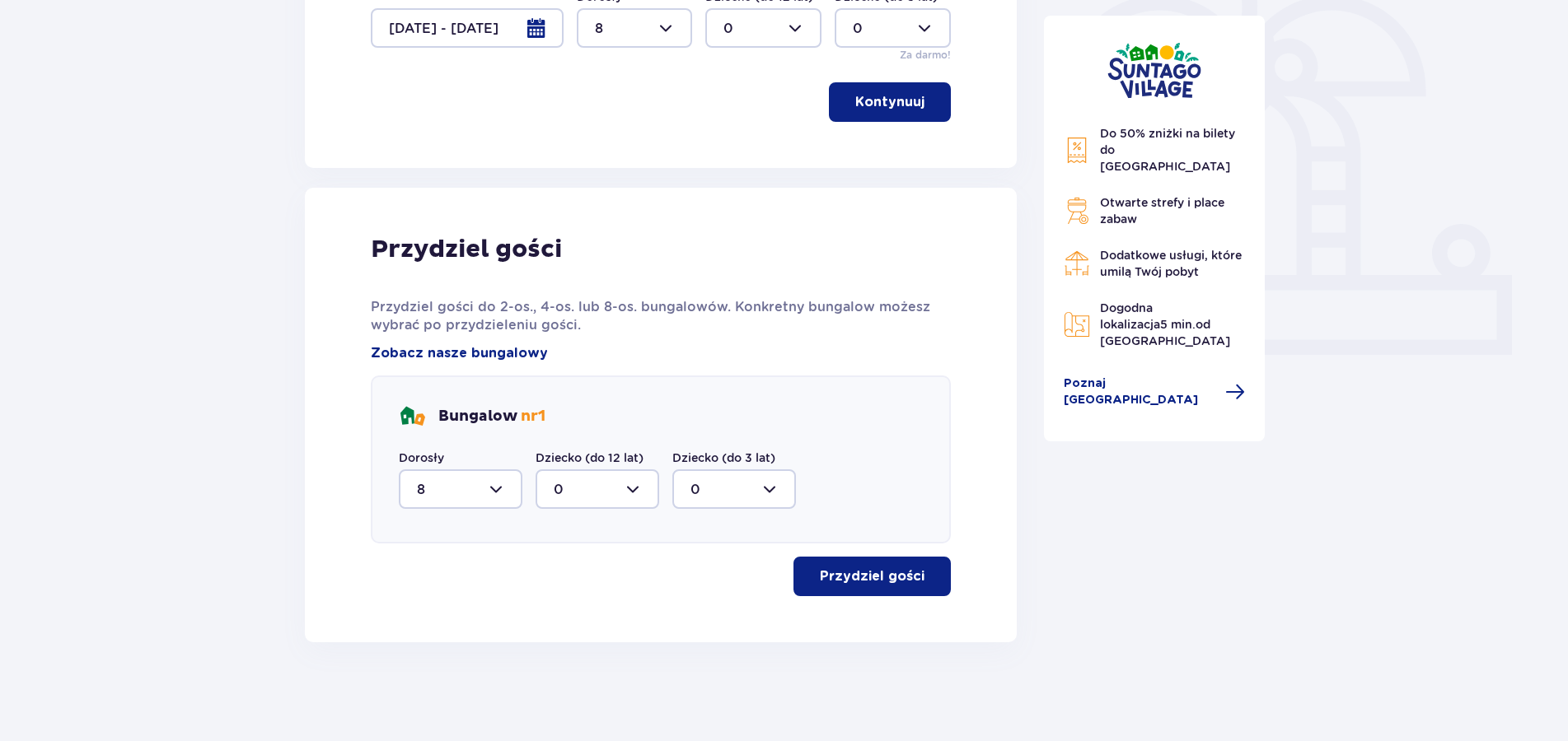
scroll to position [496, 0]
click at [888, 568] on button "Przydziel gości" at bounding box center [872, 576] width 158 height 39
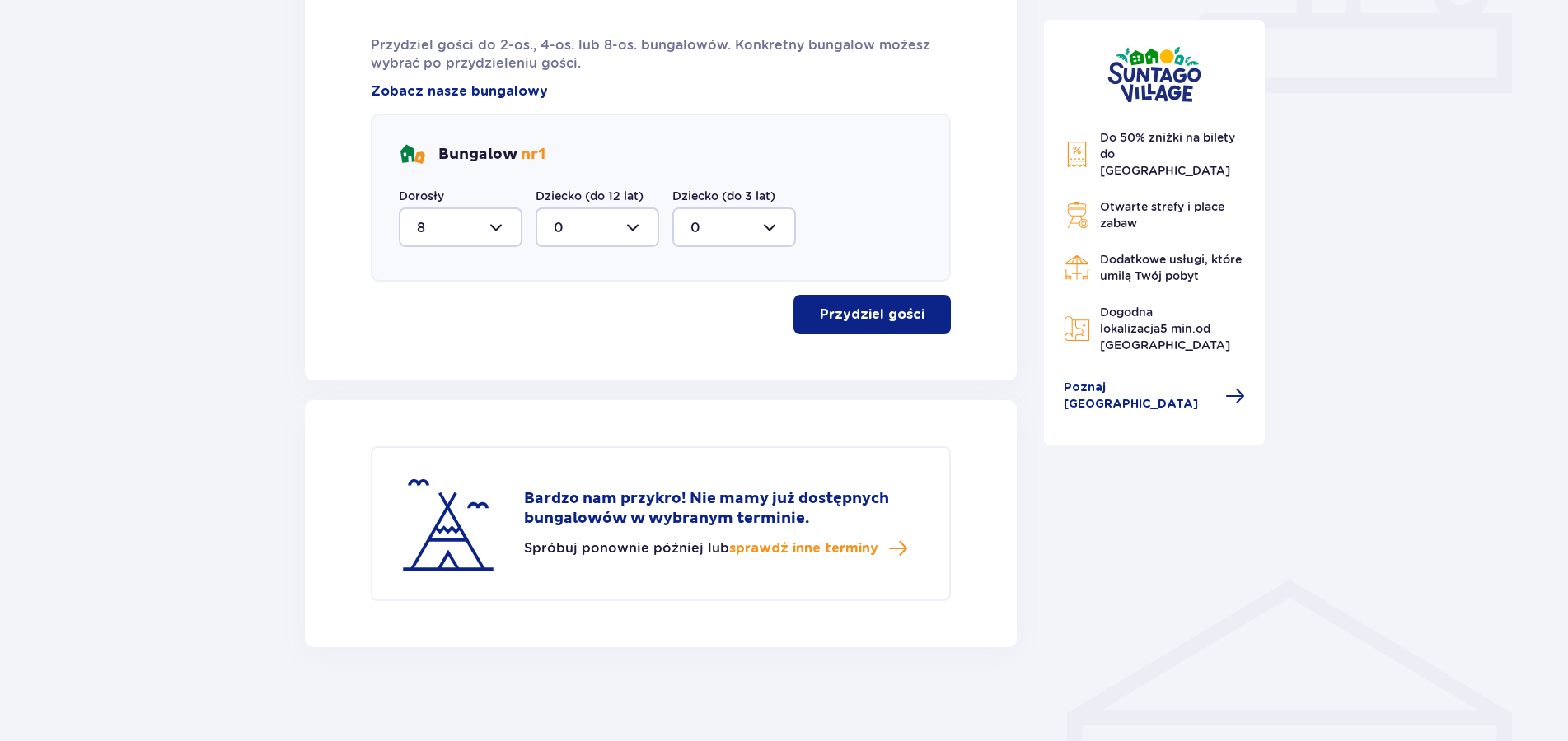
scroll to position [763, 0]
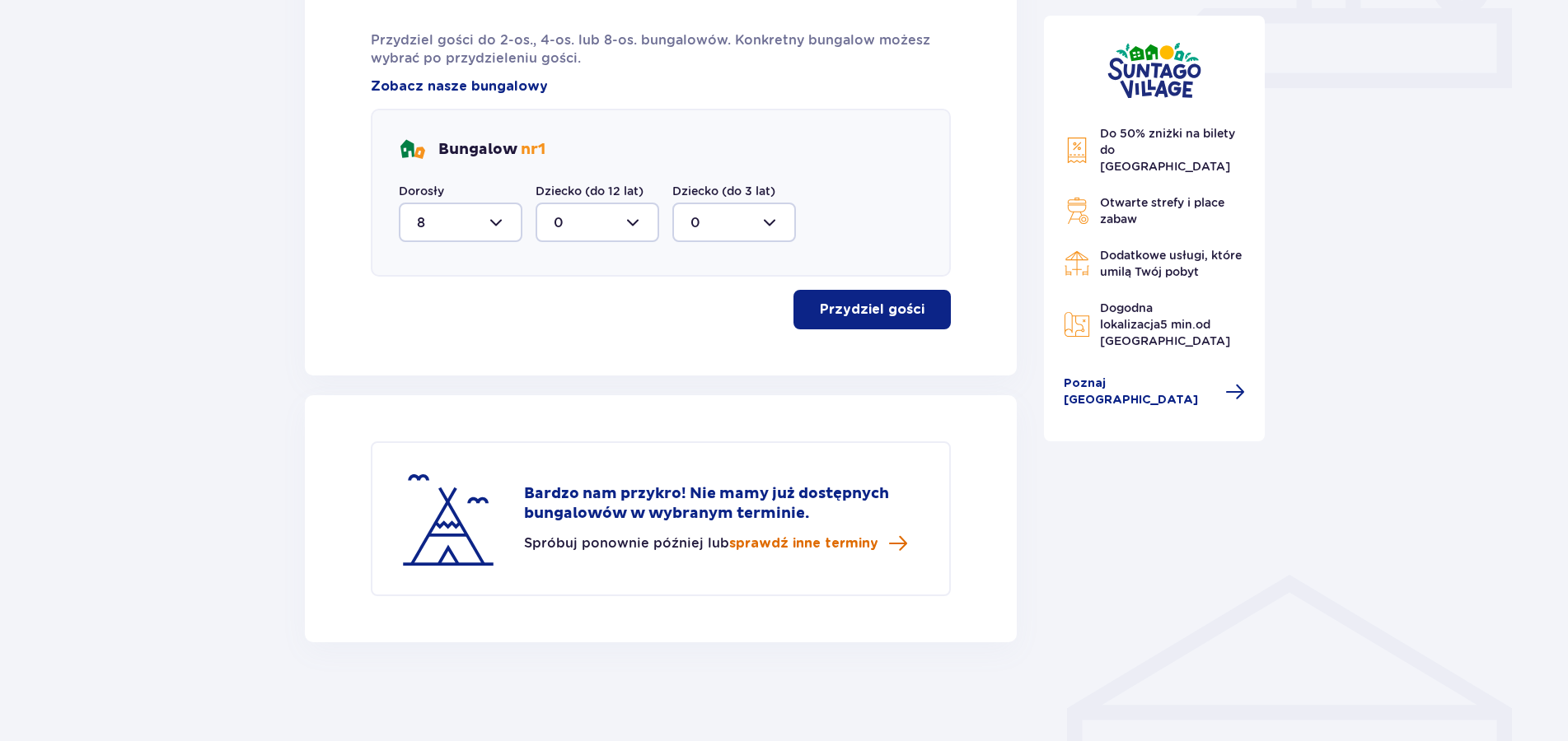
click at [759, 551] on span "sprawdź inne terminy" at bounding box center [803, 543] width 149 height 18
click at [767, 543] on span "sprawdź inne terminy" at bounding box center [803, 543] width 149 height 18
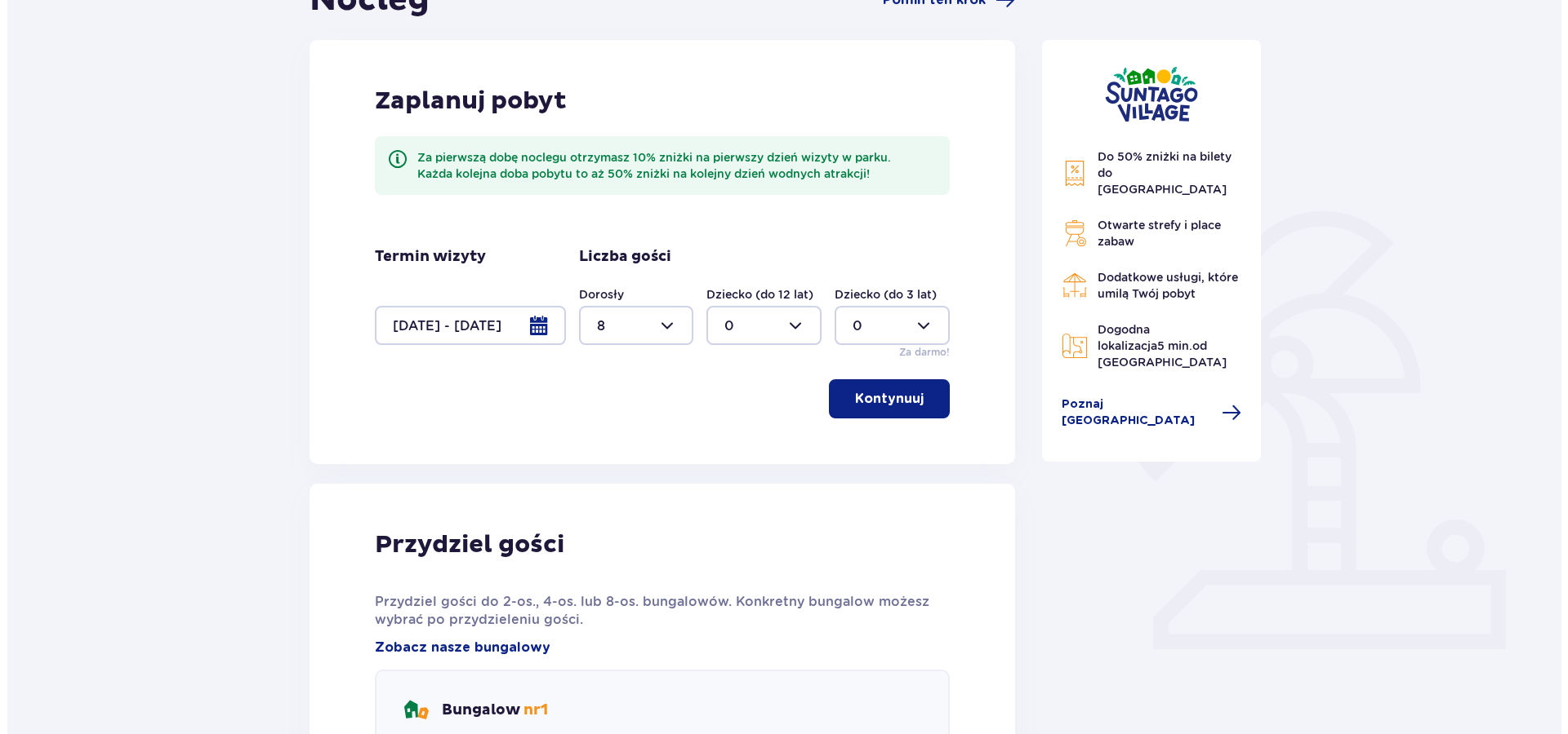
scroll to position [192, 0]
click at [532, 323] on div at bounding box center [463, 326] width 191 height 39
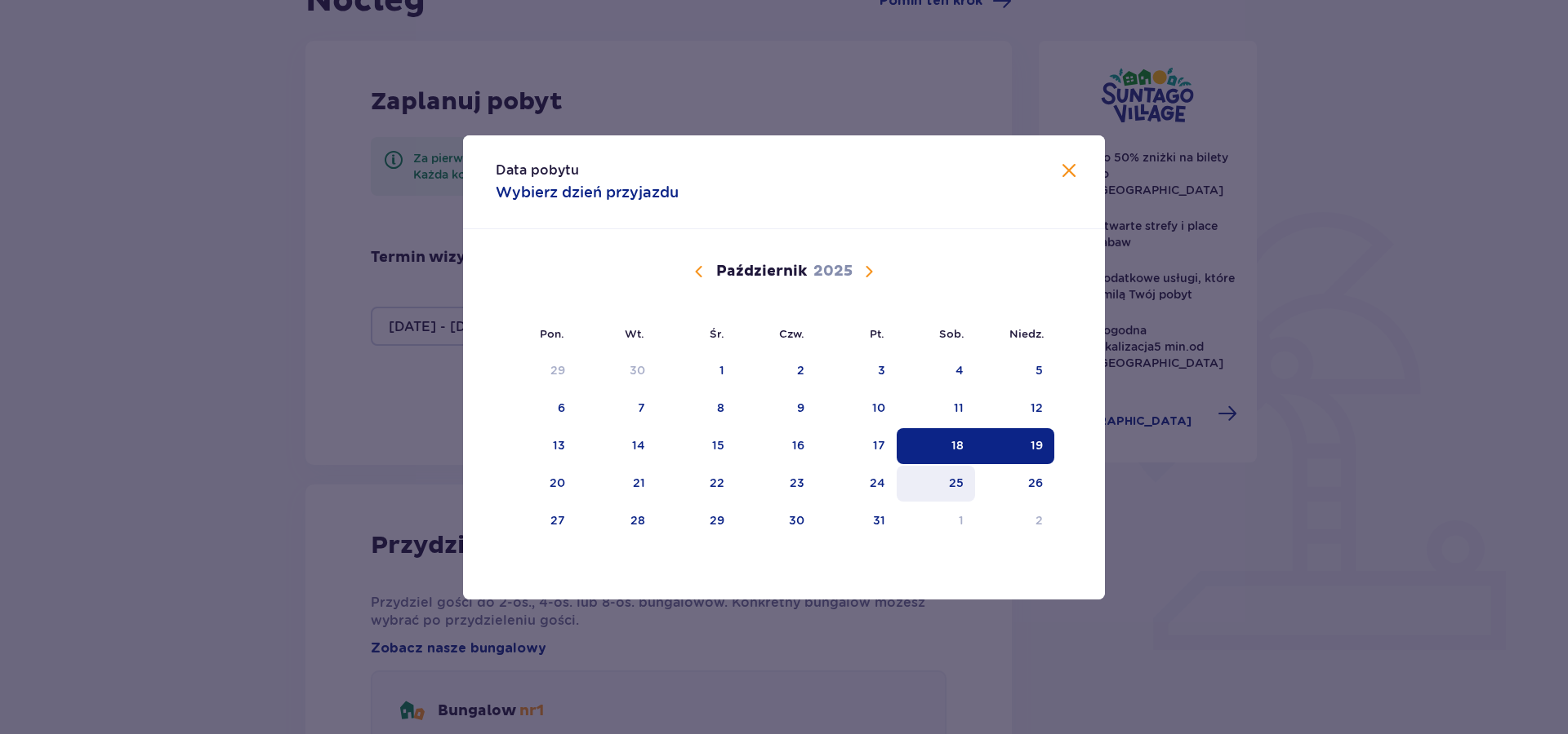
click at [953, 486] on div "25" at bounding box center [955, 483] width 14 height 16
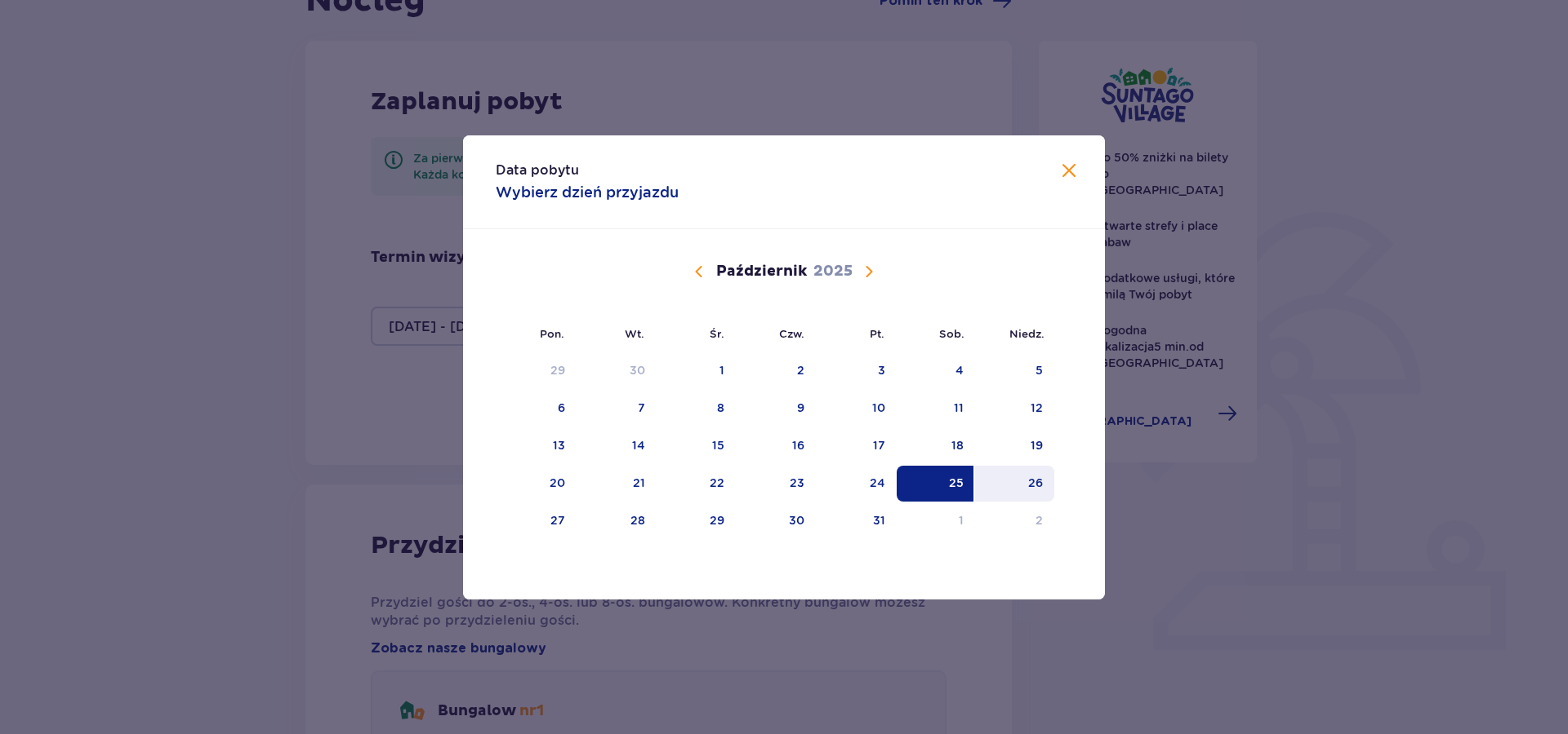
click at [1041, 488] on div "26" at bounding box center [1035, 483] width 14 height 16
type input "[DATE] - [DATE]"
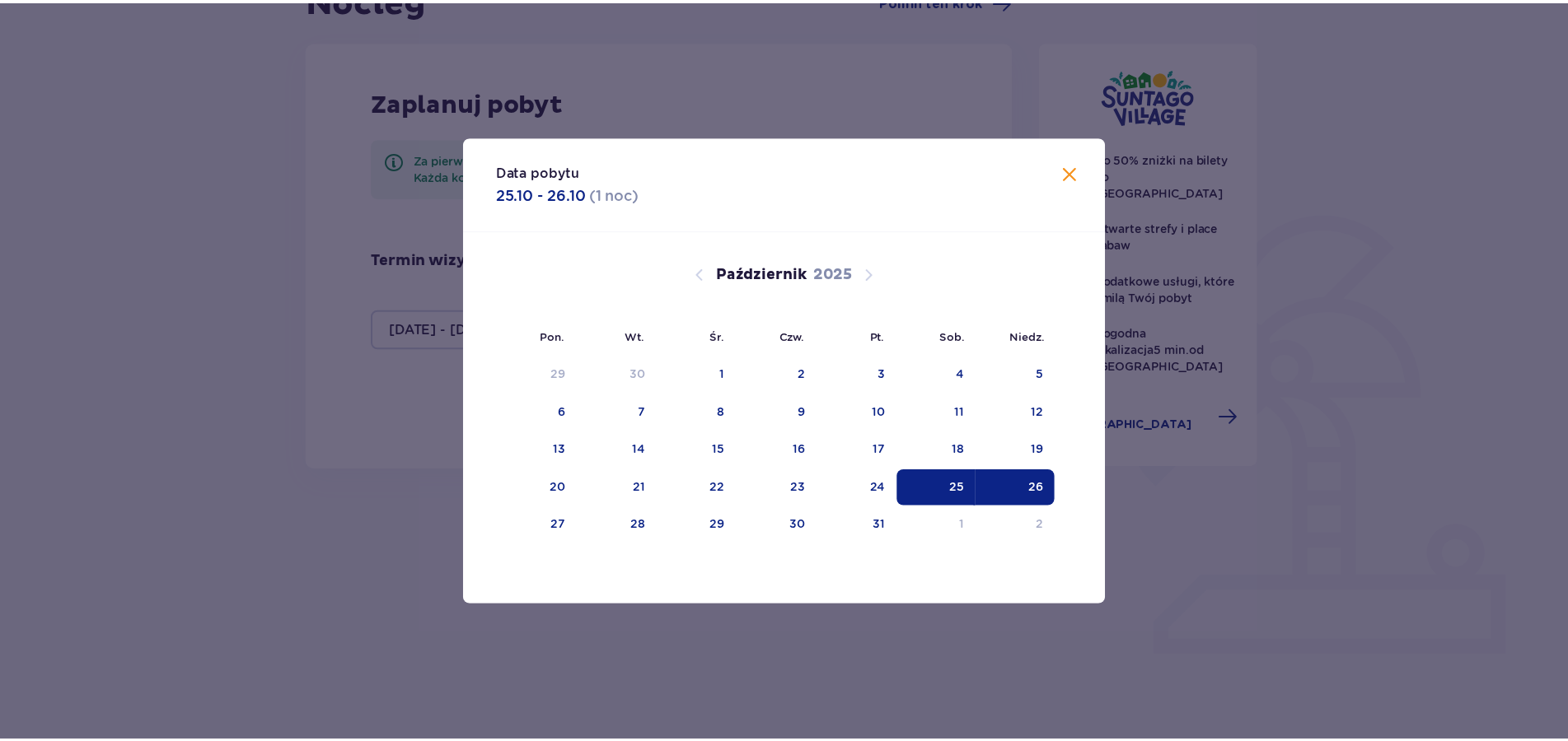
scroll to position [174, 0]
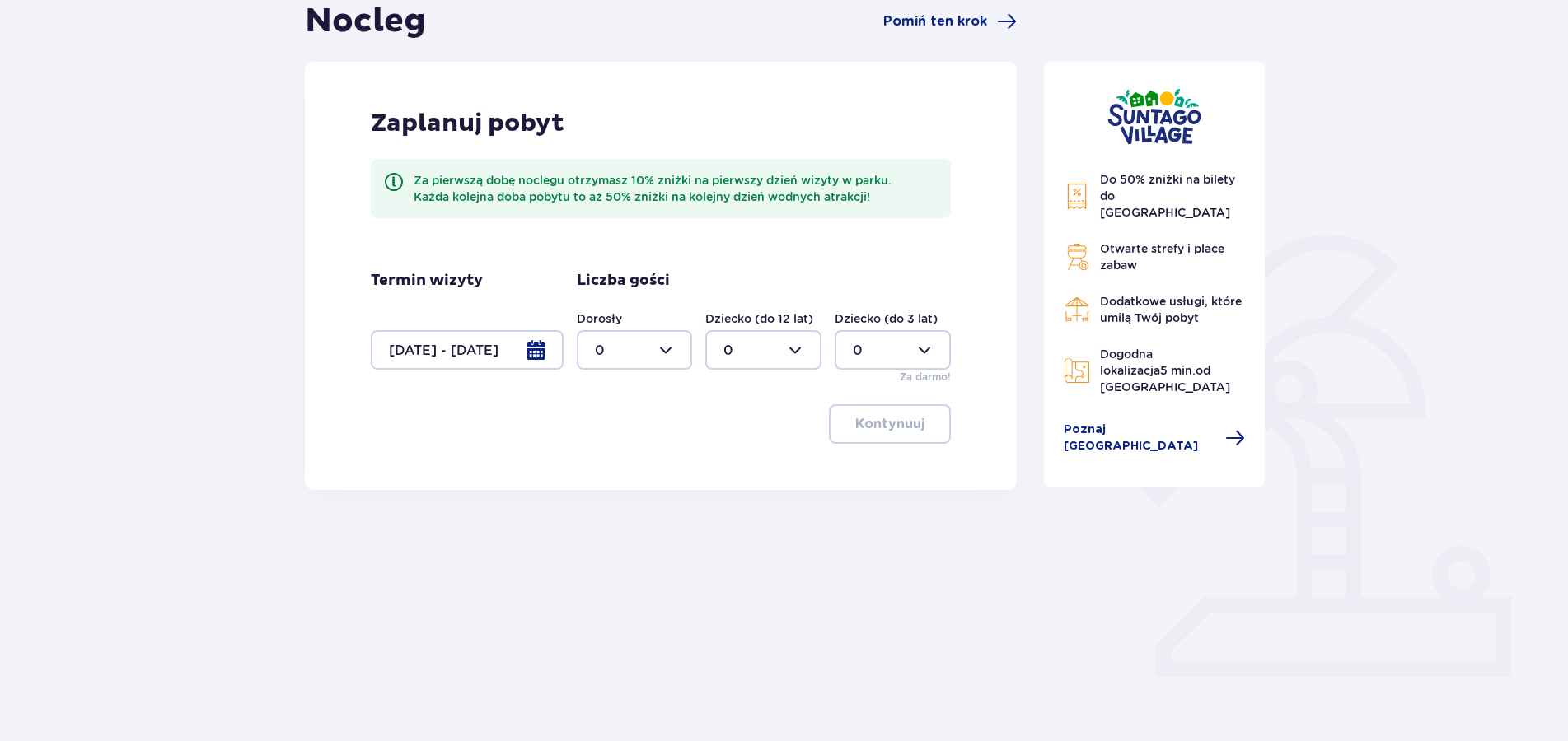
click at [673, 353] on div at bounding box center [635, 350] width 116 height 39
click at [591, 391] on span "8" at bounding box center [635, 395] width 112 height 35
type input "8"
click at [856, 420] on p "Kontynuuj" at bounding box center [890, 424] width 69 height 18
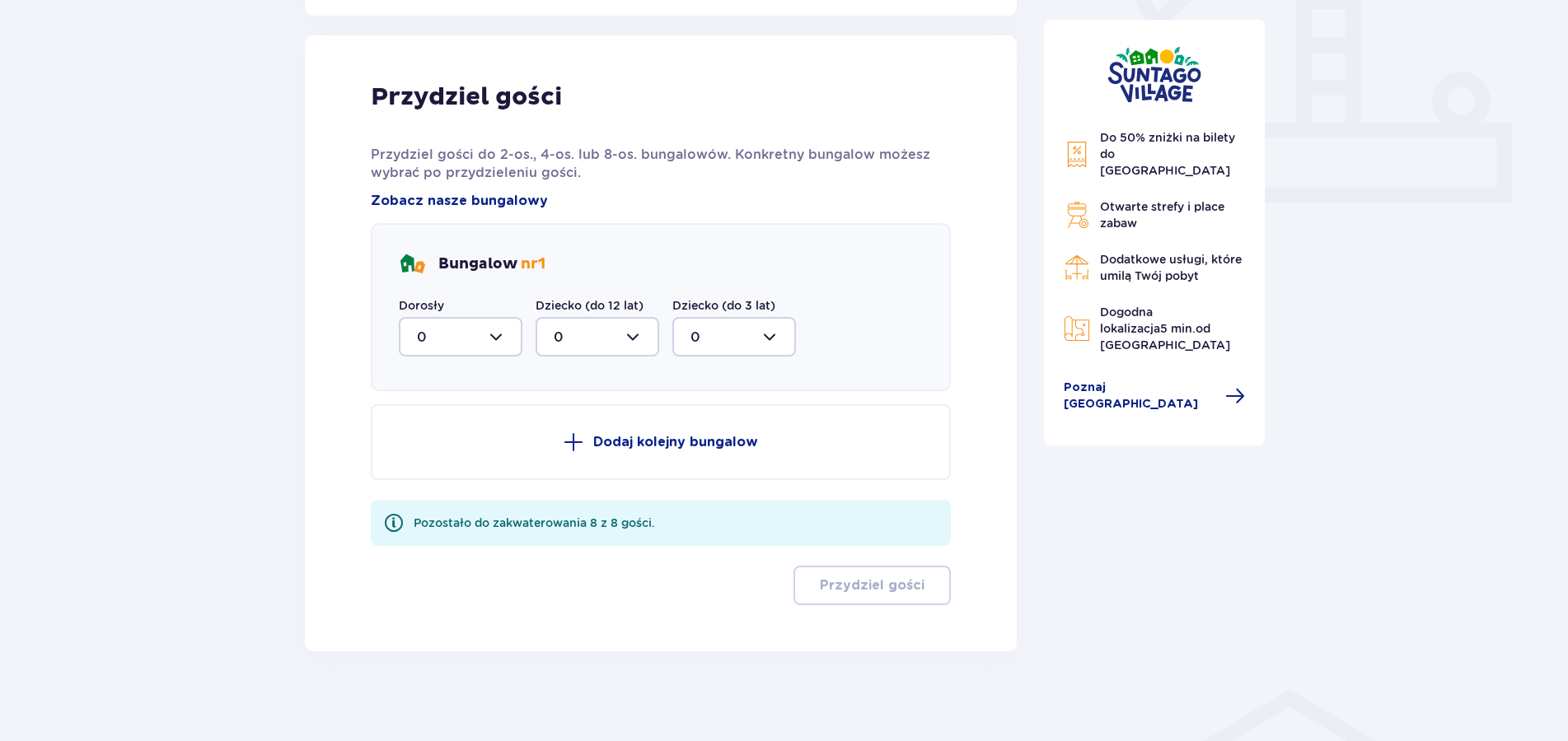
scroll to position [657, 0]
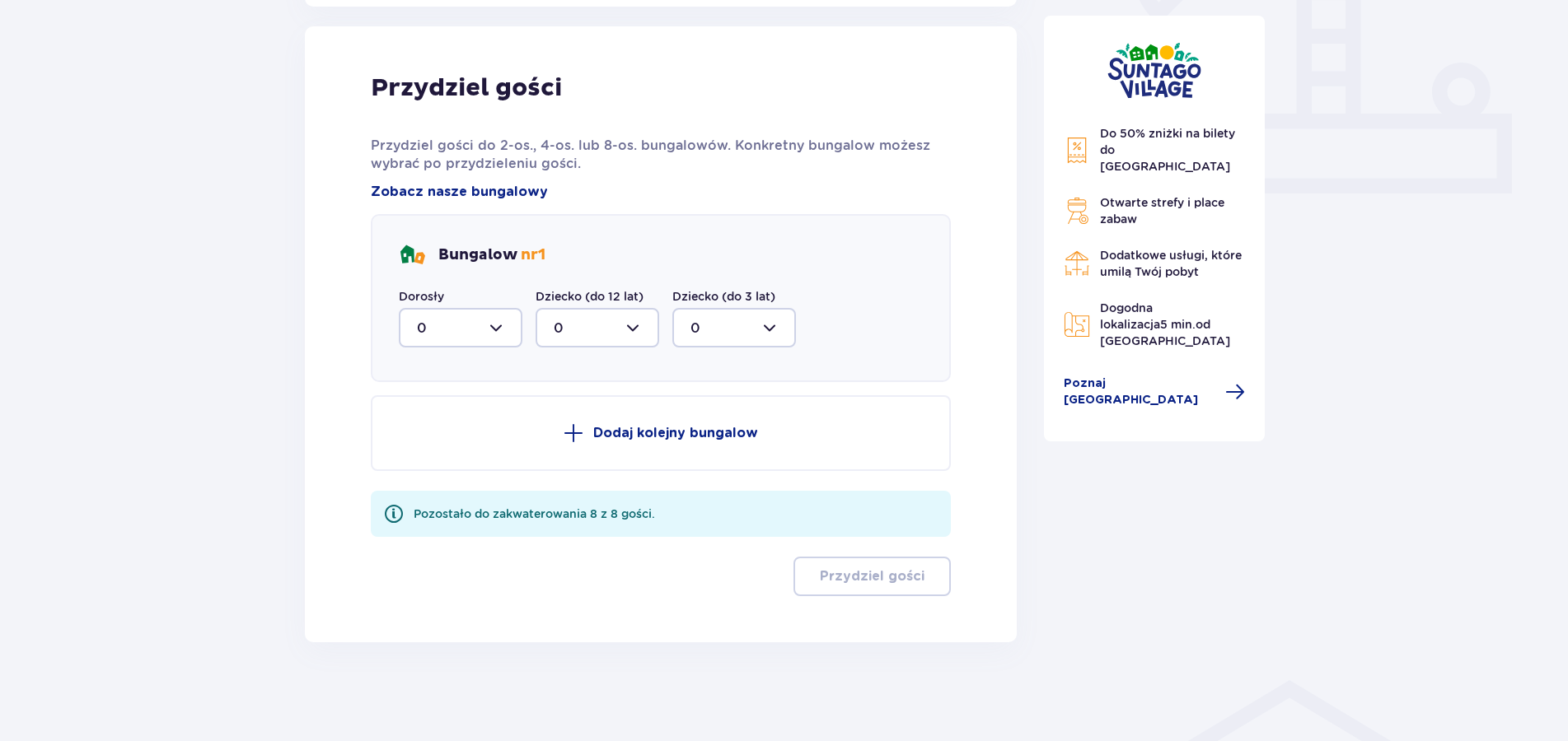
click at [506, 331] on div at bounding box center [460, 328] width 124 height 39
click at [419, 482] on p "8" at bounding box center [421, 488] width 9 height 18
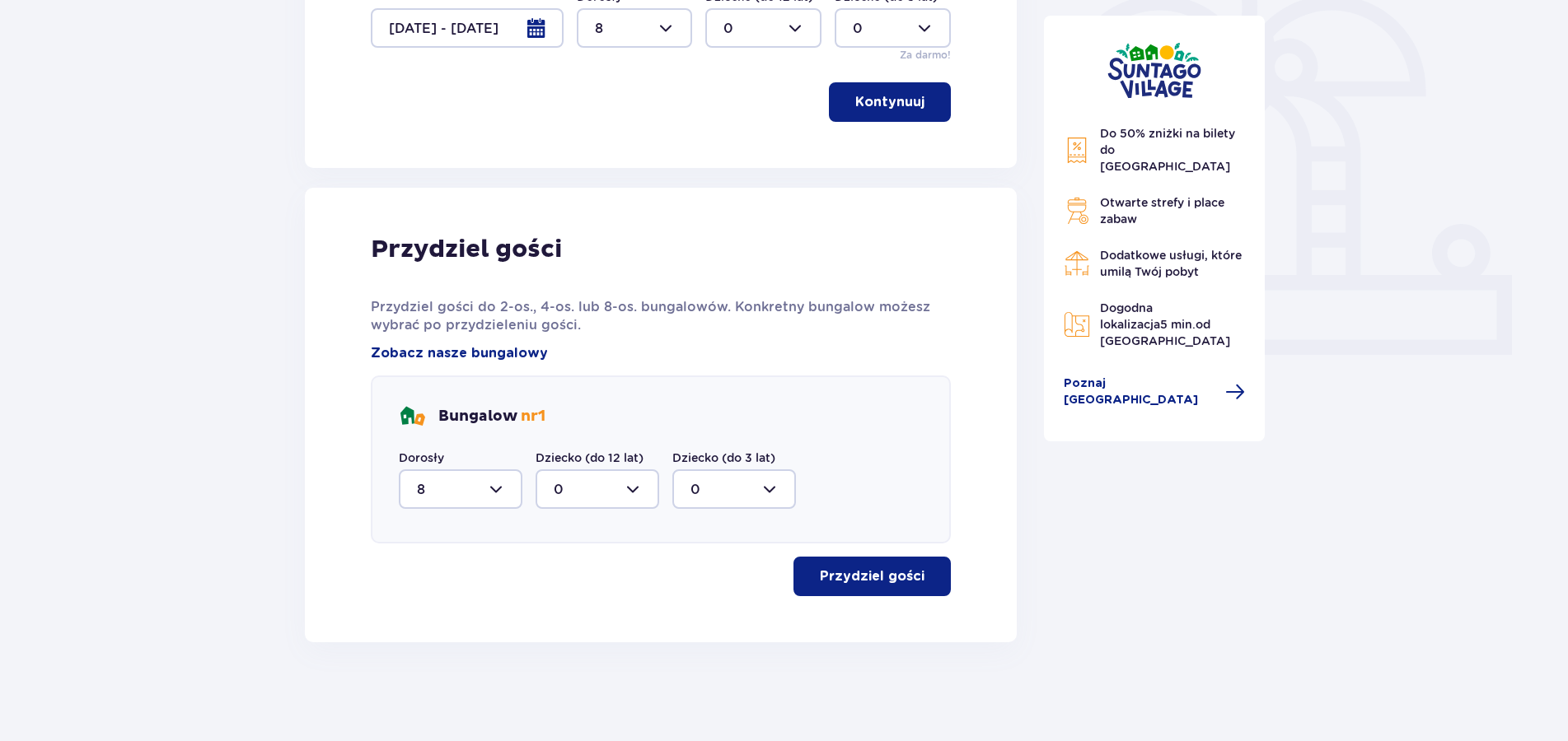
scroll to position [496, 0]
click at [849, 570] on p "Przydziel gości" at bounding box center [872, 577] width 105 height 18
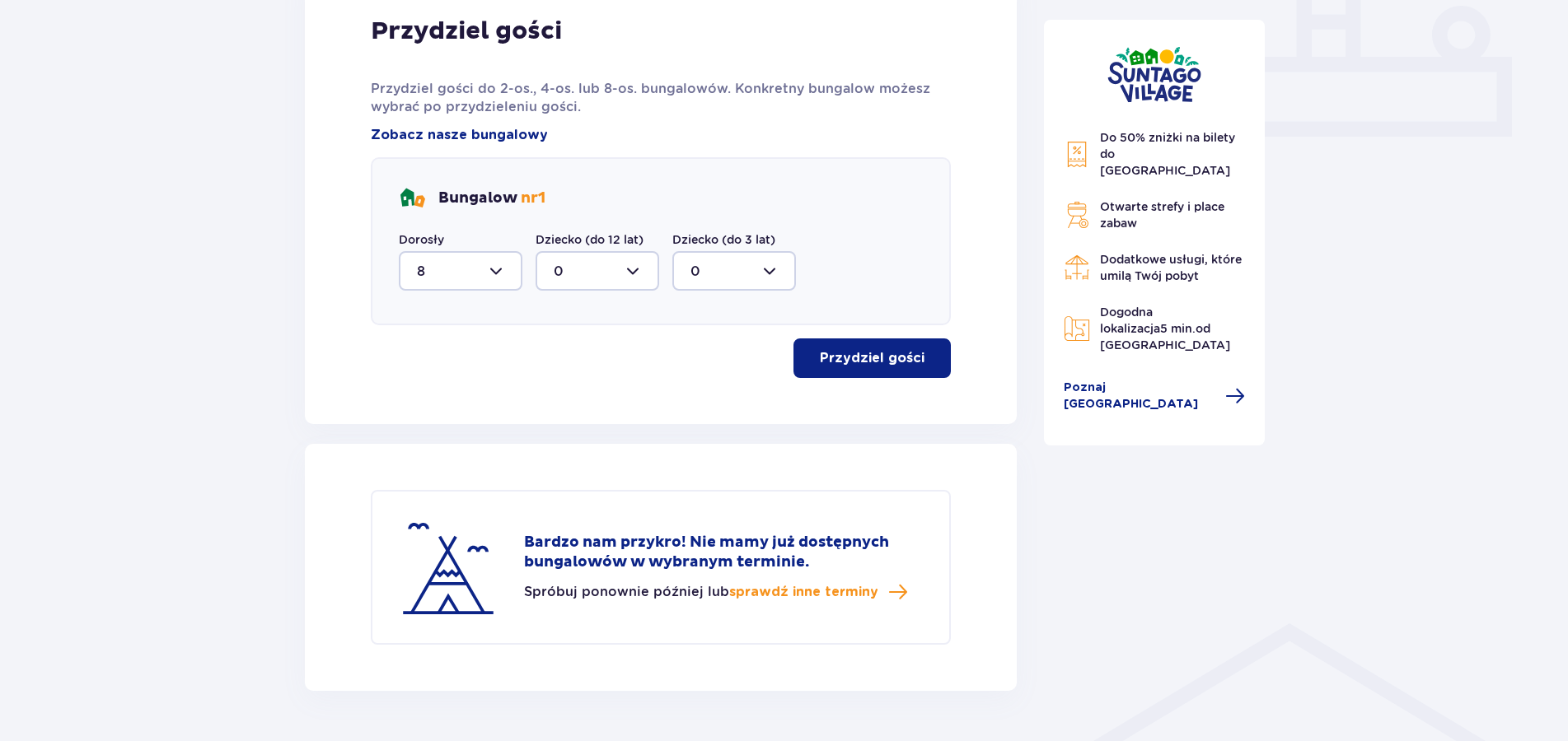
scroll to position [763, 0]
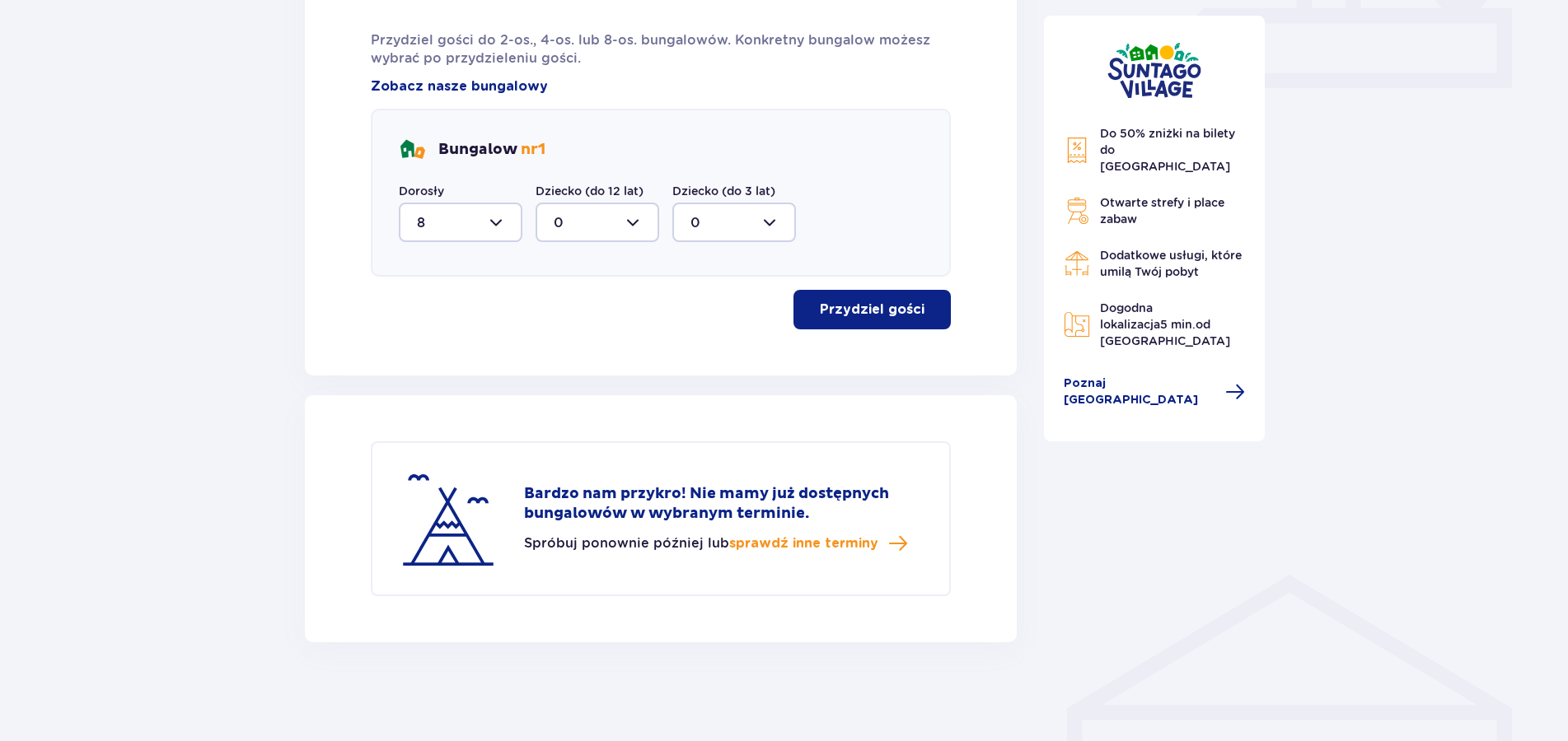
click at [497, 225] on div at bounding box center [460, 222] width 124 height 39
click at [429, 130] on div "4" at bounding box center [460, 127] width 87 height 18
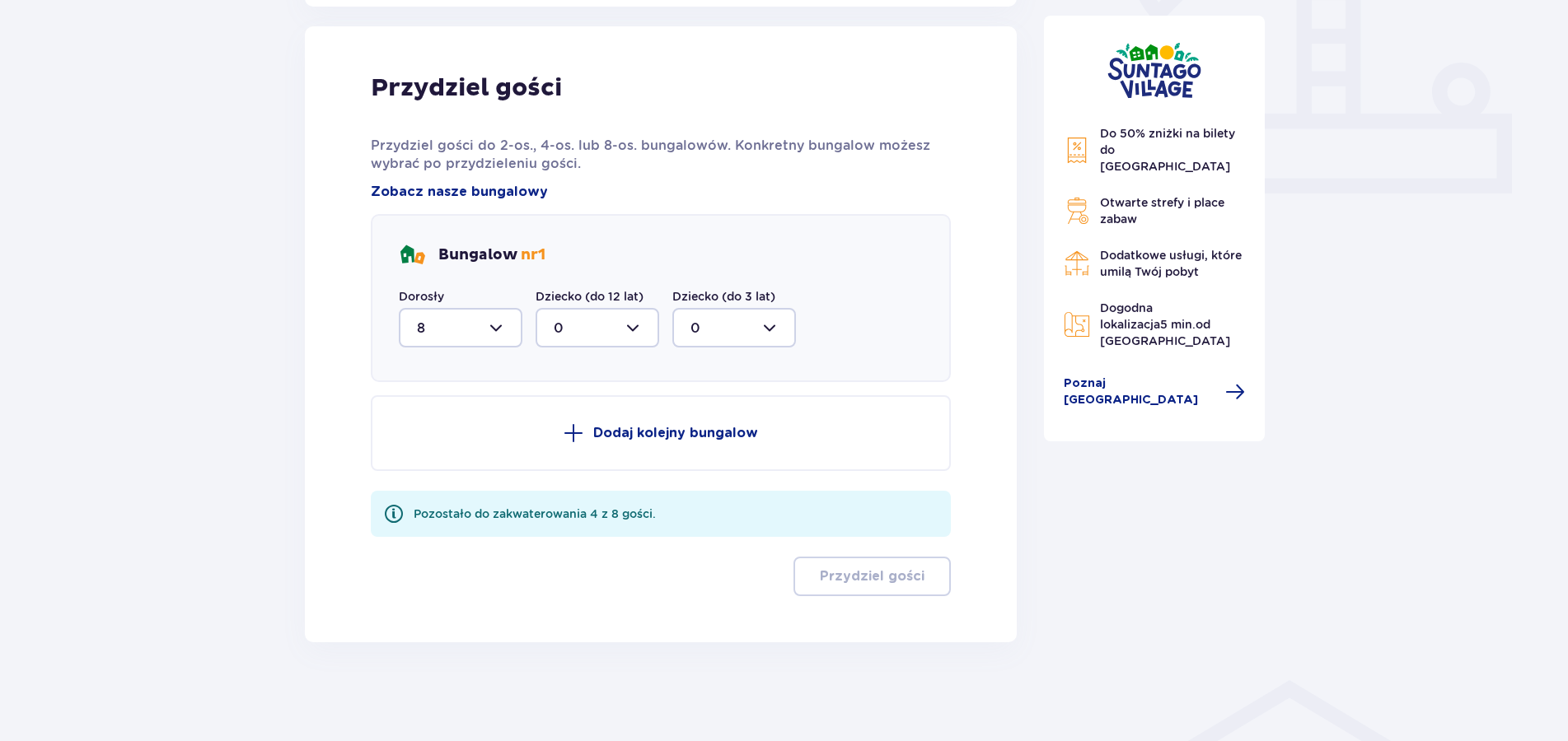
type input "4"
click at [699, 441] on p "Dodaj kolejny bungalow" at bounding box center [675, 432] width 164 height 18
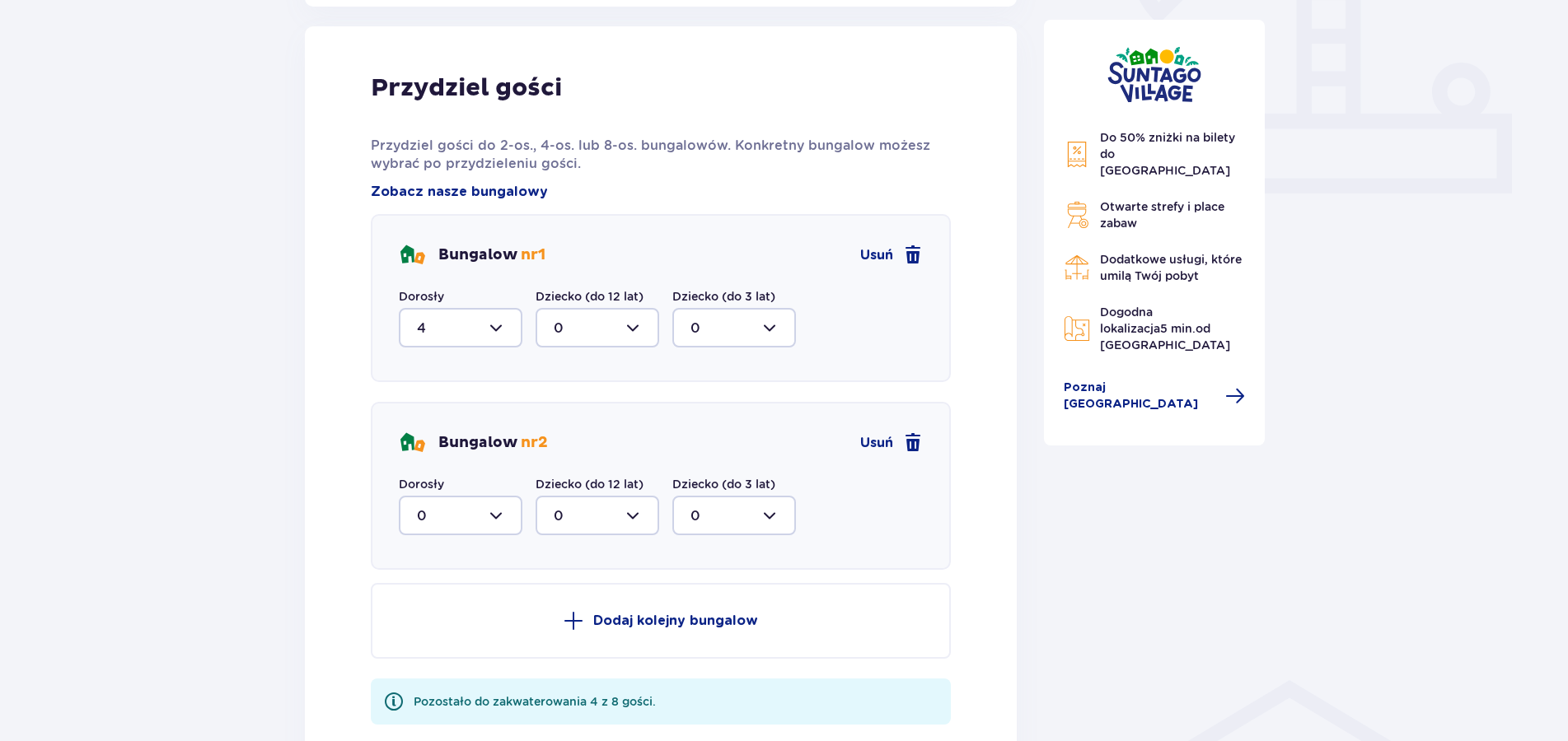
click at [498, 519] on div at bounding box center [460, 515] width 124 height 39
click at [422, 674] on p "4" at bounding box center [421, 676] width 9 height 18
type input "4"
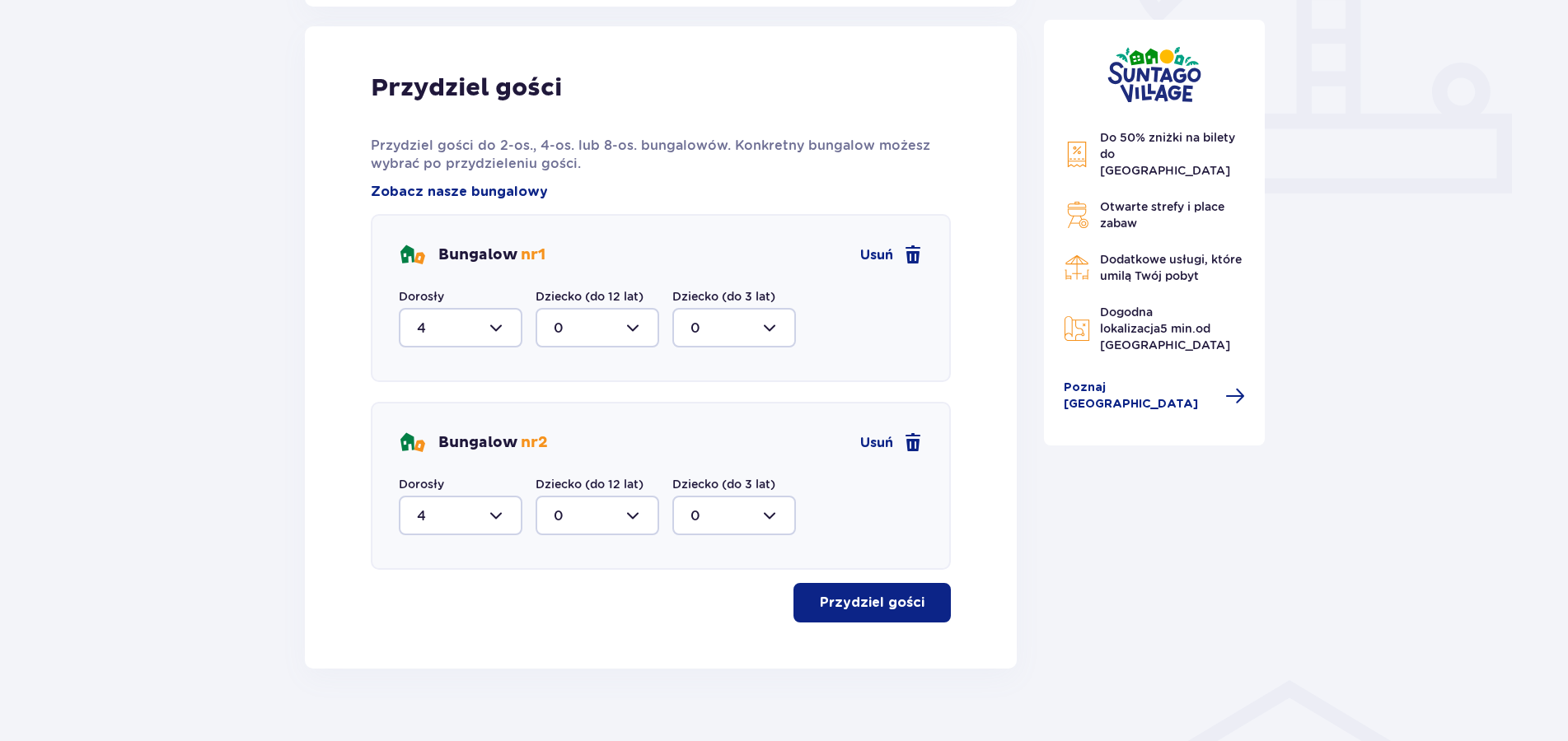
click at [872, 611] on p "Przydziel gości" at bounding box center [872, 603] width 105 height 18
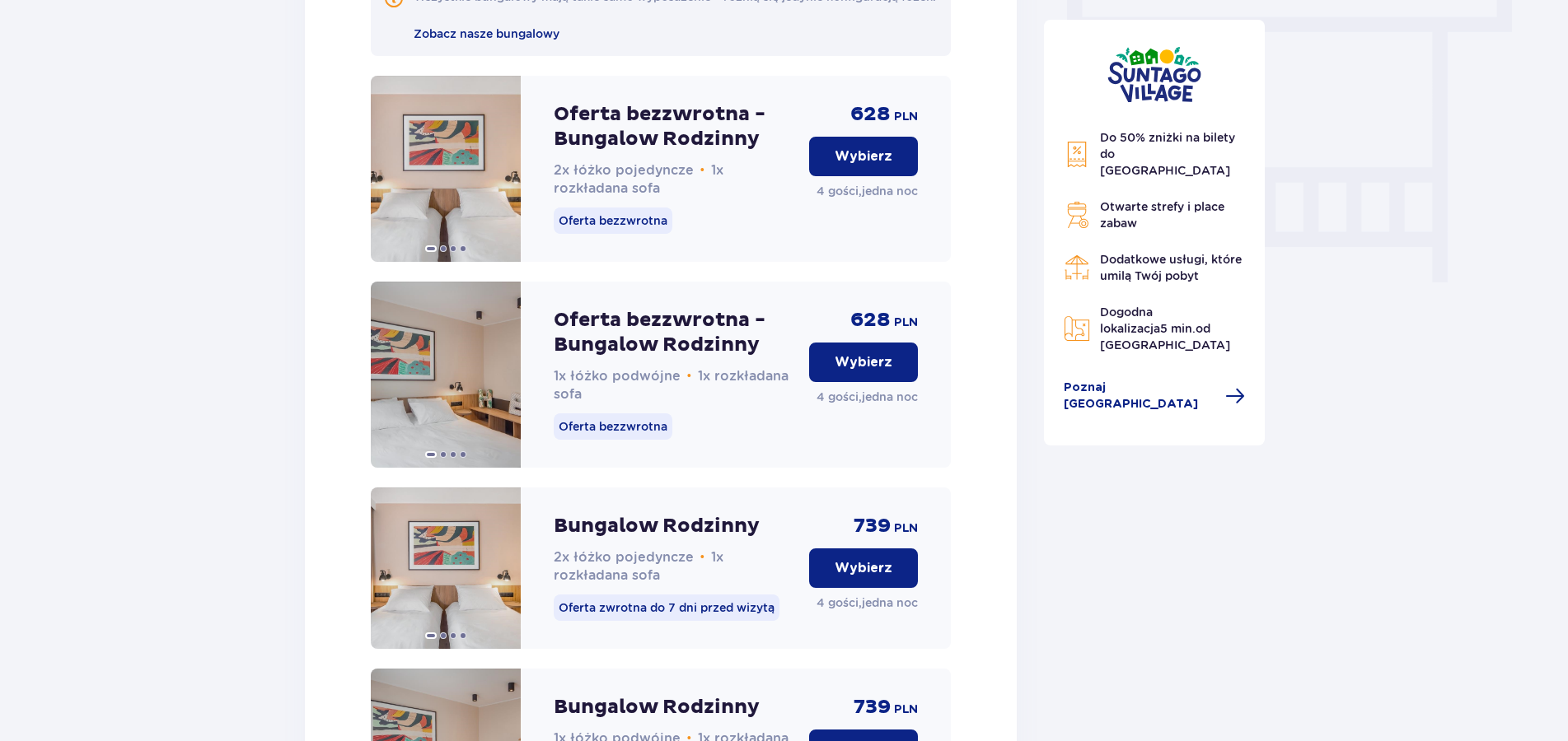
scroll to position [1326, 0]
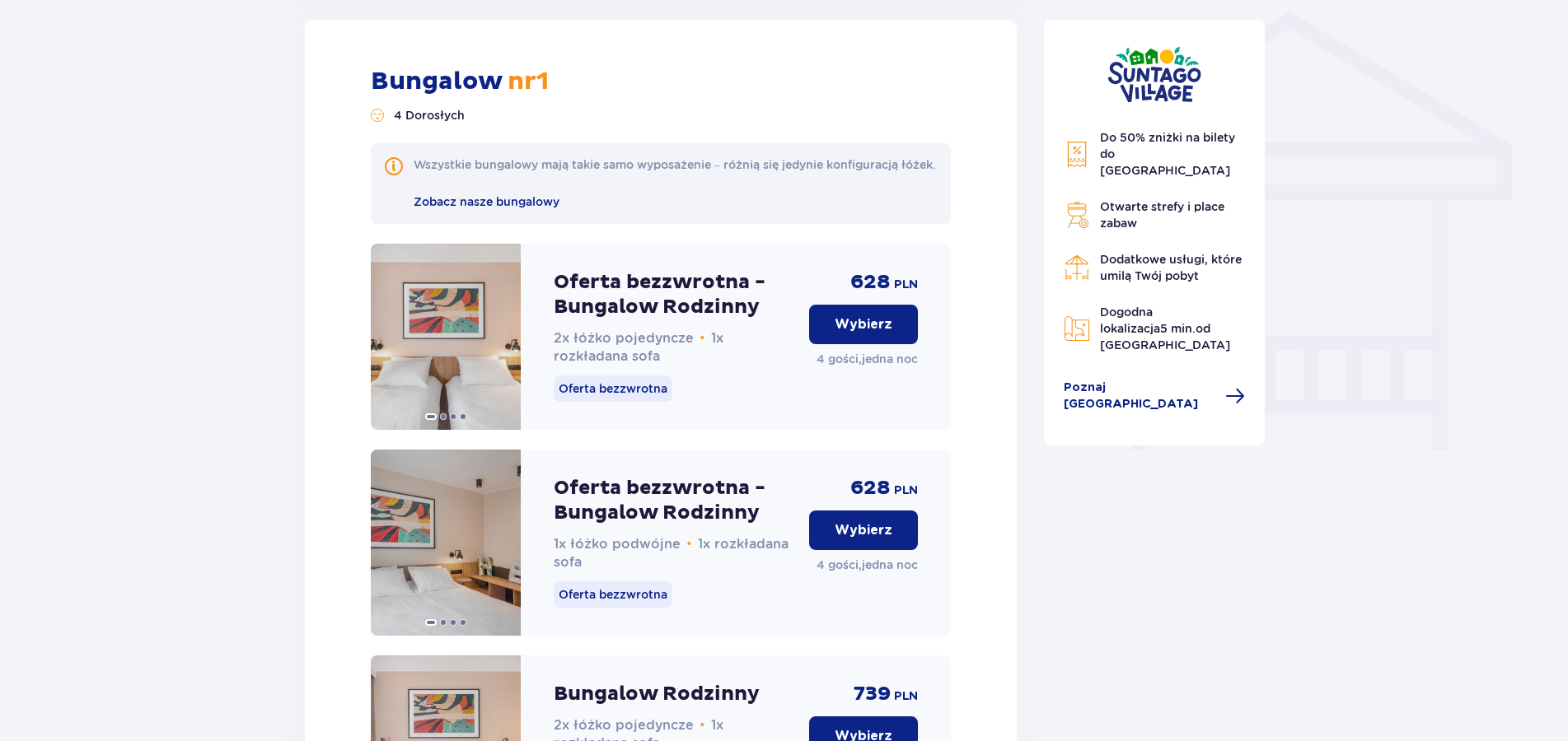
click at [839, 333] on p "Wybierz" at bounding box center [863, 324] width 58 height 18
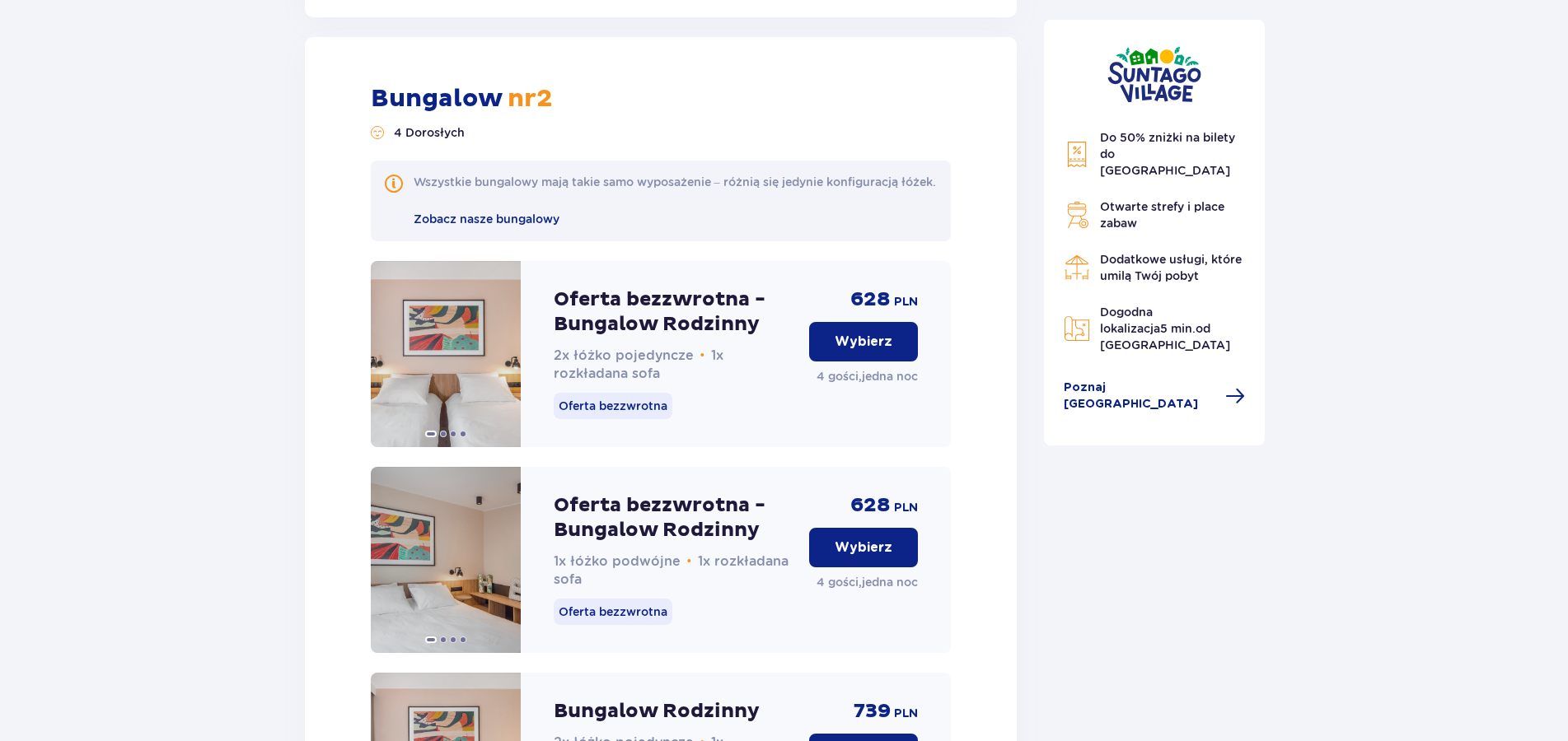
scroll to position [3297, 0]
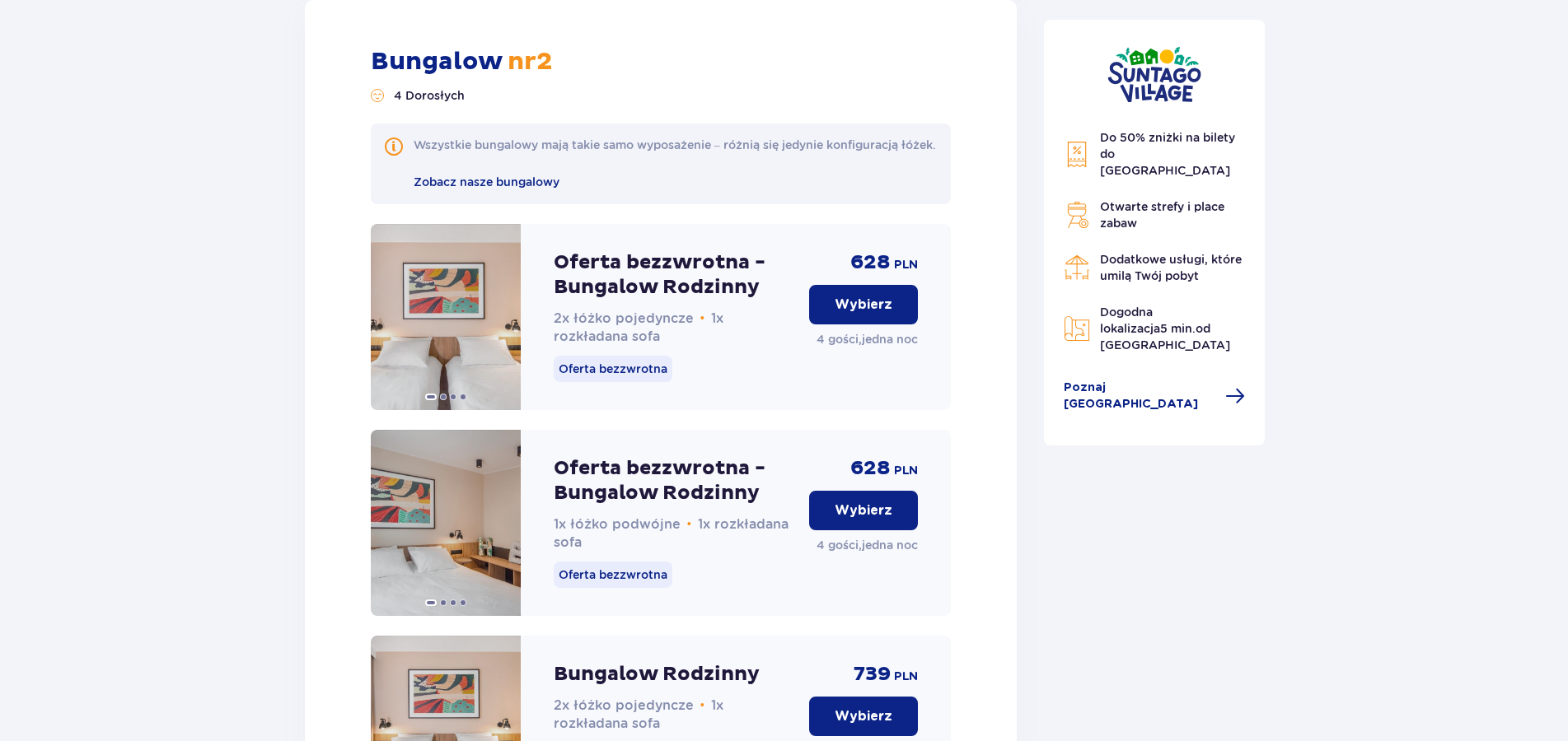
click at [839, 314] on p "Wybierz" at bounding box center [863, 305] width 58 height 18
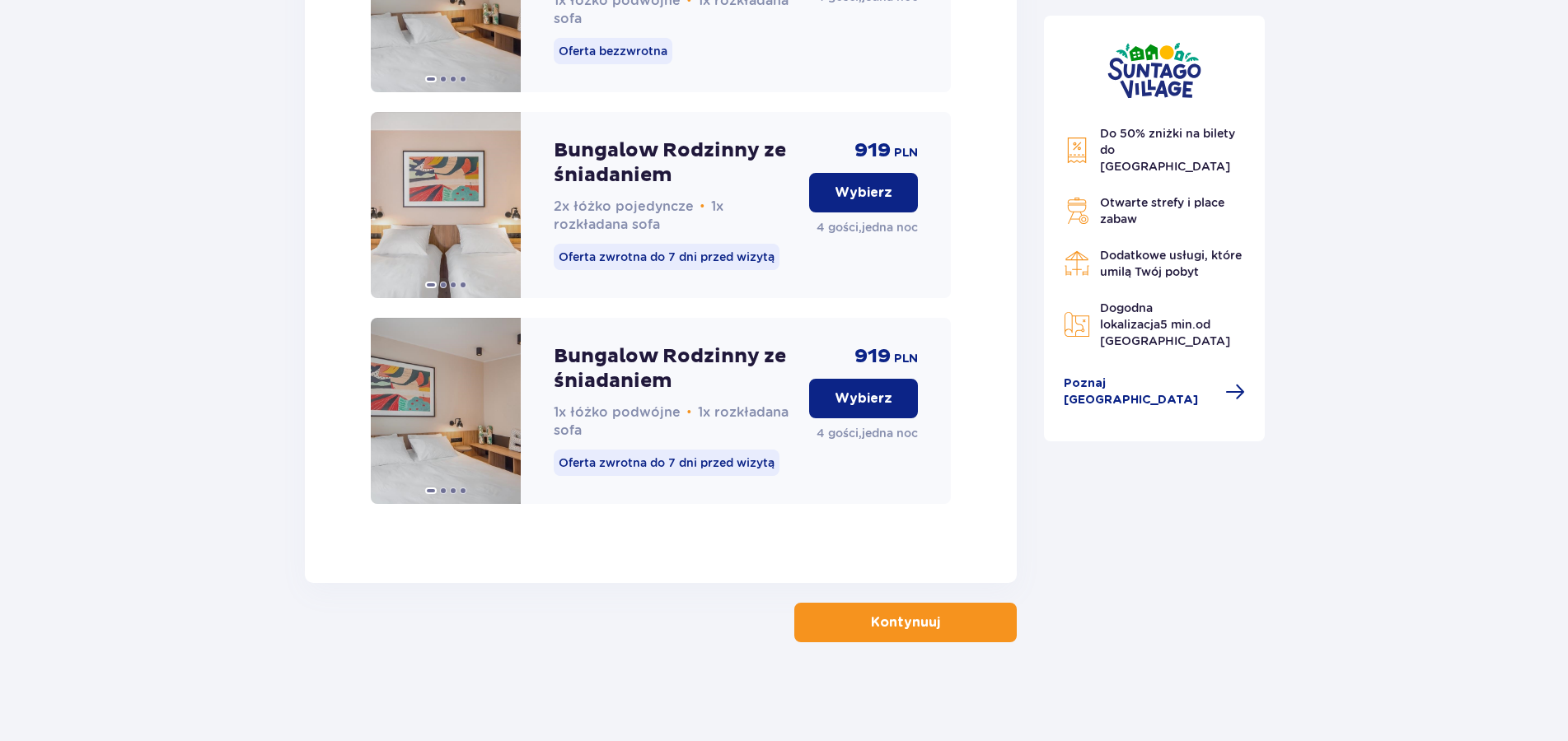
scroll to position [4683, 0]
click at [906, 630] on p "Kontynuuj" at bounding box center [906, 623] width 69 height 18
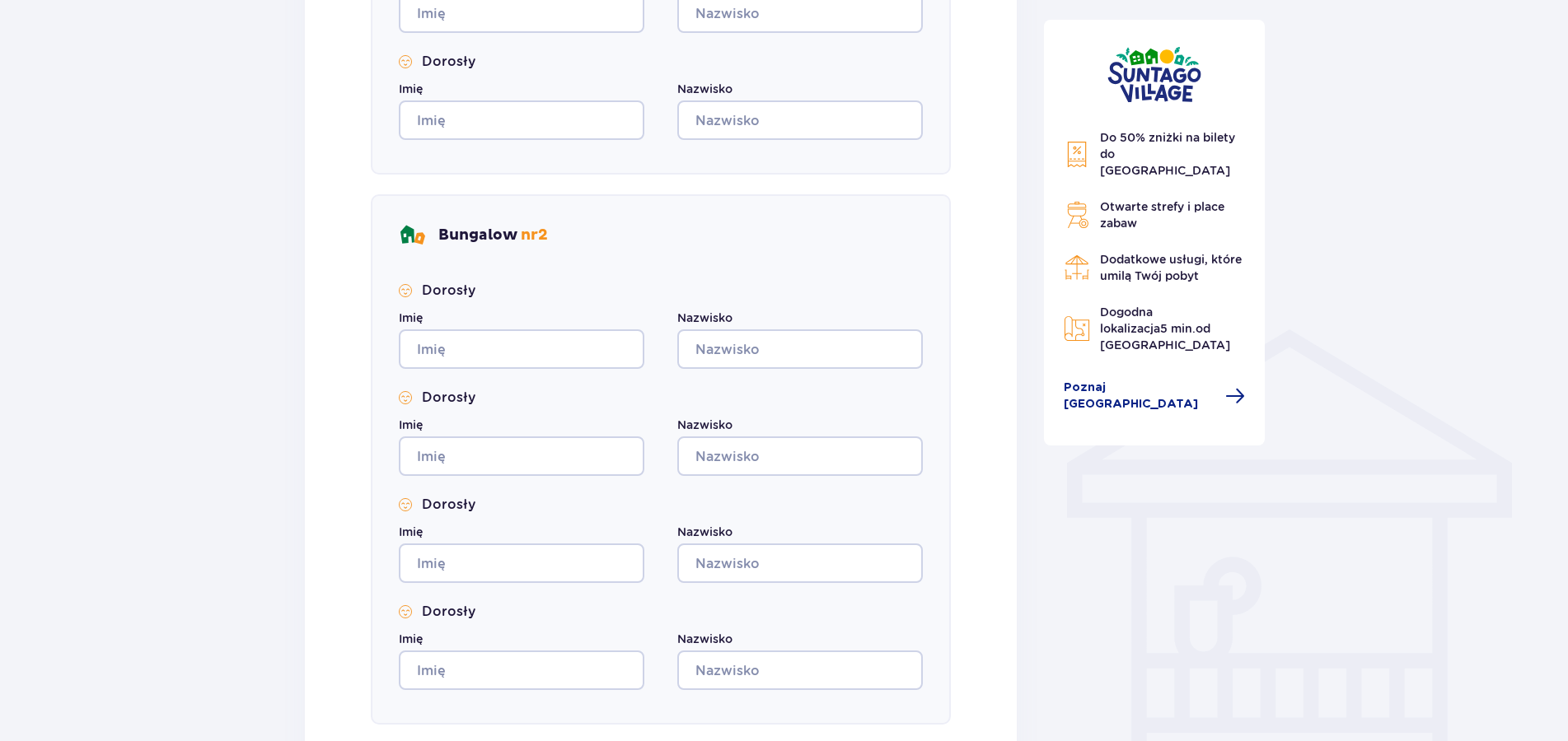
scroll to position [1301, 0]
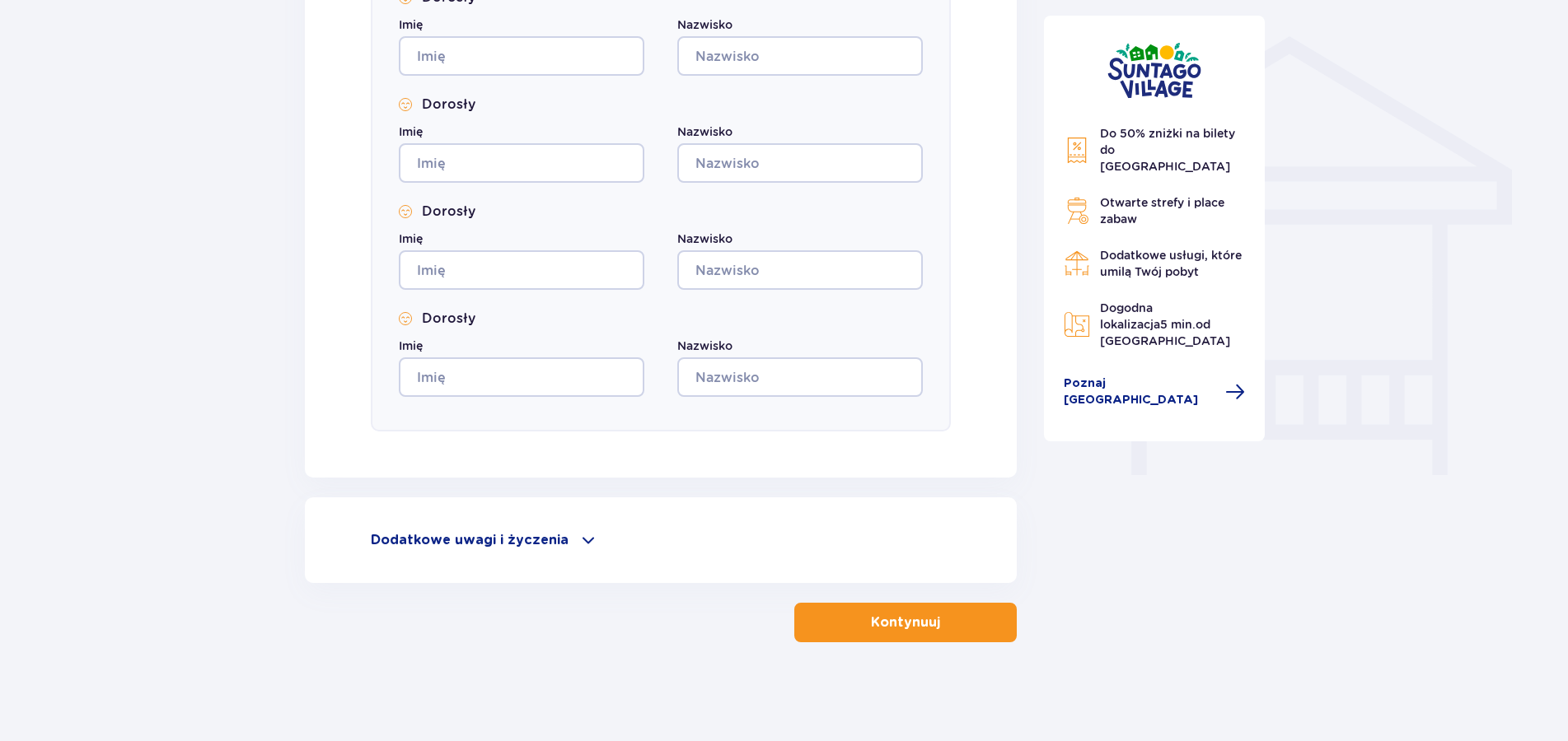
click at [535, 538] on p "Dodatkowe uwagi i życzenia" at bounding box center [470, 540] width 198 height 18
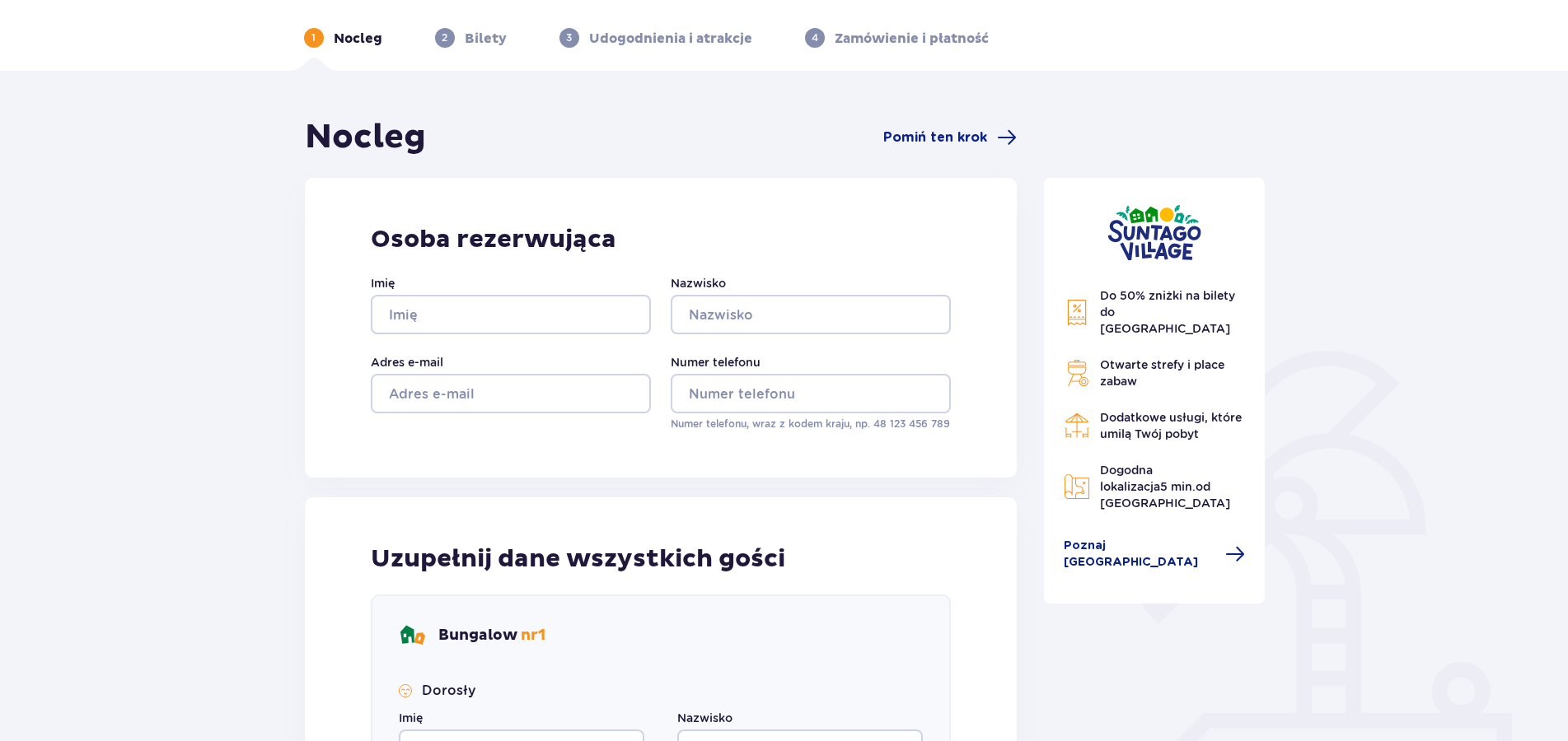
scroll to position [0, 0]
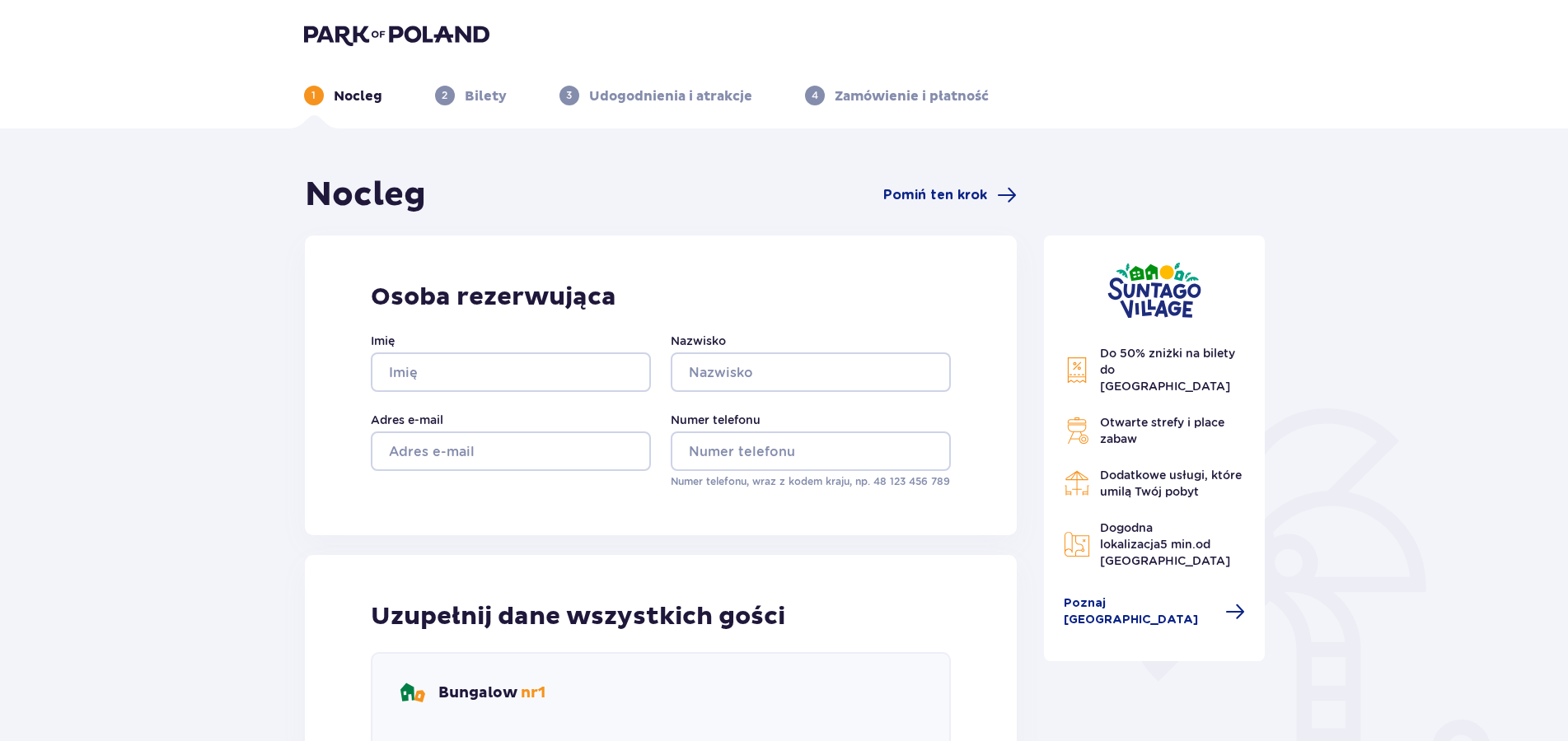
click at [337, 29] on img at bounding box center [396, 35] width 186 height 23
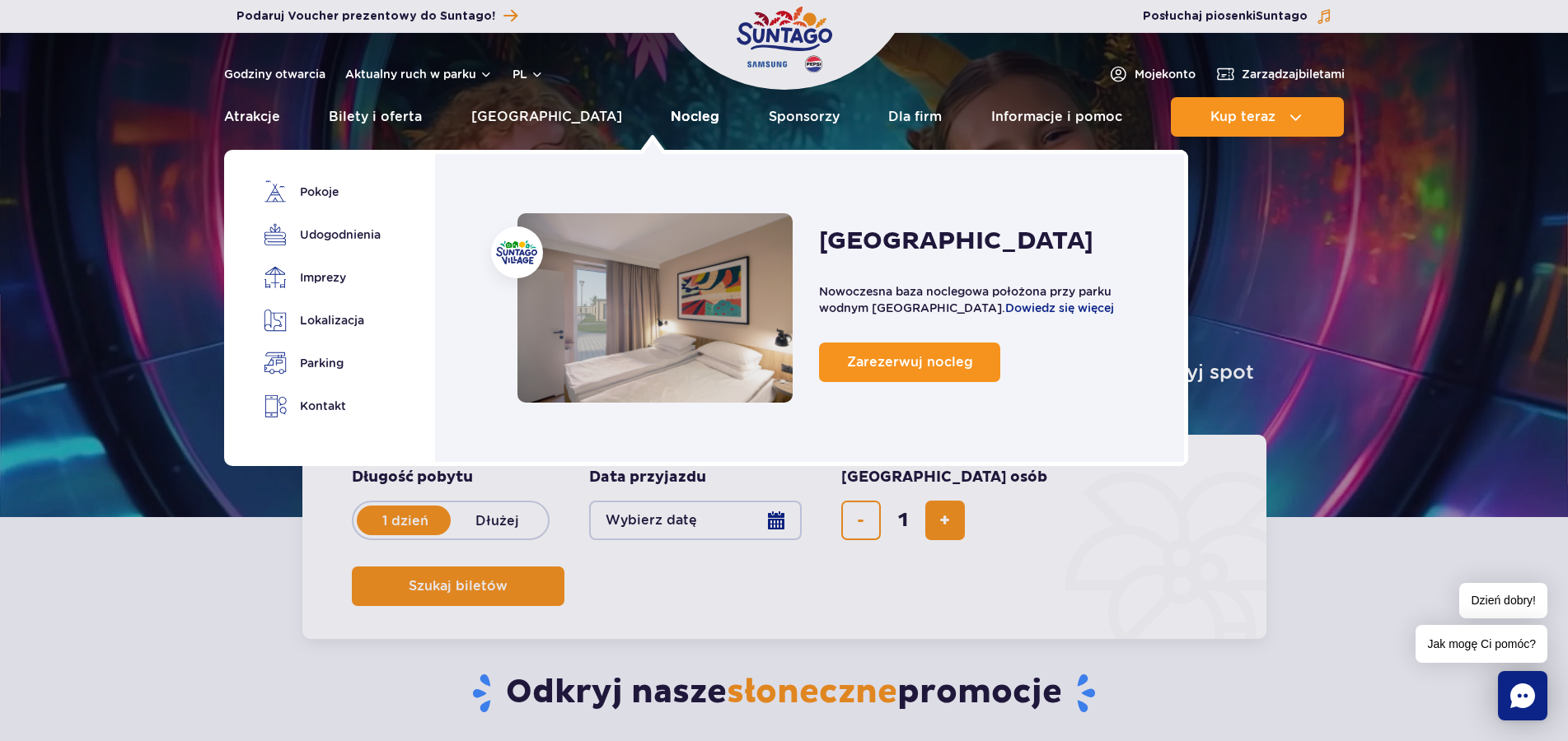
click at [671, 117] on link "Nocleg" at bounding box center [695, 116] width 49 height 39
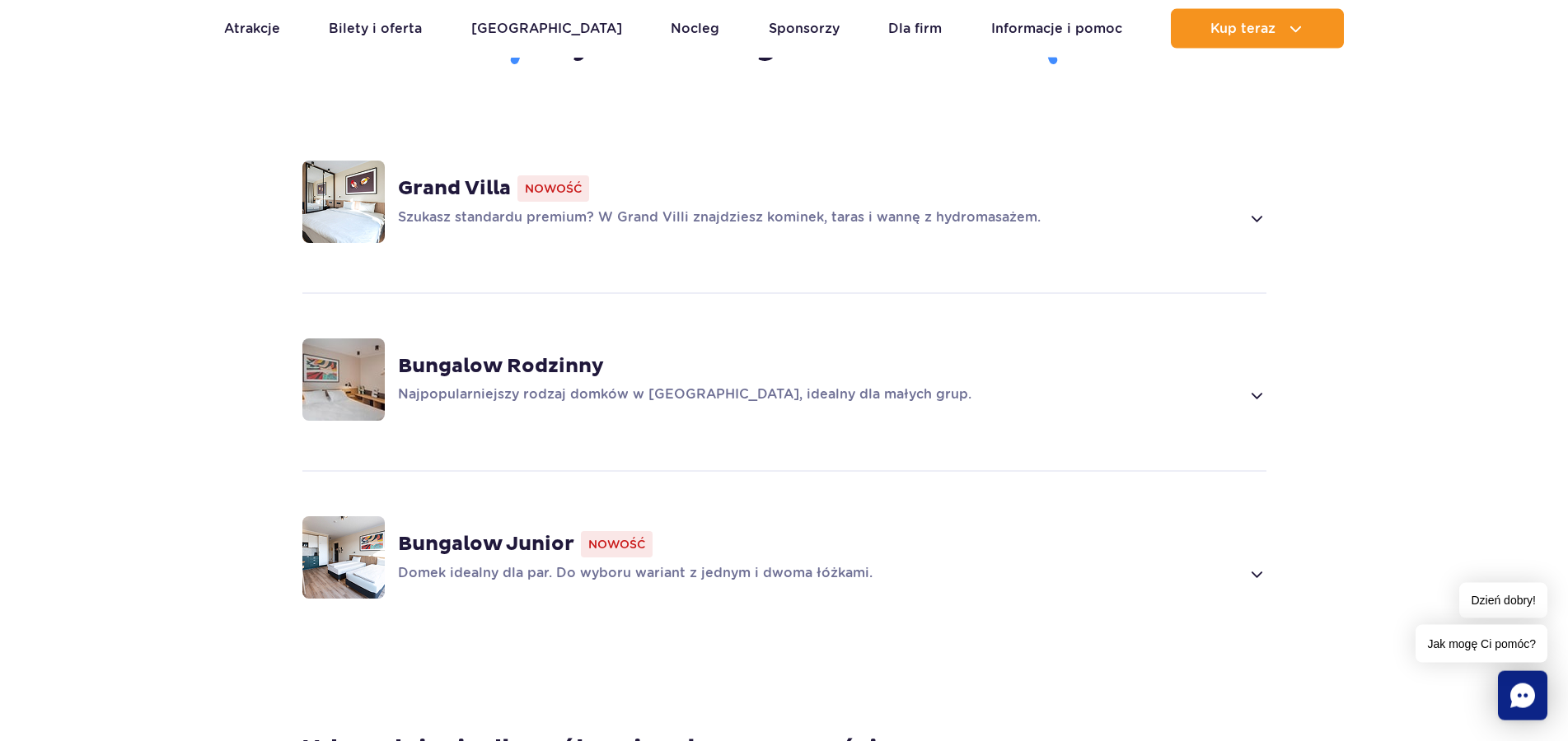
scroll to position [1008, 0]
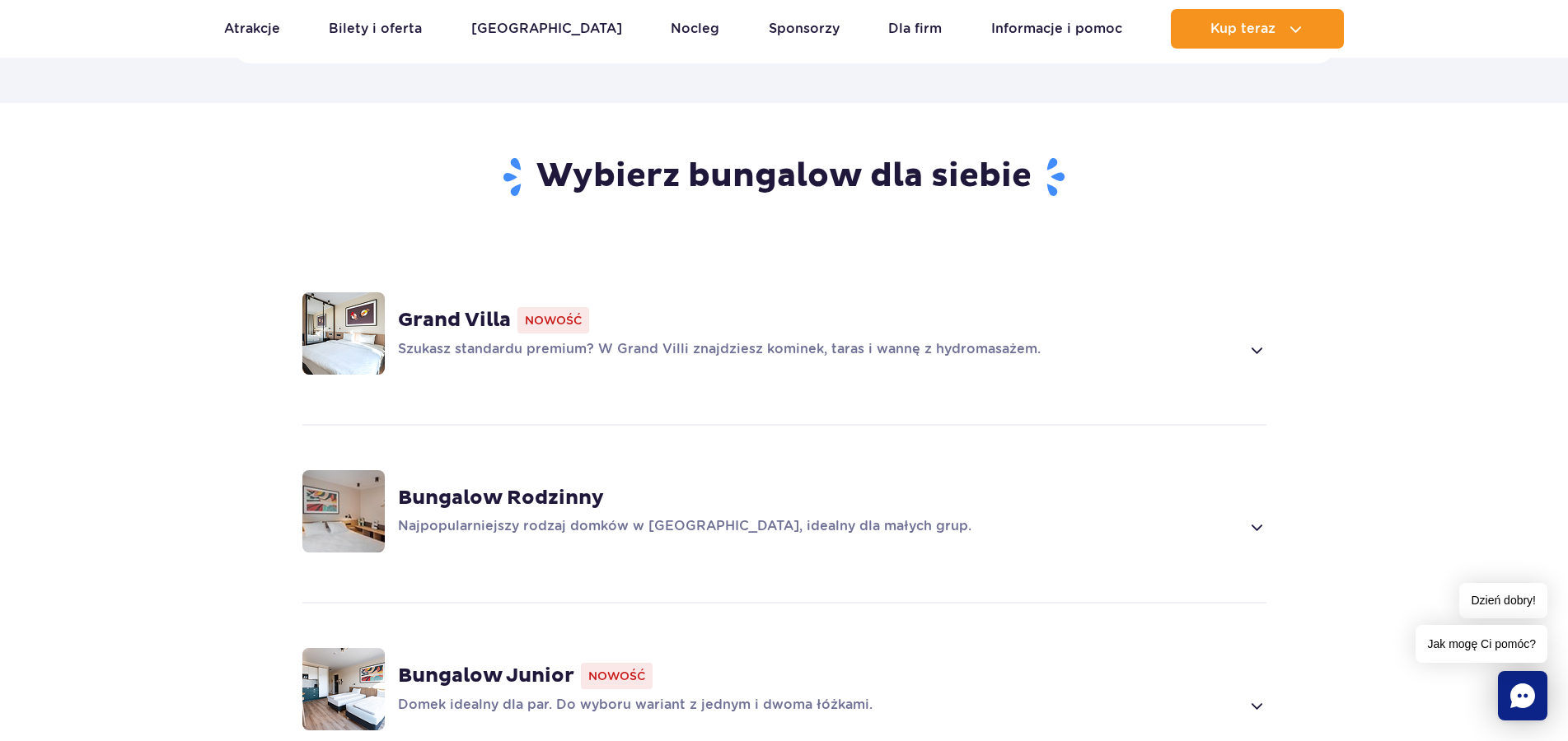
click img
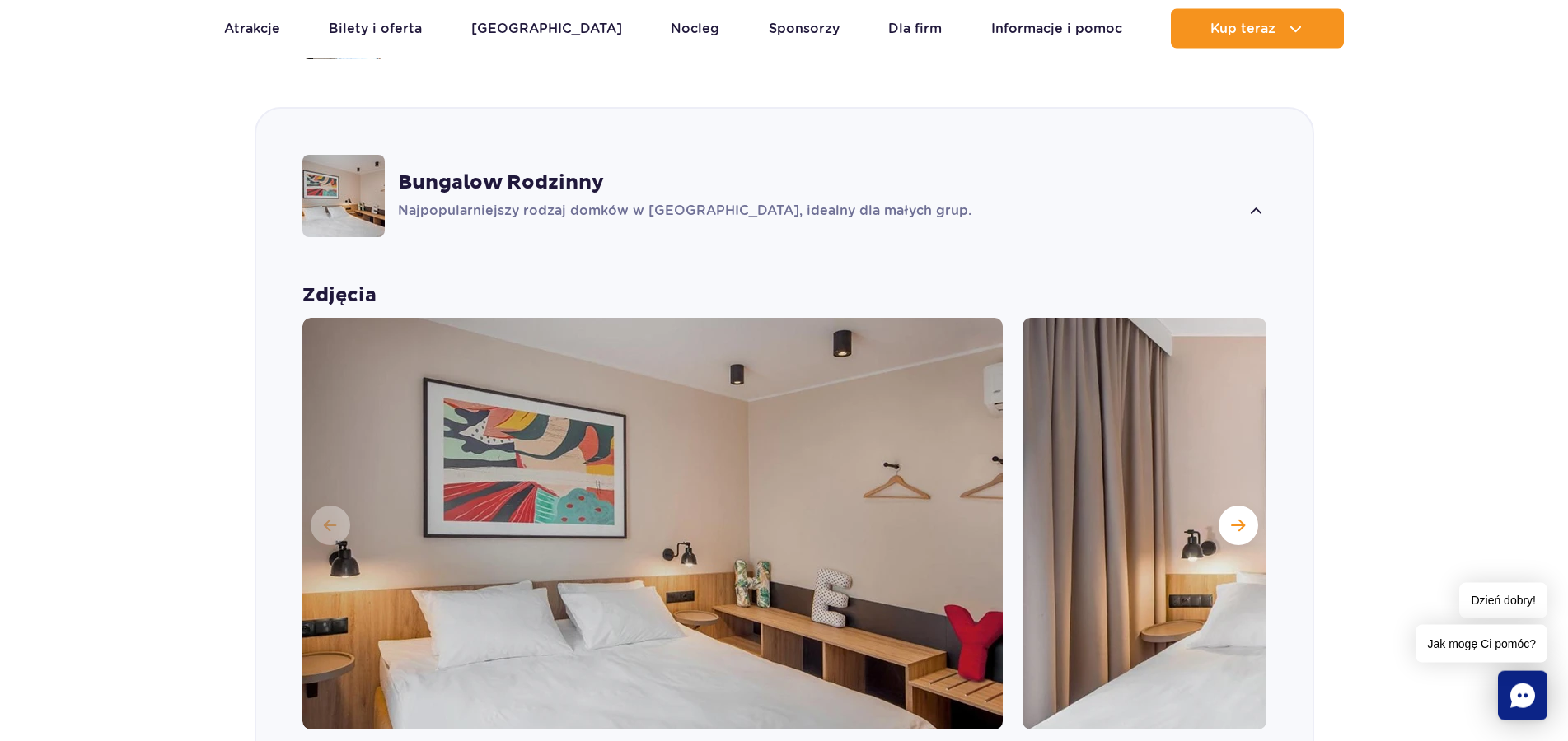
scroll to position [1492, 0]
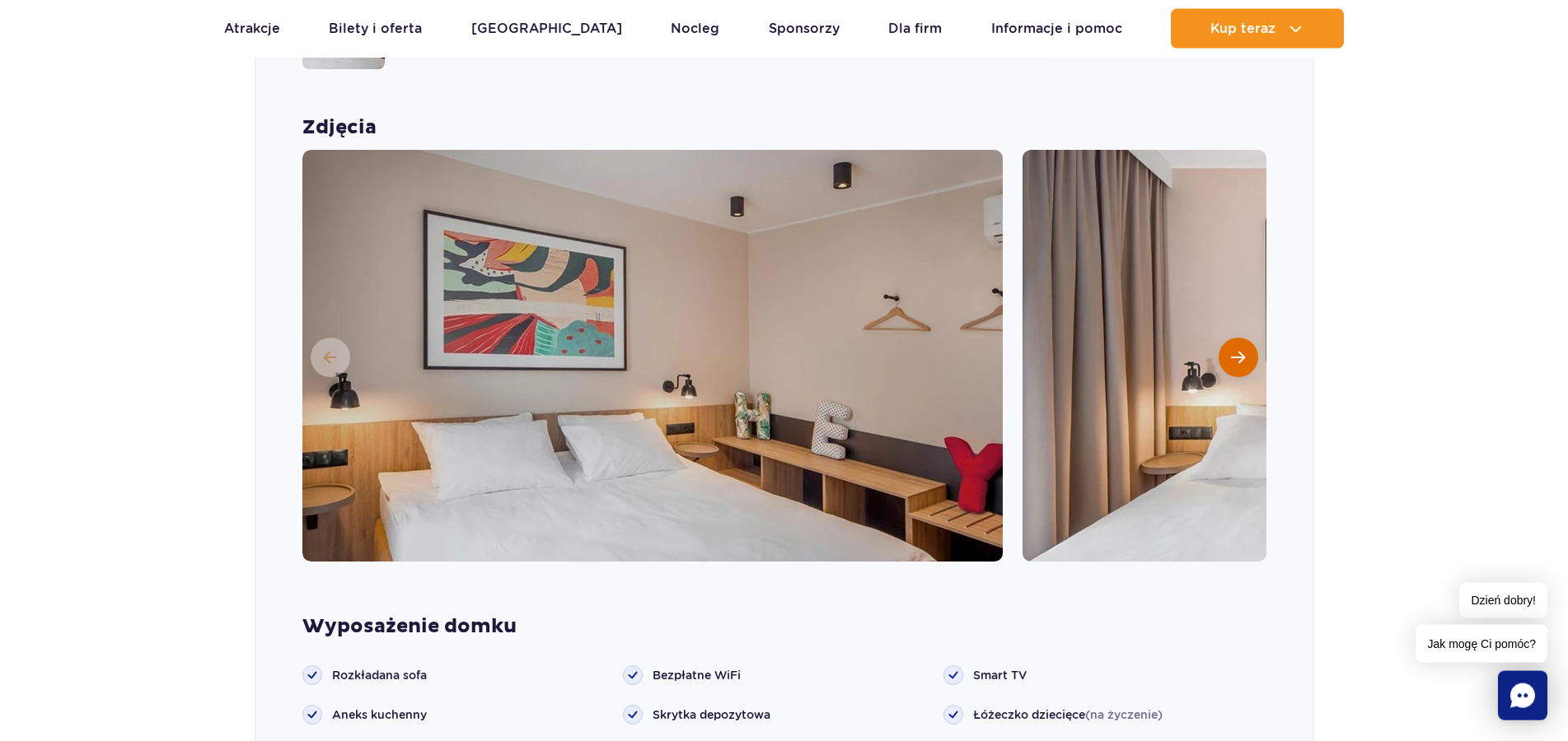
click button "Następny slajd"
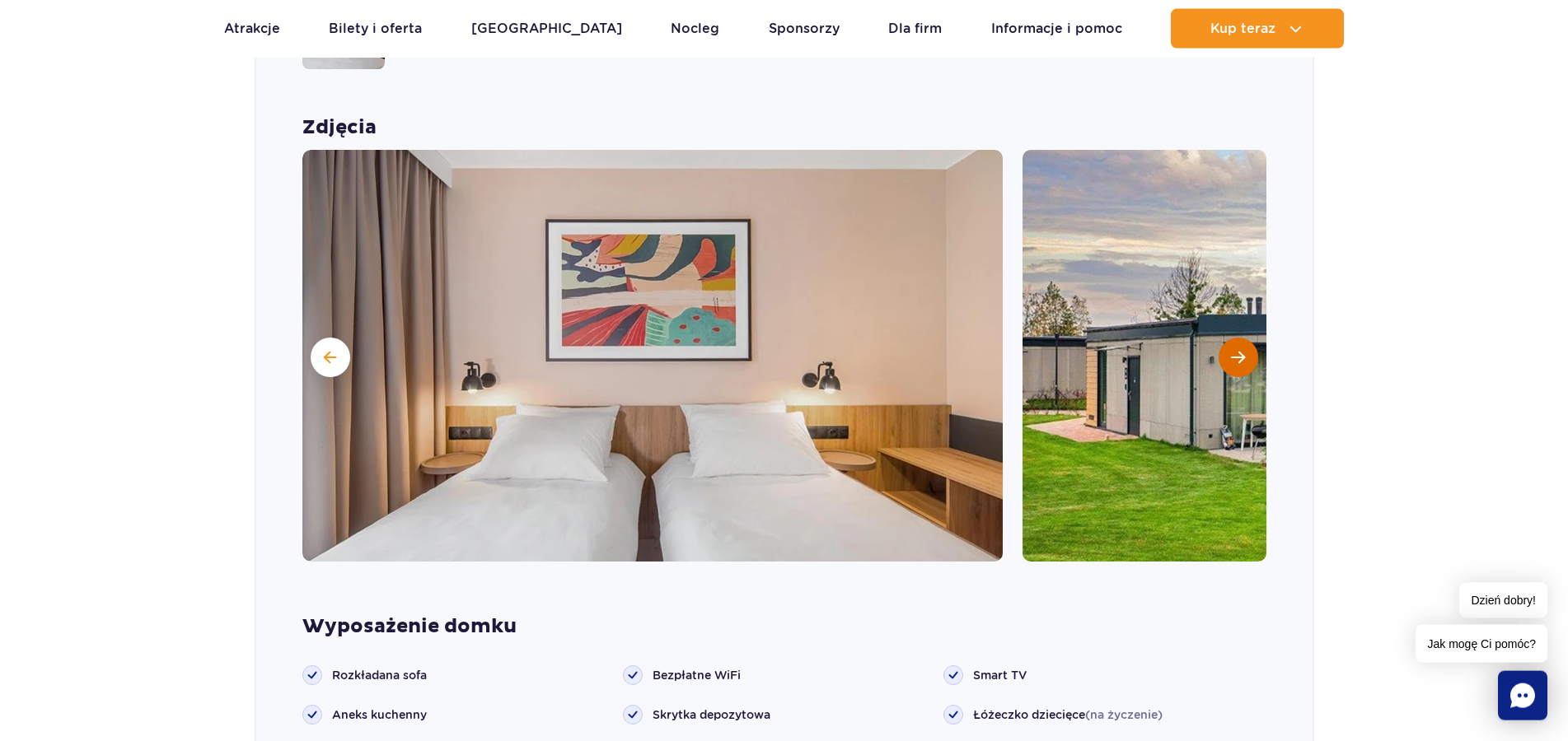
click button "Następny slajd"
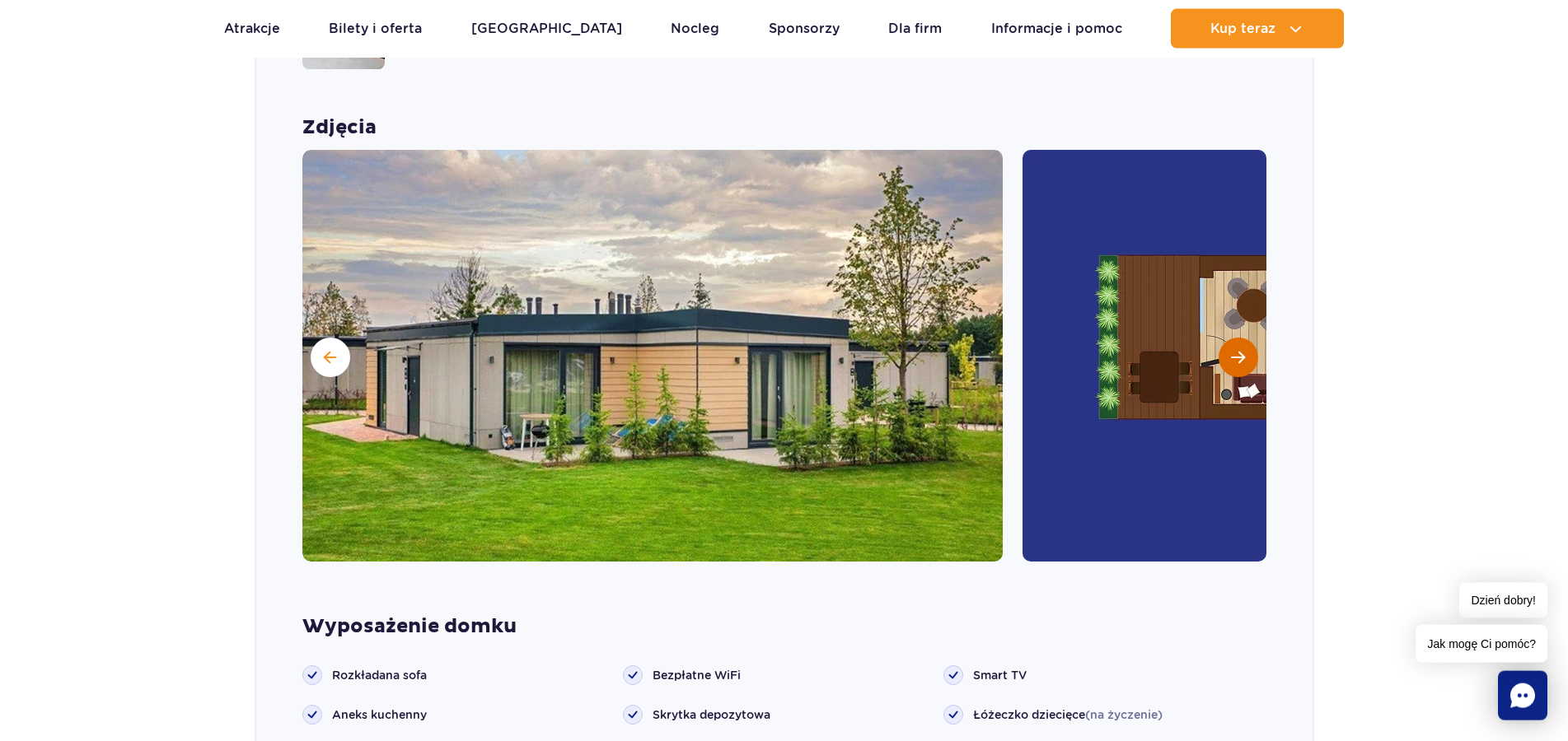
click button "Następny slajd"
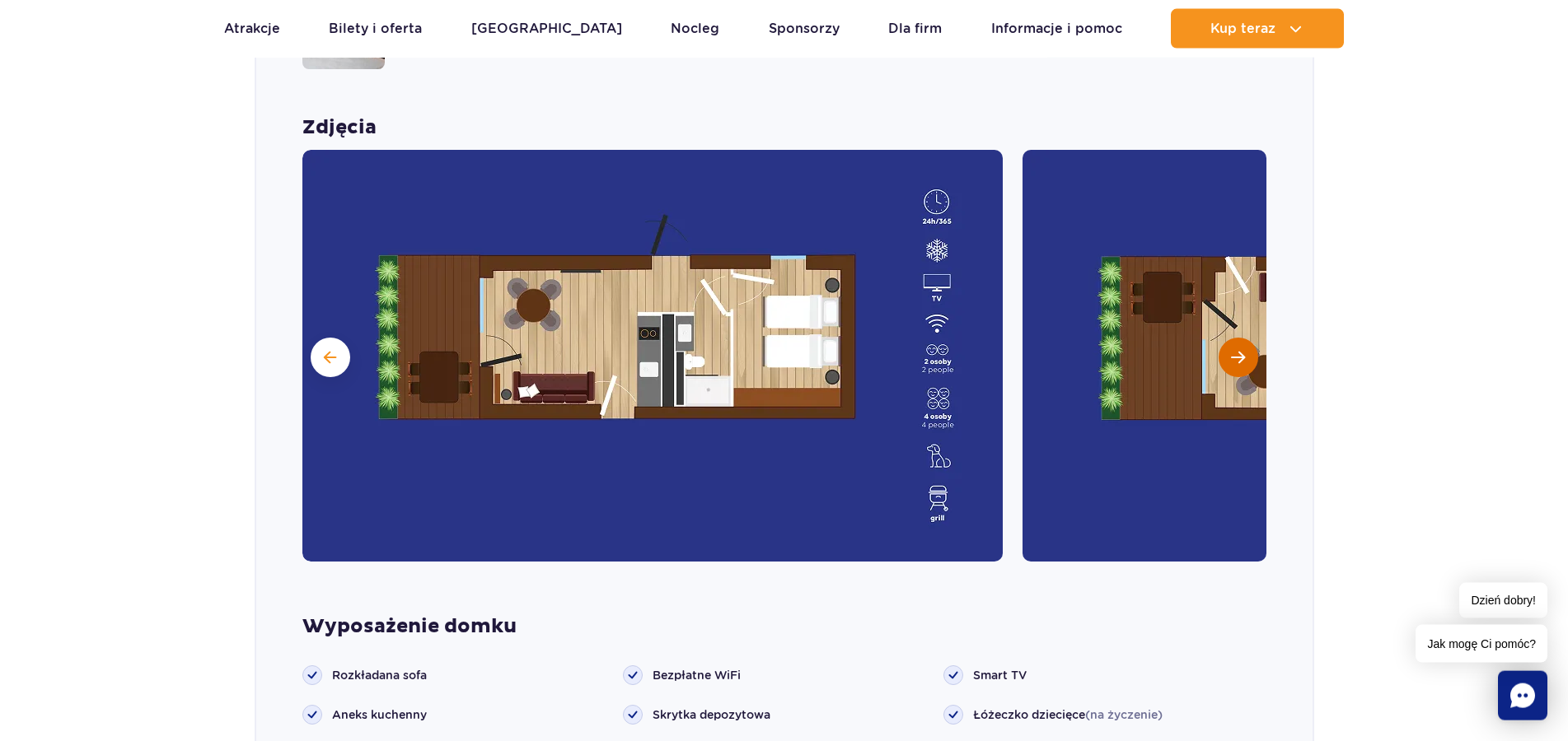
click button "Następny slajd"
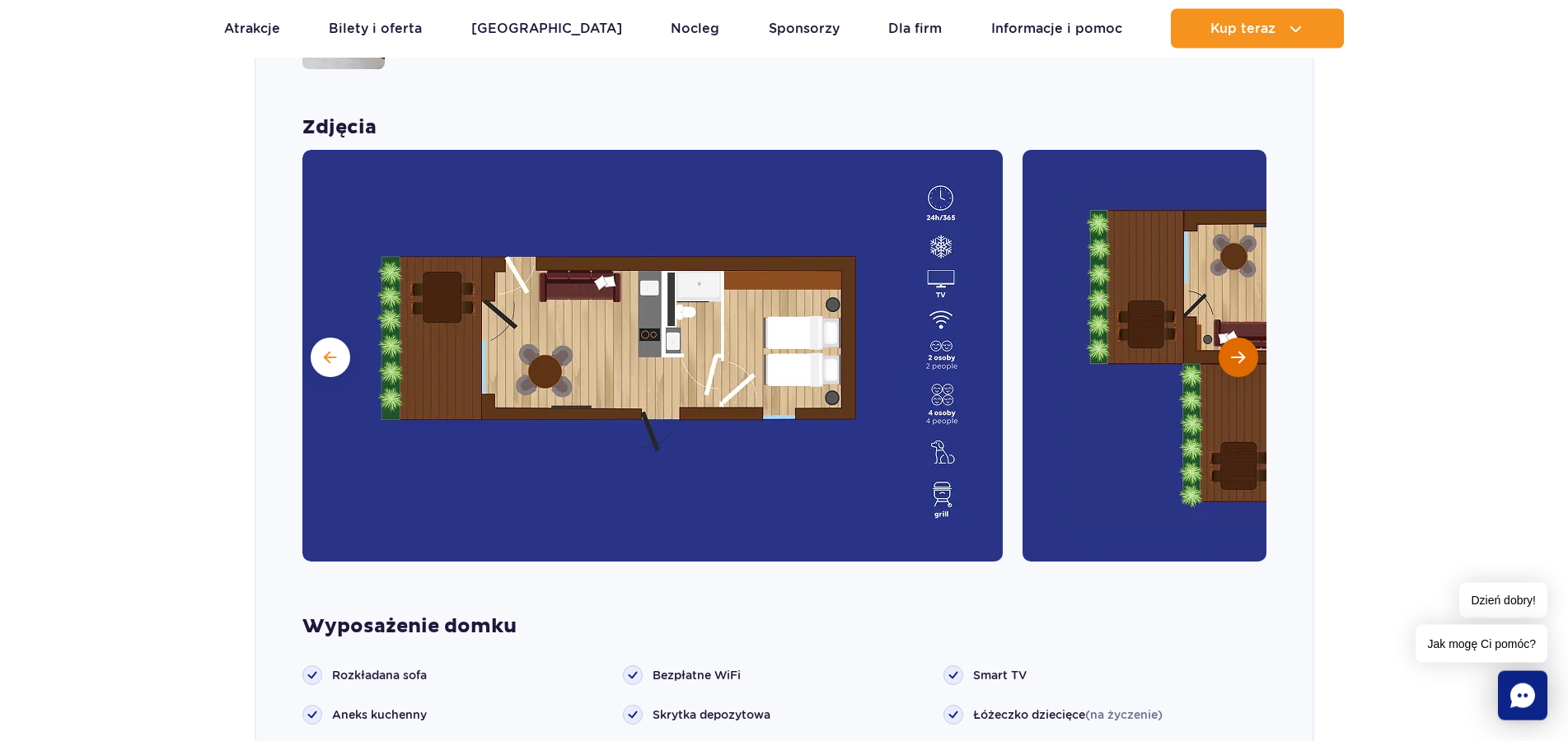
click button "Następny slajd"
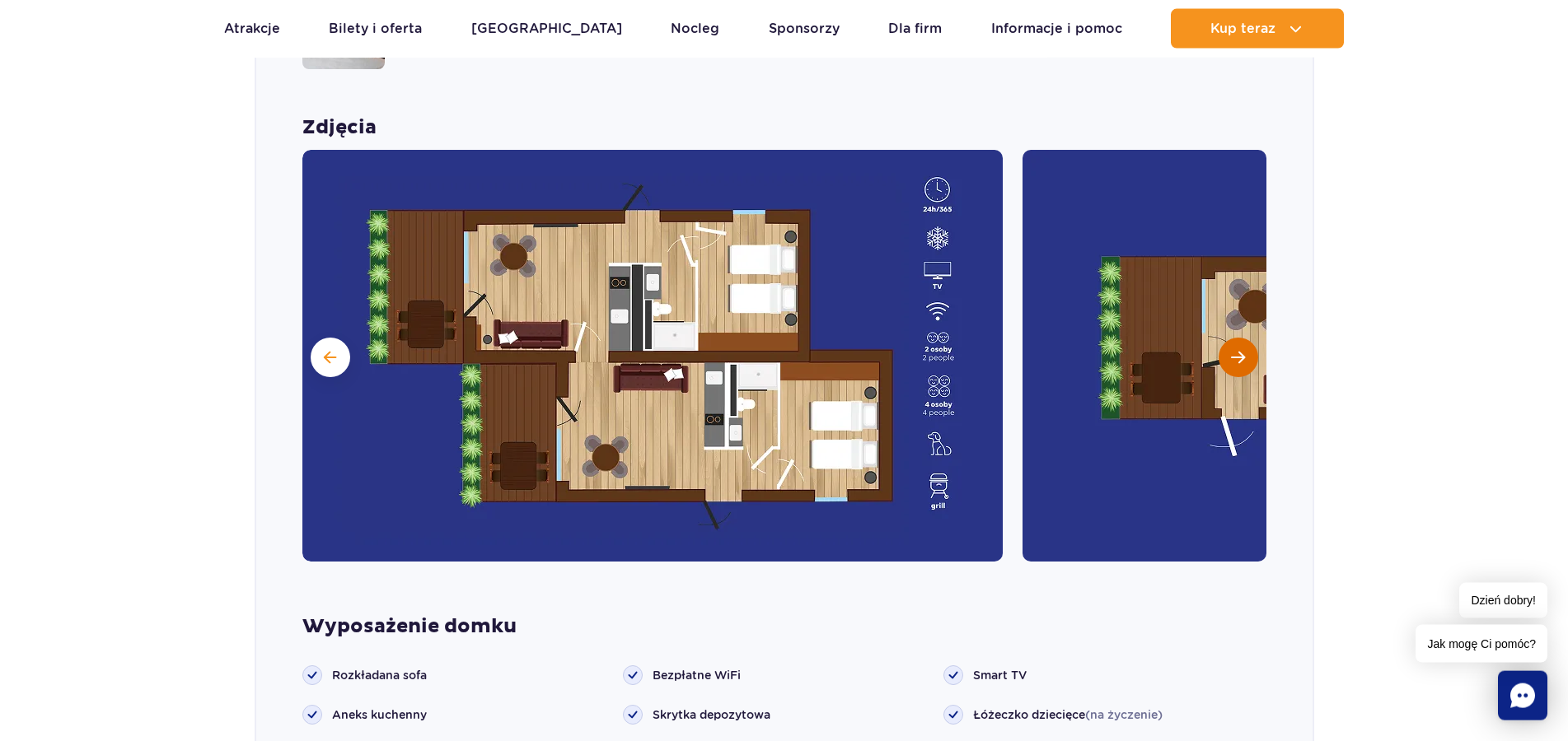
click button "Następny slajd"
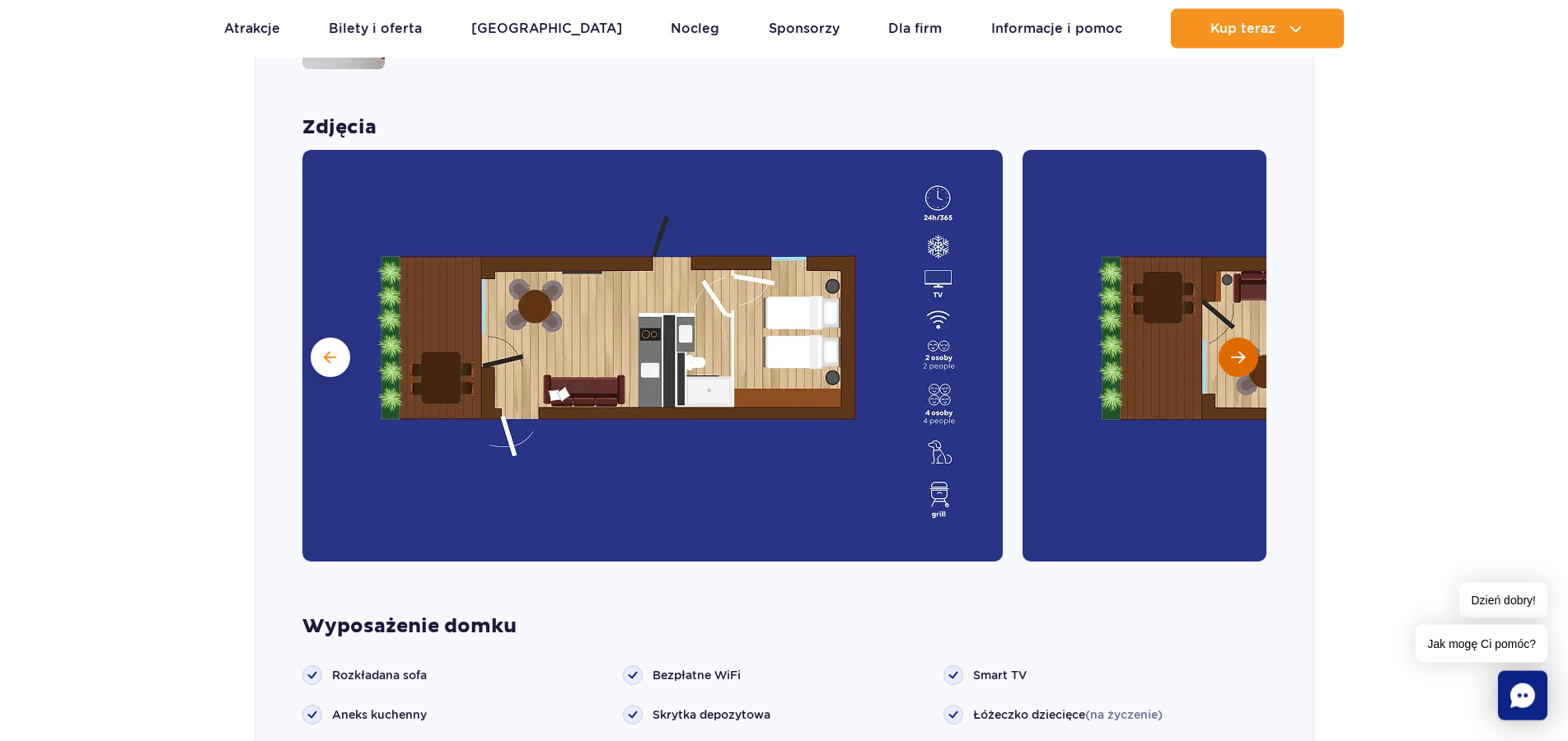
click button "Następny slajd"
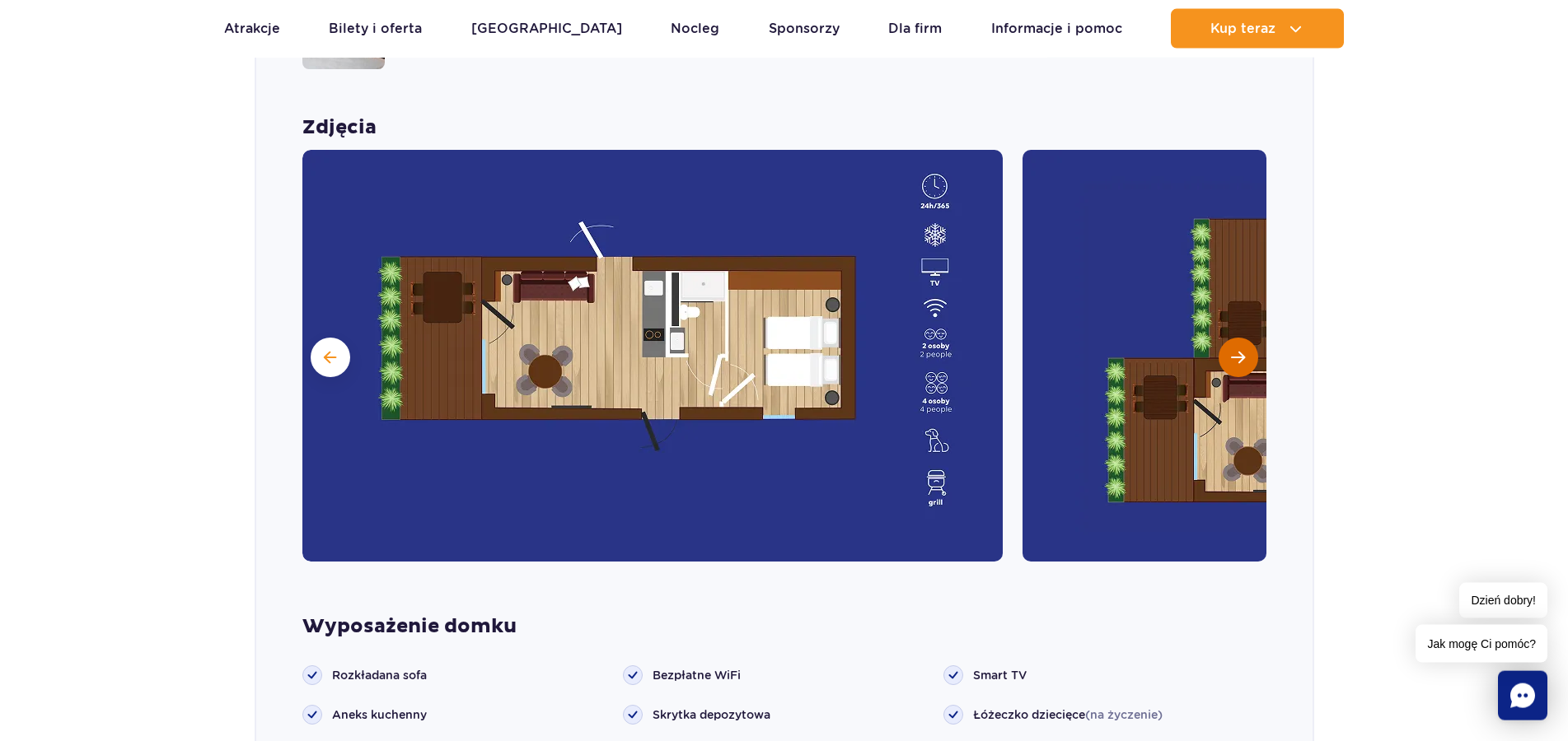
click button "Następny slajd"
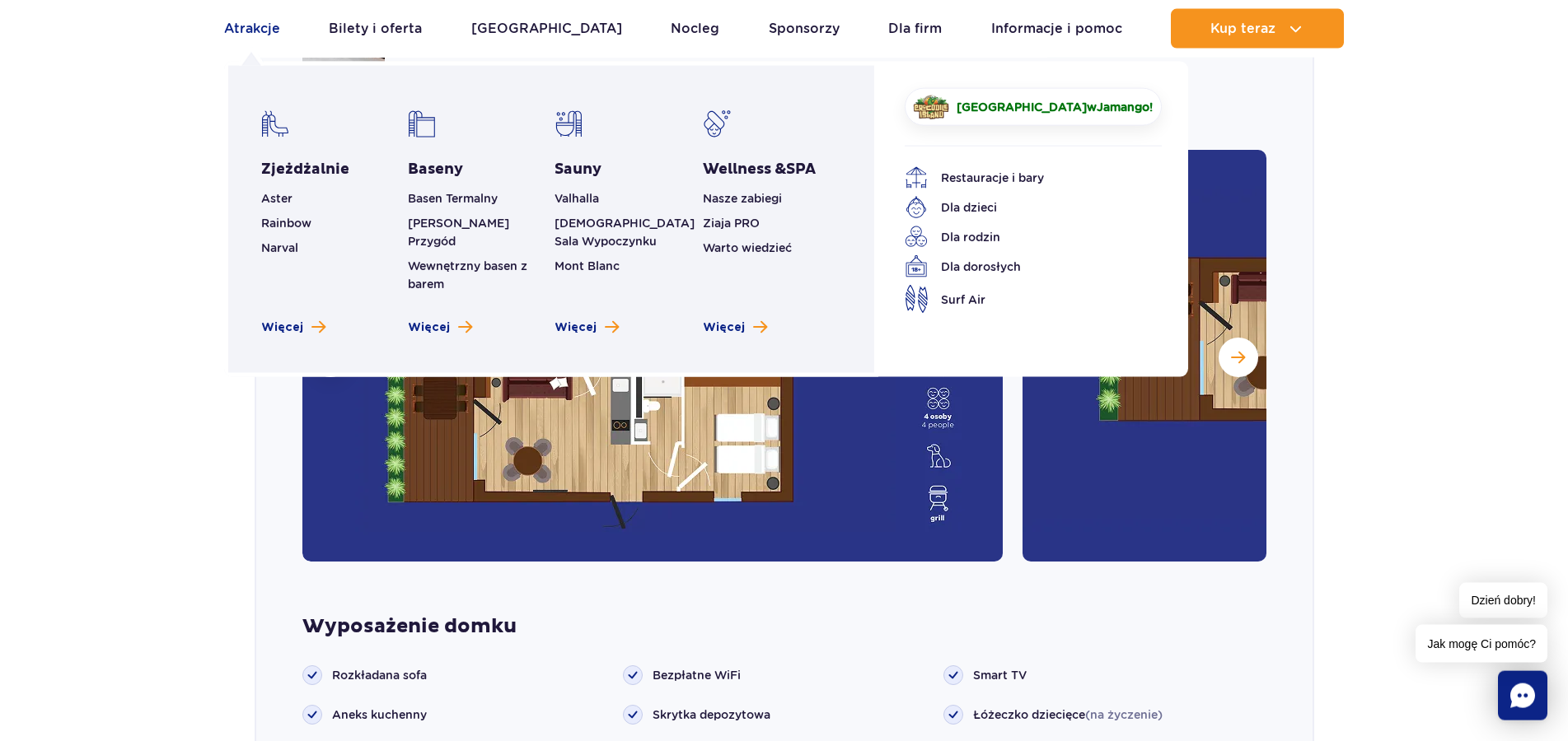
click link "Atrakcje"
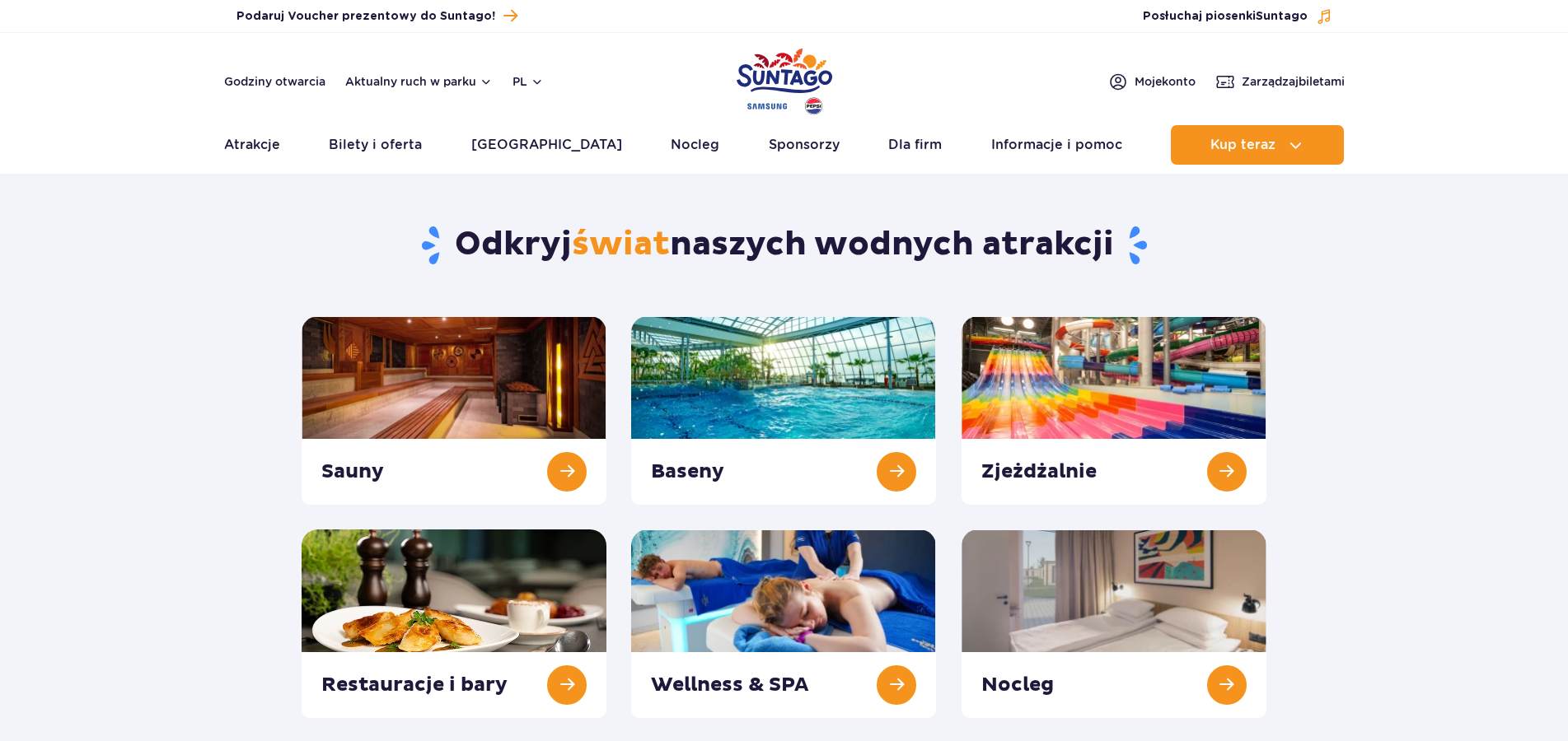
click at [794, 81] on img "Park of Poland" at bounding box center [784, 81] width 95 height 76
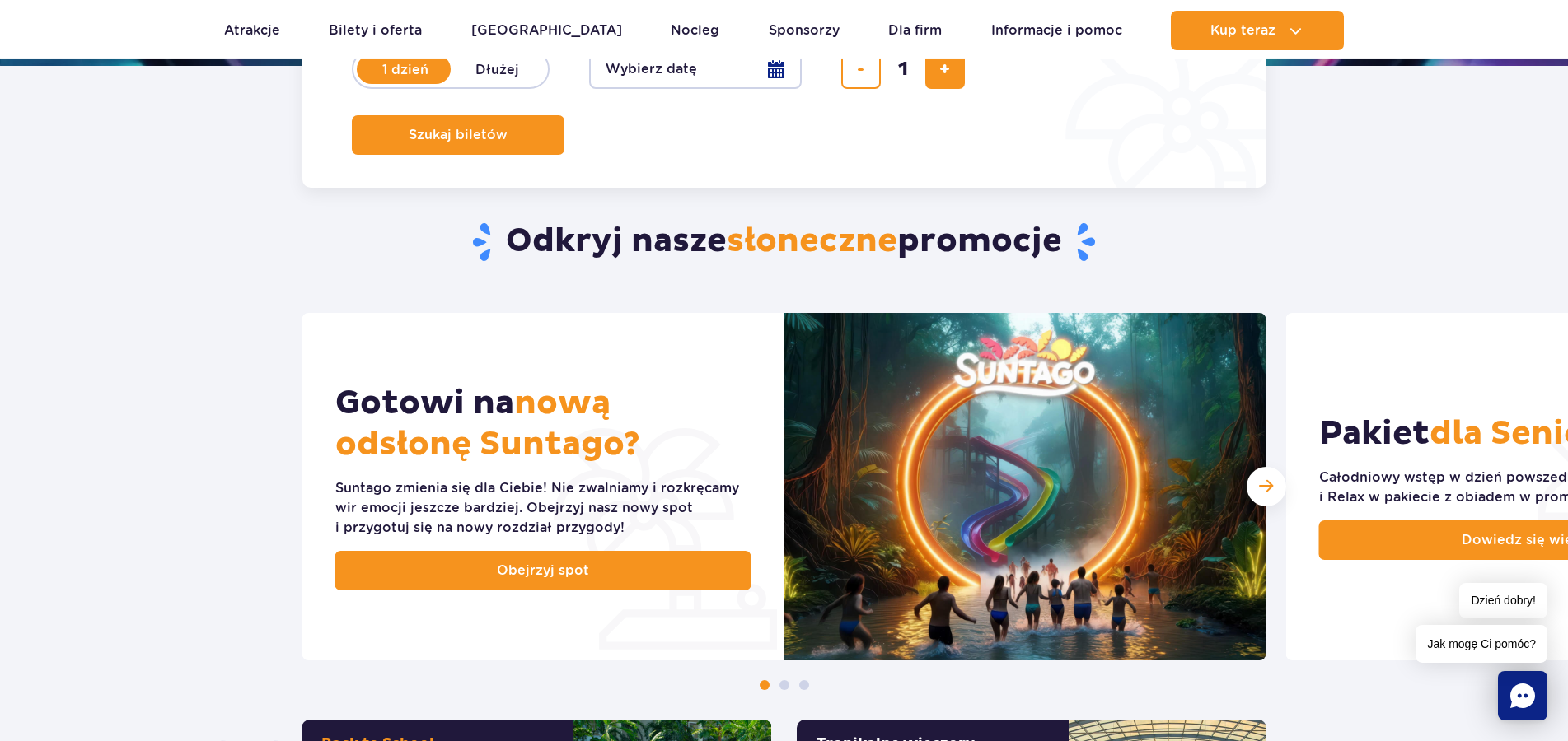
scroll to position [505, 0]
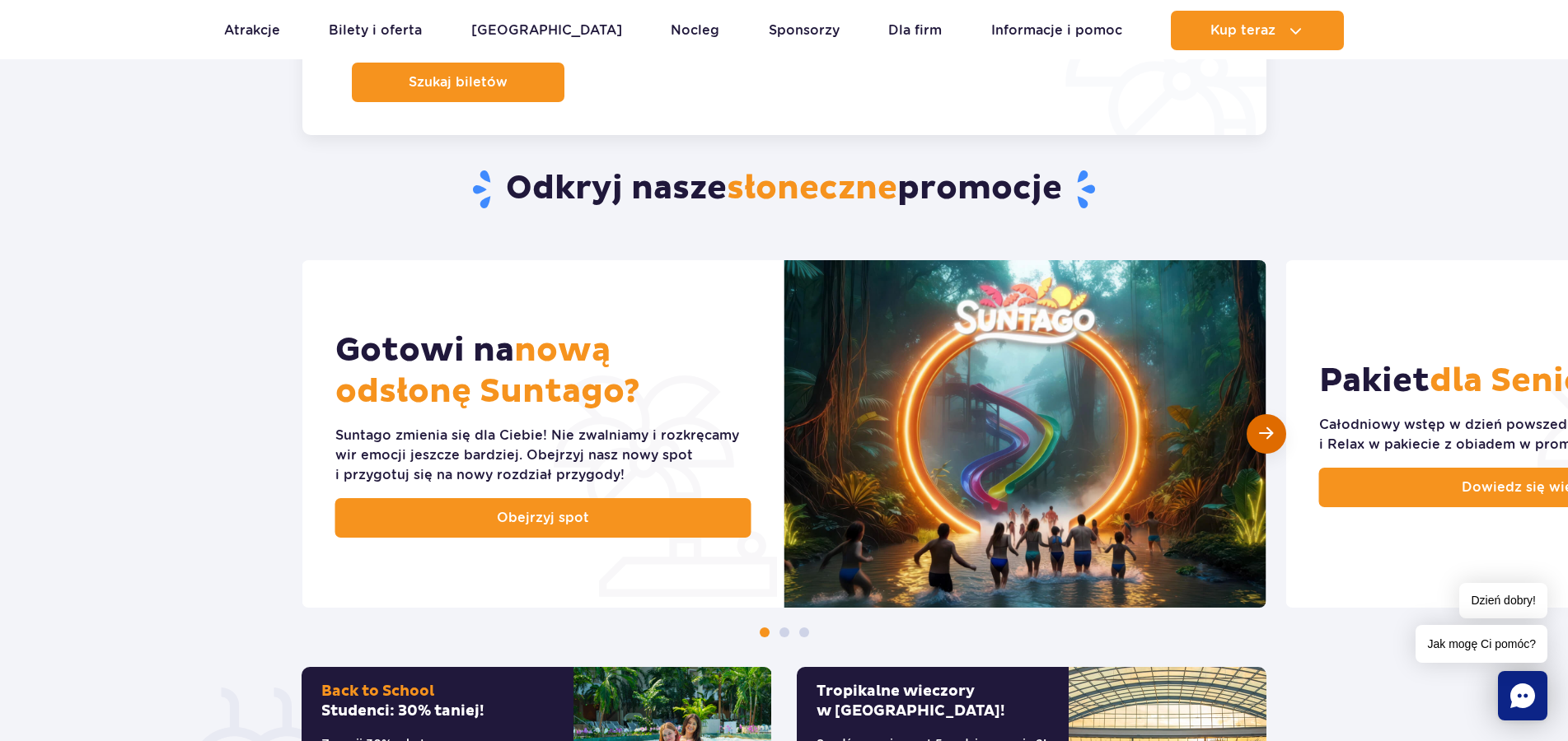
click at [1254, 435] on div "Następny slajd" at bounding box center [1266, 433] width 39 height 39
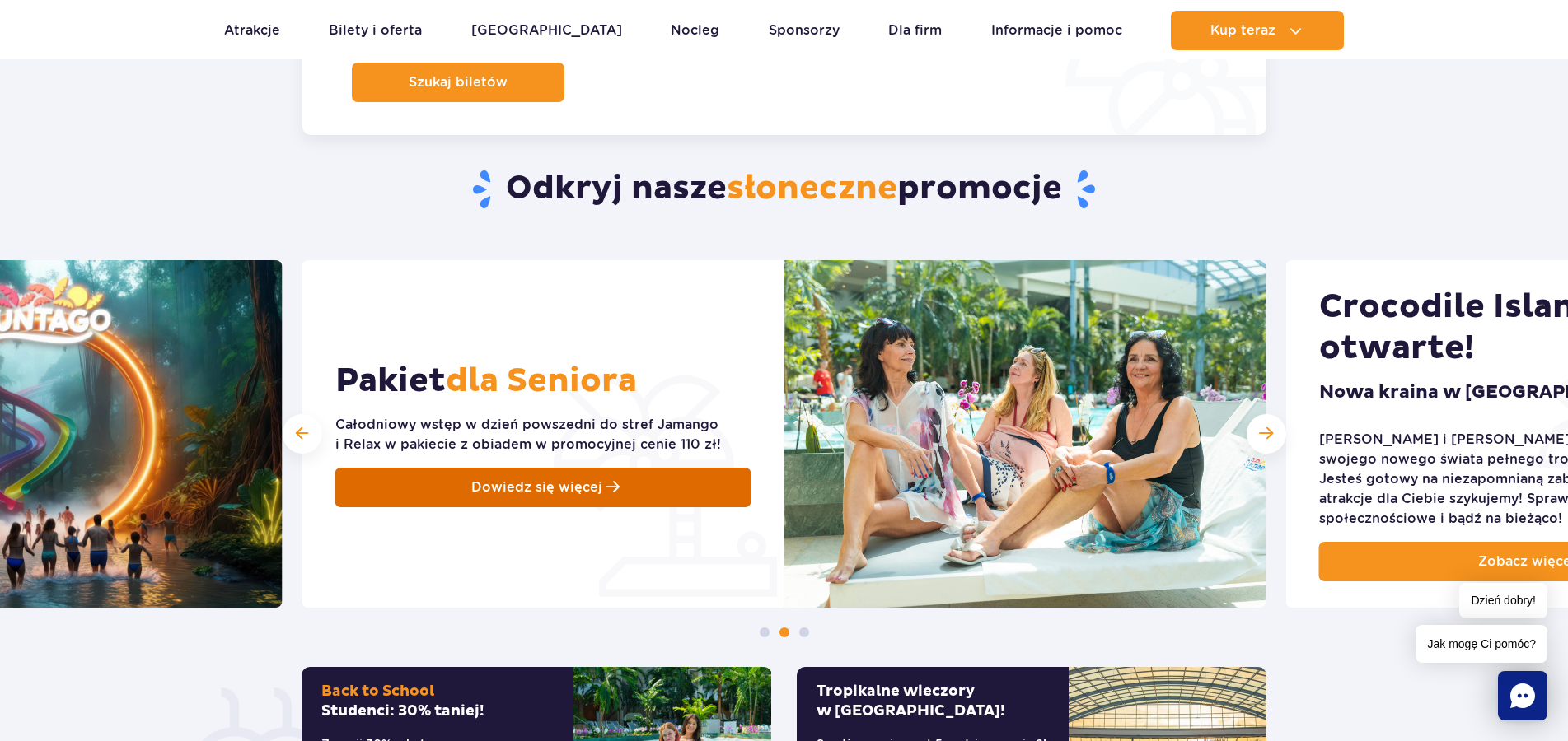
click at [603, 490] on link "Dowiedz się więcej" at bounding box center [543, 487] width 416 height 39
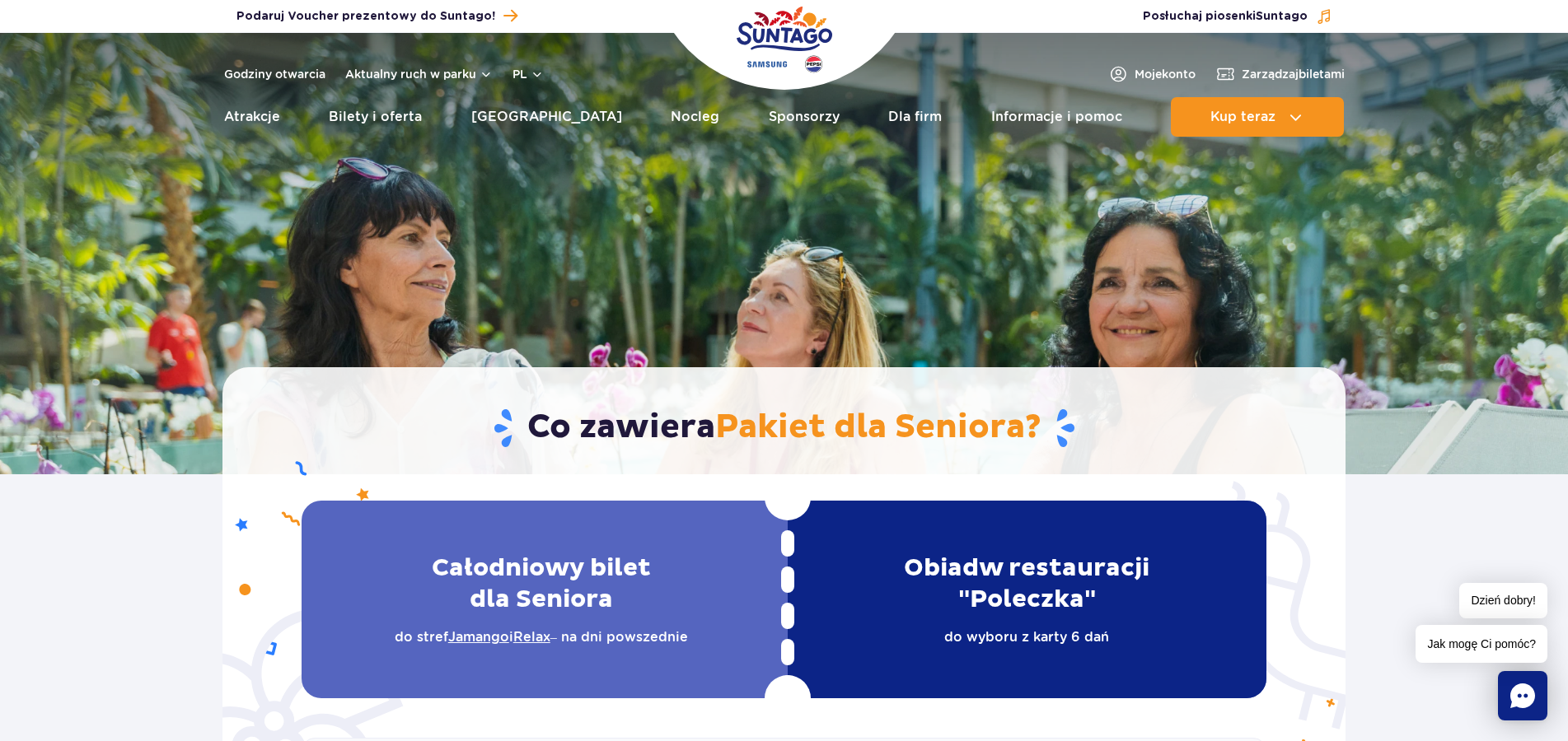
click at [796, 48] on img "Park of Poland" at bounding box center [784, 39] width 95 height 76
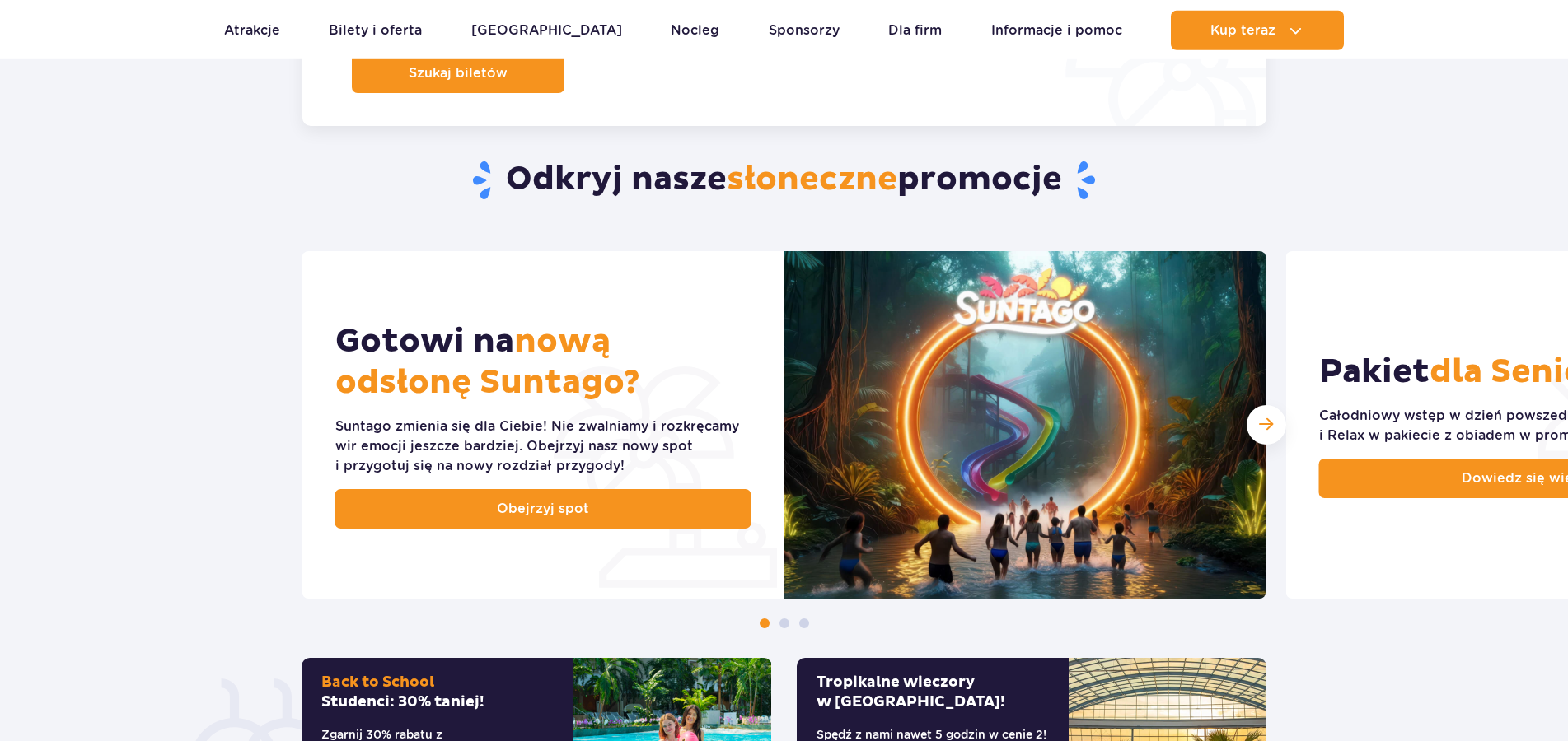
scroll to position [588, 0]
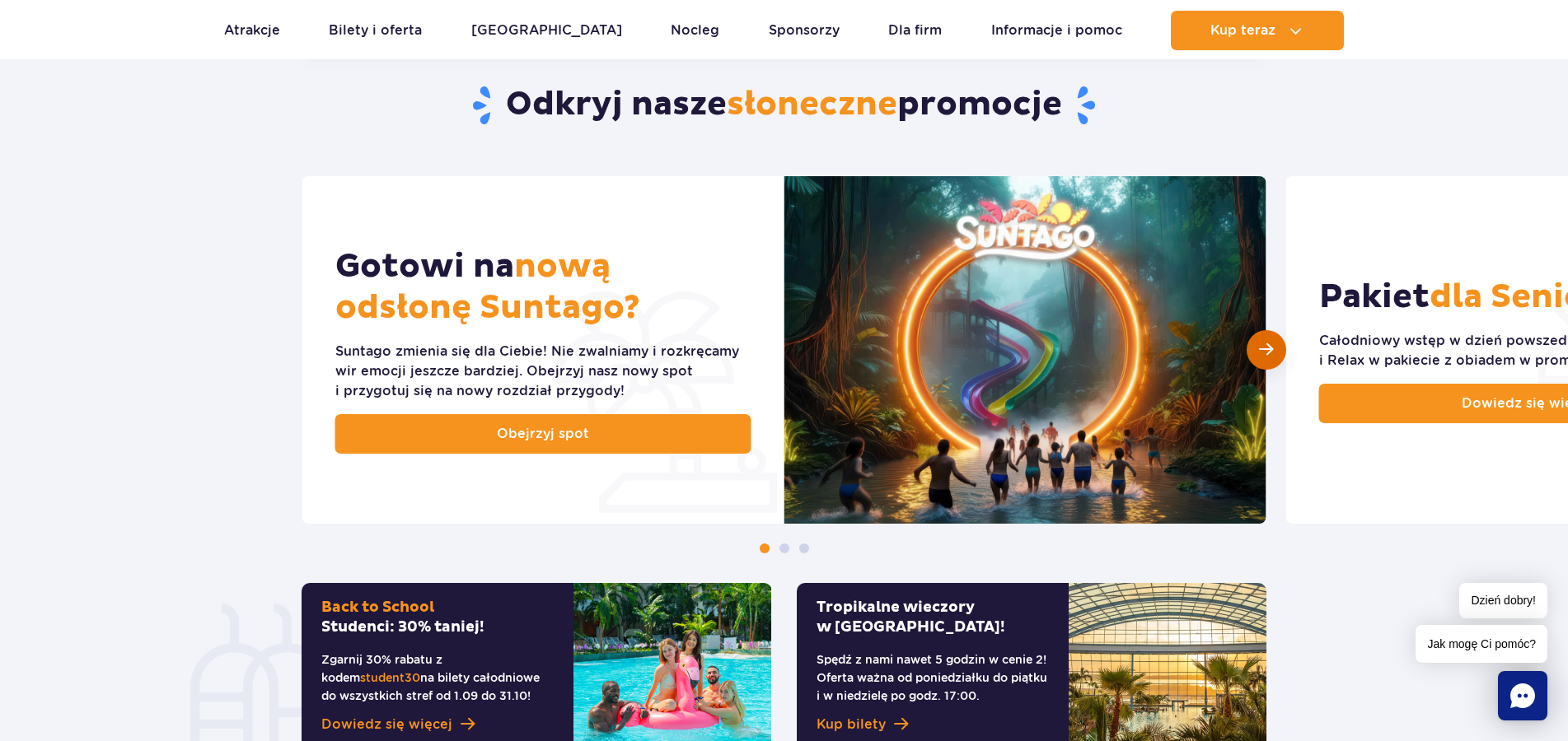
click at [1258, 358] on div "Następny slajd" at bounding box center [1266, 350] width 39 height 39
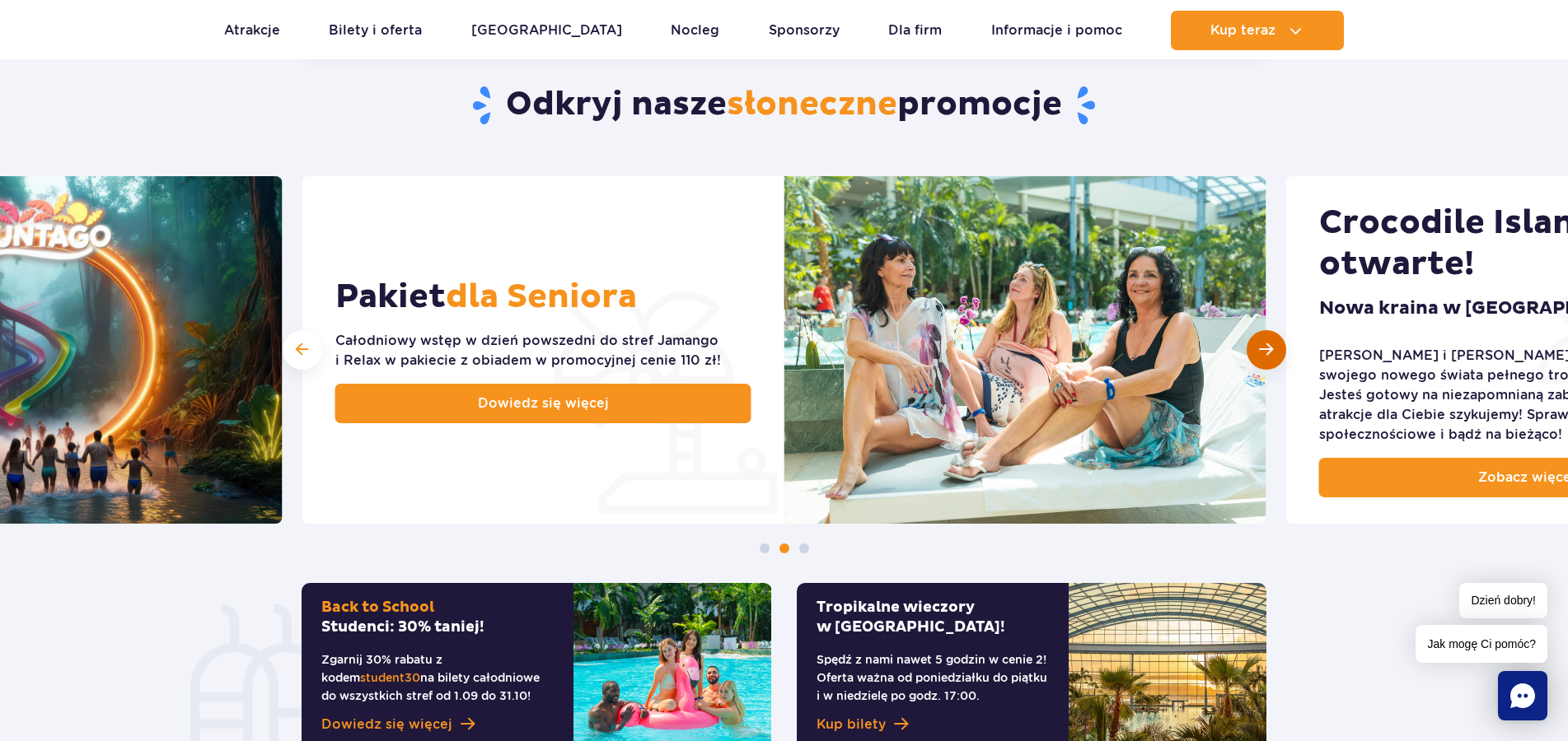
click at [1258, 358] on div "Następny slajd" at bounding box center [1266, 350] width 39 height 39
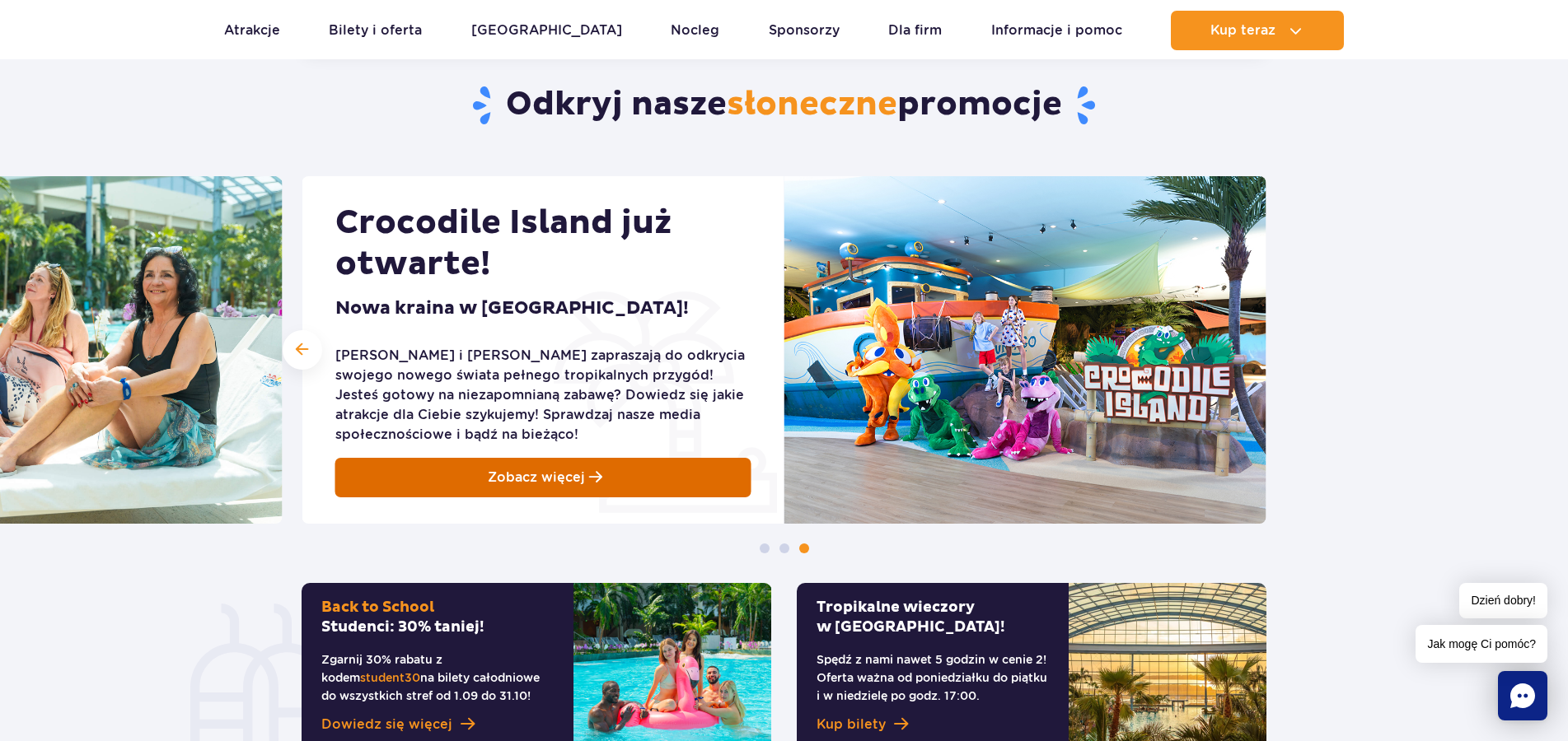
click at [514, 471] on span "Zobacz więcej" at bounding box center [535, 478] width 97 height 20
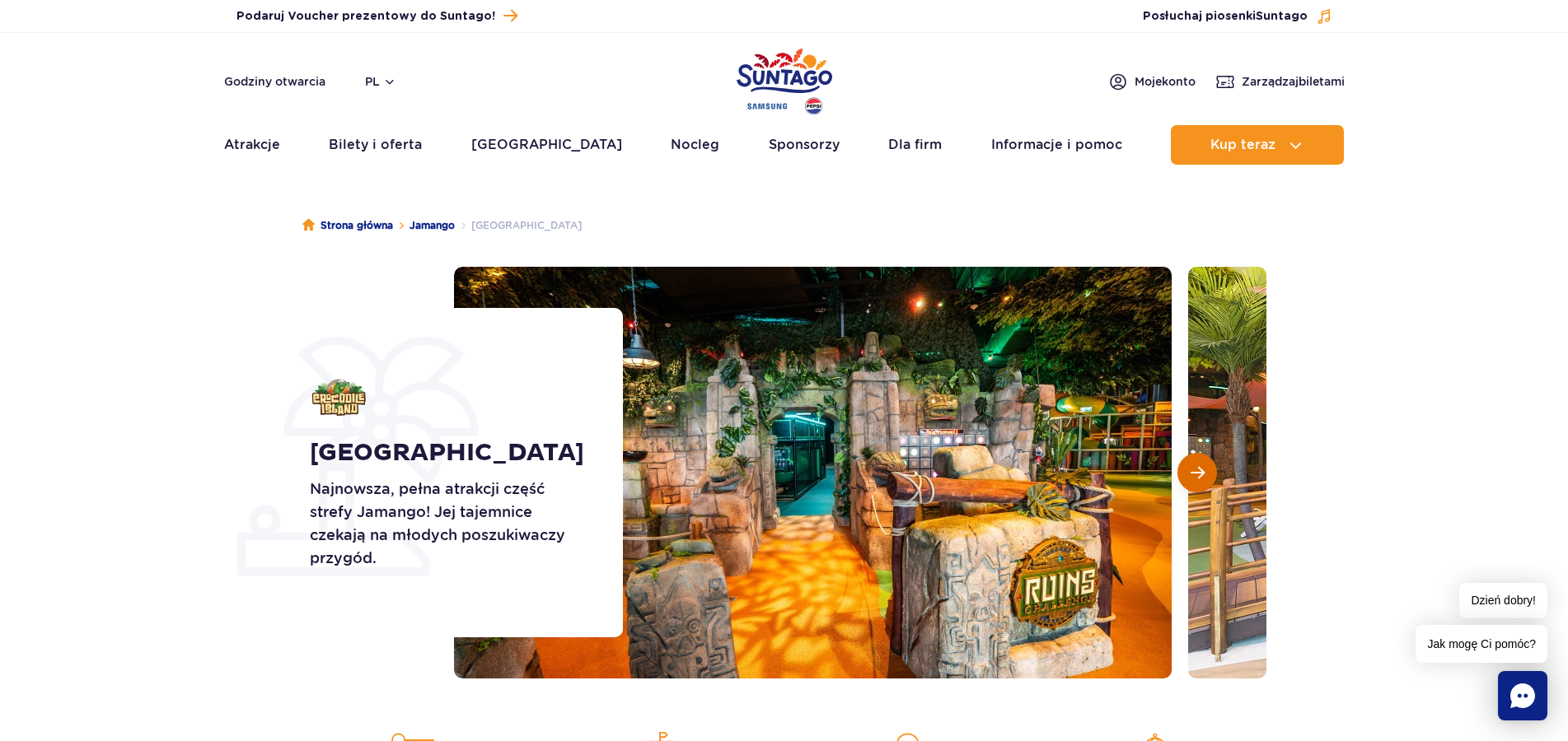
click at [1188, 475] on button "Następny slajd" at bounding box center [1197, 472] width 39 height 39
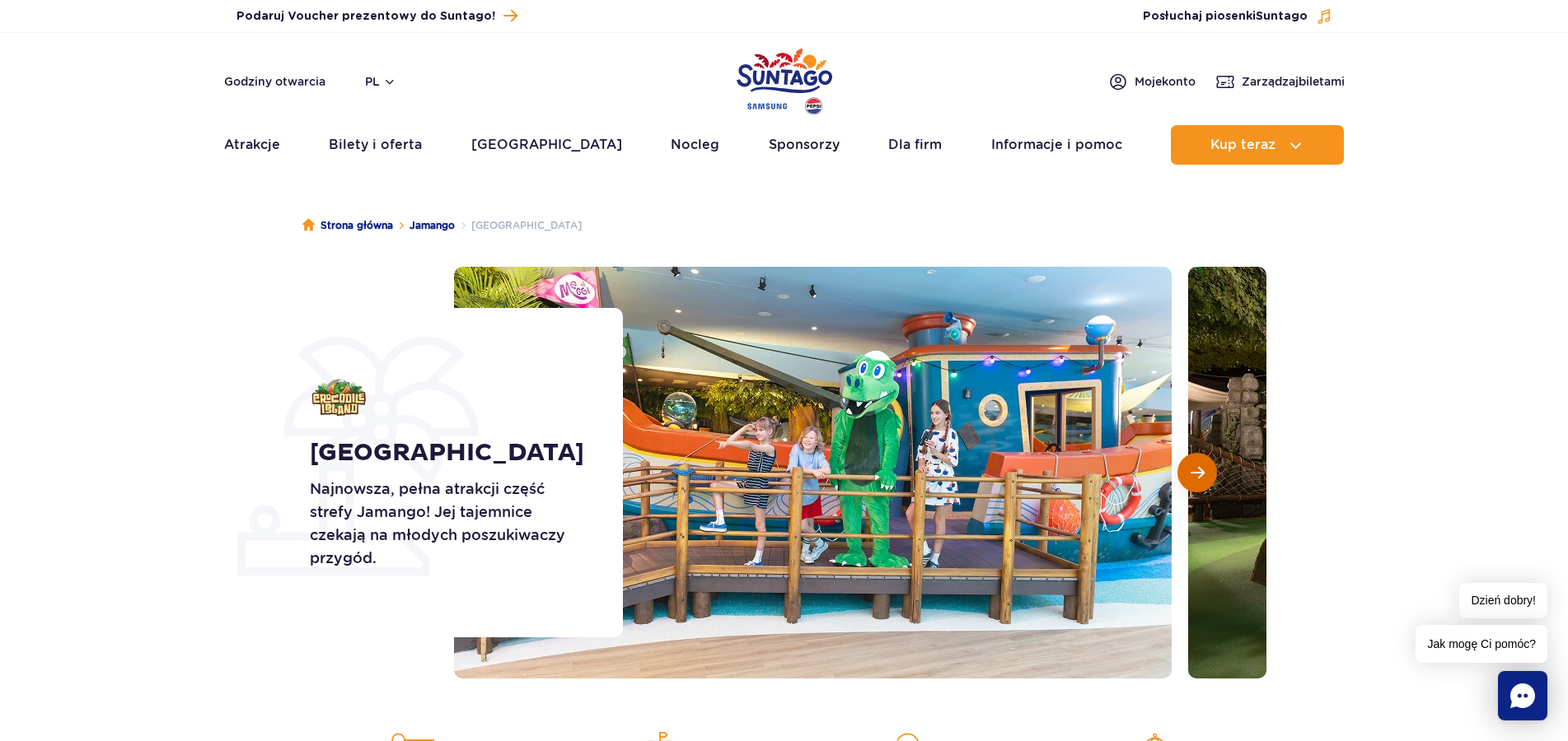
click at [1194, 478] on span "Następny slajd" at bounding box center [1197, 472] width 14 height 14
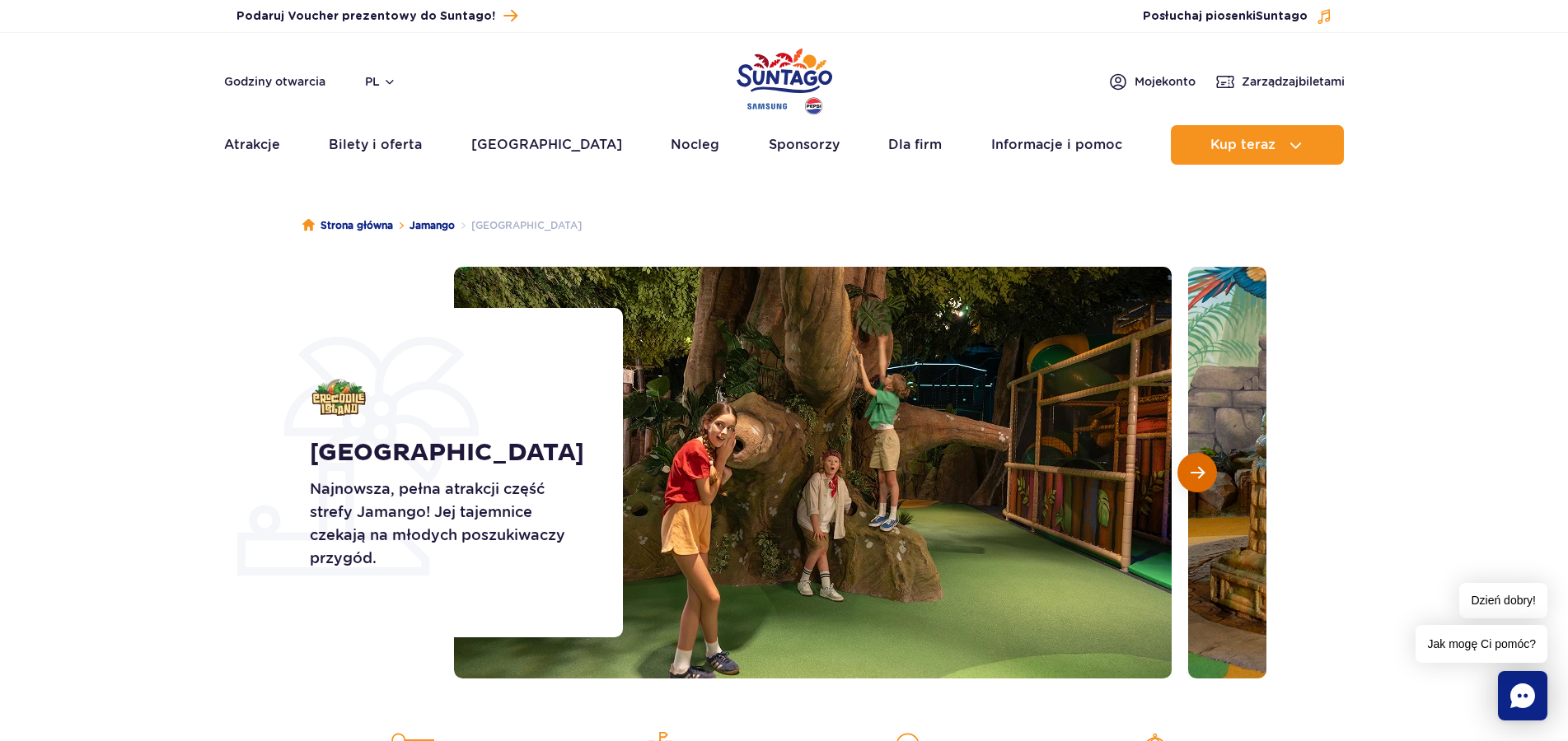
click at [1194, 478] on span "Następny slajd" at bounding box center [1197, 472] width 14 height 14
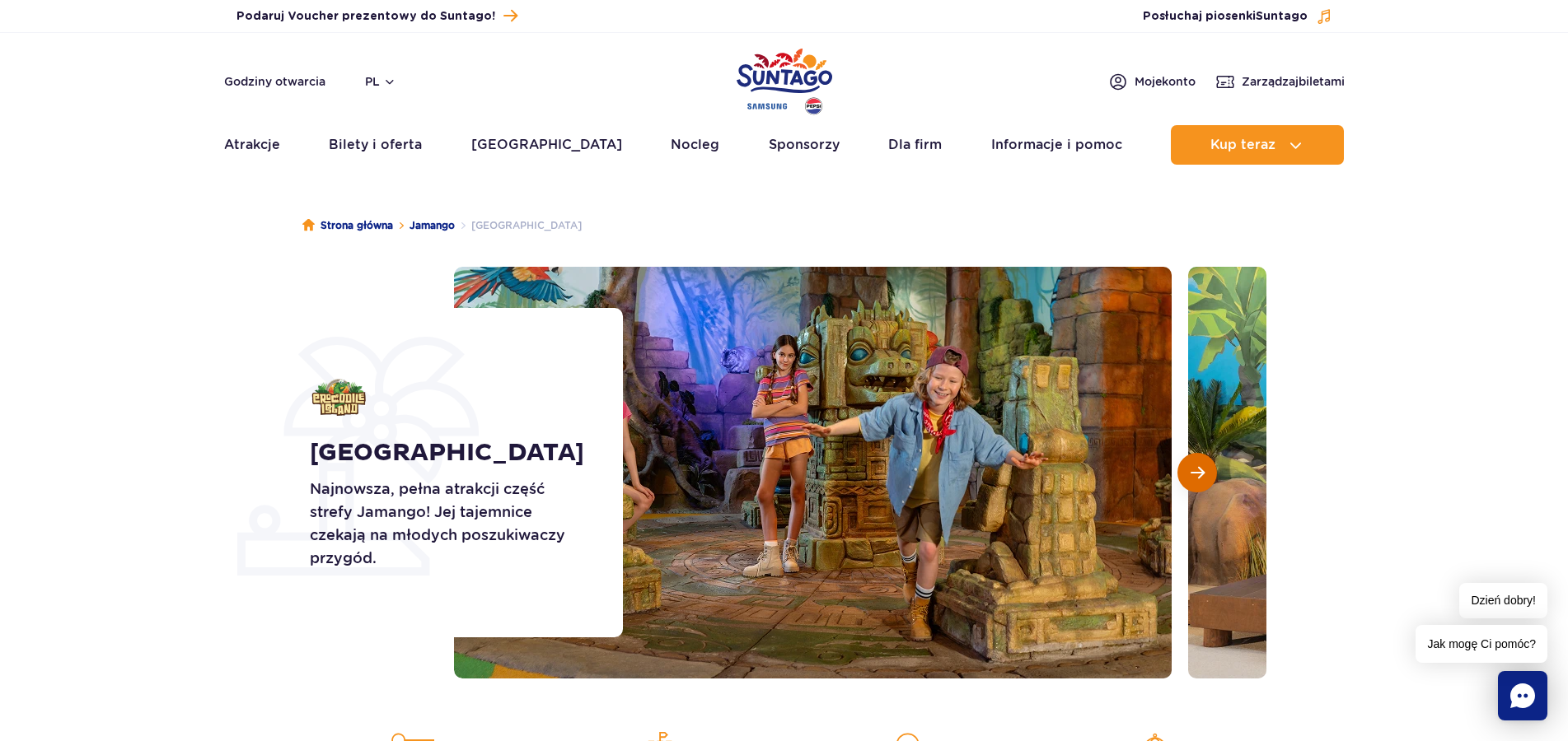
click at [1194, 478] on span "Następny slajd" at bounding box center [1197, 472] width 14 height 14
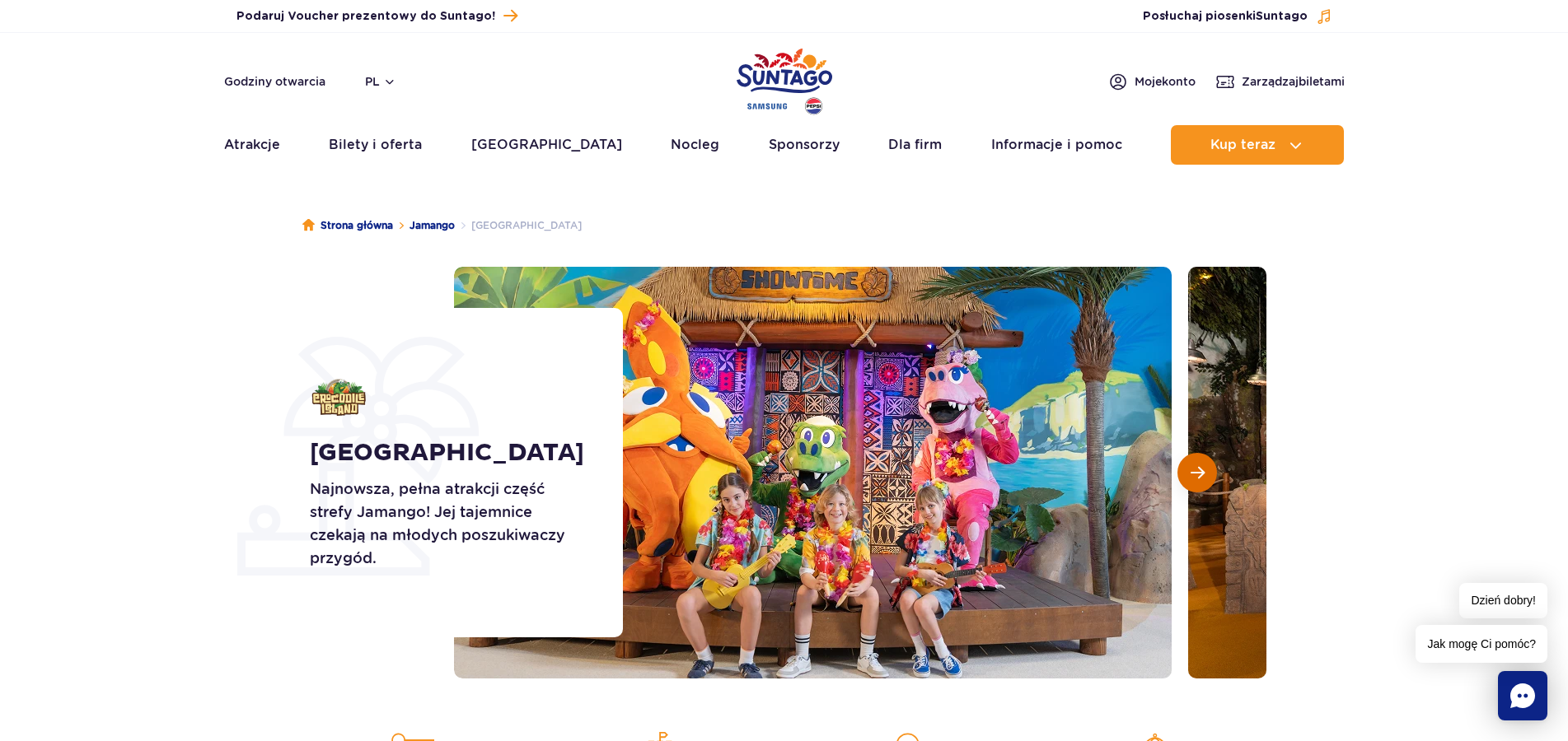
click at [1194, 478] on span "Następny slajd" at bounding box center [1197, 472] width 14 height 14
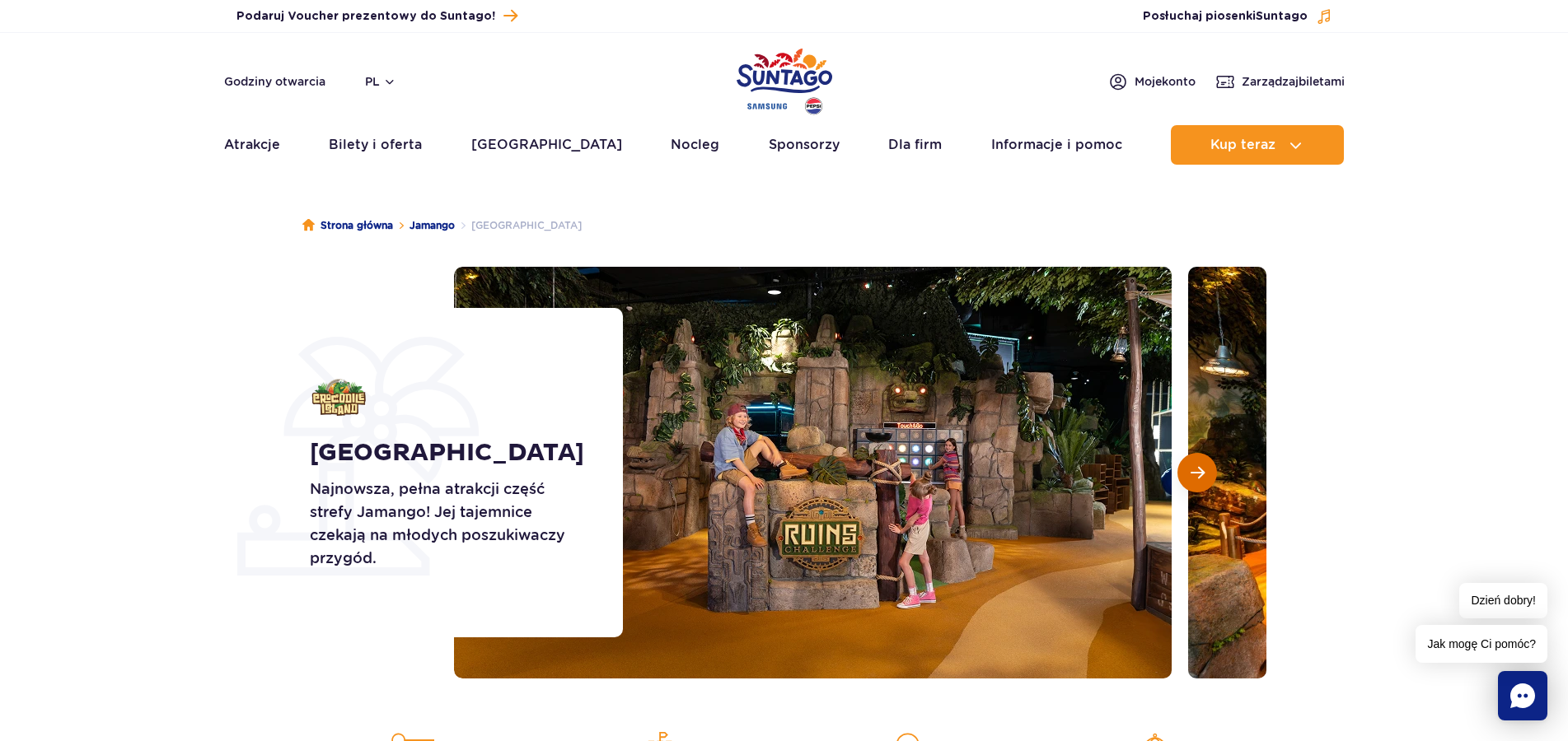
click at [1194, 478] on span "Następny slajd" at bounding box center [1197, 472] width 14 height 14
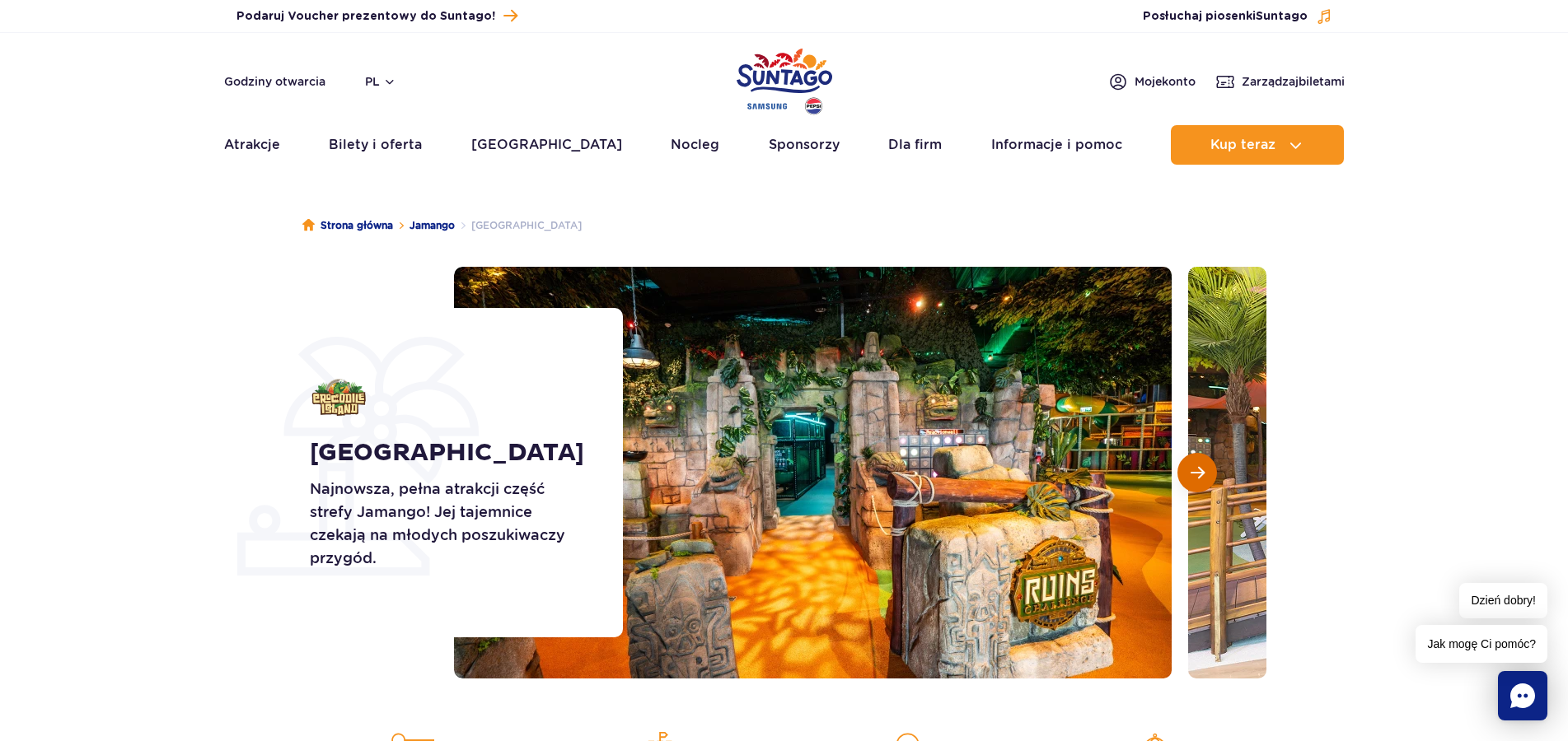
click at [1194, 478] on span "Następny slajd" at bounding box center [1197, 472] width 14 height 14
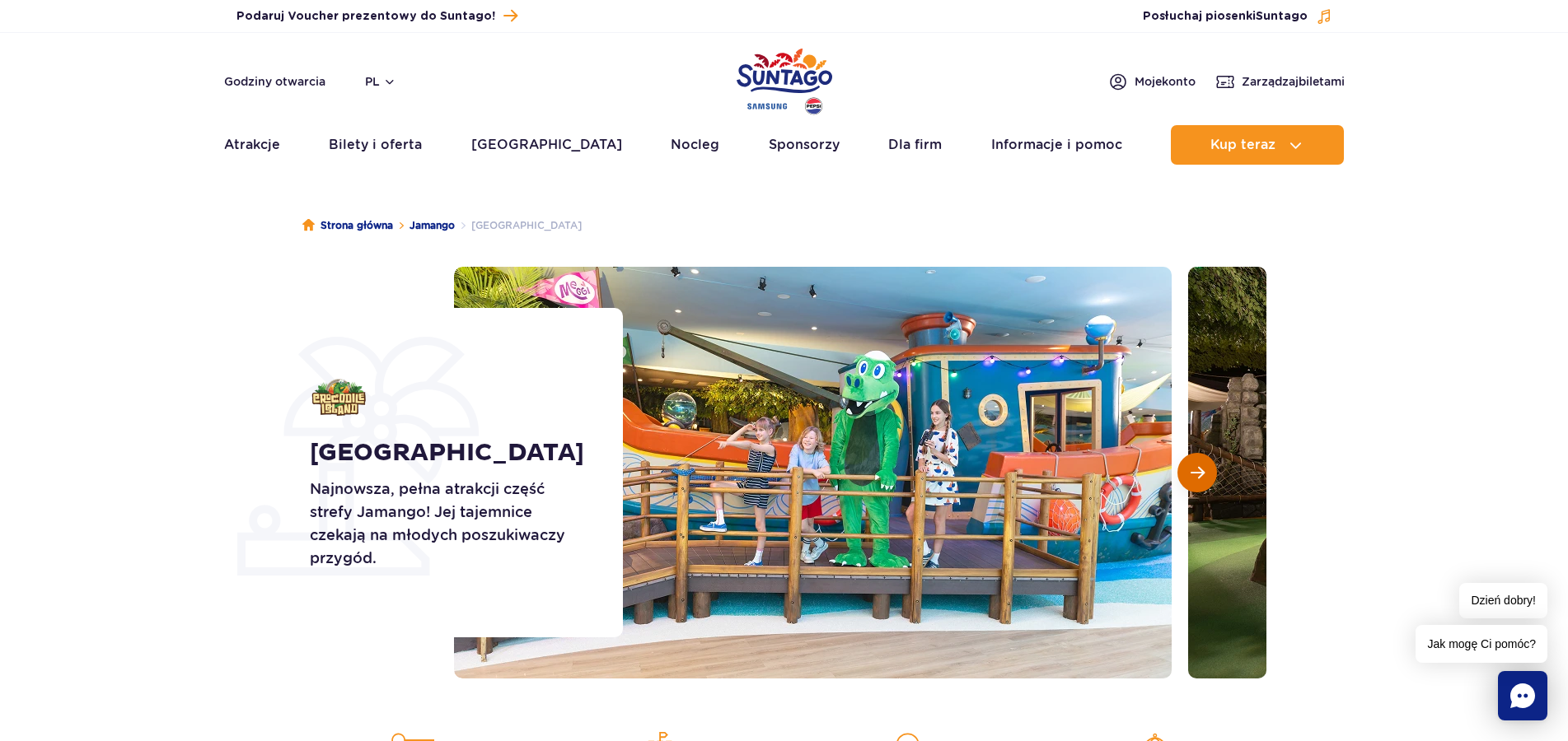
click at [1194, 478] on span "Następny slajd" at bounding box center [1197, 472] width 14 height 14
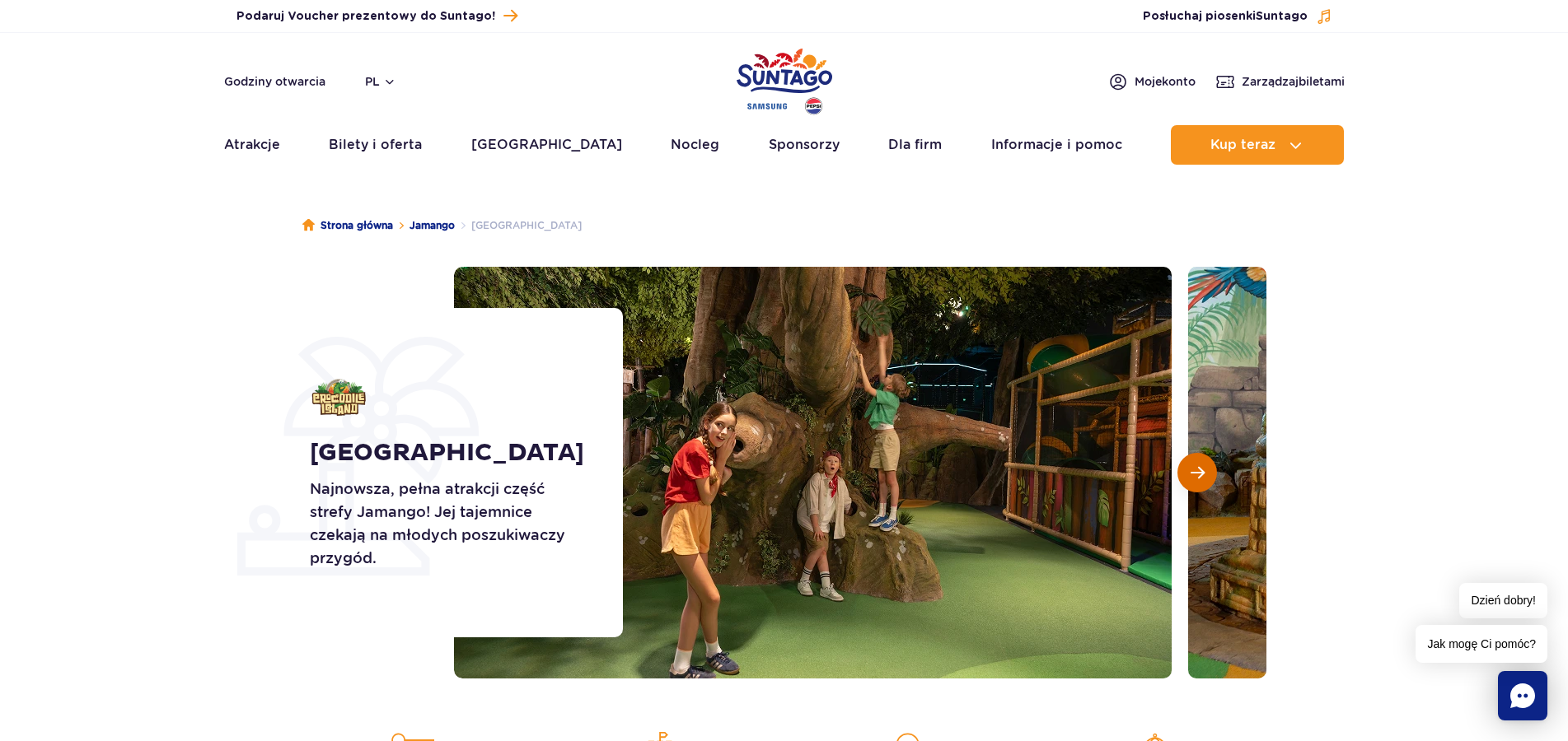
click at [1194, 478] on span "Następny slajd" at bounding box center [1197, 472] width 14 height 14
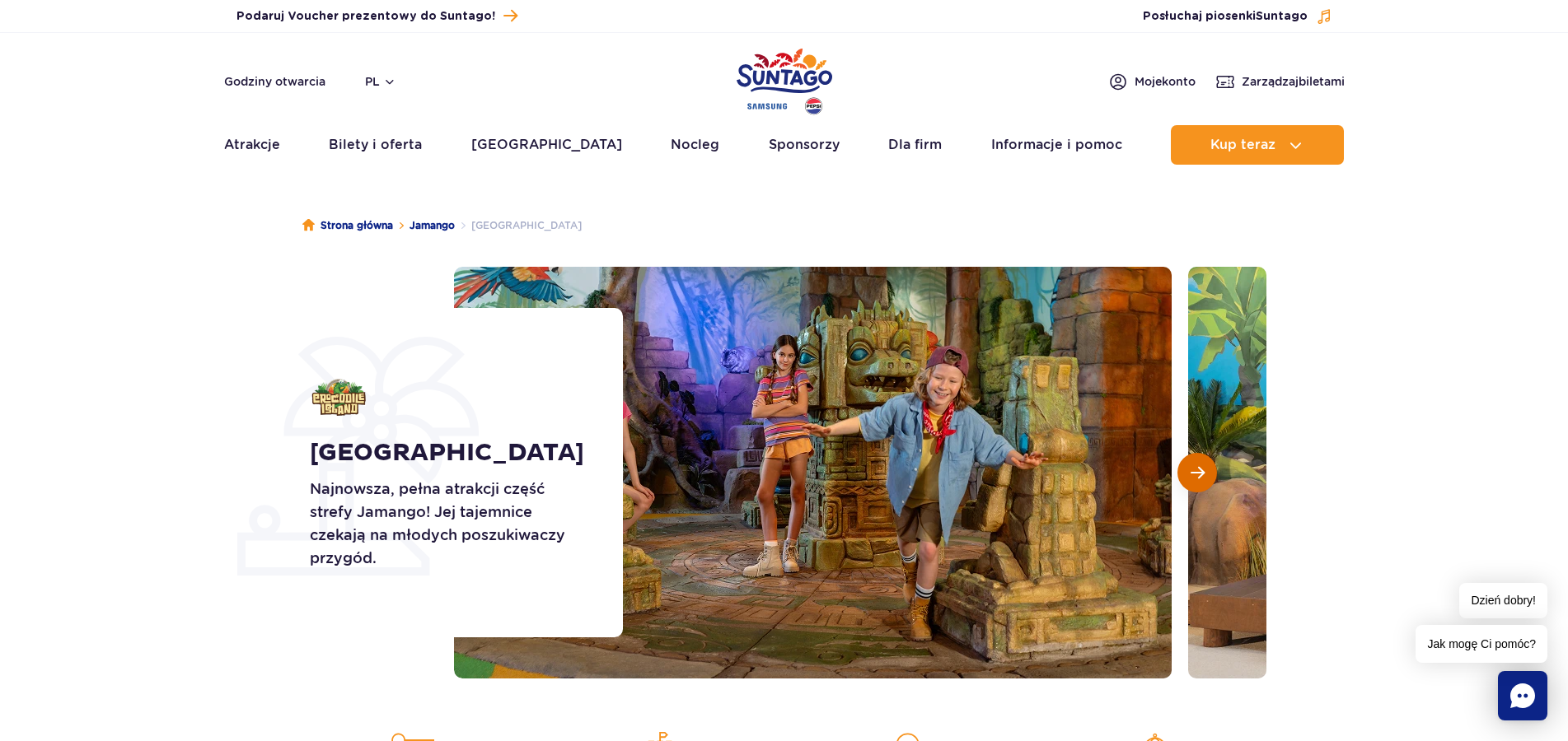
click at [1194, 478] on span "Następny slajd" at bounding box center [1197, 472] width 14 height 14
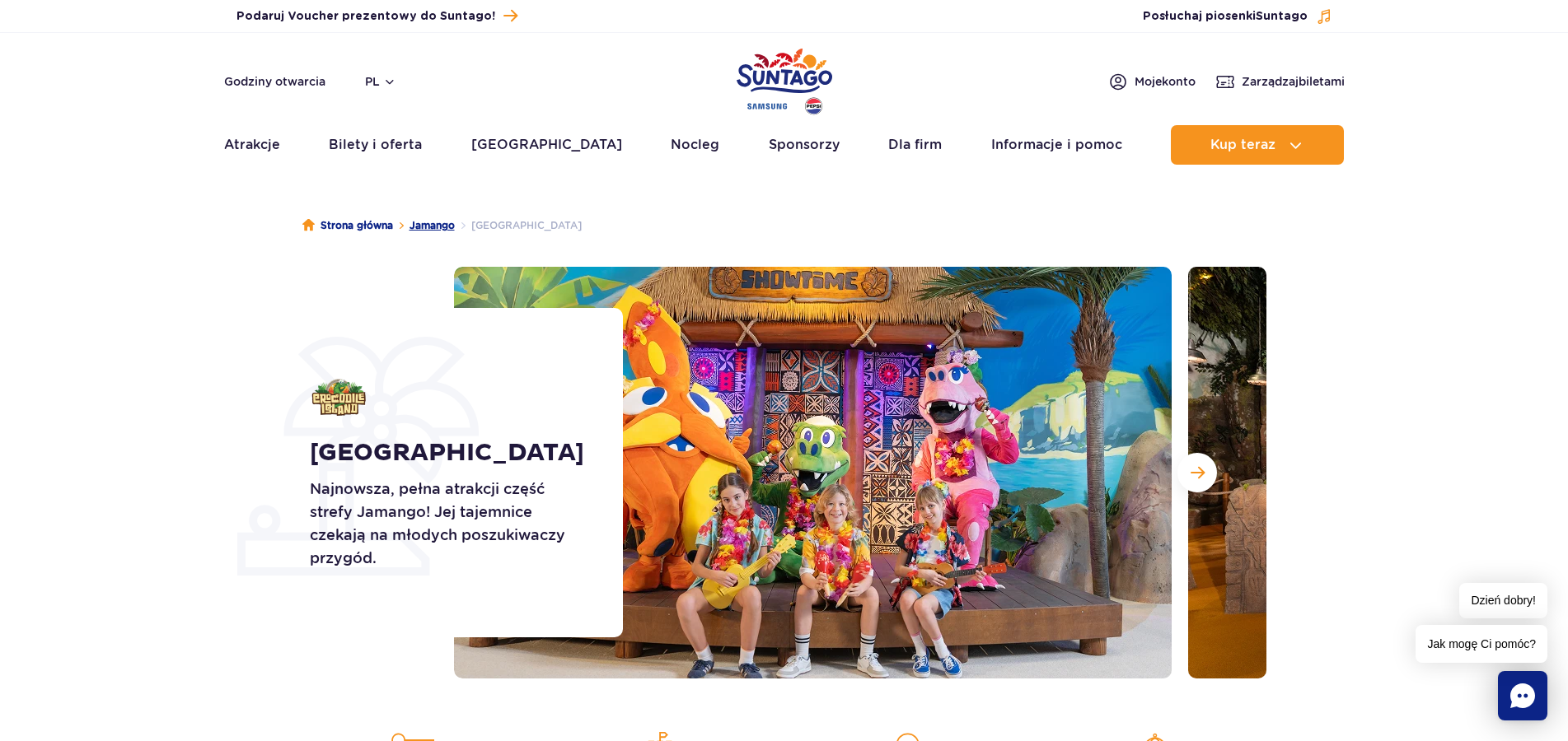
click at [431, 227] on link "Jamango" at bounding box center [432, 225] width 45 height 16
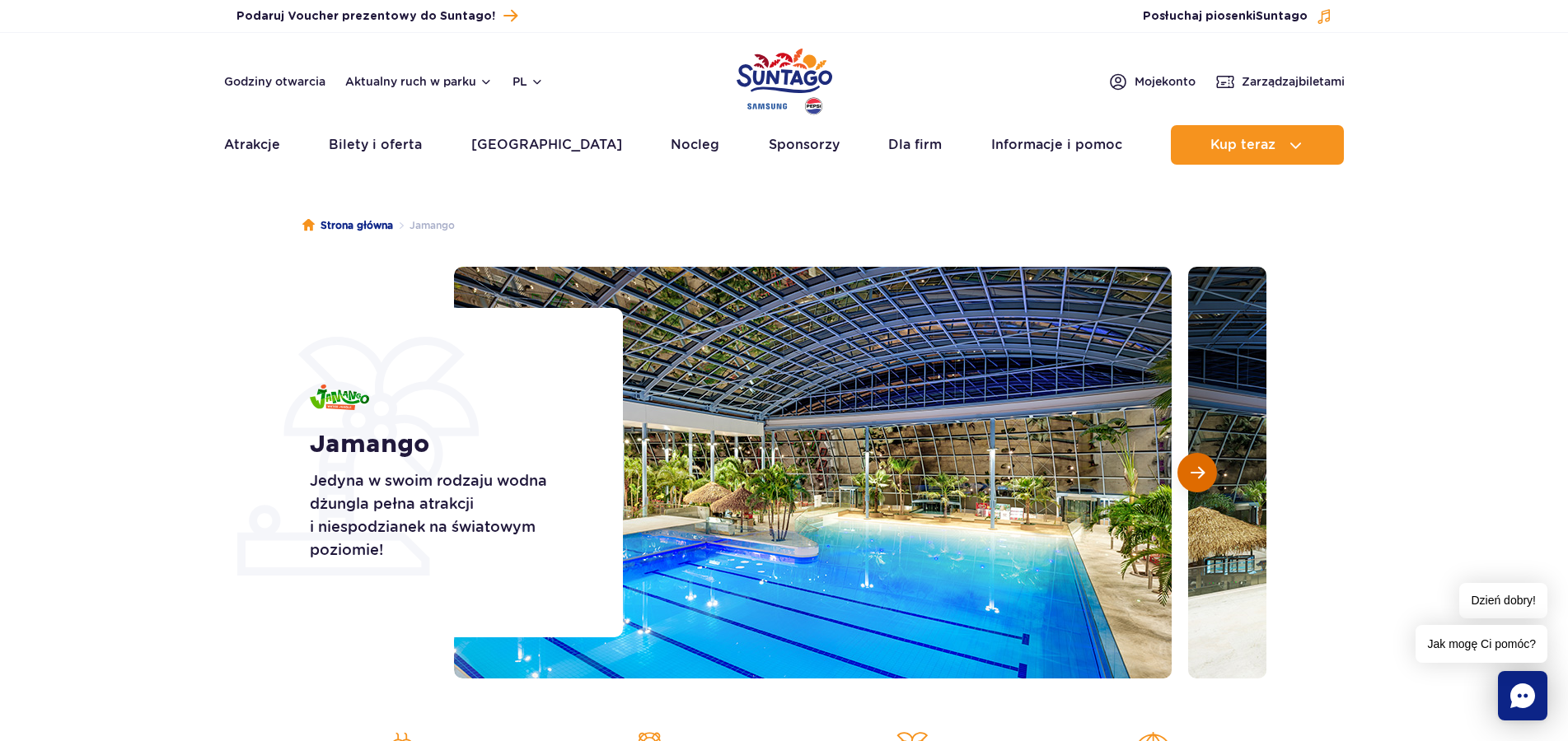
click at [1190, 476] on span "Następny slajd" at bounding box center [1197, 472] width 14 height 14
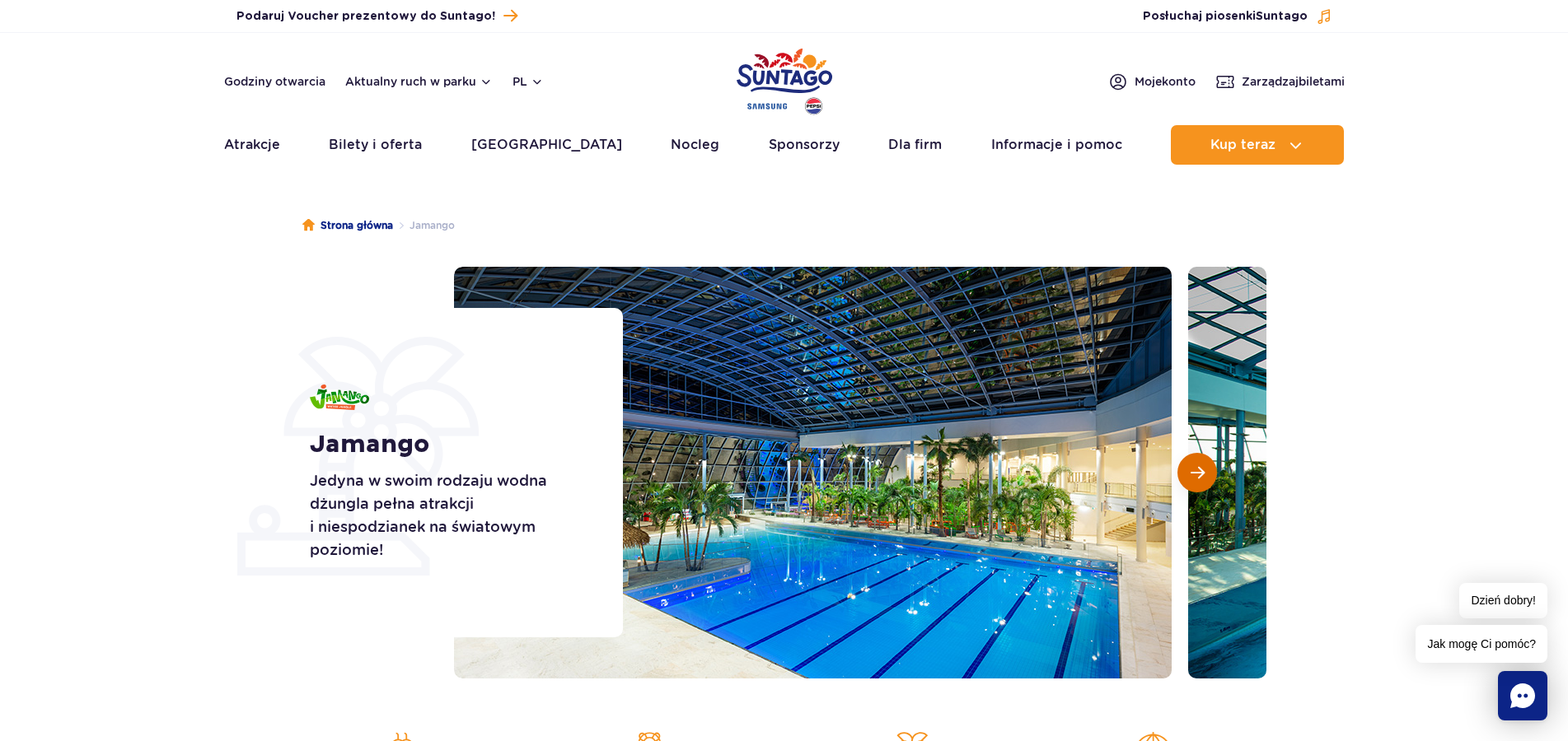
click at [1190, 476] on span "Następny slajd" at bounding box center [1197, 472] width 14 height 14
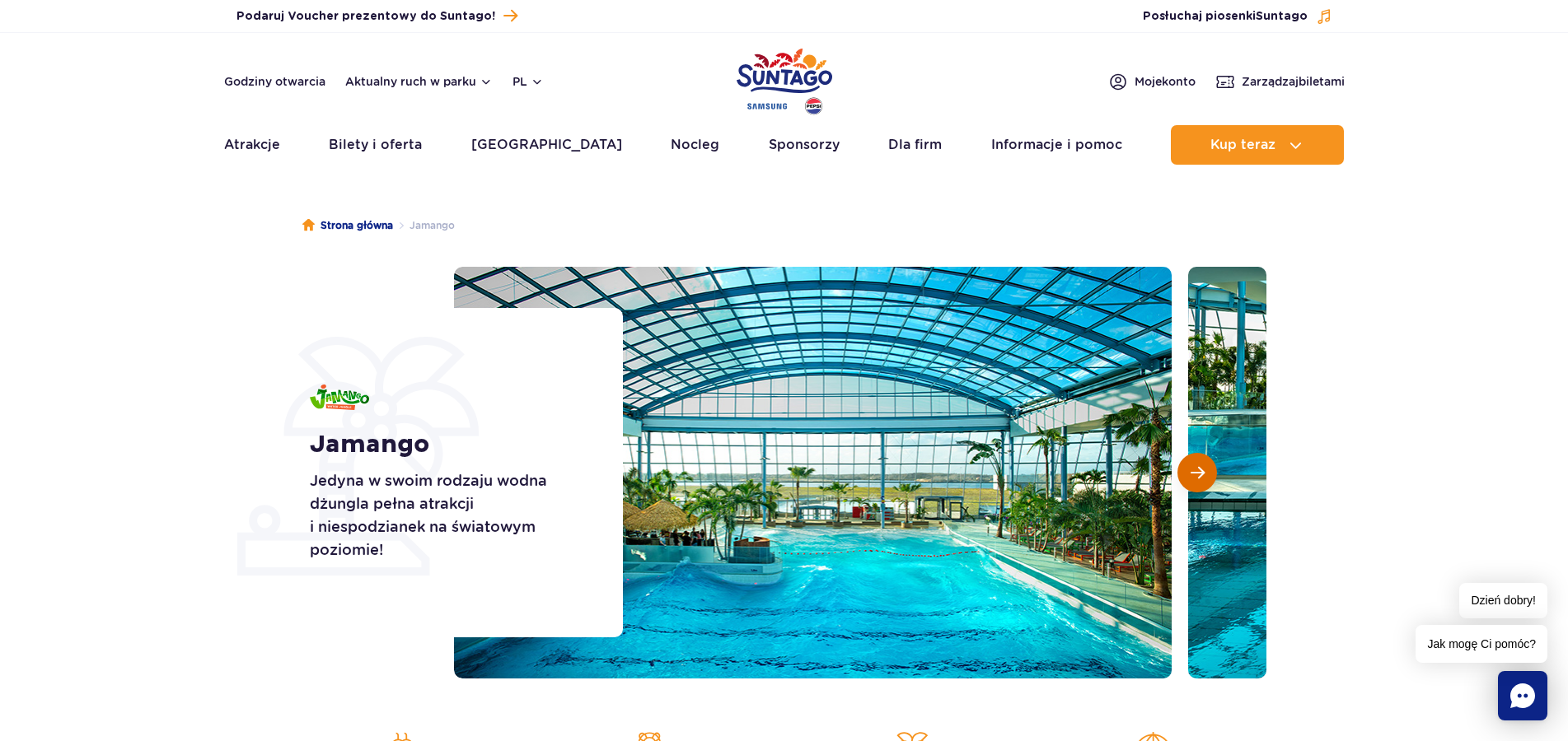
click at [1190, 476] on span "Następny slajd" at bounding box center [1197, 472] width 14 height 14
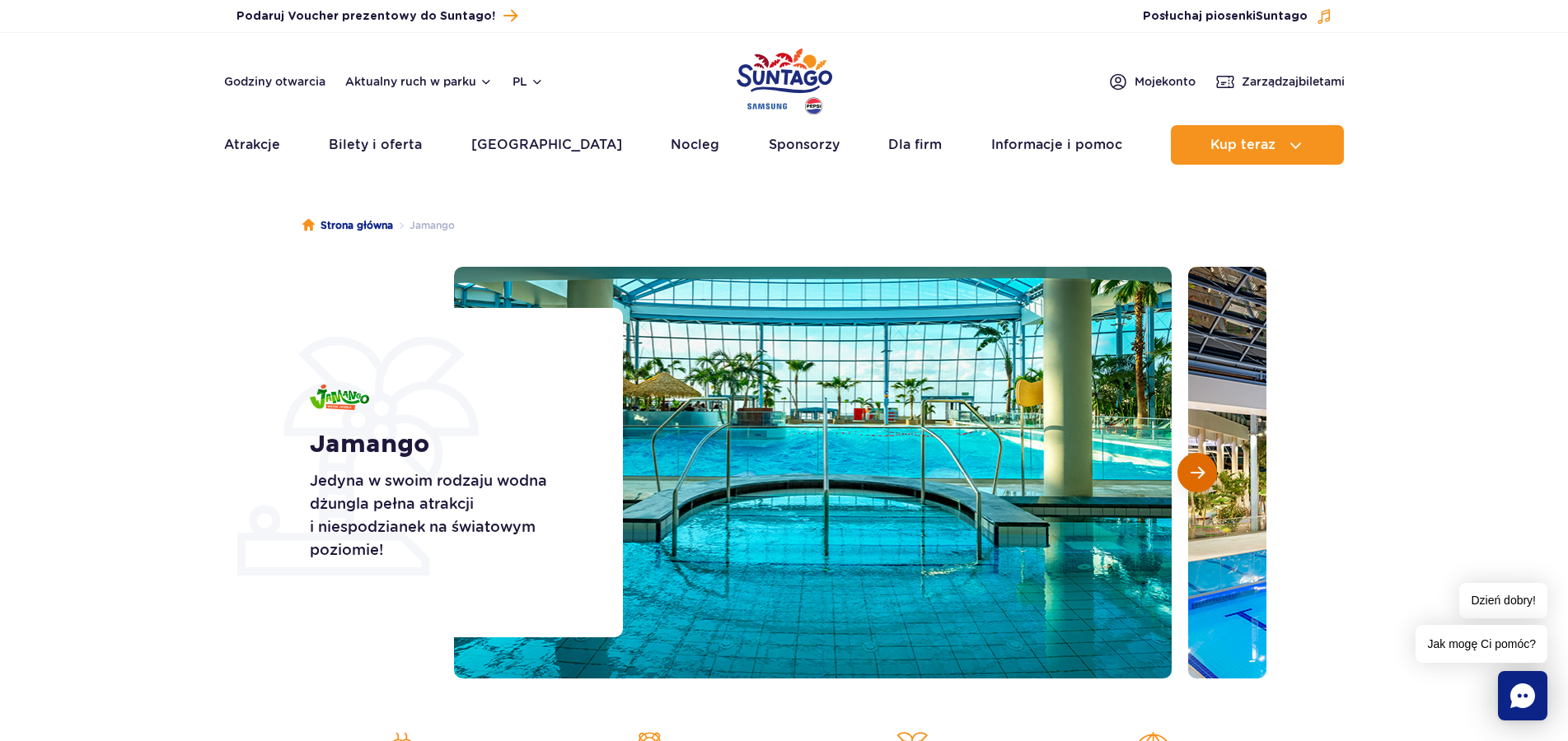
click at [1190, 476] on span "Następny slajd" at bounding box center [1197, 472] width 14 height 14
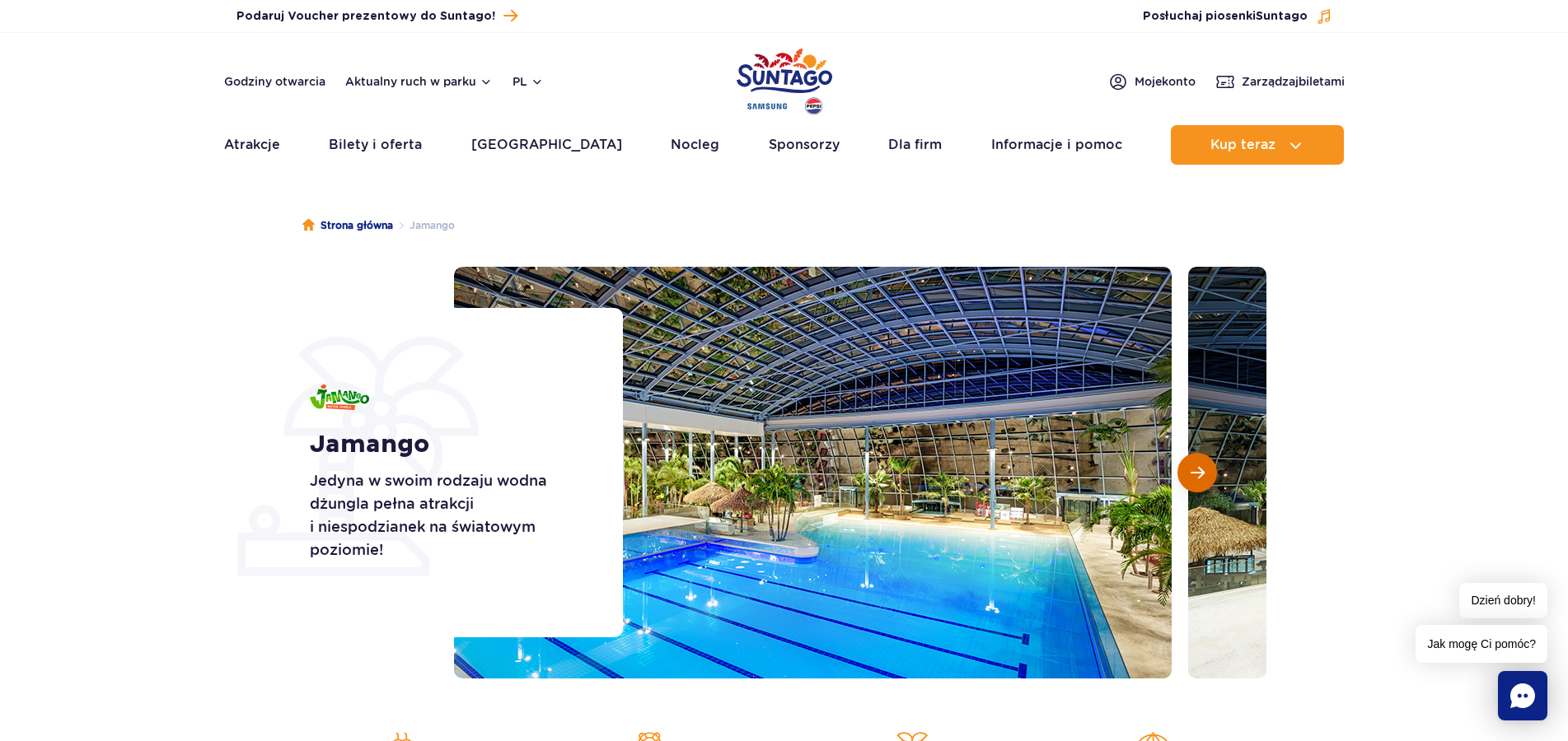
click at [1190, 476] on span "Następny slajd" at bounding box center [1197, 472] width 14 height 14
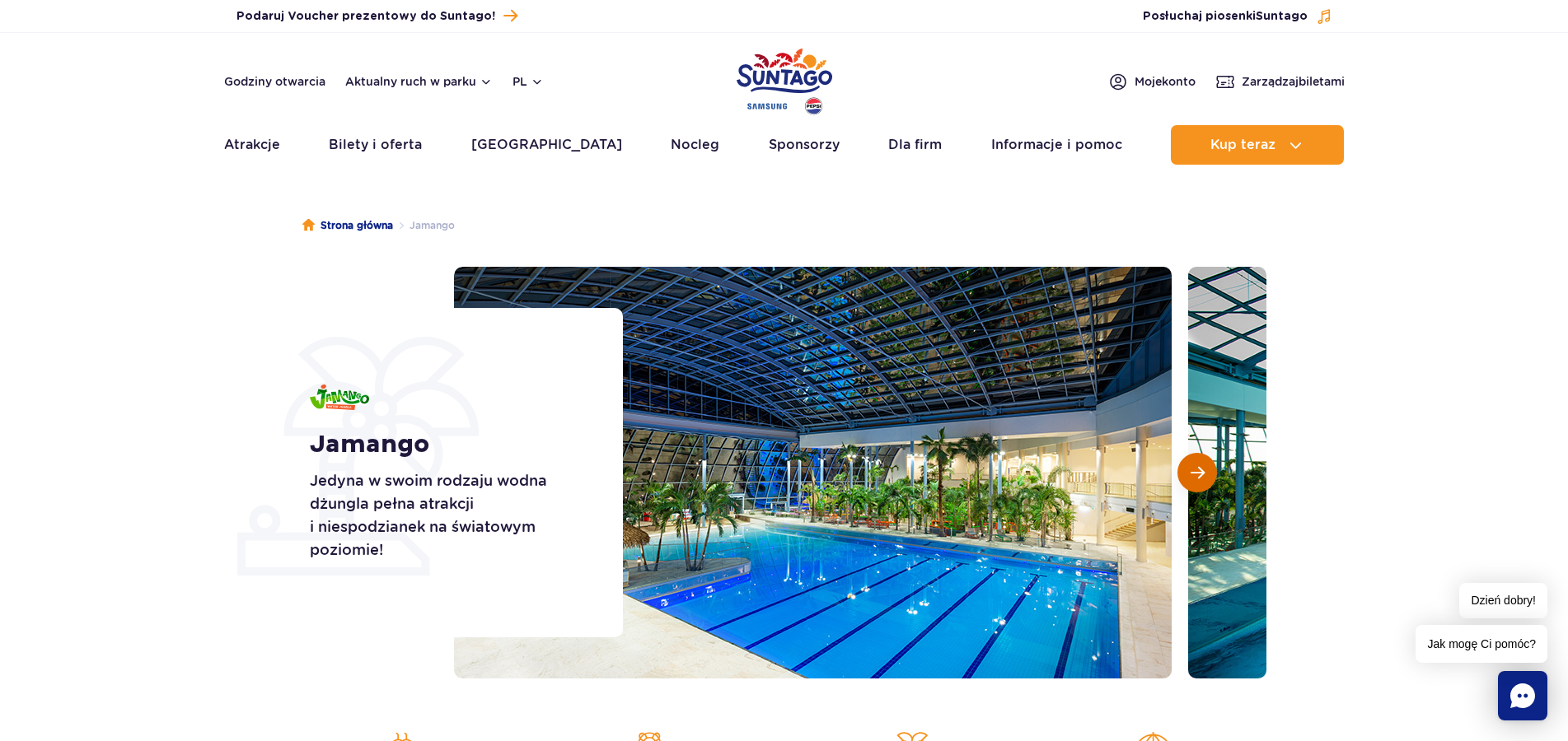
click at [1190, 476] on span "Następny slajd" at bounding box center [1197, 472] width 14 height 14
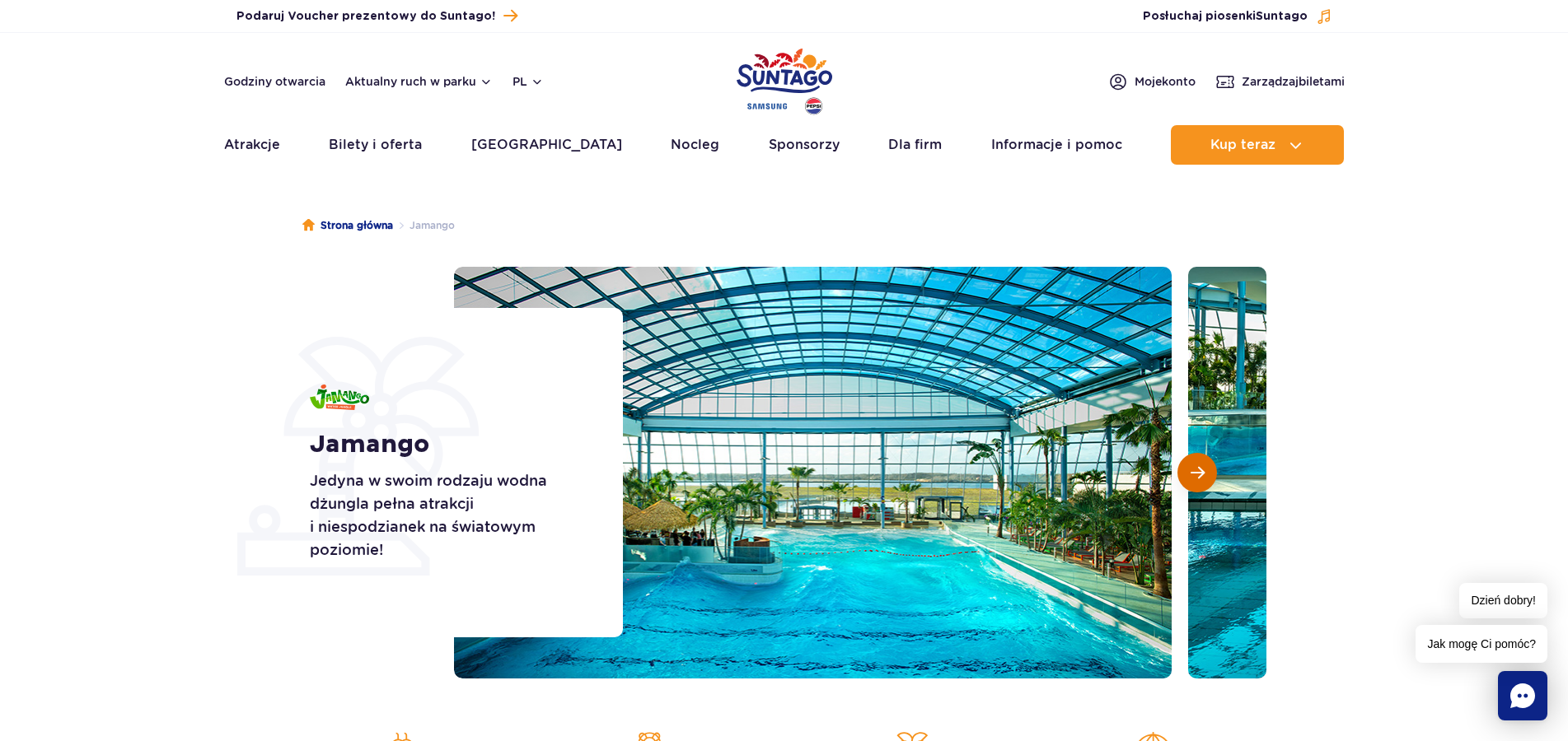
click at [1190, 476] on span "Następny slajd" at bounding box center [1197, 472] width 14 height 14
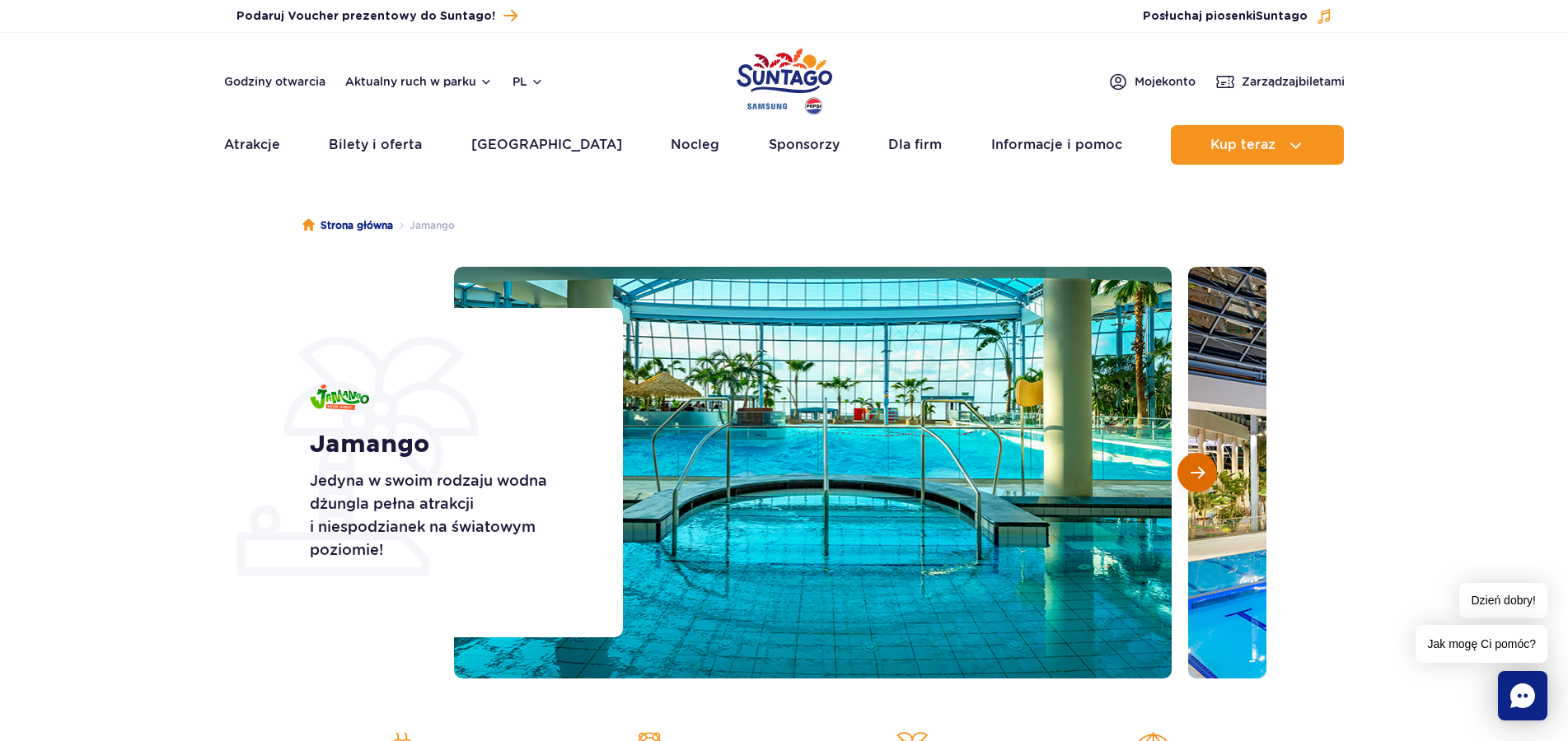
click at [1190, 476] on span "Następny slajd" at bounding box center [1197, 472] width 14 height 14
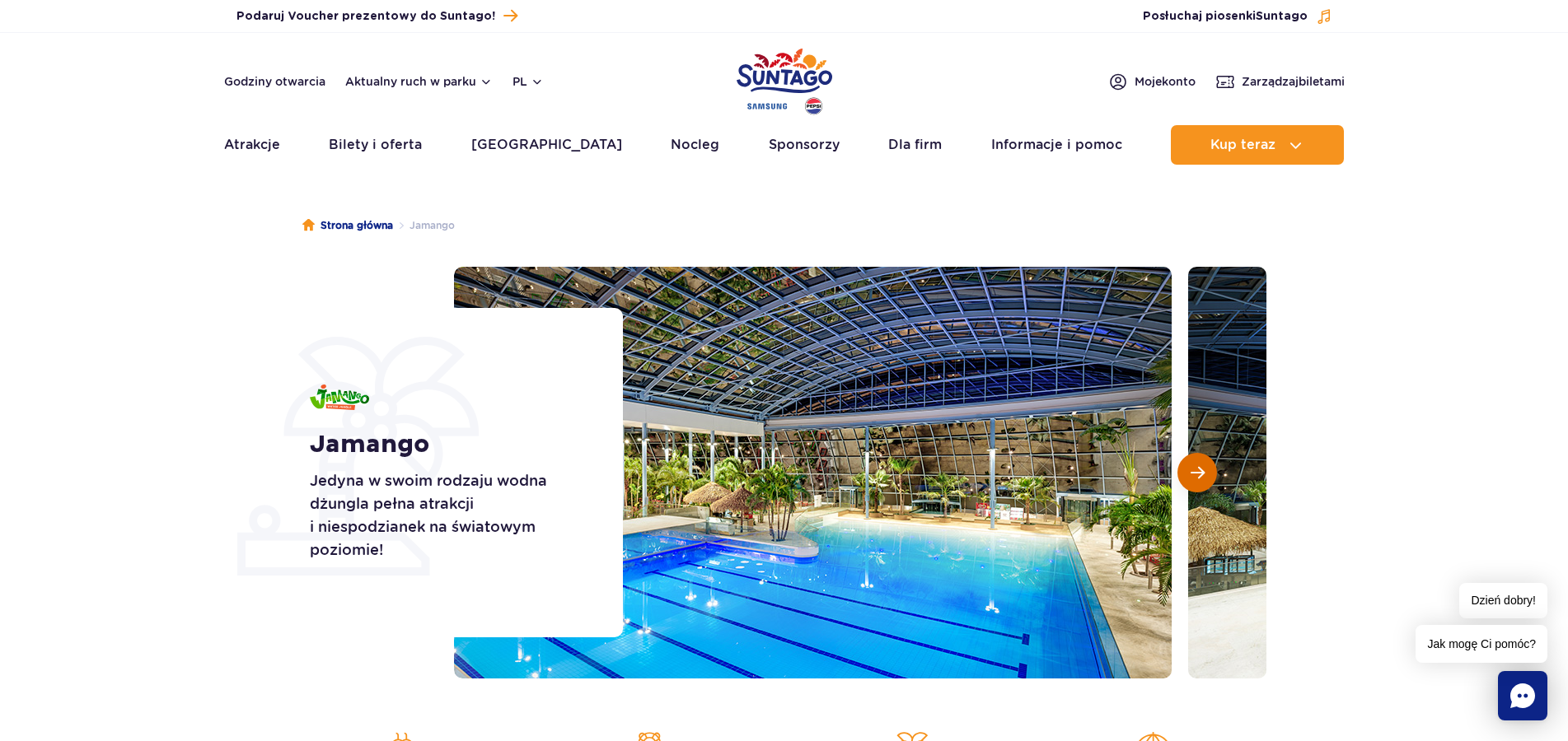
click at [1190, 476] on span "Następny slajd" at bounding box center [1197, 472] width 14 height 14
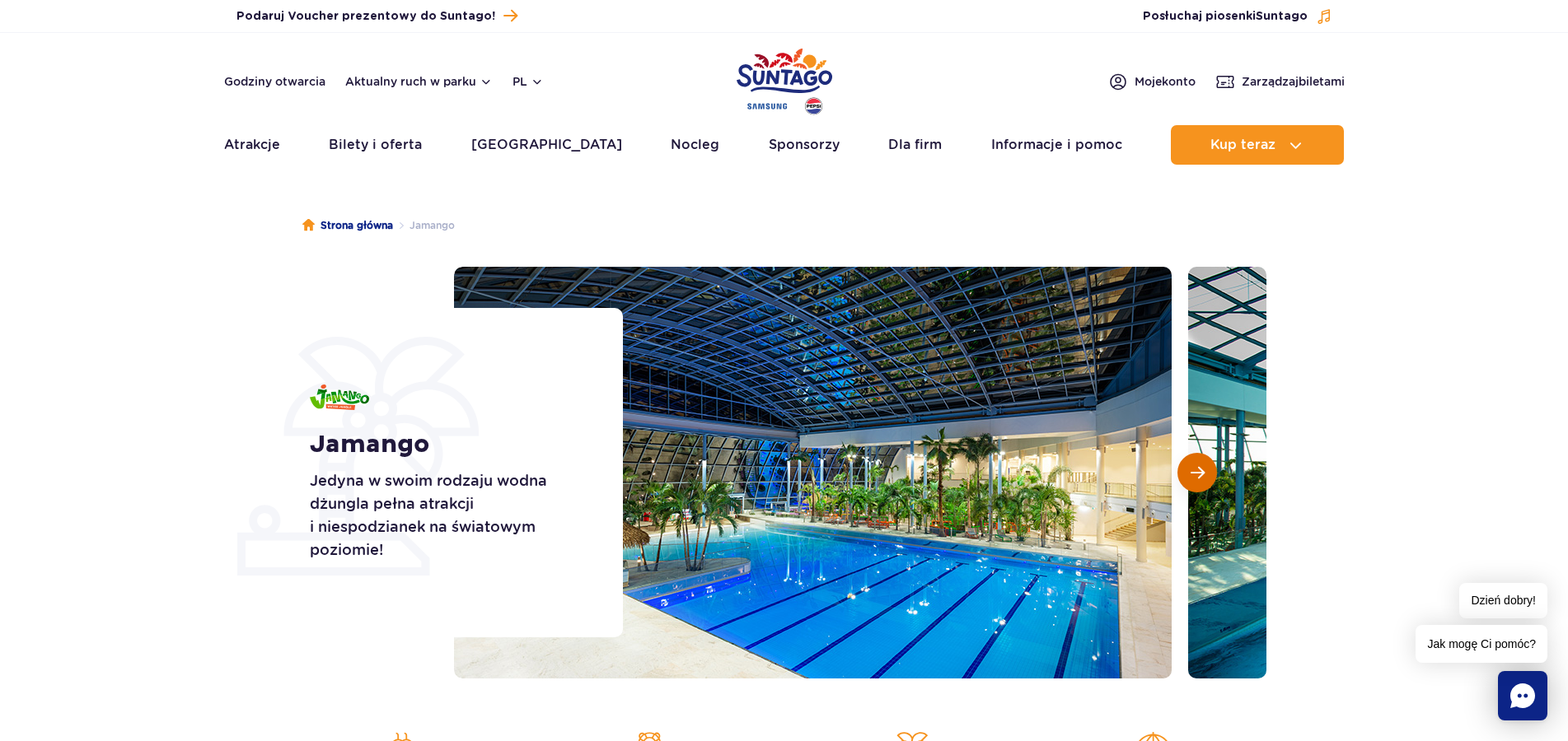
click at [1190, 476] on span "Następny slajd" at bounding box center [1197, 472] width 14 height 14
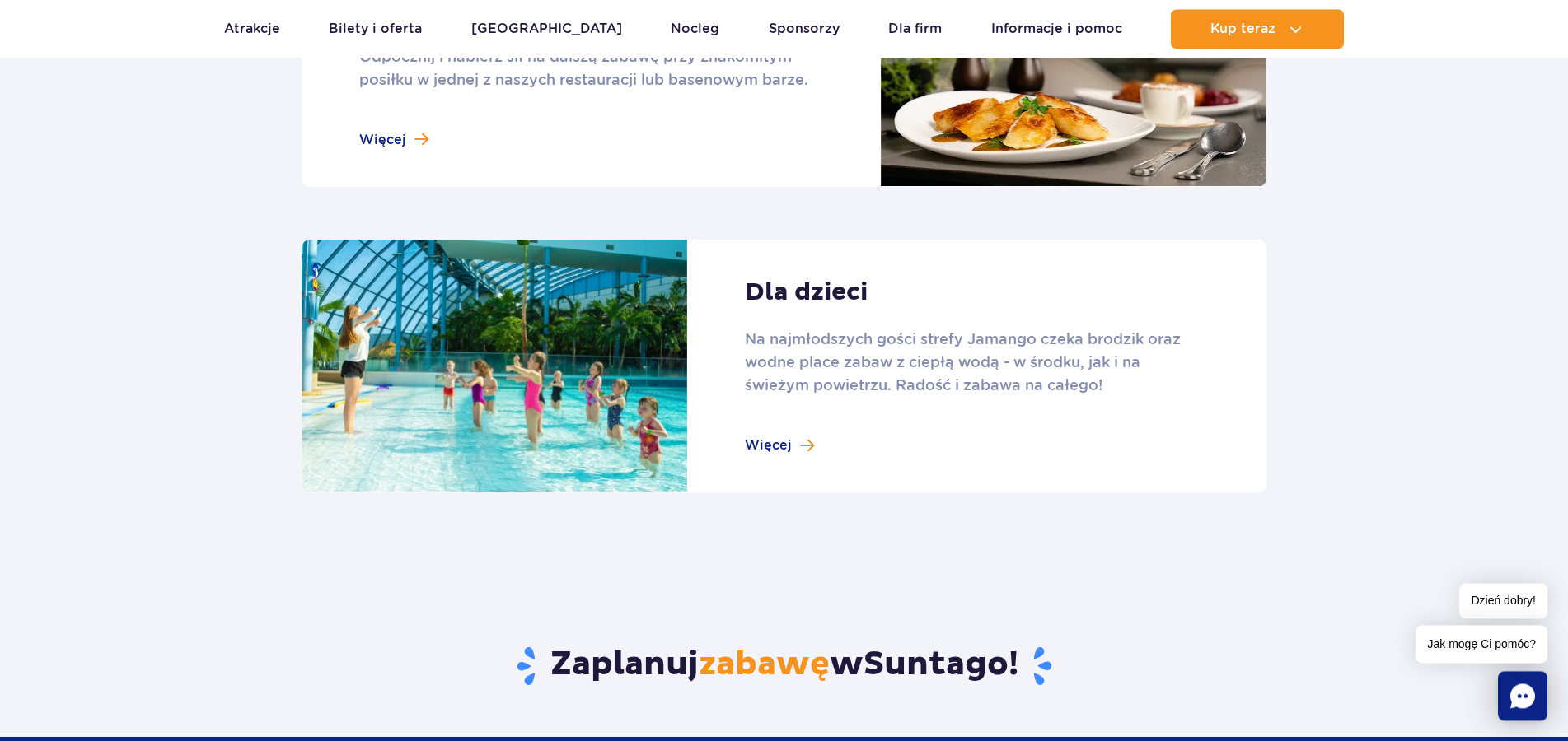
scroll to position [2436, 0]
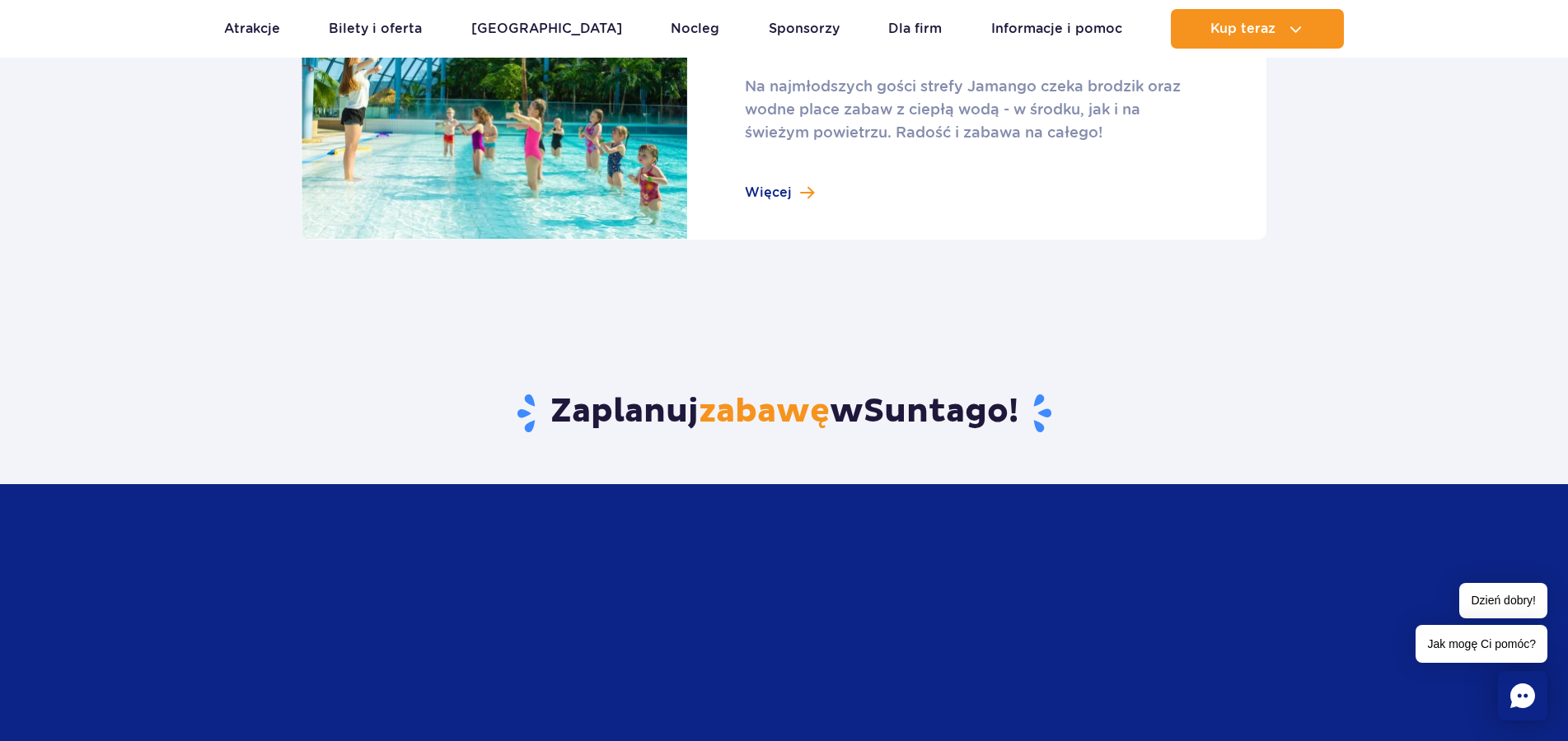
click at [763, 189] on link at bounding box center [784, 113] width 965 height 254
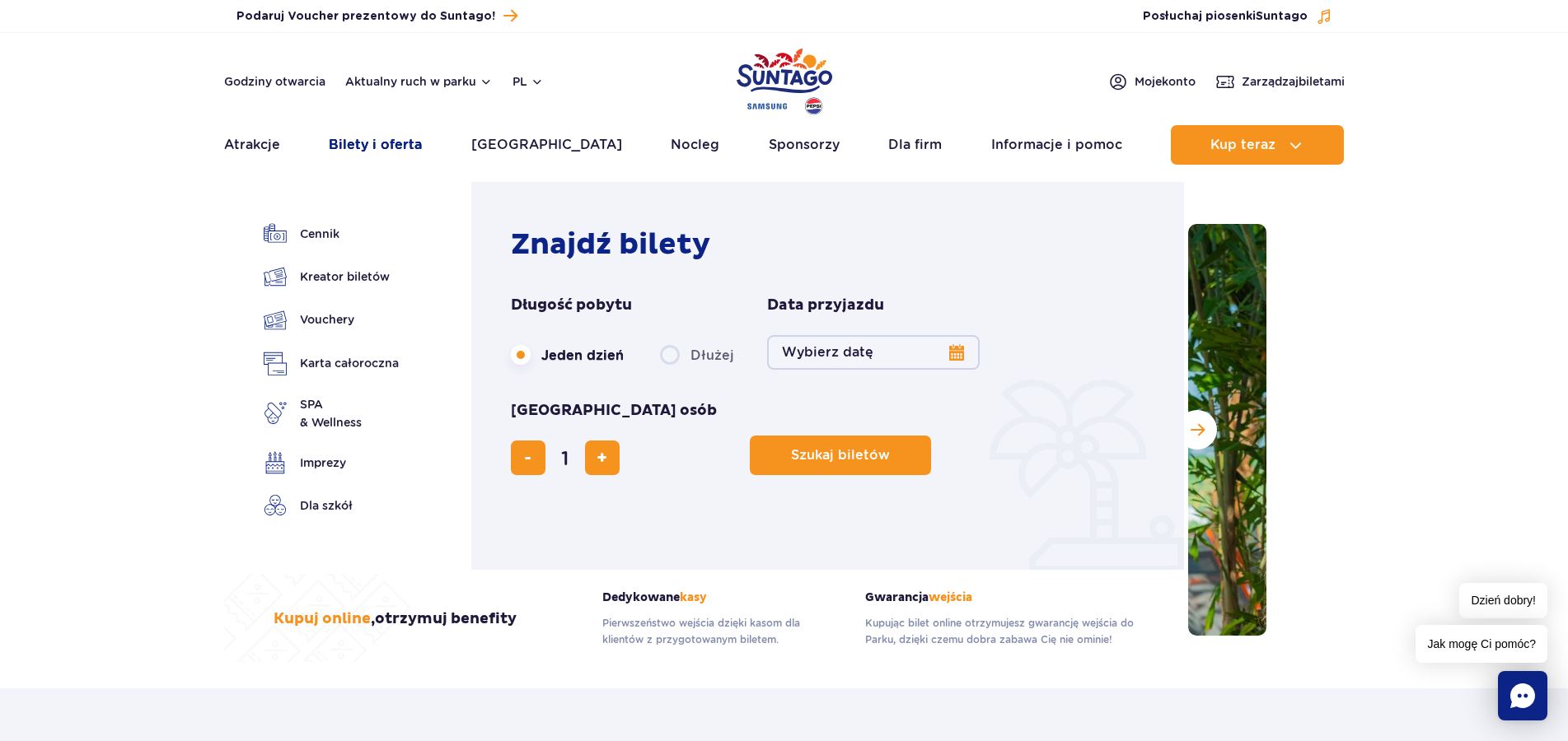
click at [386, 141] on link "Bilety i oferta" at bounding box center [375, 144] width 93 height 39
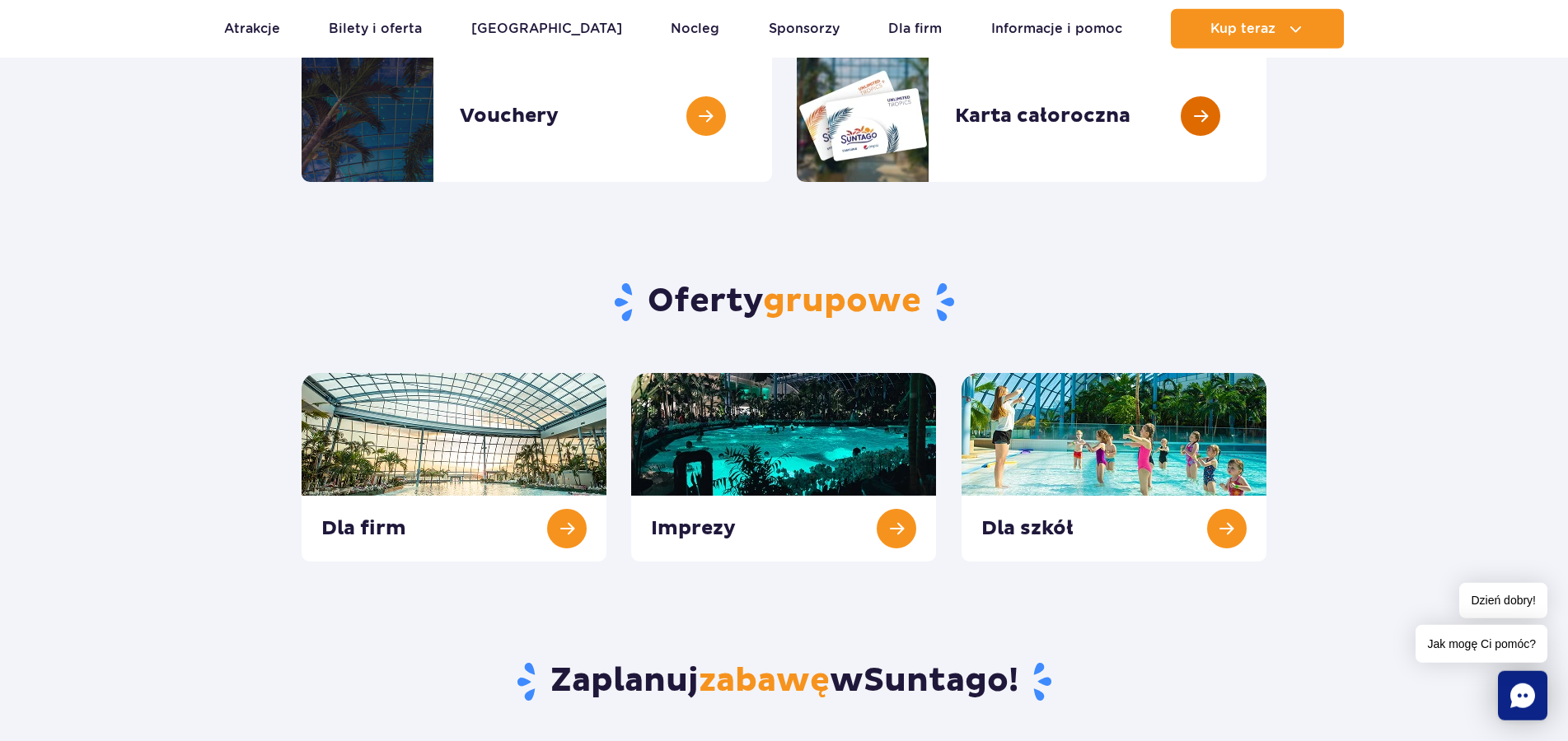
scroll to position [505, 0]
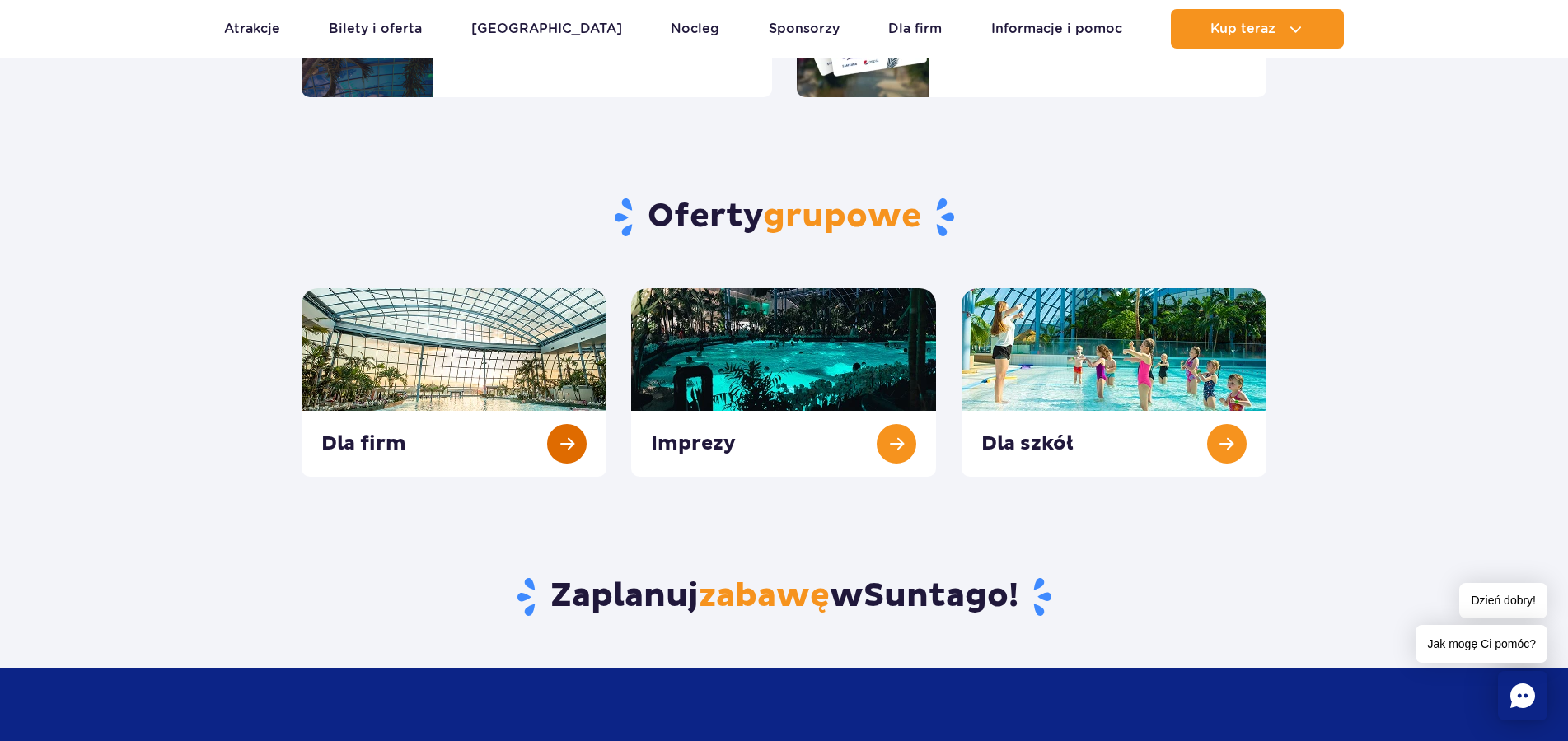
click at [578, 446] on link at bounding box center [454, 383] width 305 height 188
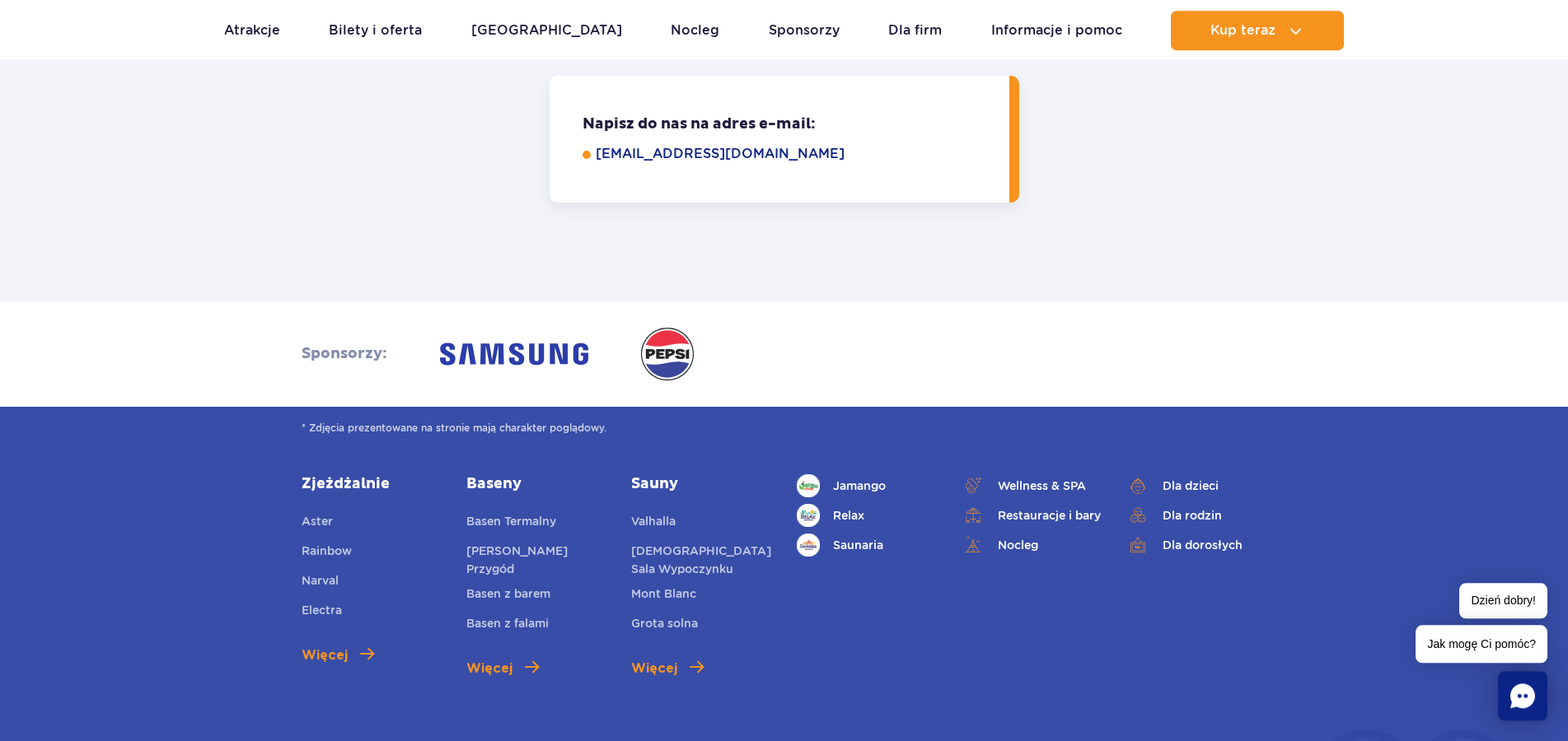
scroll to position [1596, 0]
click at [837, 516] on link "Relax" at bounding box center [867, 515] width 140 height 23
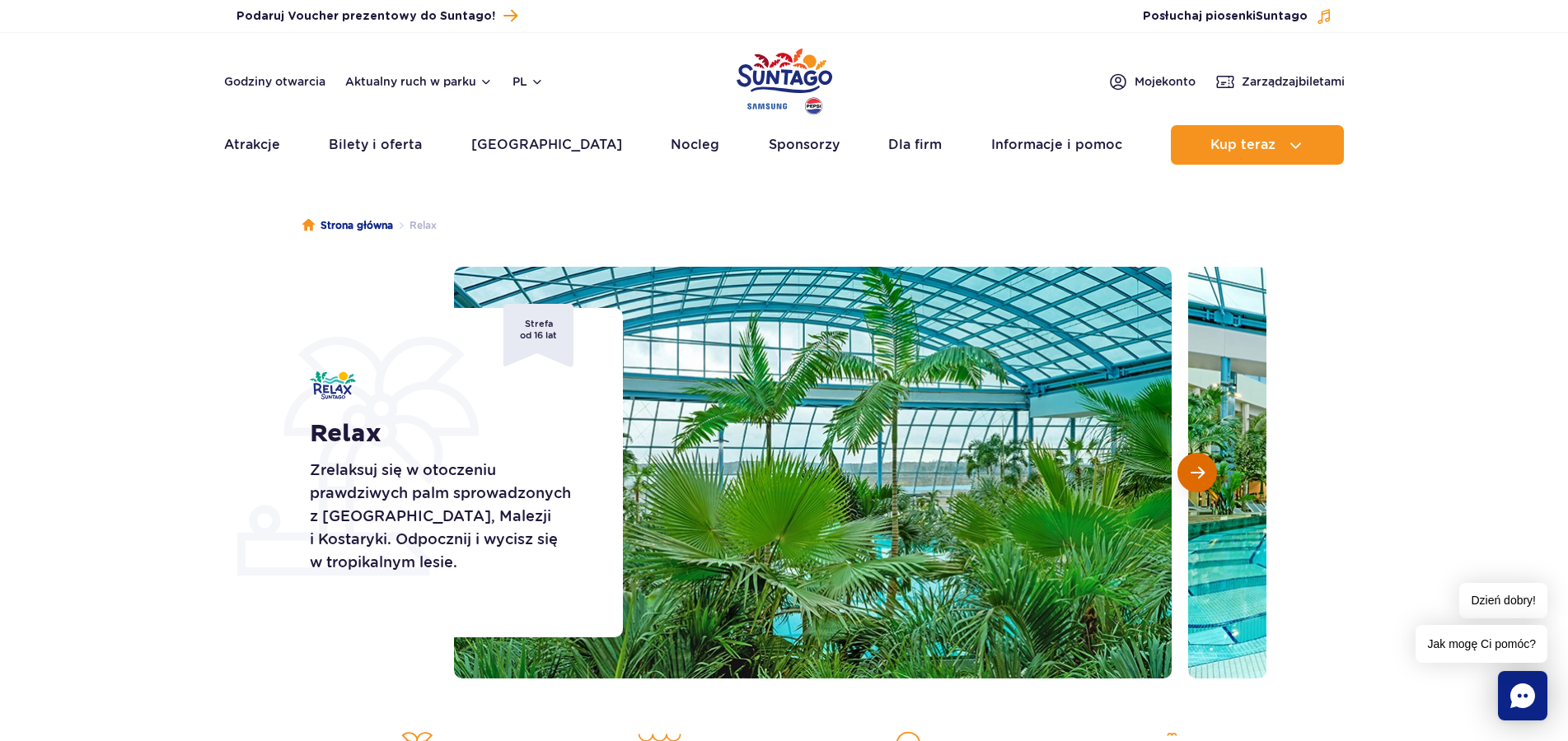
click at [1192, 468] on span "Następny slajd" at bounding box center [1197, 472] width 14 height 14
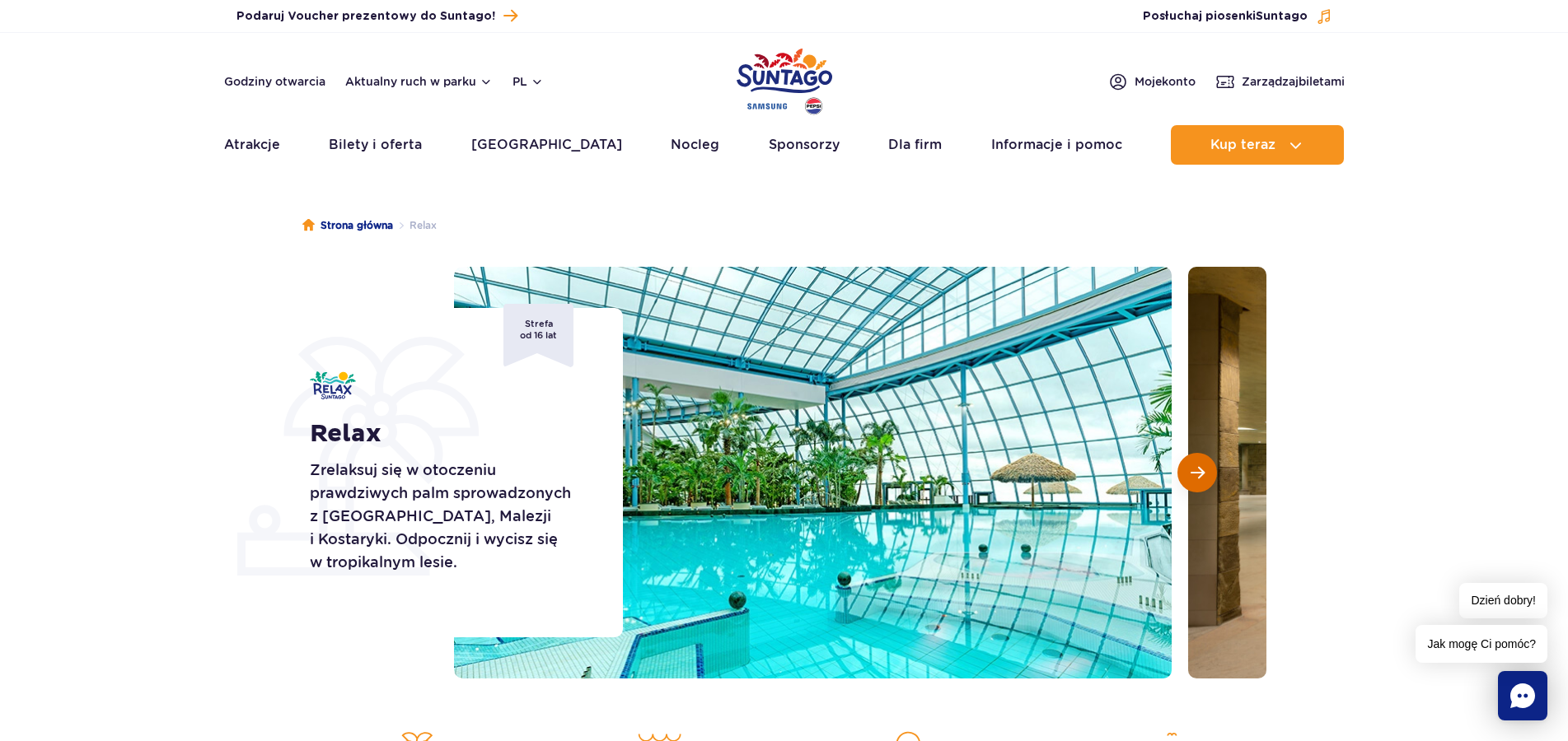
click at [1192, 468] on span "Następny slajd" at bounding box center [1197, 472] width 14 height 14
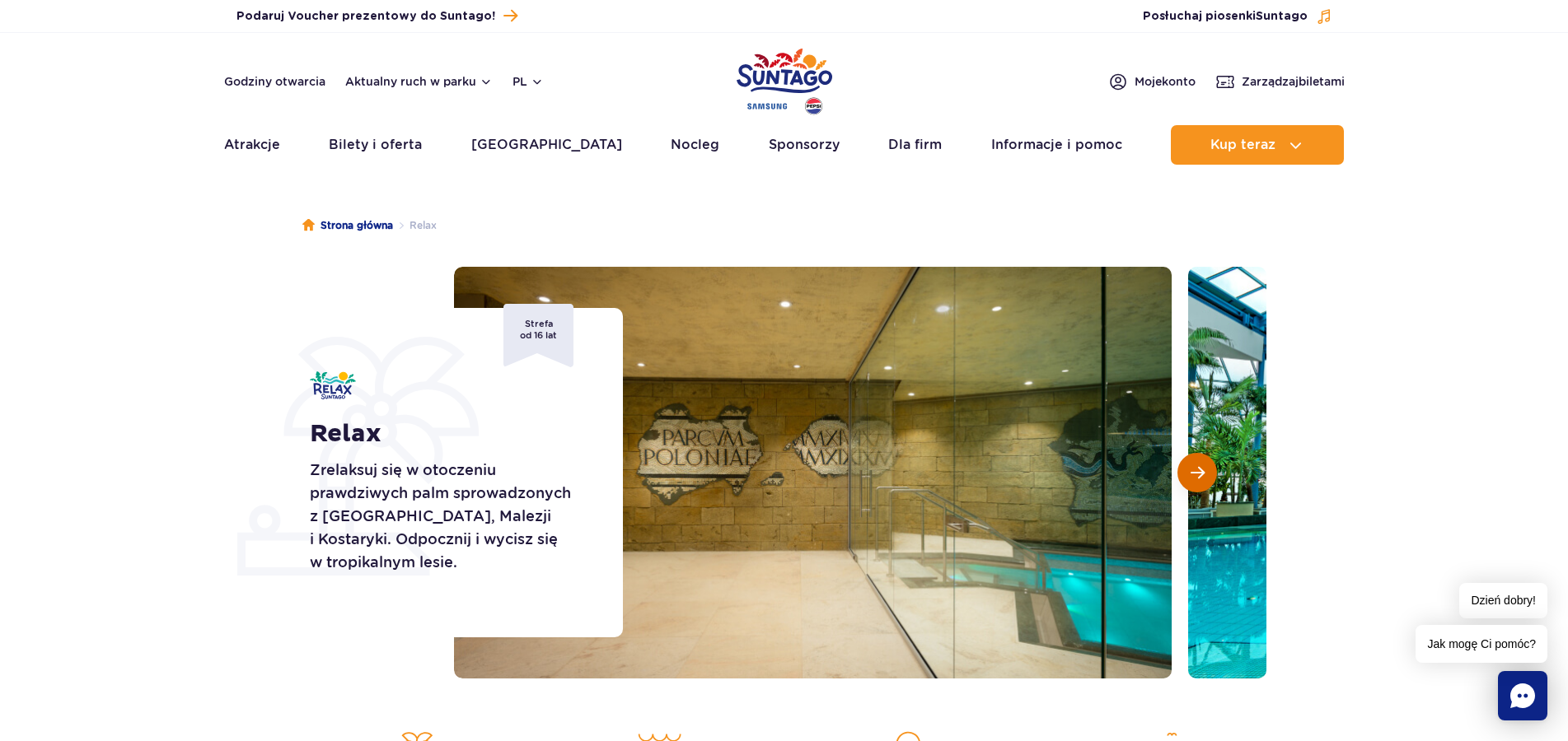
click at [1192, 468] on span "Następny slajd" at bounding box center [1197, 472] width 14 height 14
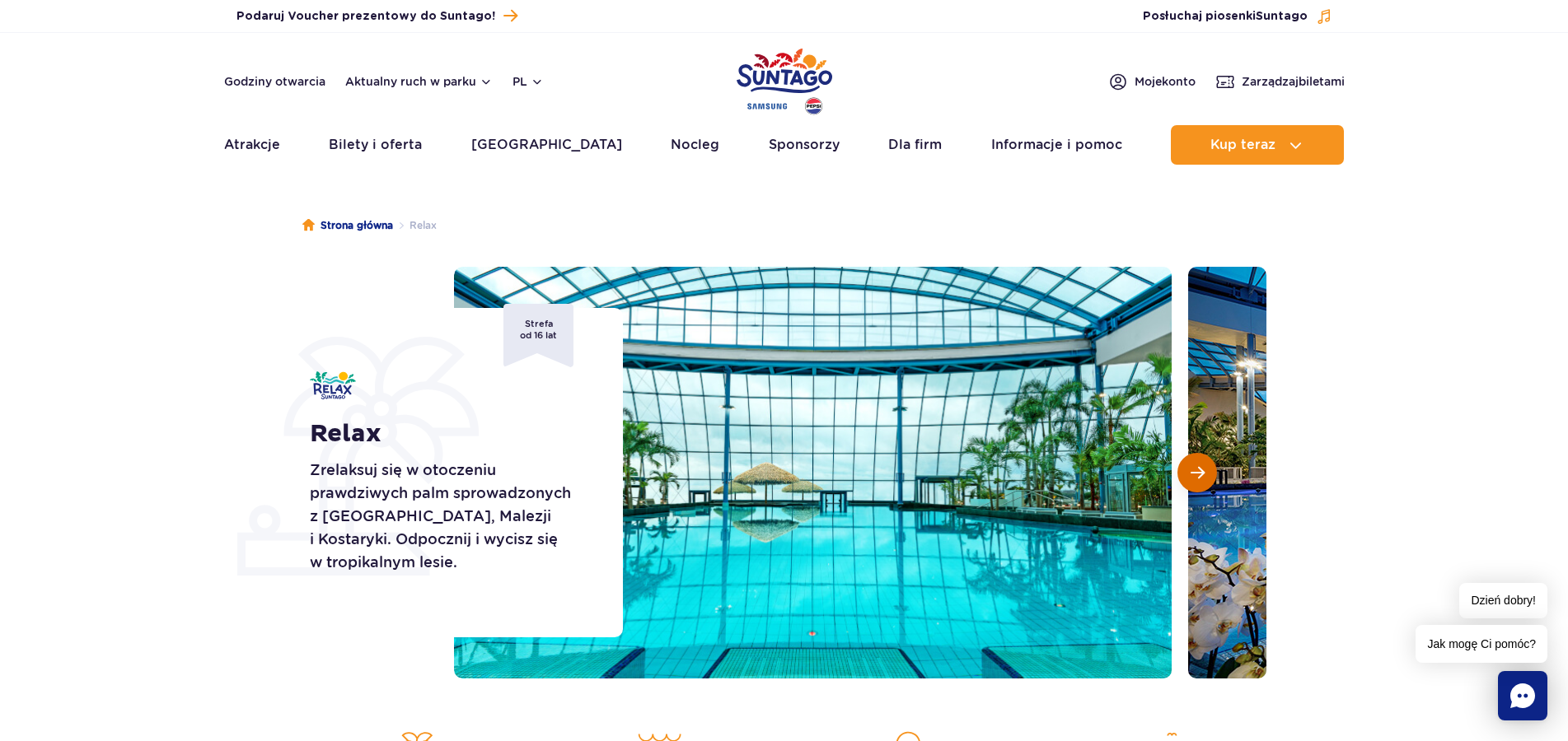
click at [1192, 468] on span "Następny slajd" at bounding box center [1197, 472] width 14 height 14
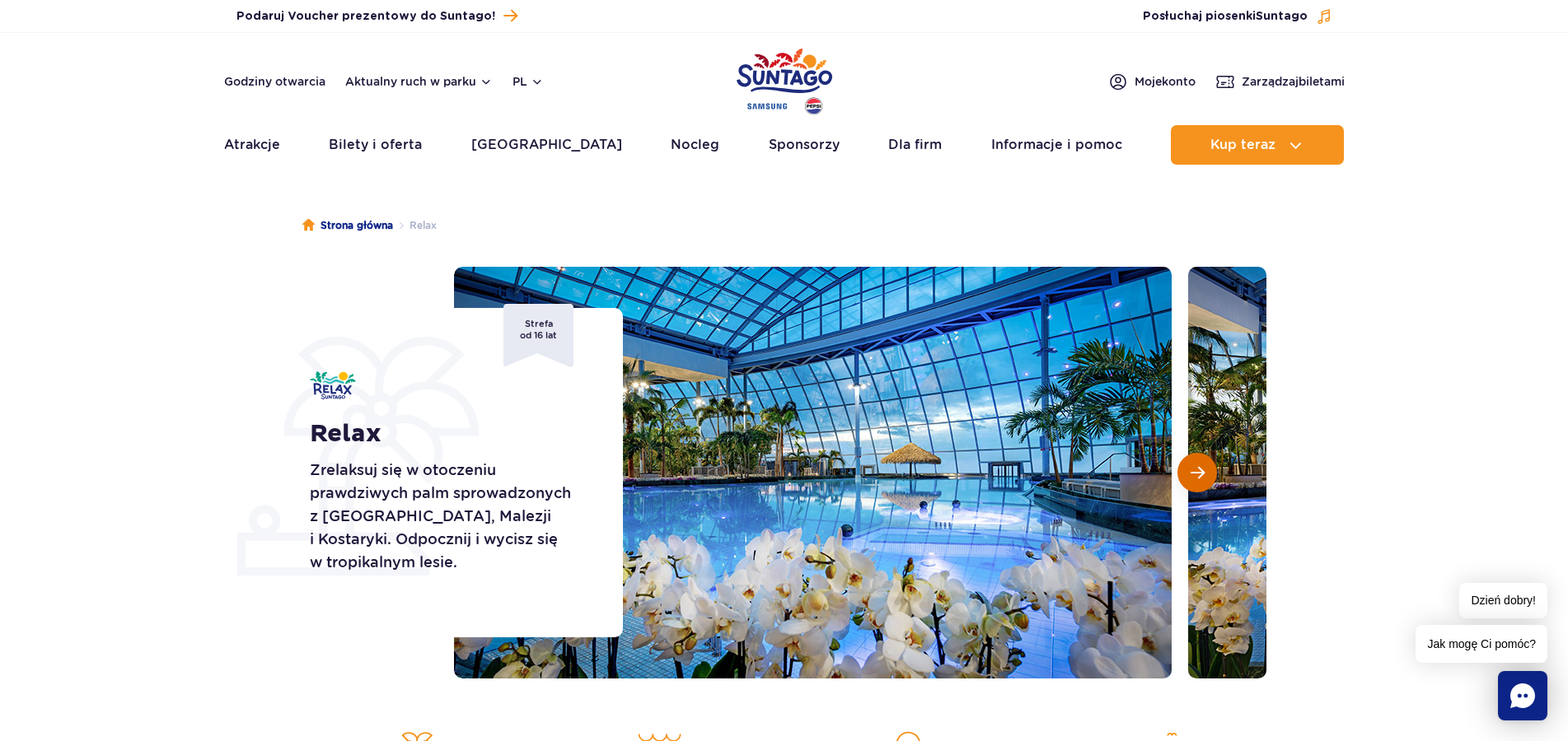
click at [1192, 468] on span "Następny slajd" at bounding box center [1197, 472] width 14 height 14
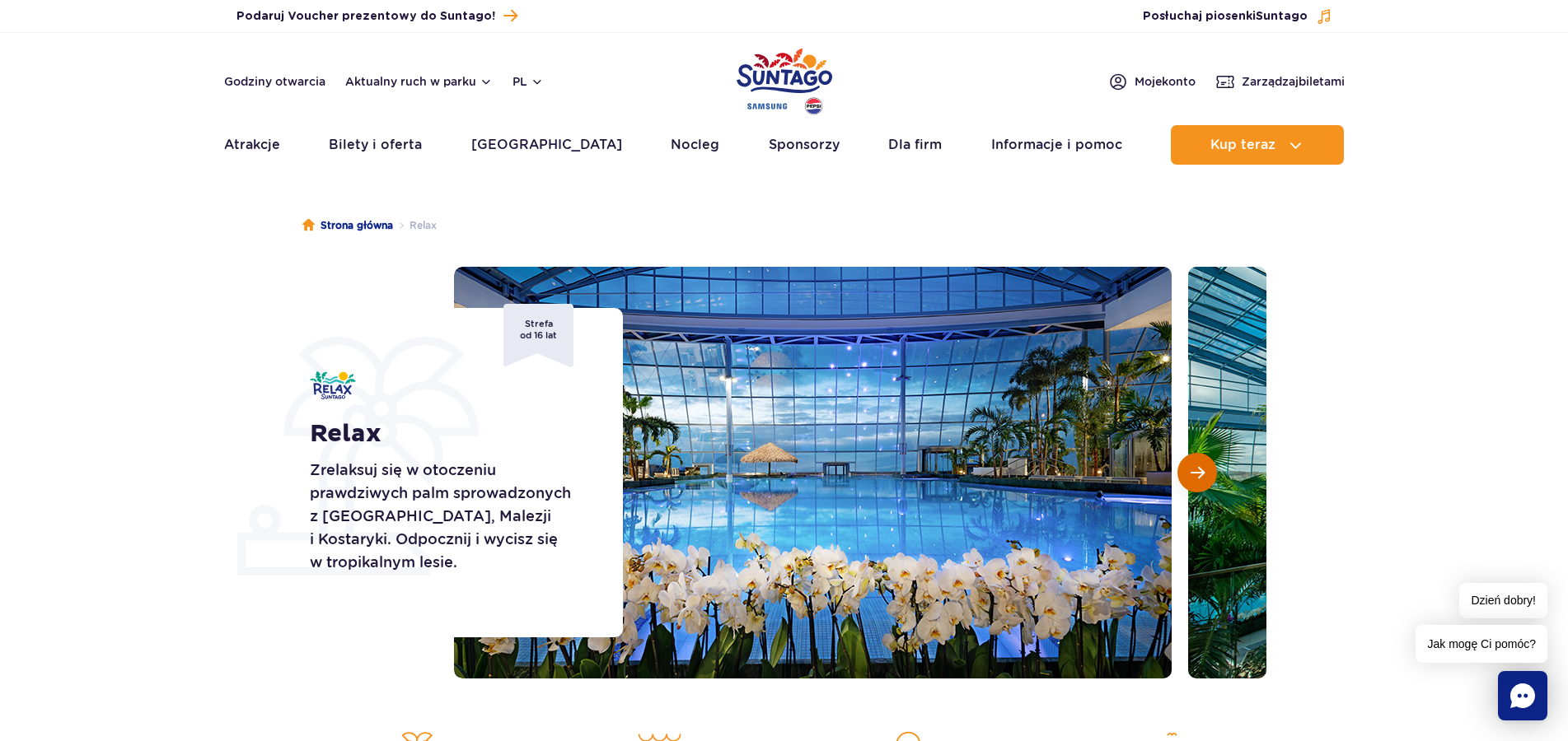
click at [1192, 468] on span "Następny slajd" at bounding box center [1197, 472] width 14 height 14
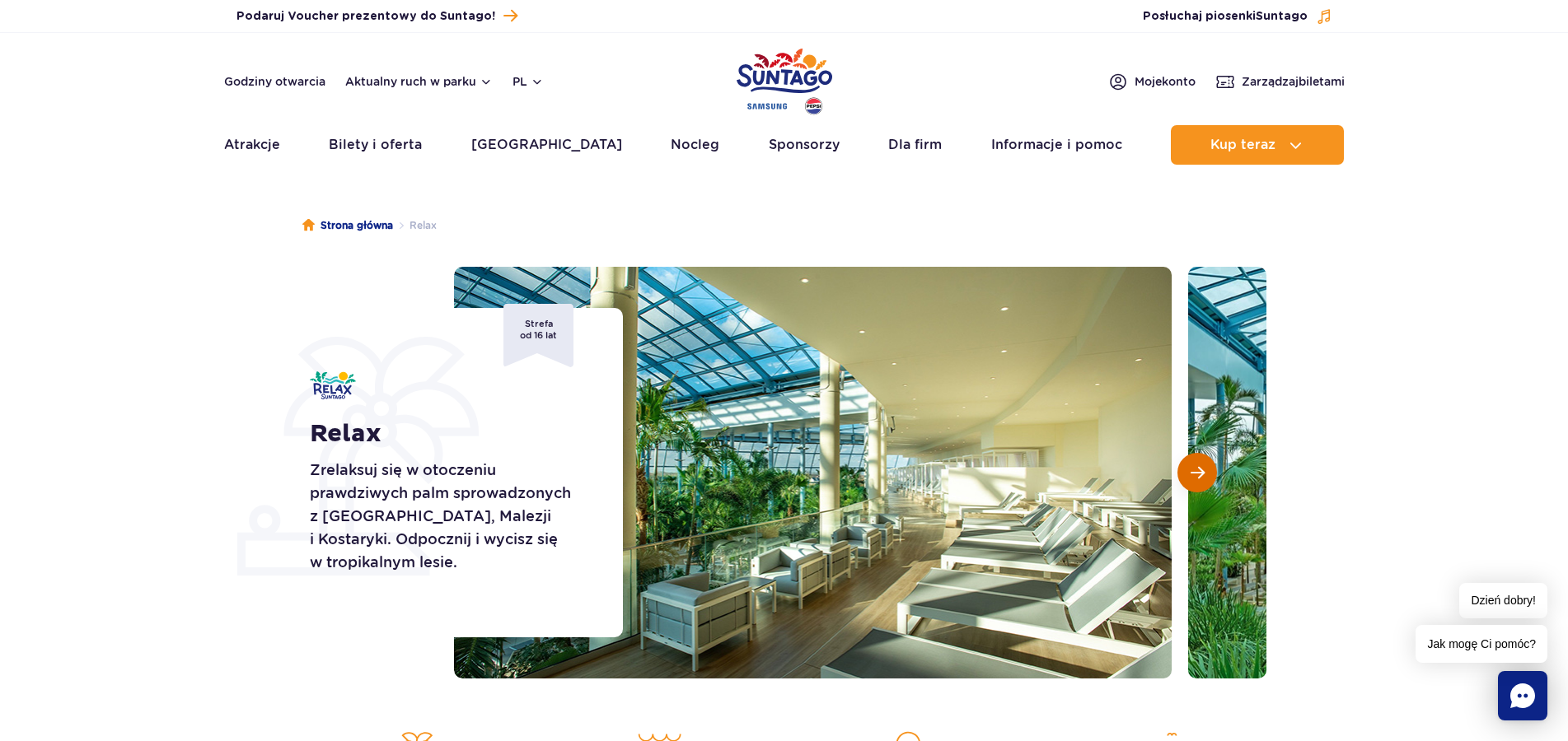
click at [1192, 468] on span "Następny slajd" at bounding box center [1197, 472] width 14 height 14
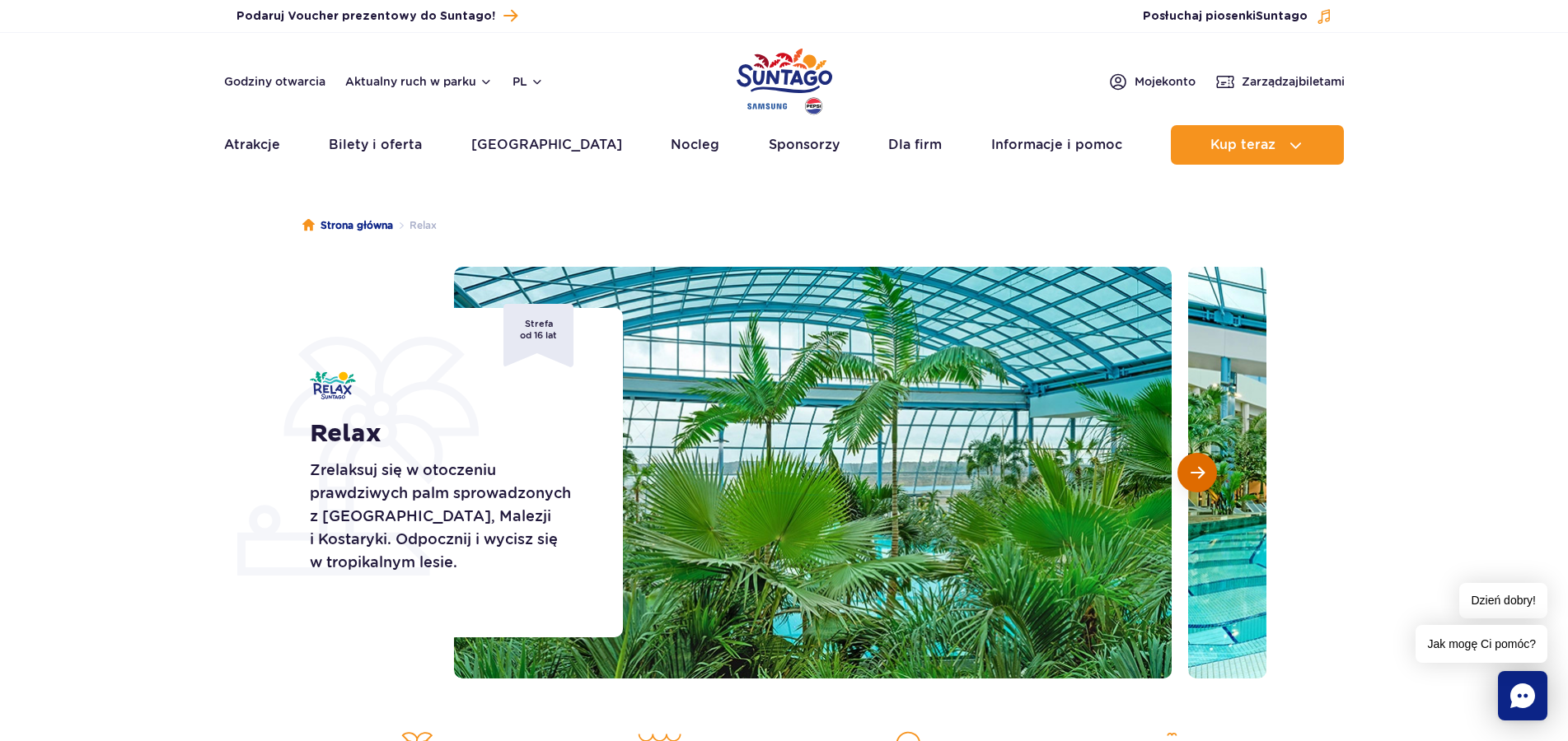
click at [1192, 468] on span "Następny slajd" at bounding box center [1197, 472] width 14 height 14
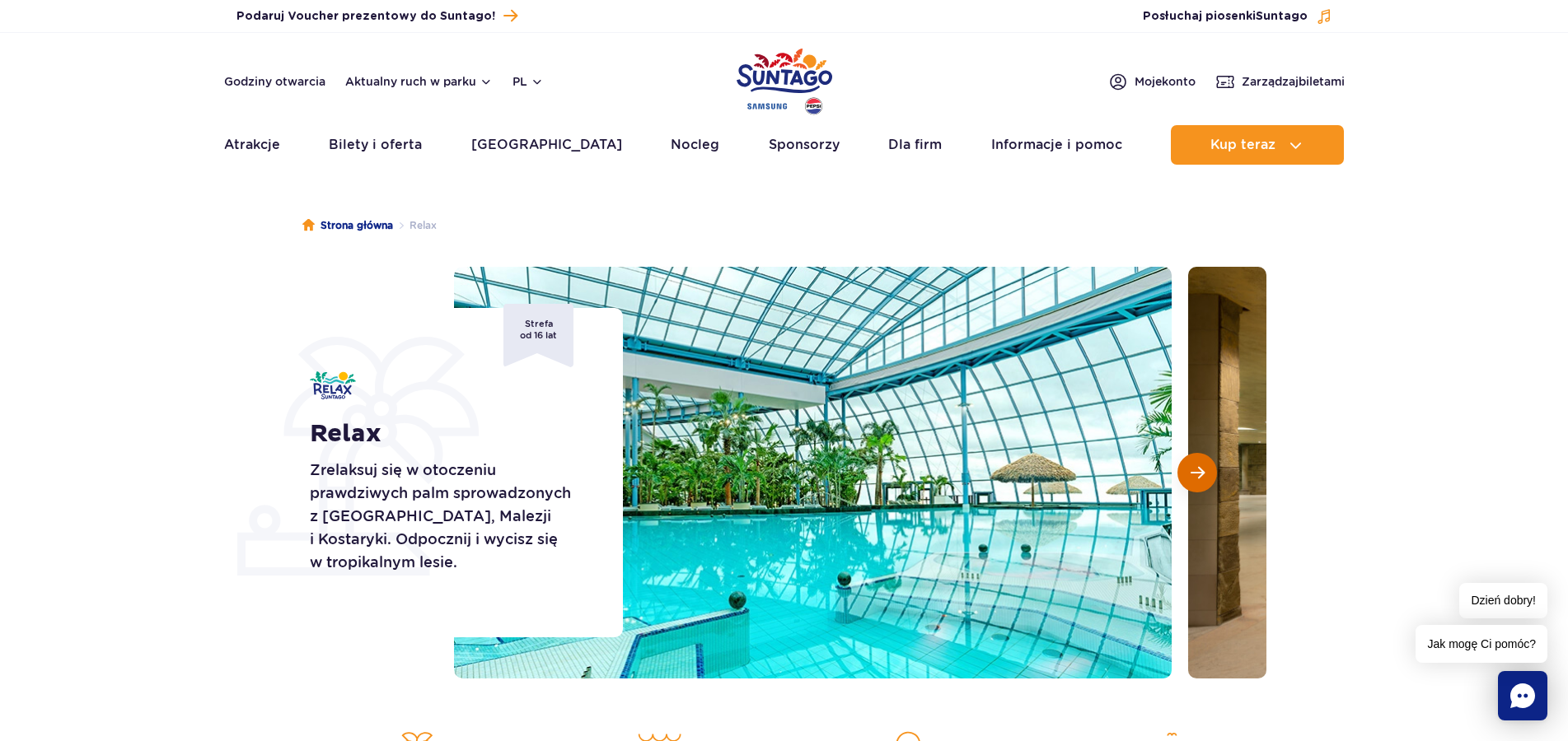
click at [1189, 474] on button "Następny slajd" at bounding box center [1197, 472] width 39 height 39
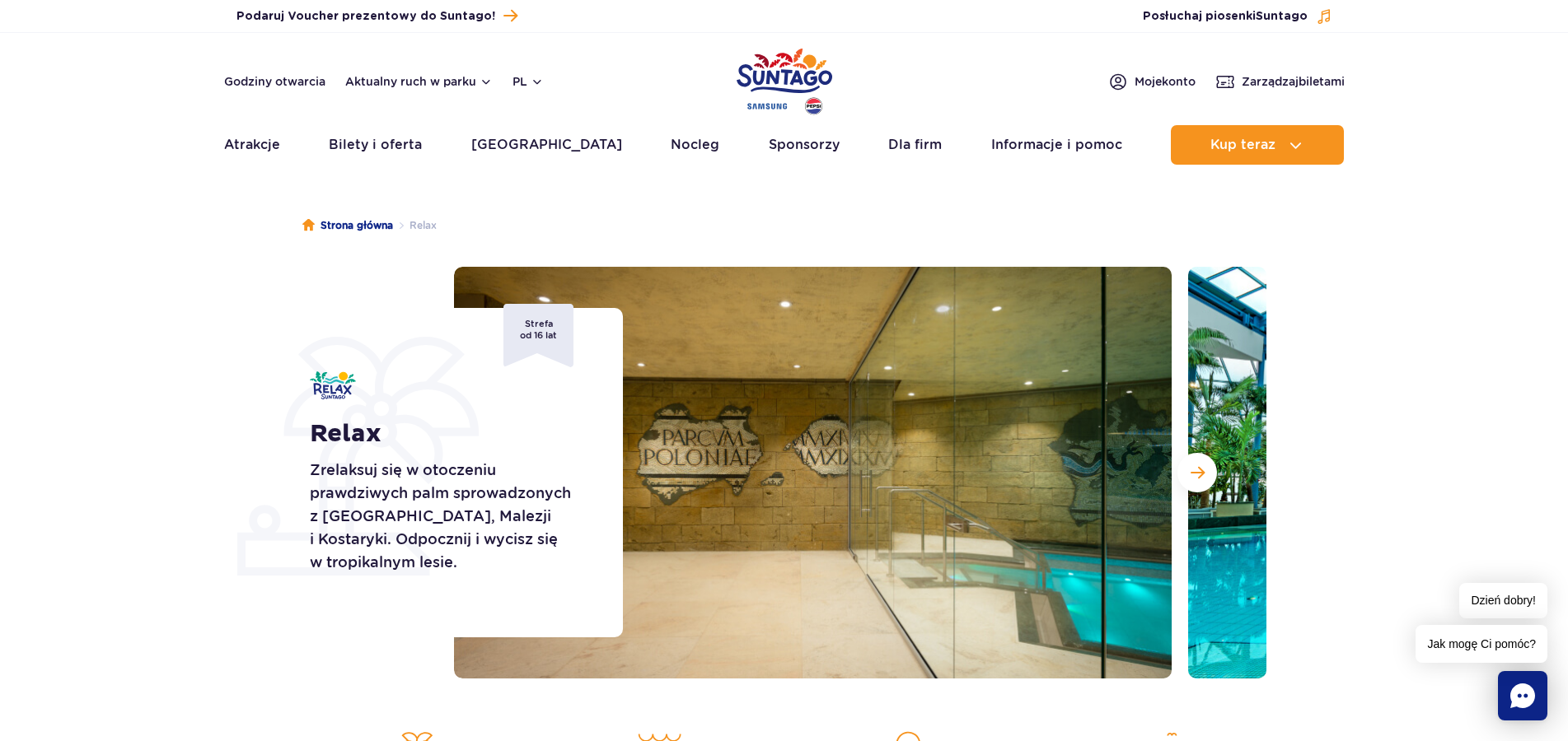
click at [795, 86] on img "Park of Poland" at bounding box center [784, 81] width 95 height 76
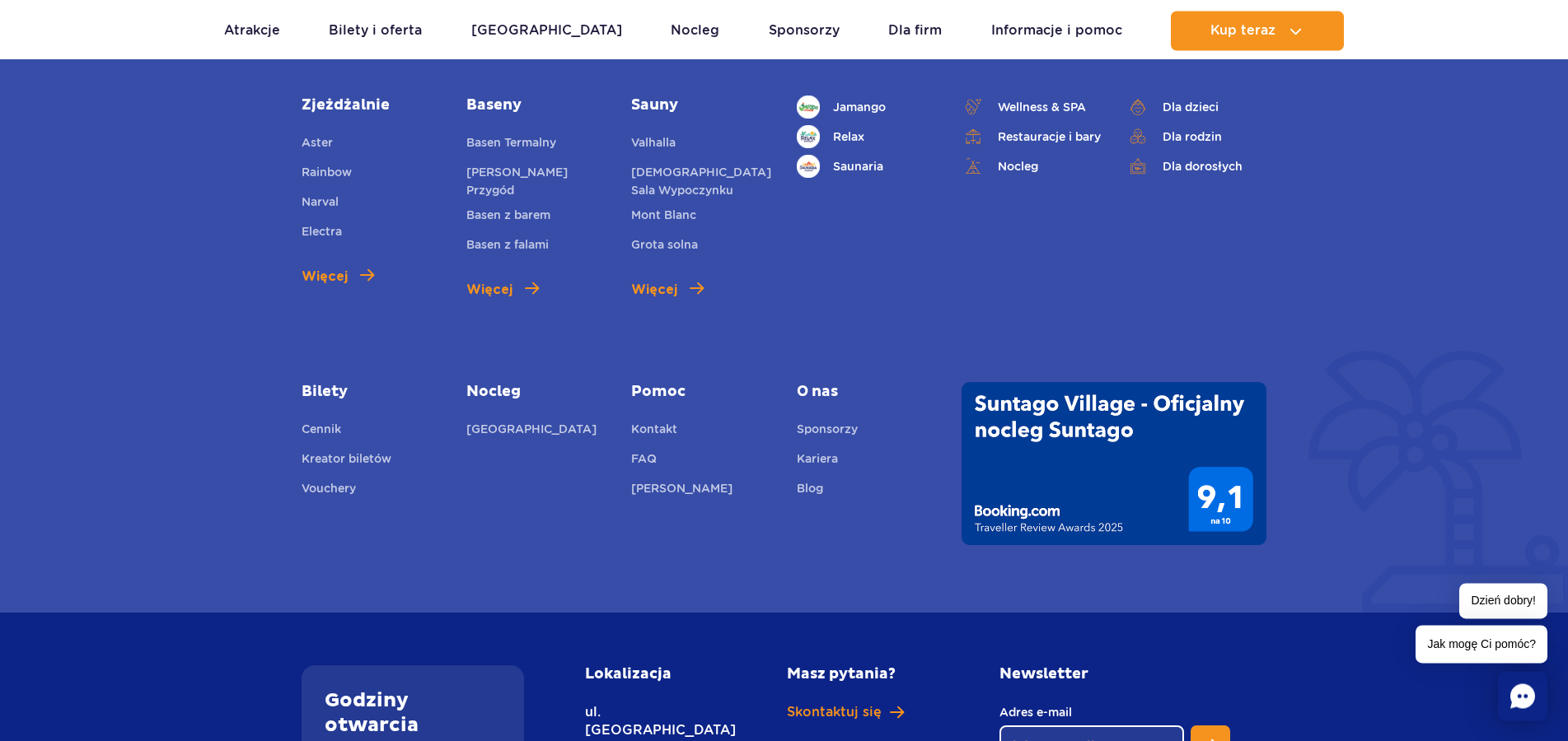
scroll to position [5965, 0]
